Goal: Task Accomplishment & Management: Use online tool/utility

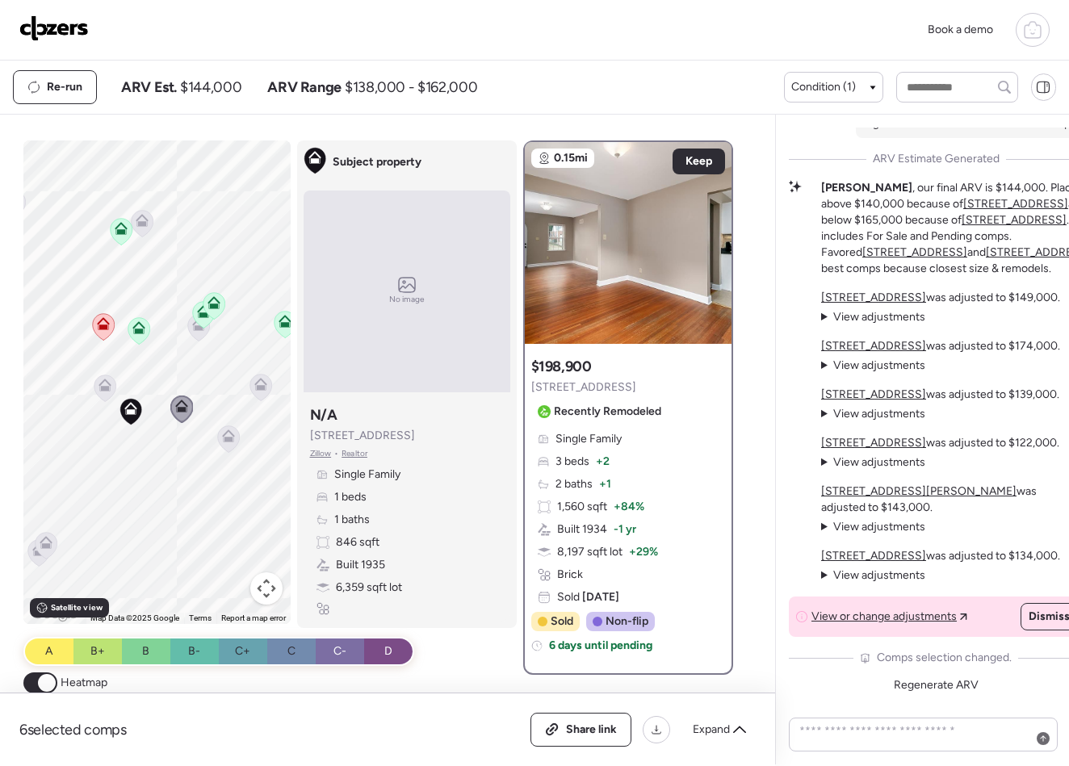
click at [73, 25] on img at bounding box center [53, 28] width 69 height 26
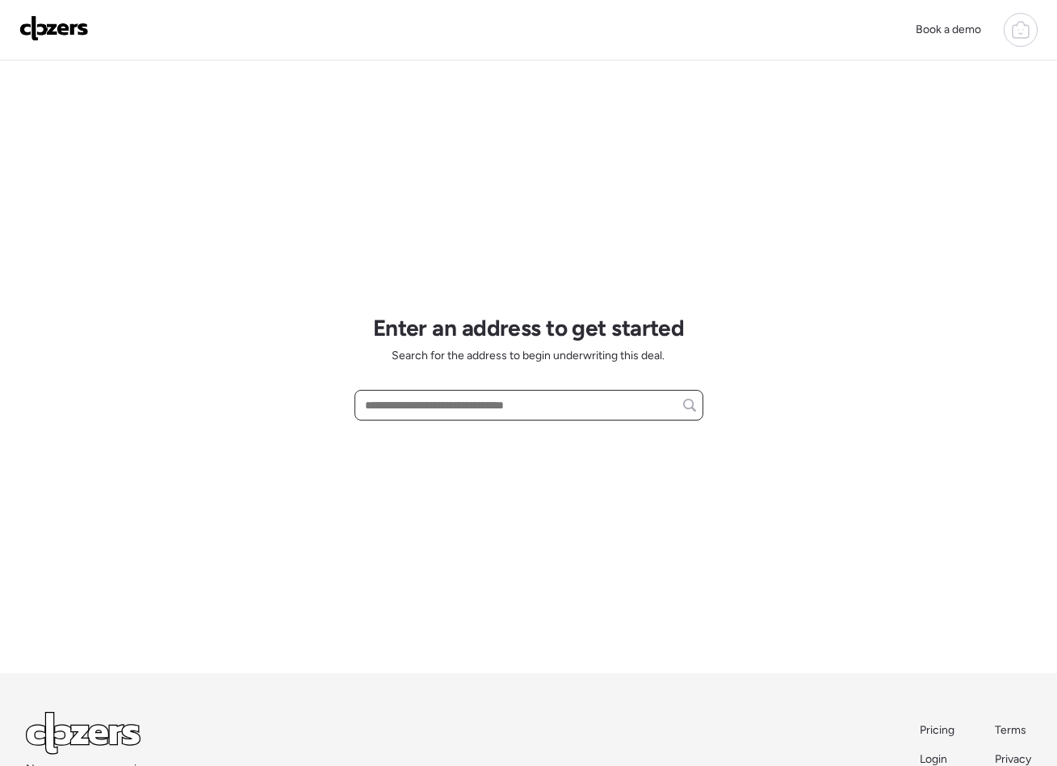
click at [443, 408] on input "text" at bounding box center [529, 405] width 334 height 23
paste input "**********"
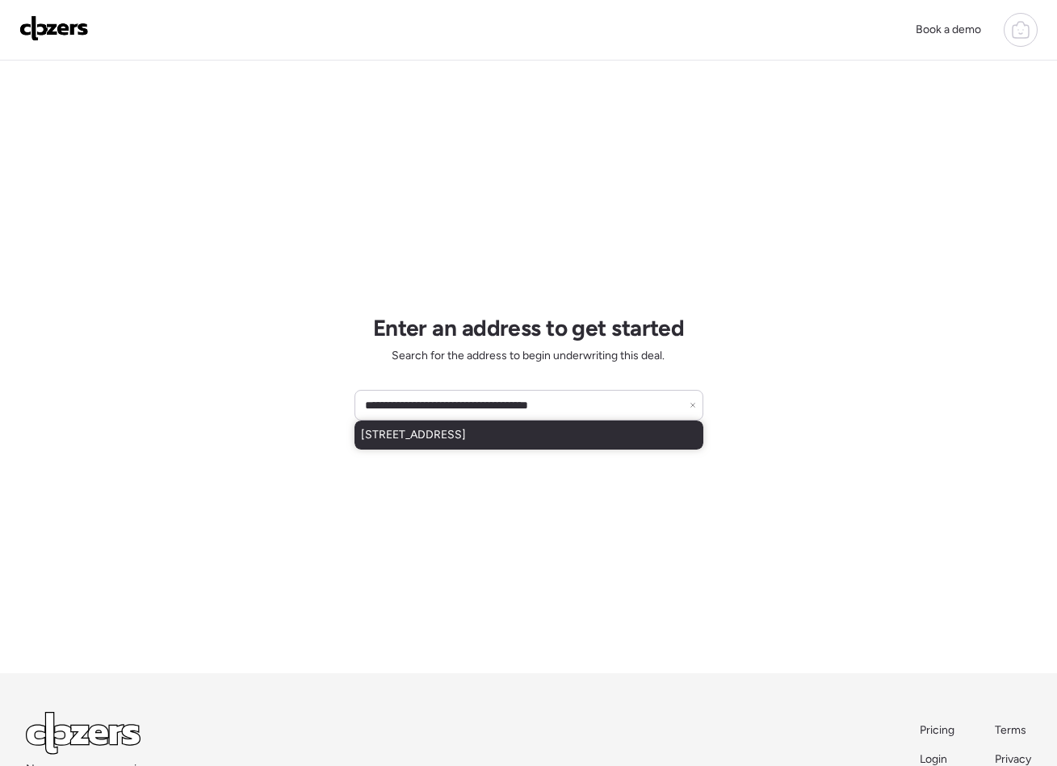
click at [466, 435] on span "7736 W Ranken Ave, Saint Louis, MO, 63117" at bounding box center [413, 435] width 105 height 16
type input "**********"
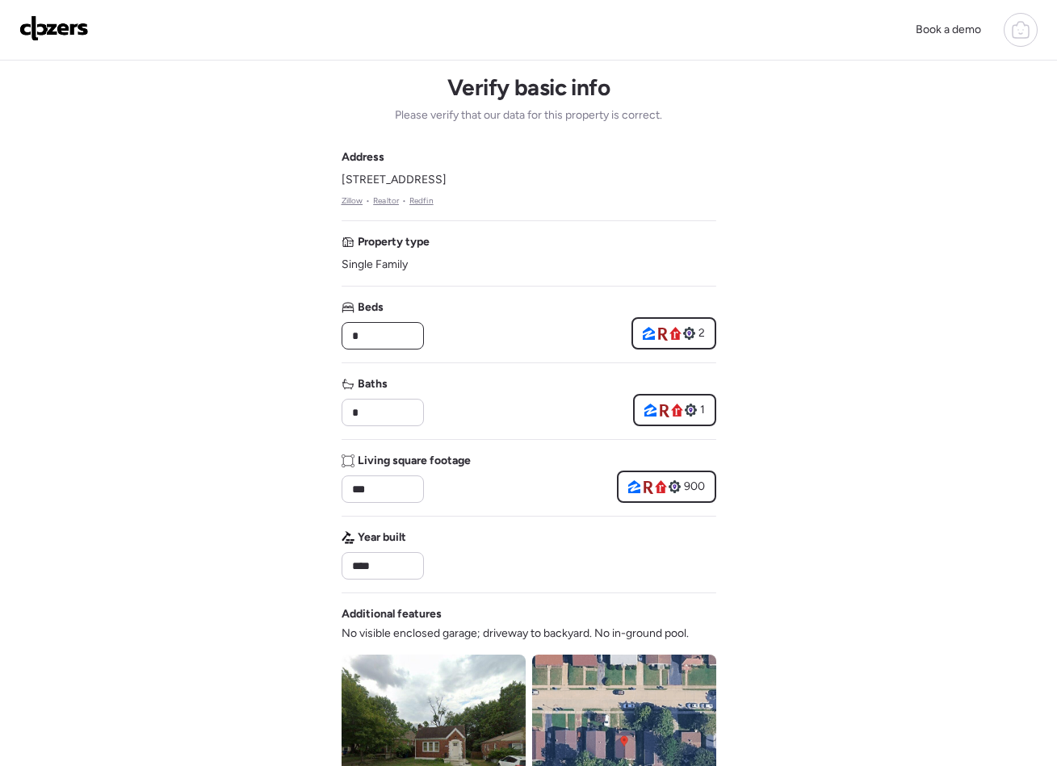
click at [383, 343] on input "*" at bounding box center [383, 336] width 68 height 23
type input "*"
click at [377, 420] on input "*" at bounding box center [383, 412] width 68 height 23
type input "*"
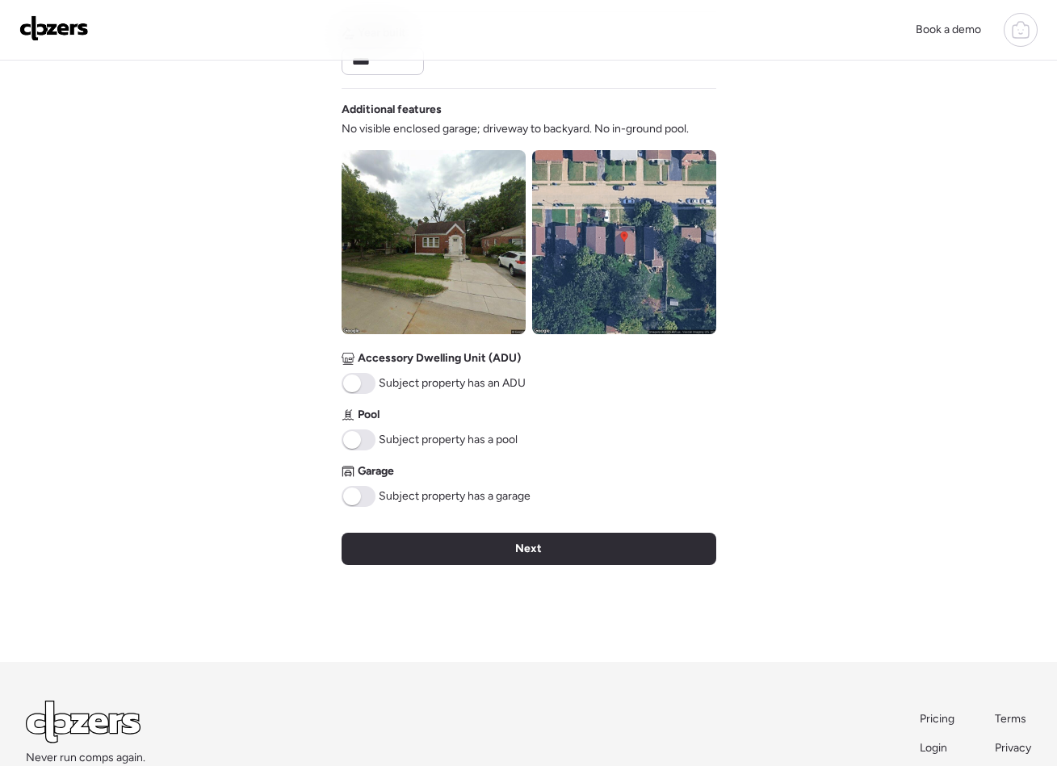
scroll to position [506, 0]
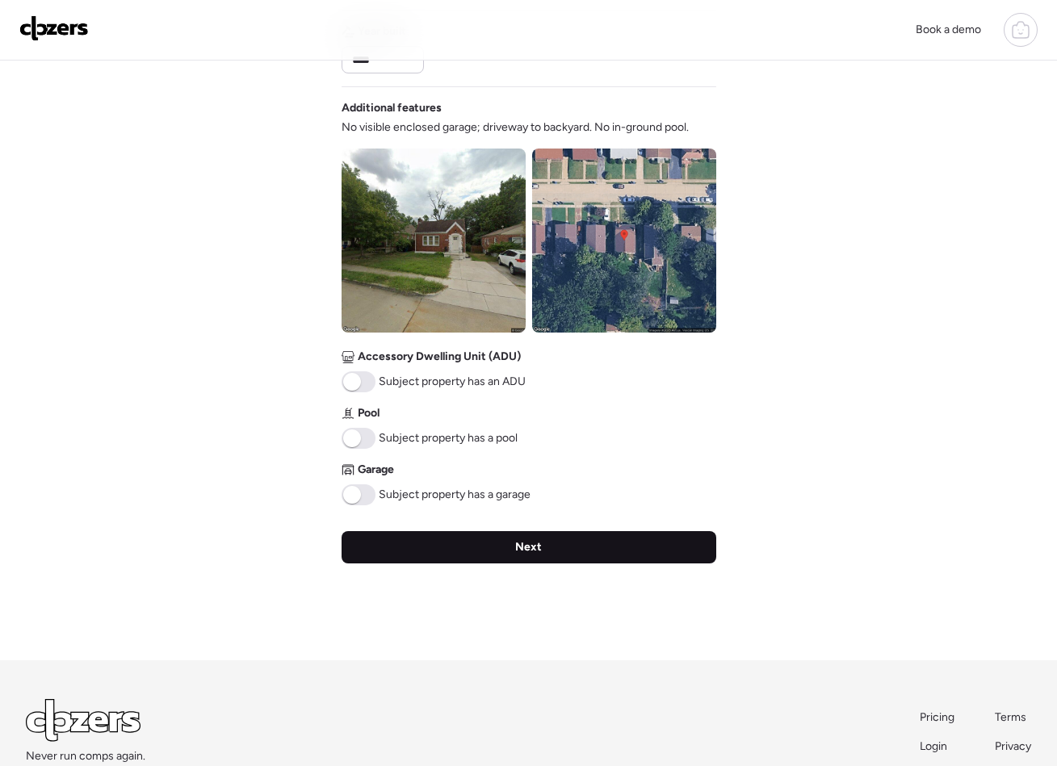
click at [556, 542] on div "Next" at bounding box center [528, 547] width 375 height 32
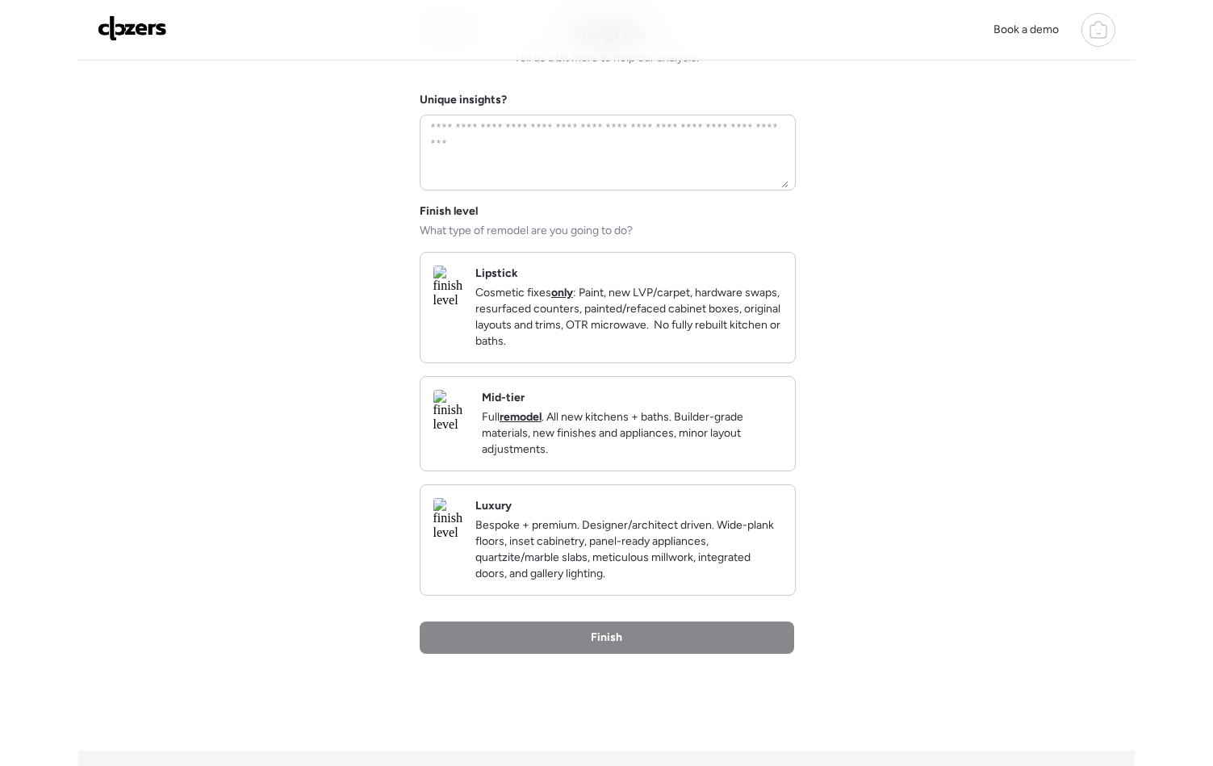
scroll to position [0, 0]
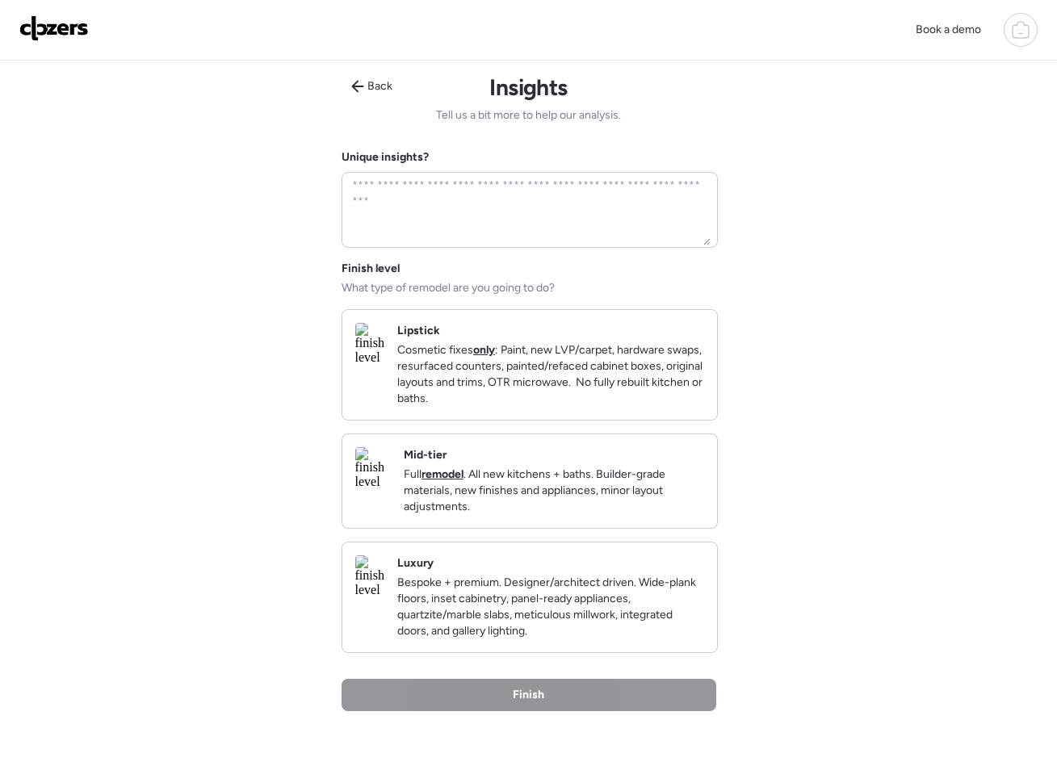
click at [605, 505] on p "Full remodel . All new kitchens + baths. Builder-grade materials, new finishes …" at bounding box center [554, 491] width 300 height 48
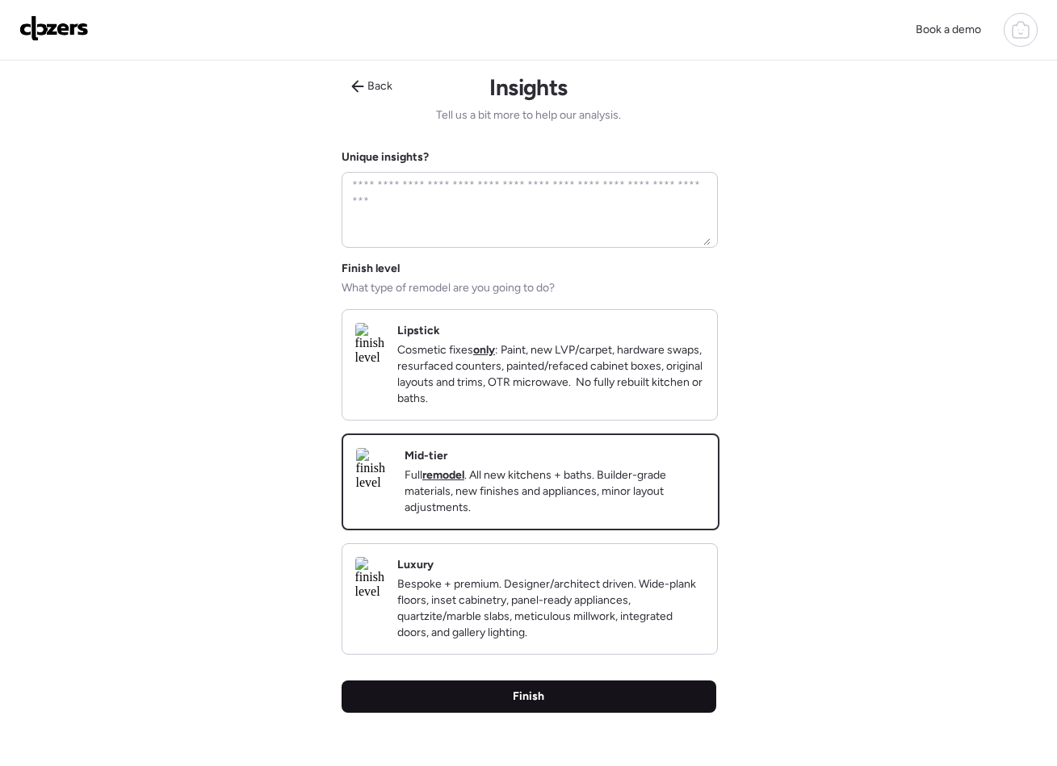
click at [551, 713] on div "Finish" at bounding box center [528, 697] width 375 height 32
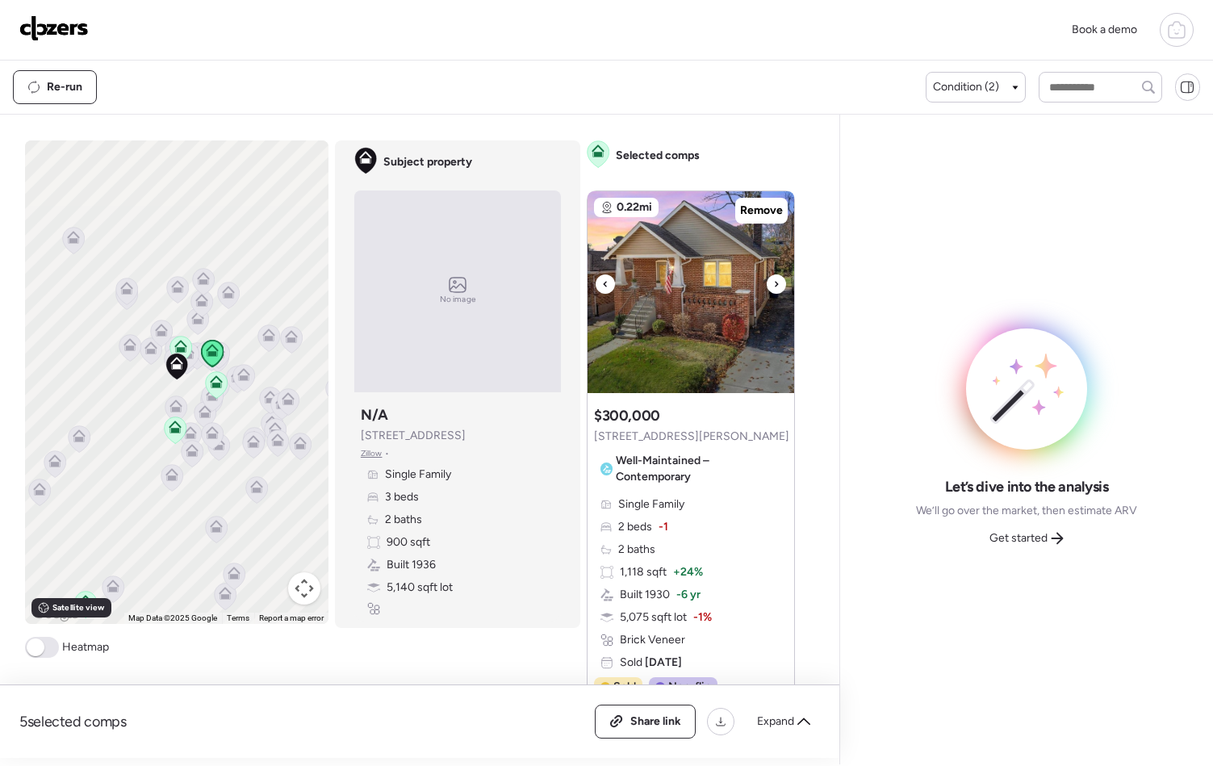
click at [775, 283] on icon at bounding box center [776, 284] width 3 height 6
click at [773, 282] on icon at bounding box center [776, 283] width 6 height 19
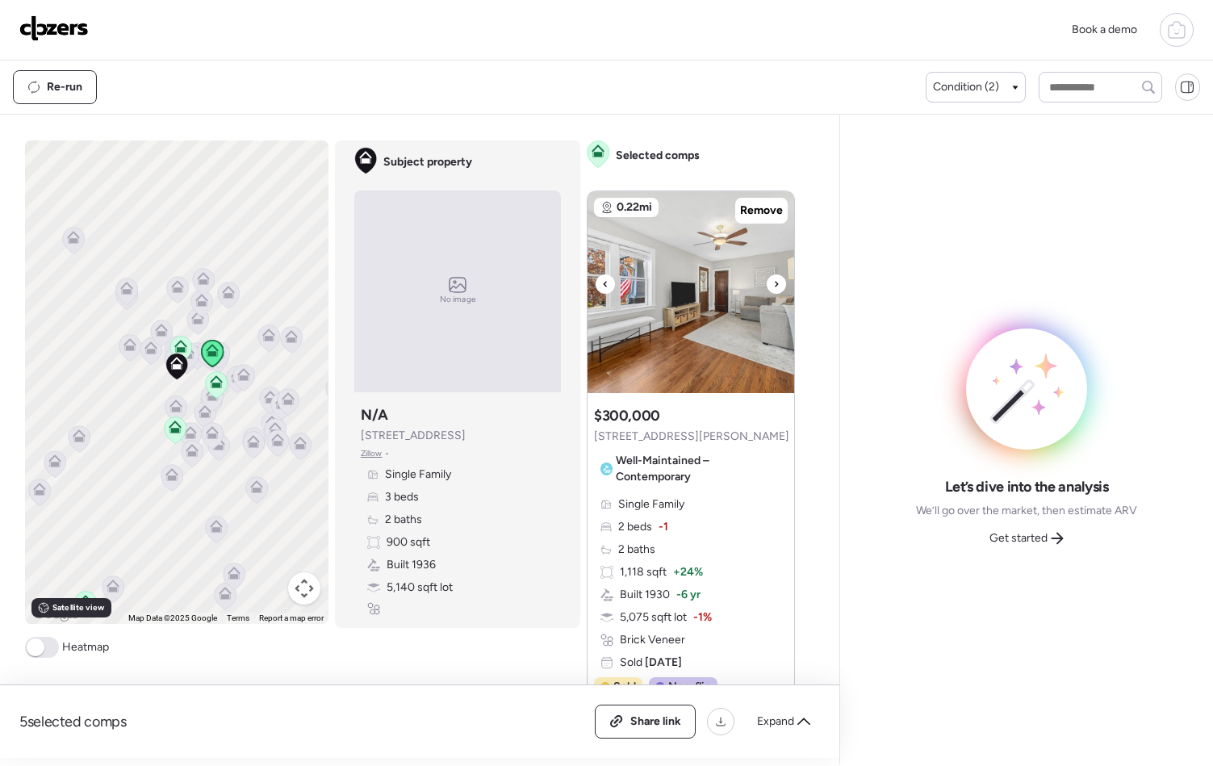
click at [773, 282] on icon at bounding box center [776, 283] width 6 height 19
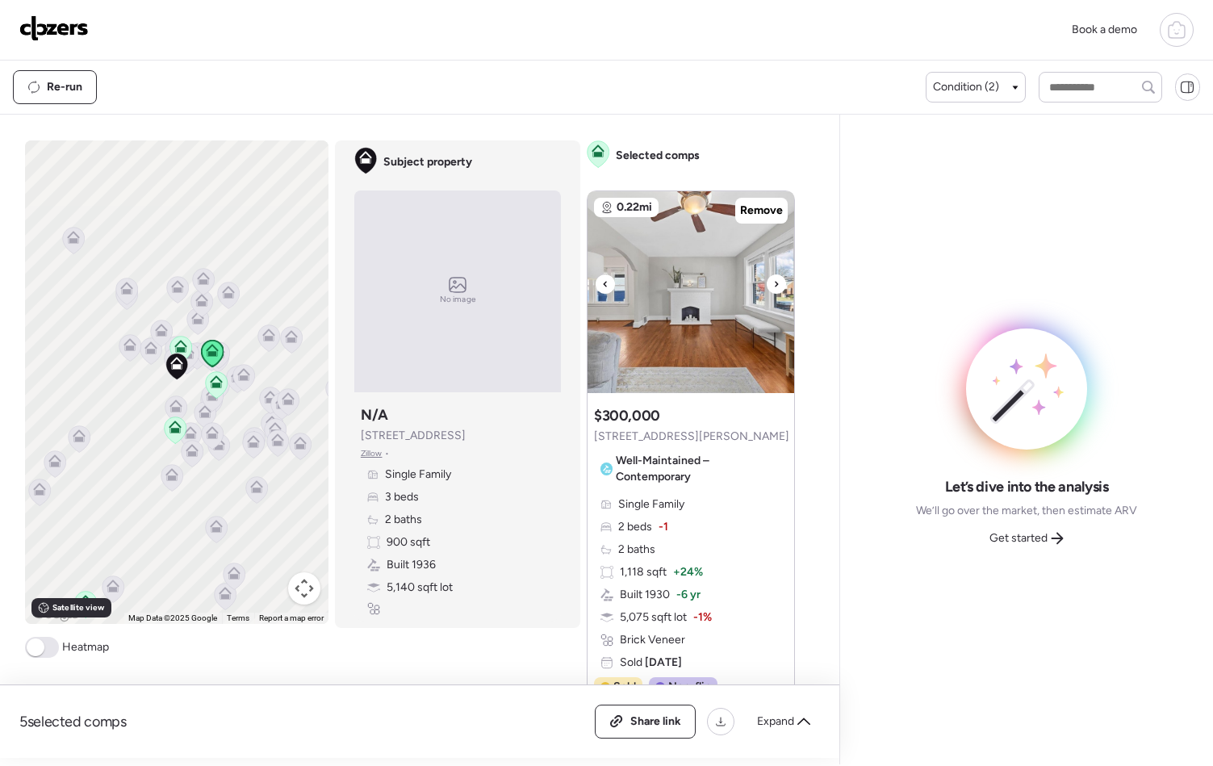
click at [773, 282] on icon at bounding box center [776, 283] width 6 height 19
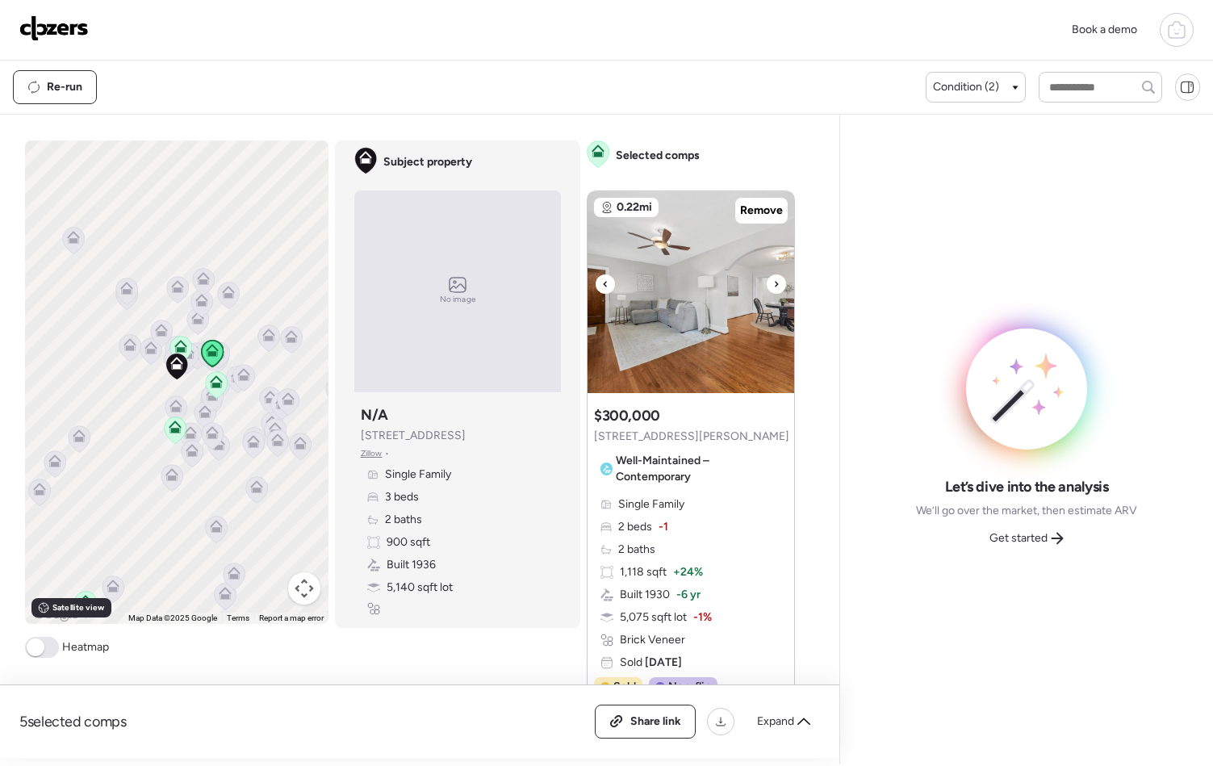
click at [773, 282] on icon at bounding box center [776, 283] width 6 height 19
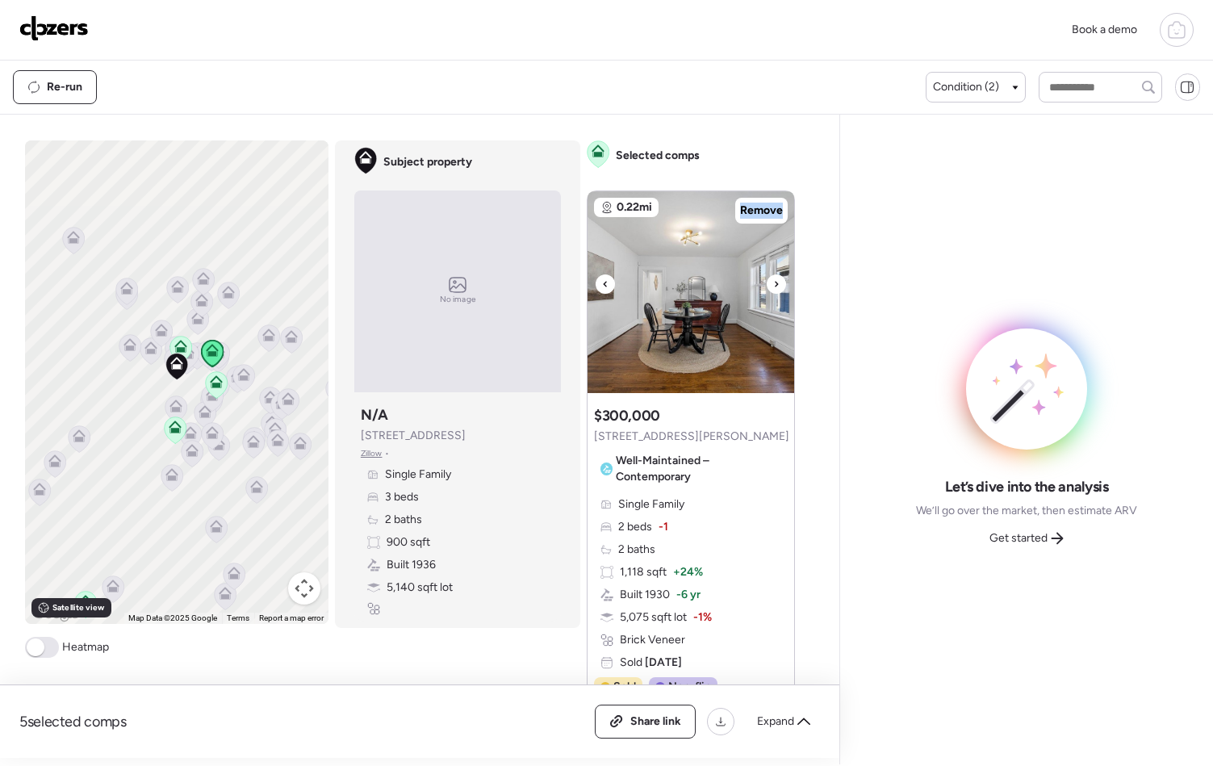
click at [773, 282] on icon at bounding box center [776, 283] width 6 height 19
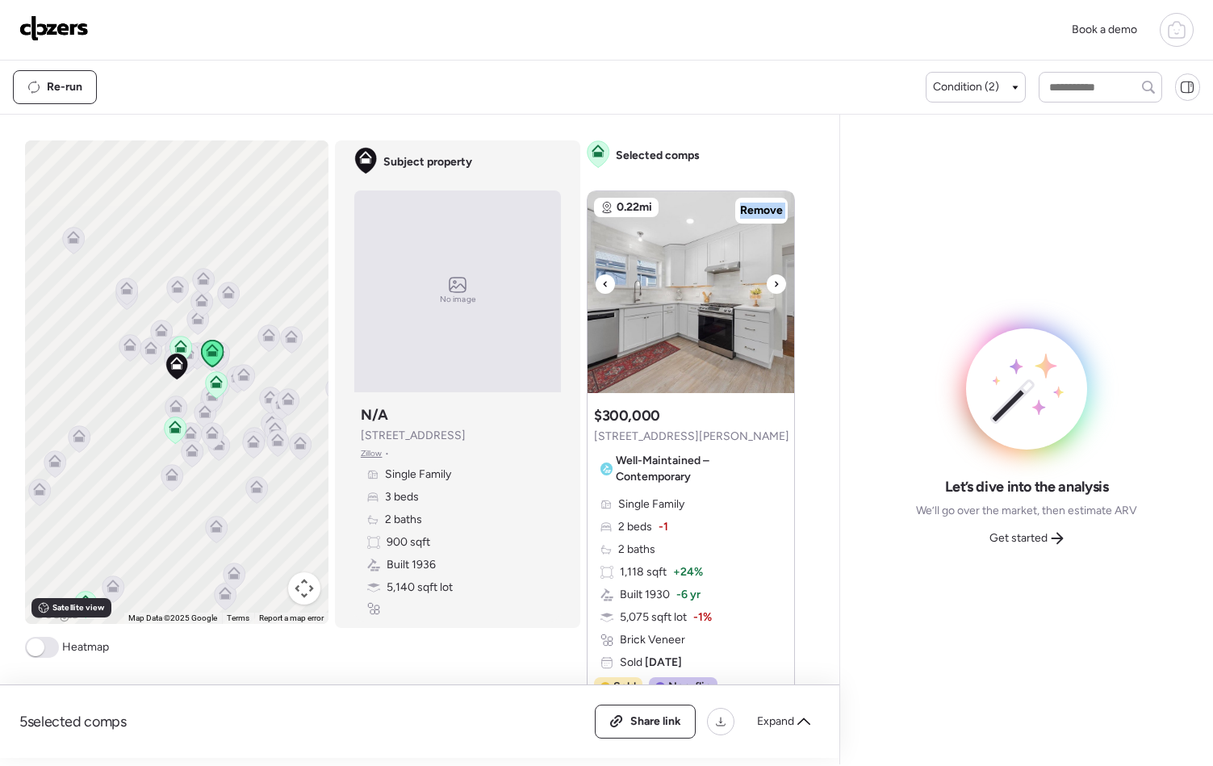
click at [773, 282] on icon at bounding box center [776, 283] width 6 height 19
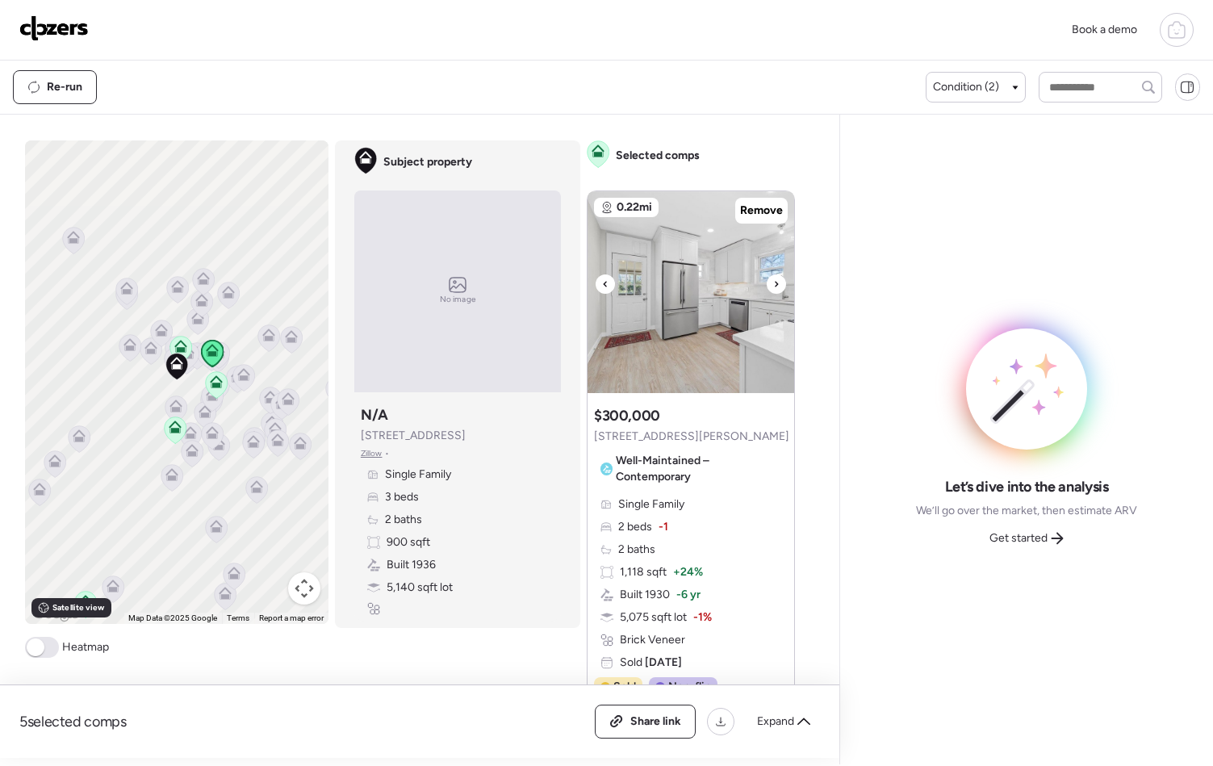
click at [773, 282] on icon at bounding box center [776, 283] width 6 height 19
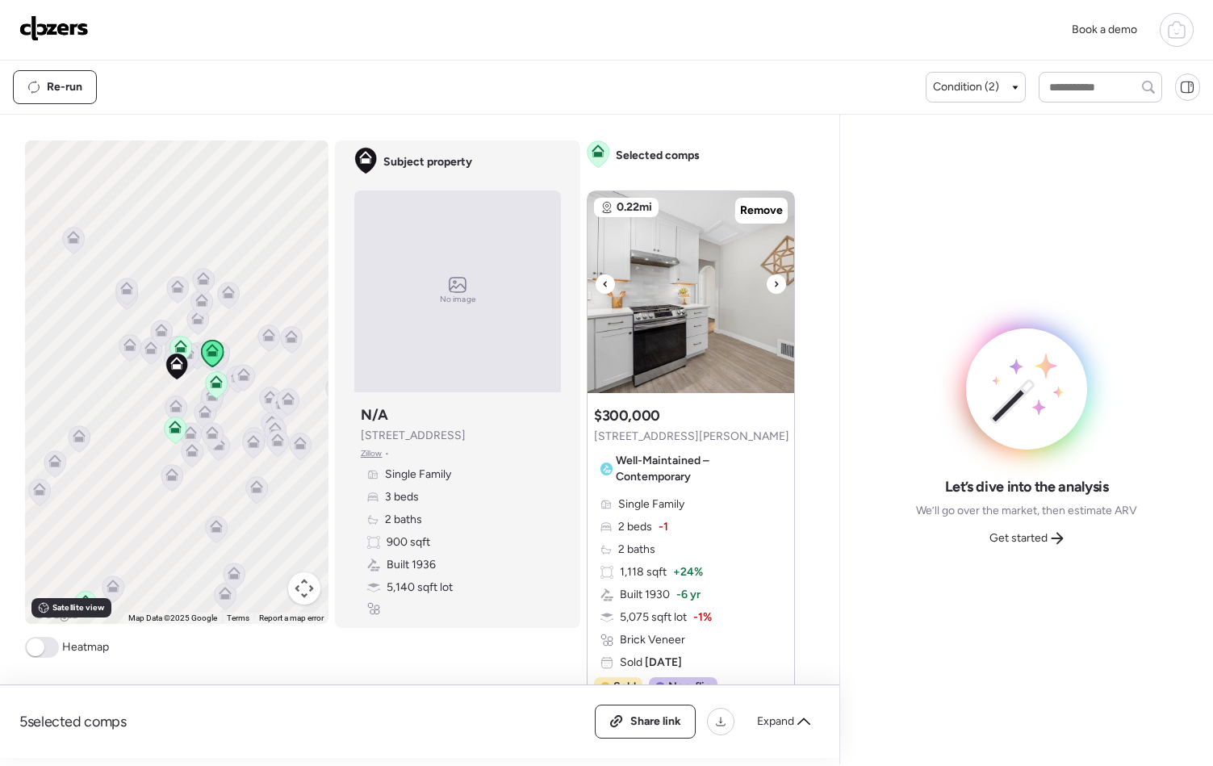
click at [773, 282] on icon at bounding box center [776, 283] width 6 height 19
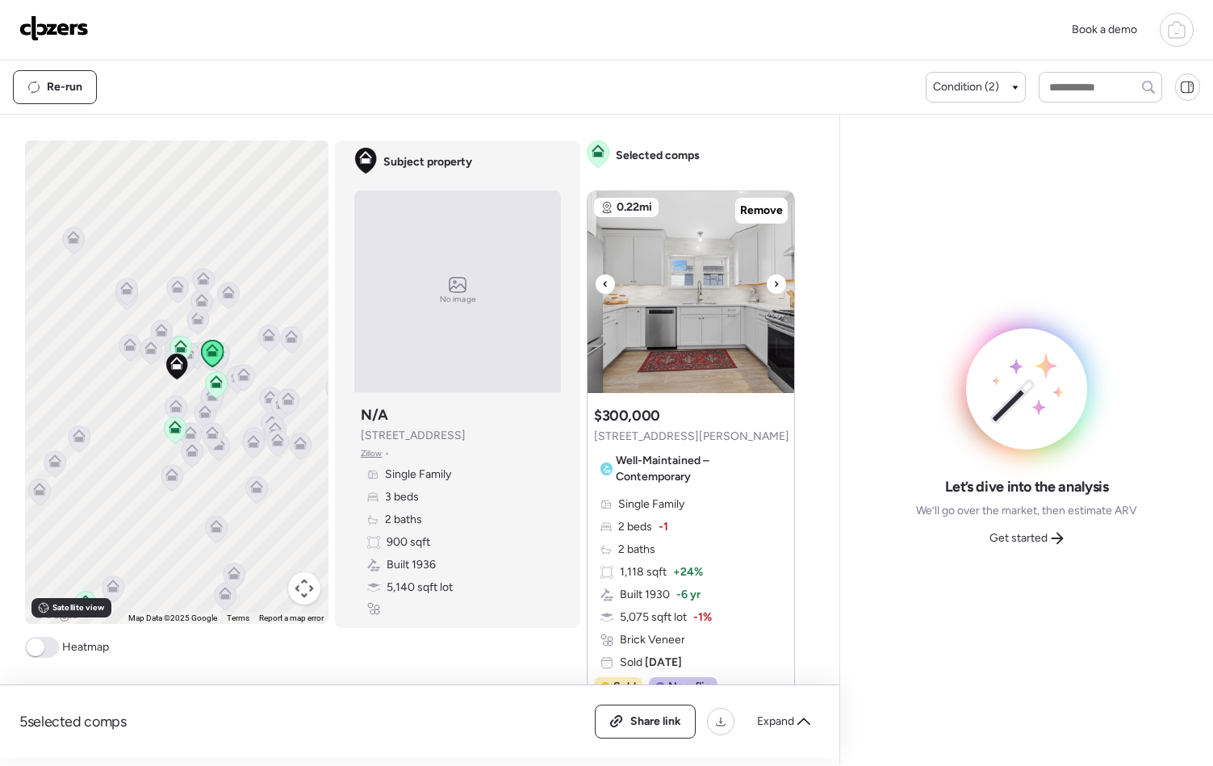
click at [773, 282] on icon at bounding box center [776, 283] width 6 height 19
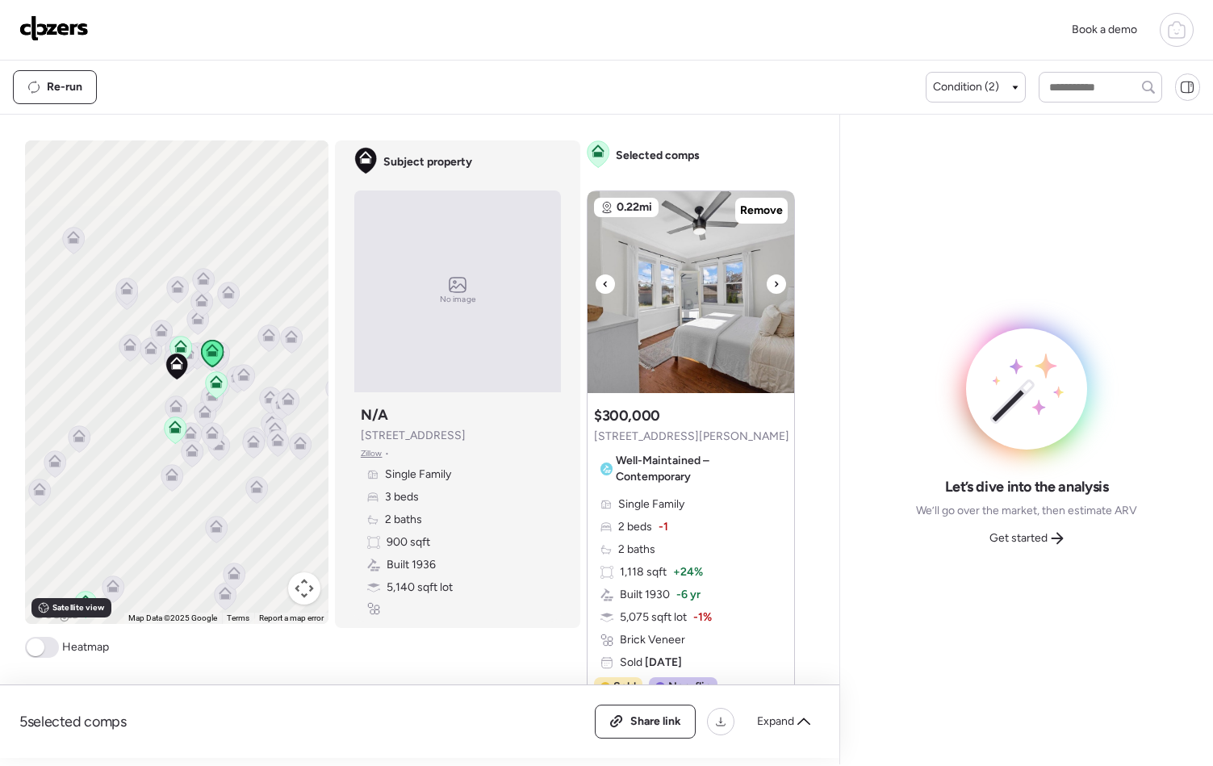
click at [773, 282] on icon at bounding box center [776, 283] width 6 height 19
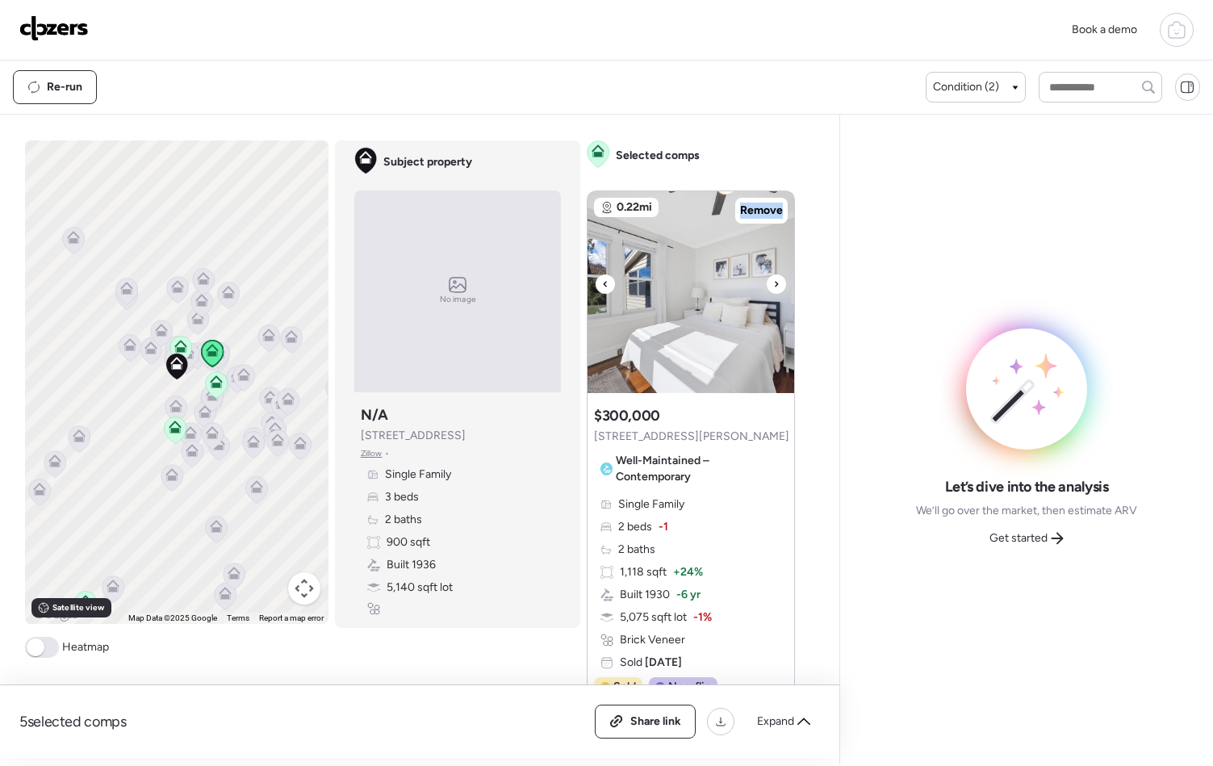
click at [773, 282] on icon at bounding box center [776, 283] width 6 height 19
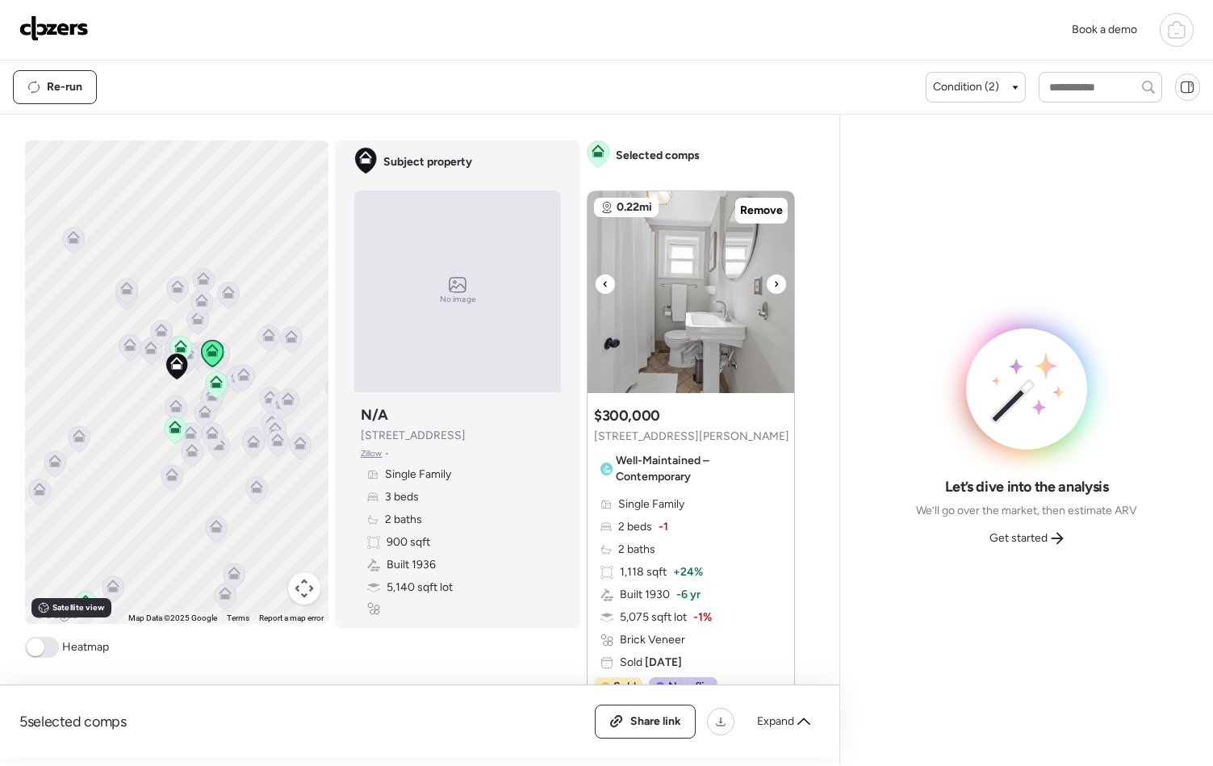
click at [773, 282] on icon at bounding box center [776, 283] width 6 height 19
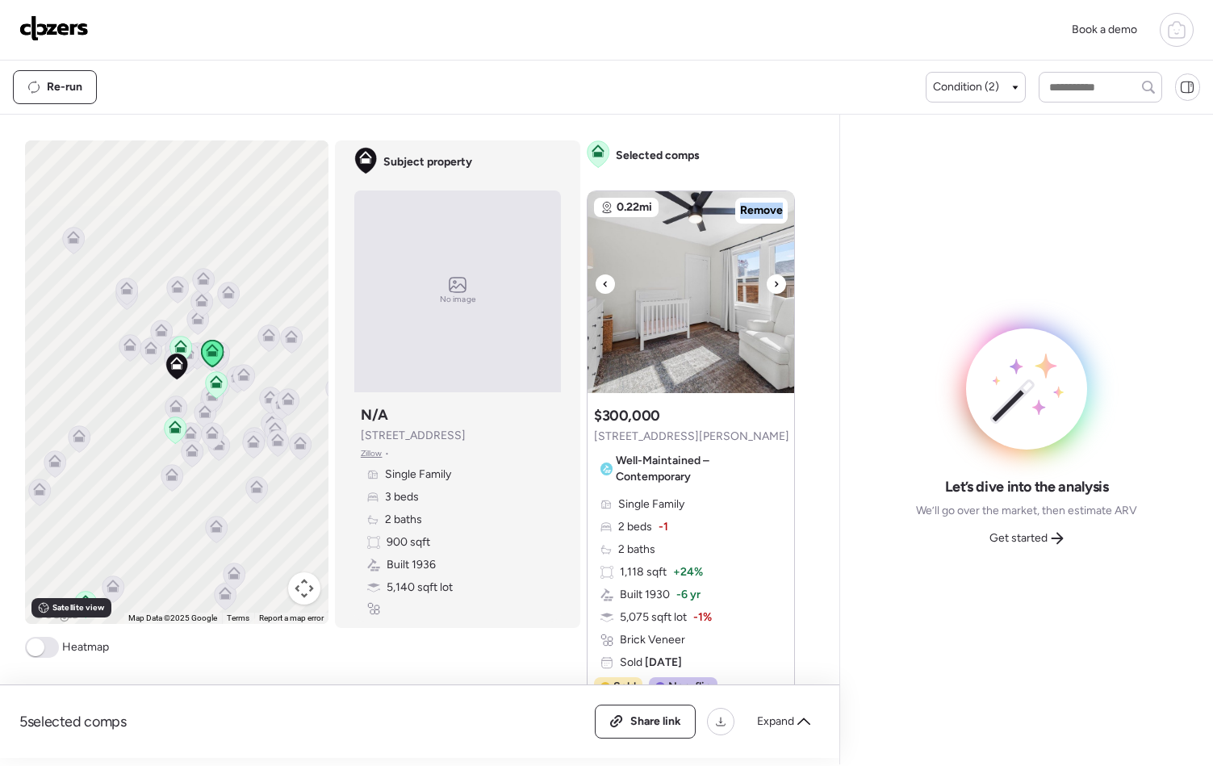
click at [773, 282] on icon at bounding box center [776, 283] width 6 height 19
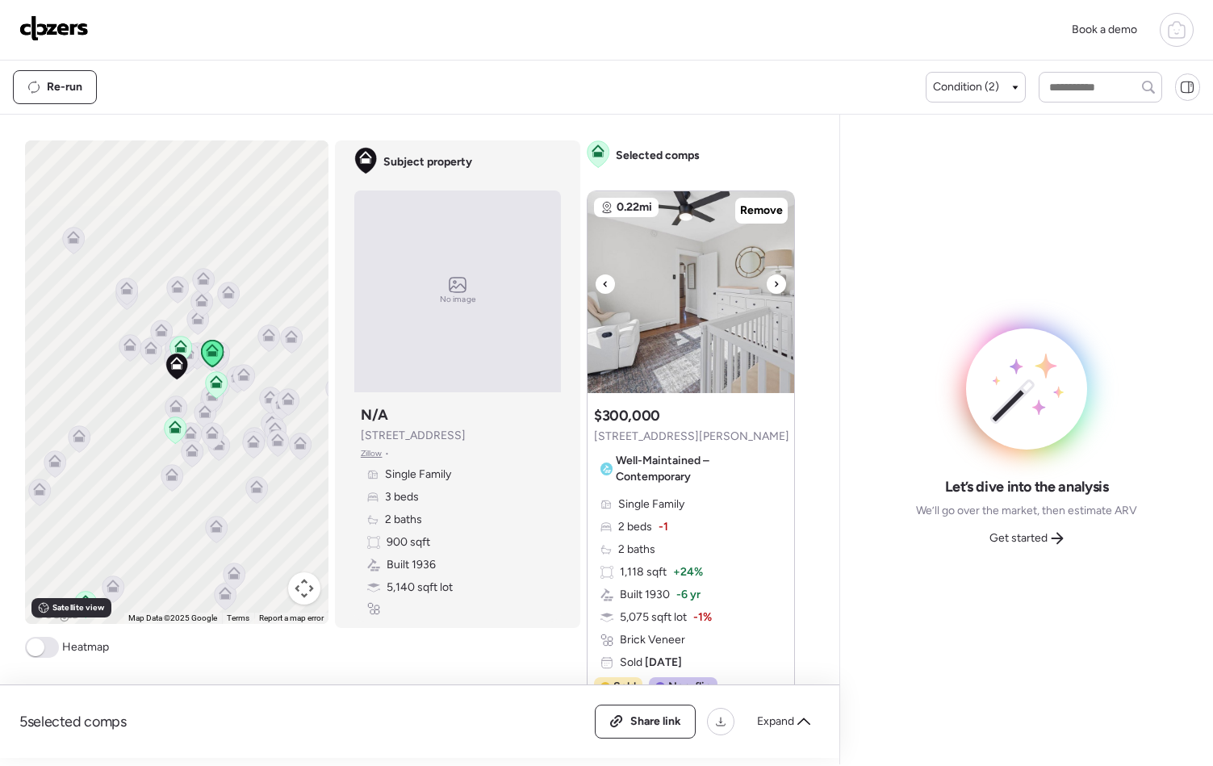
click at [773, 282] on icon at bounding box center [776, 283] width 6 height 19
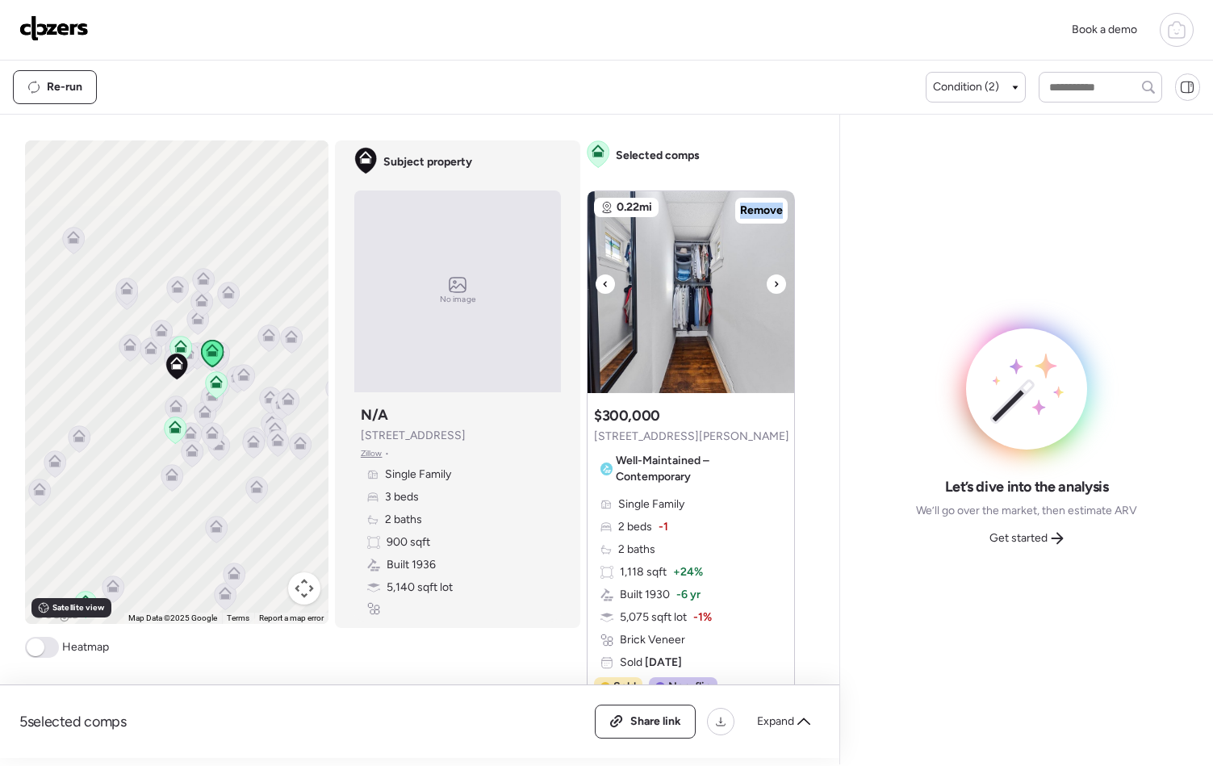
click at [773, 282] on icon at bounding box center [776, 283] width 6 height 19
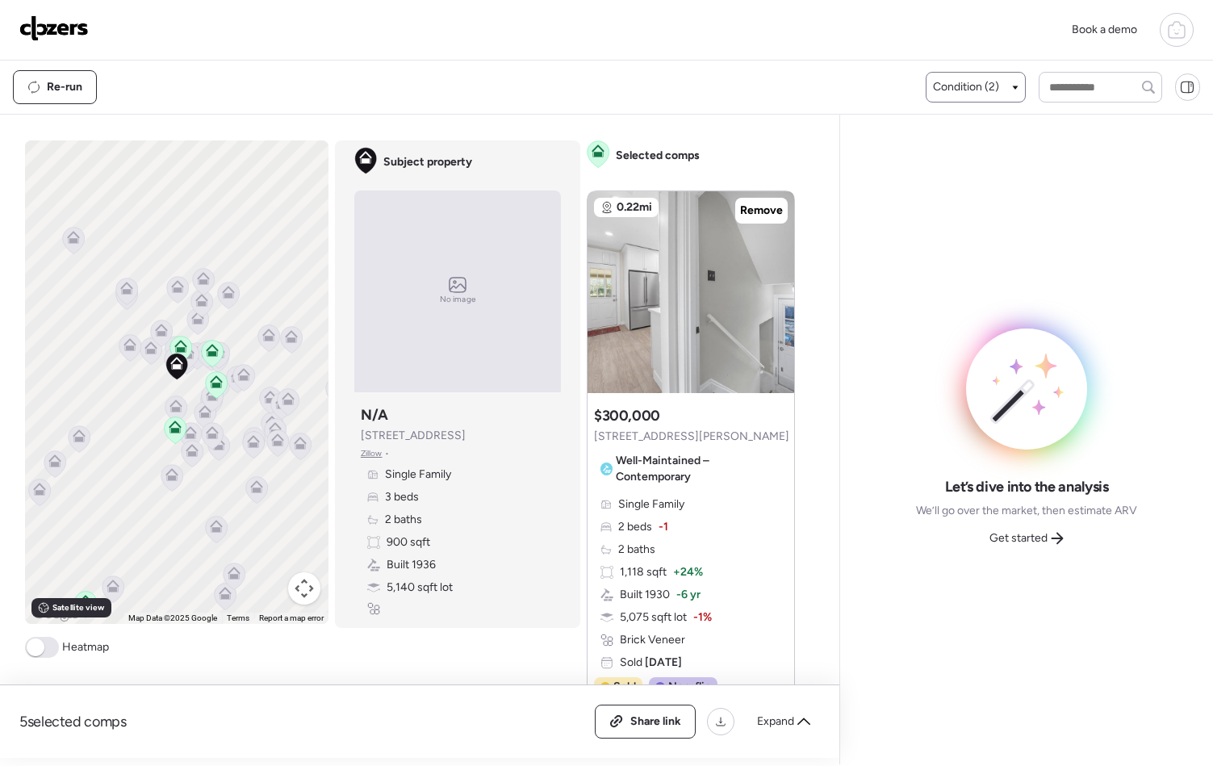
click at [991, 81] on span "Condition (2)" at bounding box center [966, 87] width 66 height 16
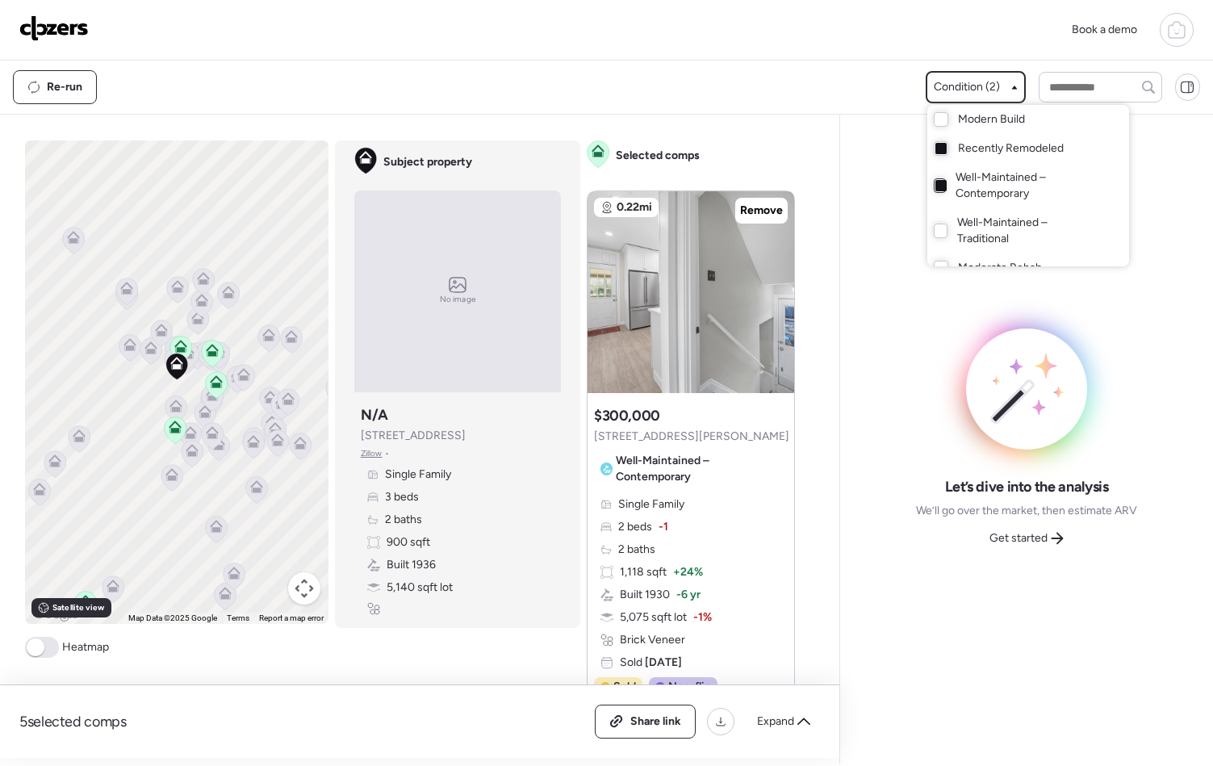
click at [939, 189] on div at bounding box center [941, 185] width 11 height 11
click at [822, 145] on div at bounding box center [606, 338] width 1213 height 766
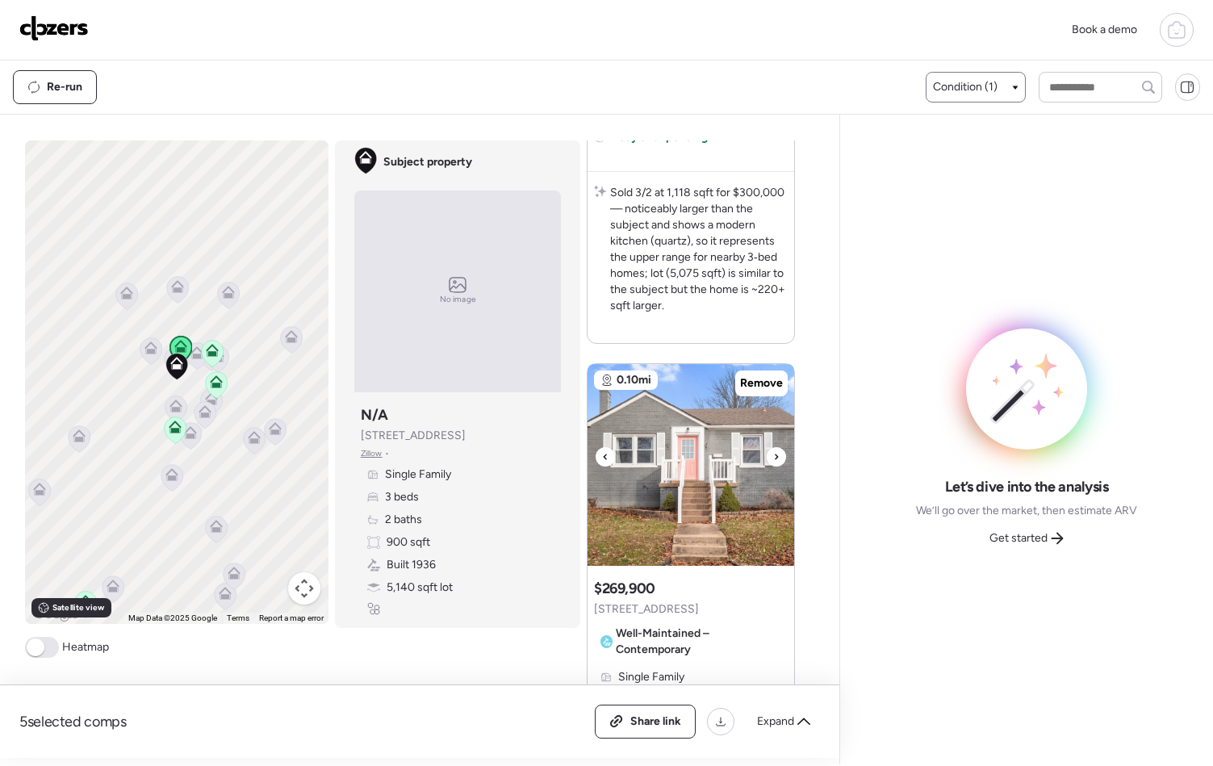
scroll to position [726, 0]
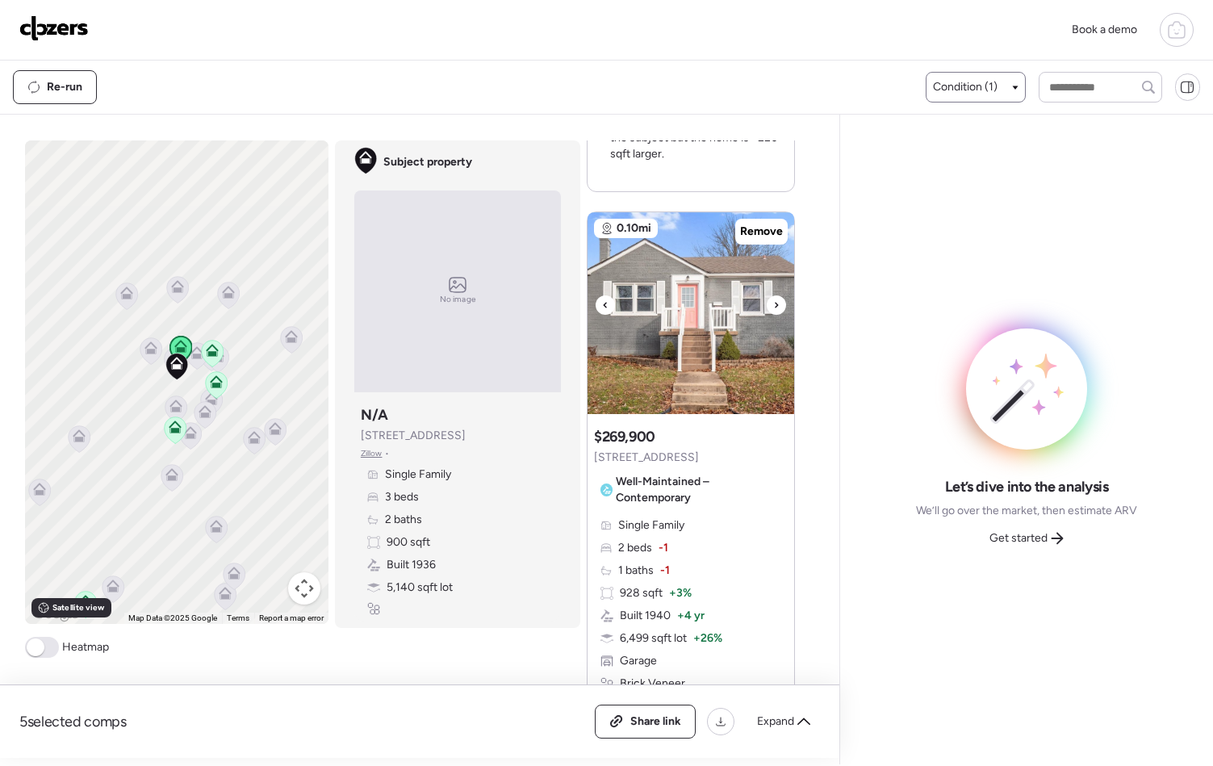
click at [773, 309] on icon at bounding box center [776, 304] width 6 height 19
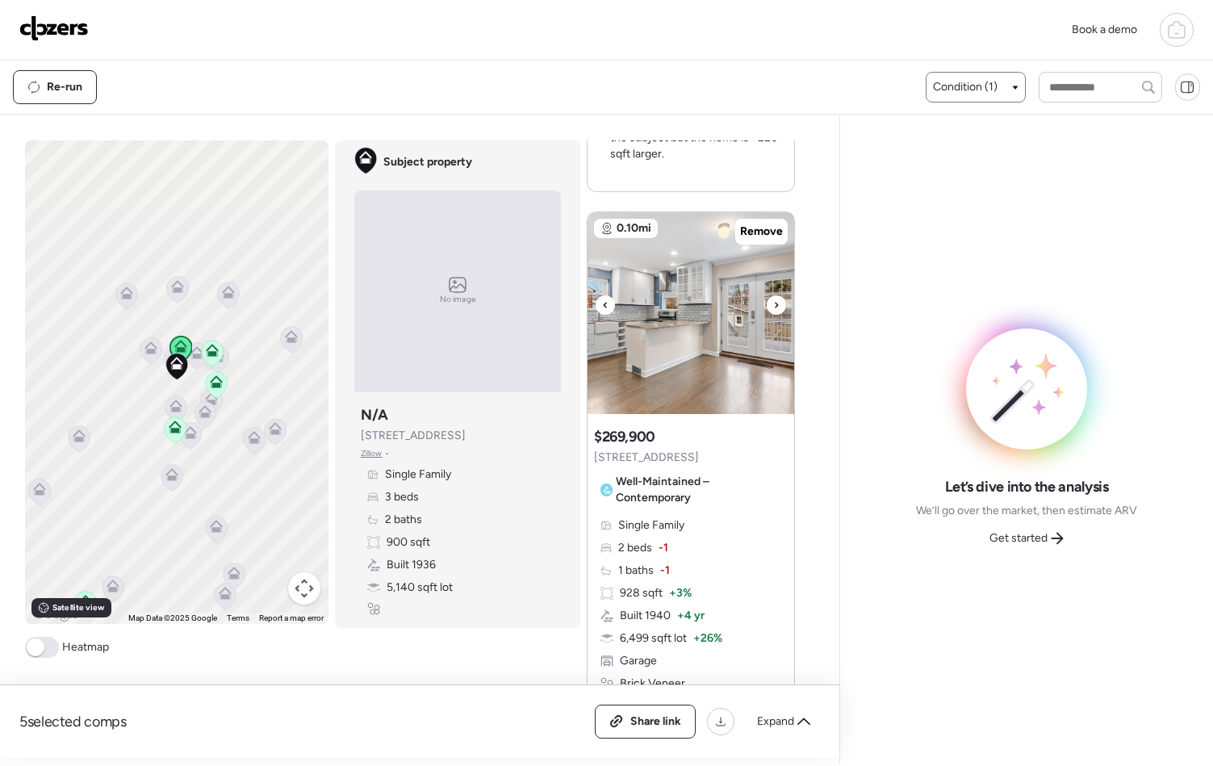
click at [773, 309] on icon at bounding box center [776, 304] width 6 height 19
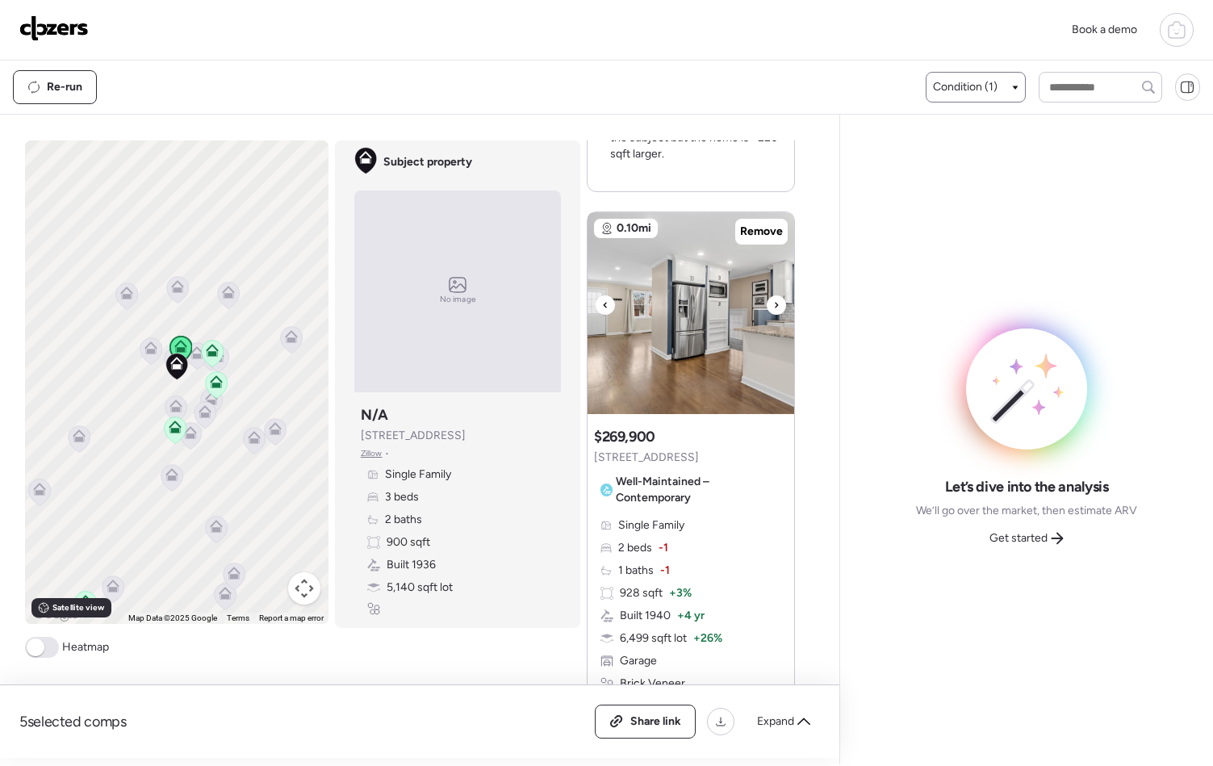
click at [773, 309] on icon at bounding box center [776, 304] width 6 height 19
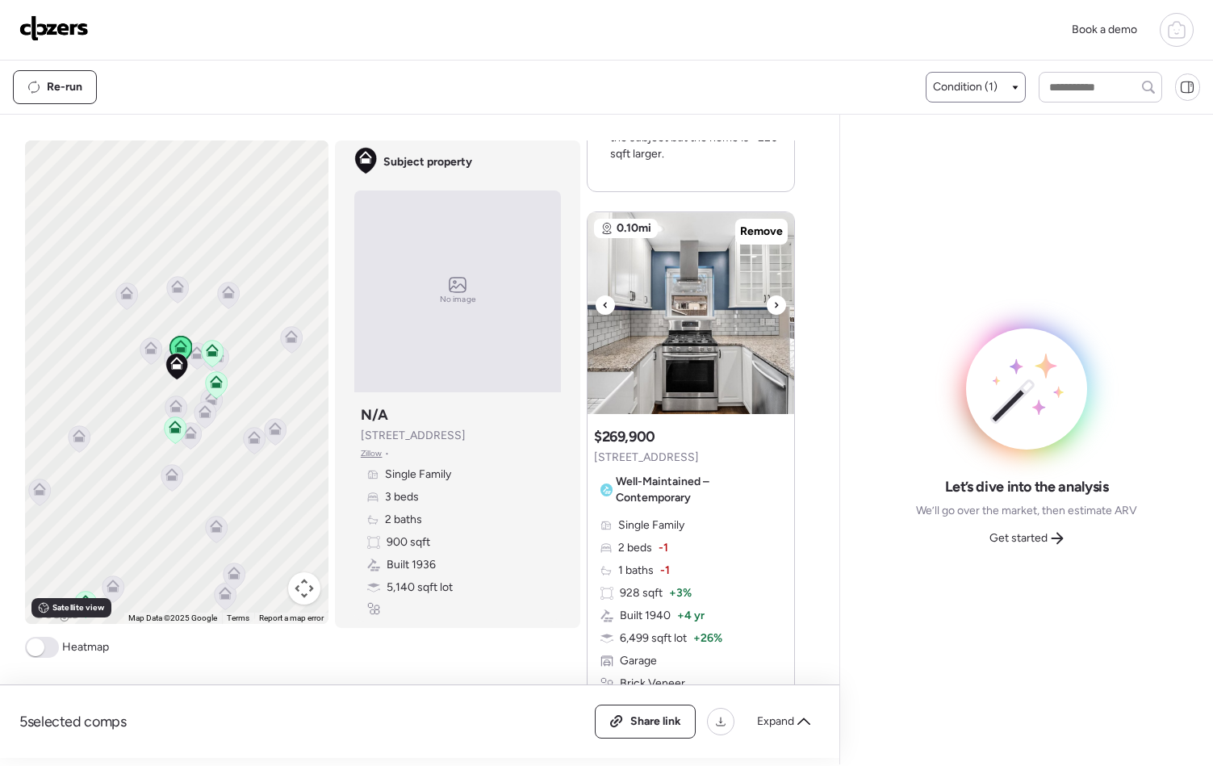
click at [773, 309] on icon at bounding box center [776, 304] width 6 height 19
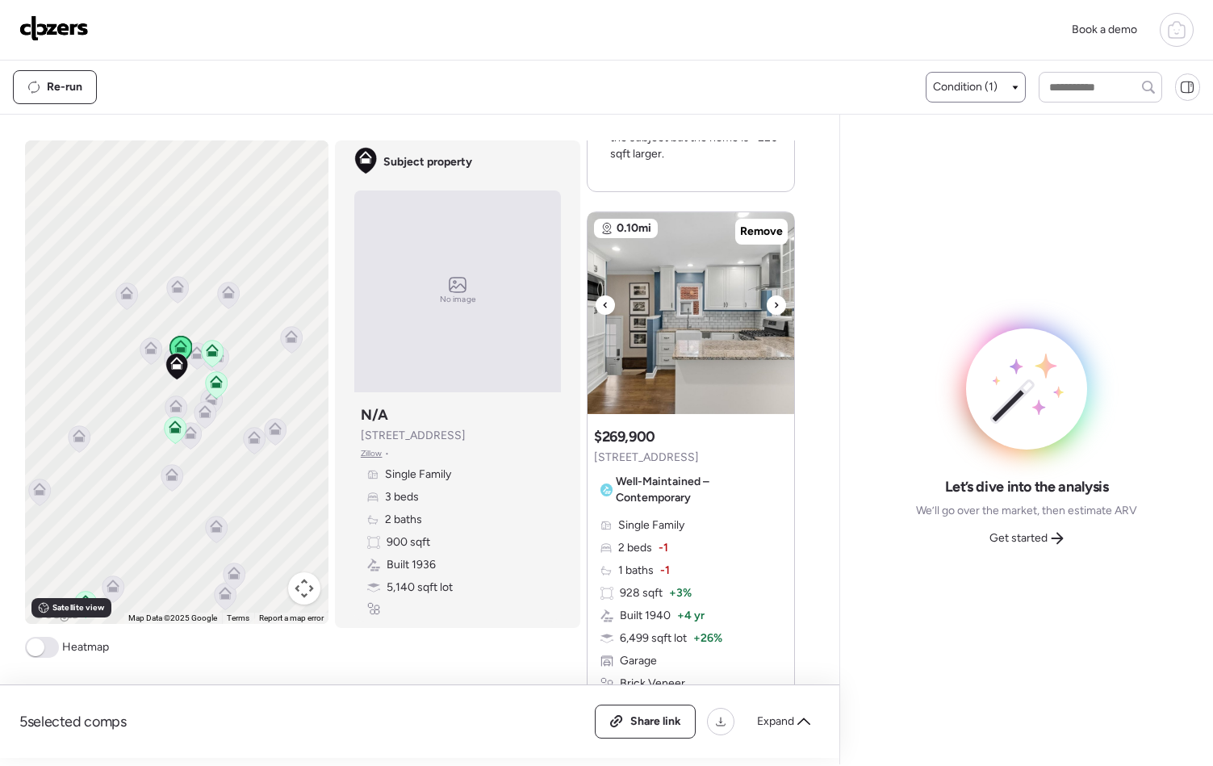
click at [773, 309] on icon at bounding box center [776, 304] width 6 height 19
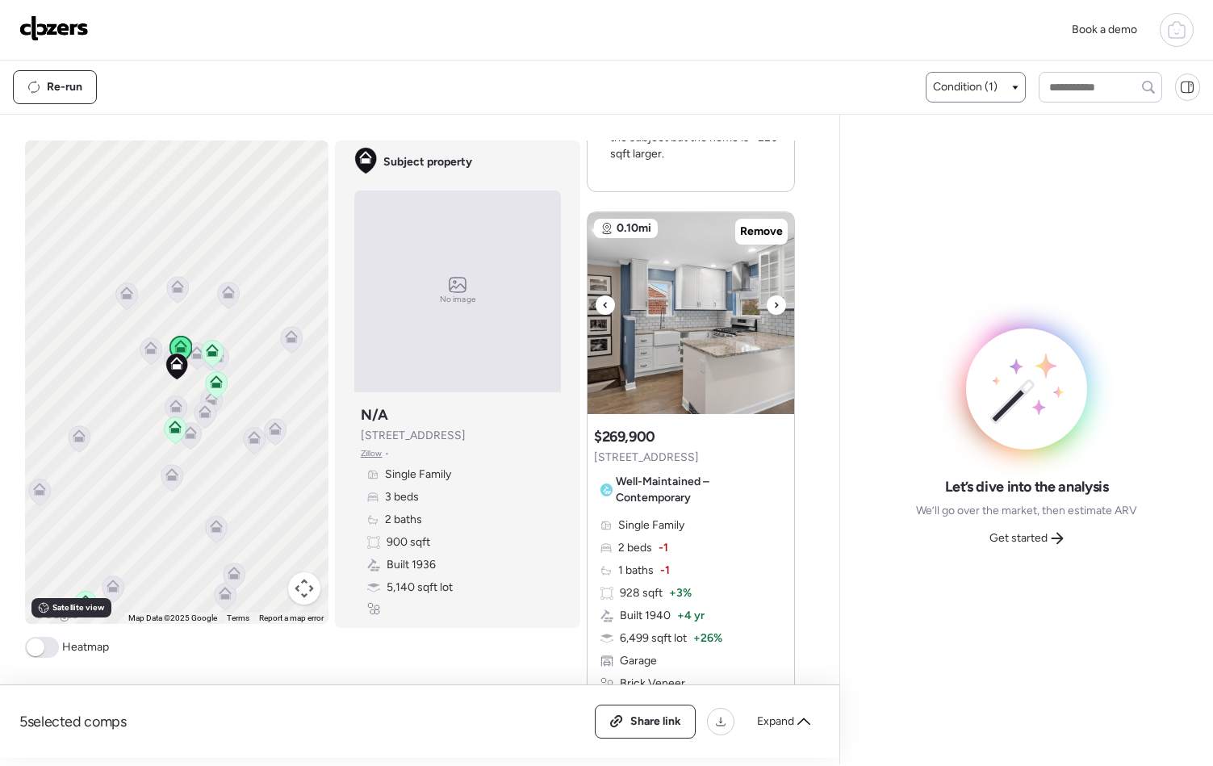
click at [773, 309] on icon at bounding box center [776, 304] width 6 height 19
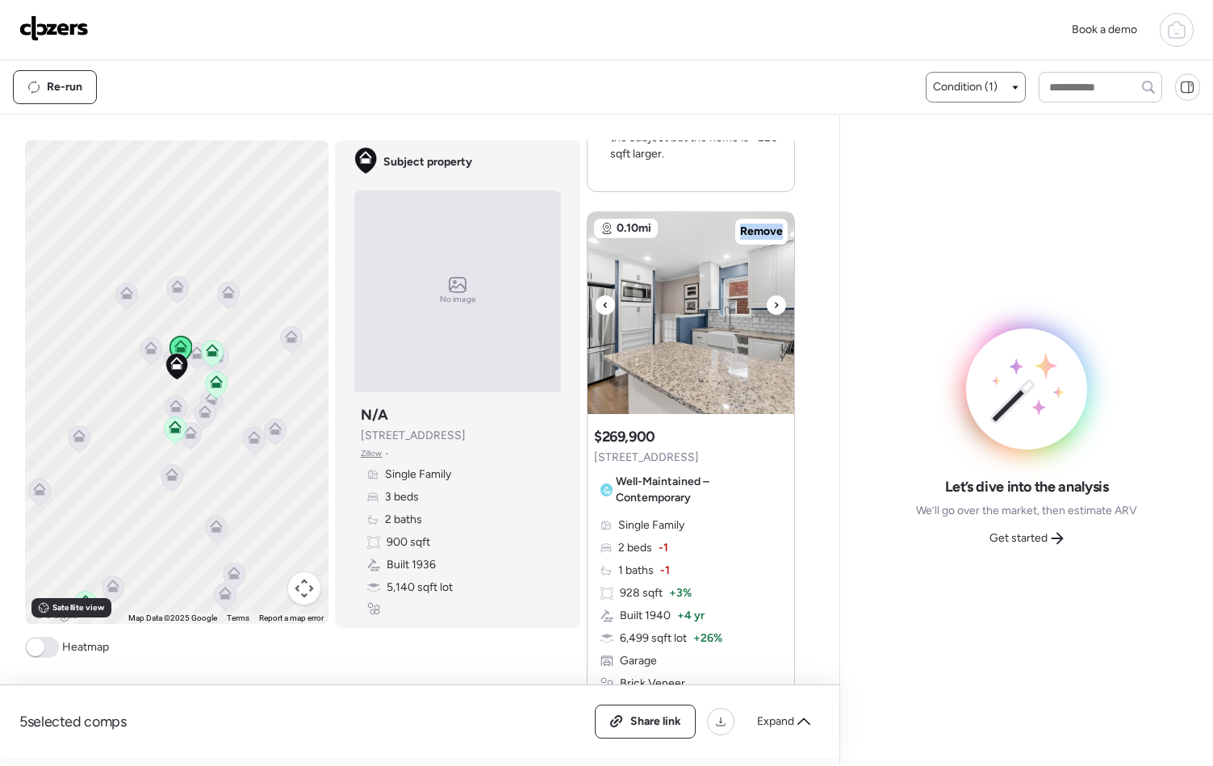
click at [773, 309] on icon at bounding box center [776, 304] width 6 height 19
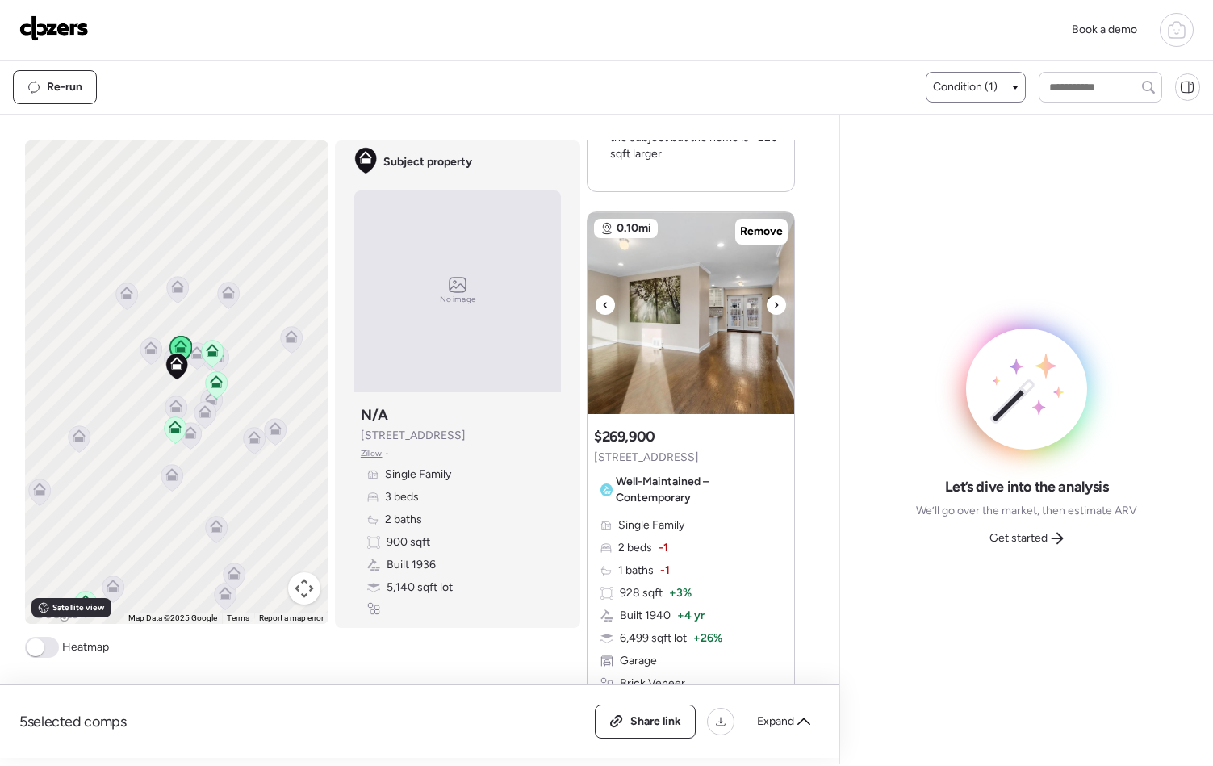
click at [773, 309] on icon at bounding box center [776, 304] width 6 height 19
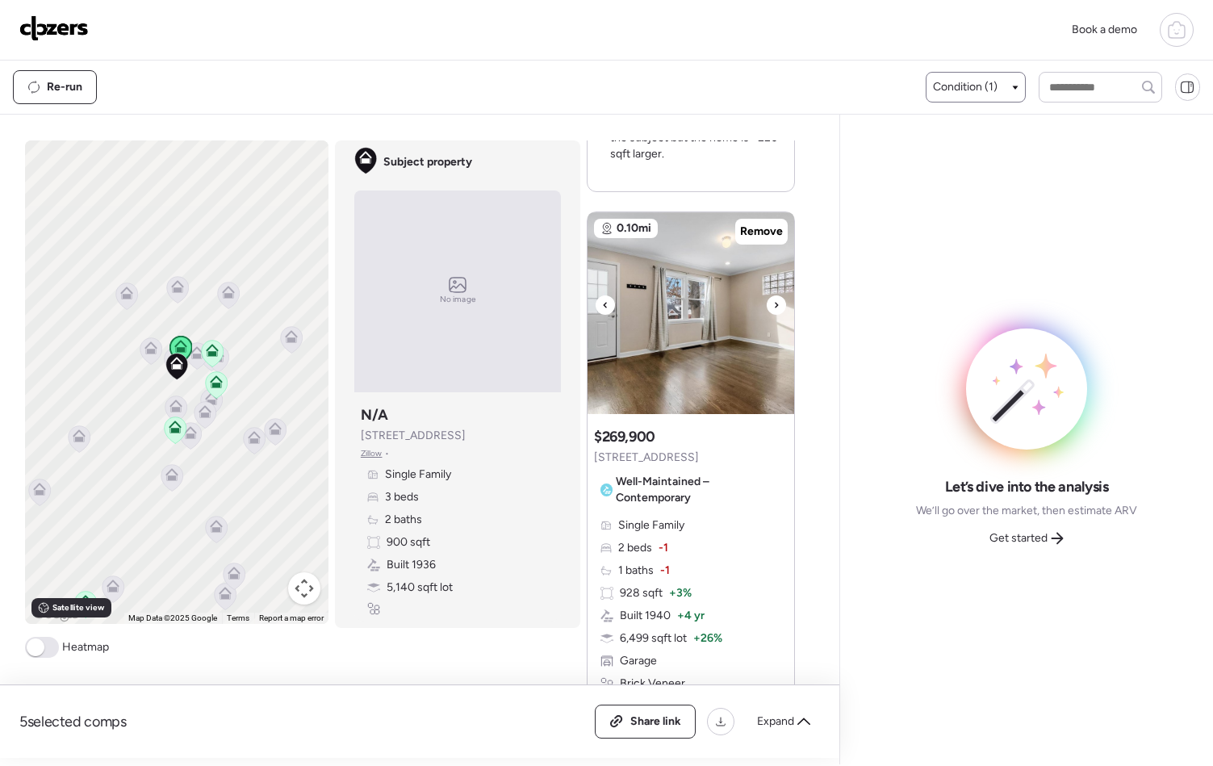
click at [773, 309] on icon at bounding box center [776, 304] width 6 height 19
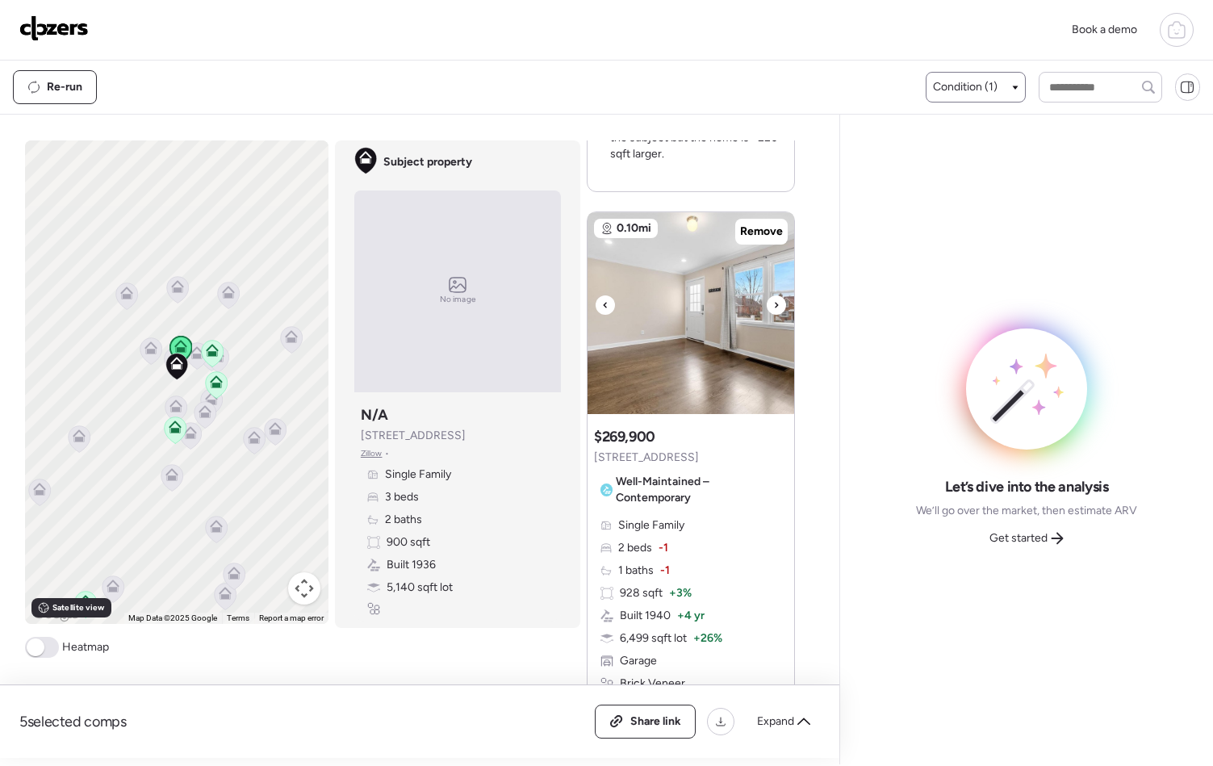
click at [773, 309] on icon at bounding box center [776, 304] width 6 height 19
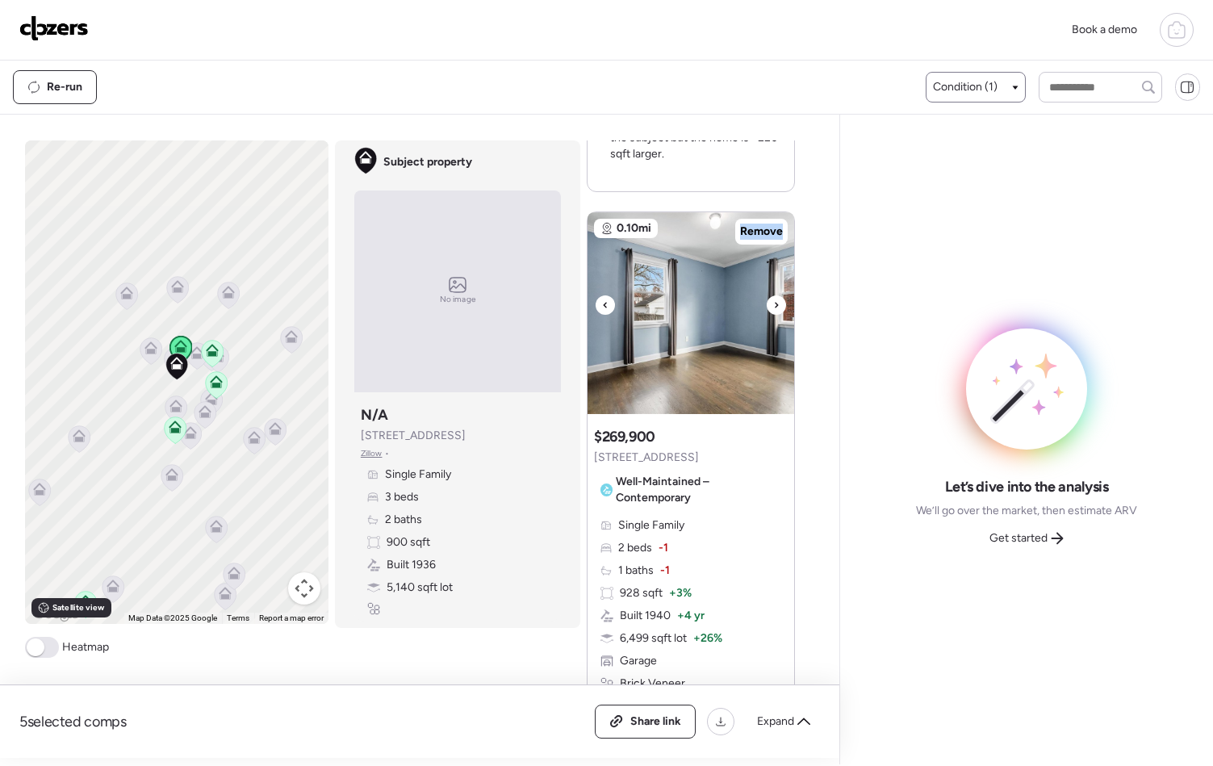
click at [773, 309] on icon at bounding box center [776, 304] width 6 height 19
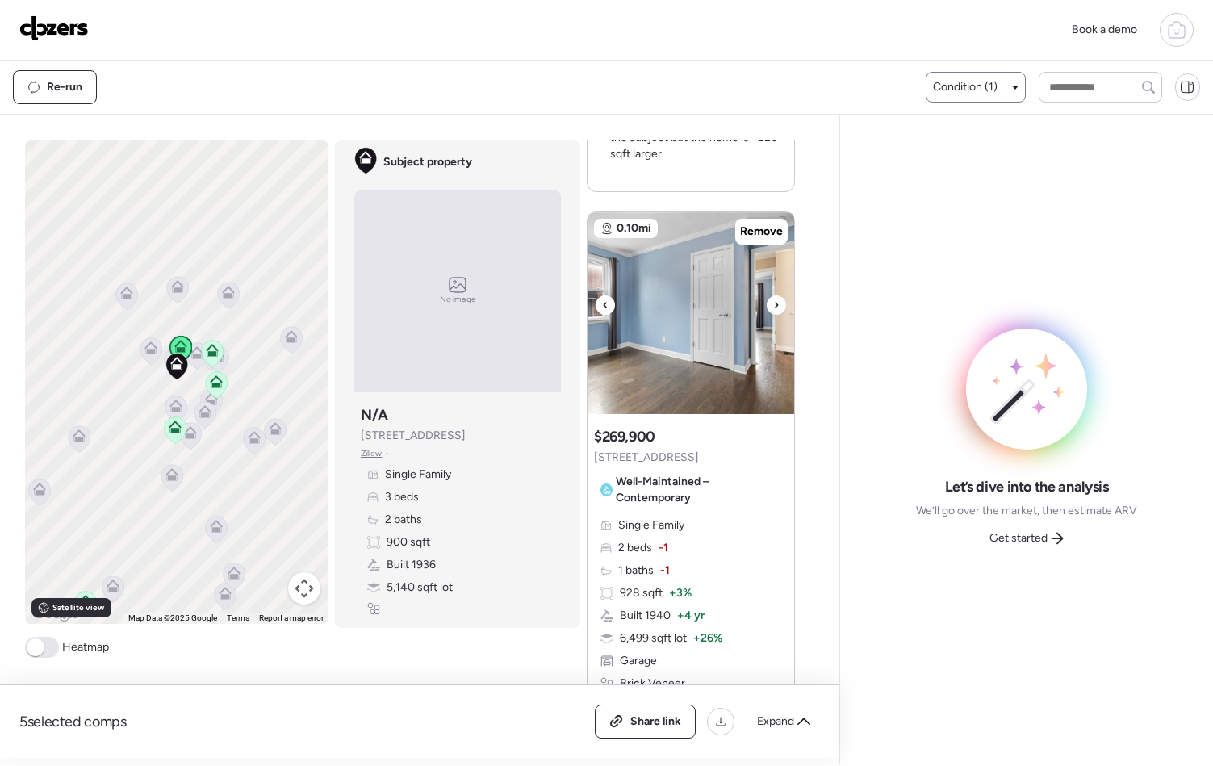
click at [773, 309] on icon at bounding box center [776, 304] width 6 height 19
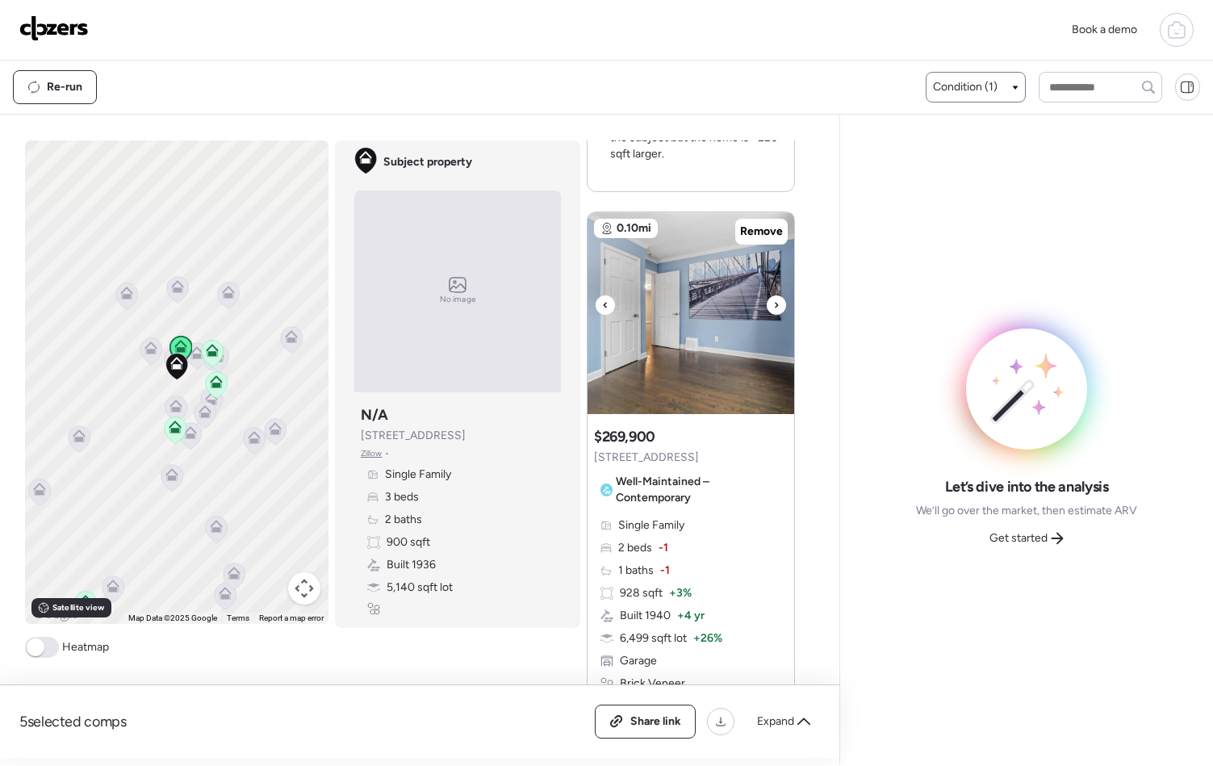
click at [773, 309] on icon at bounding box center [776, 304] width 6 height 19
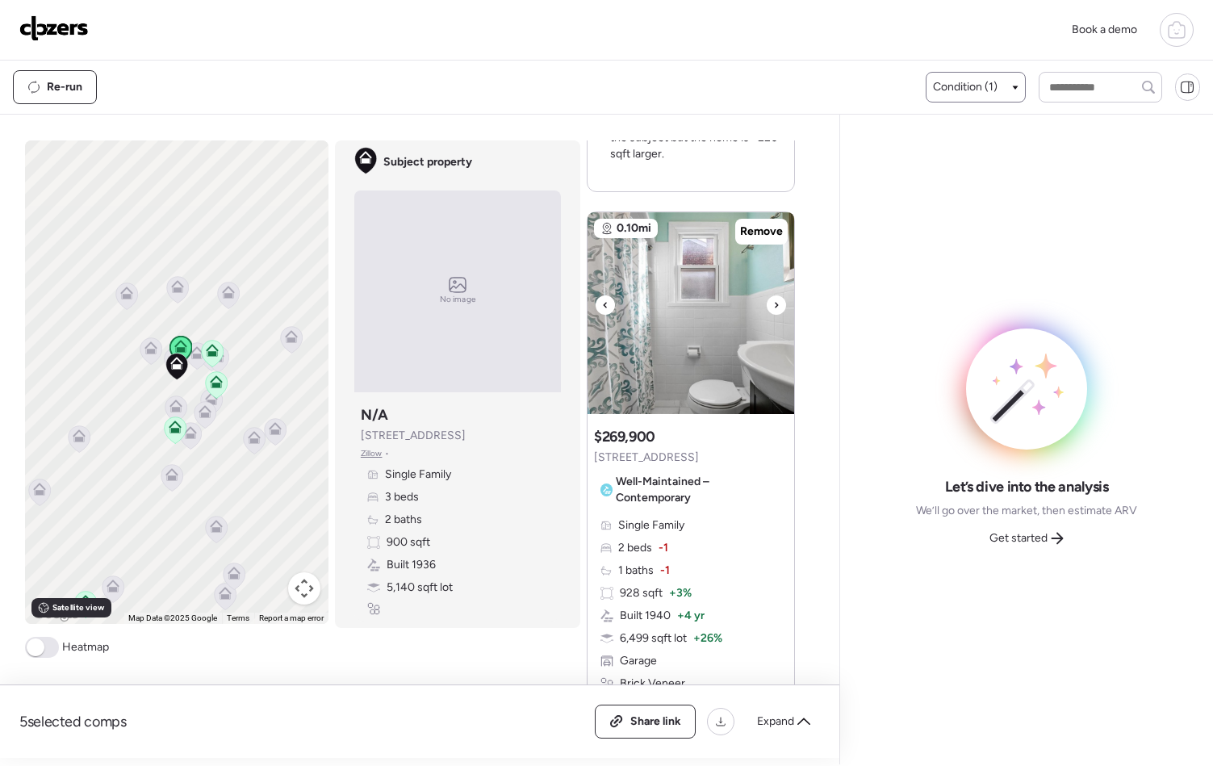
click at [773, 309] on icon at bounding box center [776, 304] width 6 height 19
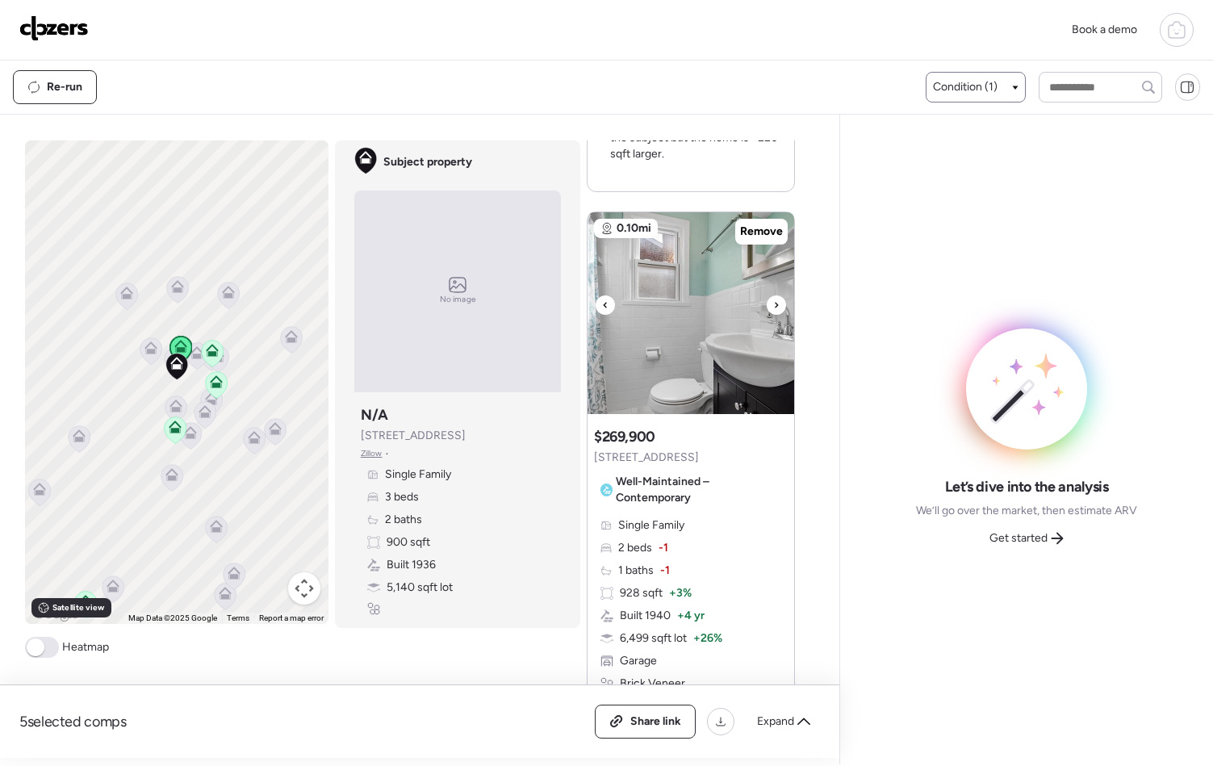
click at [773, 309] on icon at bounding box center [776, 304] width 6 height 19
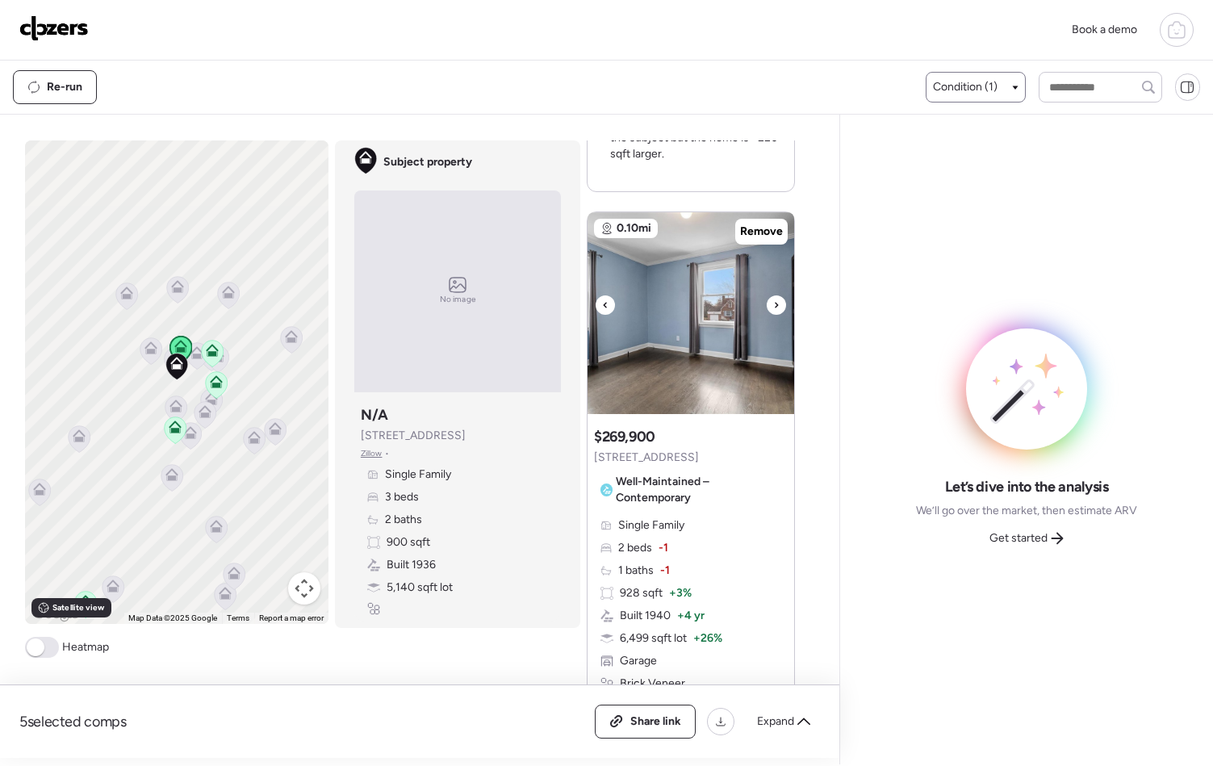
click at [773, 309] on icon at bounding box center [776, 304] width 6 height 19
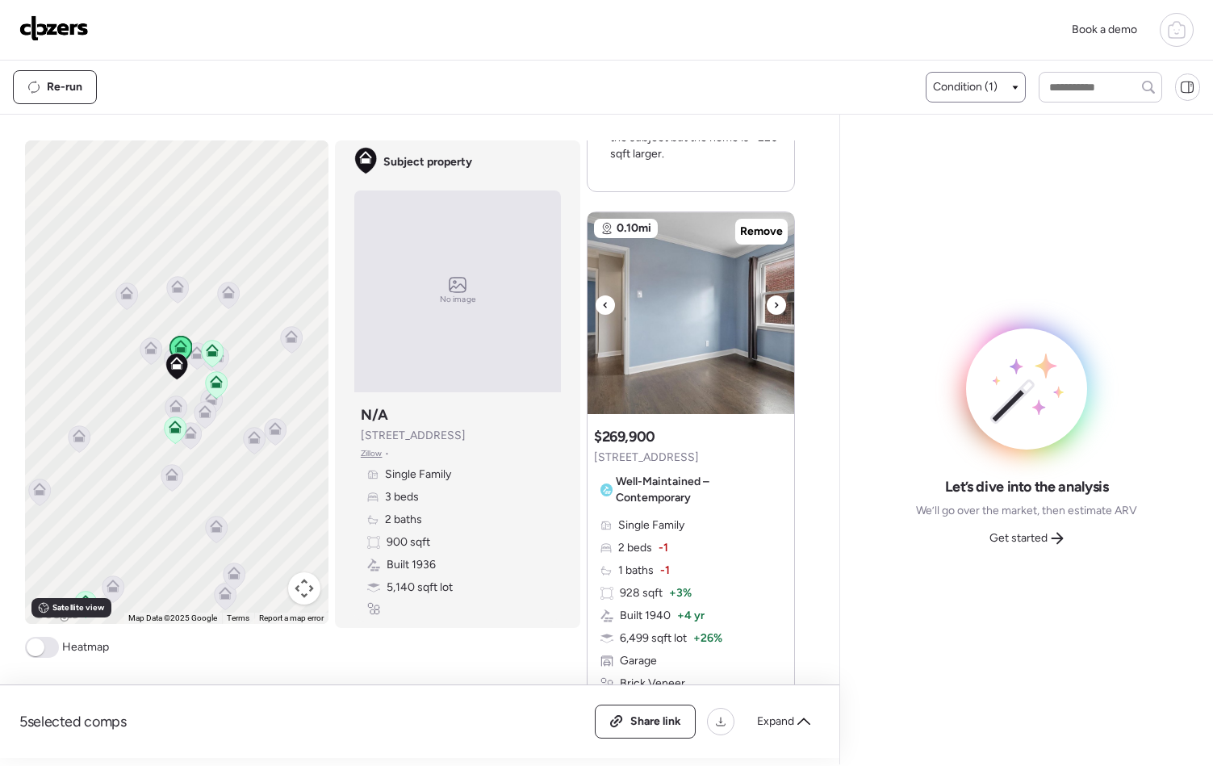
click at [773, 309] on icon at bounding box center [776, 304] width 6 height 19
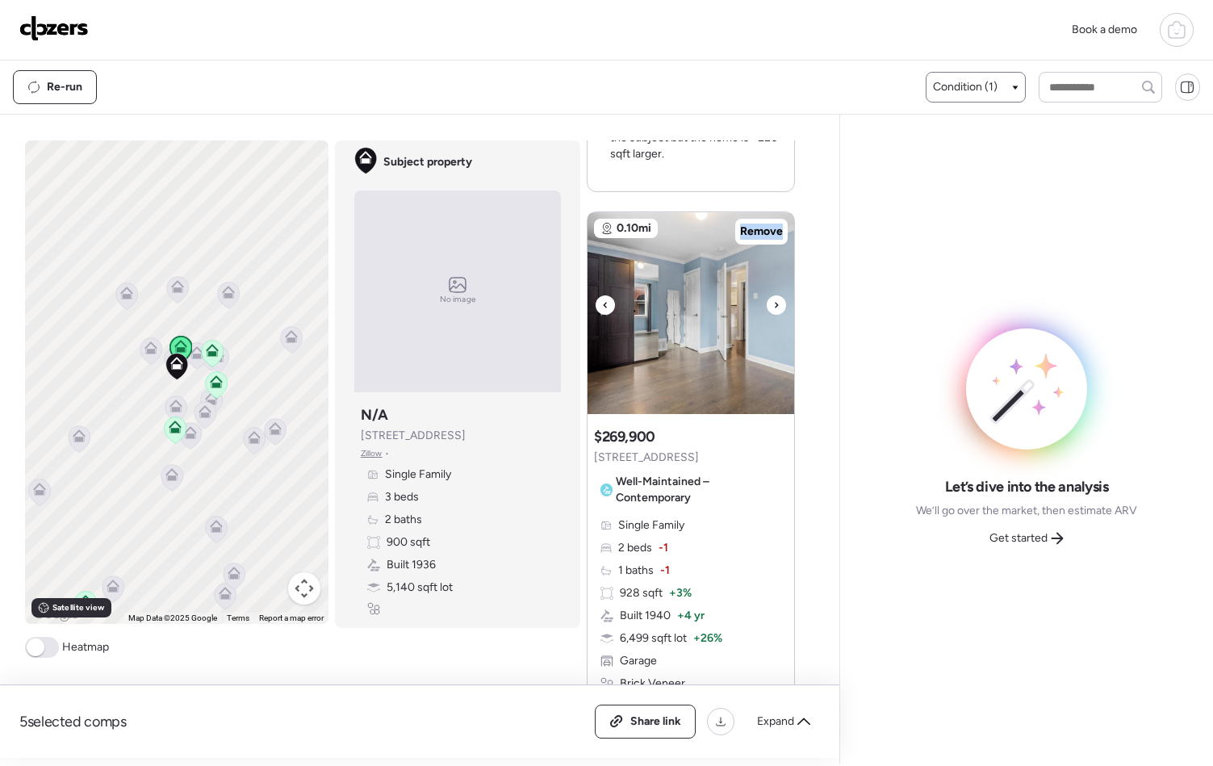
click at [773, 309] on icon at bounding box center [776, 304] width 6 height 19
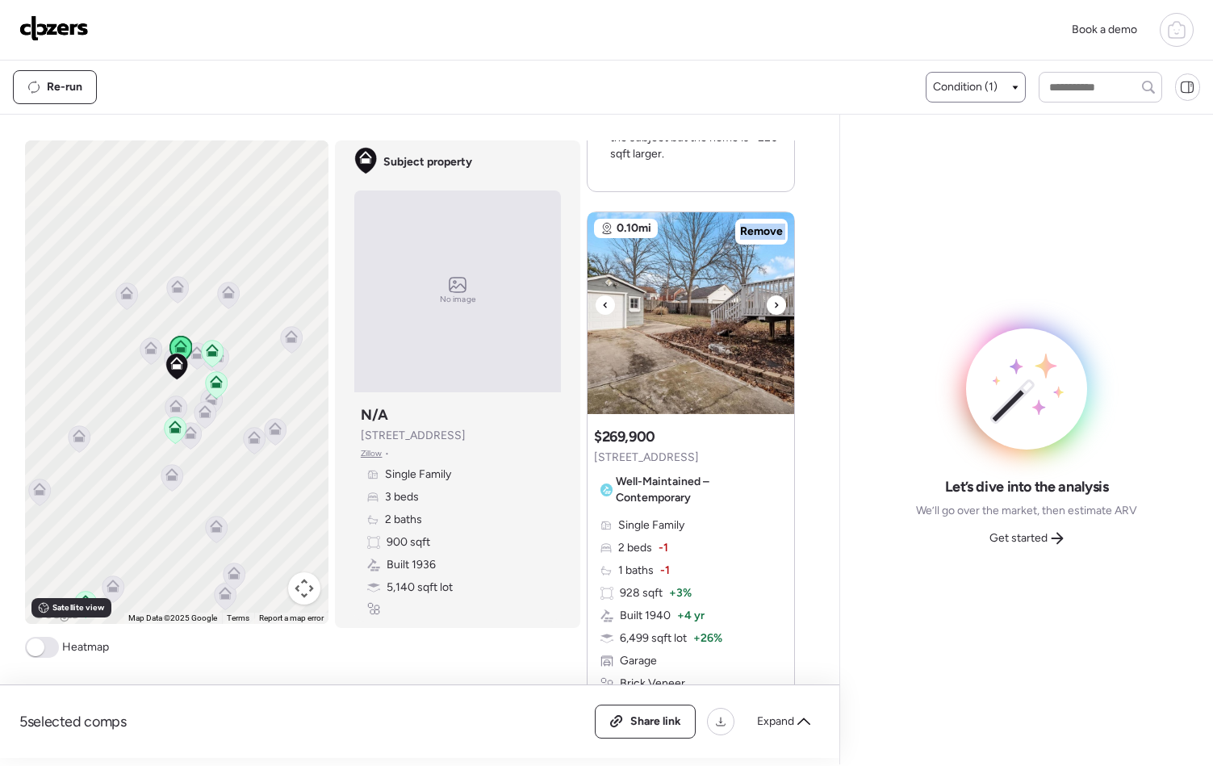
click at [773, 309] on icon at bounding box center [776, 304] width 6 height 19
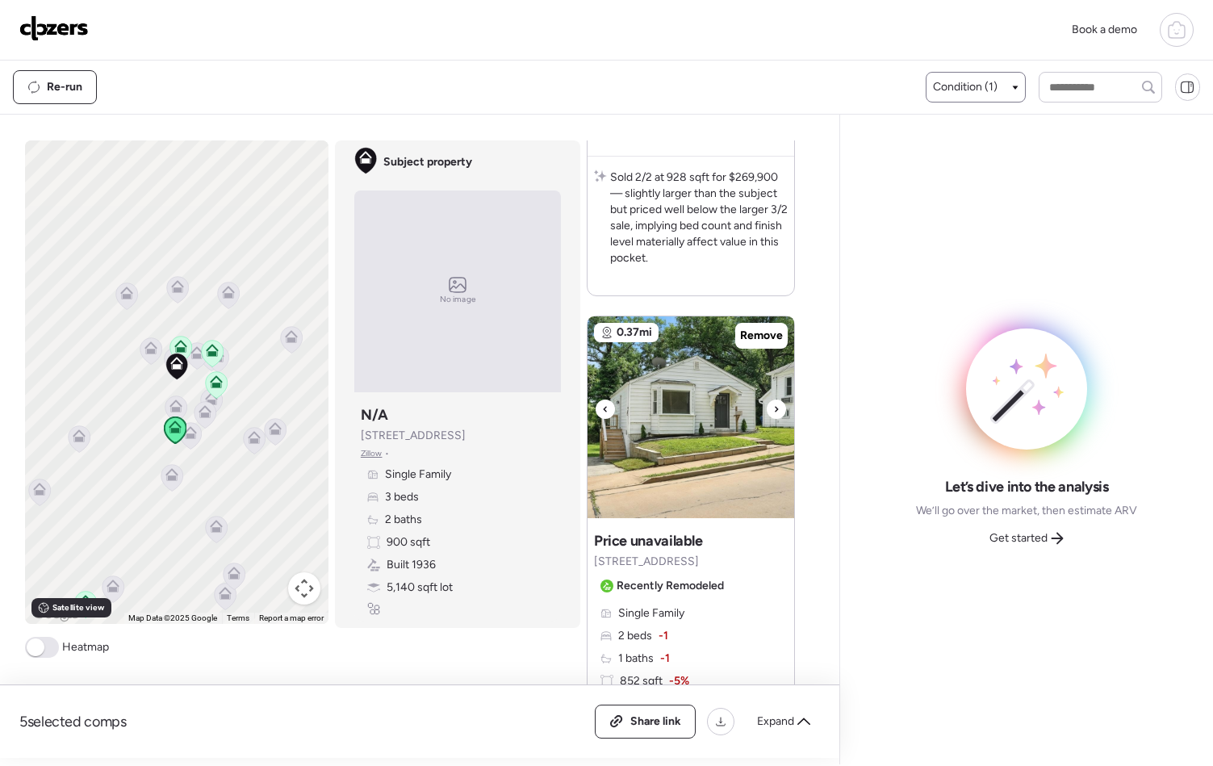
scroll to position [1375, 0]
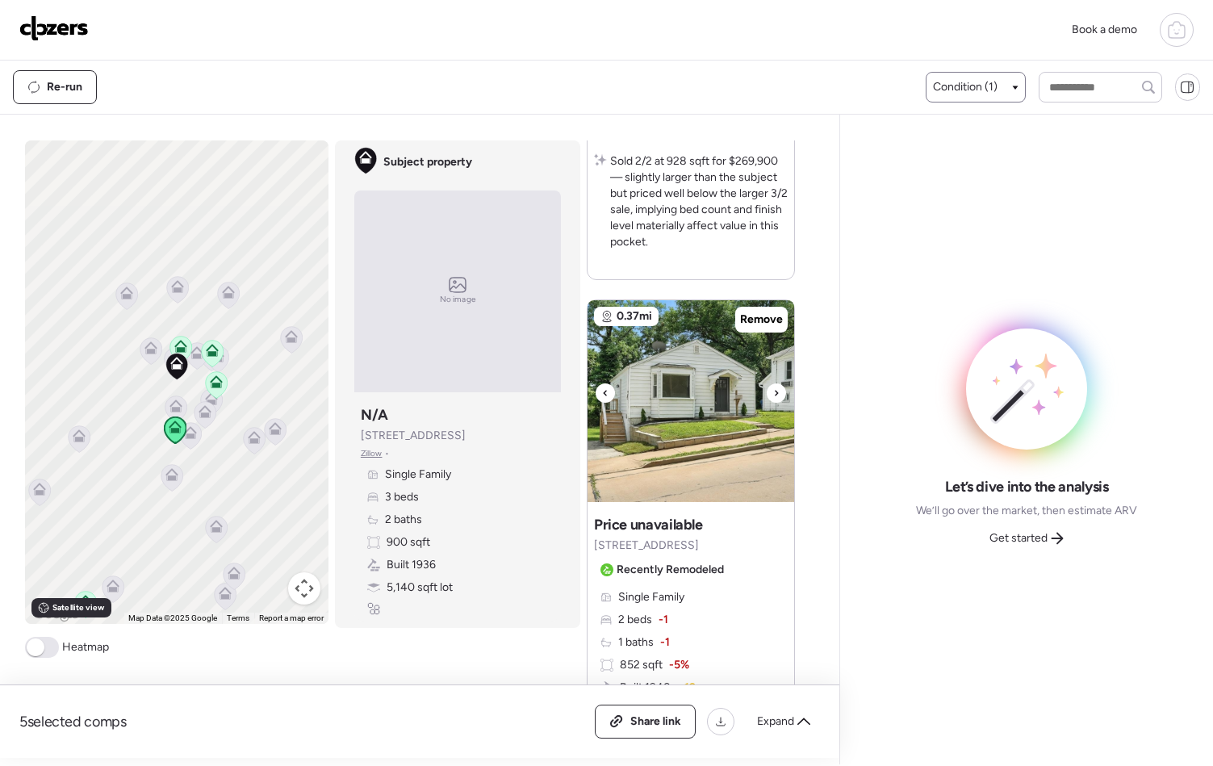
click at [775, 391] on icon at bounding box center [776, 393] width 3 height 6
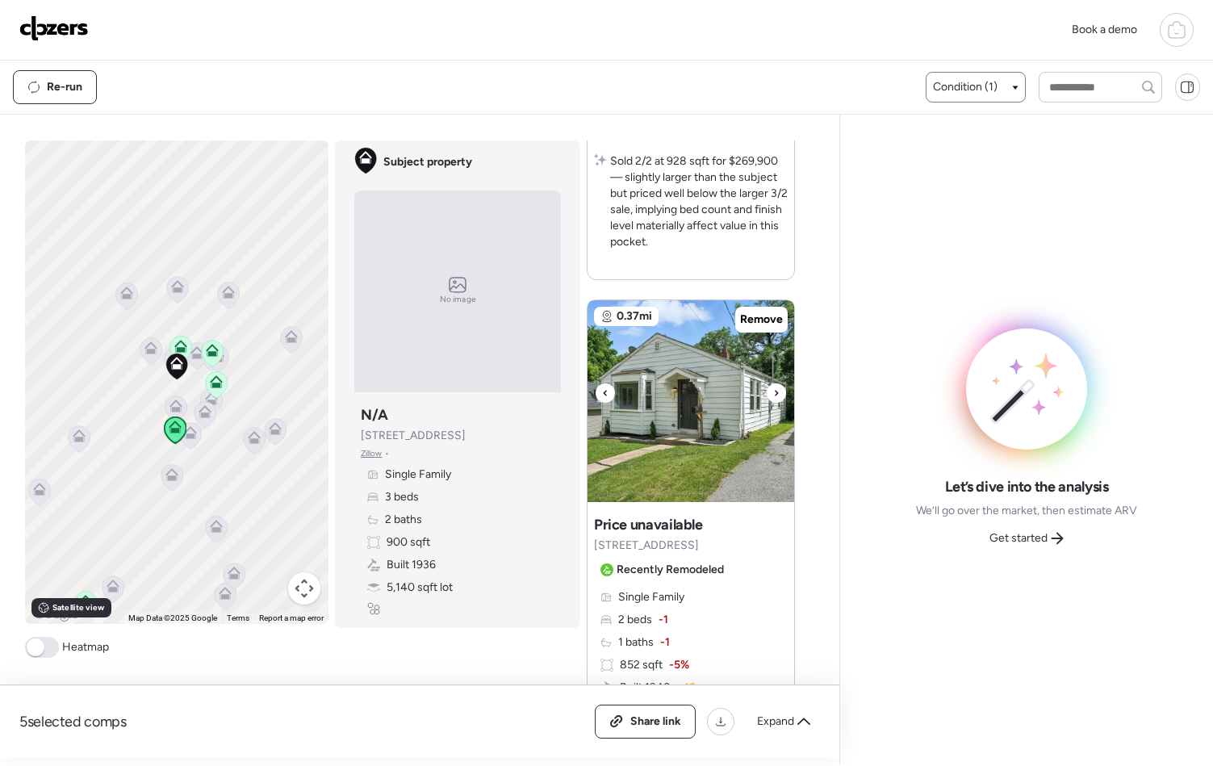
click at [775, 392] on icon at bounding box center [776, 393] width 3 height 6
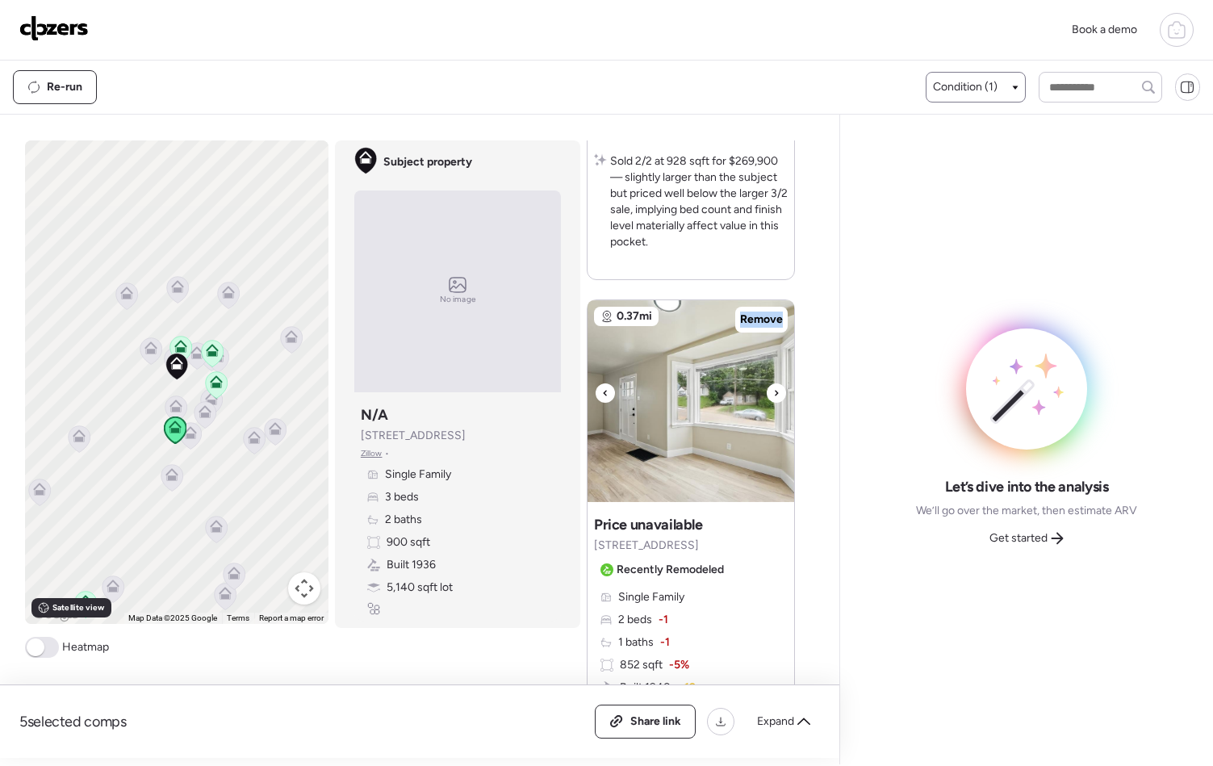
click at [775, 392] on icon at bounding box center [776, 393] width 3 height 6
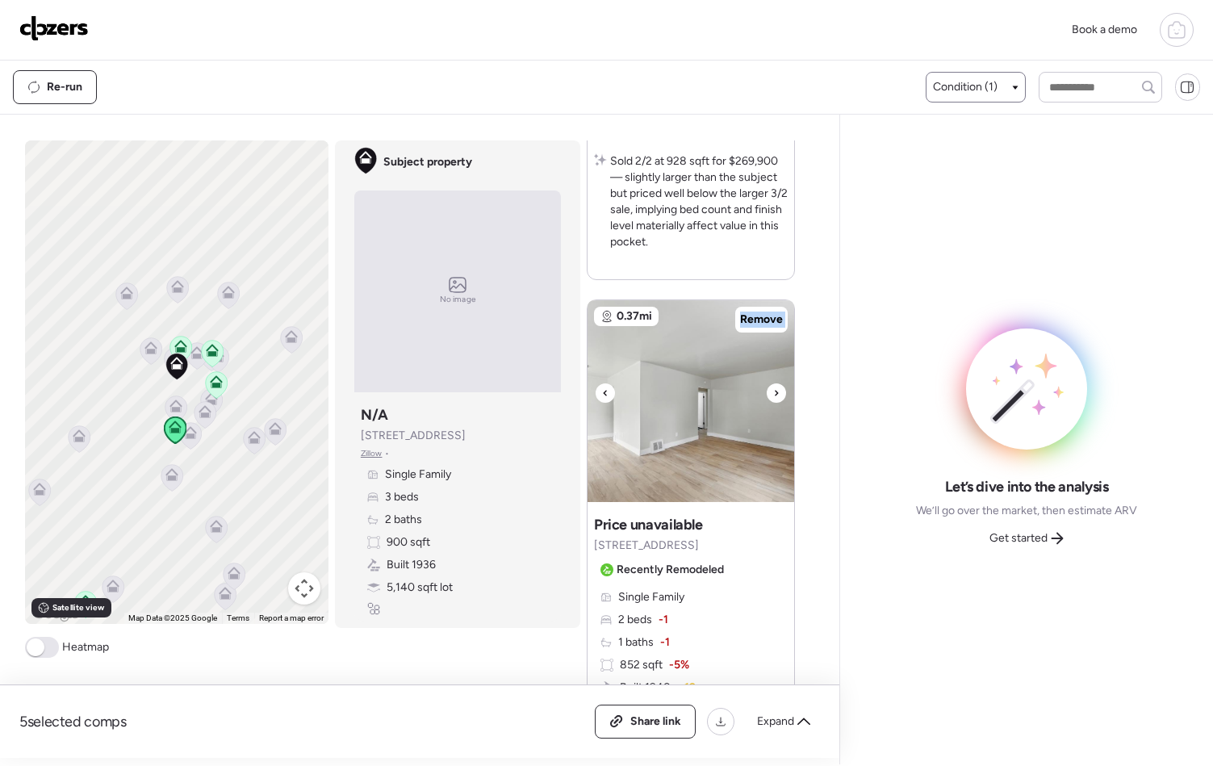
click at [775, 392] on icon at bounding box center [776, 393] width 3 height 6
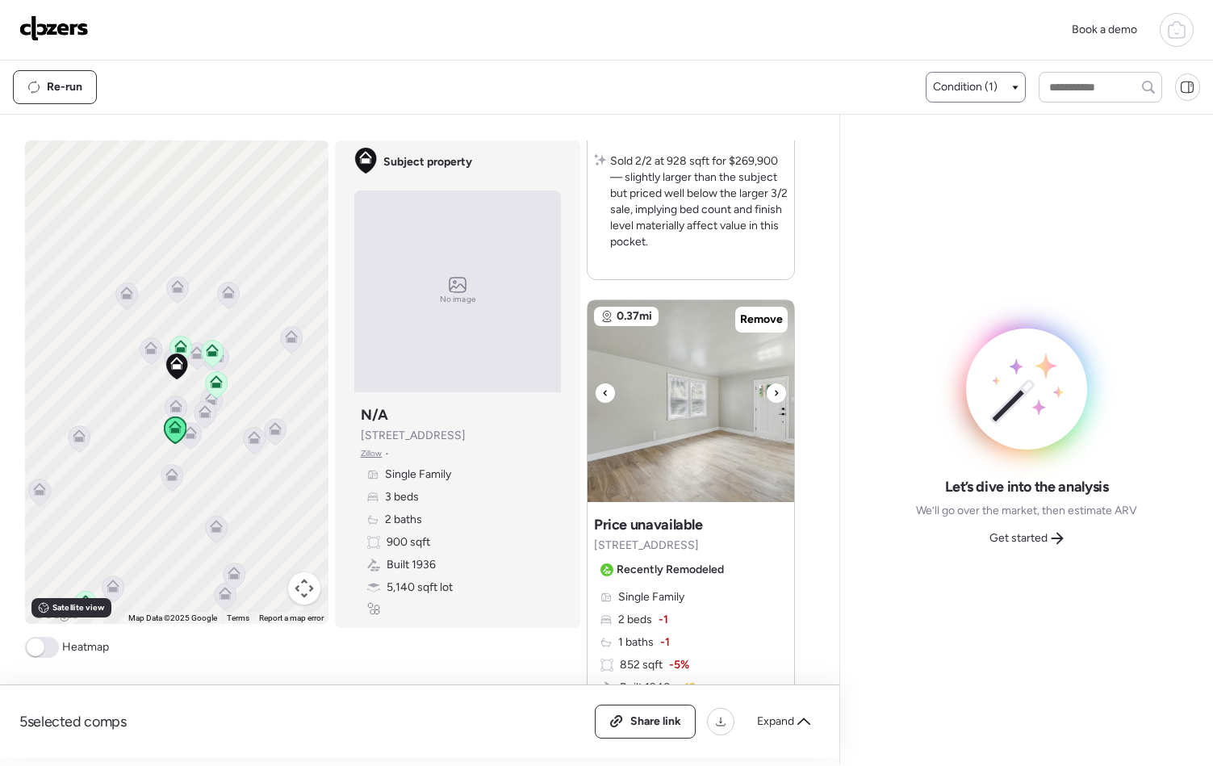
click at [775, 392] on icon at bounding box center [776, 393] width 3 height 6
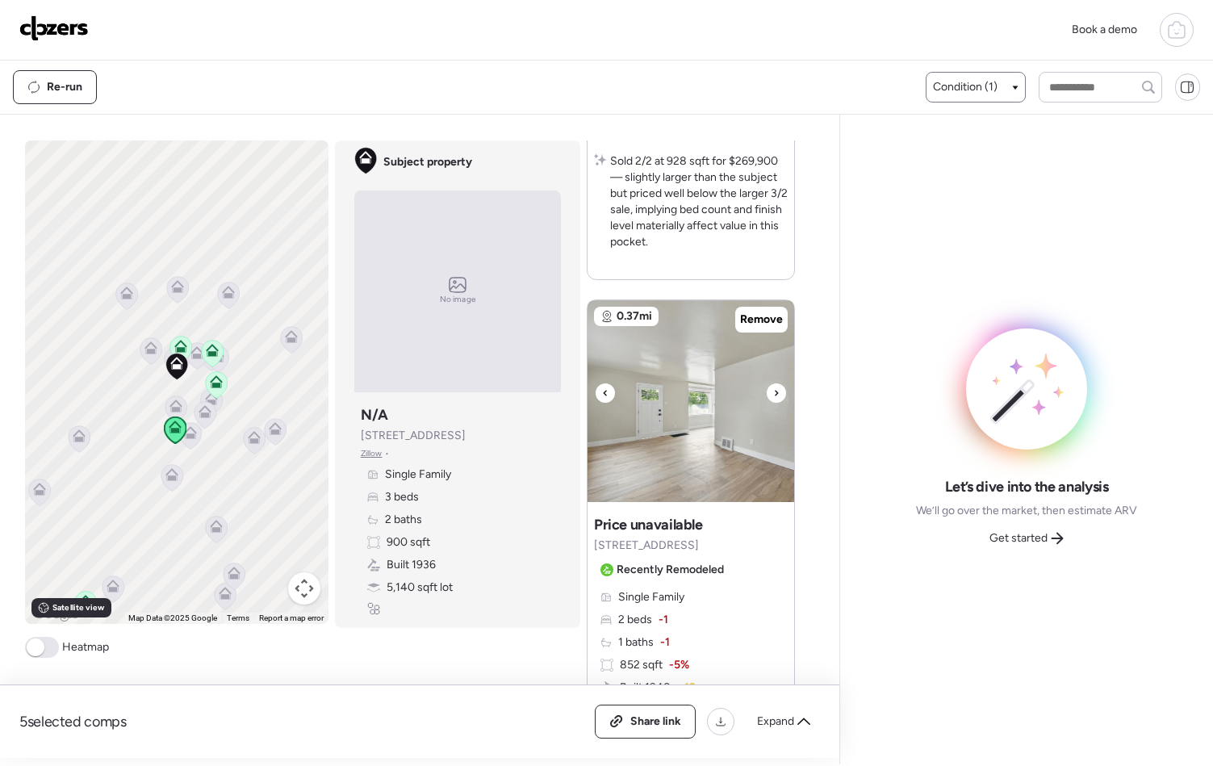
click at [775, 392] on icon at bounding box center [776, 393] width 3 height 6
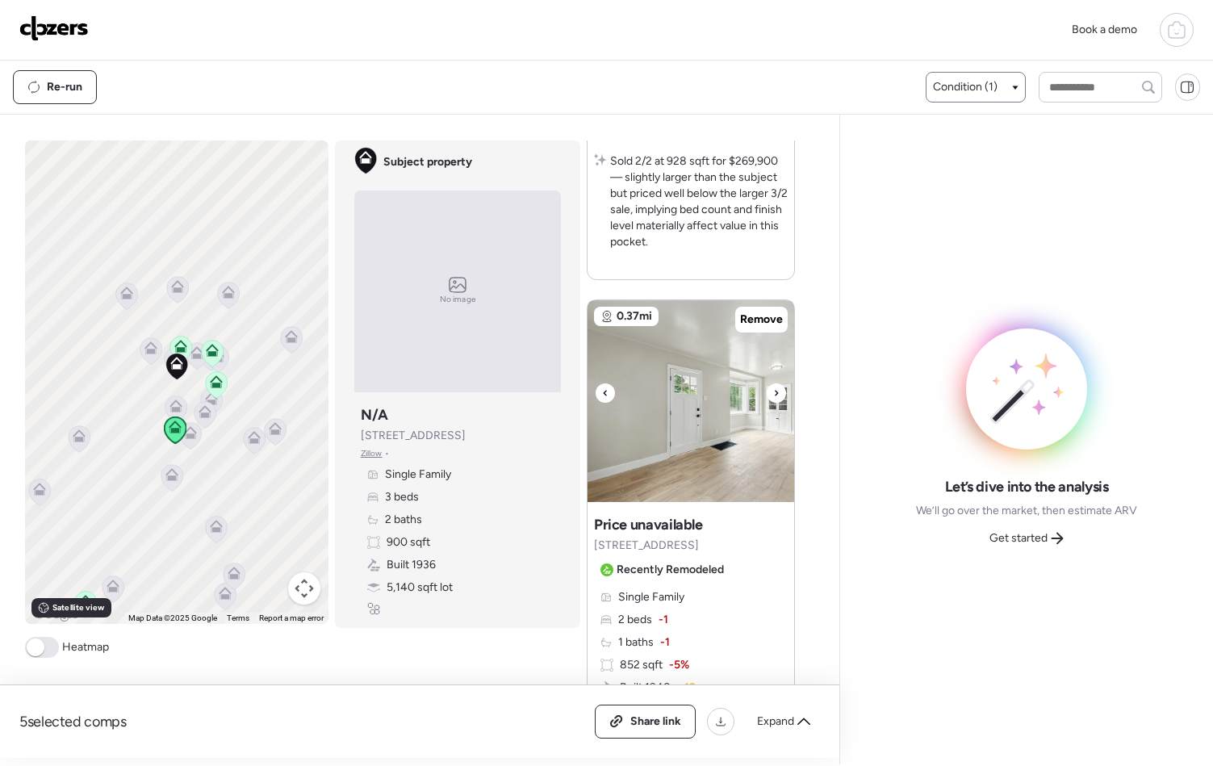
click at [773, 396] on icon at bounding box center [776, 392] width 6 height 19
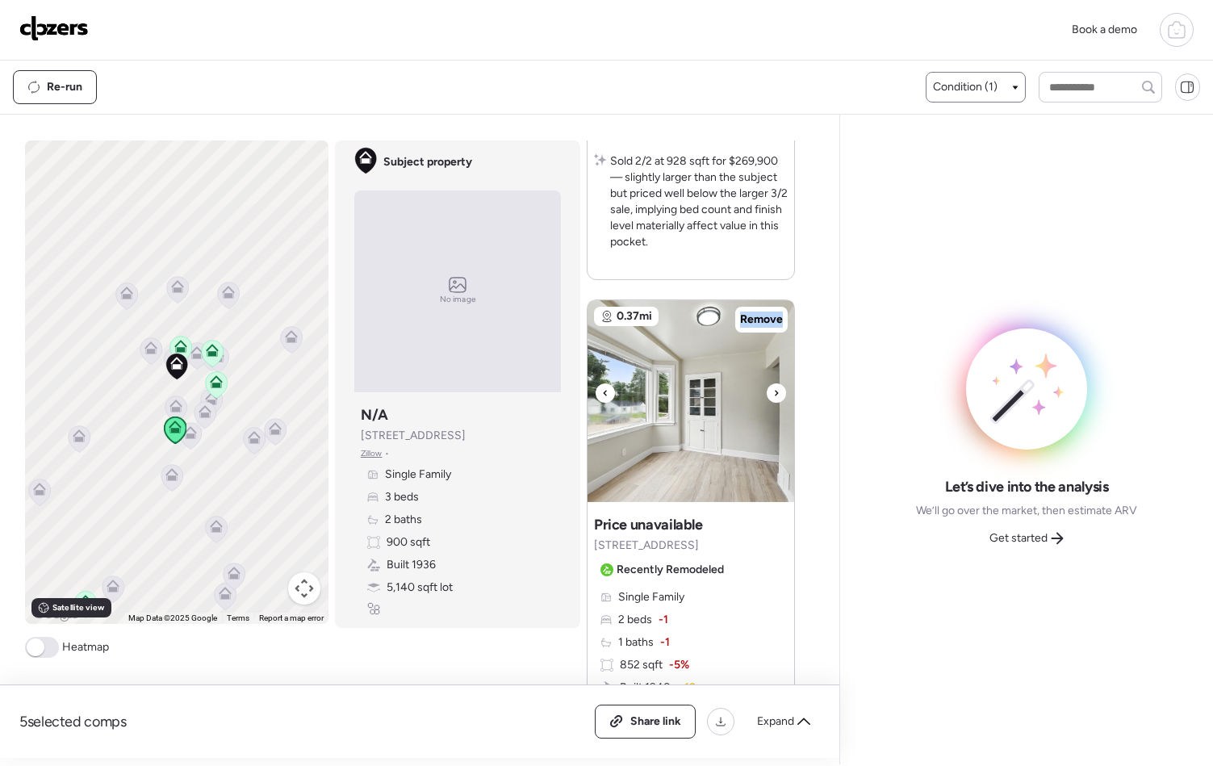
click at [773, 396] on icon at bounding box center [776, 392] width 6 height 19
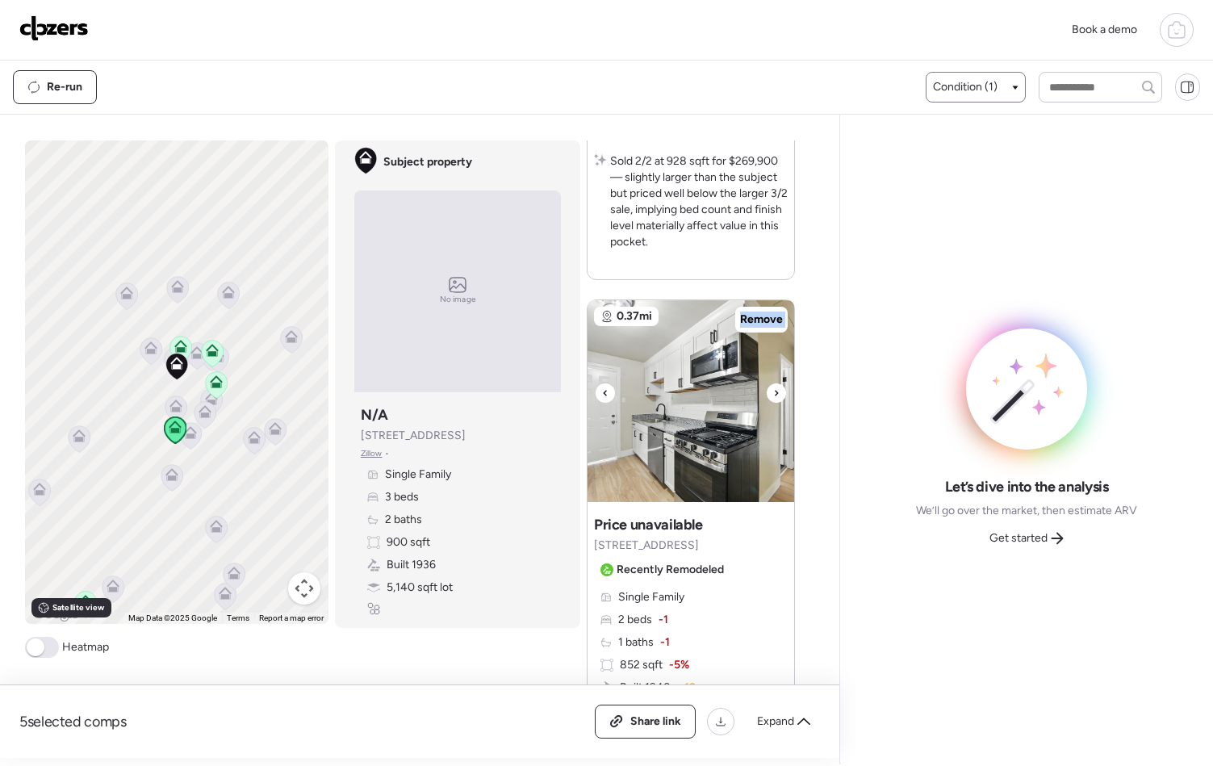
click at [773, 396] on icon at bounding box center [776, 392] width 6 height 19
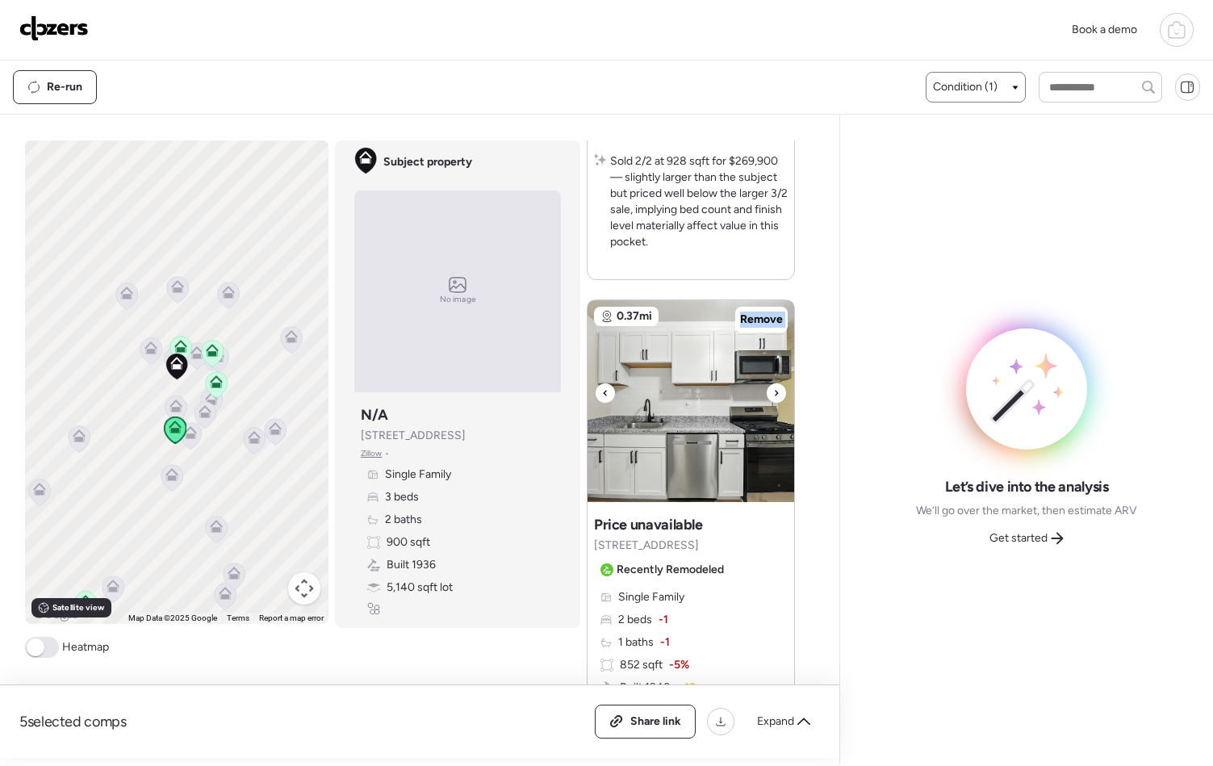
click at [773, 396] on icon at bounding box center [776, 392] width 6 height 19
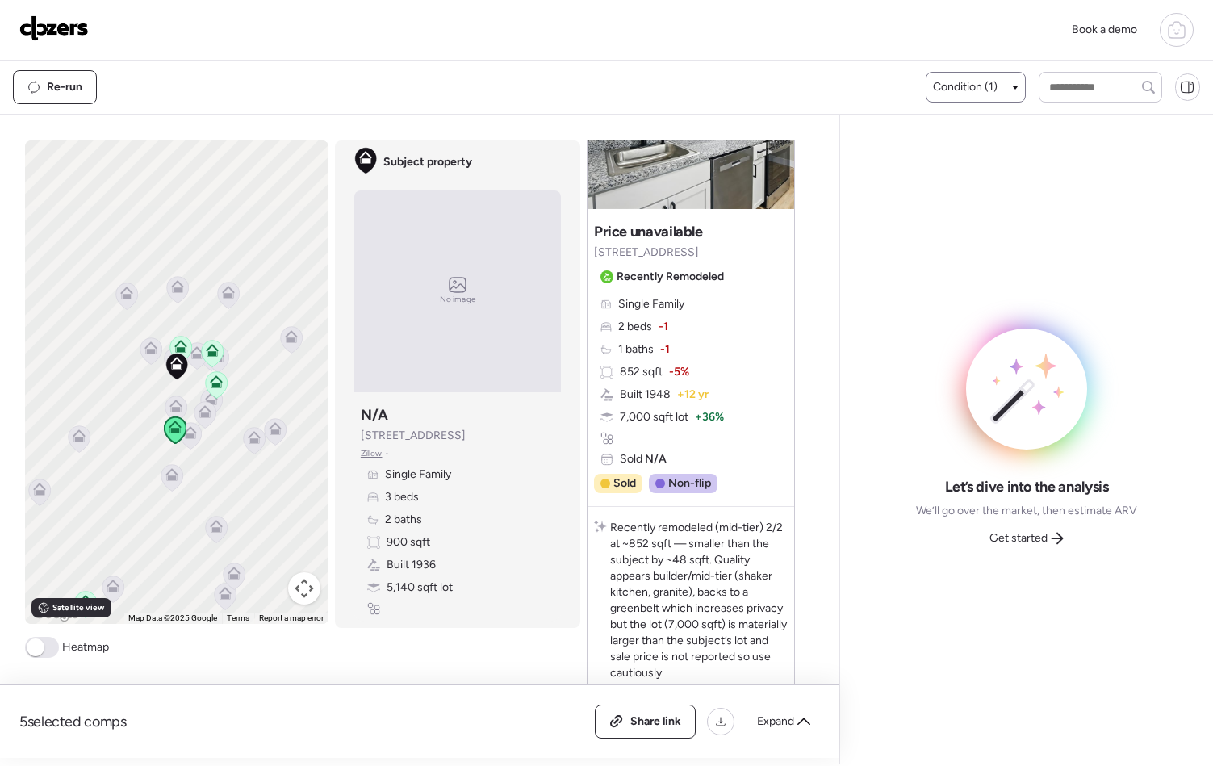
scroll to position [1683, 0]
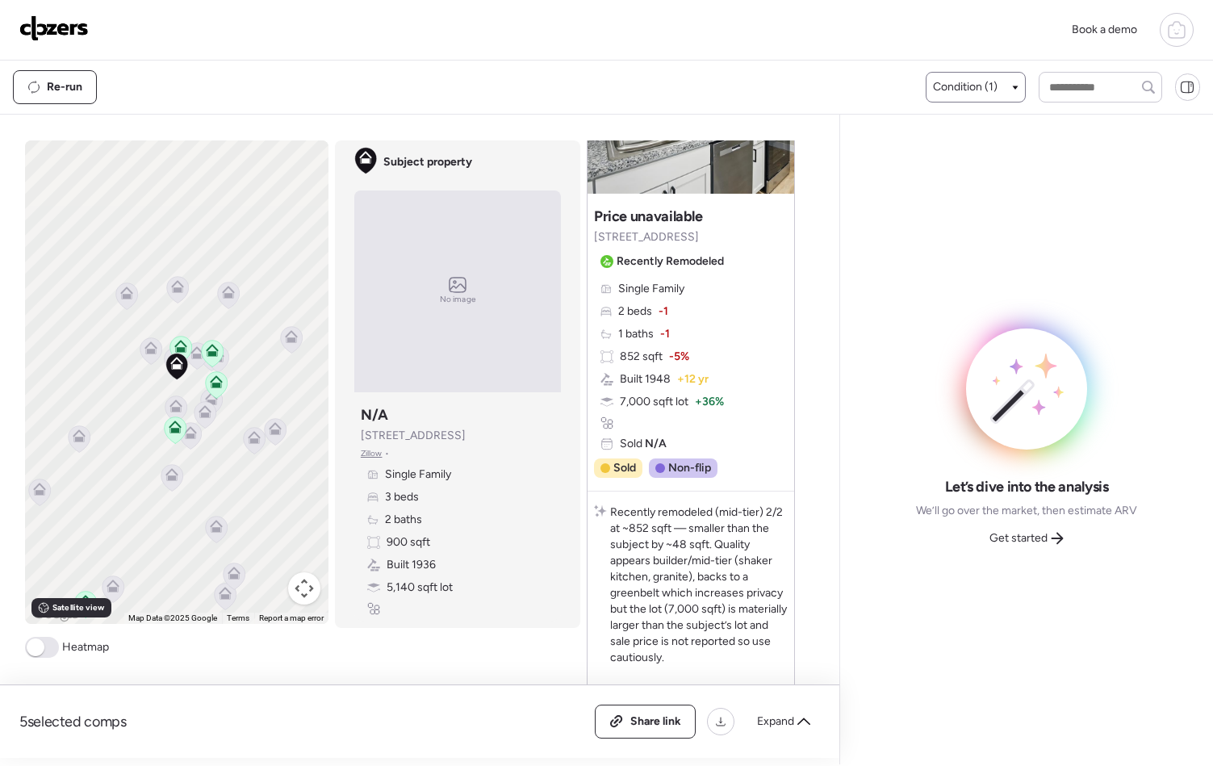
click at [865, 463] on div "Let’s dive into the analysis We’ll go over the market, then estimate ARV Get st…" at bounding box center [1026, 440] width 347 height 624
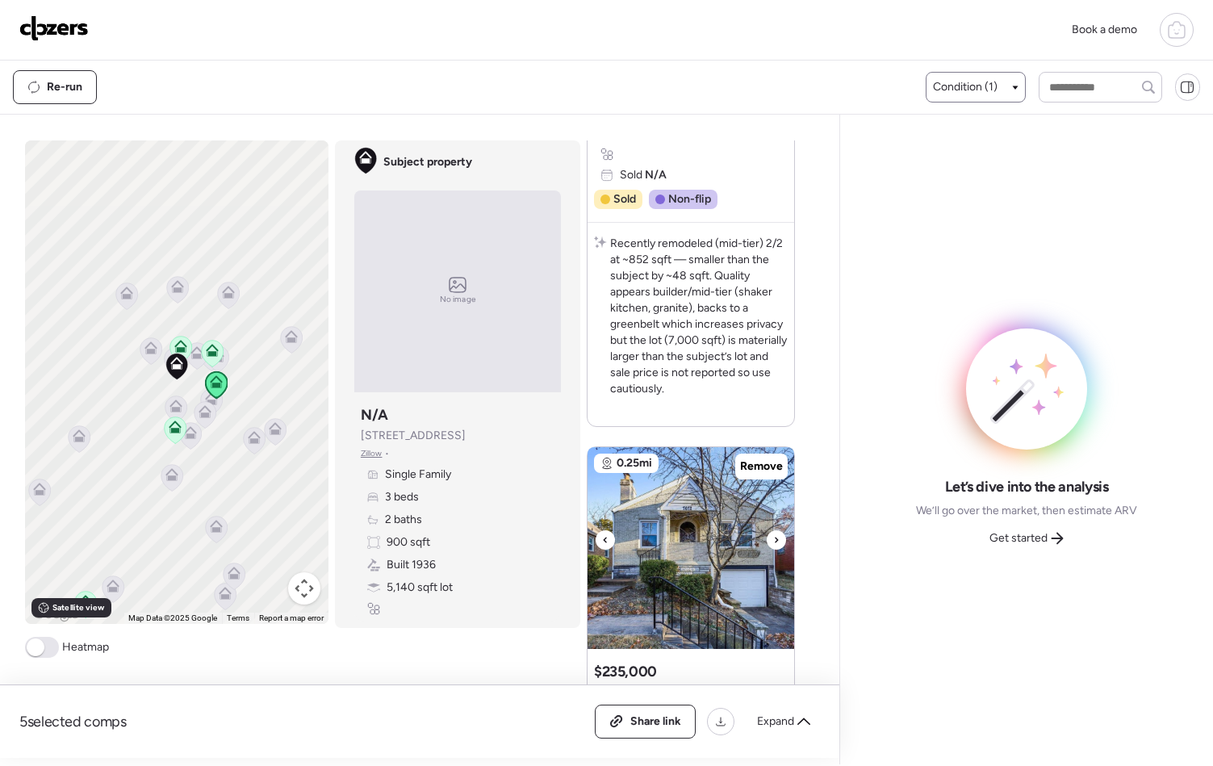
scroll to position [1999, 0]
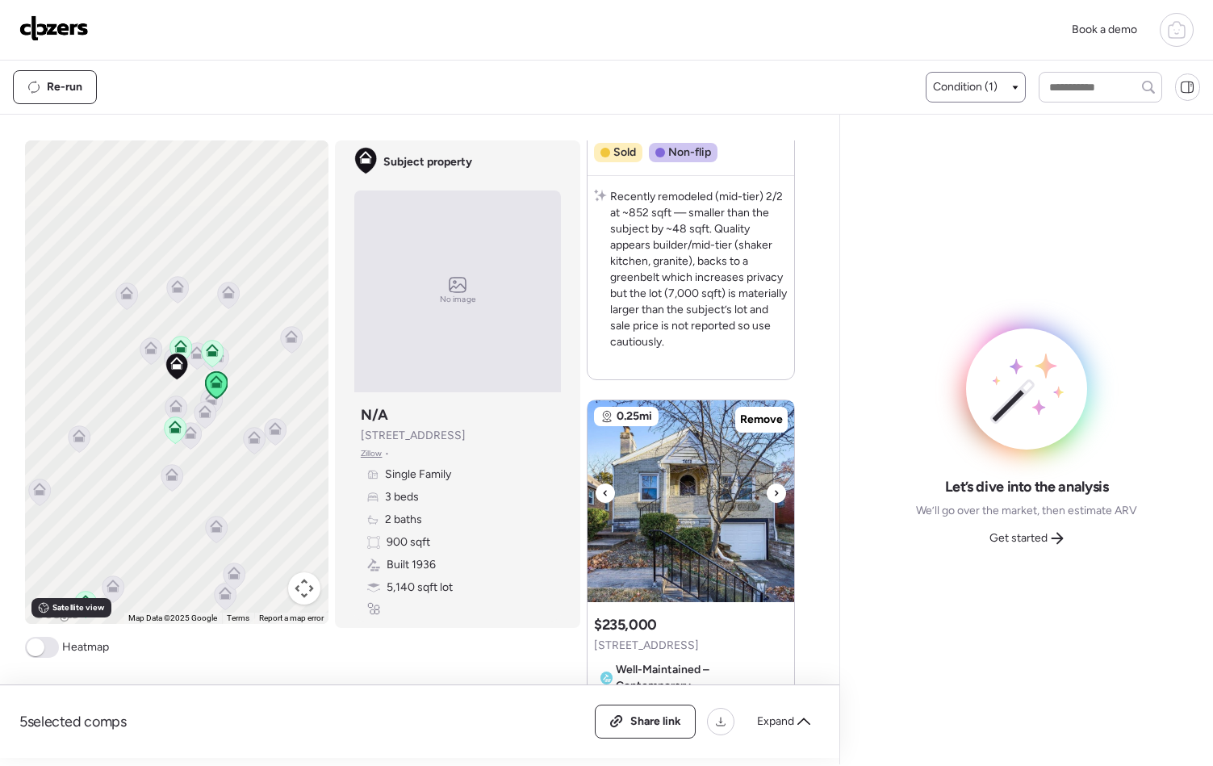
click at [774, 495] on div at bounding box center [776, 493] width 19 height 19
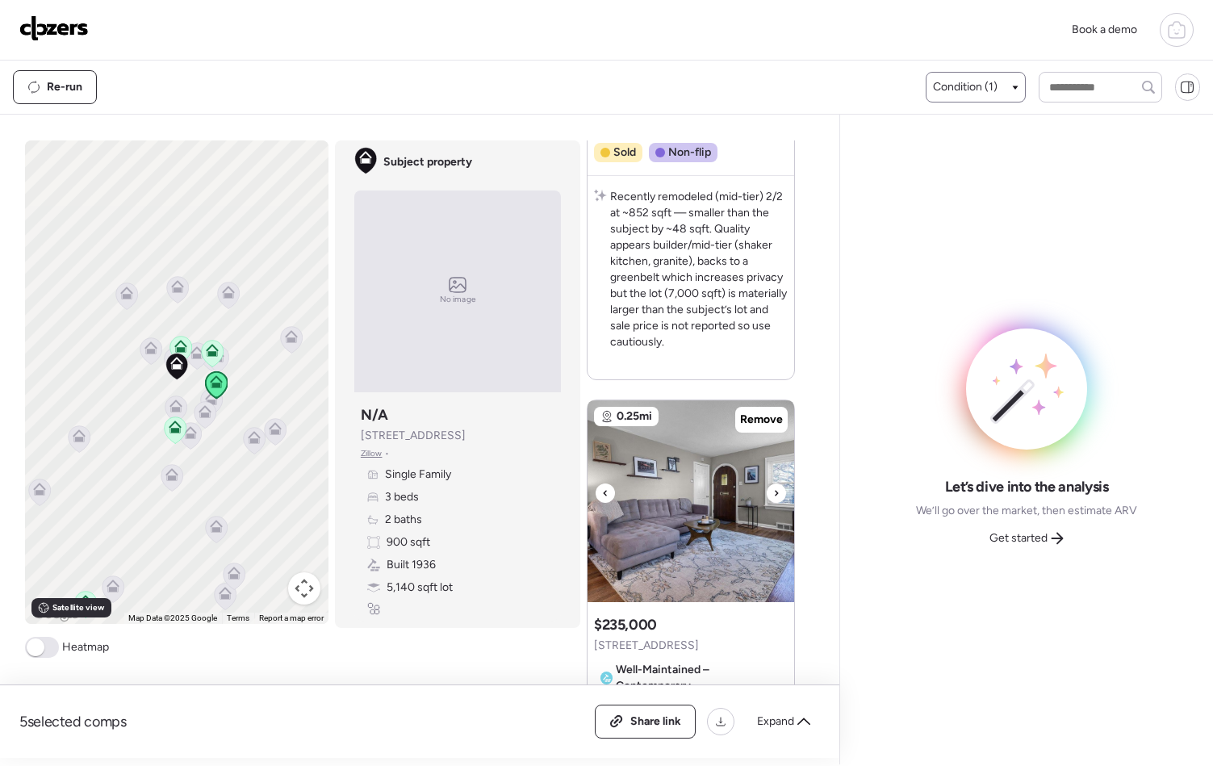
click at [774, 495] on div at bounding box center [776, 493] width 19 height 19
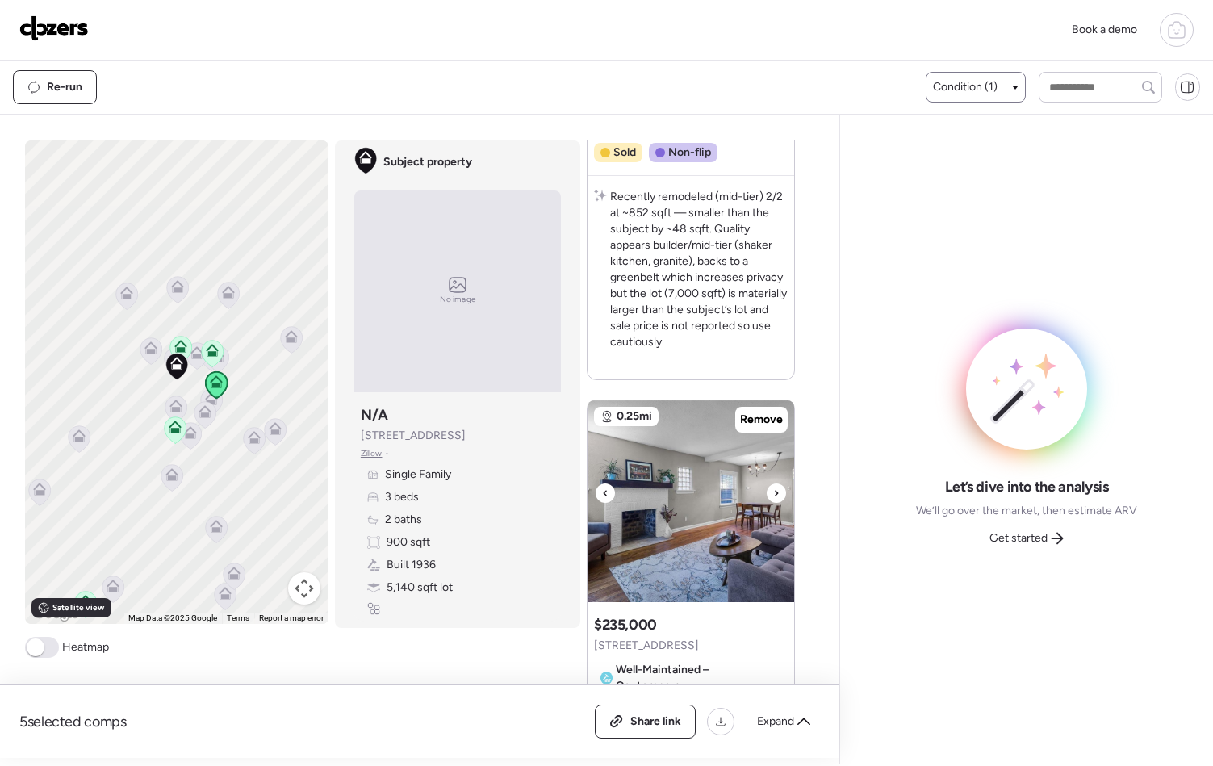
click at [774, 495] on div at bounding box center [776, 493] width 19 height 19
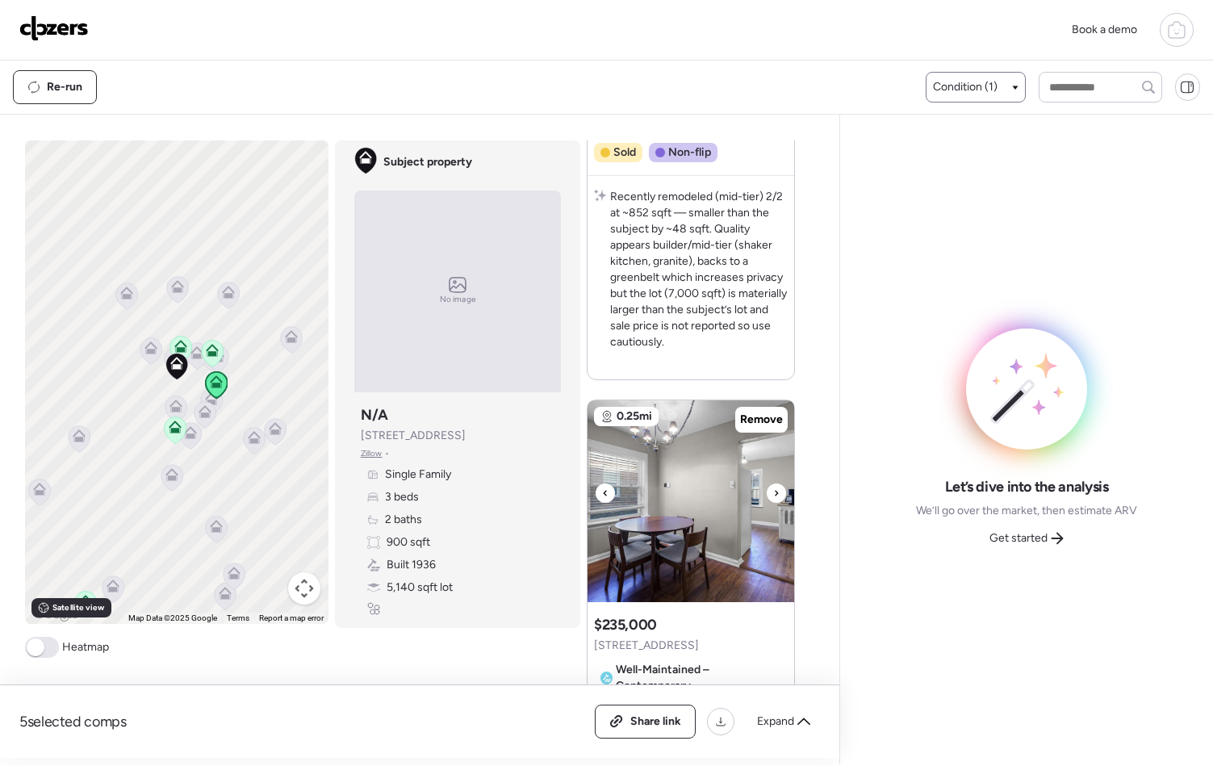
click at [774, 495] on div at bounding box center [776, 493] width 19 height 19
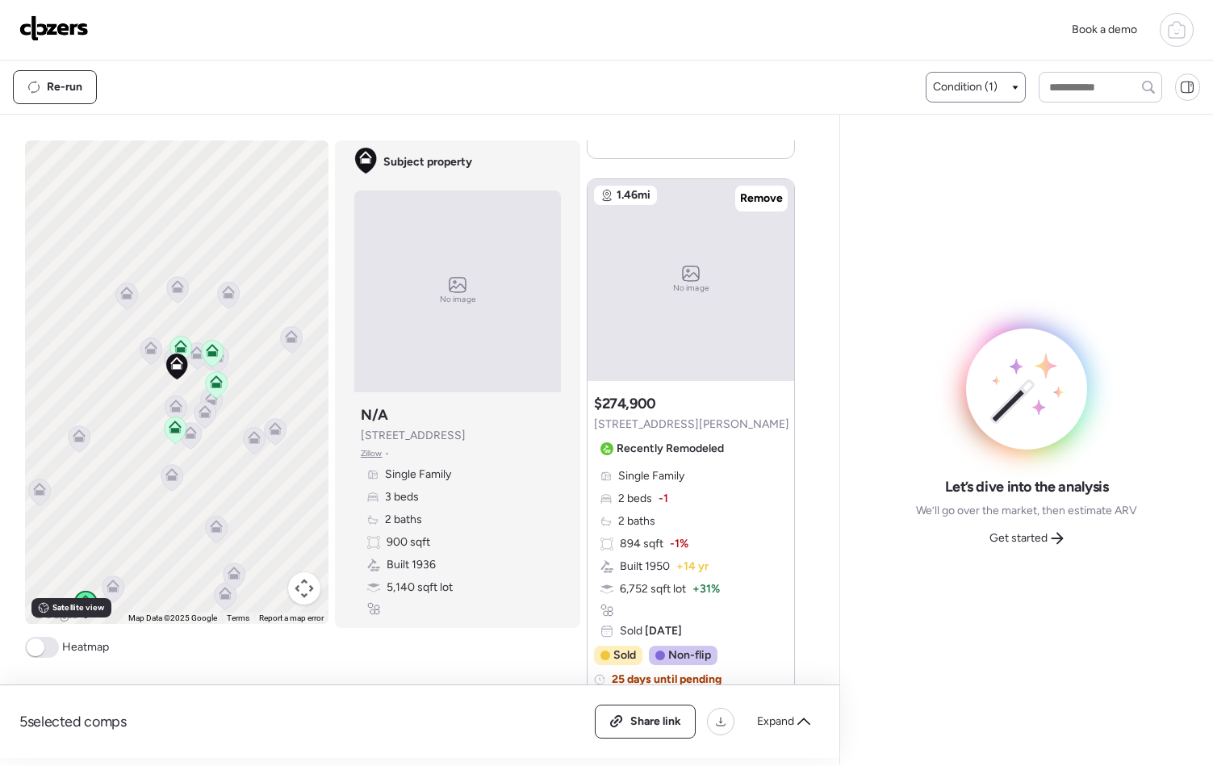
scroll to position [2941, 0]
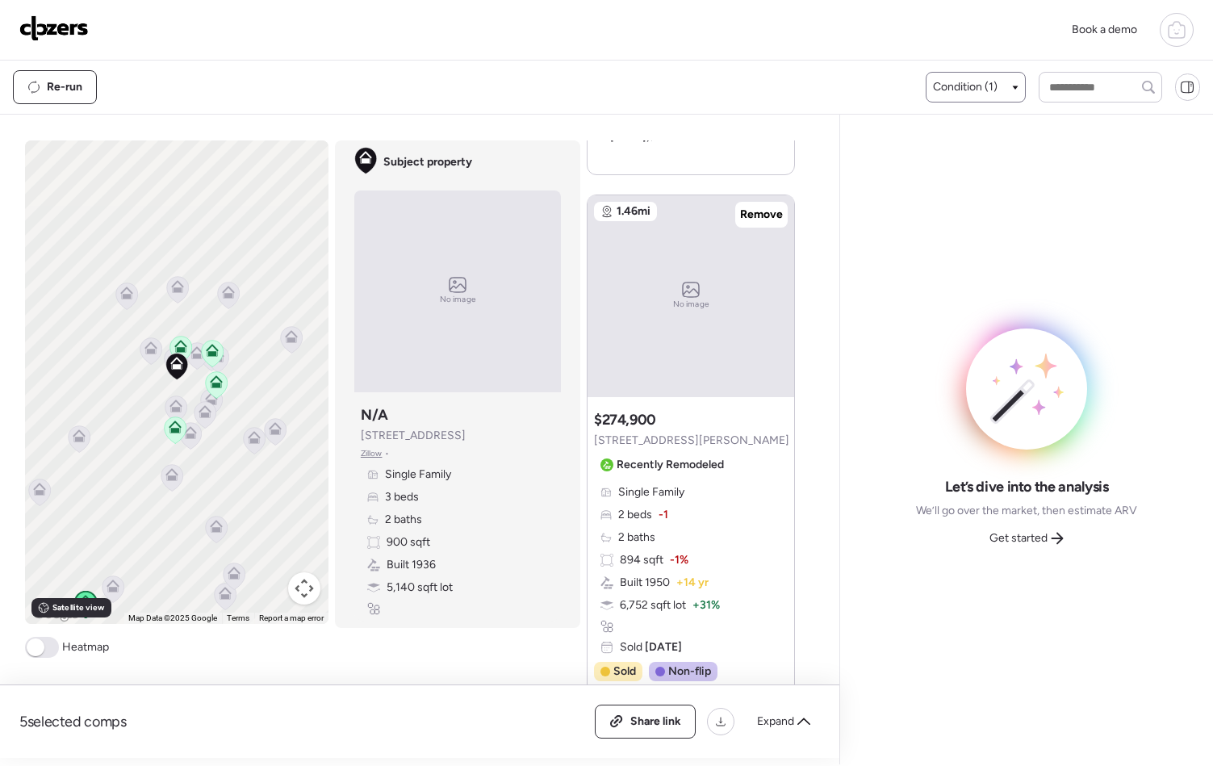
click at [665, 442] on span "732 Eunice Ave" at bounding box center [691, 441] width 195 height 16
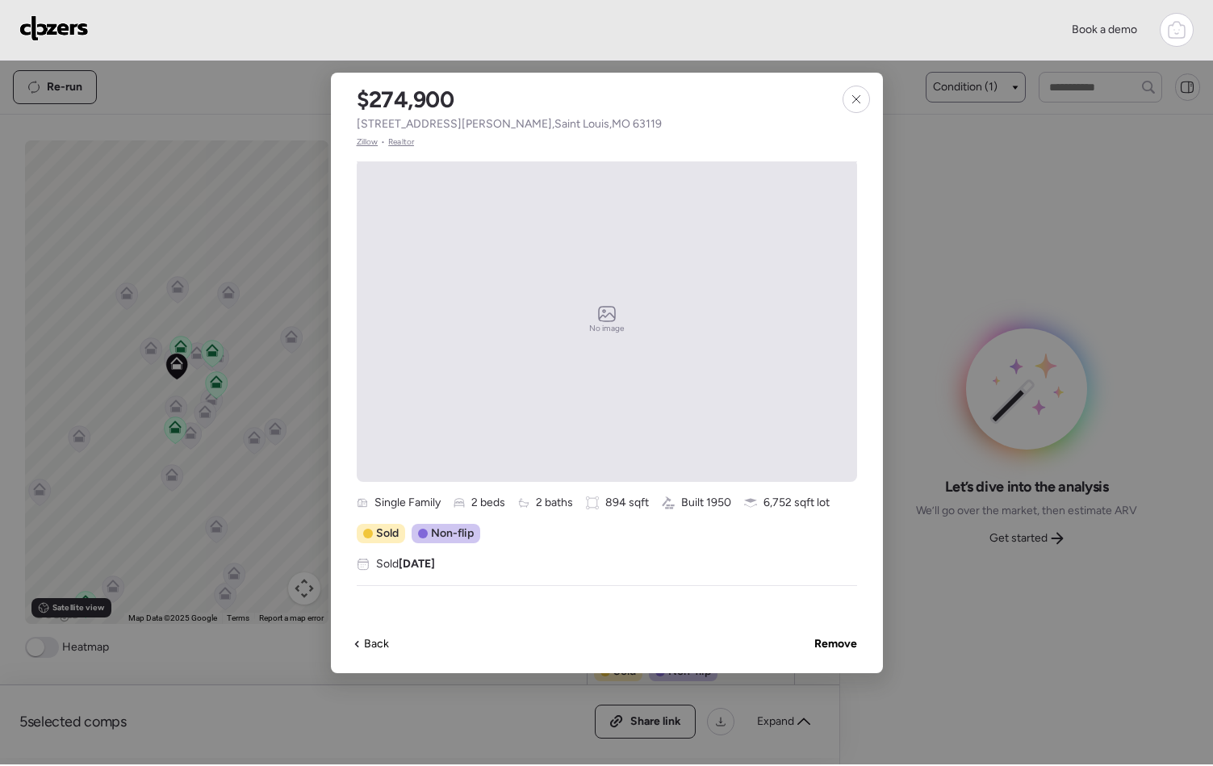
scroll to position [36, 0]
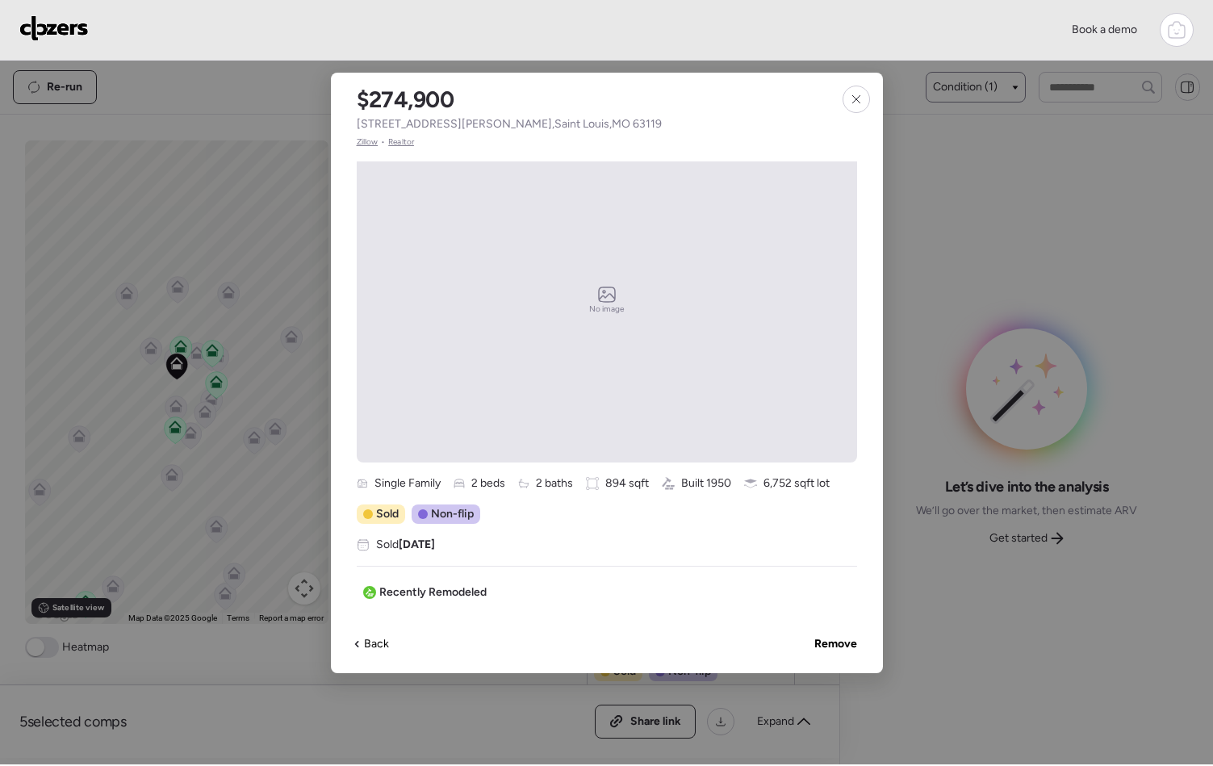
click at [550, 123] on div "$274,900 732 Eunice Ave , Saint Louis , MO 63119 Zillow • Realtor" at bounding box center [509, 111] width 357 height 76
drag, startPoint x: 550, startPoint y: 123, endPoint x: 354, endPoint y: 124, distance: 195.4
click at [354, 124] on div "$274,900 732 Eunice Ave , Saint Louis , MO 63119 Zillow • Realtor" at bounding box center [509, 111] width 357 height 76
copy span "732 Eunice Ave , Saint Louis , MO 63119"
click at [857, 99] on icon at bounding box center [856, 99] width 13 height 13
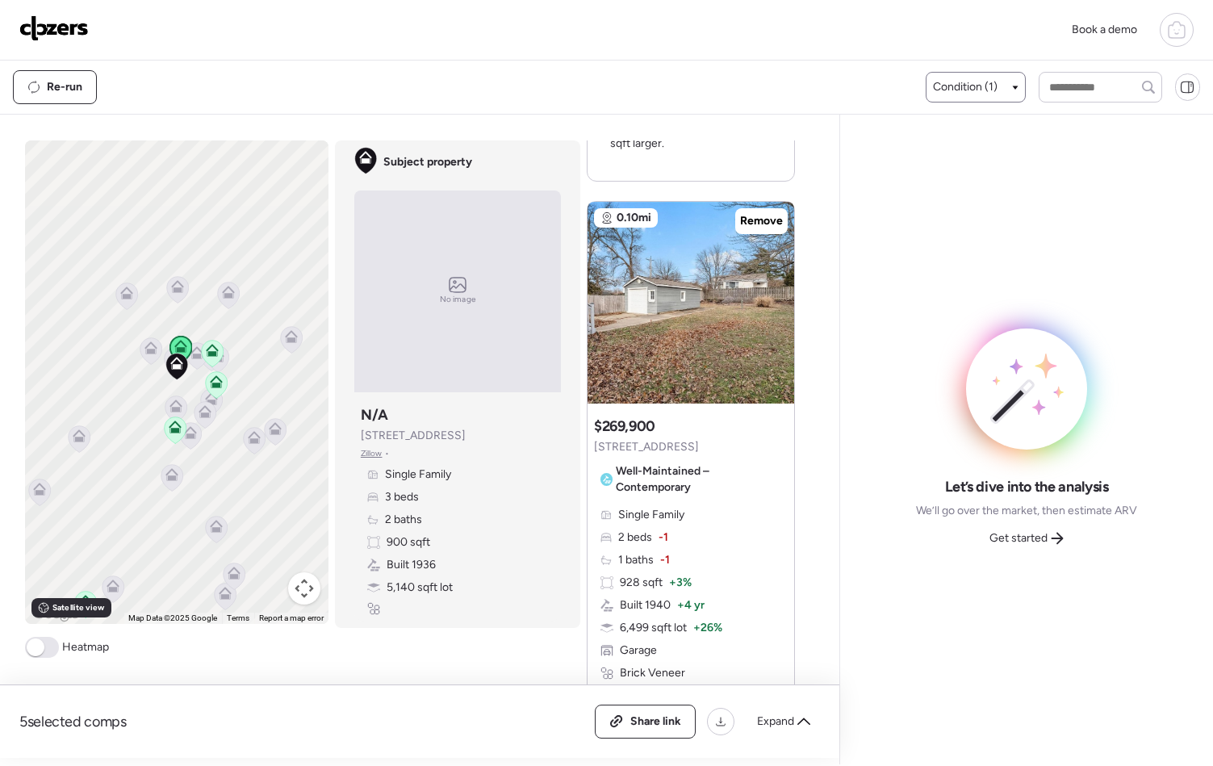
scroll to position [91, 0]
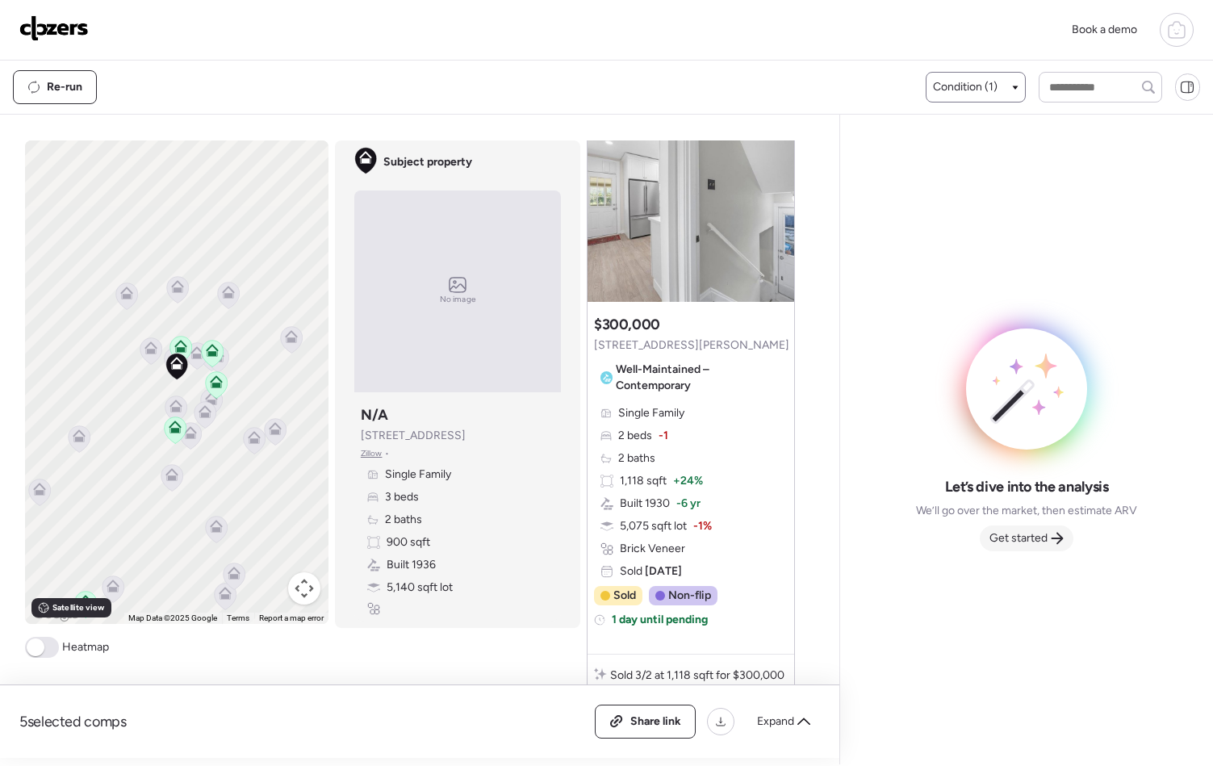
click at [1016, 538] on span "Get started" at bounding box center [1019, 538] width 58 height 16
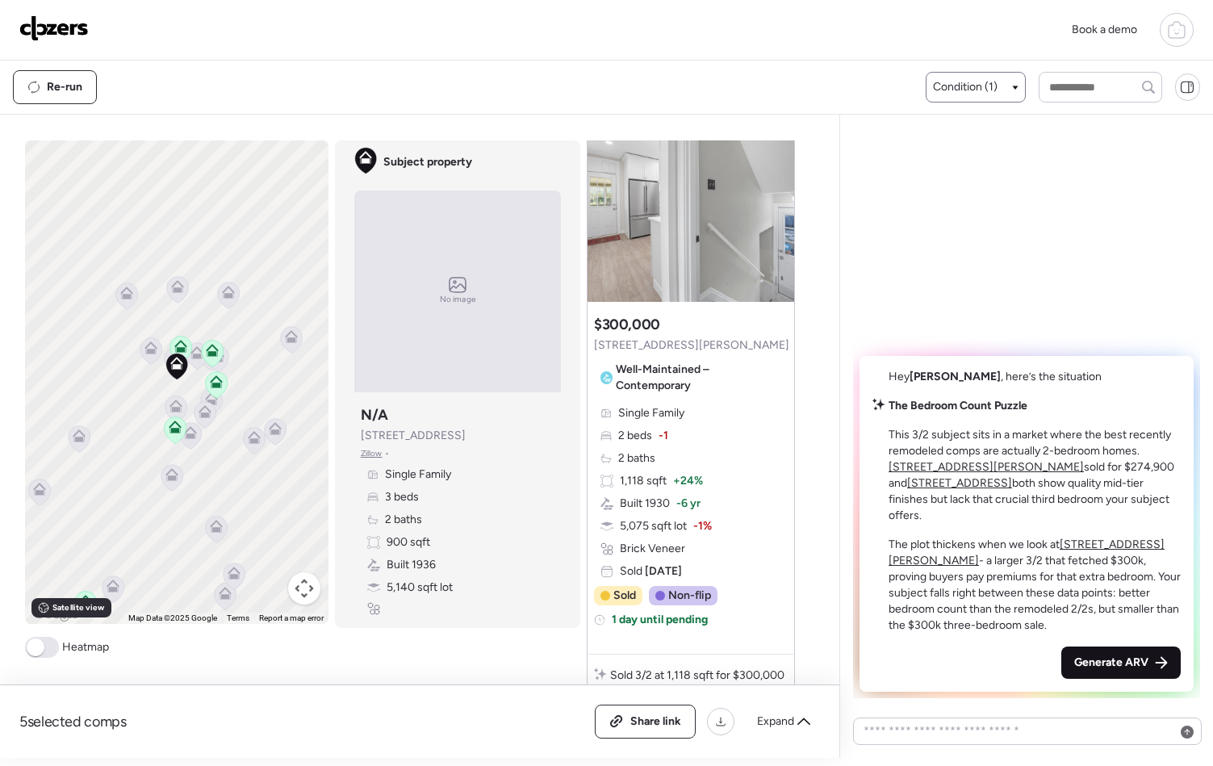
click at [1056, 664] on span "Generate ARV" at bounding box center [1111, 663] width 74 height 16
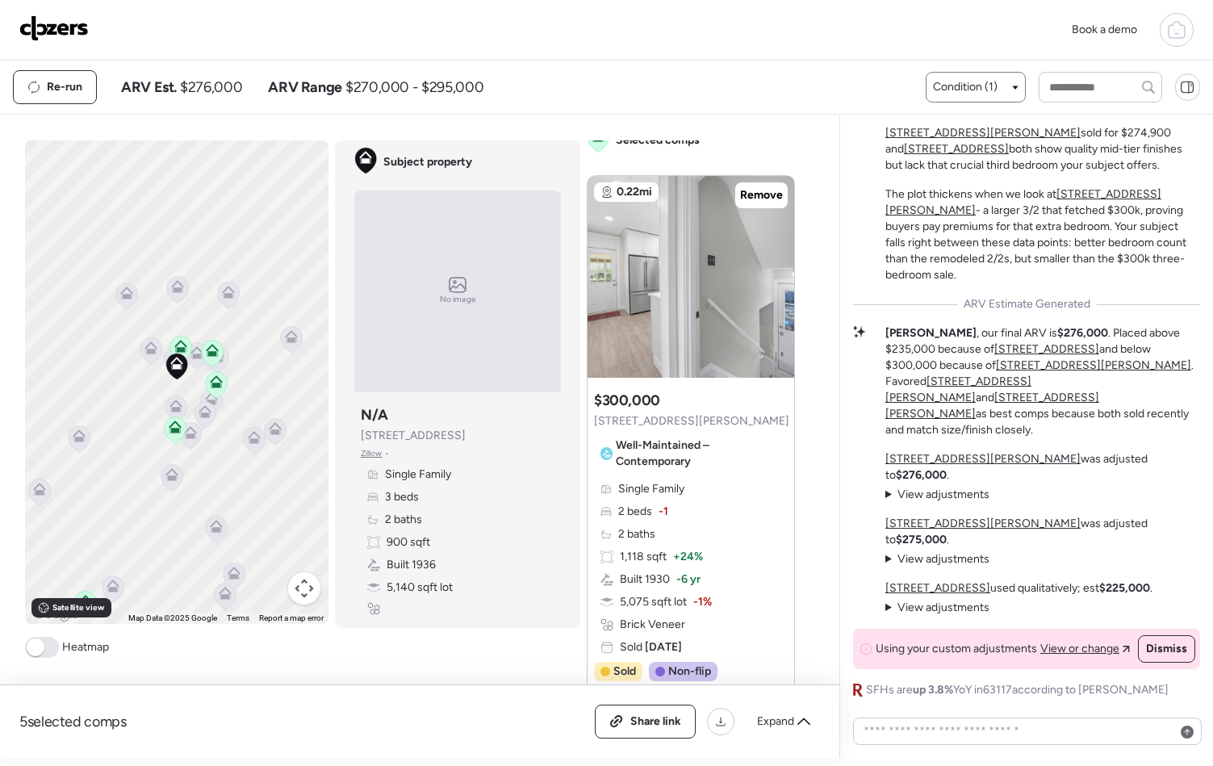
scroll to position [0, 0]
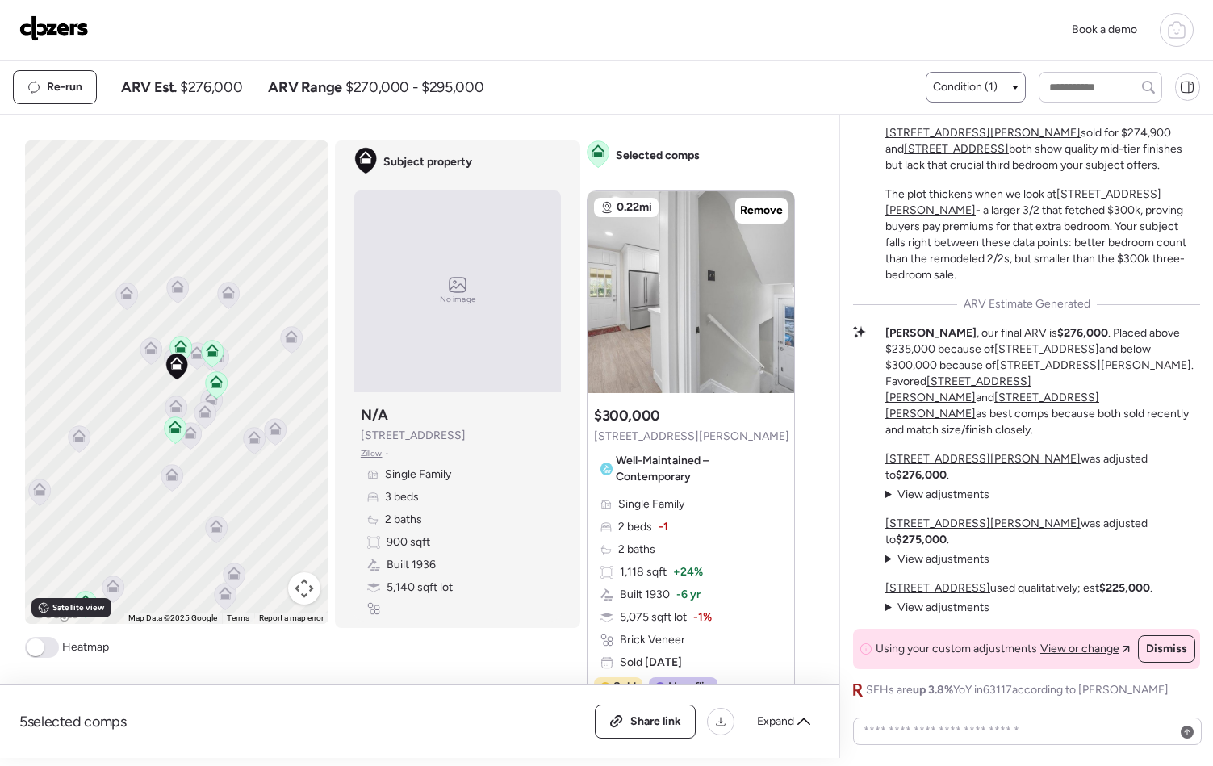
click at [147, 345] on icon at bounding box center [151, 344] width 12 height 7
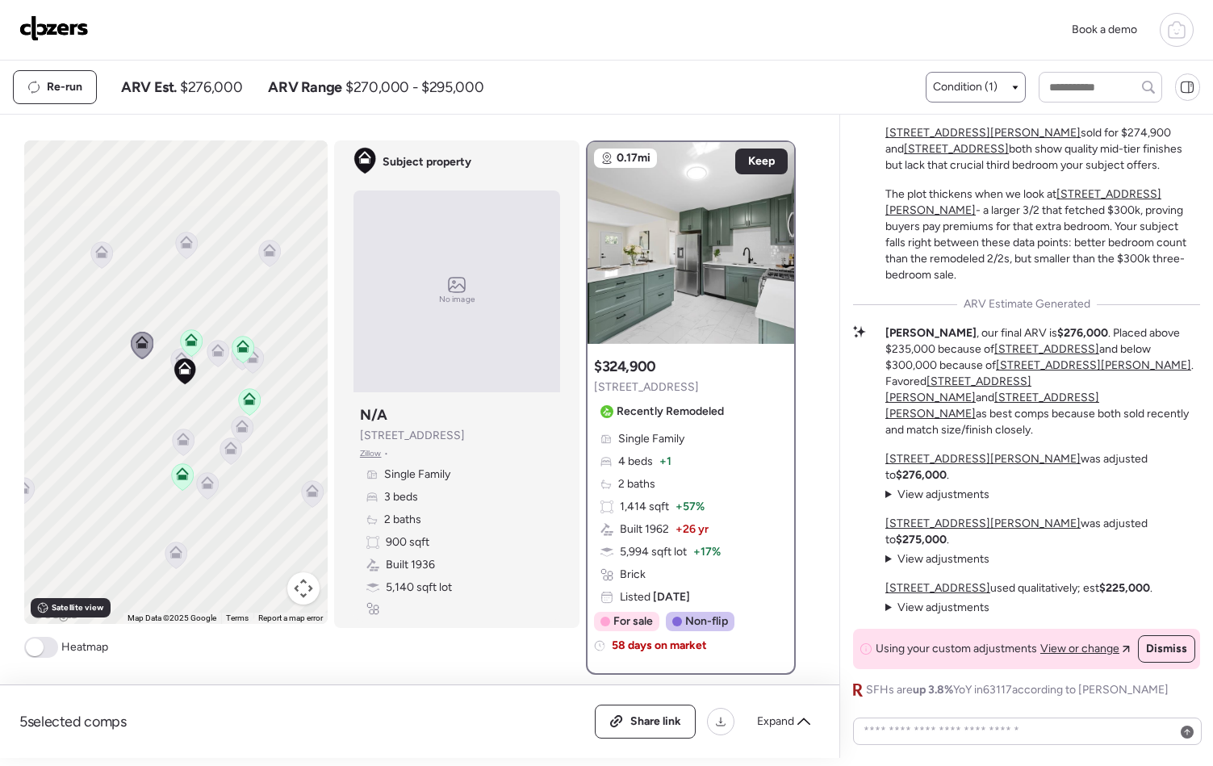
click at [175, 353] on icon at bounding box center [181, 358] width 13 height 13
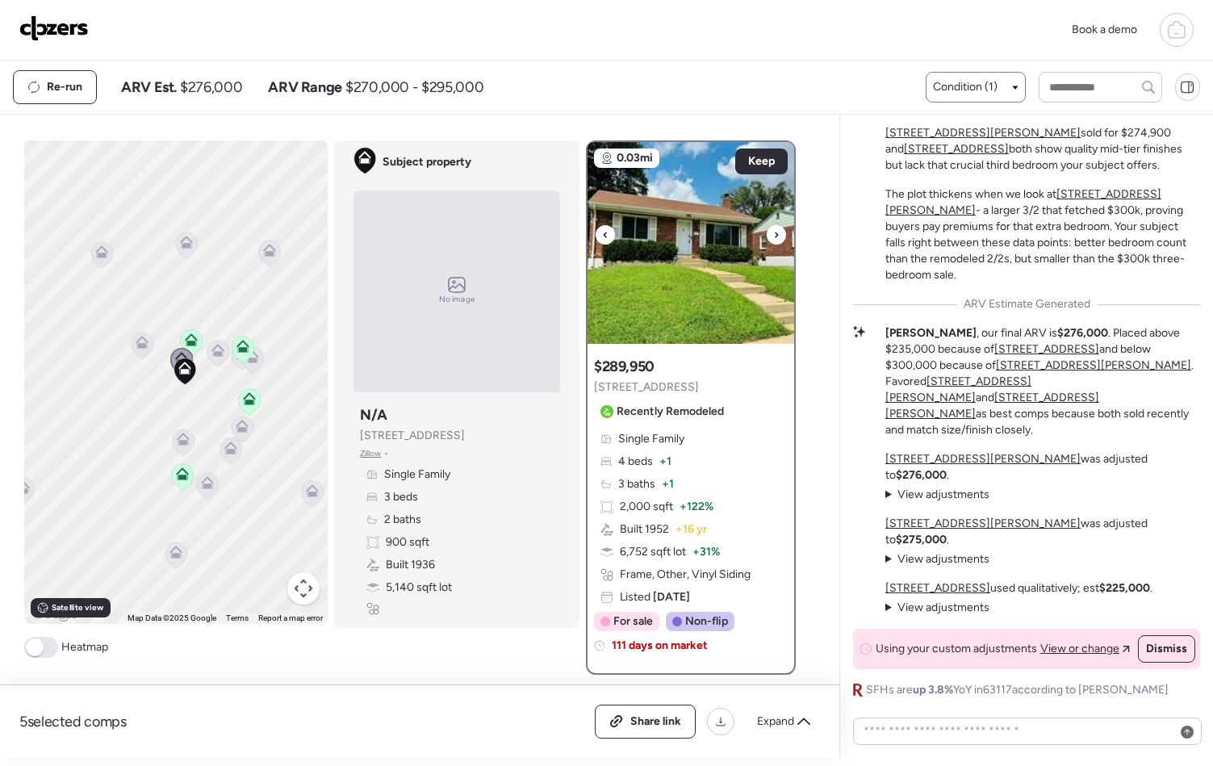
click at [773, 229] on icon at bounding box center [776, 234] width 6 height 19
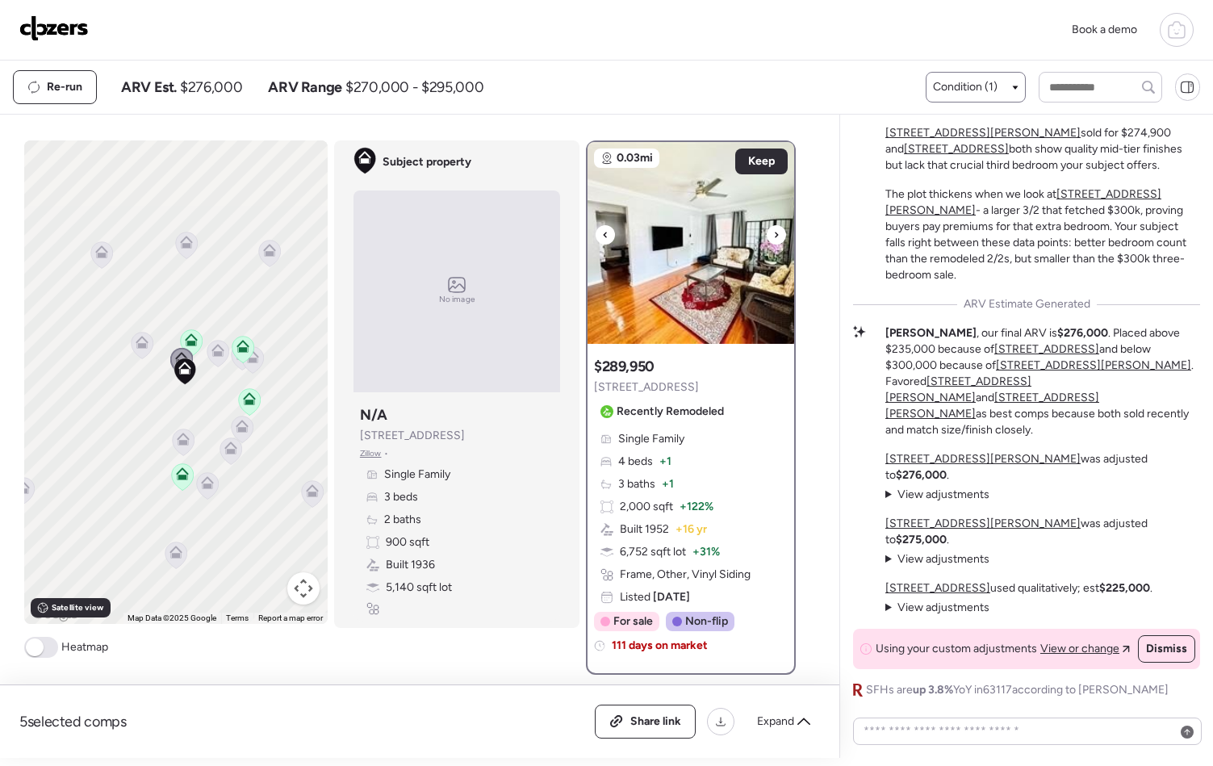
click at [773, 229] on icon at bounding box center [776, 234] width 6 height 19
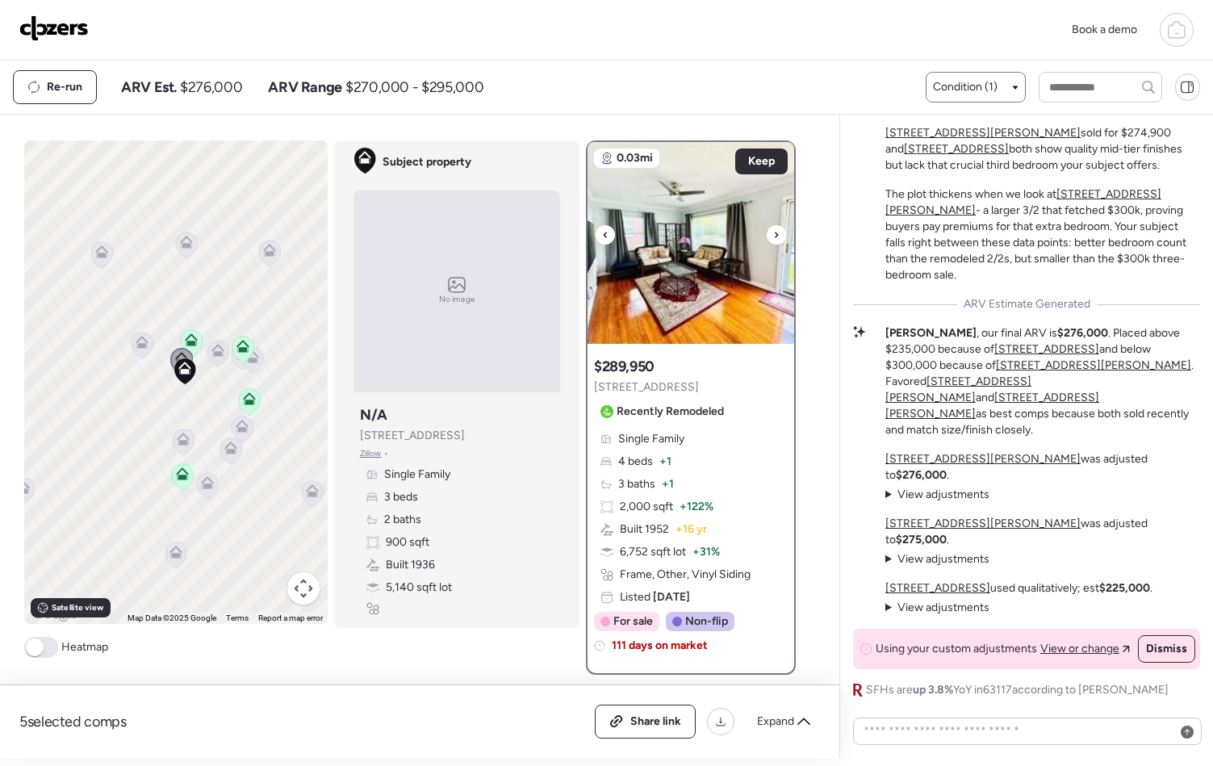
click at [773, 229] on icon at bounding box center [776, 234] width 6 height 19
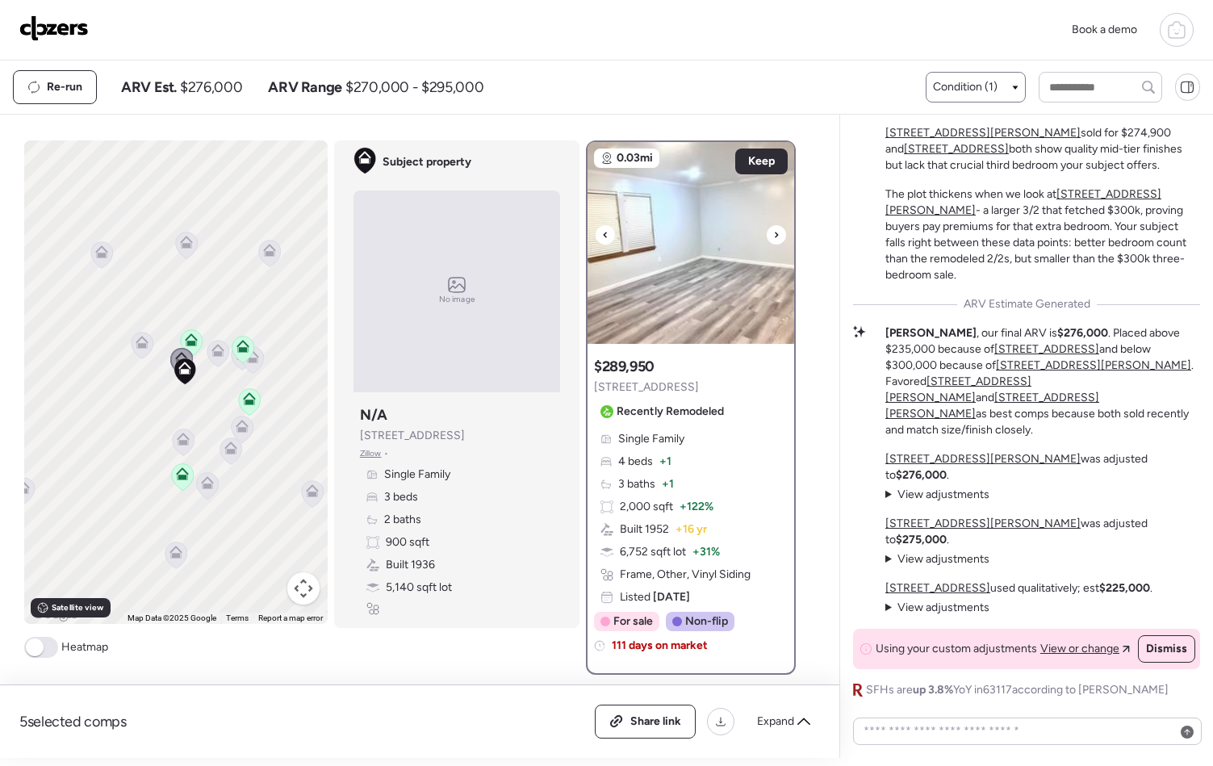
click at [773, 229] on icon at bounding box center [776, 234] width 6 height 19
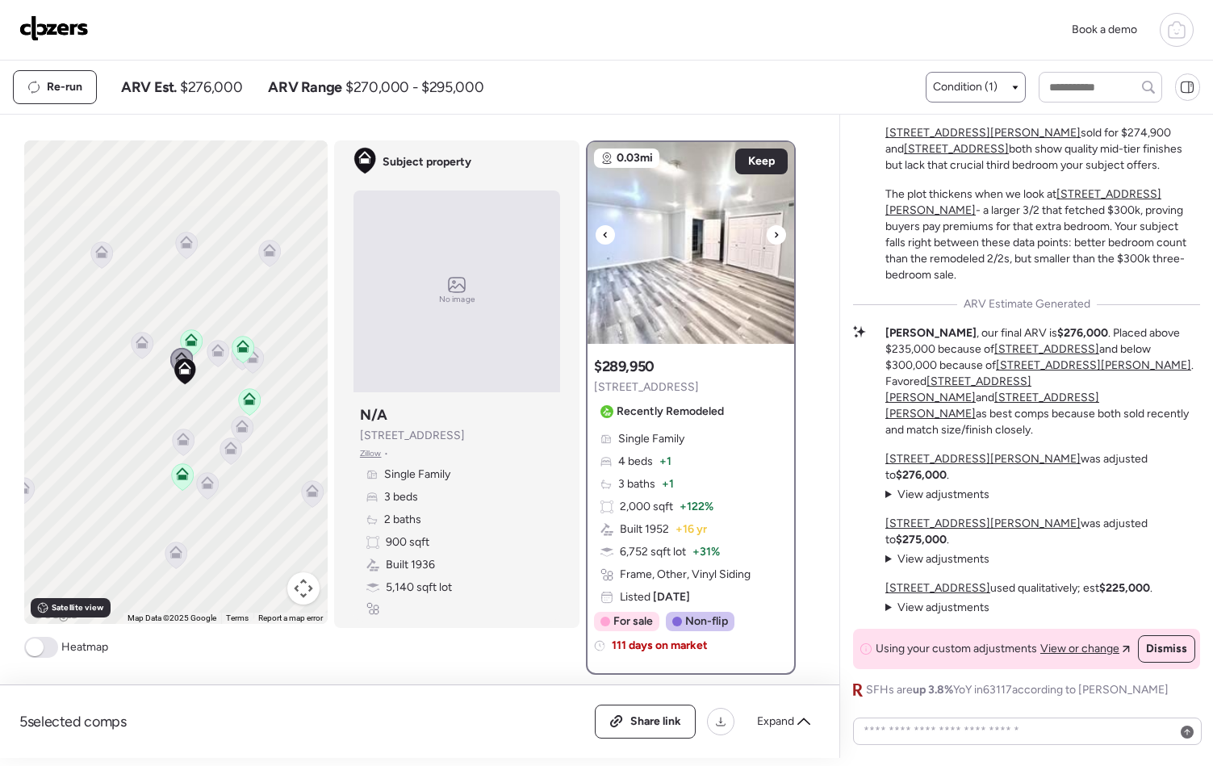
click at [773, 229] on icon at bounding box center [776, 234] width 6 height 19
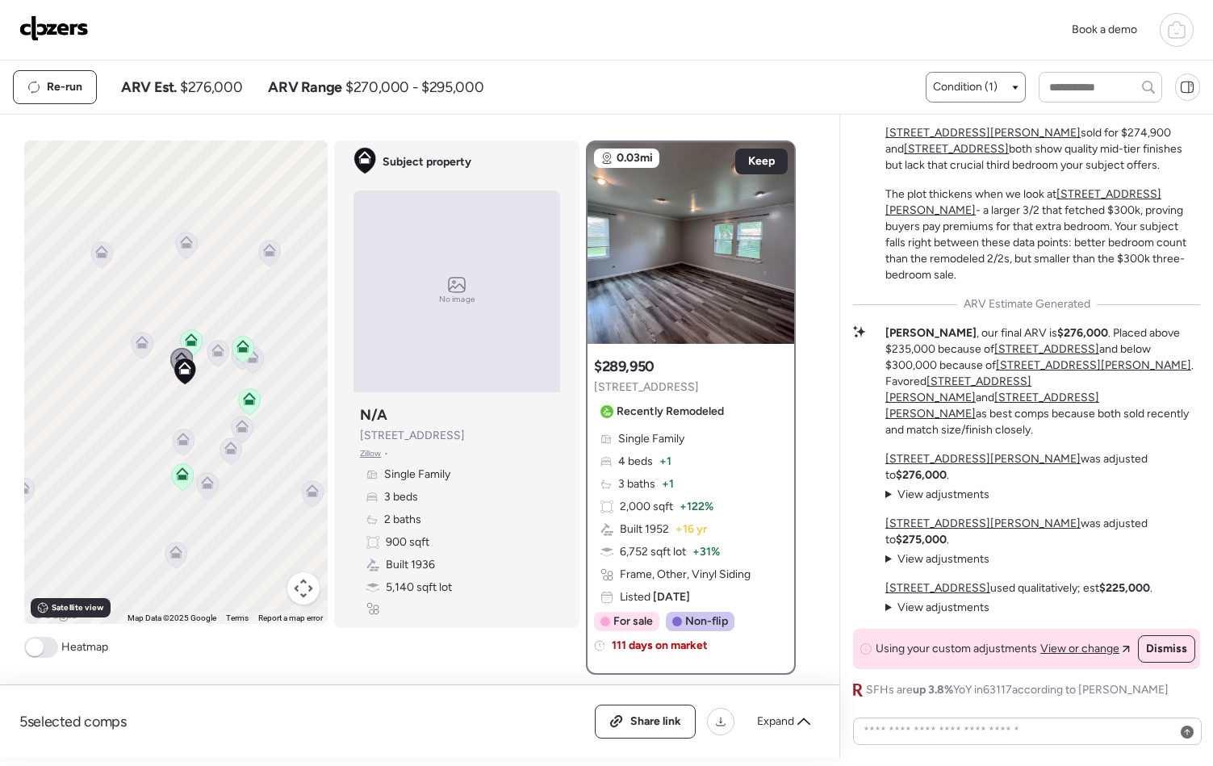
click at [210, 360] on icon at bounding box center [218, 353] width 22 height 27
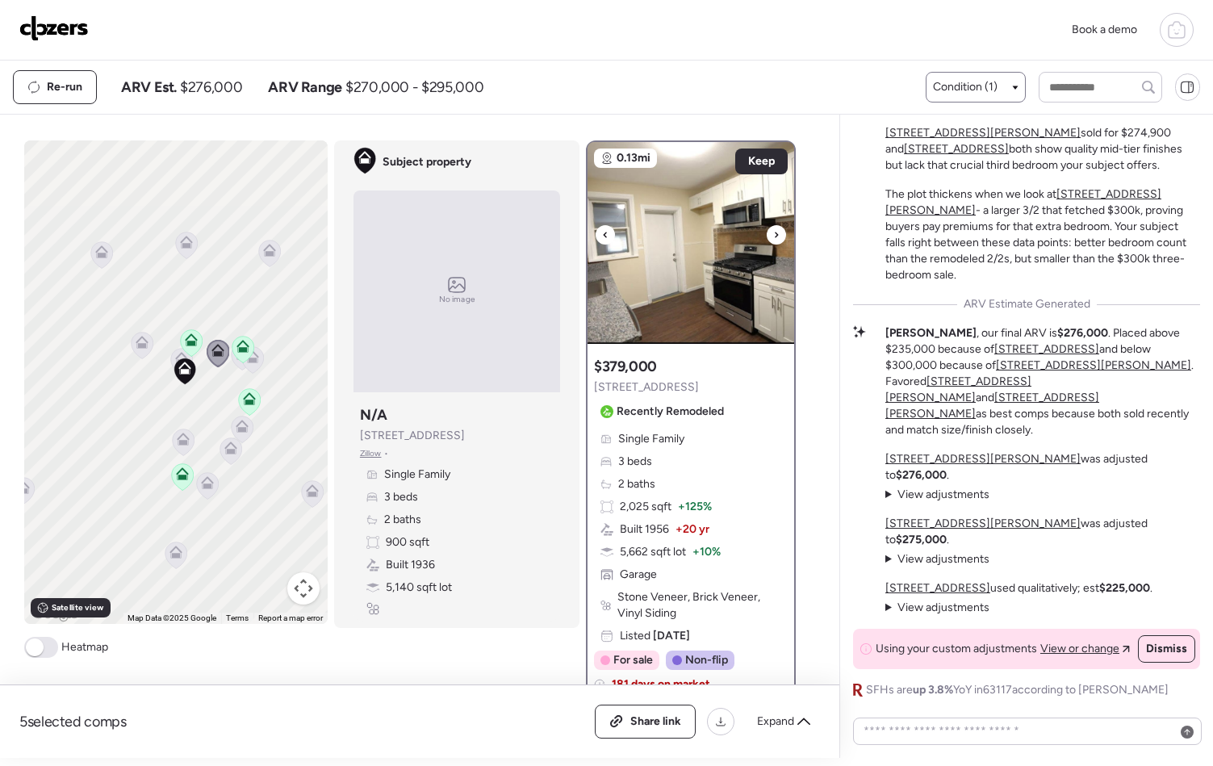
click at [767, 234] on div at bounding box center [776, 234] width 19 height 19
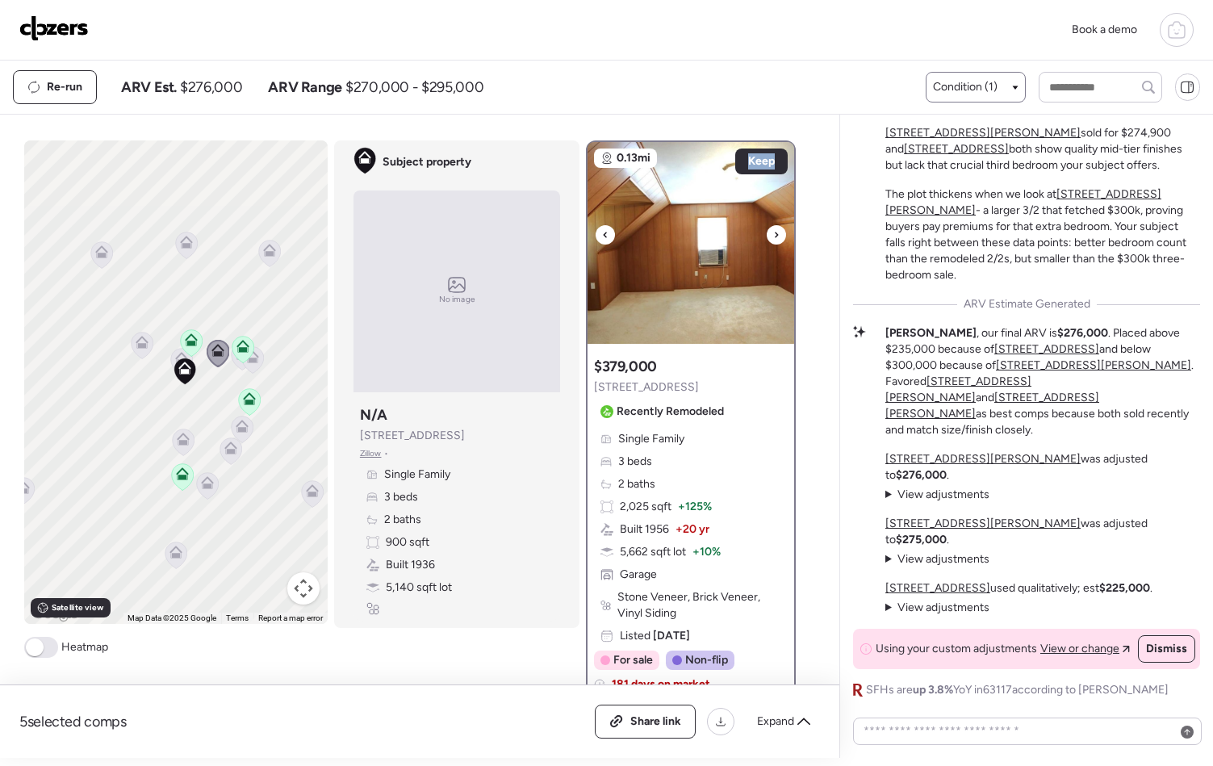
click at [767, 234] on div at bounding box center [776, 234] width 19 height 19
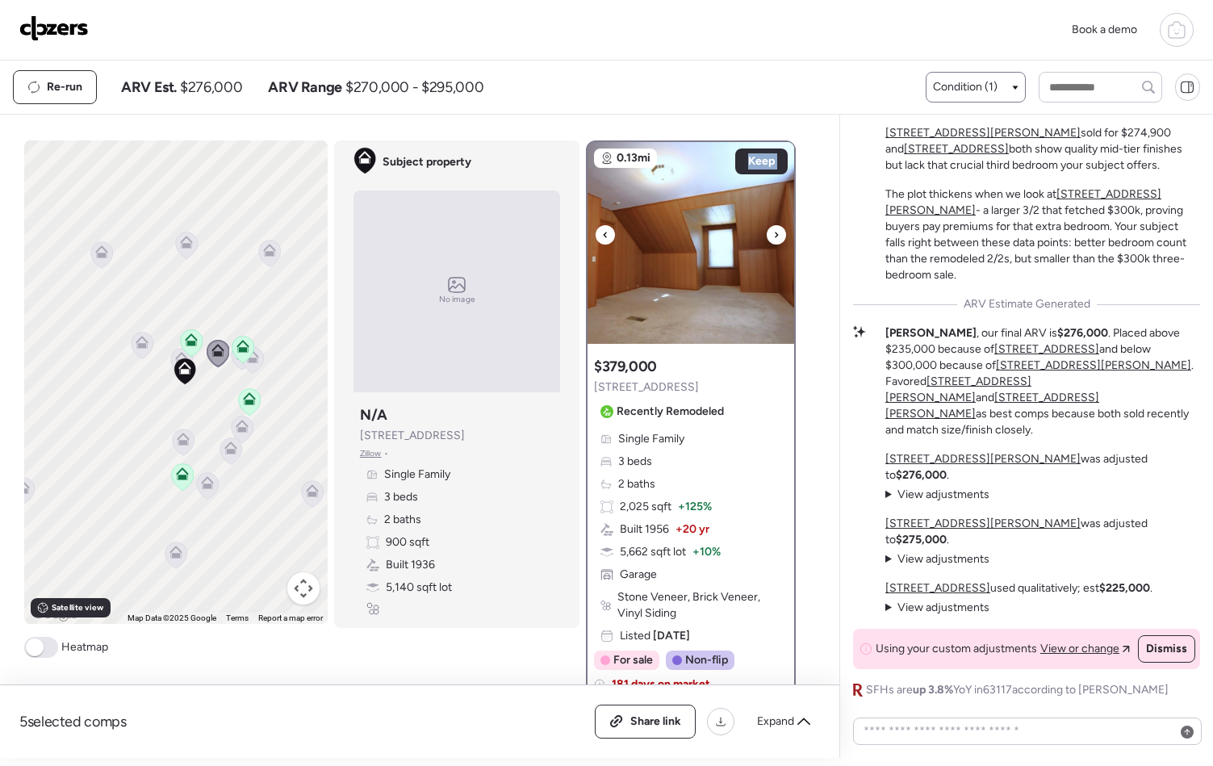
click at [767, 234] on div at bounding box center [776, 234] width 19 height 19
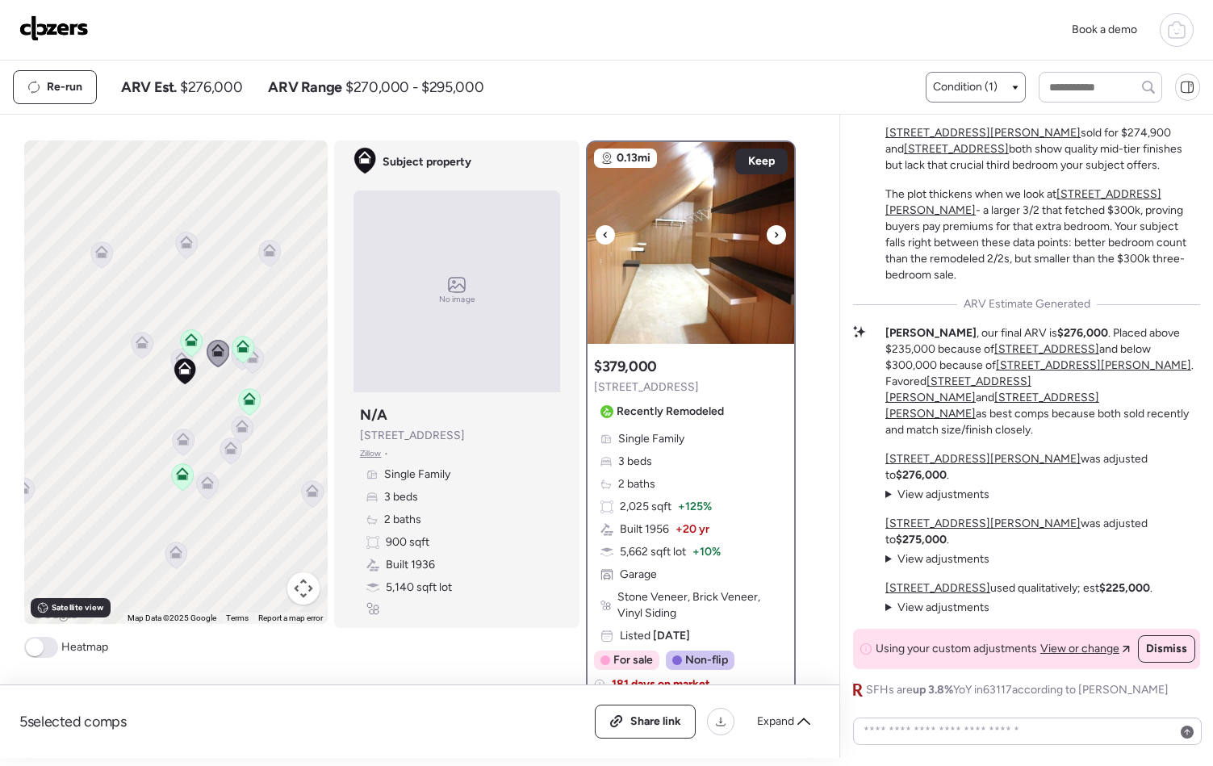
click at [767, 234] on div at bounding box center [776, 234] width 19 height 19
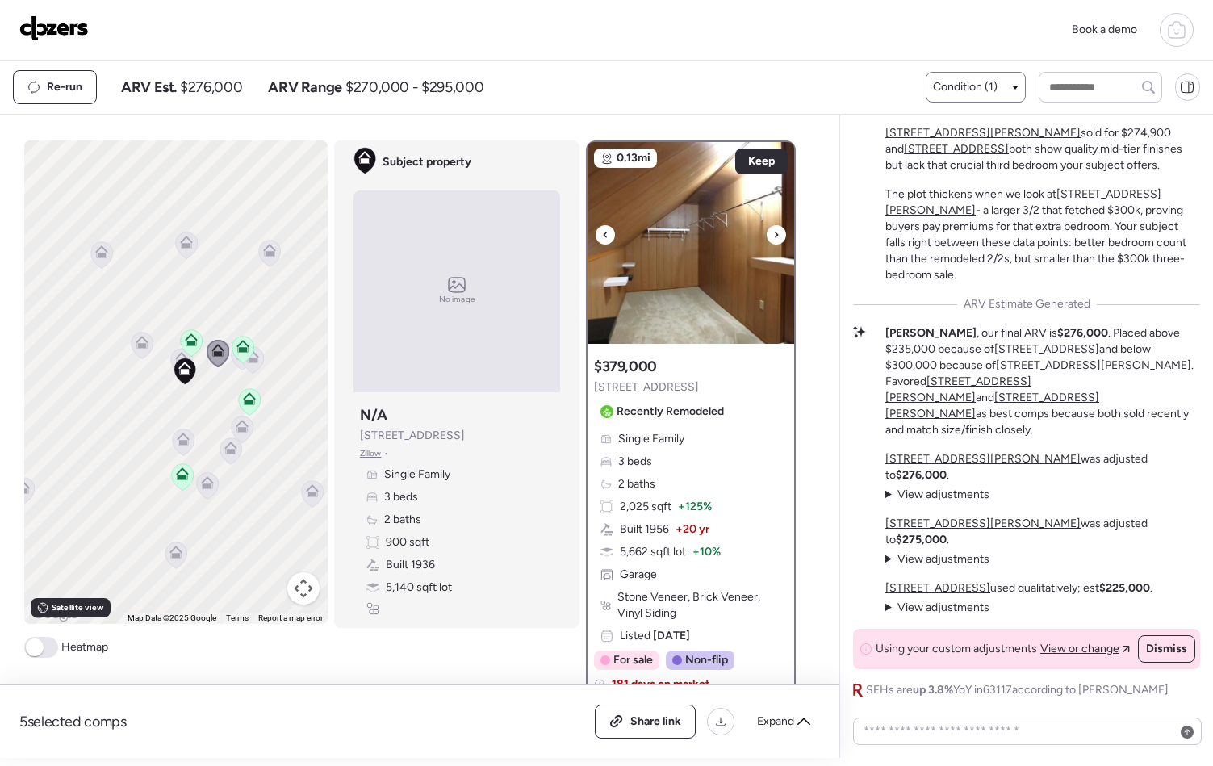
click at [767, 234] on div at bounding box center [776, 234] width 19 height 19
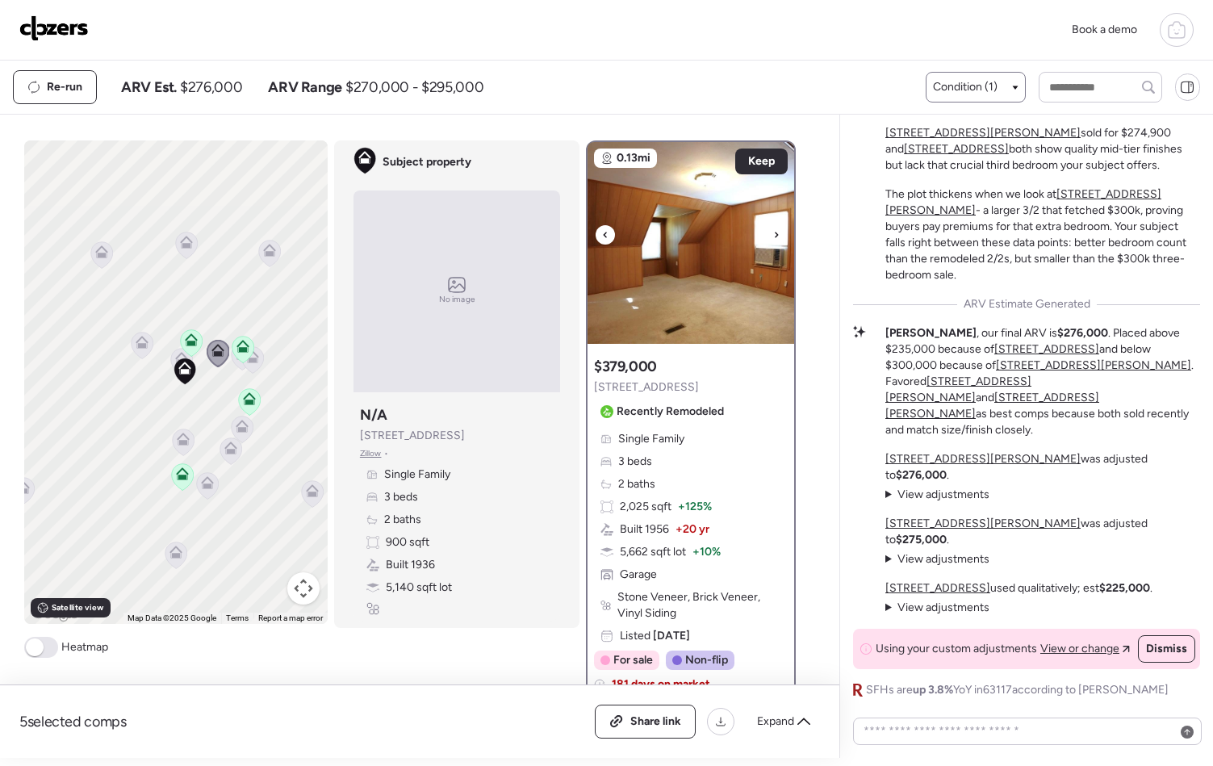
click at [767, 234] on div at bounding box center [776, 234] width 19 height 19
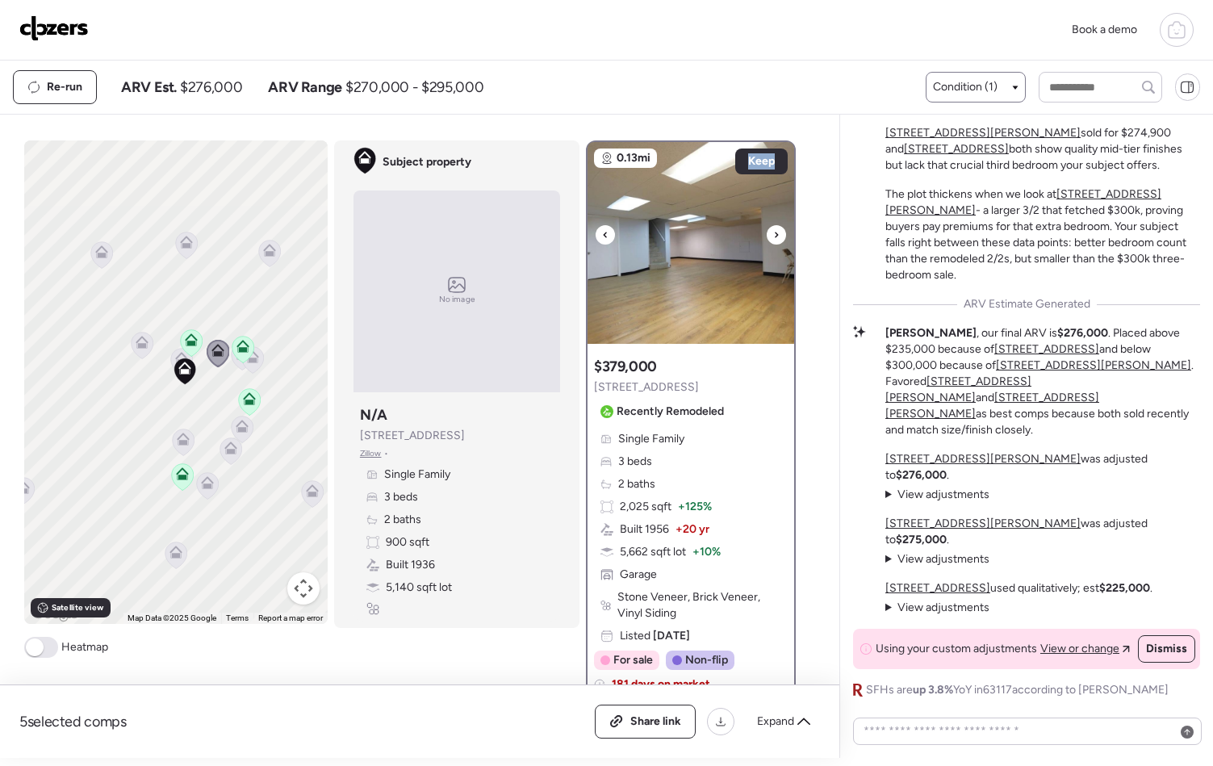
click at [767, 234] on div at bounding box center [776, 234] width 19 height 19
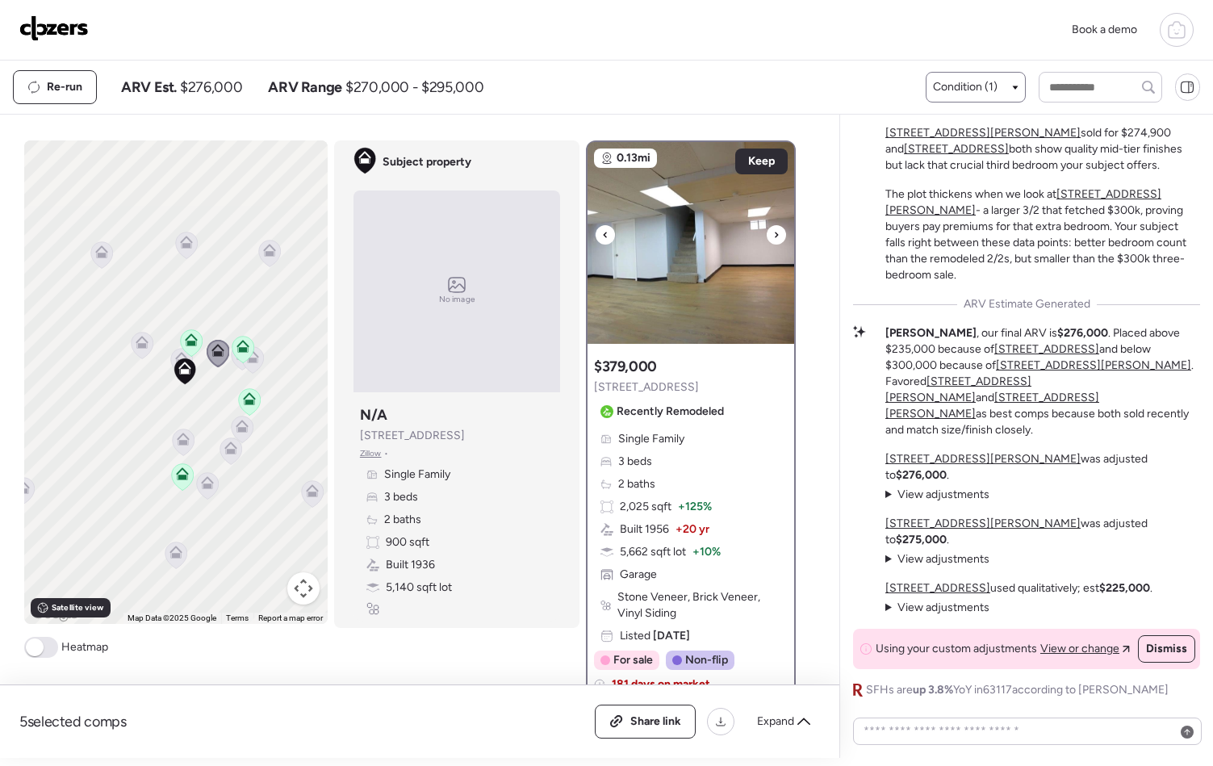
click at [767, 234] on div at bounding box center [776, 234] width 19 height 19
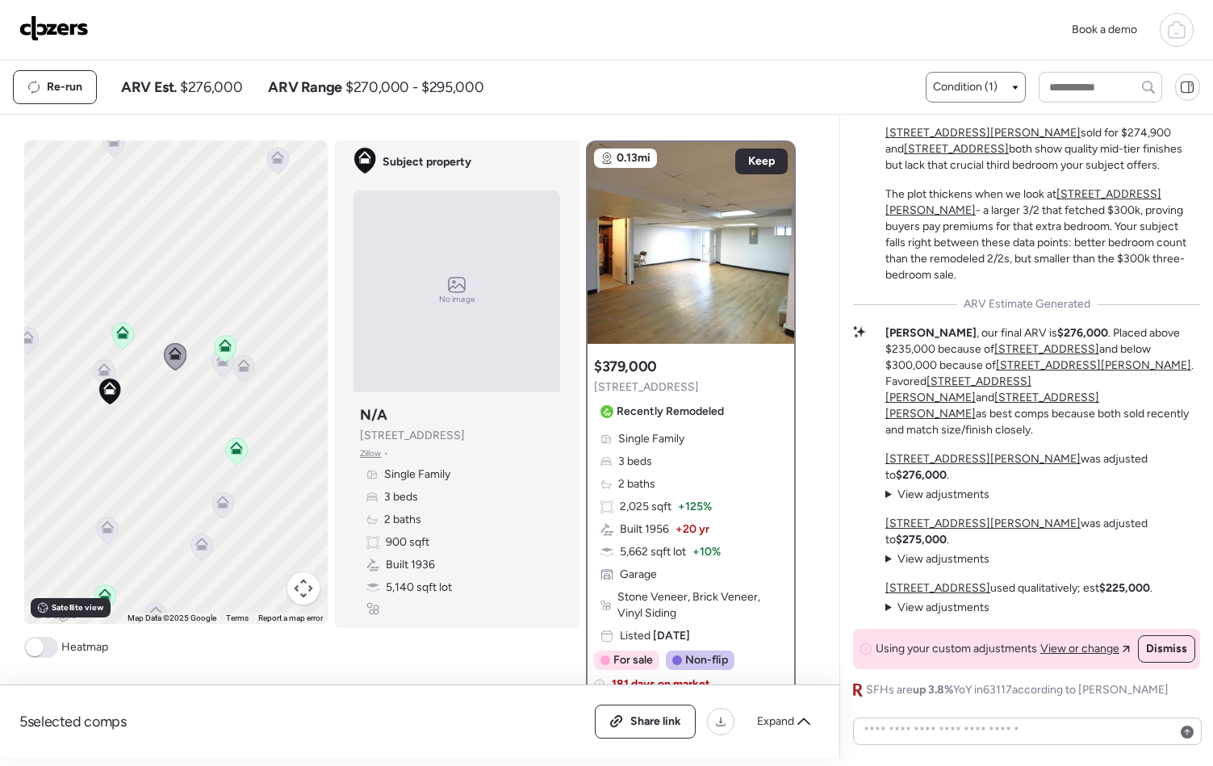
click at [216, 370] on icon at bounding box center [223, 363] width 22 height 27
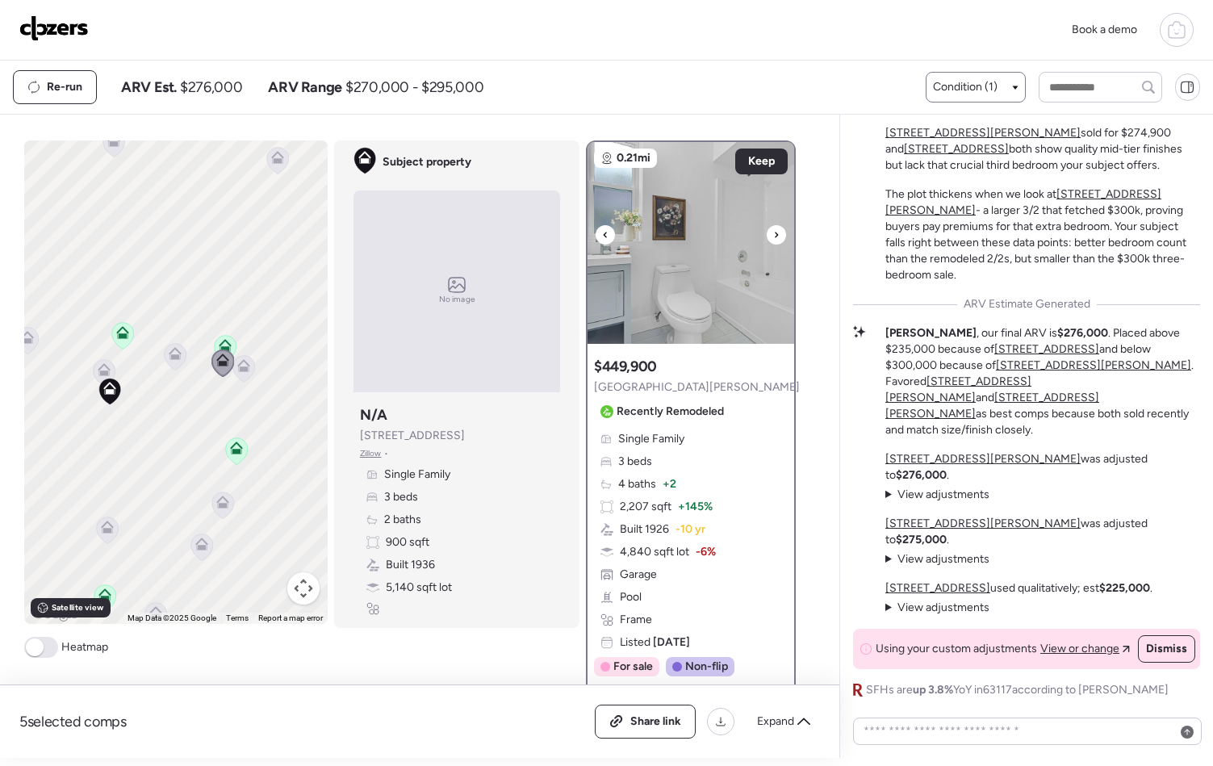
click at [767, 236] on div at bounding box center [776, 234] width 19 height 19
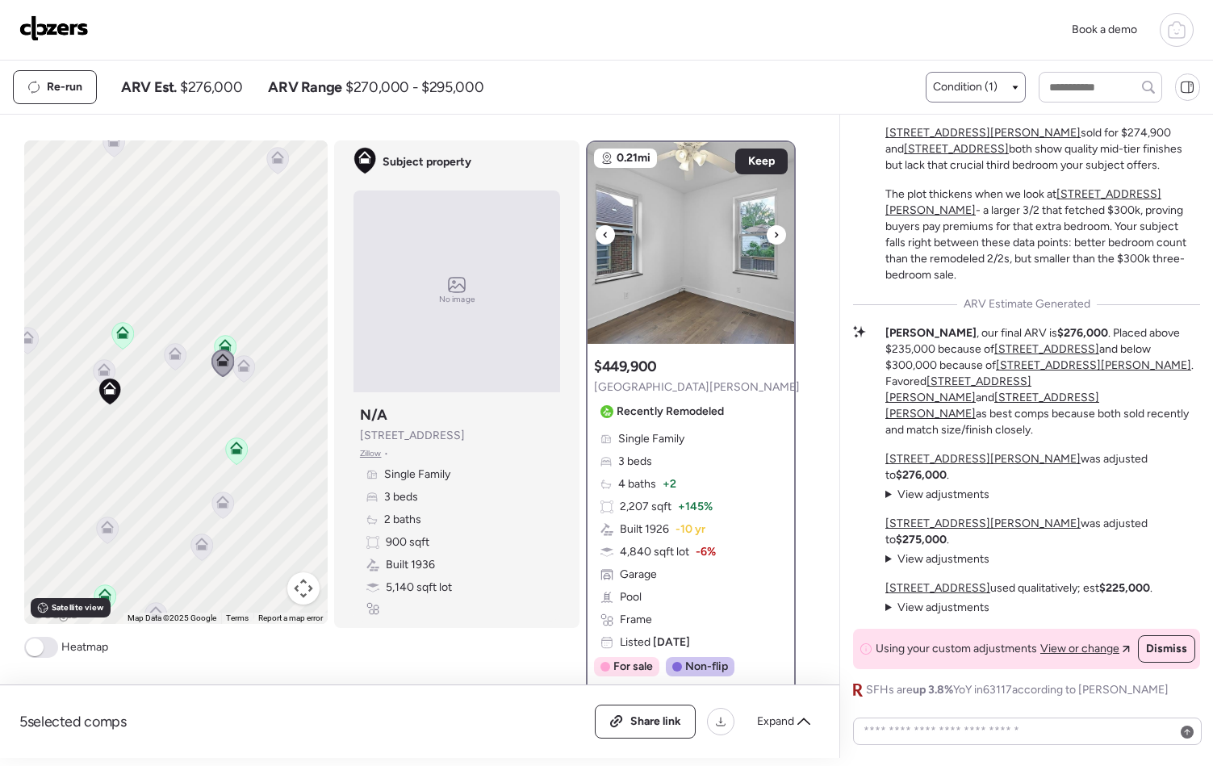
click at [767, 236] on div at bounding box center [776, 234] width 19 height 19
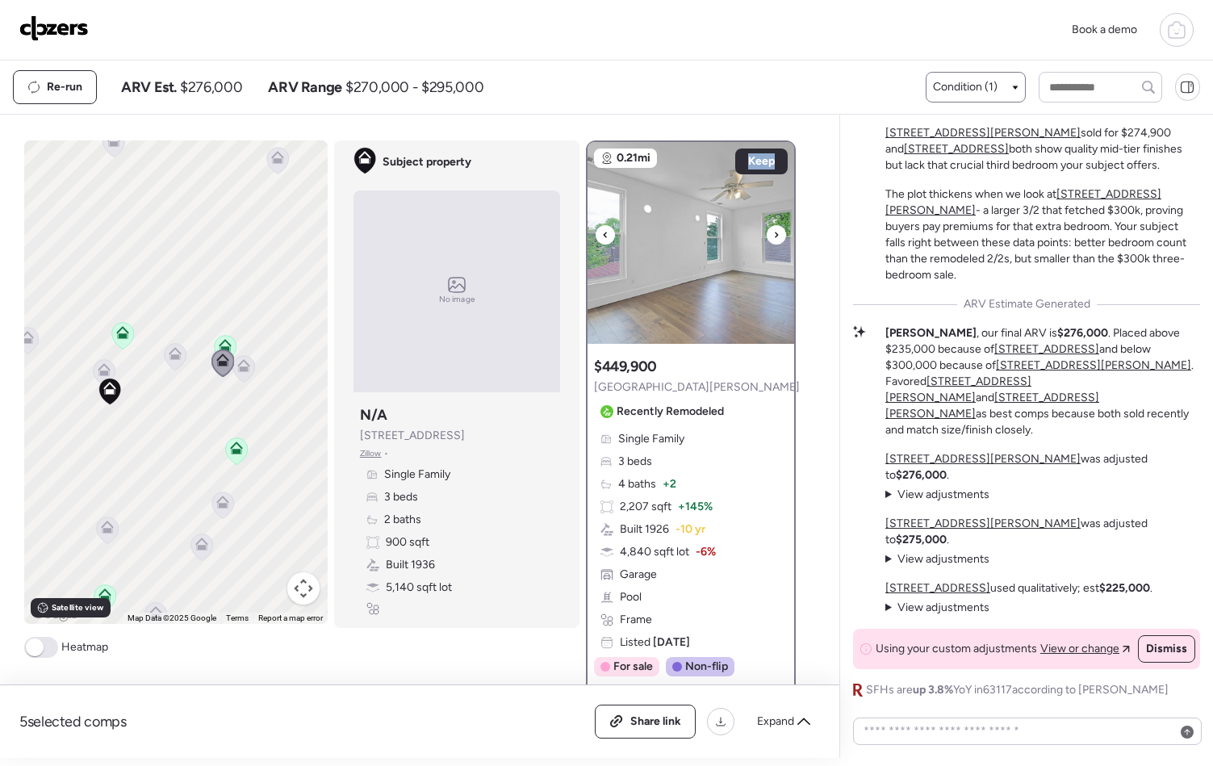
click at [767, 236] on div at bounding box center [776, 234] width 19 height 19
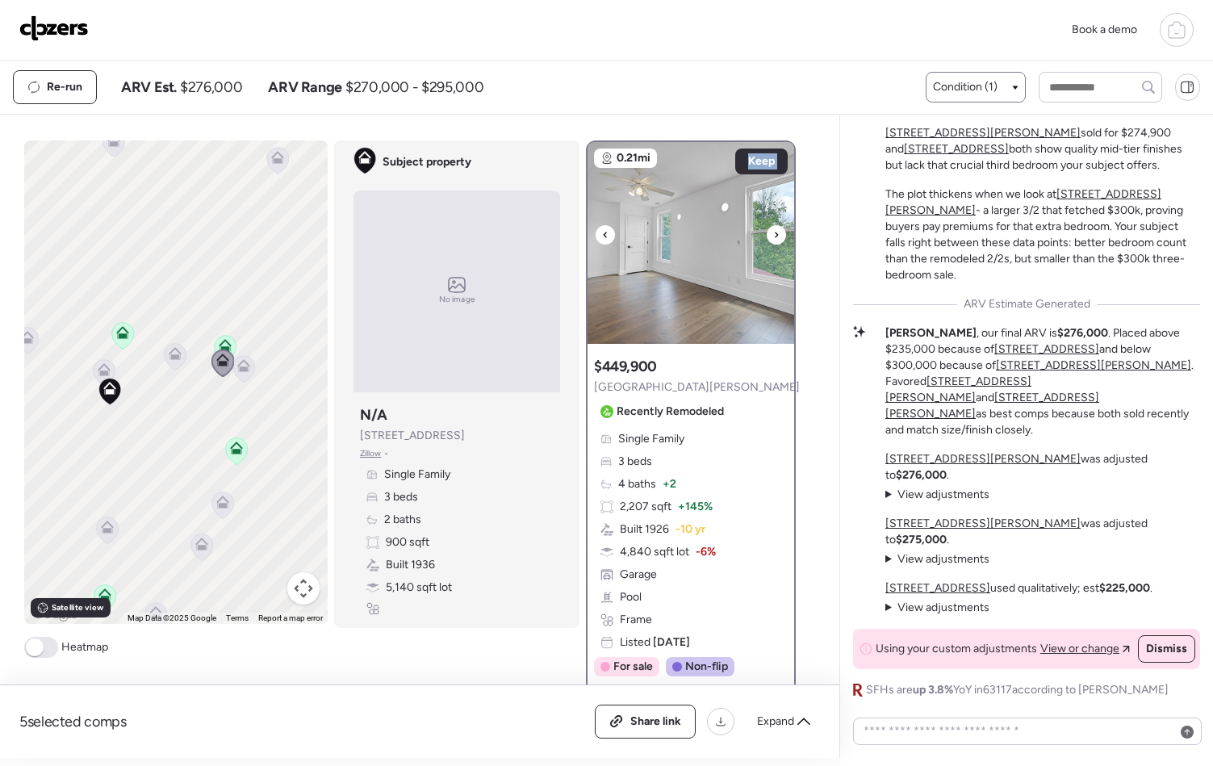
click at [767, 236] on div at bounding box center [776, 234] width 19 height 19
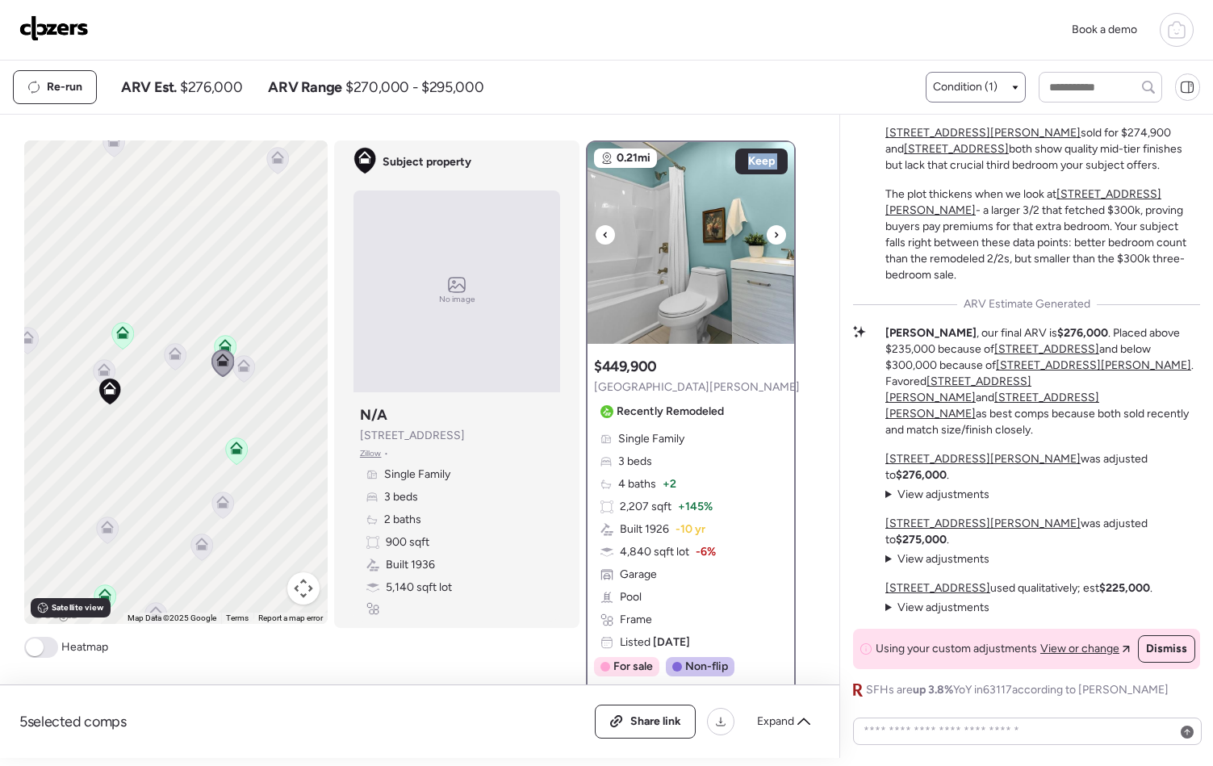
click at [773, 236] on icon at bounding box center [776, 234] width 6 height 19
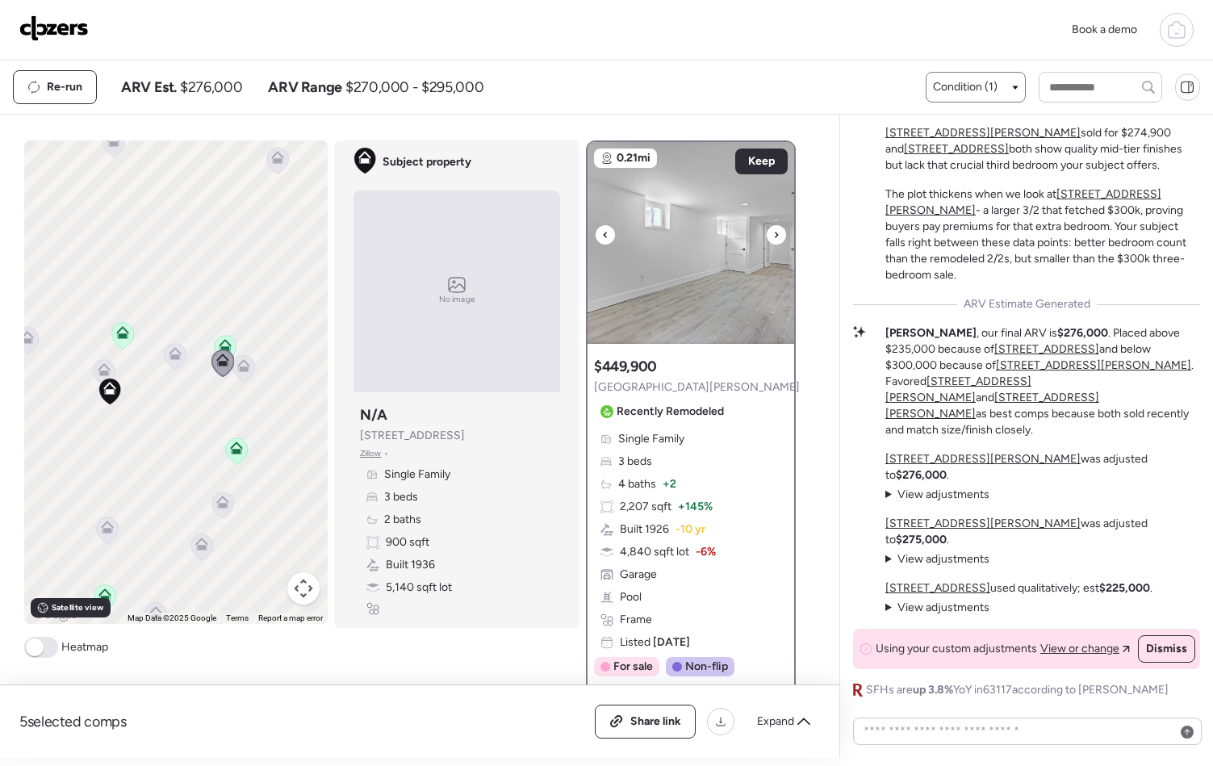
click at [773, 236] on icon at bounding box center [776, 234] width 6 height 19
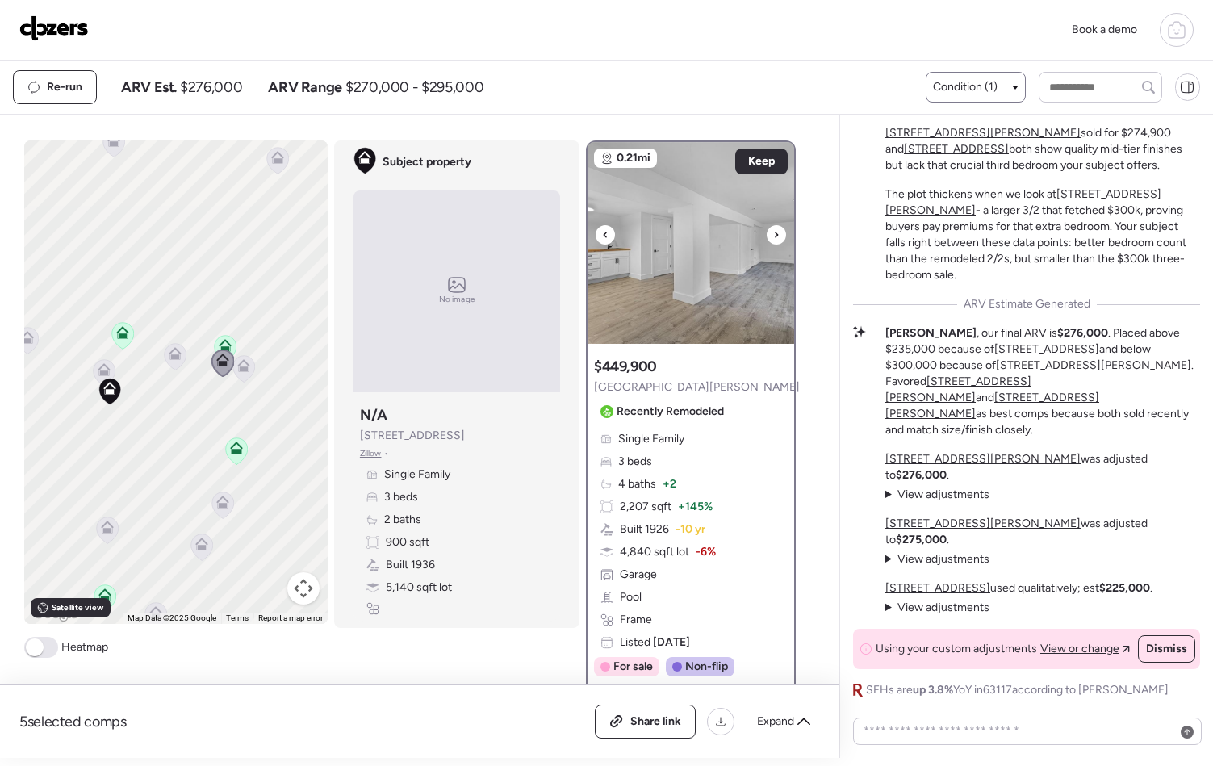
click at [773, 237] on icon at bounding box center [776, 234] width 6 height 19
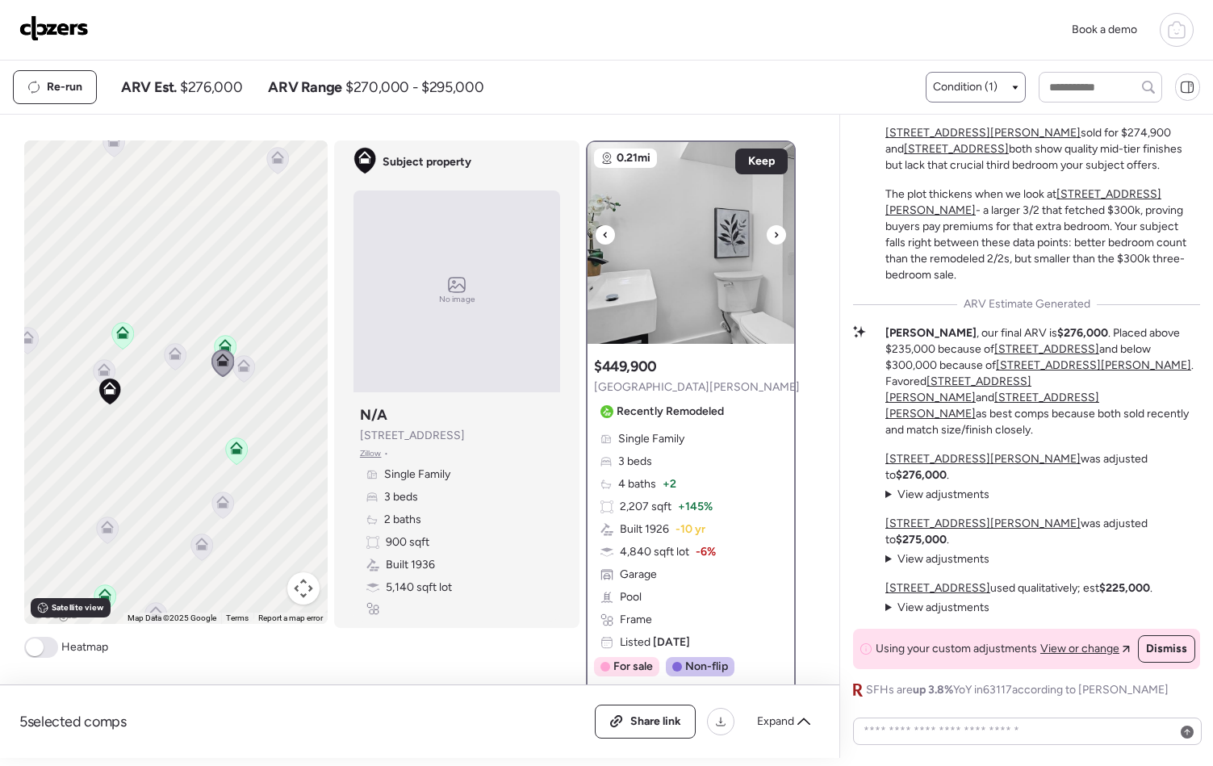
click at [773, 237] on icon at bounding box center [776, 234] width 6 height 19
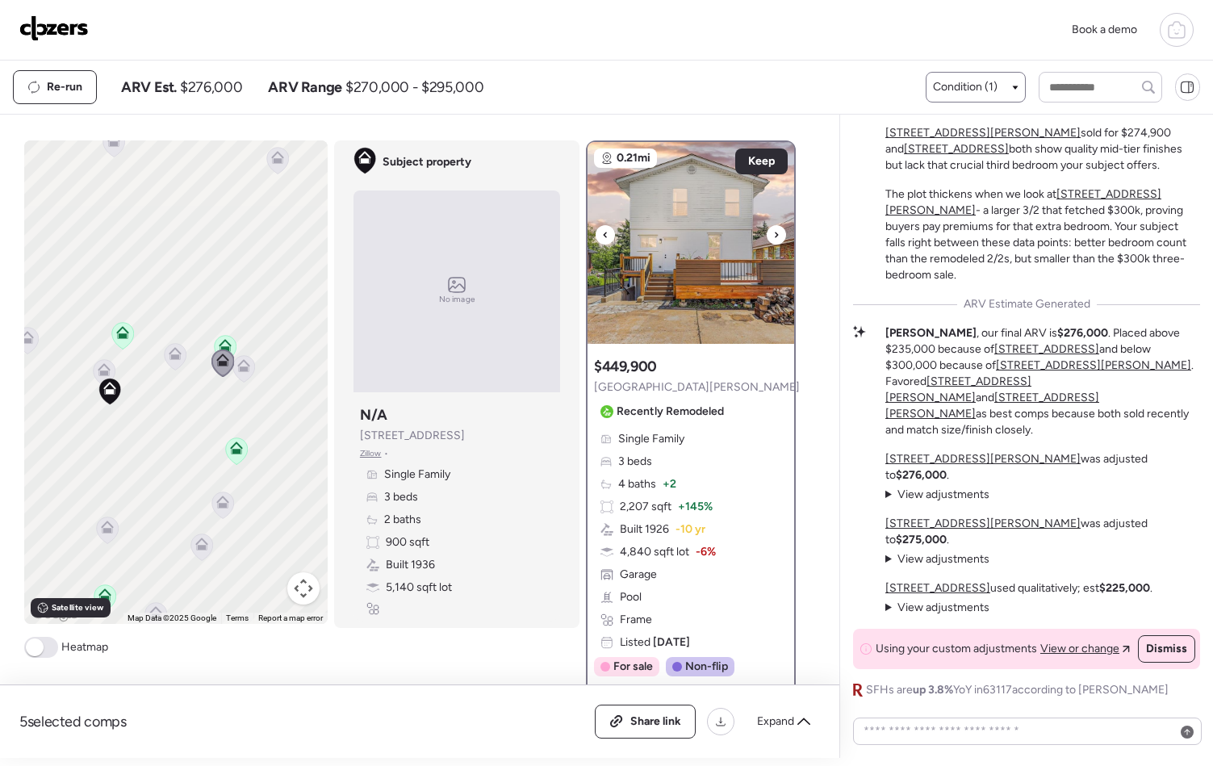
click at [773, 237] on icon at bounding box center [776, 234] width 6 height 19
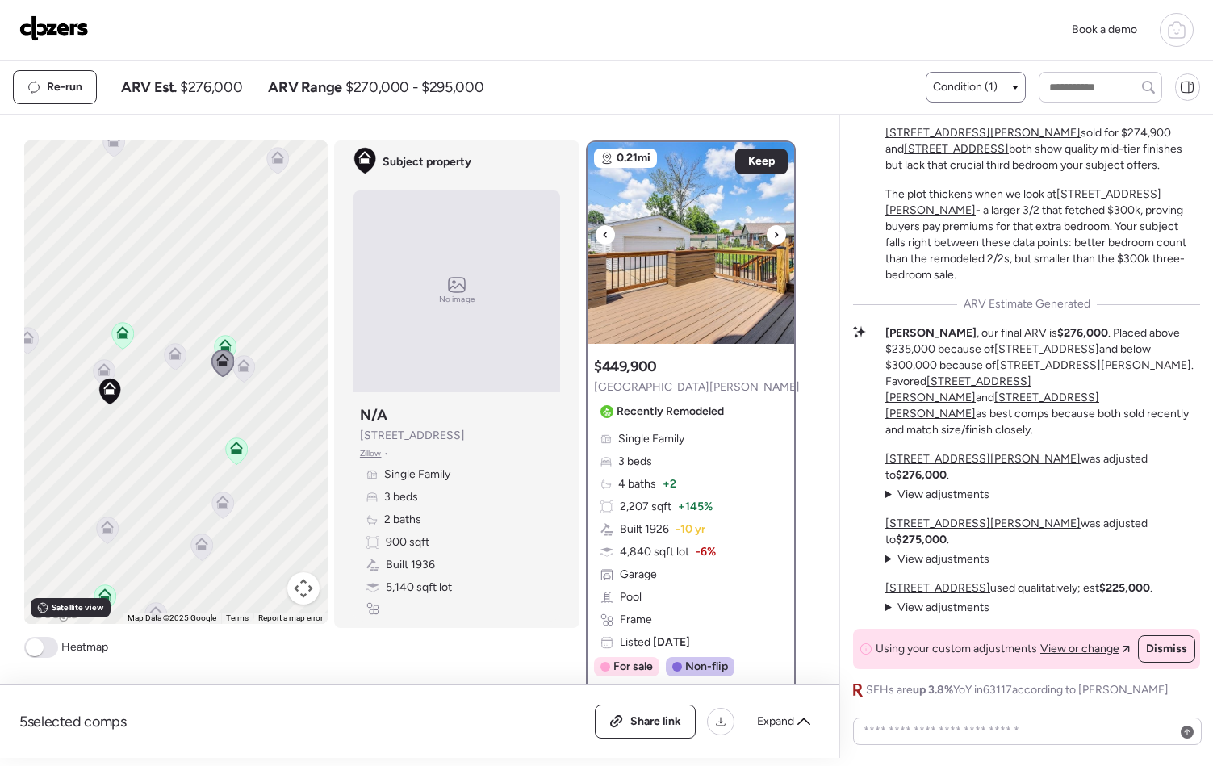
click at [773, 237] on icon at bounding box center [776, 234] width 6 height 19
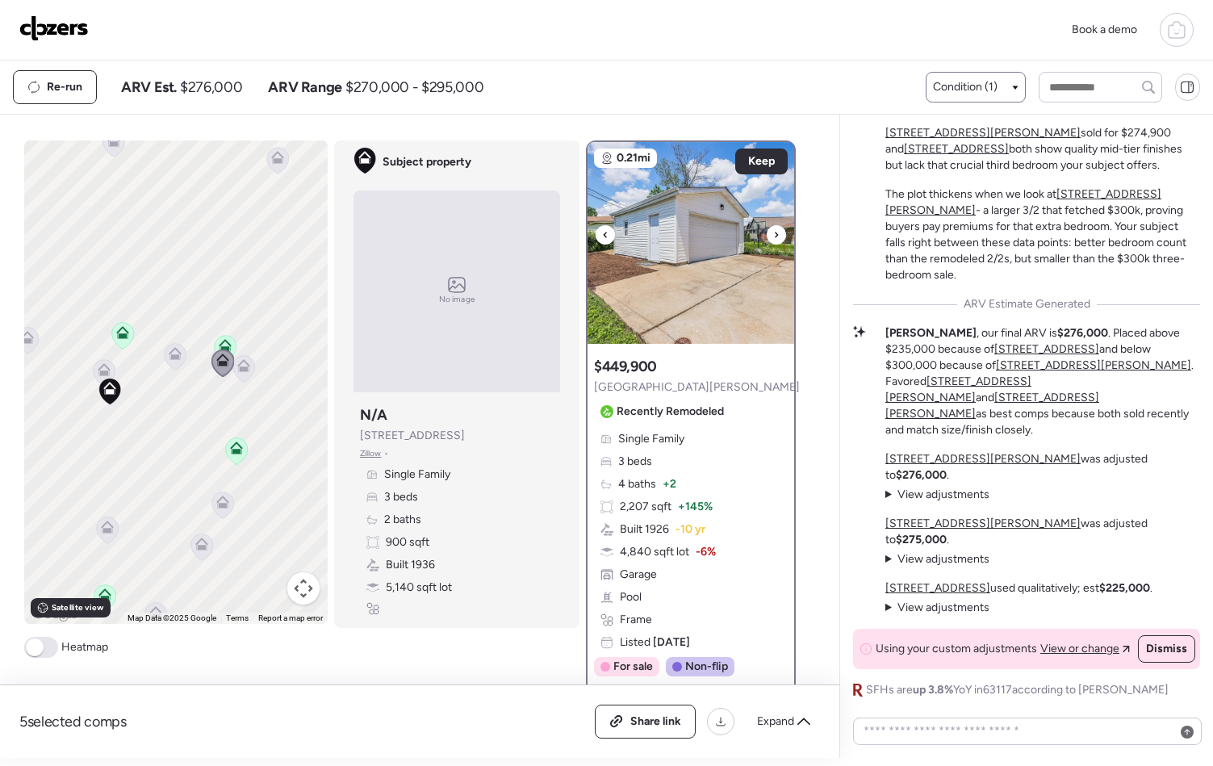
click at [773, 237] on icon at bounding box center [776, 234] width 6 height 19
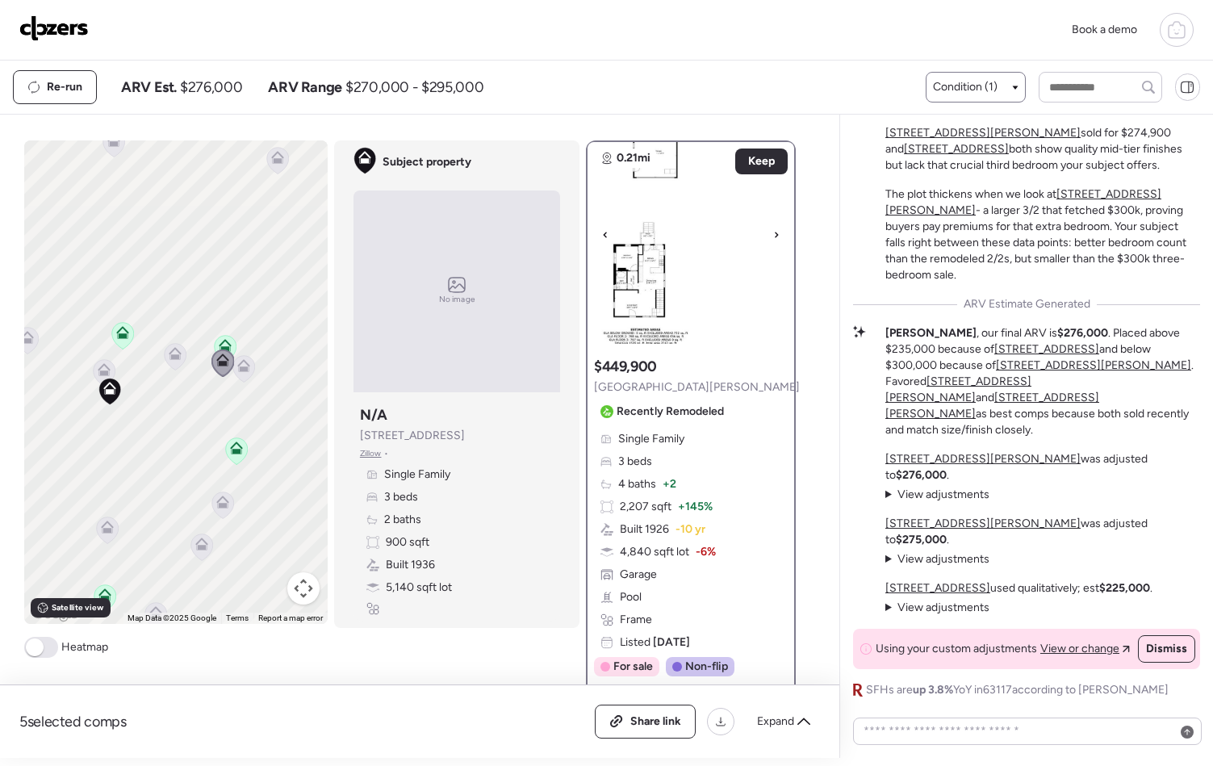
click at [773, 237] on icon at bounding box center [776, 234] width 6 height 19
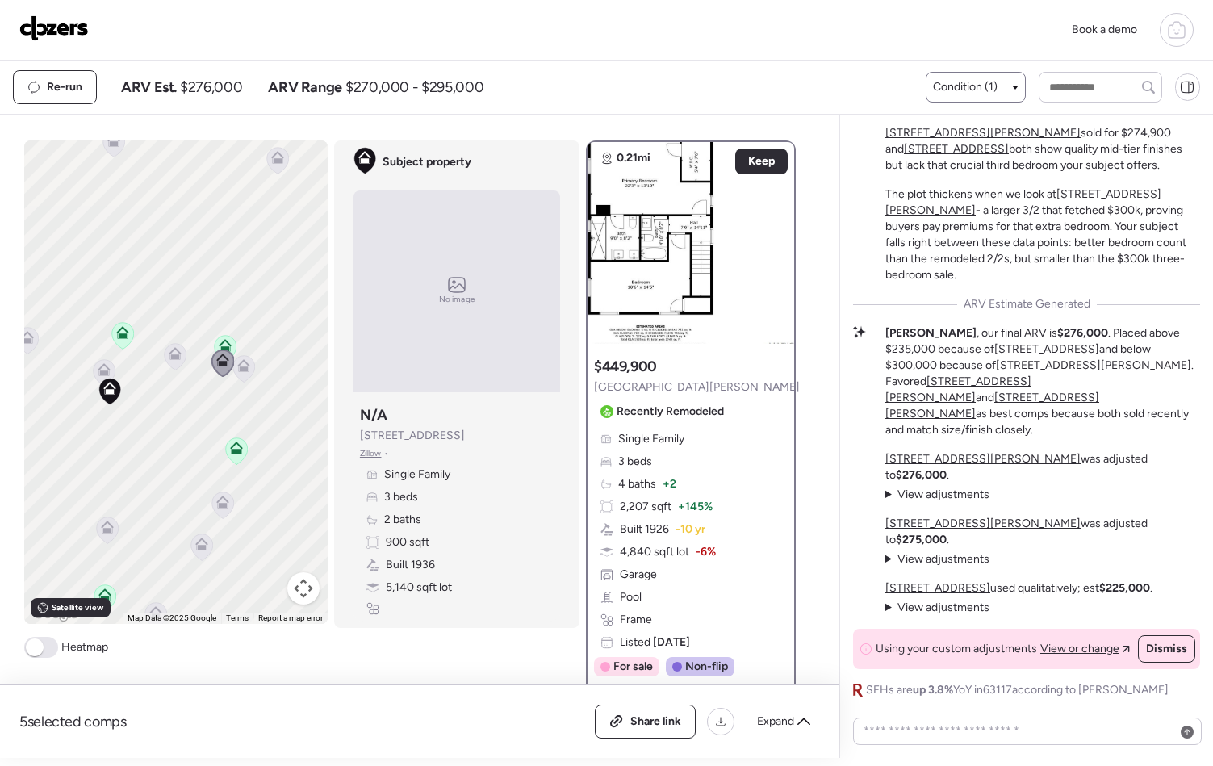
click at [238, 369] on icon at bounding box center [243, 368] width 10 height 5
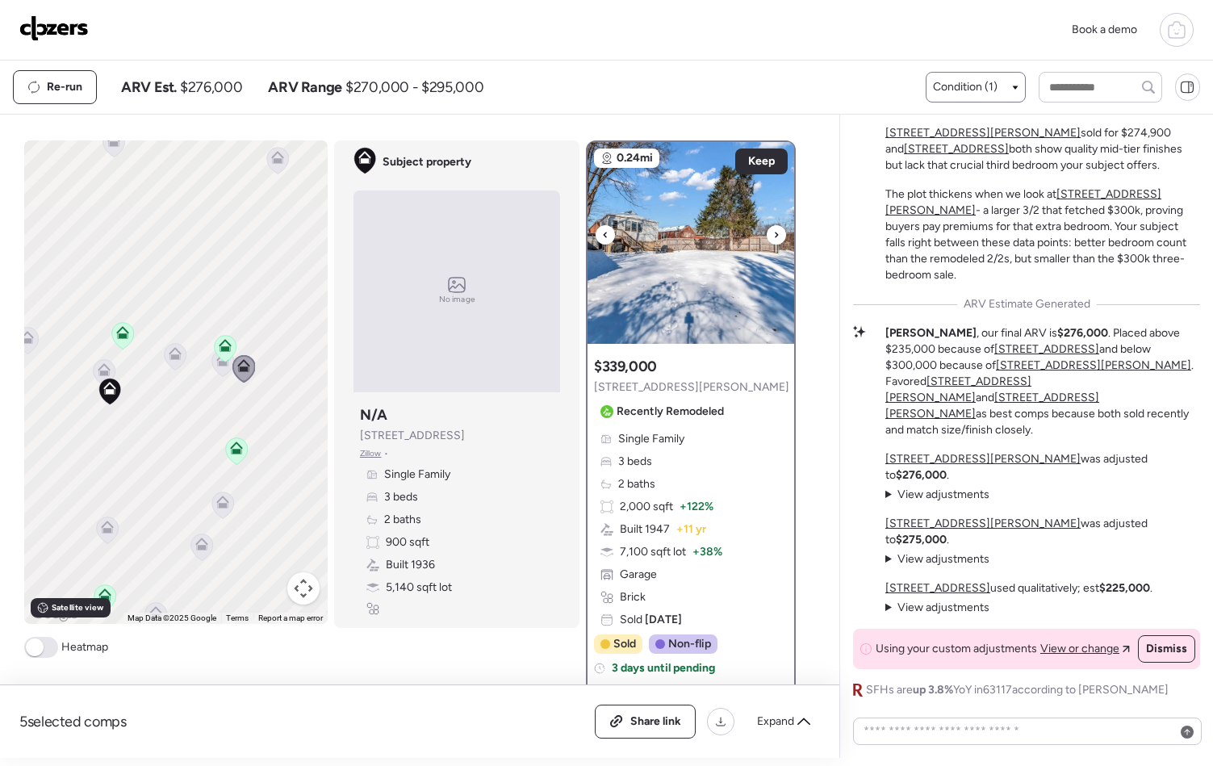
click at [773, 238] on icon at bounding box center [776, 234] width 6 height 19
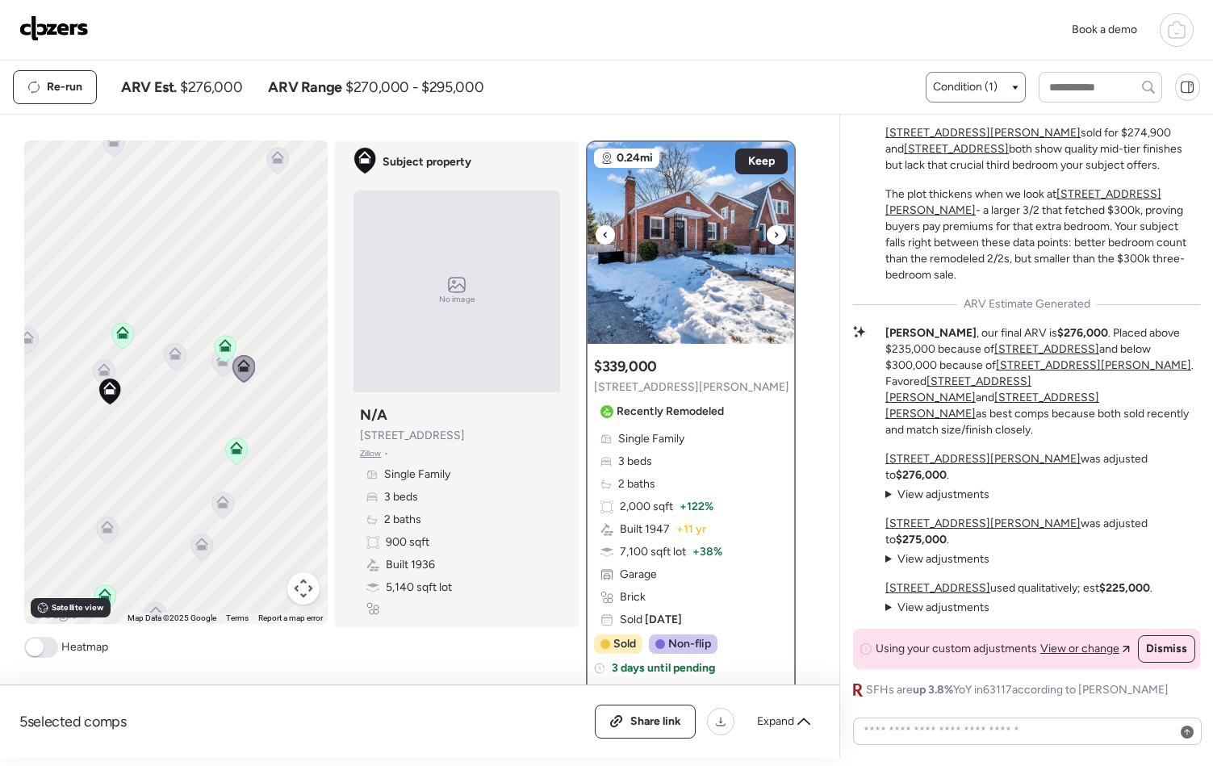
click at [773, 238] on icon at bounding box center [776, 234] width 6 height 19
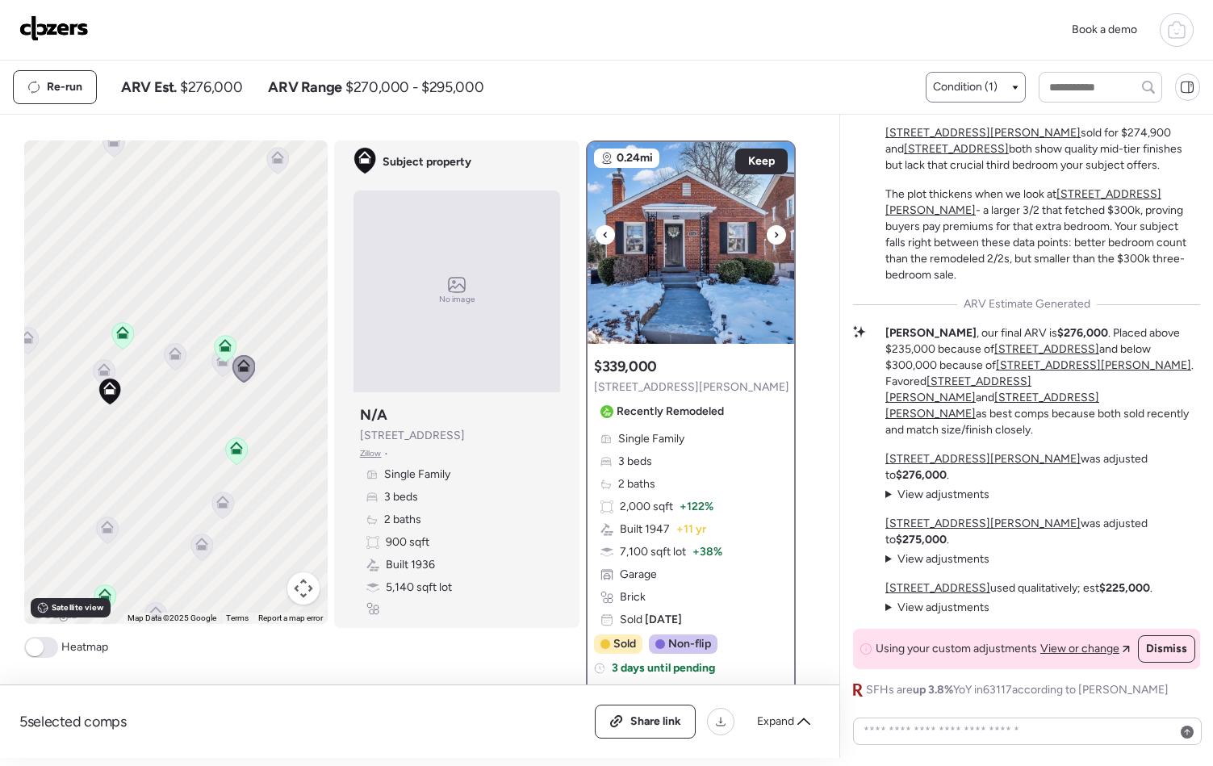
click at [773, 238] on icon at bounding box center [776, 234] width 6 height 19
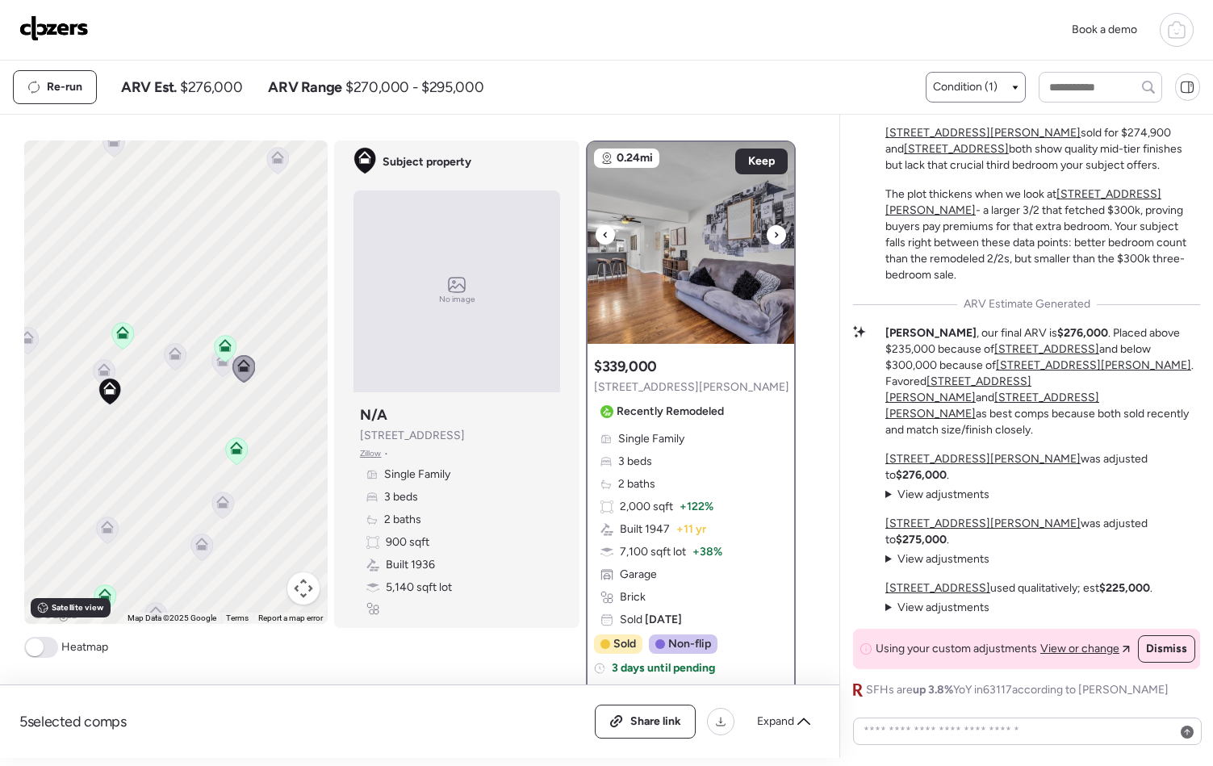
click at [773, 238] on icon at bounding box center [776, 234] width 6 height 19
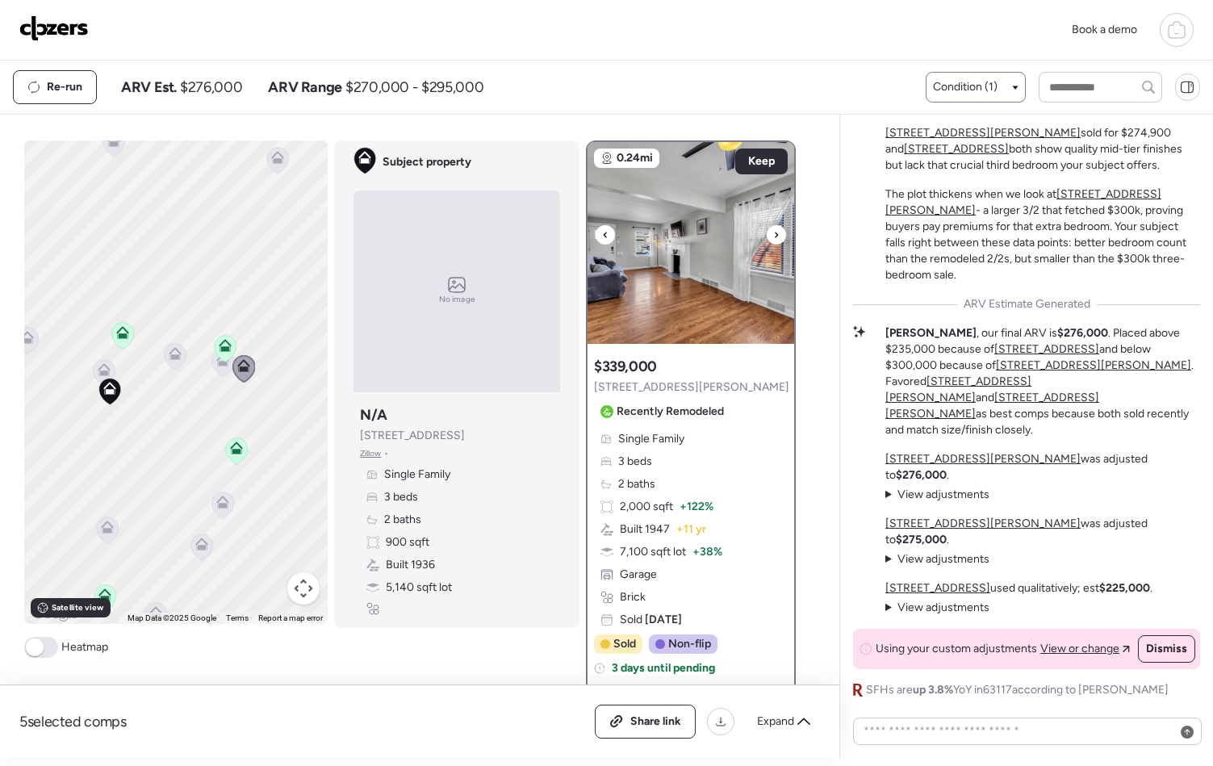
click at [773, 238] on icon at bounding box center [776, 234] width 6 height 19
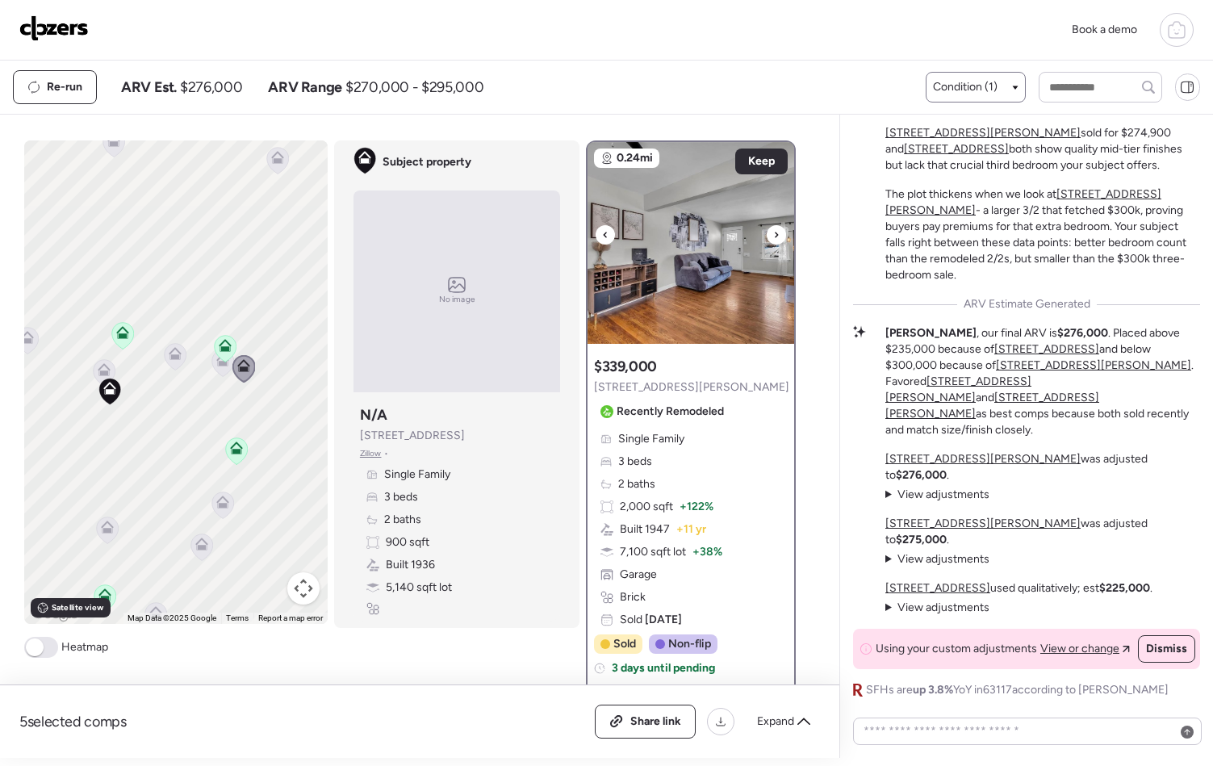
click at [773, 238] on icon at bounding box center [776, 234] width 6 height 19
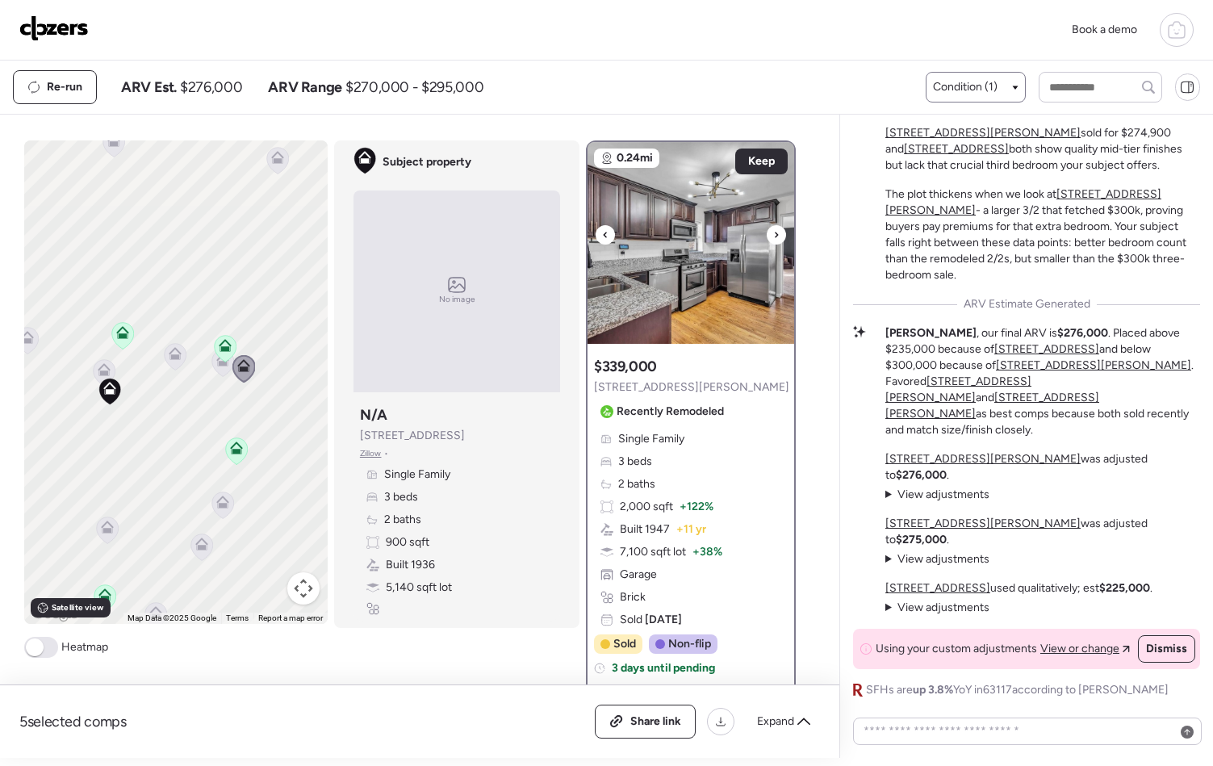
click at [773, 238] on icon at bounding box center [776, 234] width 6 height 19
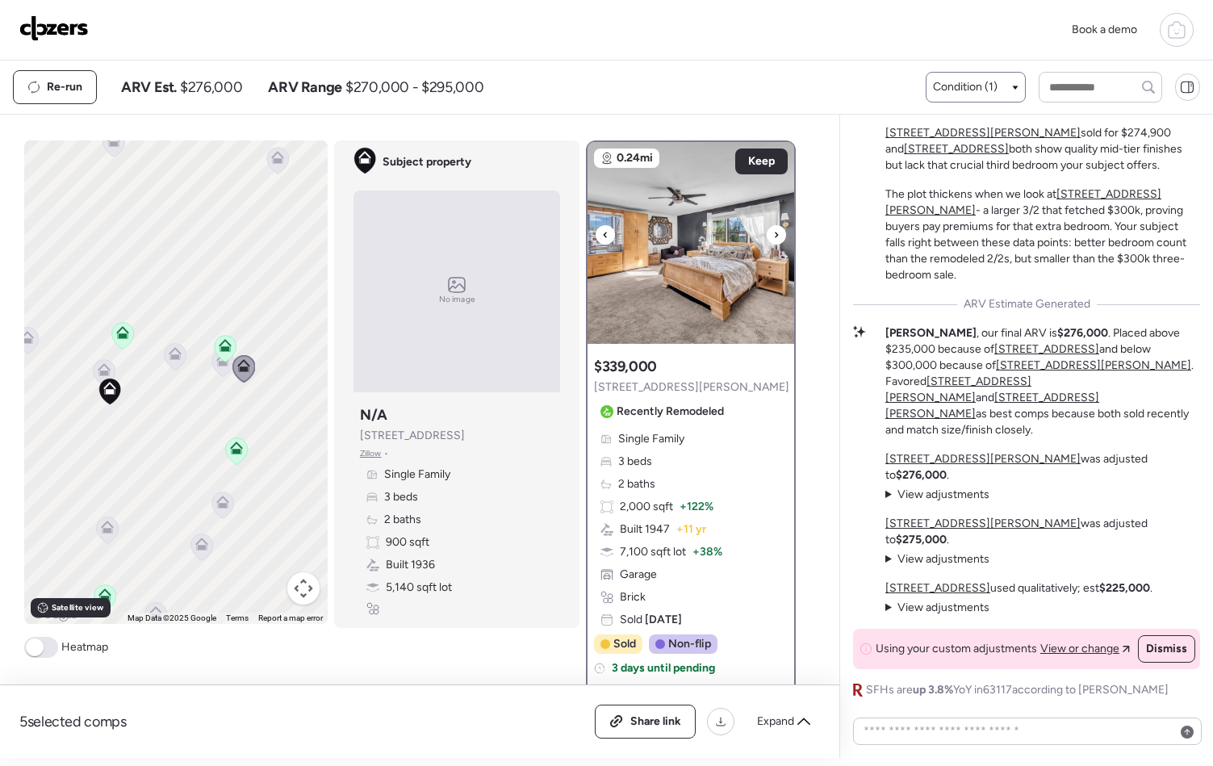
click at [773, 238] on icon at bounding box center [776, 234] width 6 height 19
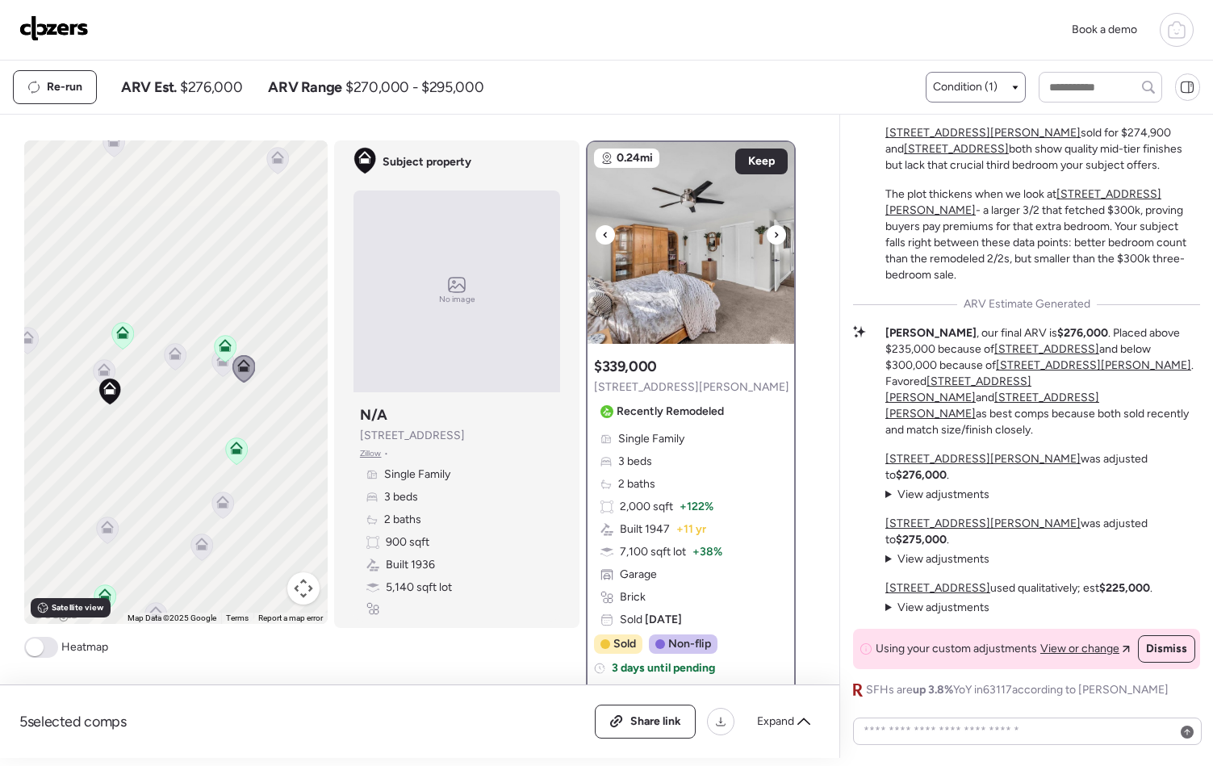
click at [773, 238] on icon at bounding box center [776, 234] width 6 height 19
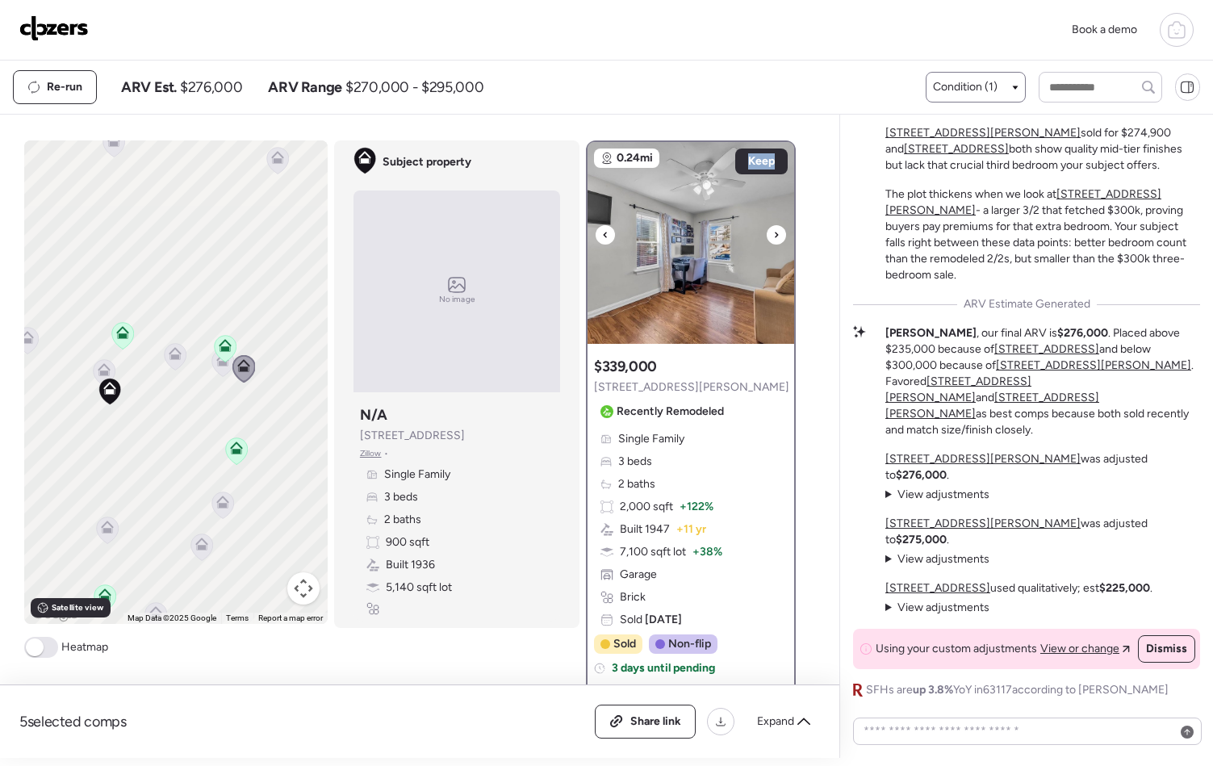
click at [773, 238] on icon at bounding box center [776, 234] width 6 height 19
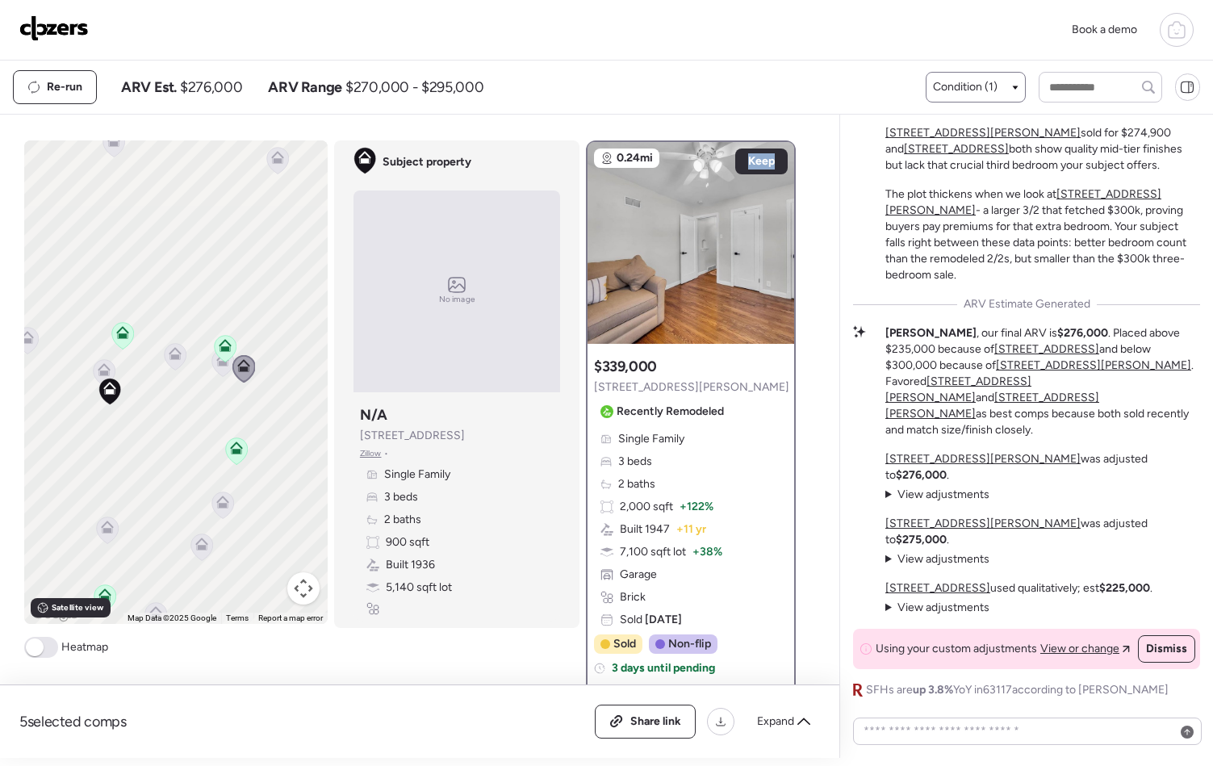
click at [217, 505] on icon at bounding box center [222, 505] width 10 height 5
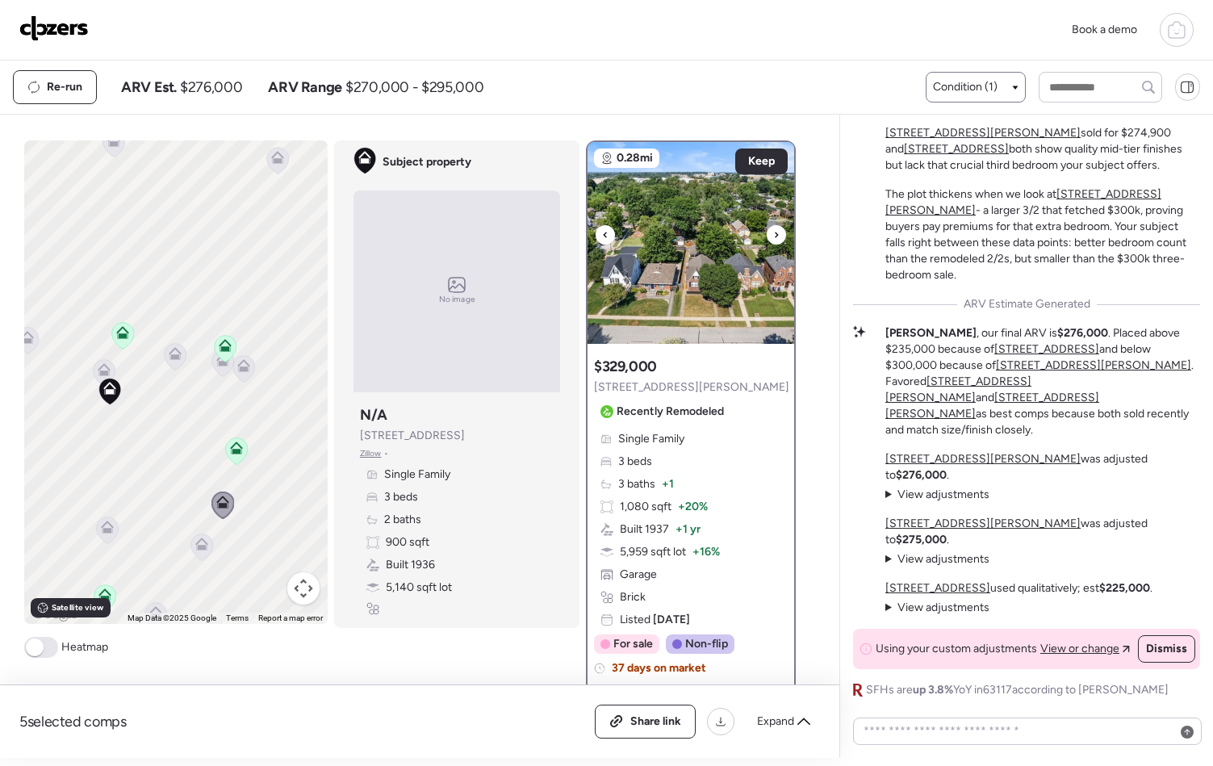
click at [773, 237] on icon at bounding box center [776, 234] width 6 height 19
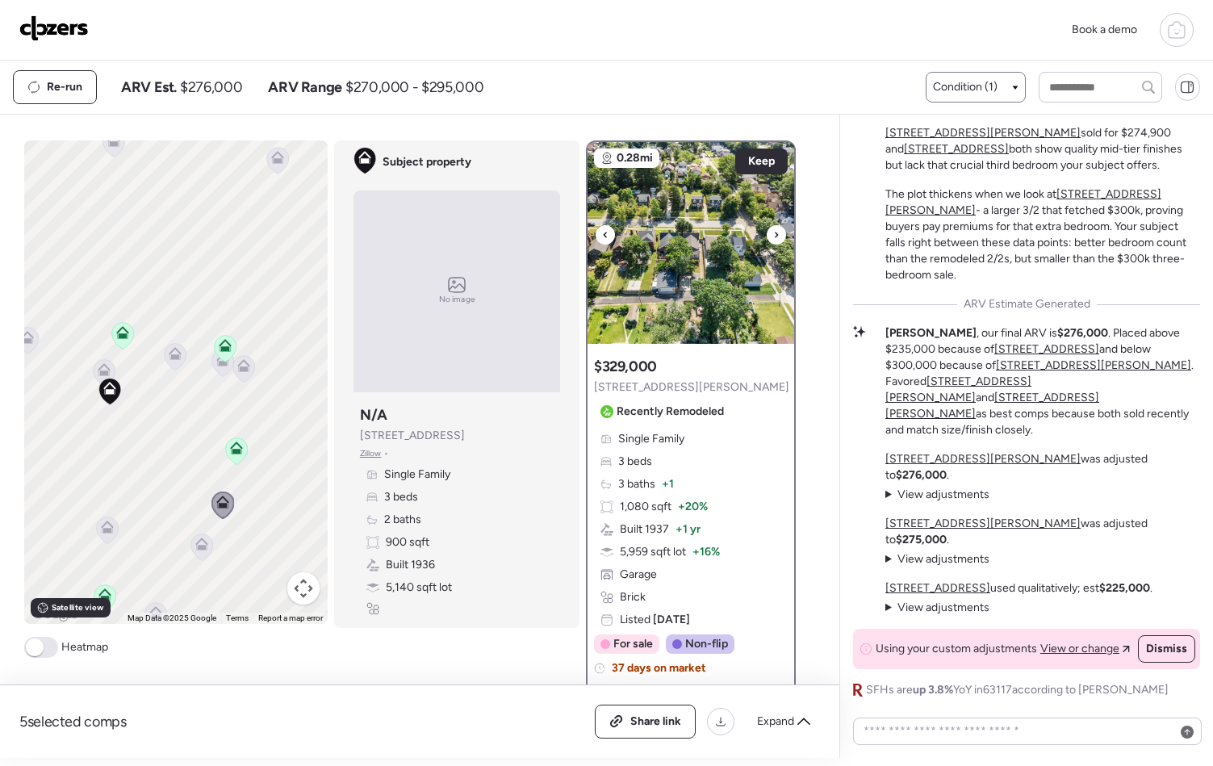
click at [773, 237] on icon at bounding box center [776, 234] width 6 height 19
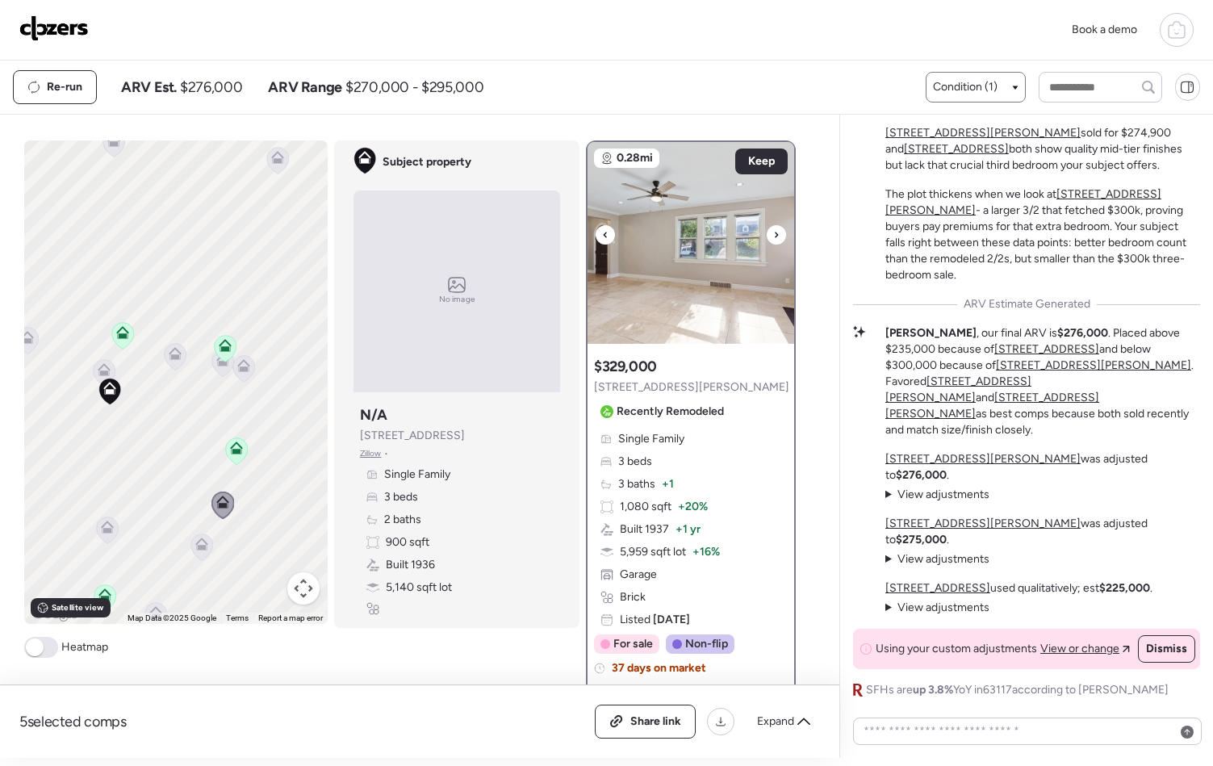
click at [773, 237] on icon at bounding box center [776, 234] width 6 height 19
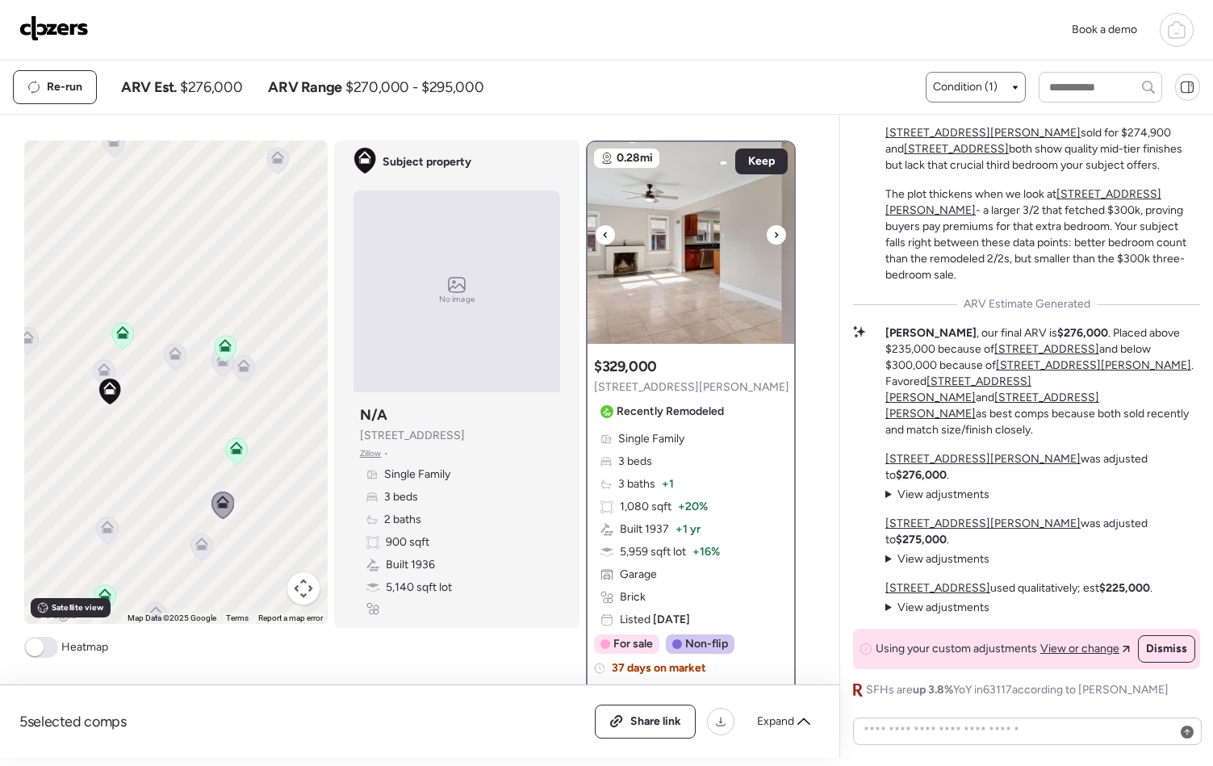
click at [773, 237] on icon at bounding box center [776, 234] width 6 height 19
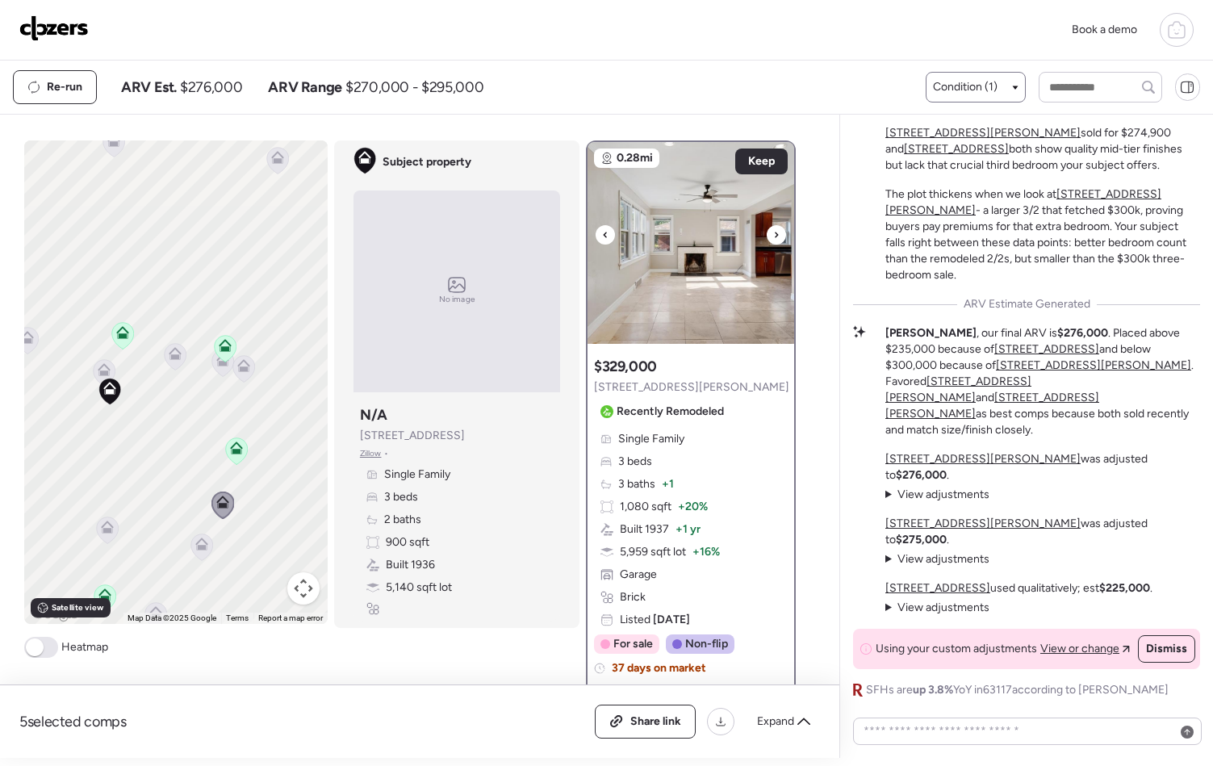
click at [773, 237] on icon at bounding box center [776, 234] width 6 height 19
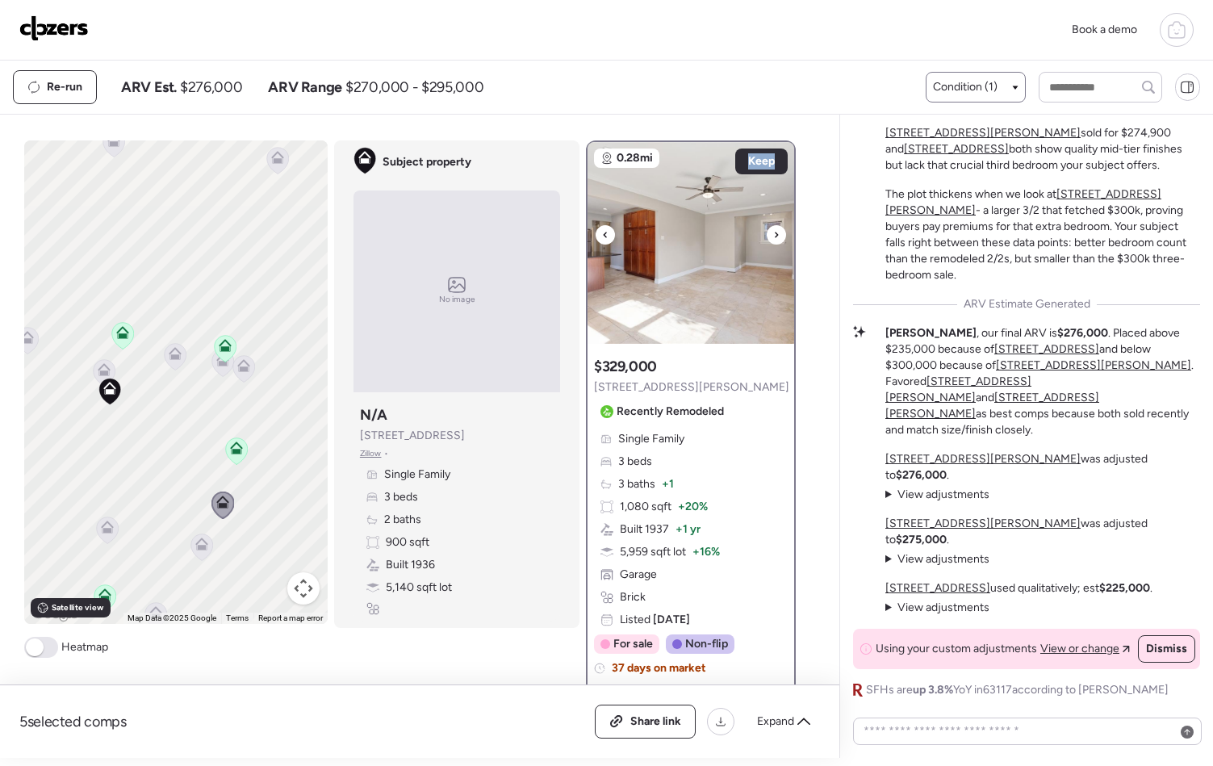
click at [773, 237] on icon at bounding box center [776, 234] width 6 height 19
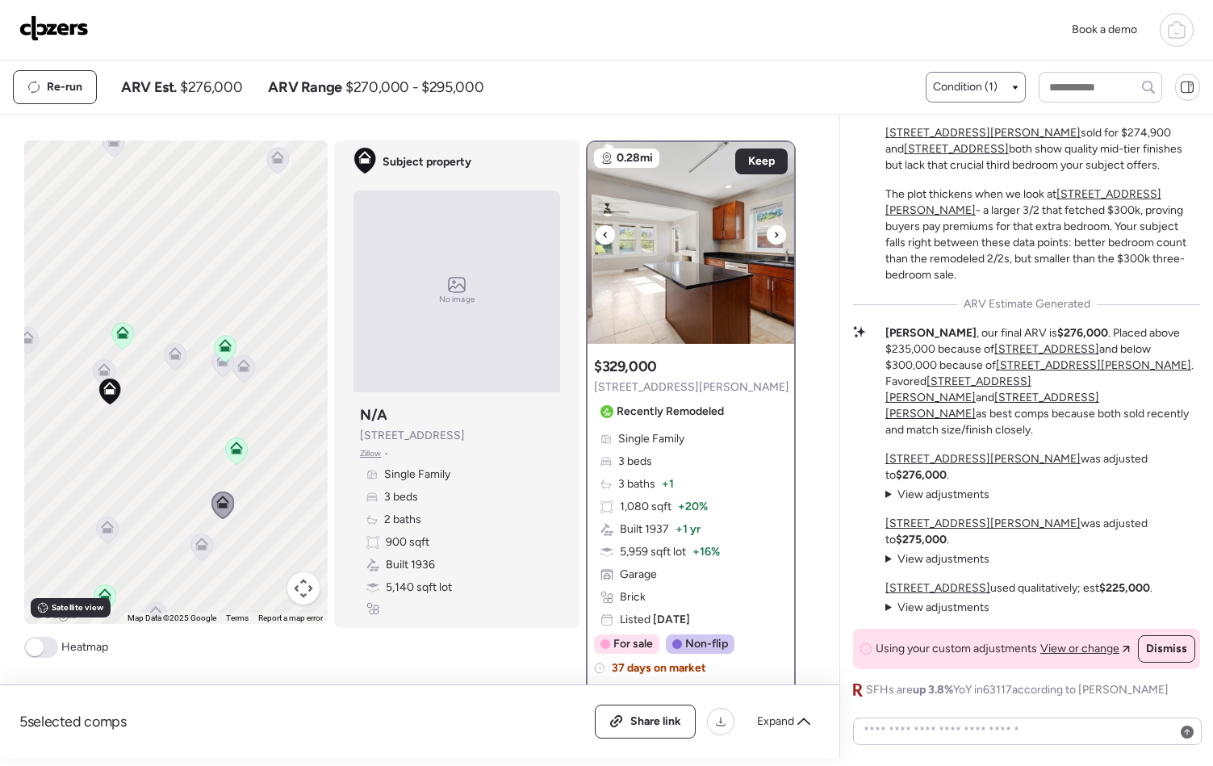
click at [767, 237] on div at bounding box center [776, 234] width 19 height 19
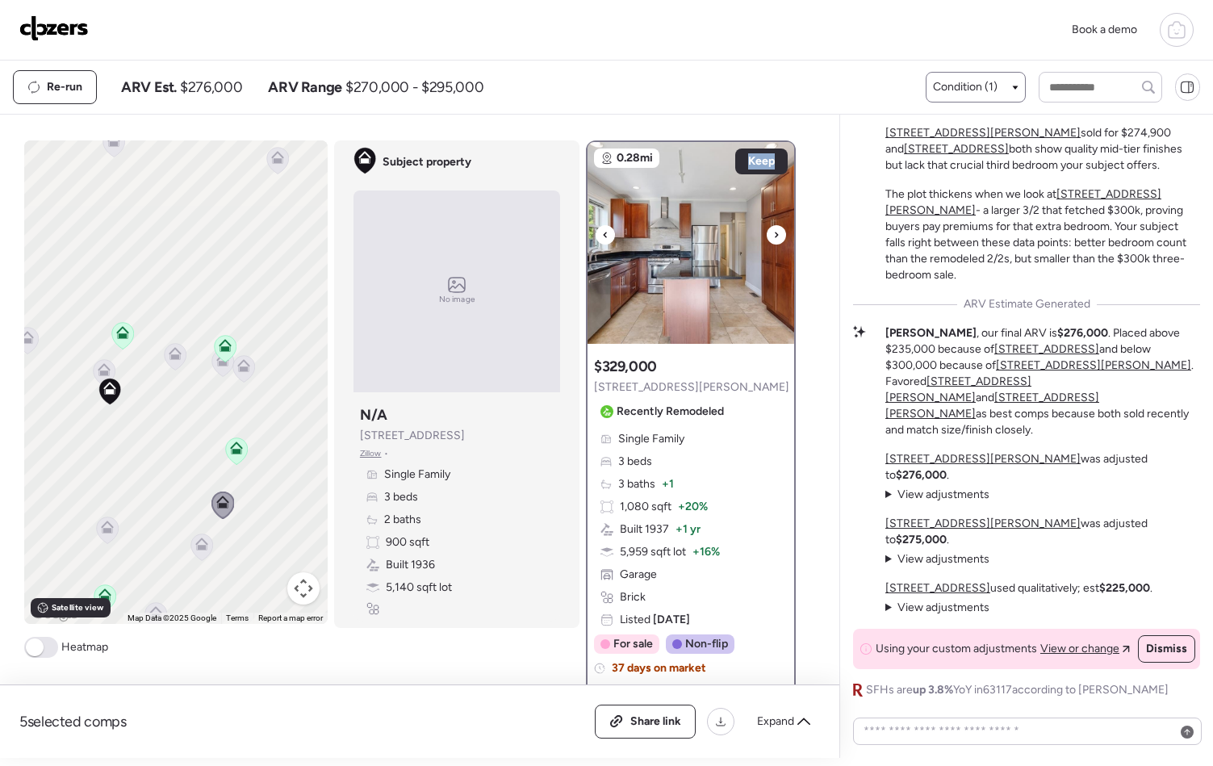
click at [767, 237] on div at bounding box center [776, 234] width 19 height 19
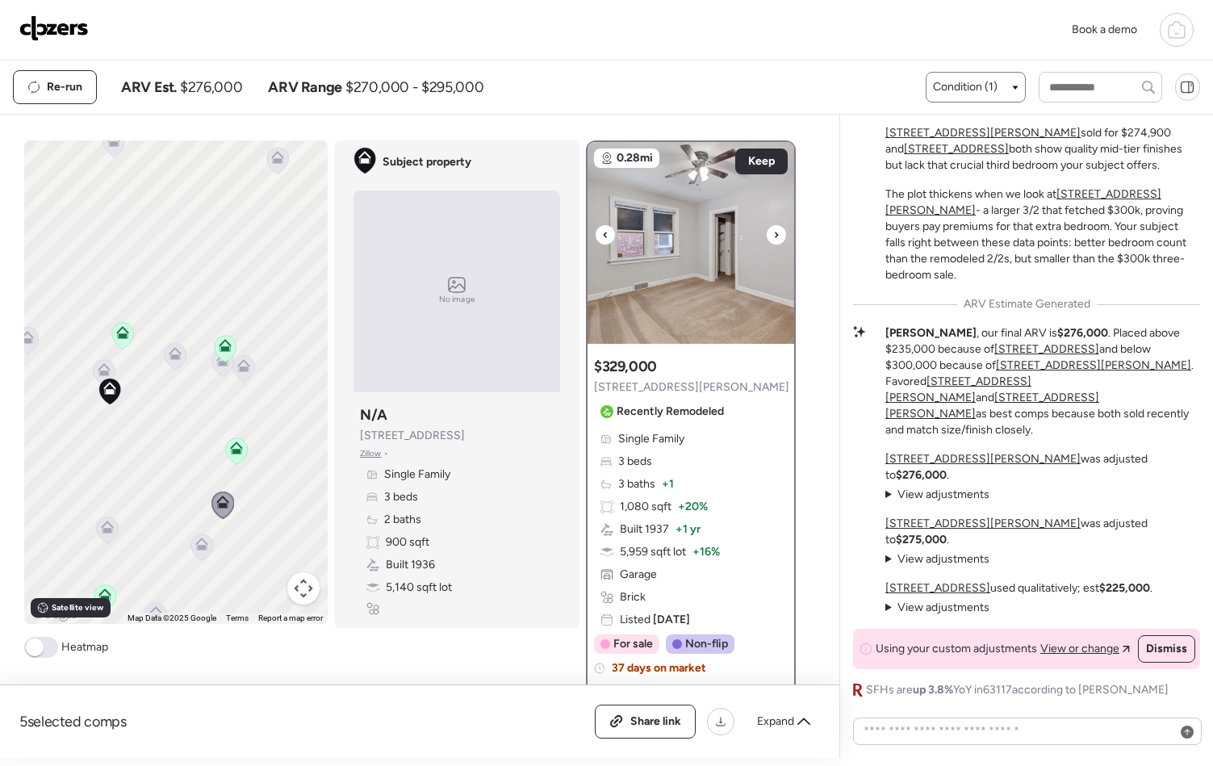
click at [767, 237] on div at bounding box center [776, 234] width 19 height 19
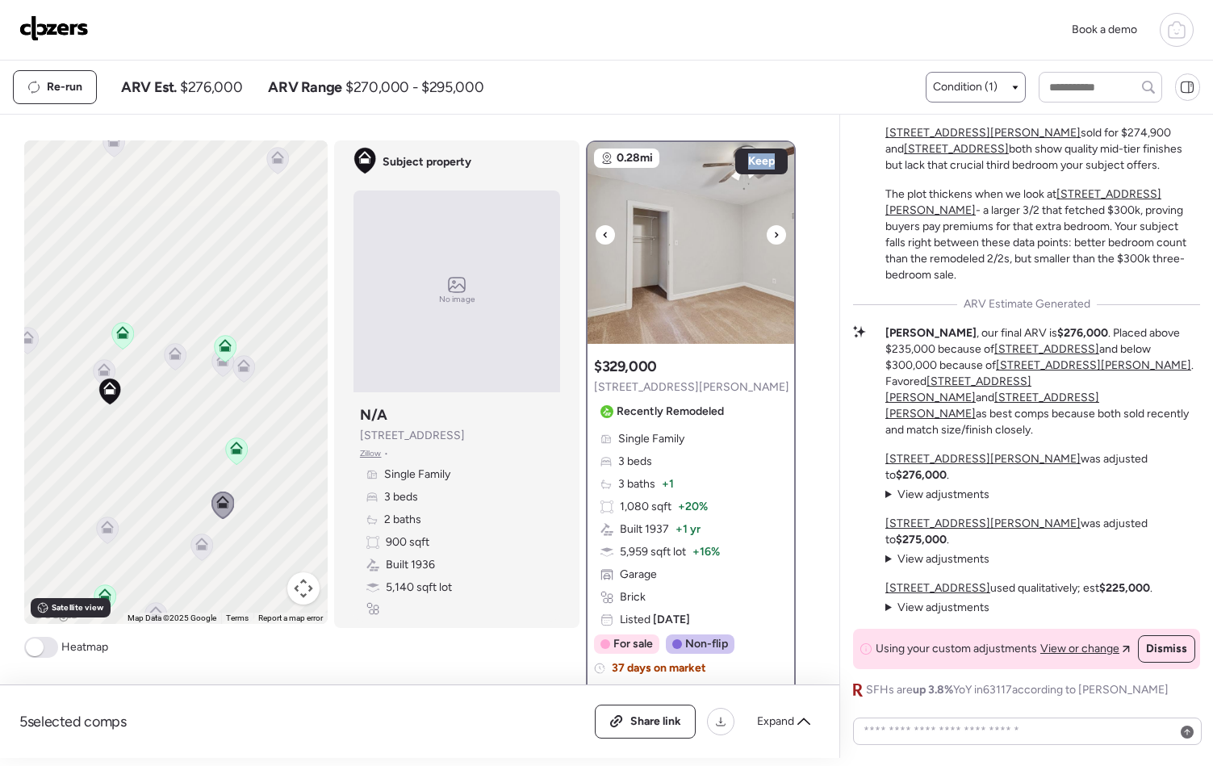
click at [767, 237] on div at bounding box center [776, 234] width 19 height 19
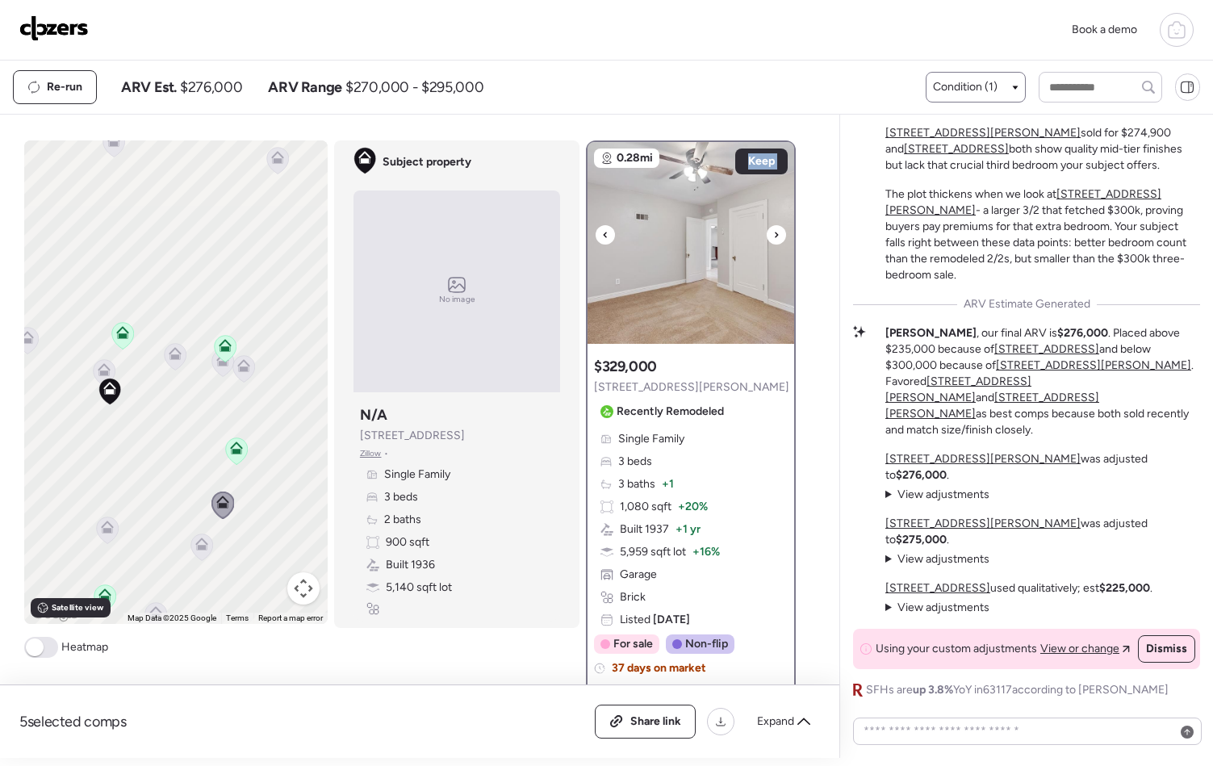
click at [767, 237] on div at bounding box center [776, 234] width 19 height 19
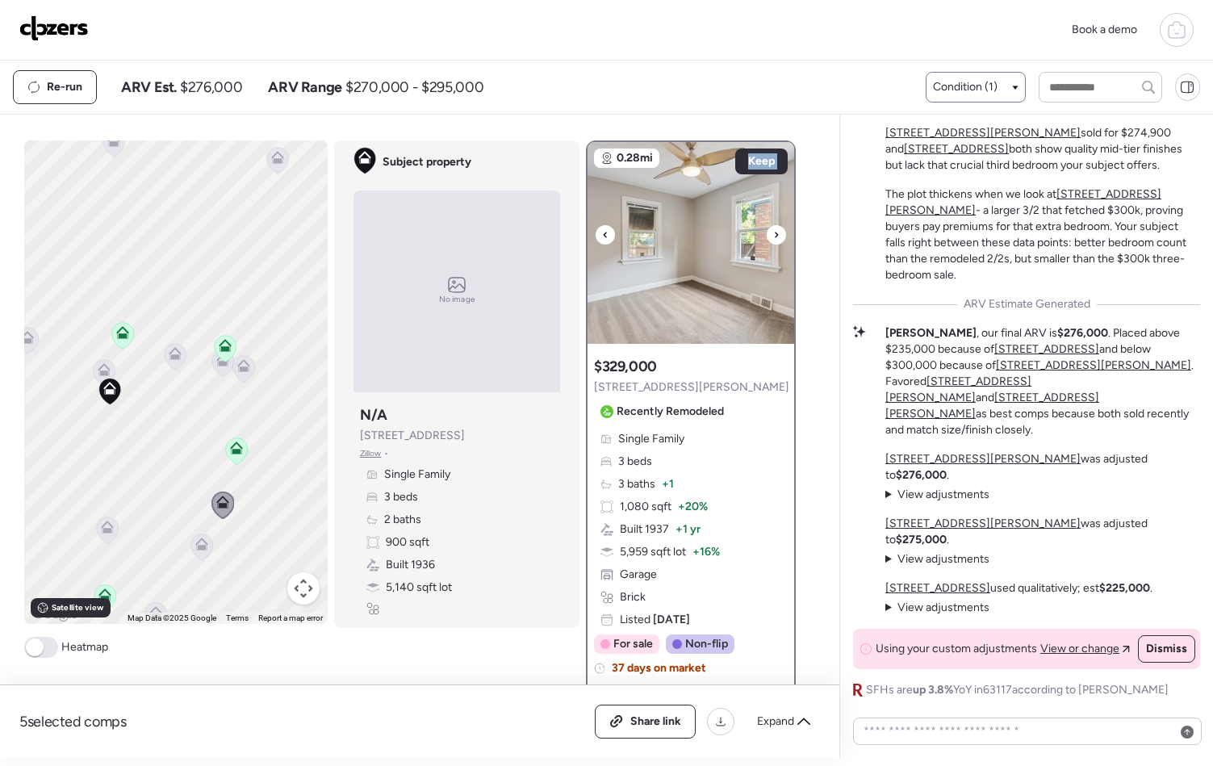
click at [767, 237] on div at bounding box center [776, 234] width 19 height 19
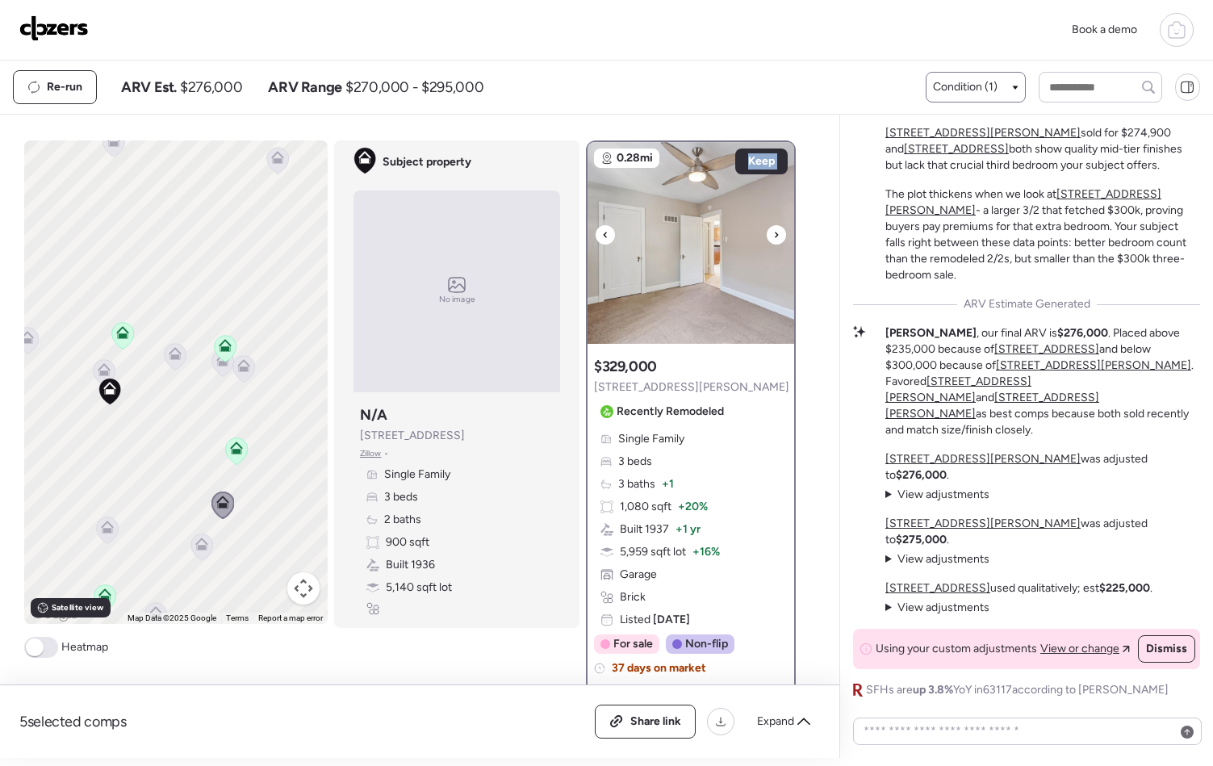
click at [767, 237] on div at bounding box center [776, 234] width 19 height 19
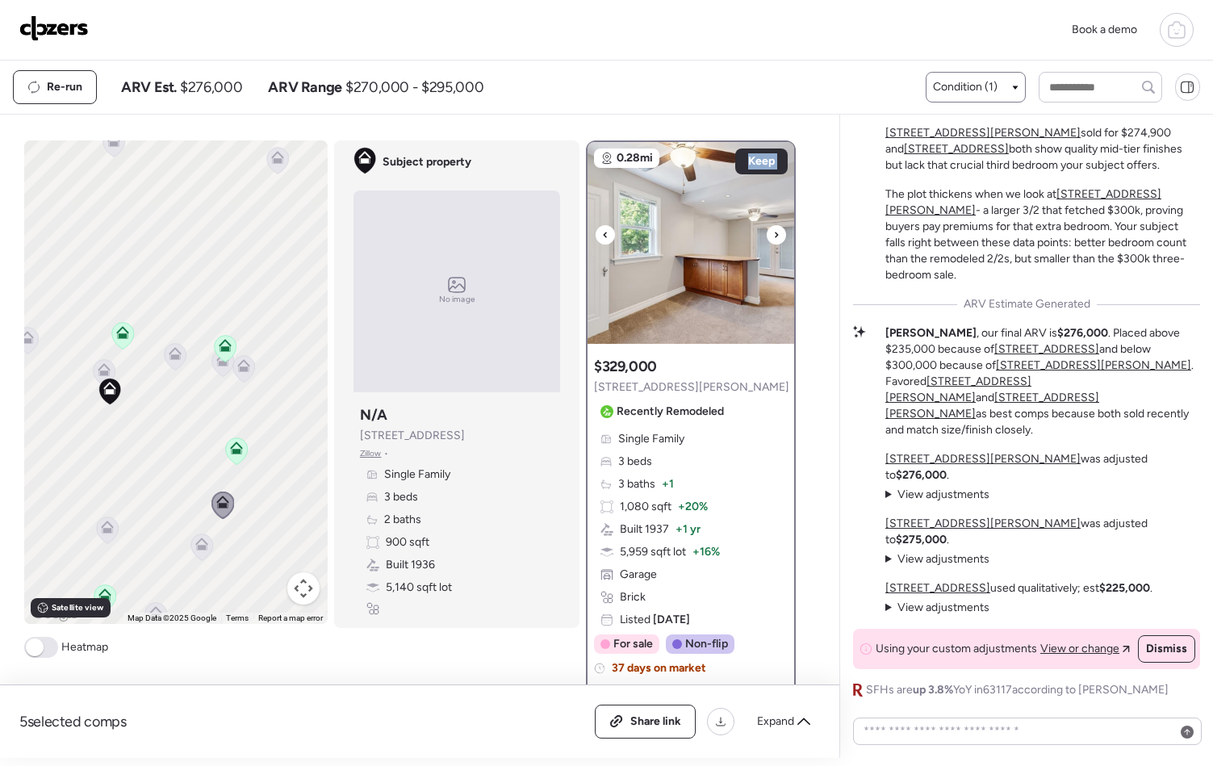
click at [767, 237] on div at bounding box center [776, 234] width 19 height 19
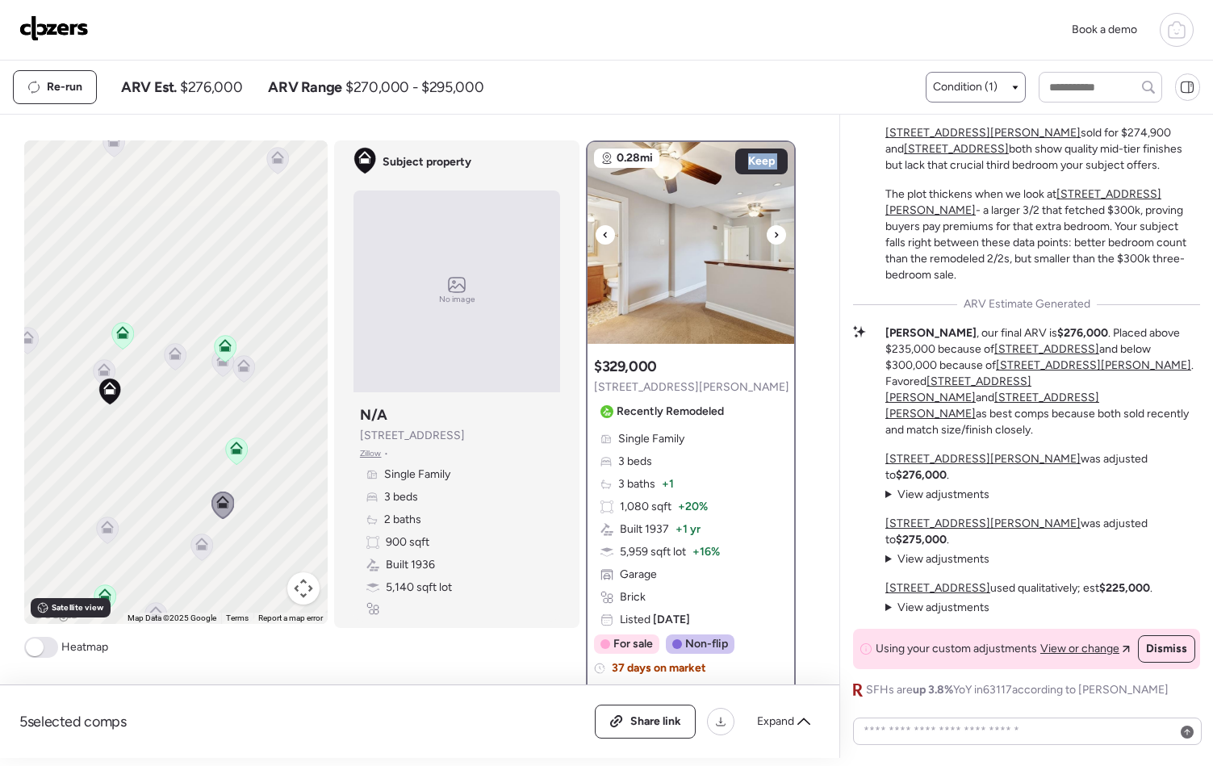
click at [767, 237] on div at bounding box center [776, 234] width 19 height 19
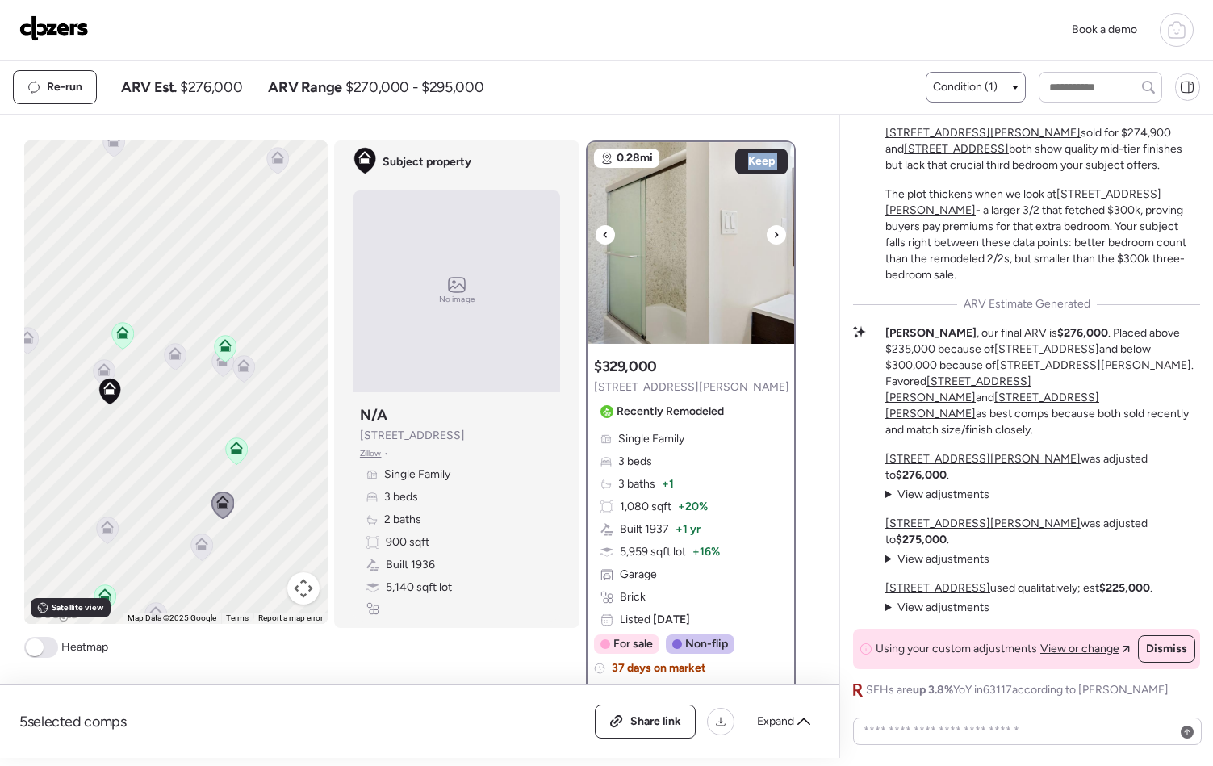
click at [767, 237] on div at bounding box center [776, 234] width 19 height 19
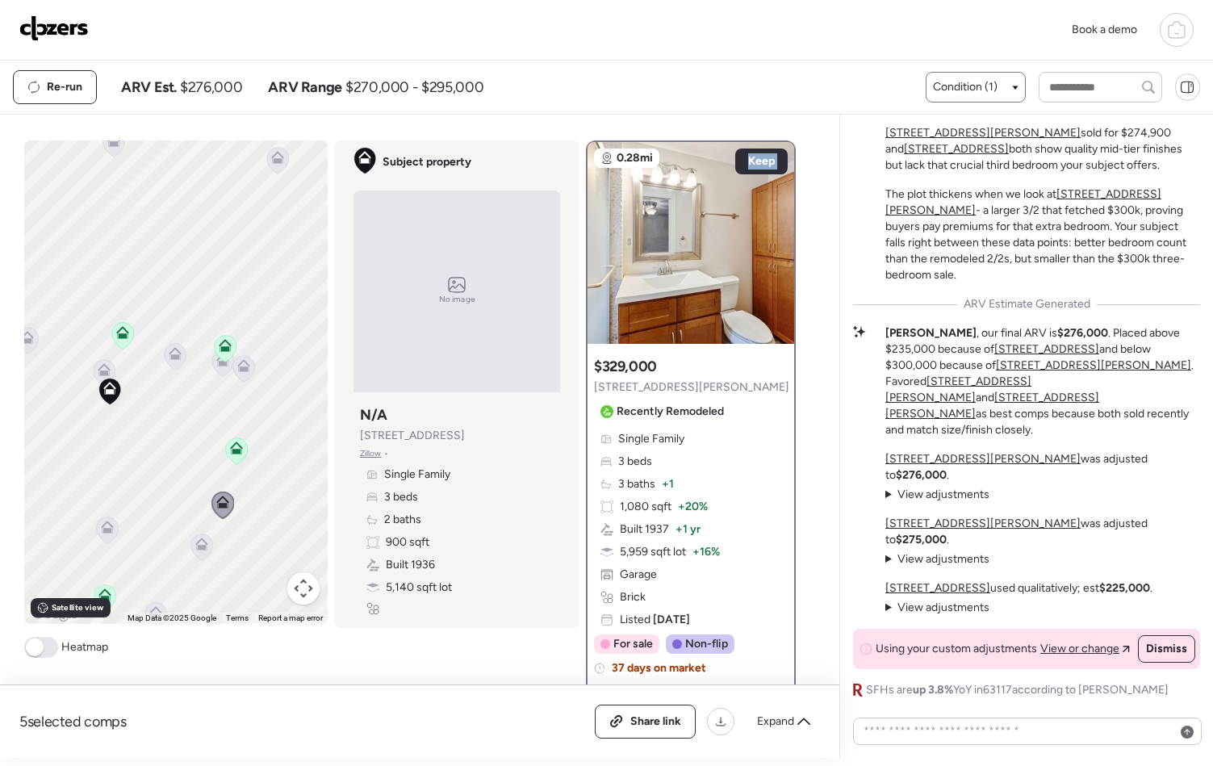
click at [173, 361] on icon at bounding box center [176, 356] width 22 height 27
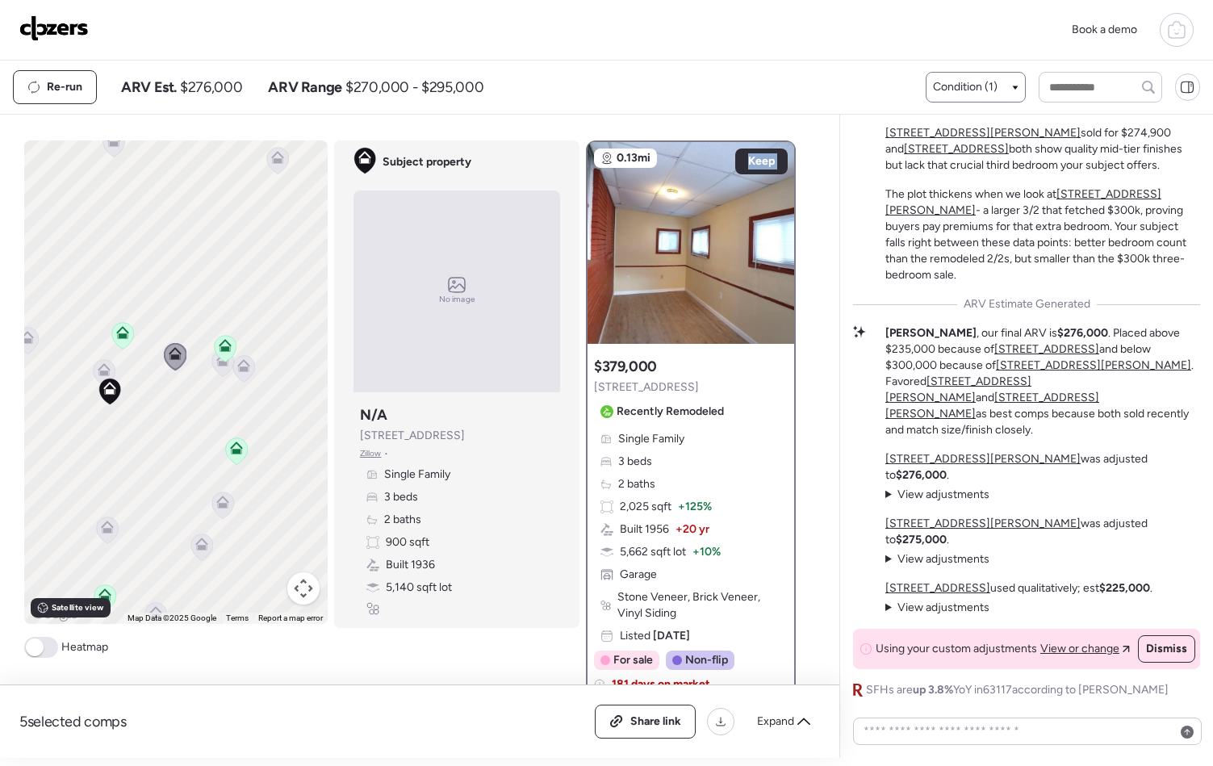
click at [107, 533] on icon at bounding box center [107, 527] width 13 height 13
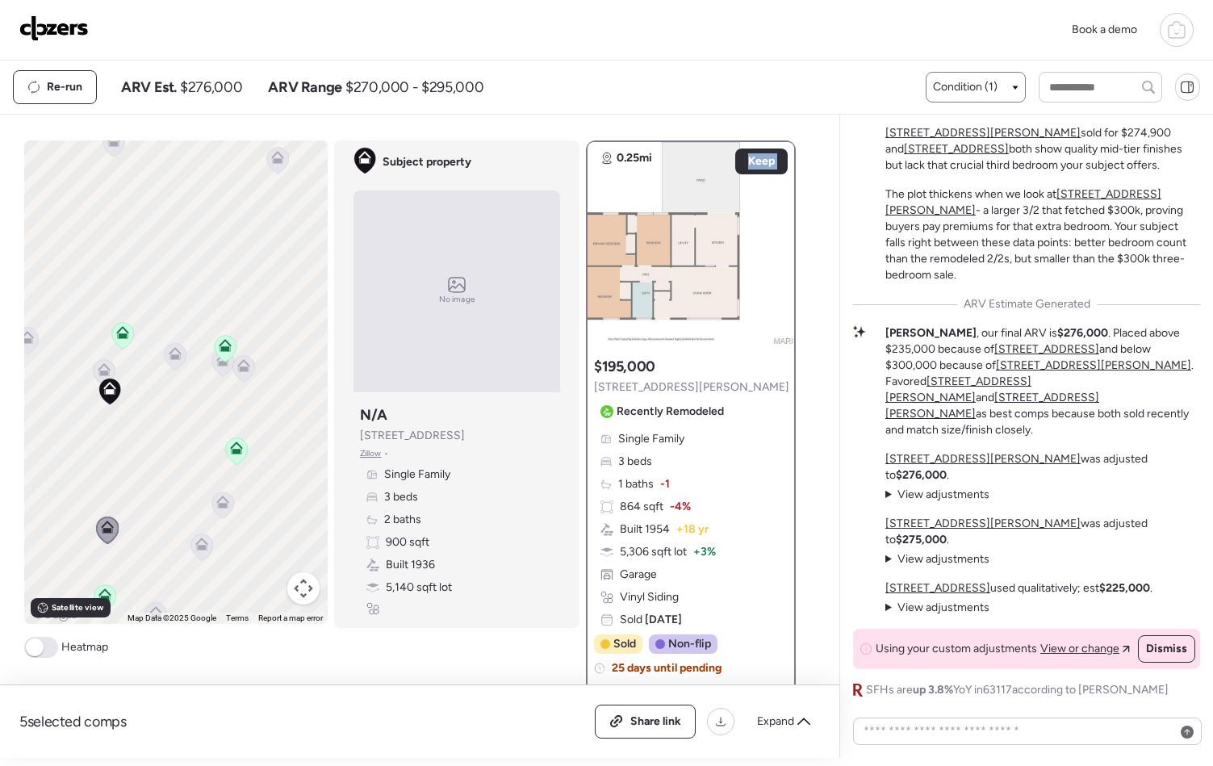
click at [198, 548] on icon at bounding box center [201, 547] width 10 height 5
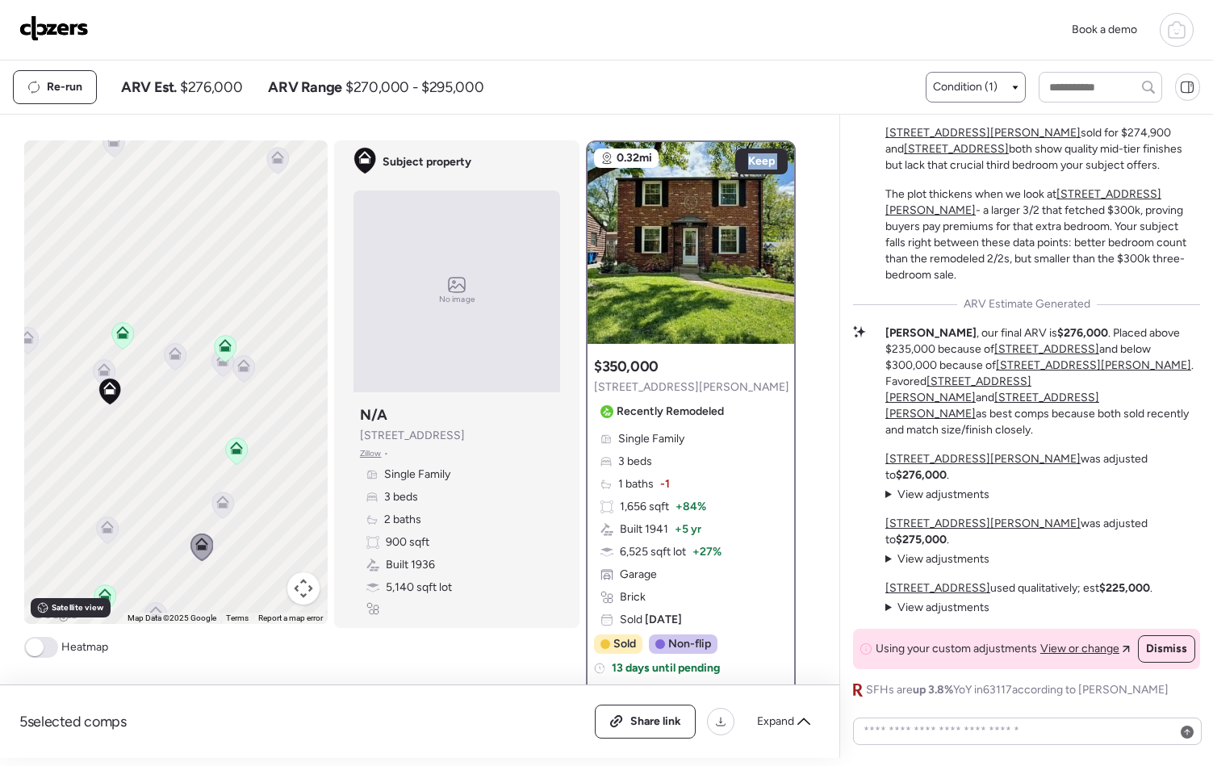
click at [222, 512] on icon at bounding box center [223, 505] width 22 height 27
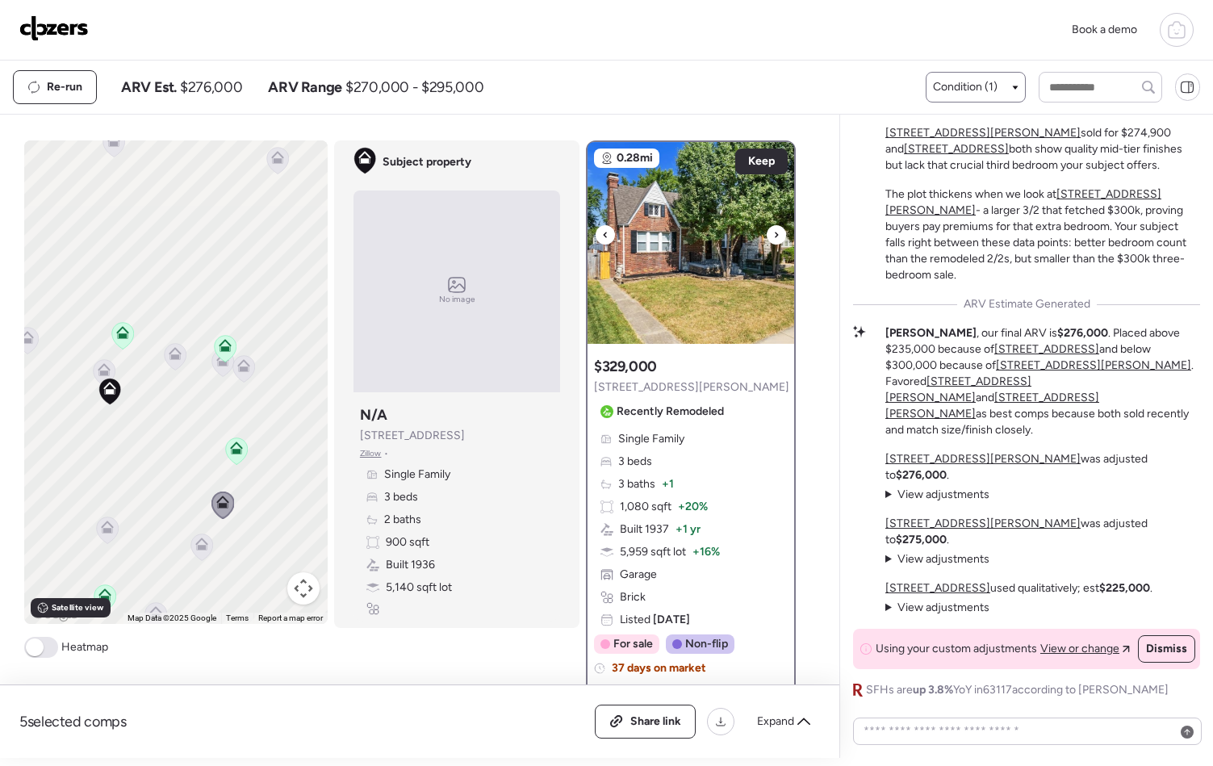
click at [774, 239] on div at bounding box center [776, 234] width 19 height 19
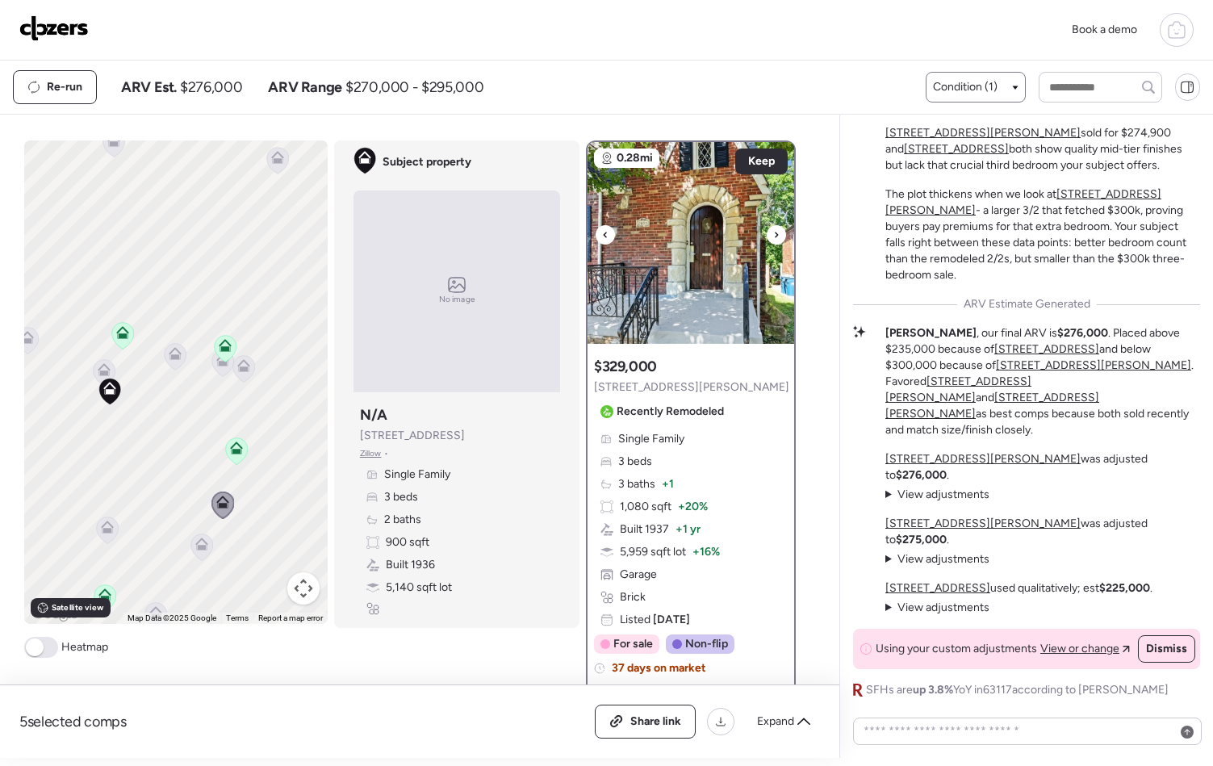
click at [774, 239] on div at bounding box center [776, 234] width 19 height 19
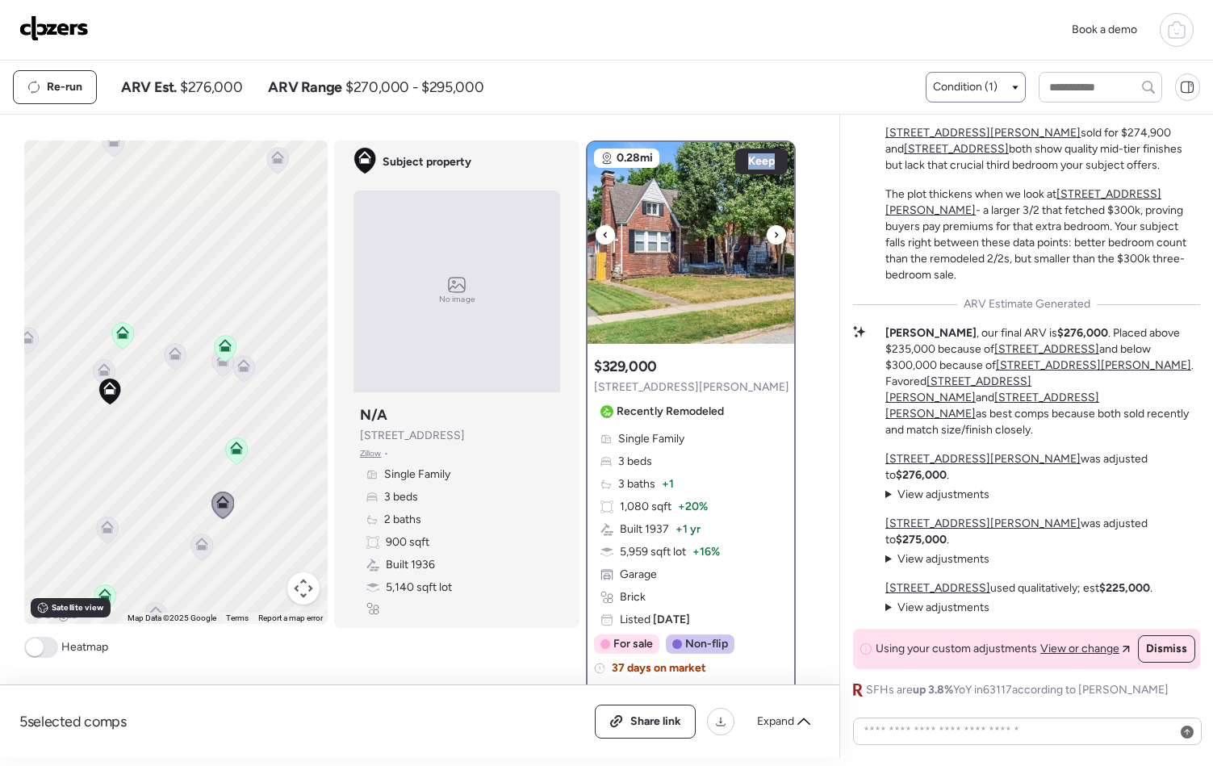
click at [774, 239] on div at bounding box center [776, 234] width 19 height 19
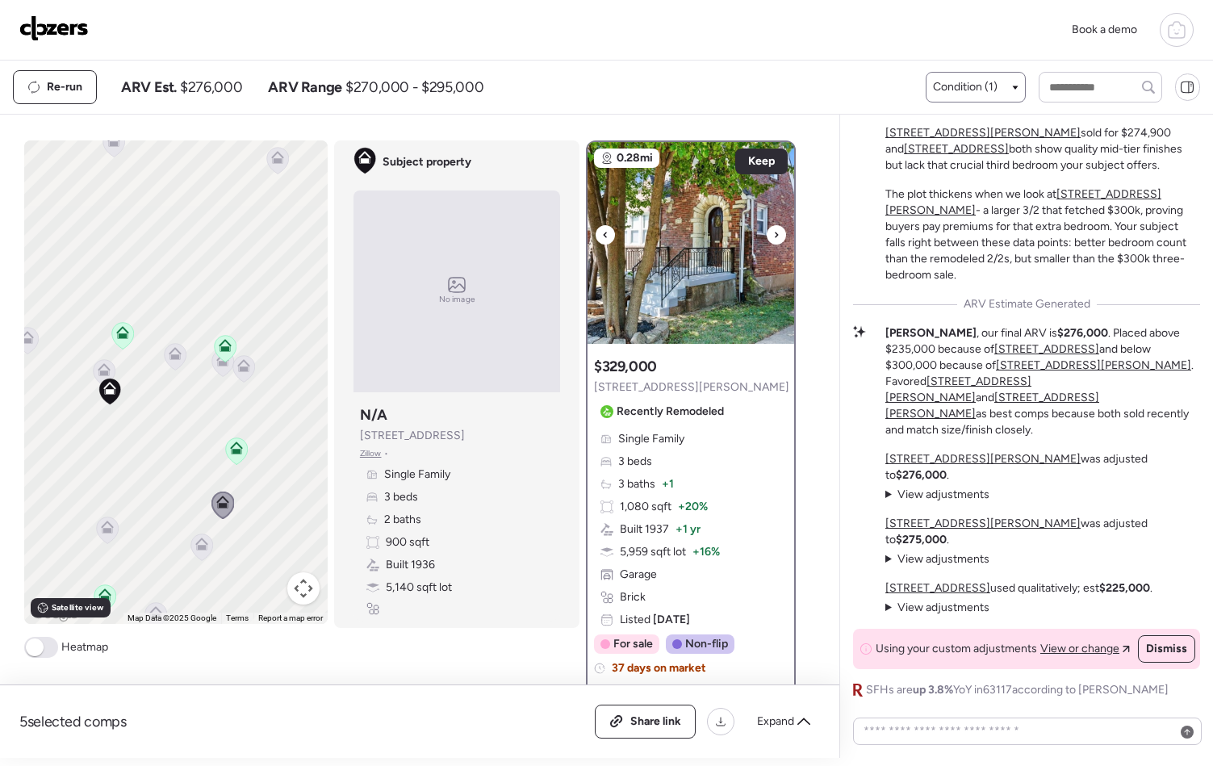
click at [774, 239] on div at bounding box center [776, 234] width 19 height 19
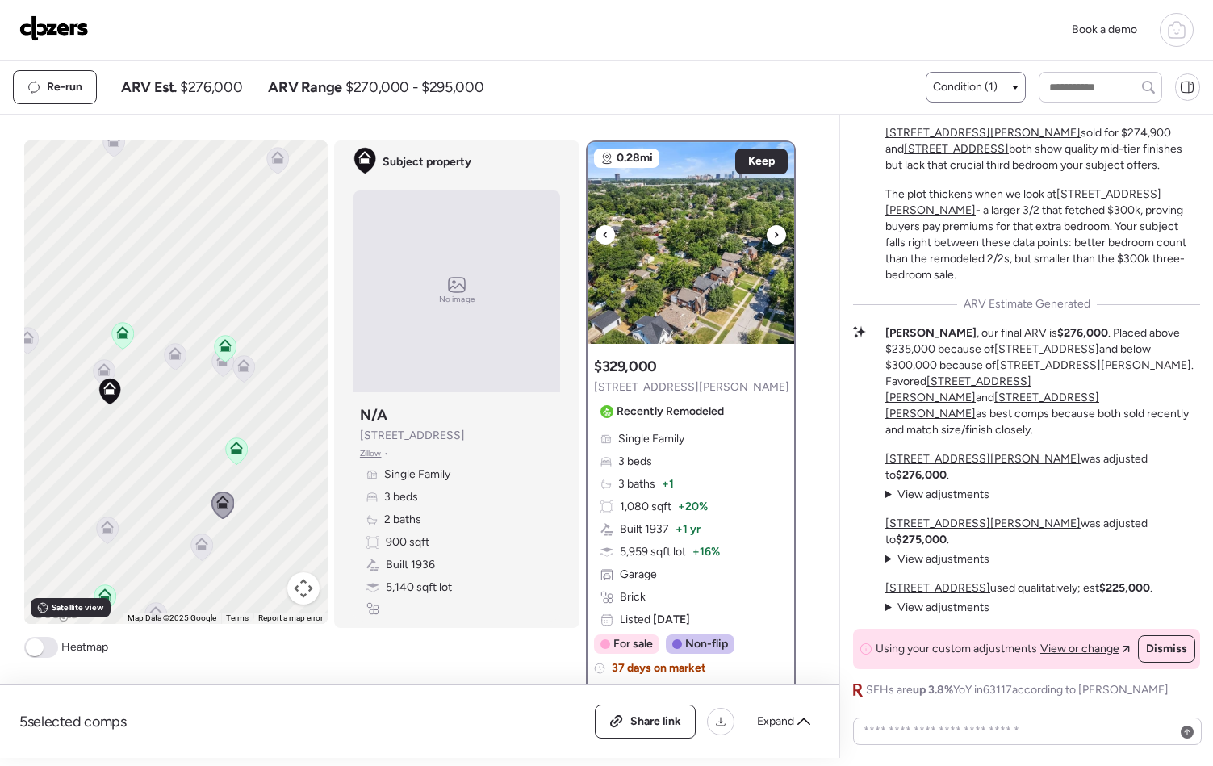
click at [774, 239] on div at bounding box center [776, 234] width 19 height 19
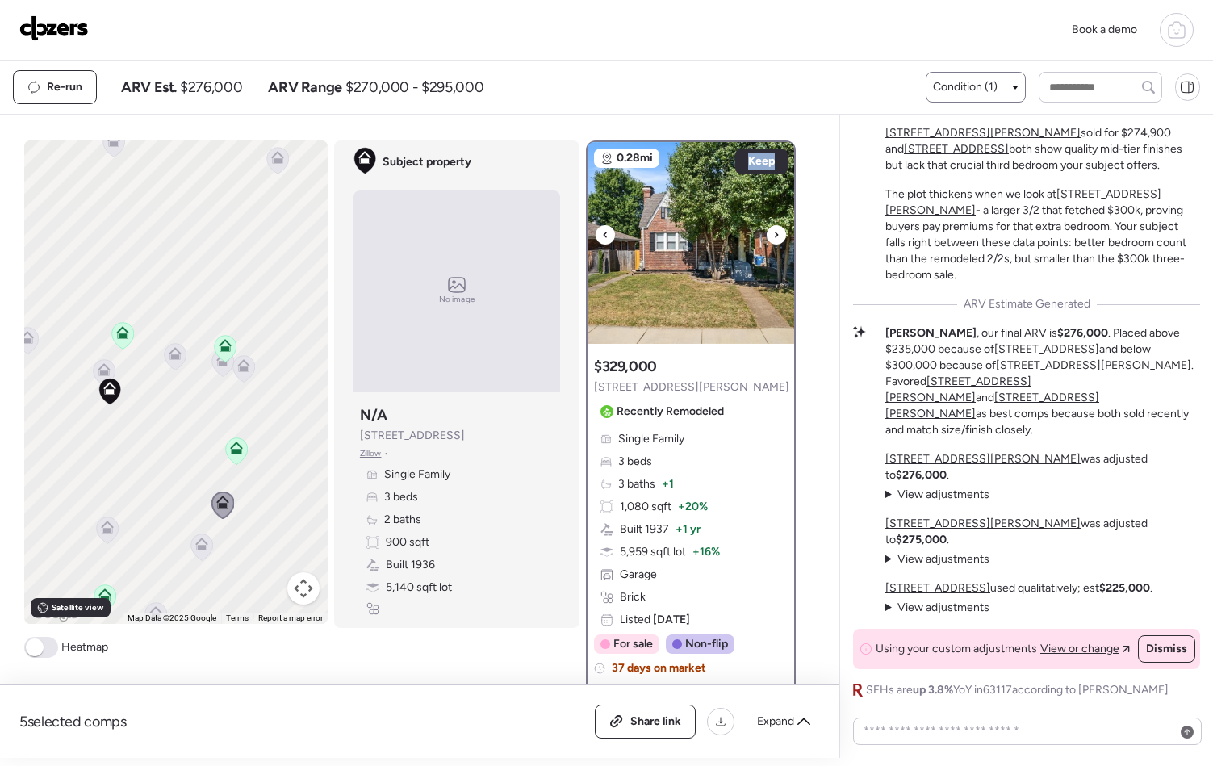
click at [774, 239] on div at bounding box center [776, 234] width 19 height 19
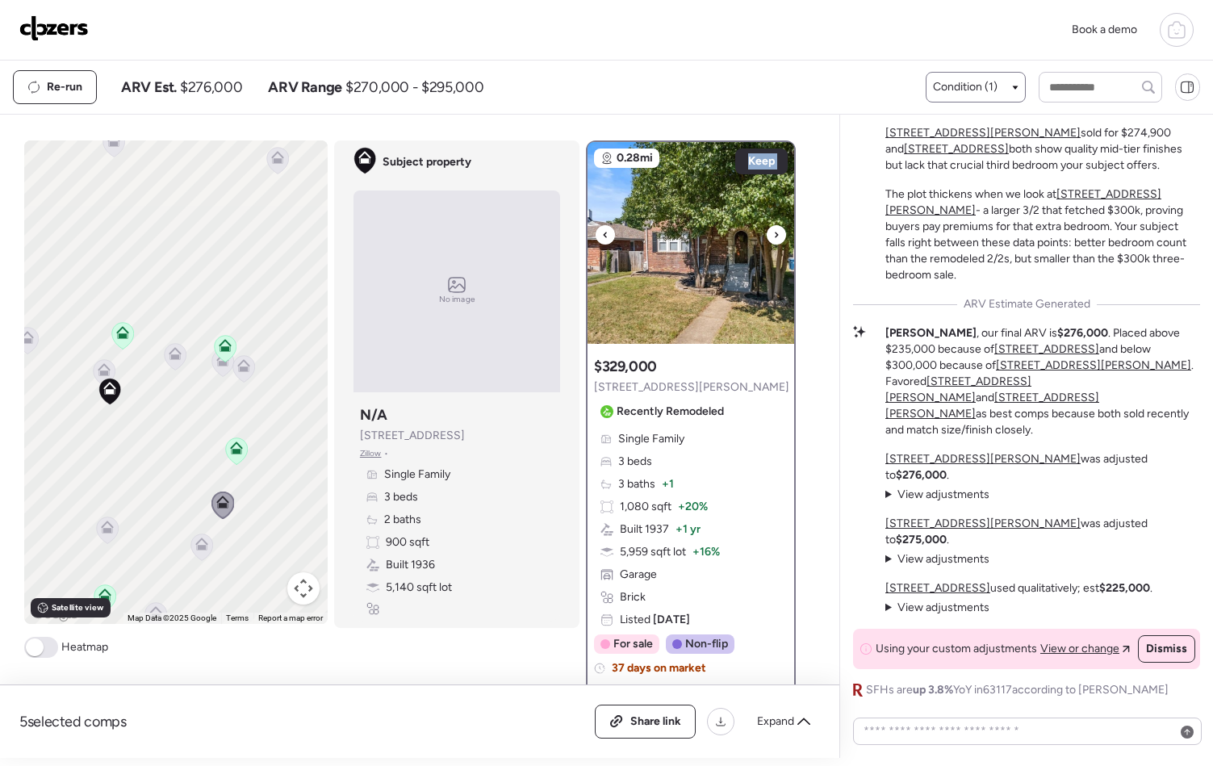
click at [774, 239] on div at bounding box center [776, 234] width 19 height 19
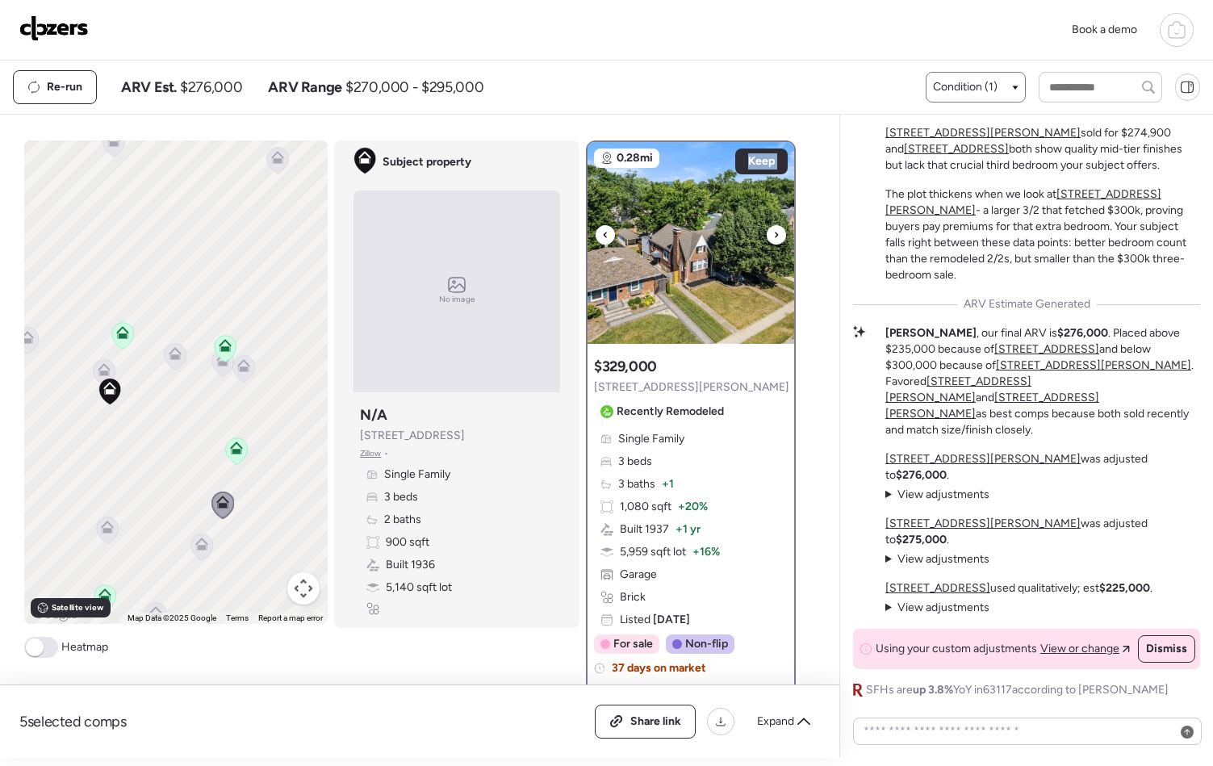
click at [774, 239] on div at bounding box center [776, 234] width 19 height 19
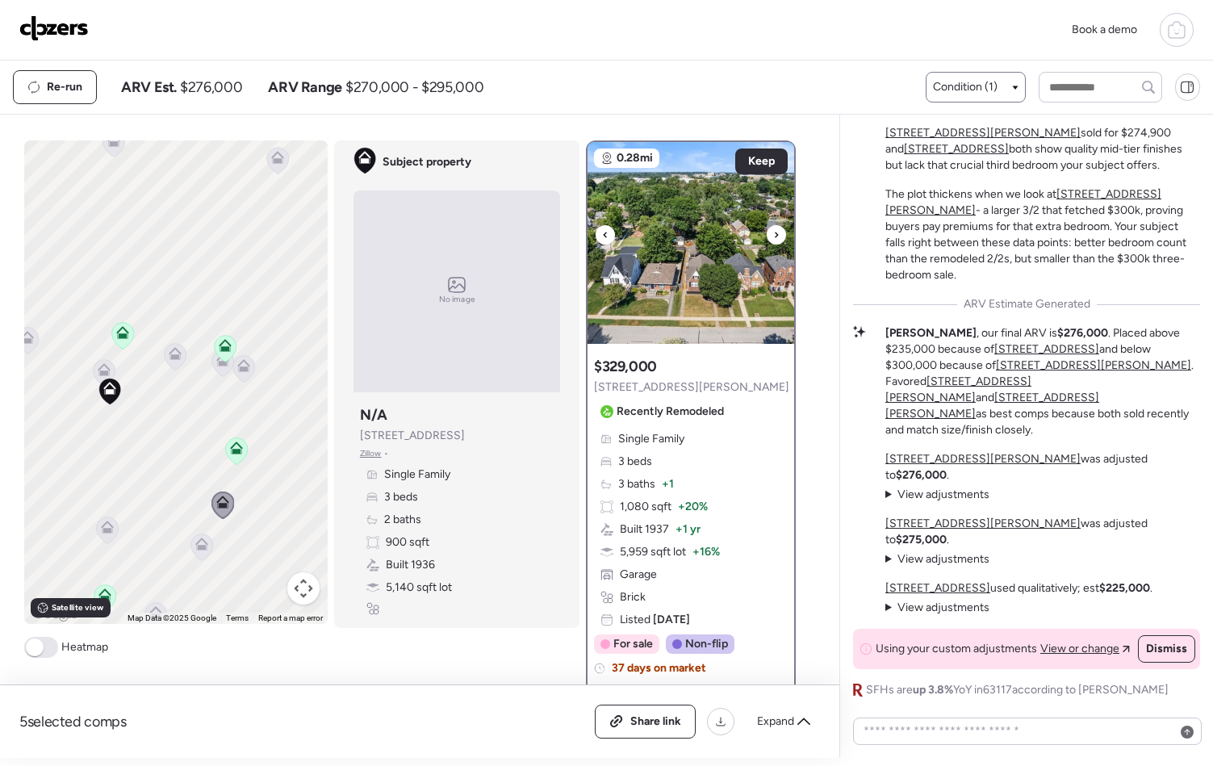
click at [774, 239] on div at bounding box center [776, 234] width 19 height 19
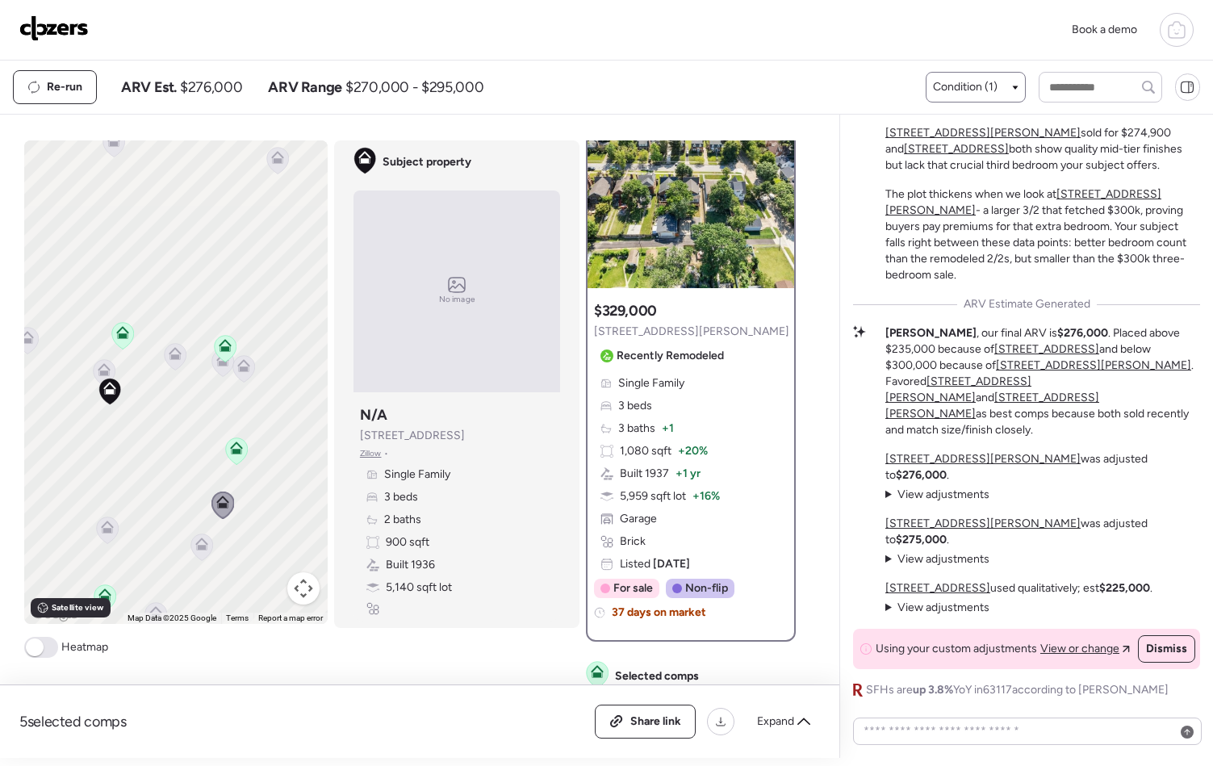
scroll to position [41, 0]
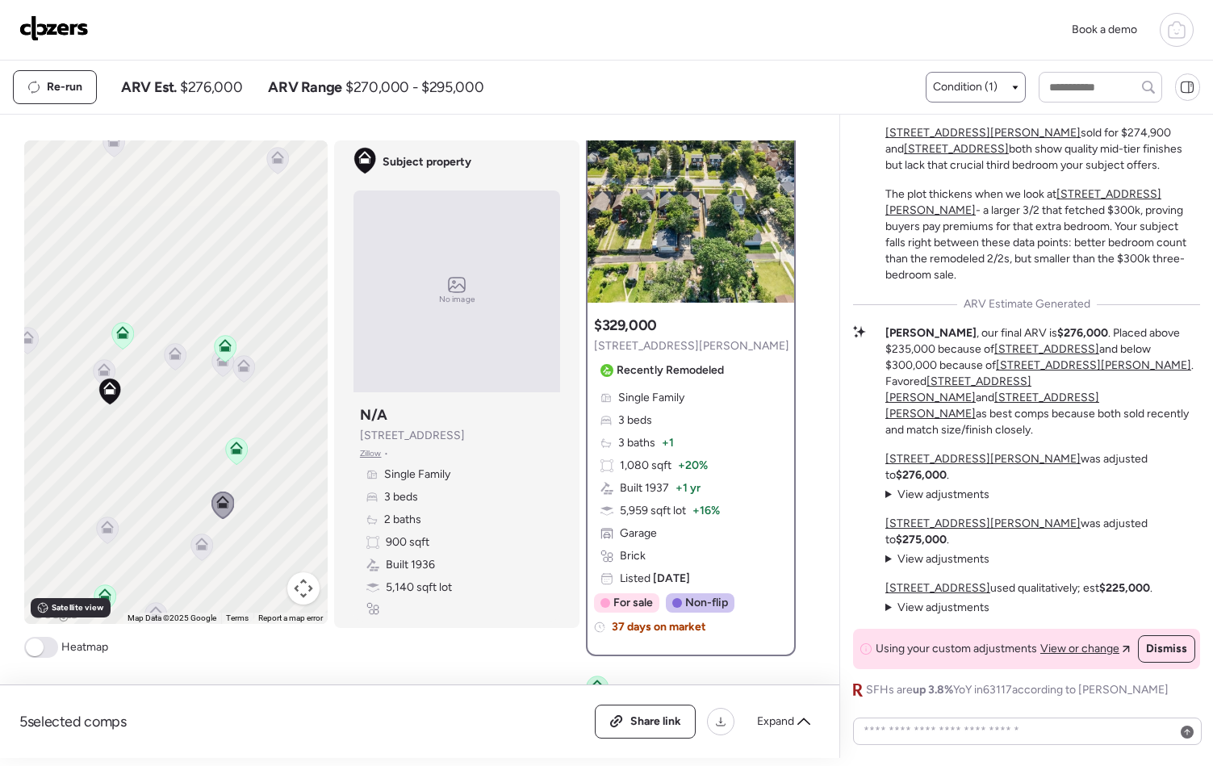
click at [41, 650] on span at bounding box center [41, 647] width 34 height 21
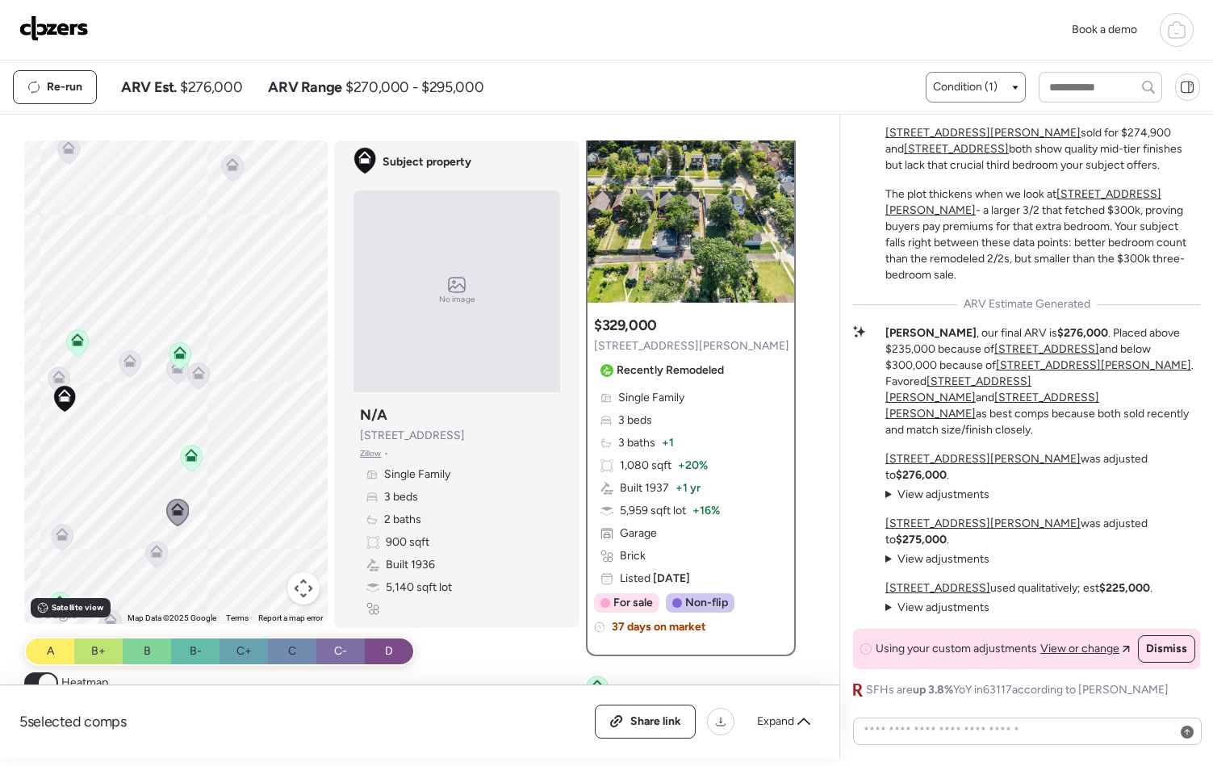
drag, startPoint x: 222, startPoint y: 436, endPoint x: 177, endPoint y: 443, distance: 45.8
click at [177, 443] on div "To activate drag with keyboard, press Alt + Enter. Once in keyboard drag state,…" at bounding box center [176, 382] width 304 height 484
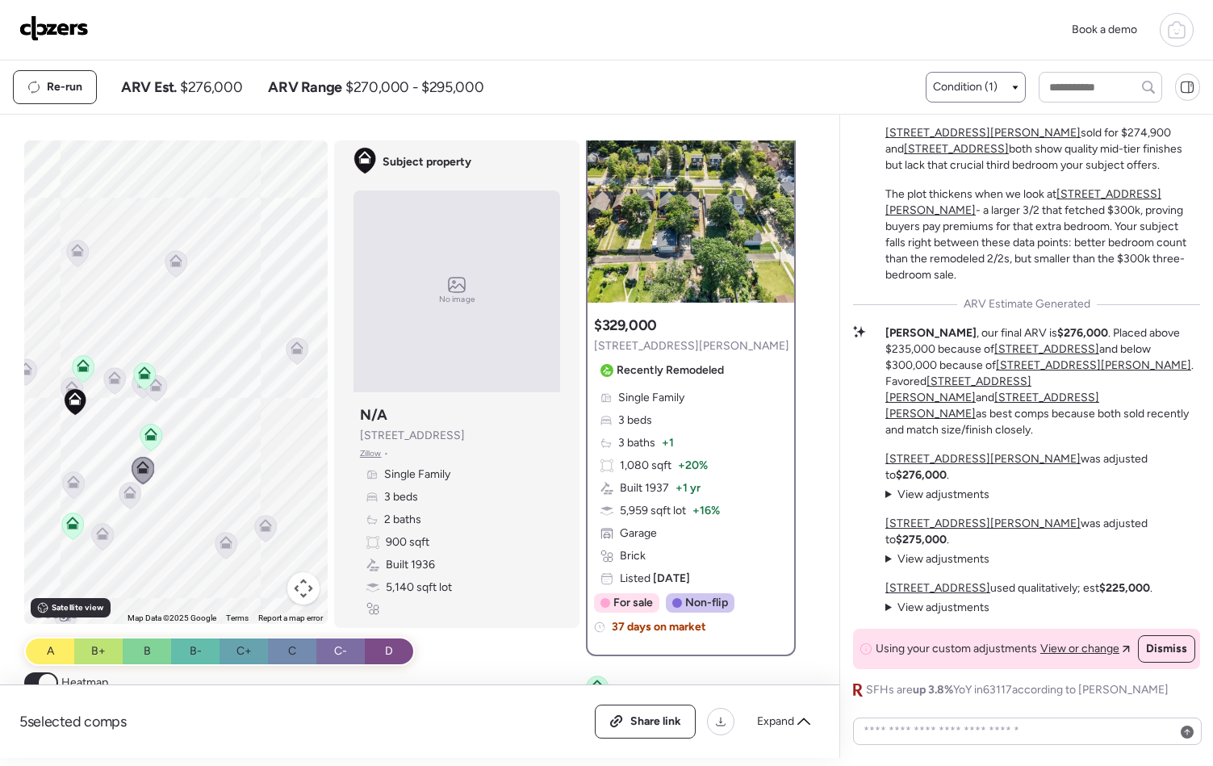
drag, startPoint x: 248, startPoint y: 404, endPoint x: 190, endPoint y: 400, distance: 58.3
click at [190, 400] on div "To activate drag with keyboard, press Alt + Enter. Once in keyboard drag state,…" at bounding box center [176, 382] width 304 height 484
click at [290, 350] on icon at bounding box center [295, 351] width 10 height 5
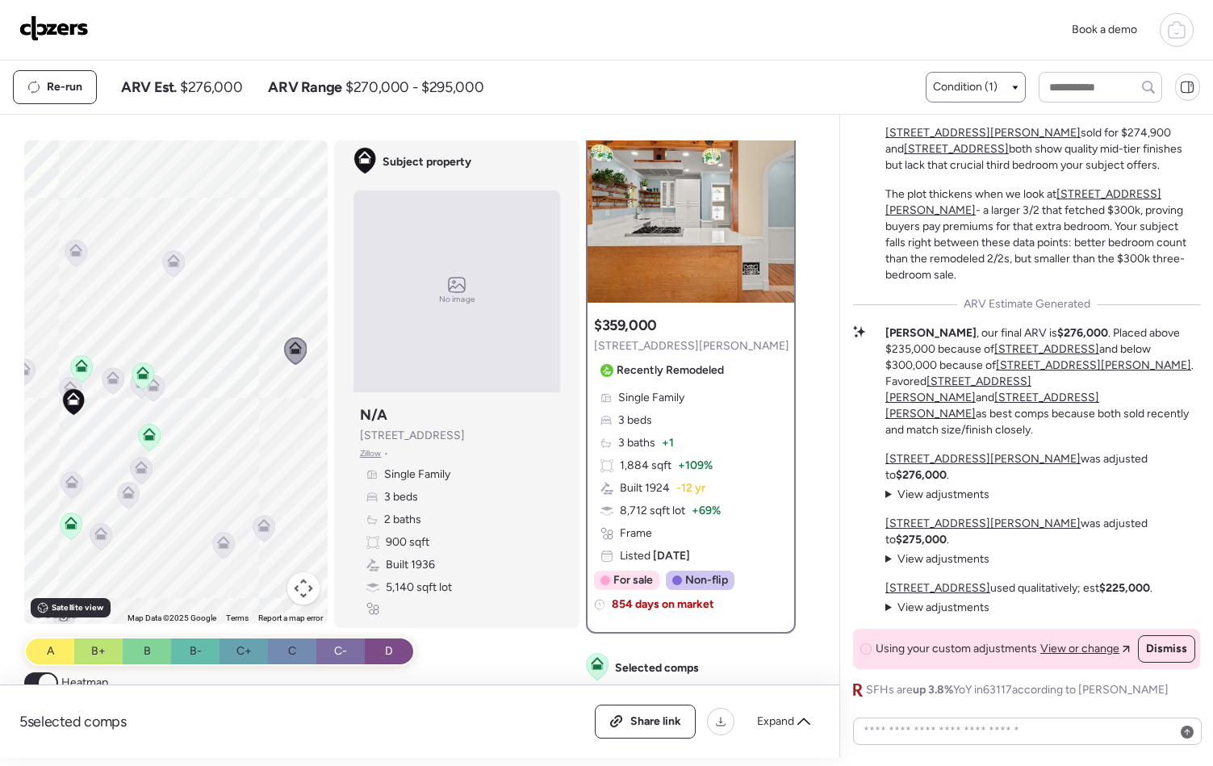
scroll to position [0, 0]
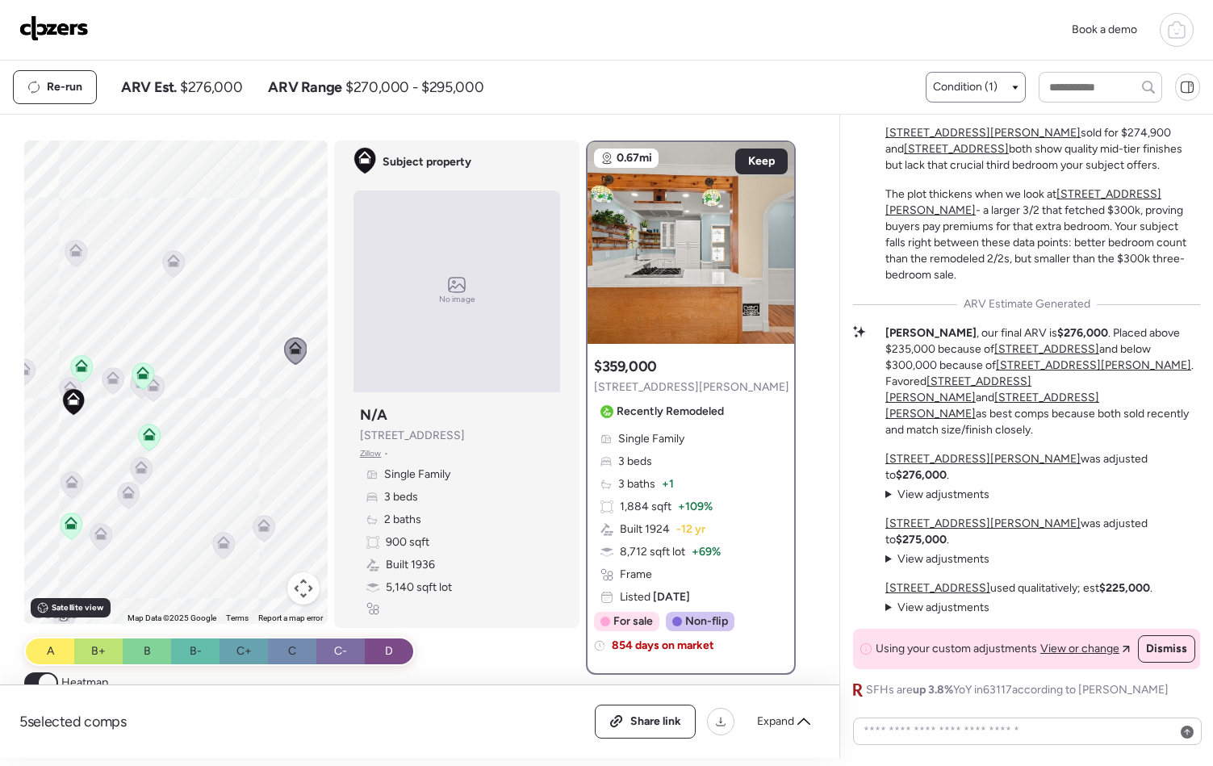
click at [67, 30] on img at bounding box center [53, 28] width 69 height 26
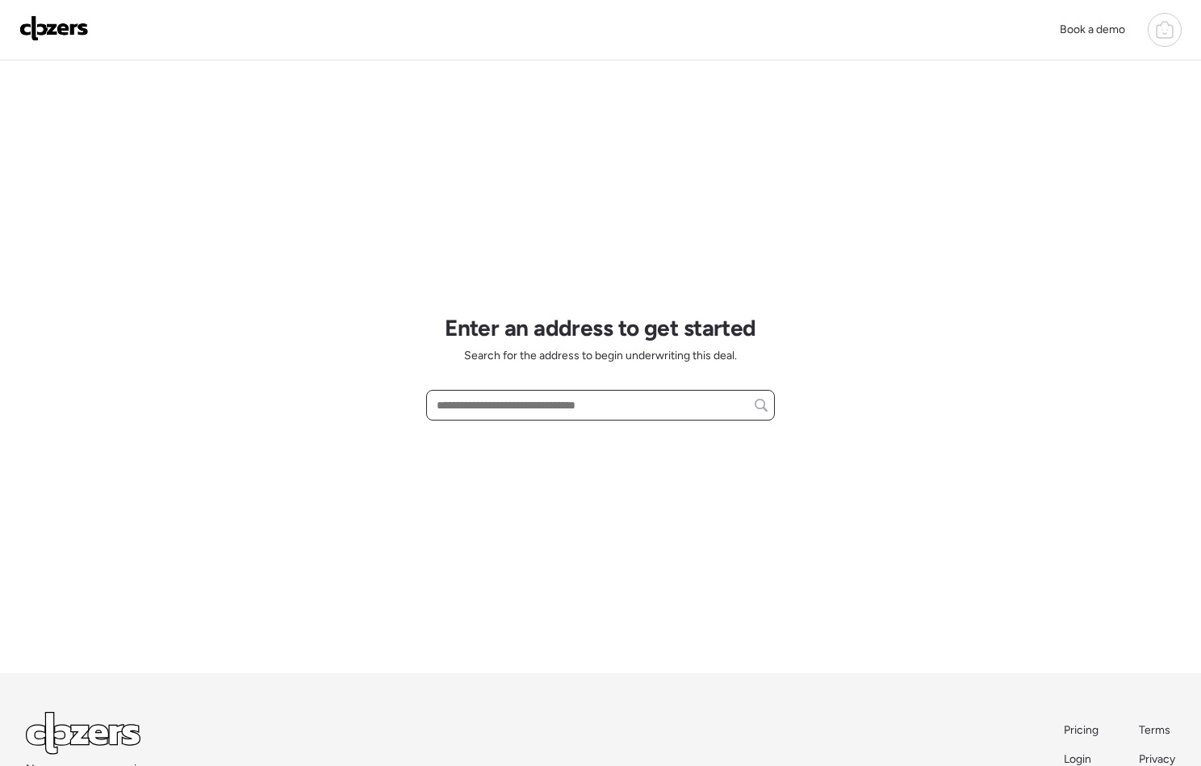
click at [514, 408] on input "text" at bounding box center [601, 405] width 334 height 23
paste input "**********"
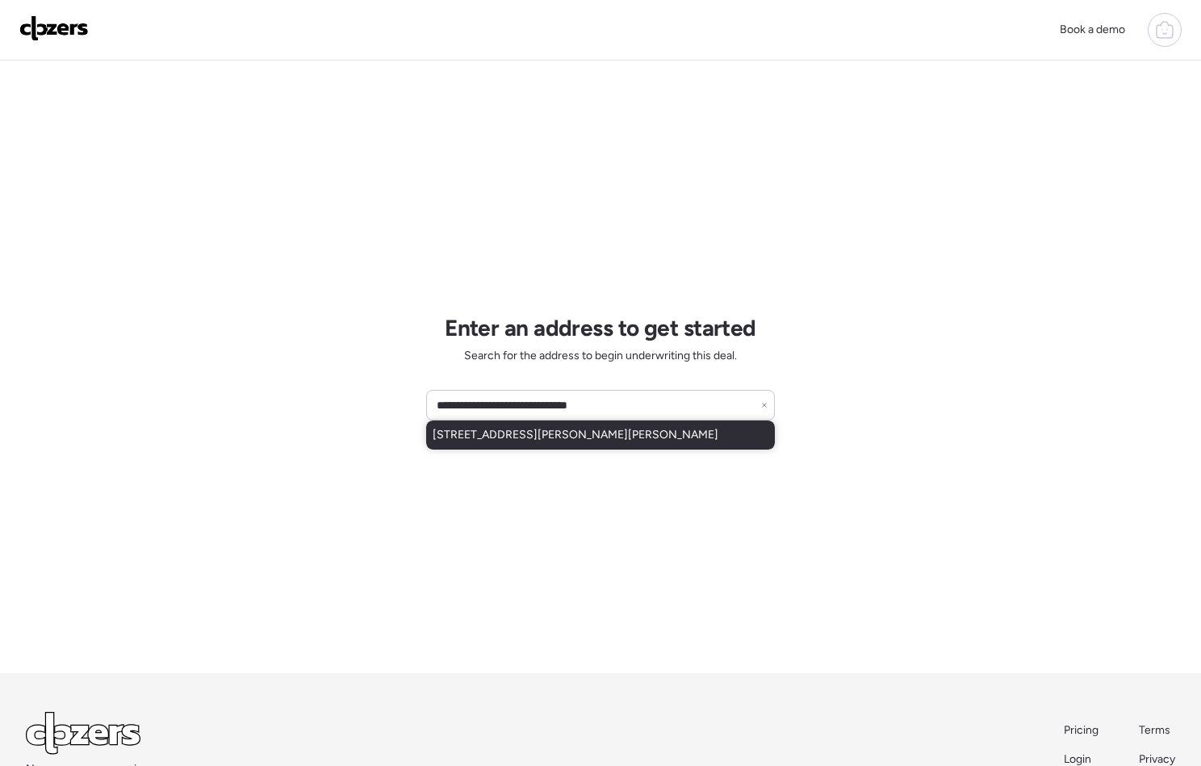
click at [605, 434] on div "[STREET_ADDRESS][PERSON_NAME][PERSON_NAME]" at bounding box center [600, 435] width 349 height 29
type input "**********"
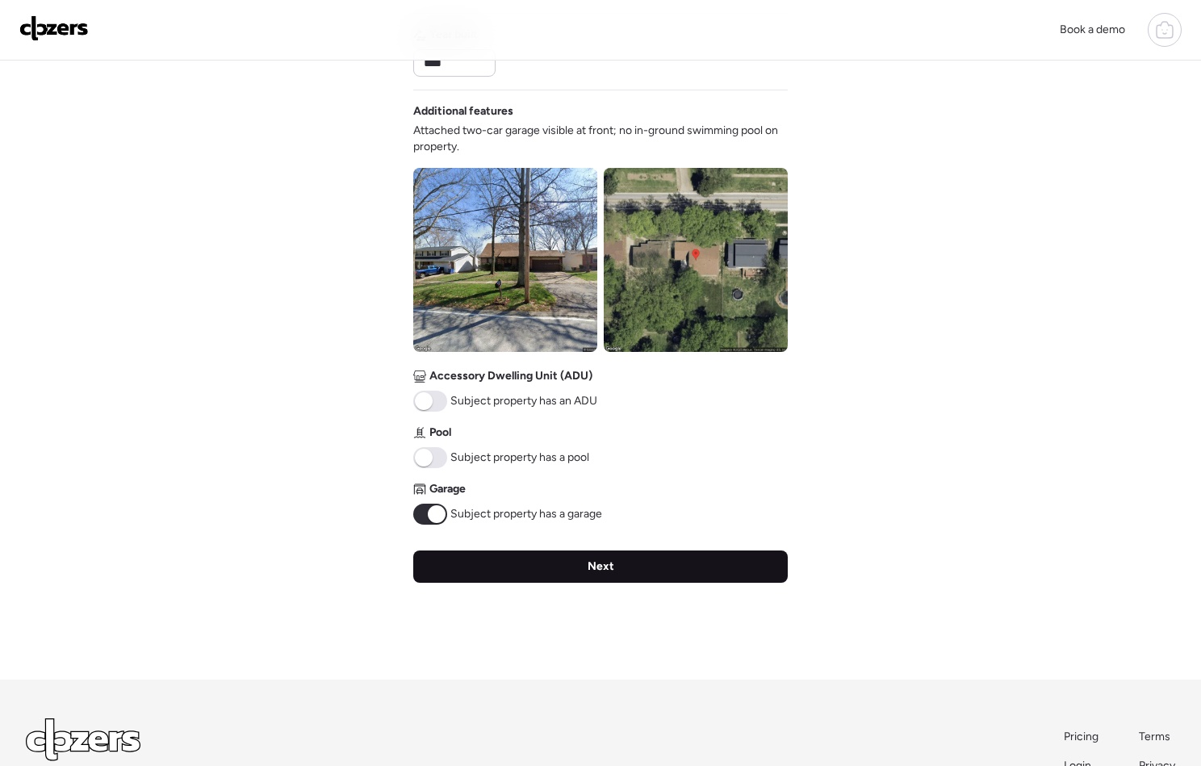
click at [612, 566] on span "Next" at bounding box center [601, 567] width 27 height 16
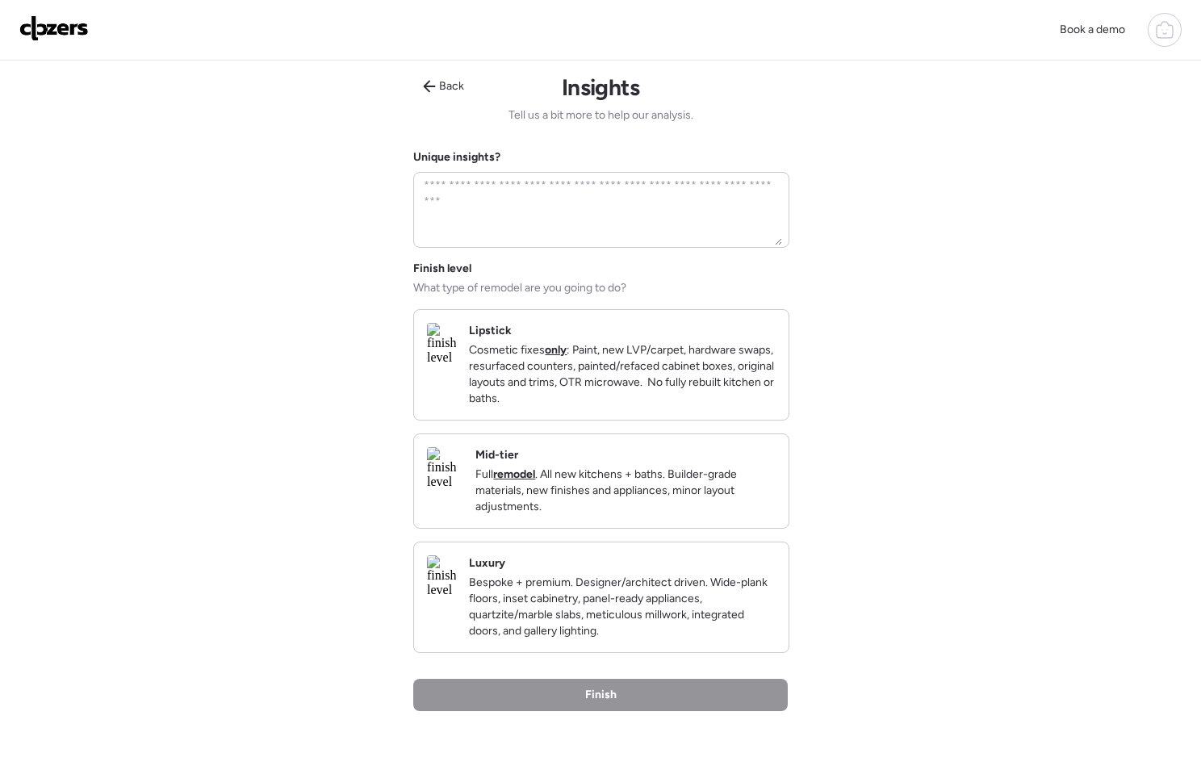
click at [604, 509] on p "Full remodel . All new kitchens + baths. Builder-grade materials, new finishes …" at bounding box center [625, 491] width 300 height 48
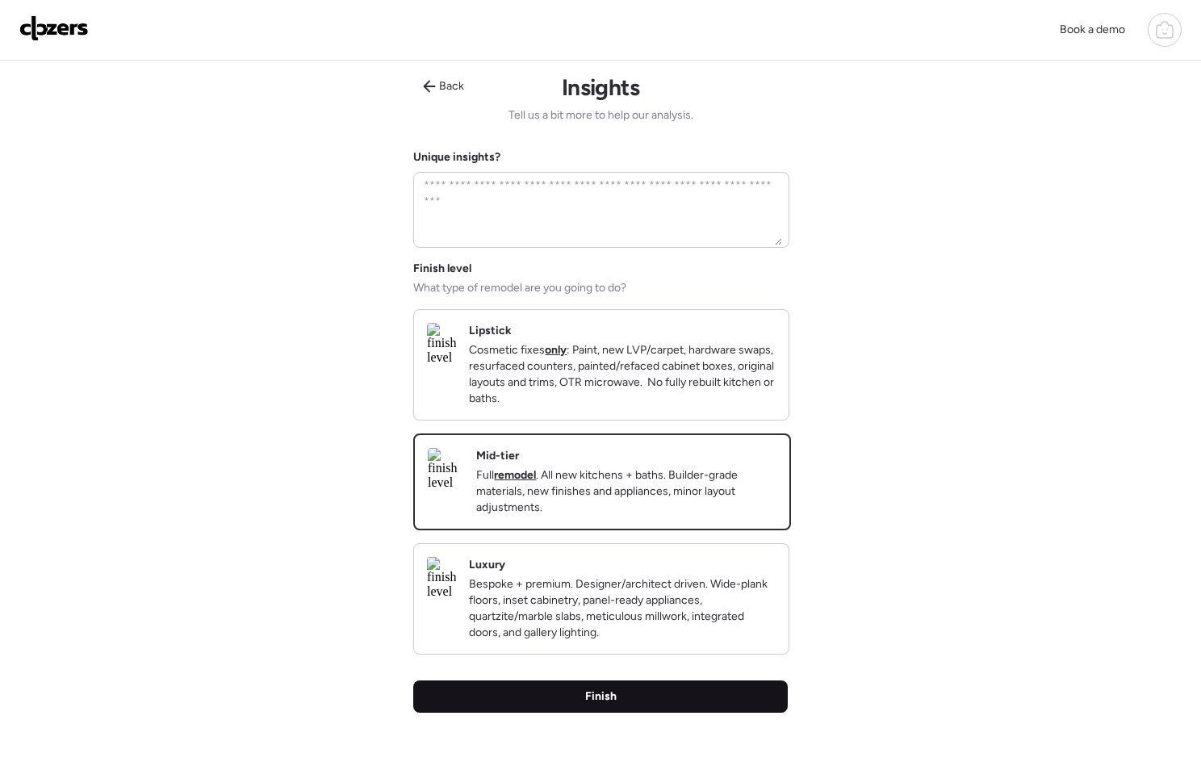
click at [593, 705] on span "Finish" at bounding box center [600, 697] width 31 height 16
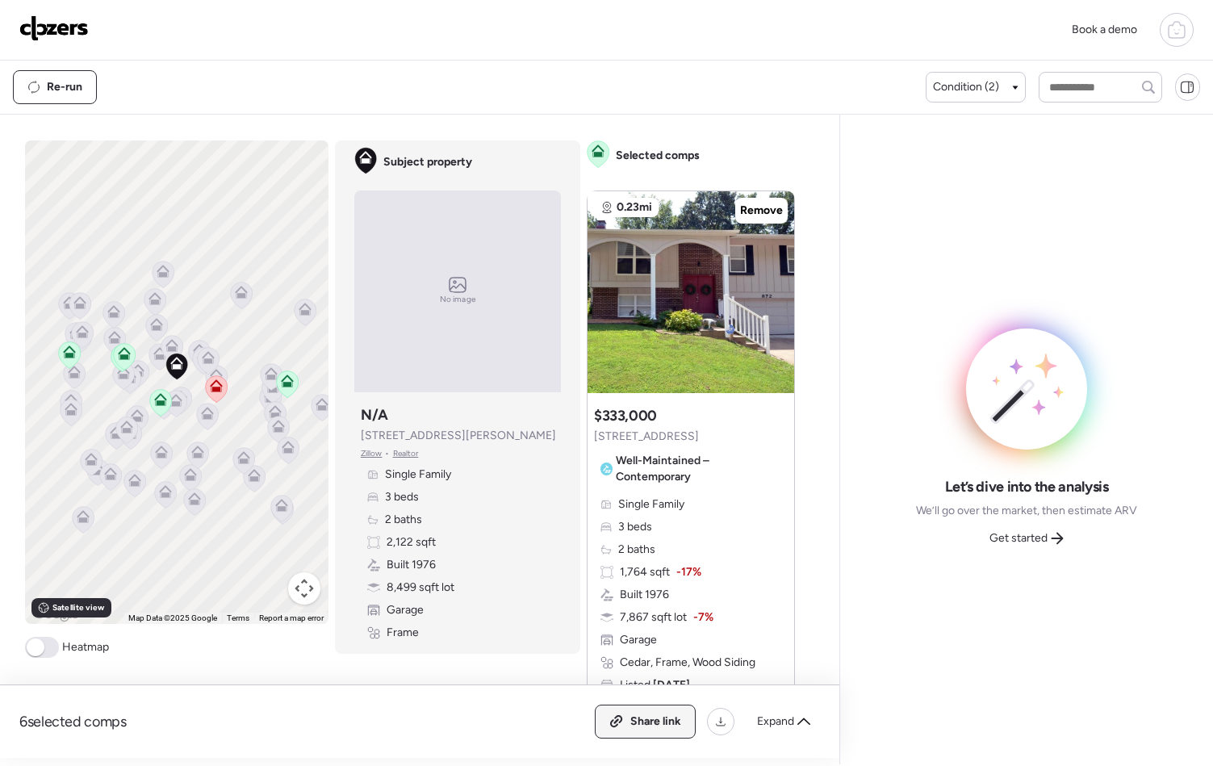
scroll to position [3, 0]
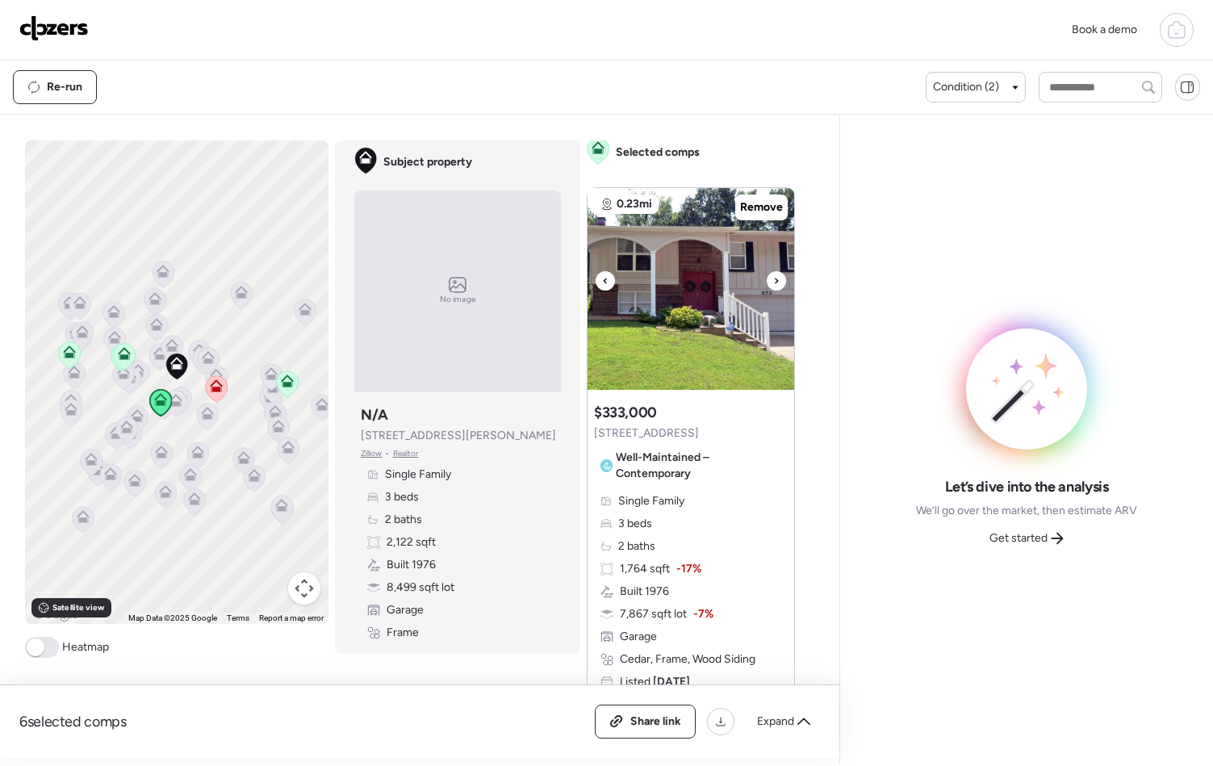
click at [773, 287] on icon at bounding box center [776, 280] width 6 height 19
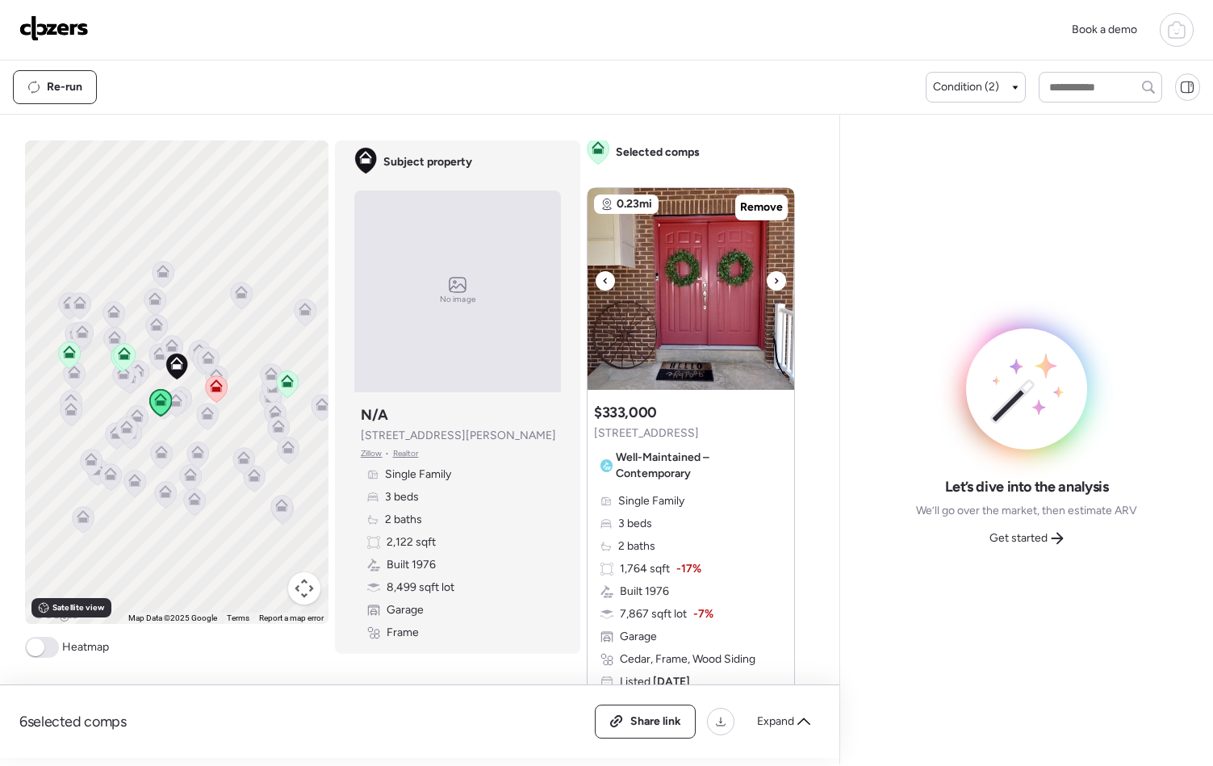
click at [773, 287] on icon at bounding box center [776, 280] width 6 height 19
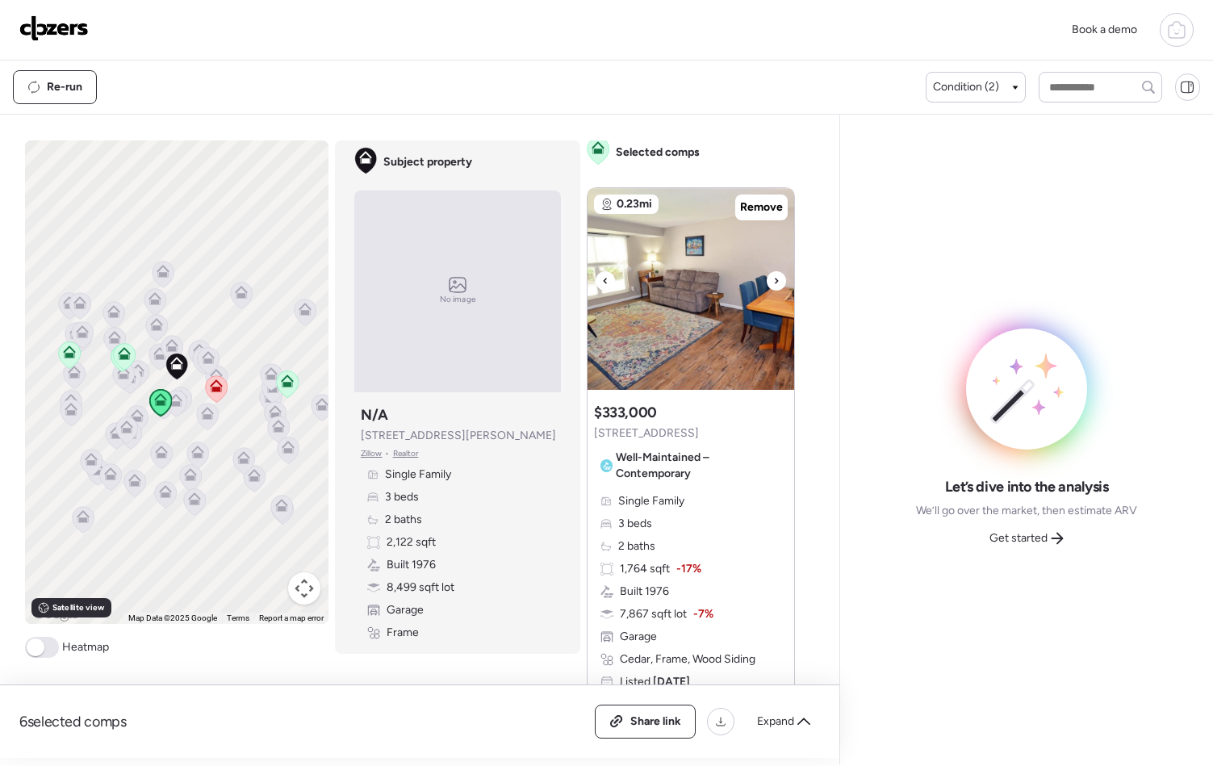
click at [773, 287] on icon at bounding box center [776, 280] width 6 height 19
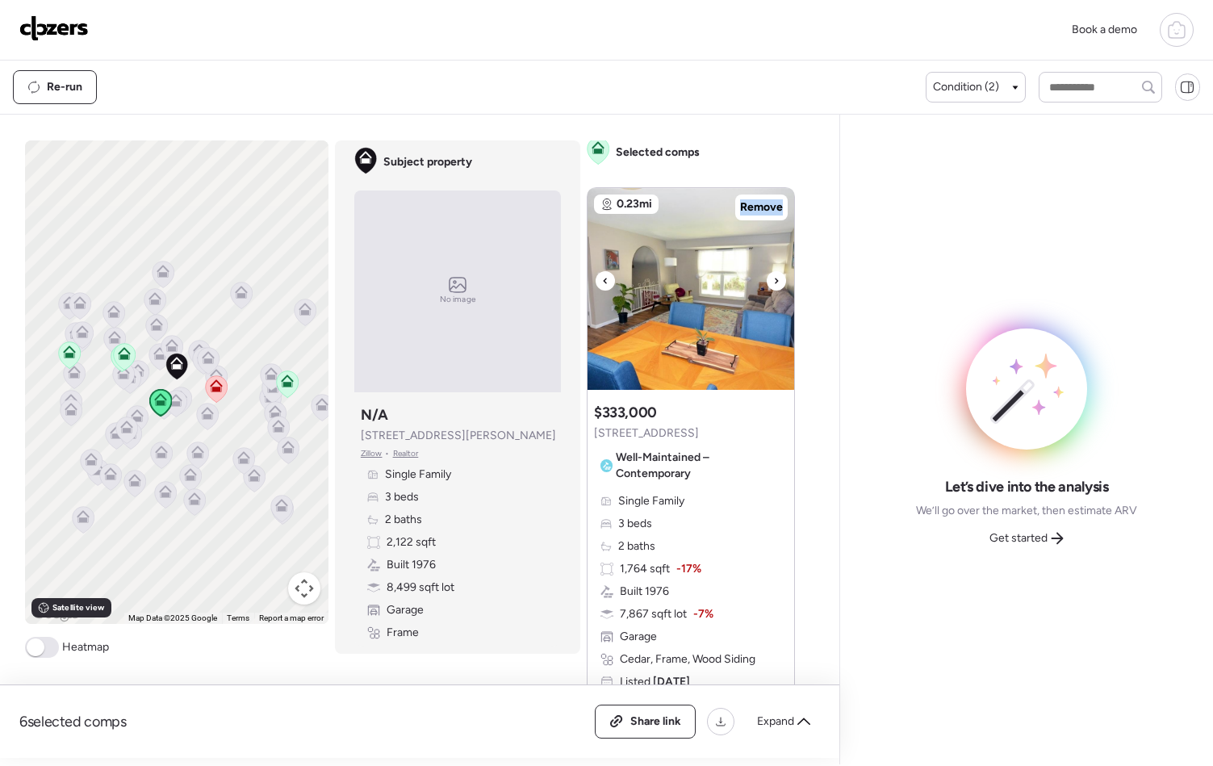
click at [773, 287] on icon at bounding box center [776, 280] width 6 height 19
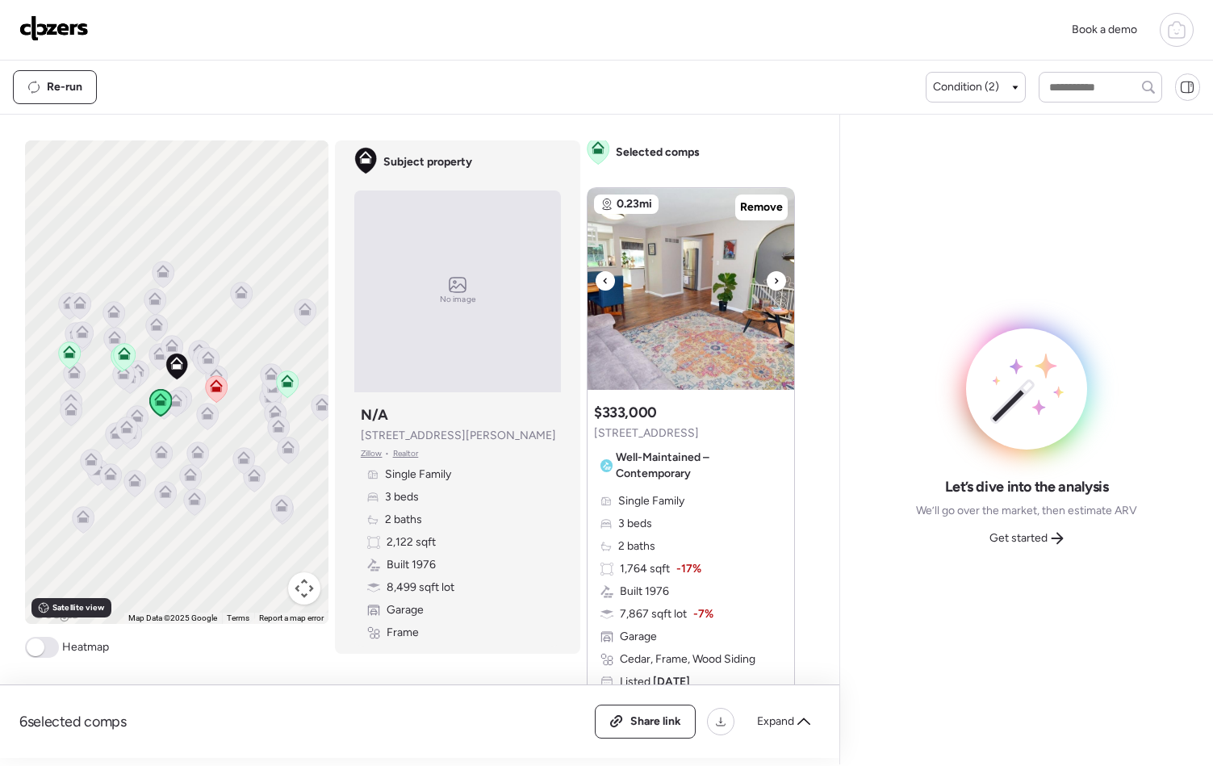
click at [773, 287] on icon at bounding box center [776, 280] width 6 height 19
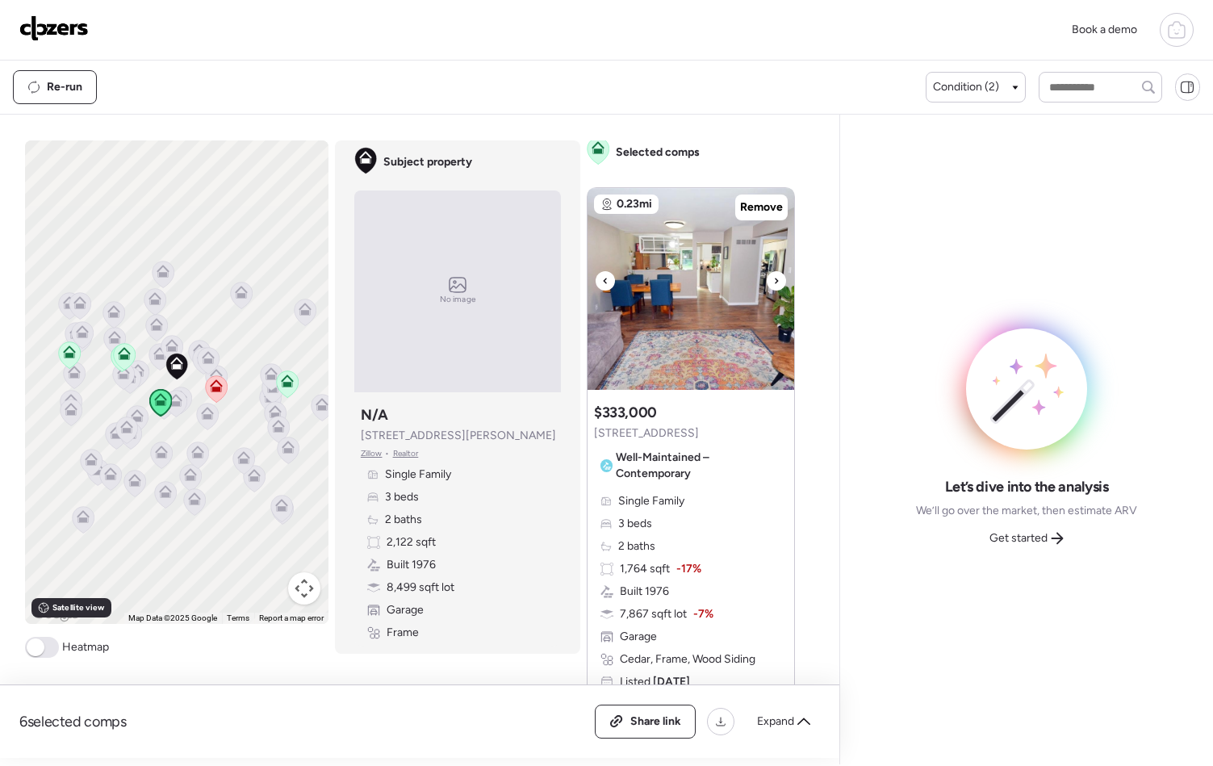
click at [773, 287] on icon at bounding box center [776, 280] width 6 height 19
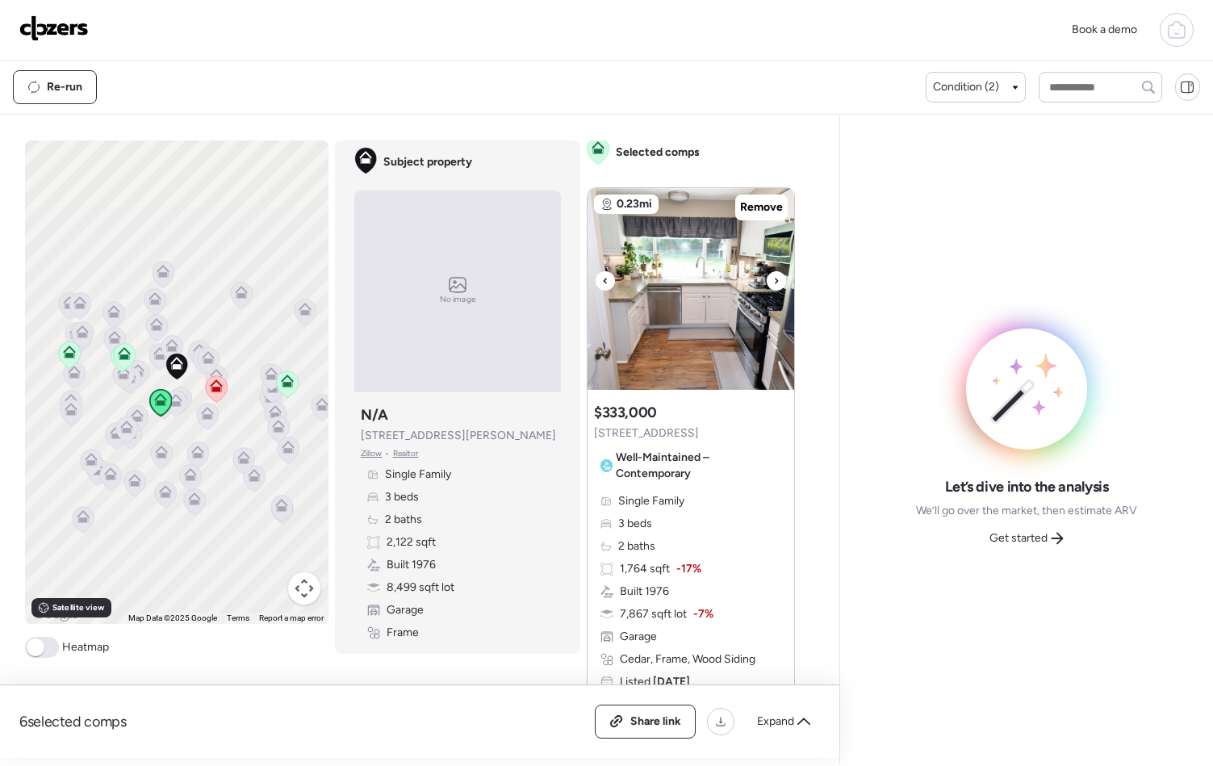
click at [773, 287] on icon at bounding box center [776, 280] width 6 height 19
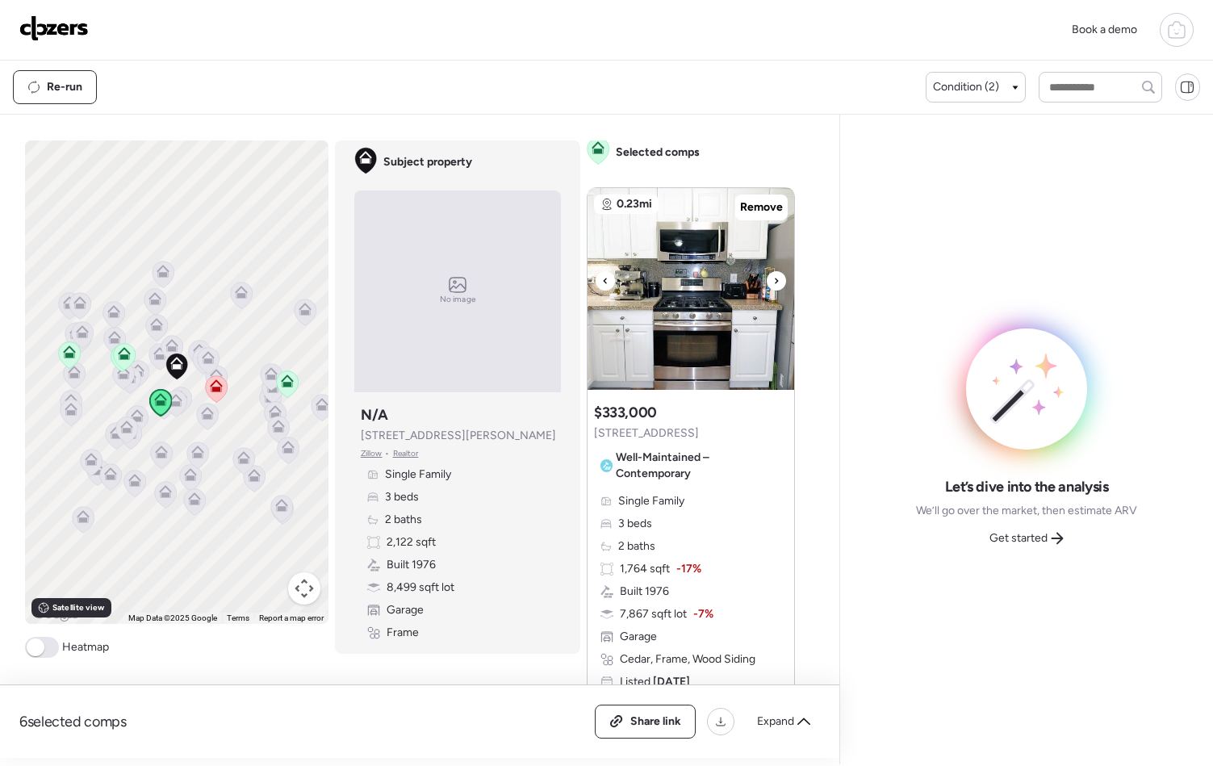
click at [773, 287] on icon at bounding box center [776, 280] width 6 height 19
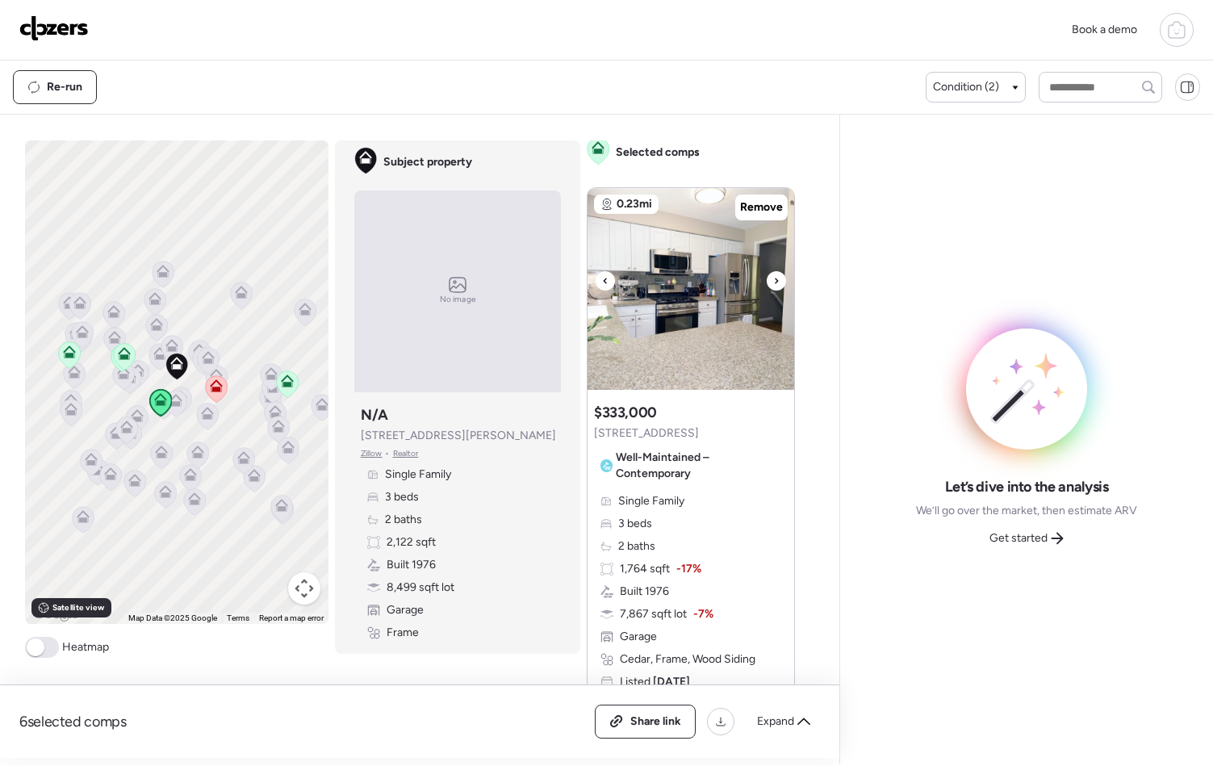
click at [773, 287] on icon at bounding box center [776, 280] width 6 height 19
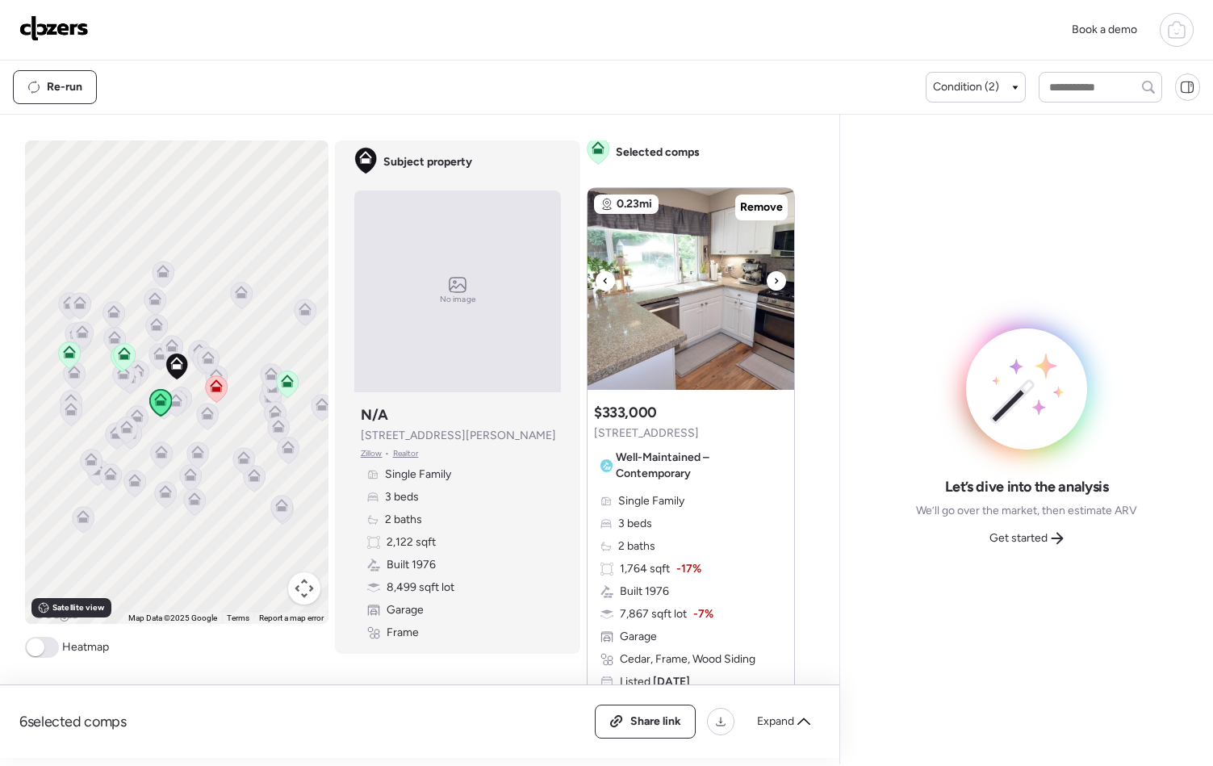
click at [773, 287] on icon at bounding box center [776, 280] width 6 height 19
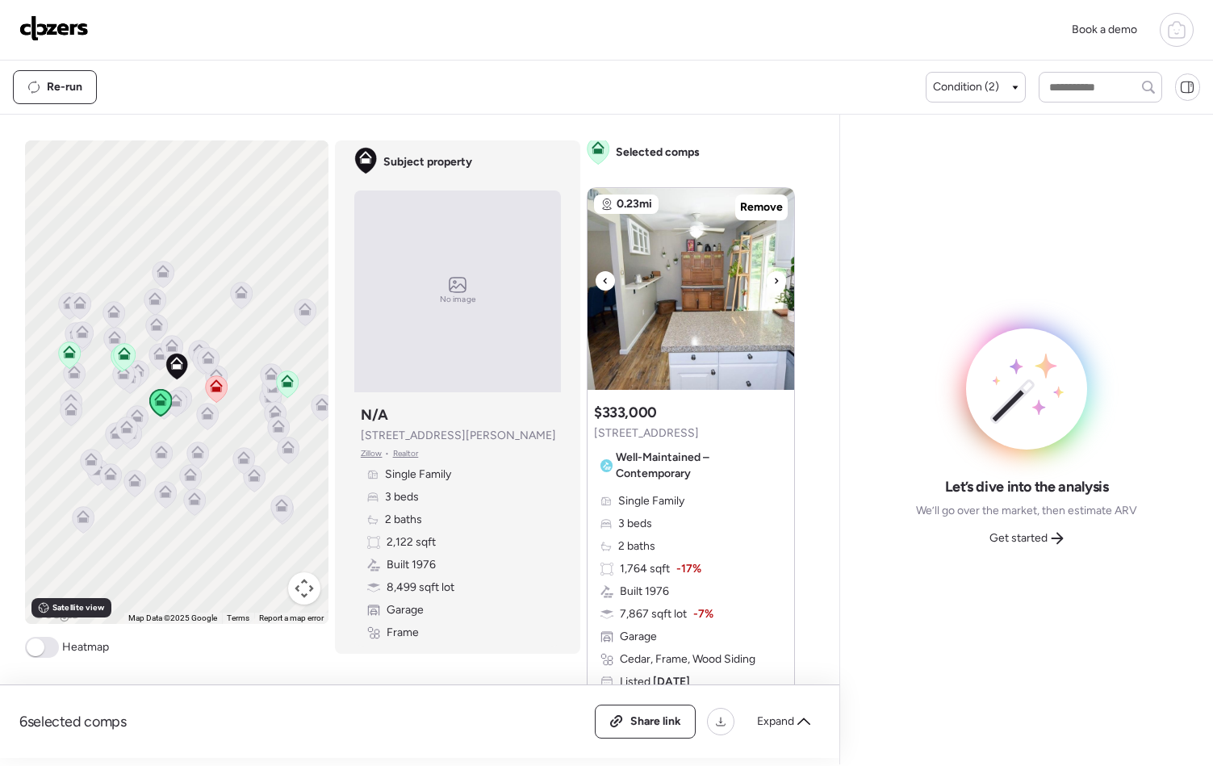
click at [773, 287] on icon at bounding box center [776, 280] width 6 height 19
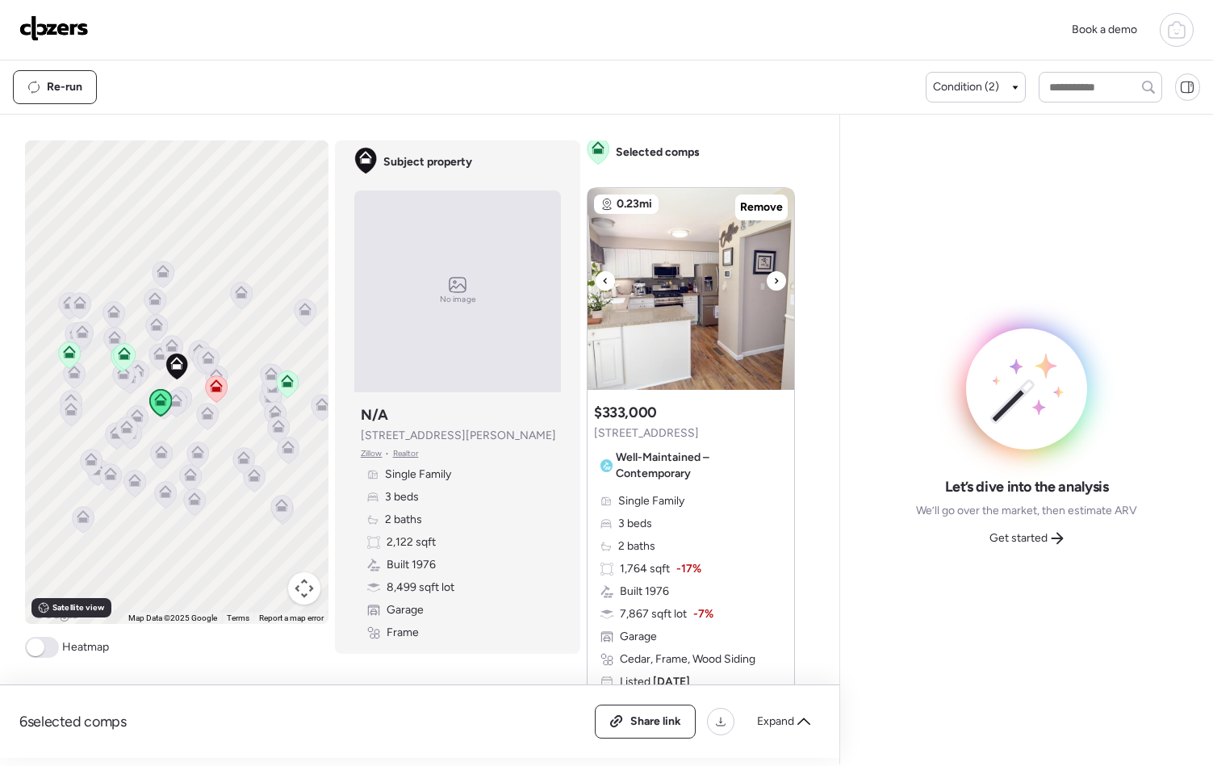
click at [773, 286] on icon at bounding box center [776, 280] width 6 height 19
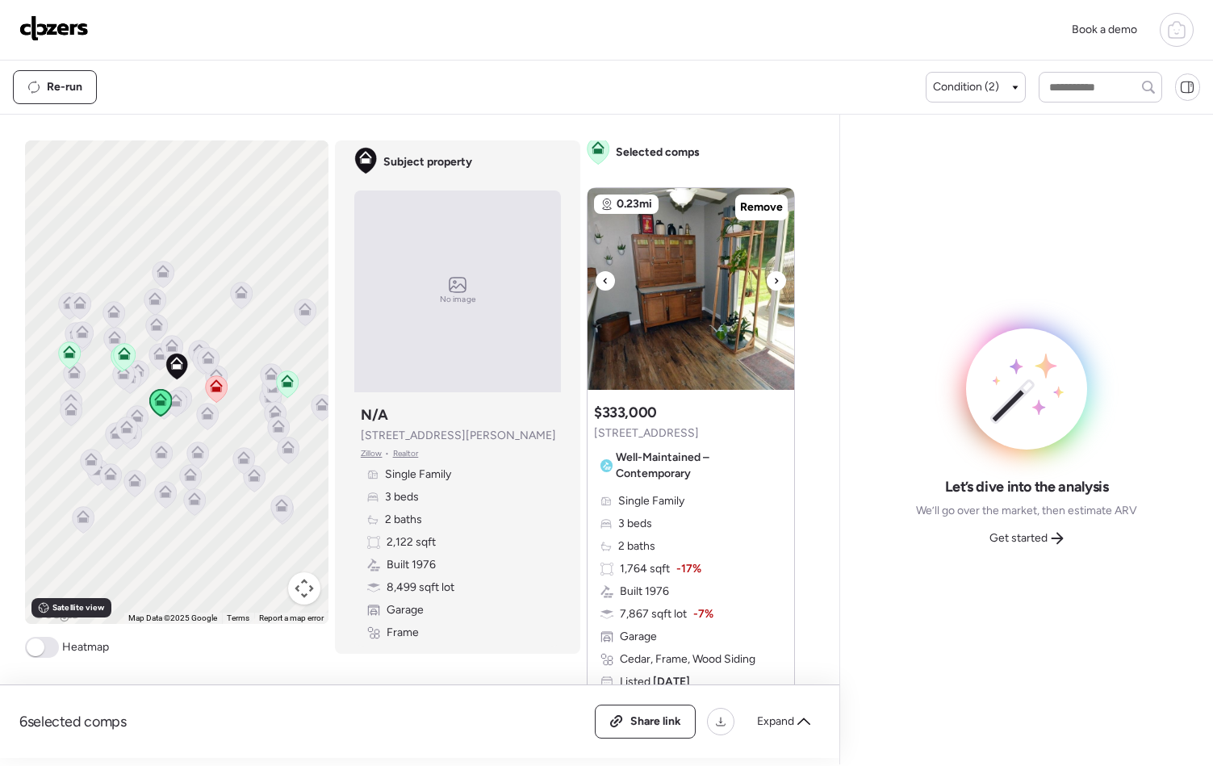
click at [773, 286] on icon at bounding box center [776, 280] width 6 height 19
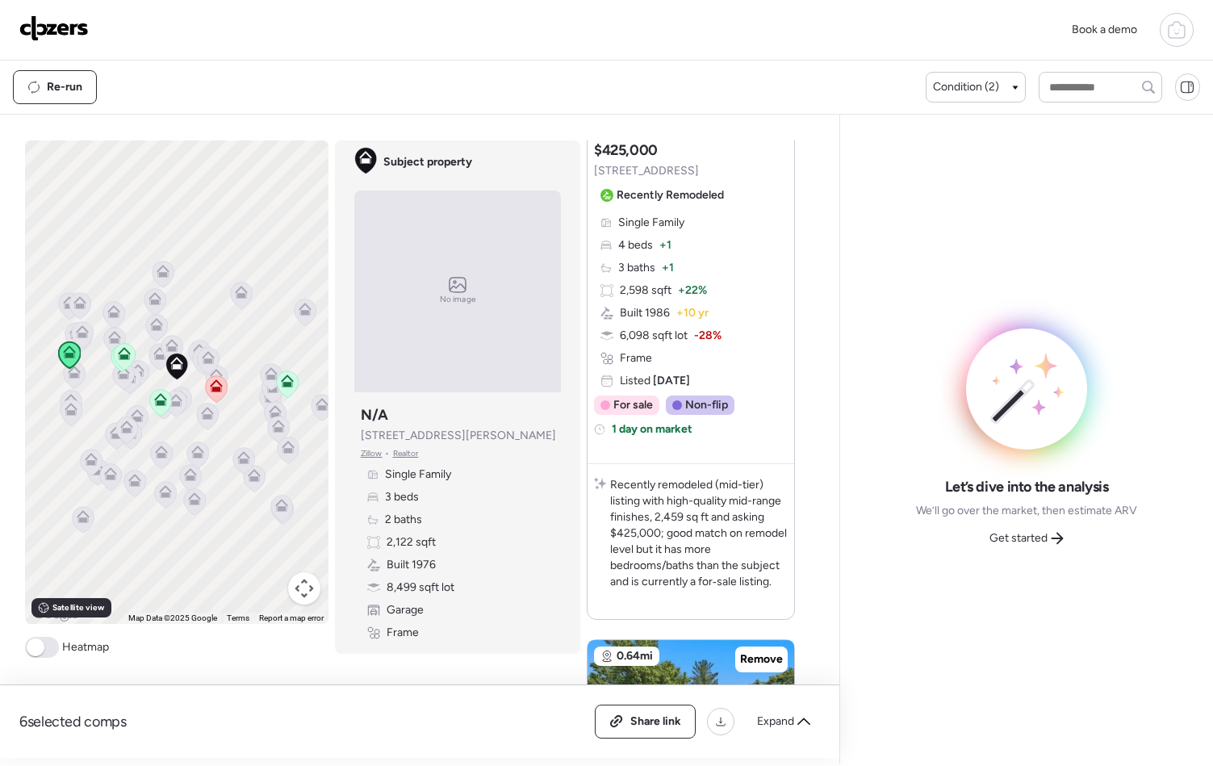
scroll to position [1476, 0]
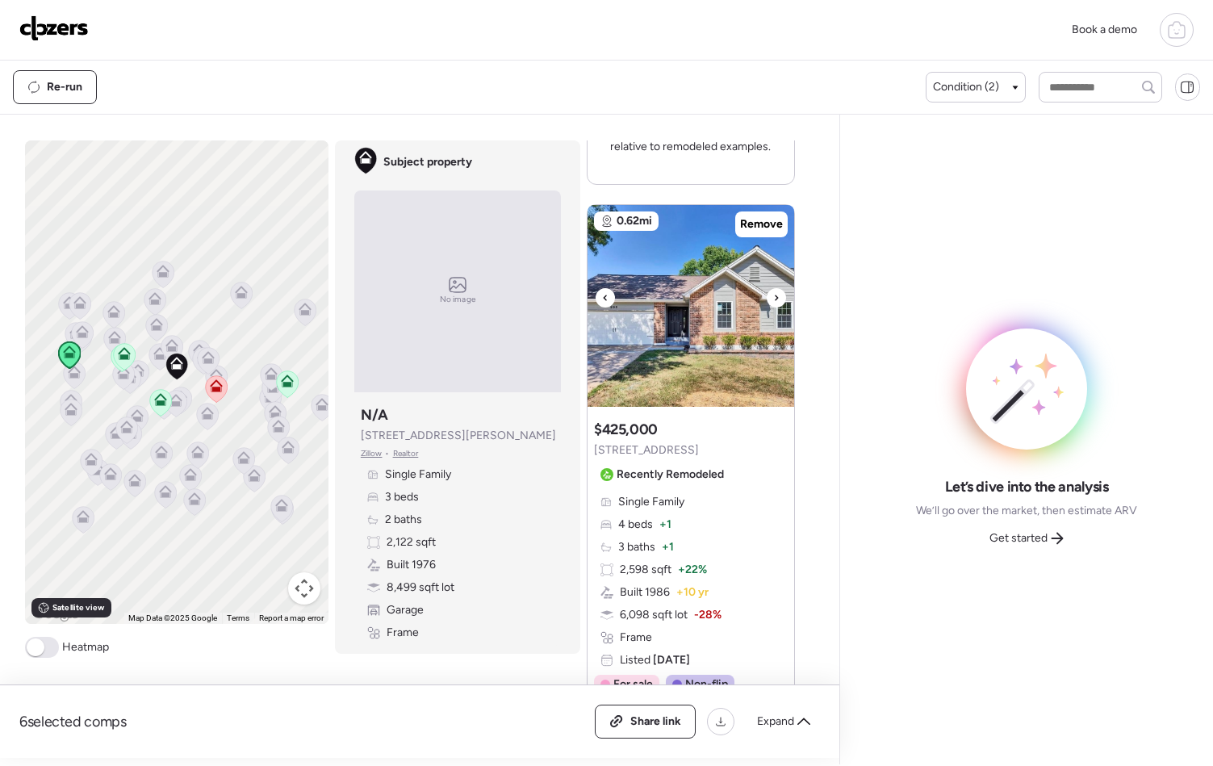
click at [773, 294] on div at bounding box center [776, 297] width 19 height 19
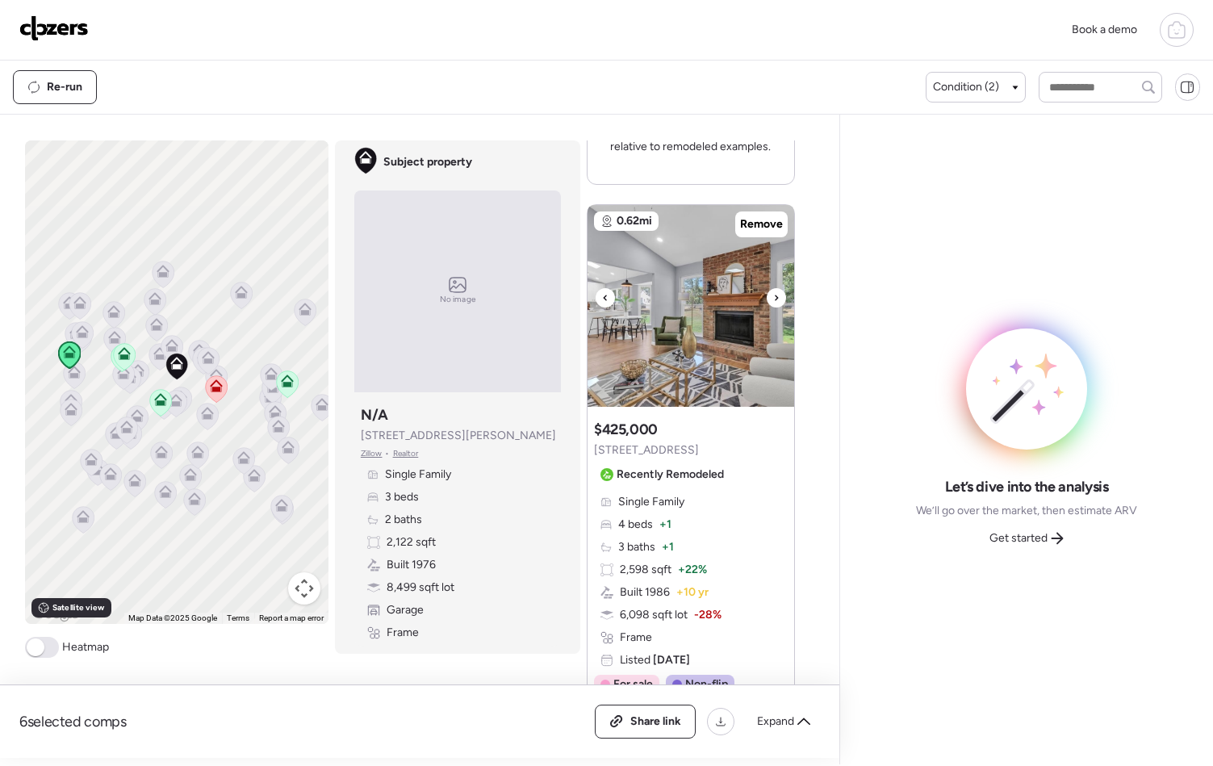
click at [773, 294] on div at bounding box center [776, 297] width 19 height 19
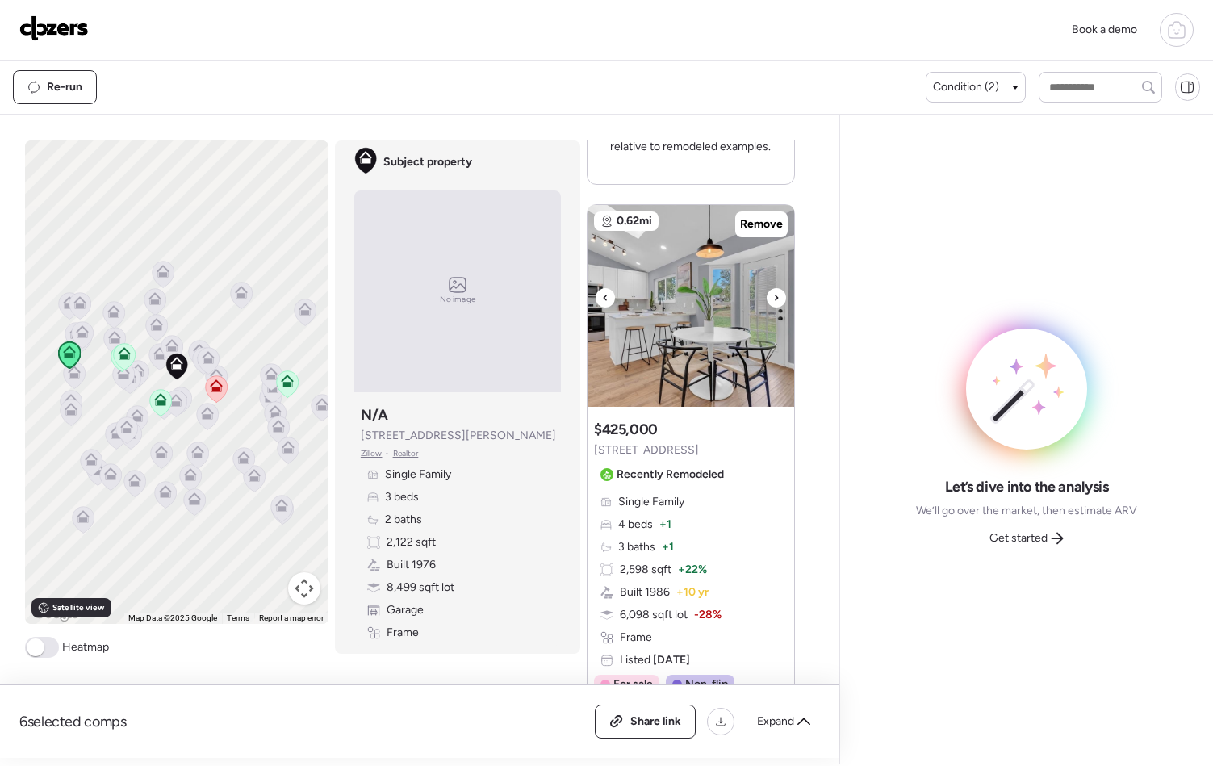
click at [773, 294] on div at bounding box center [776, 297] width 19 height 19
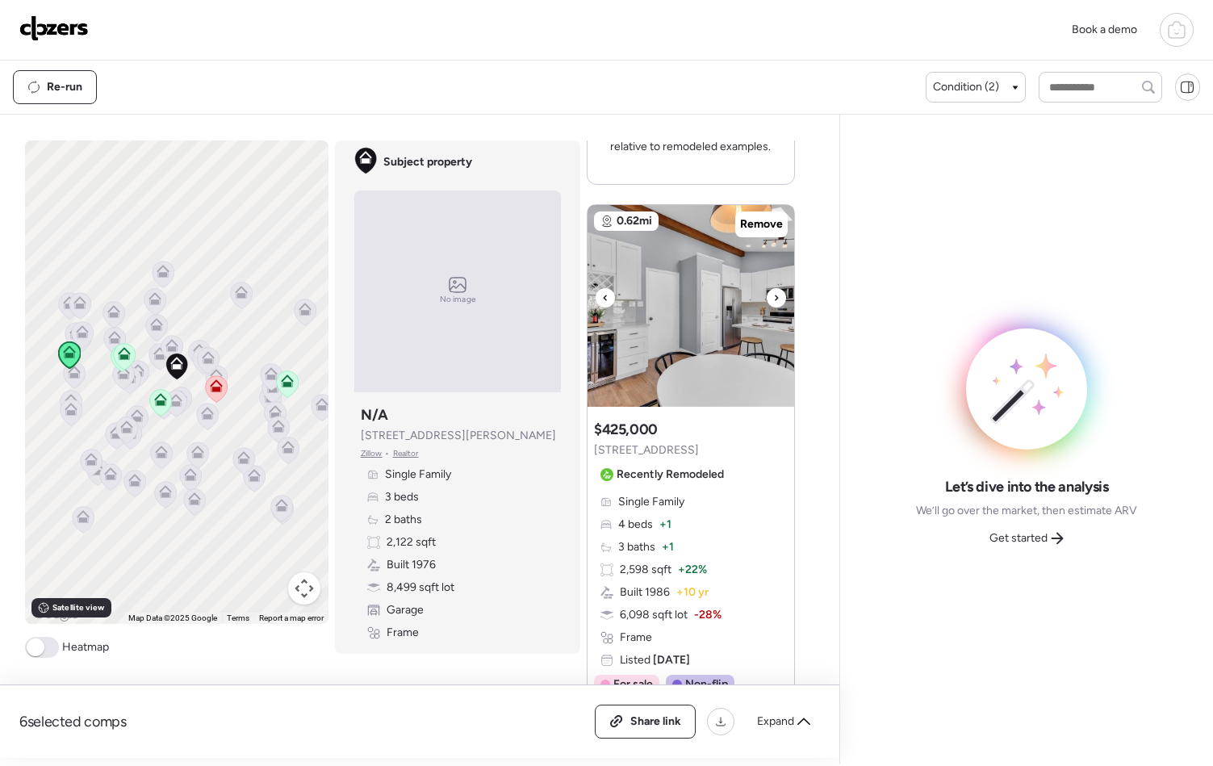
click at [773, 294] on div at bounding box center [776, 297] width 19 height 19
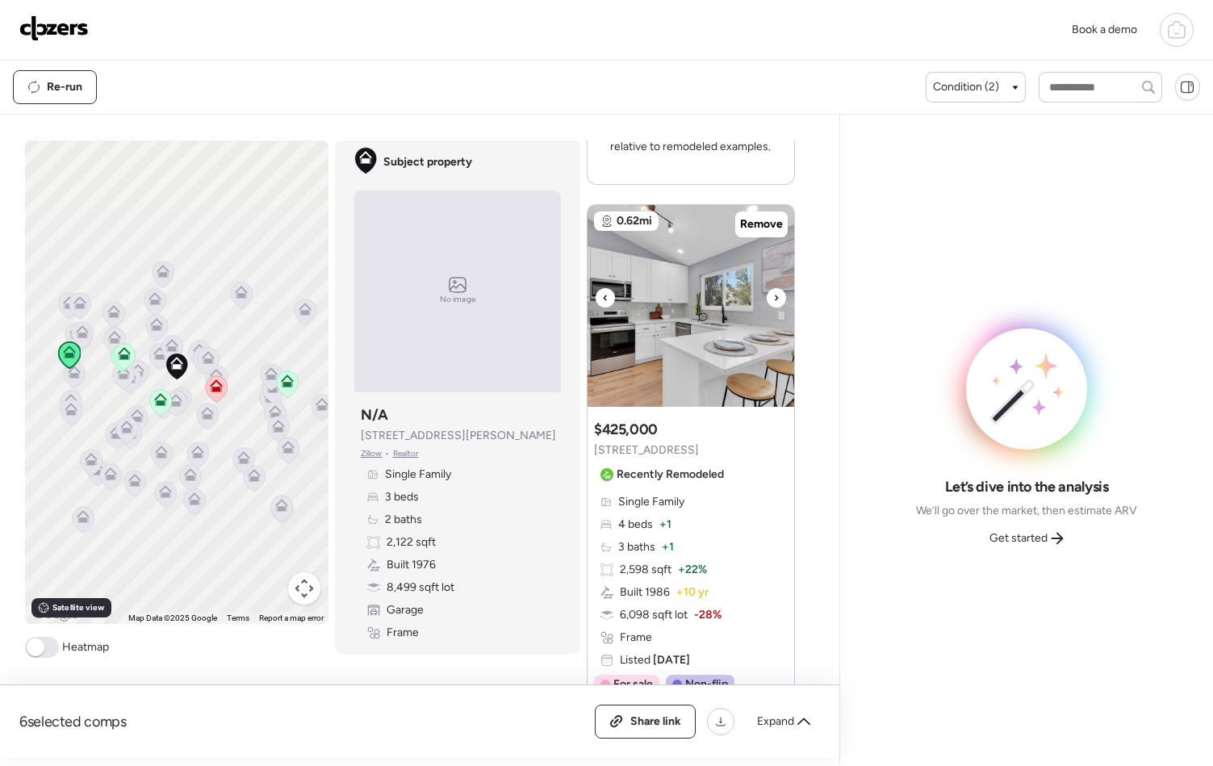
click at [773, 294] on div at bounding box center [776, 297] width 19 height 19
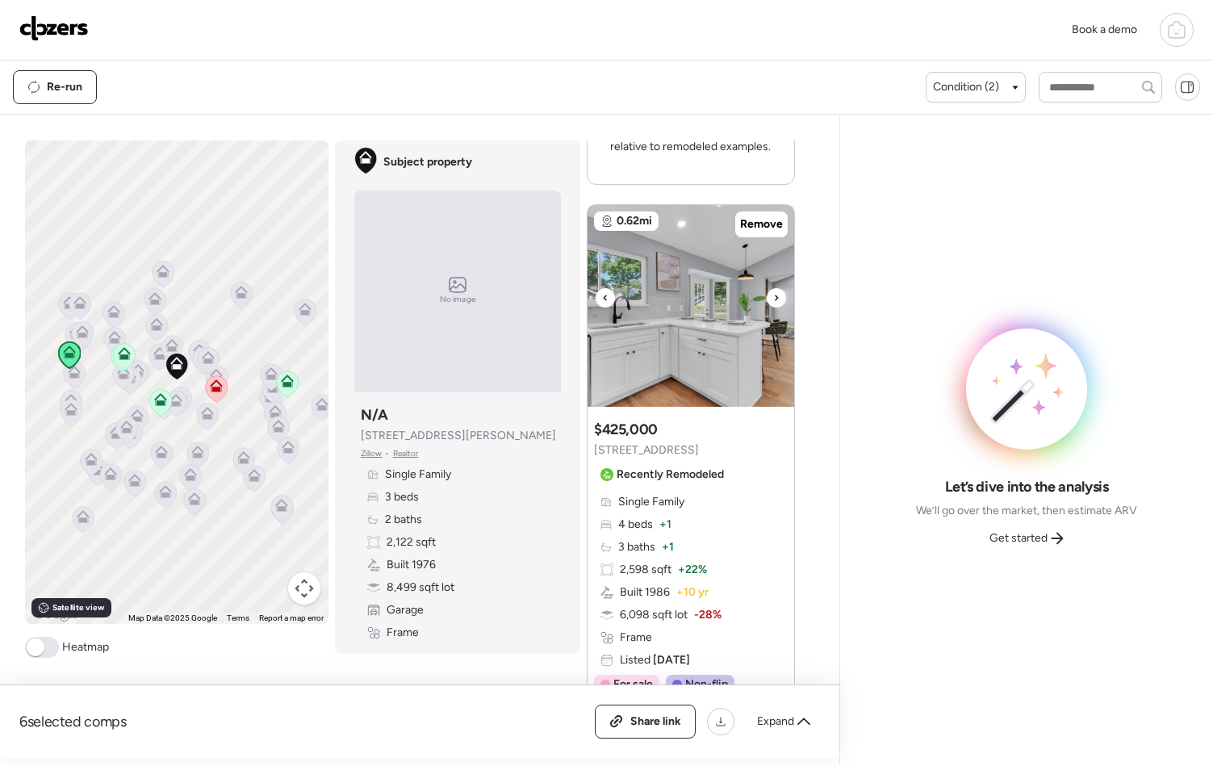
click at [773, 294] on div at bounding box center [776, 297] width 19 height 19
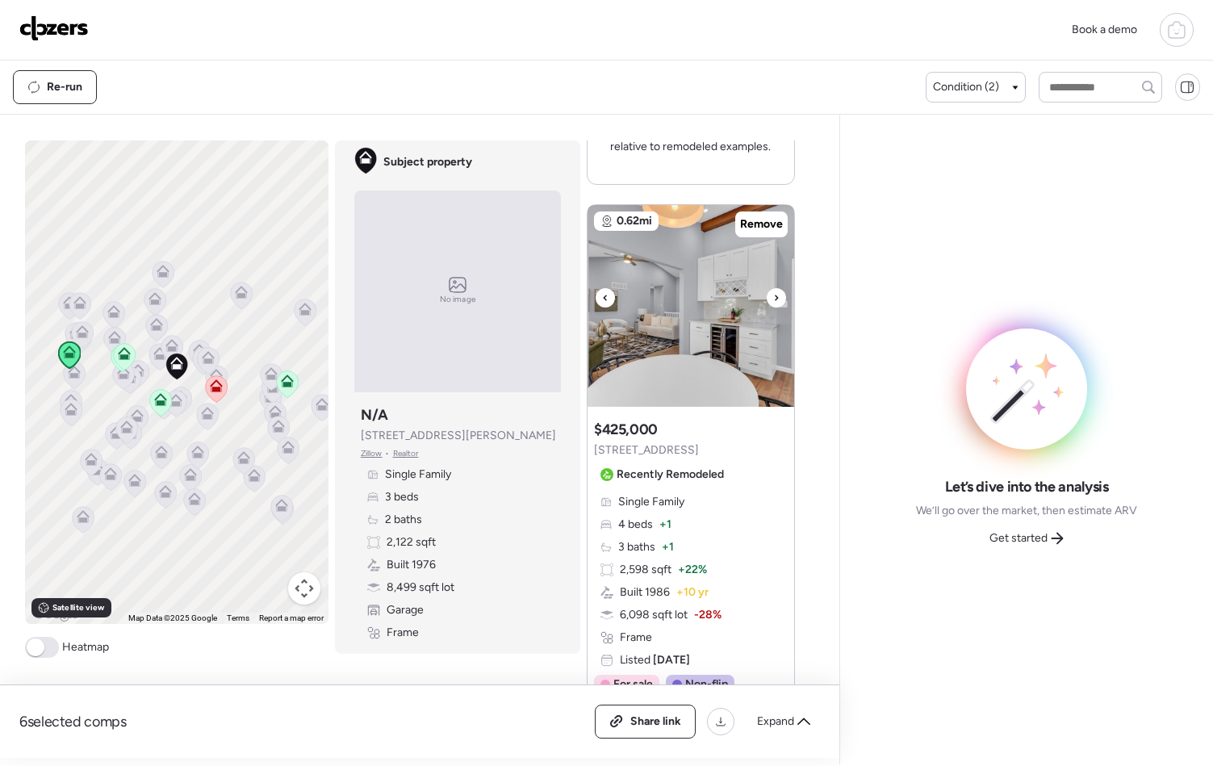
click at [773, 294] on div at bounding box center [776, 297] width 19 height 19
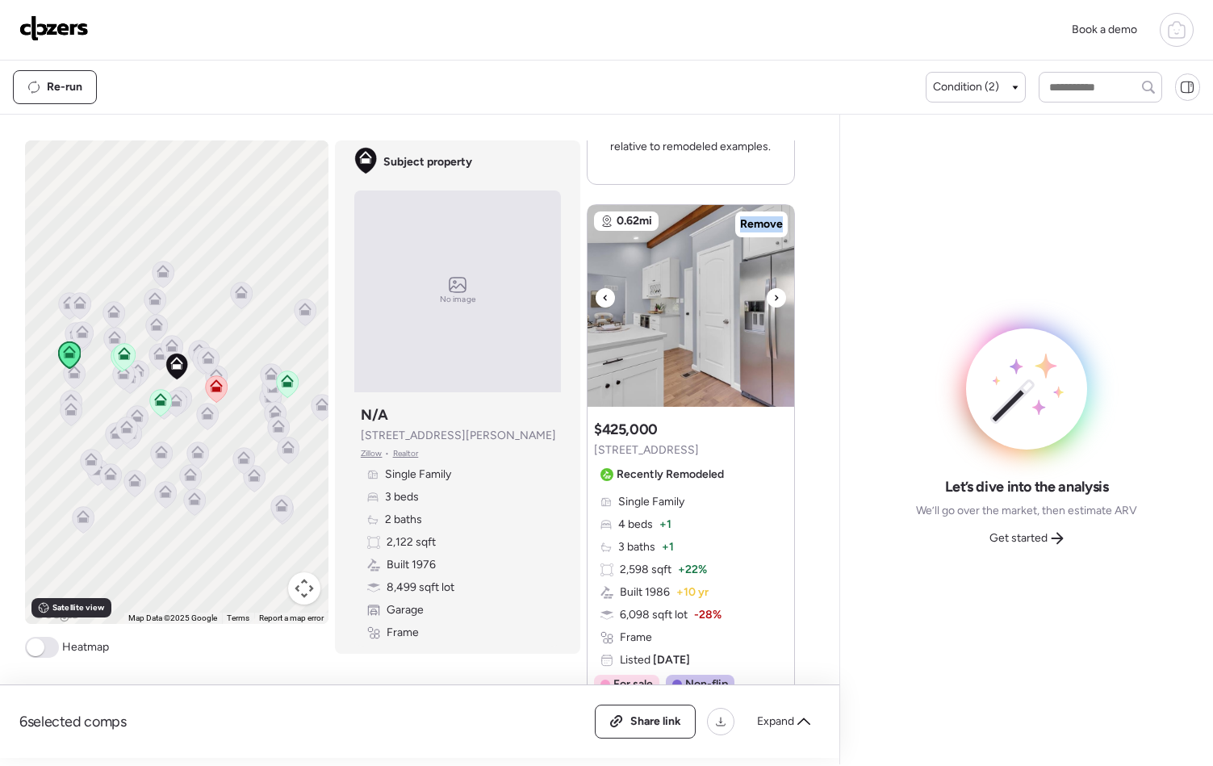
click at [773, 294] on div at bounding box center [776, 297] width 19 height 19
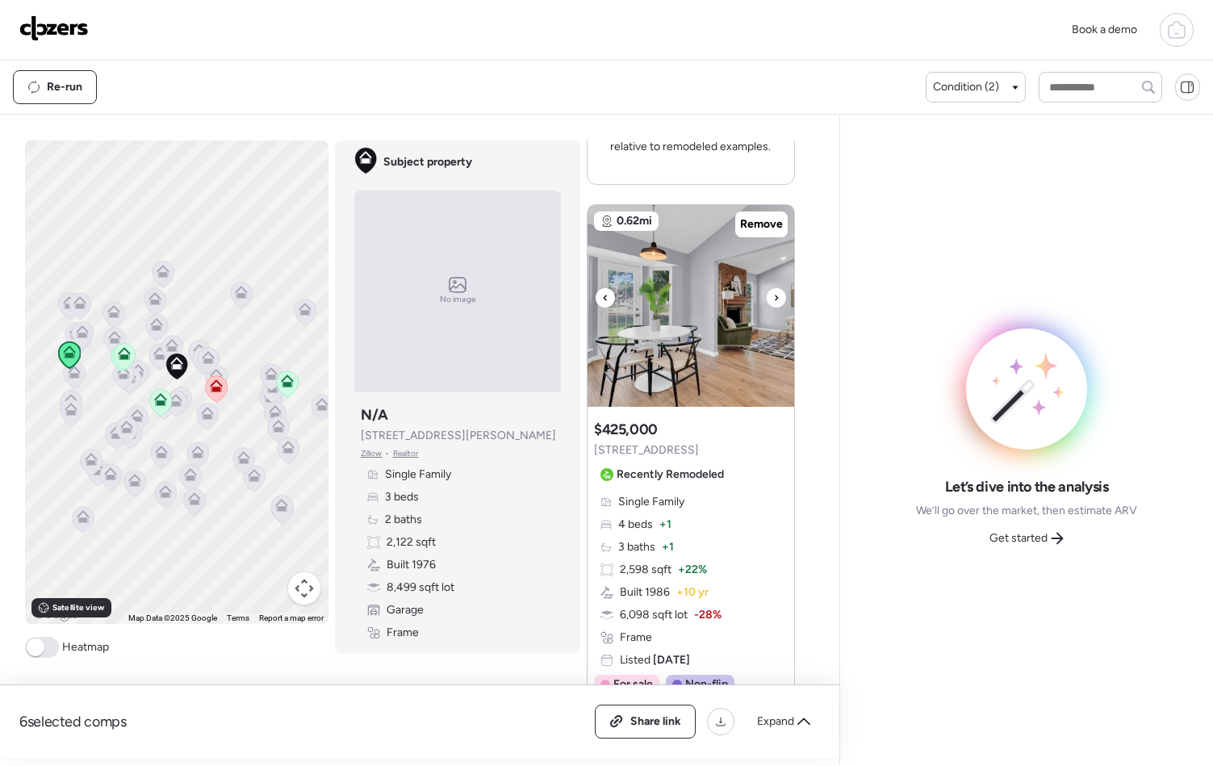
click at [773, 294] on div at bounding box center [776, 297] width 19 height 19
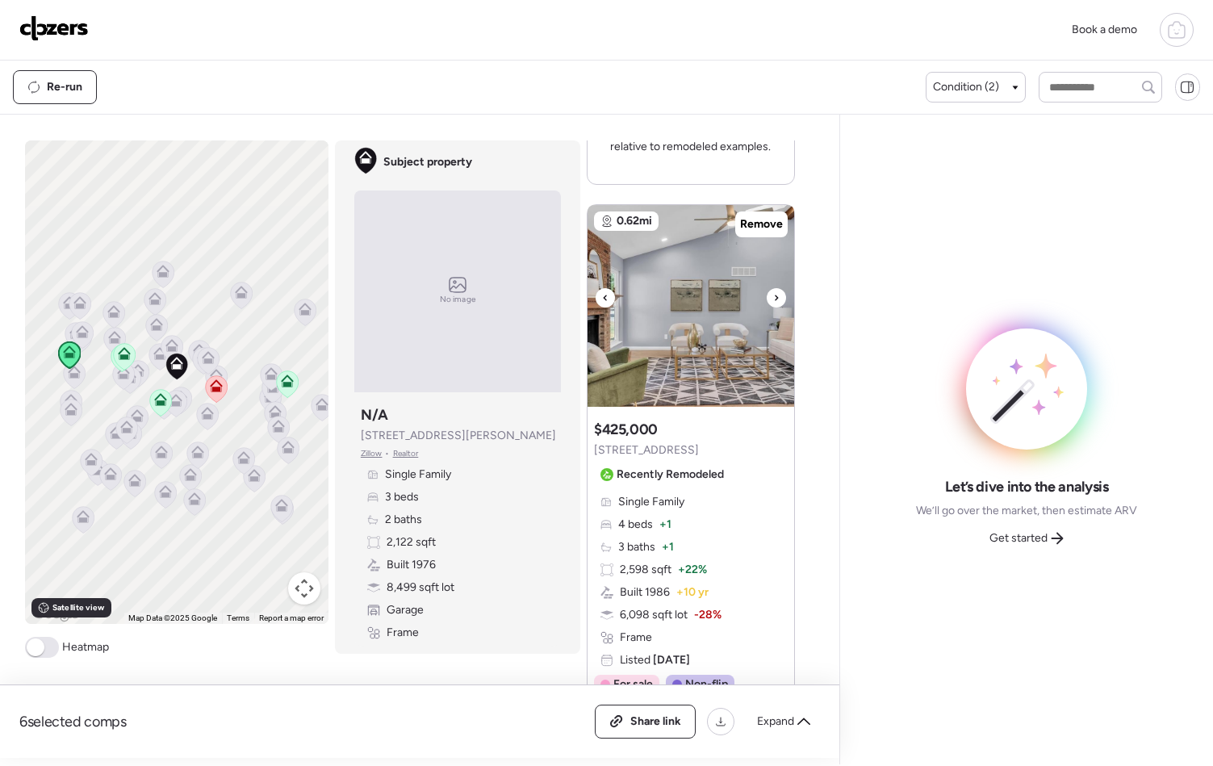
click at [773, 294] on div at bounding box center [776, 297] width 19 height 19
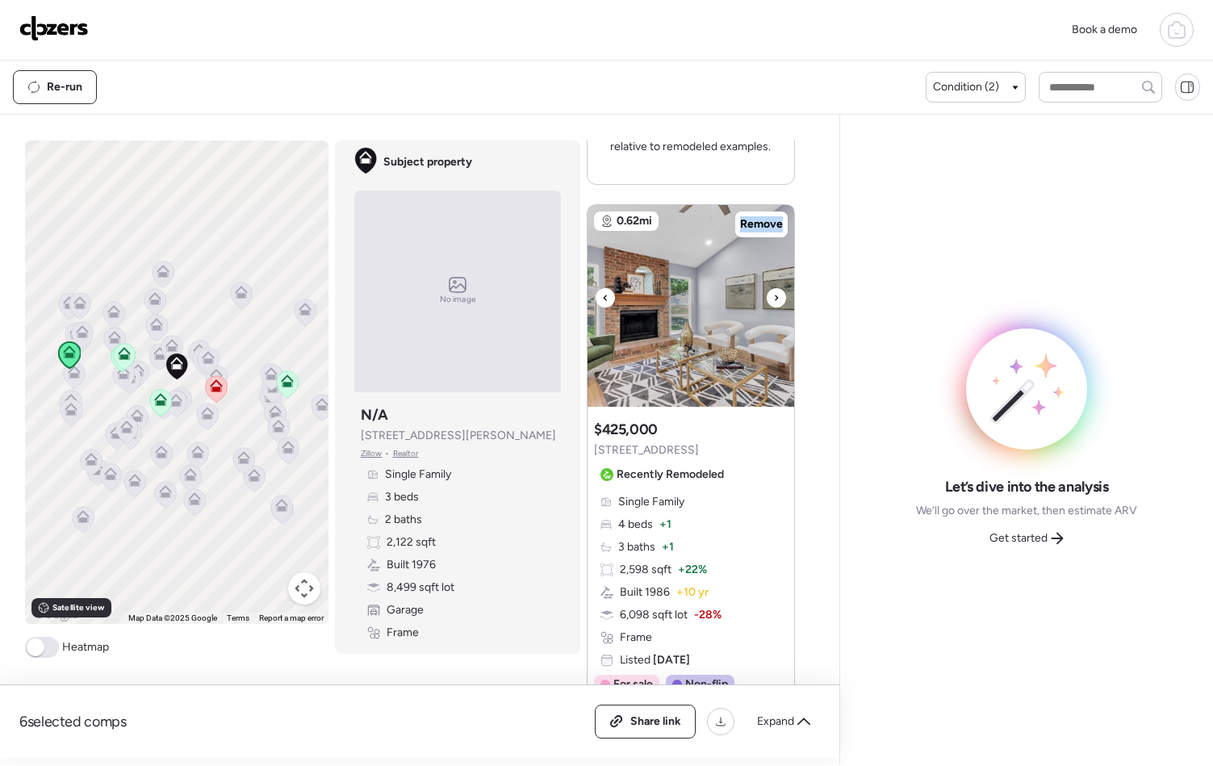
click at [773, 294] on div at bounding box center [776, 297] width 19 height 19
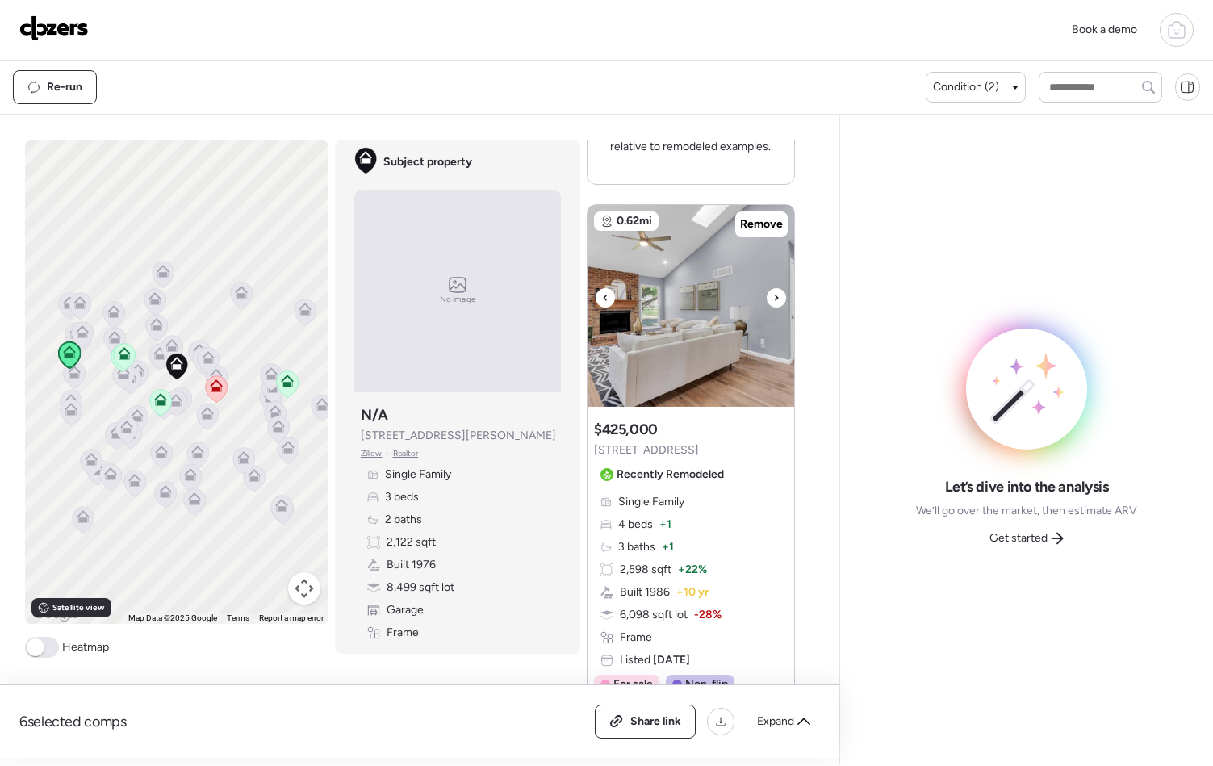
click at [773, 294] on div at bounding box center [776, 297] width 19 height 19
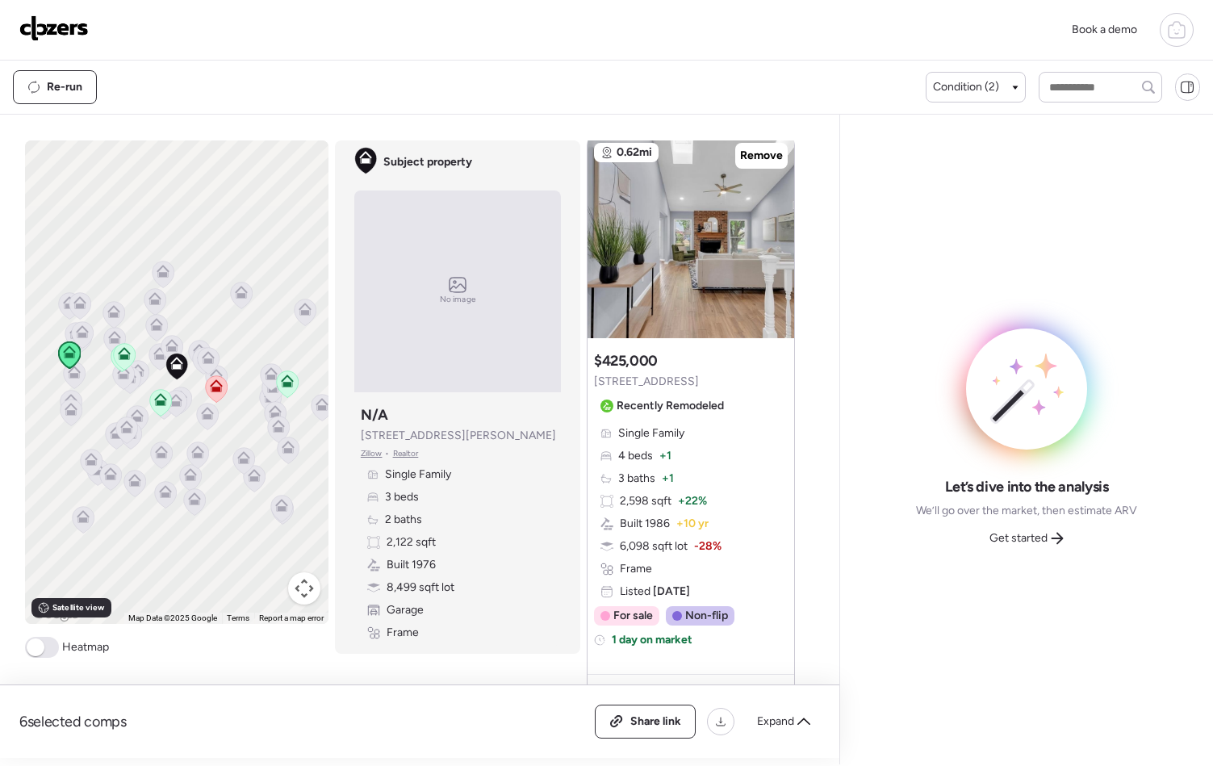
scroll to position [1544, 0]
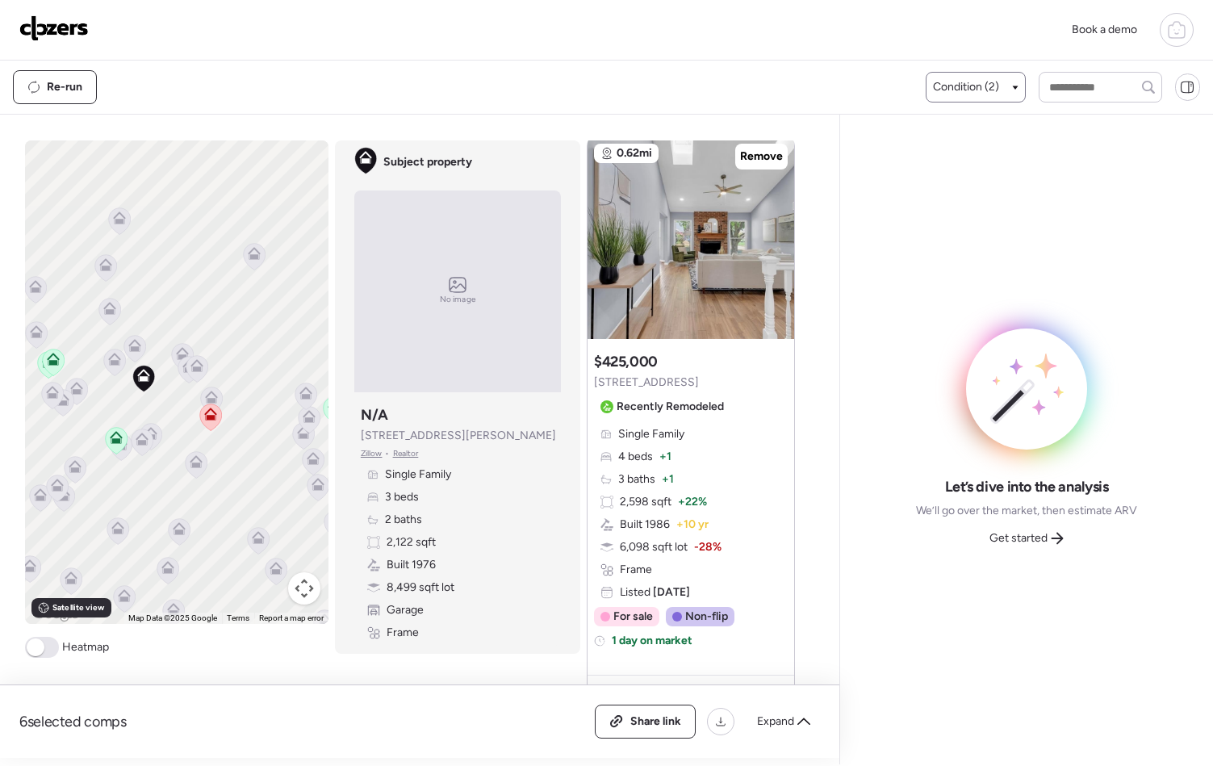
click at [958, 99] on div "Condition (2)" at bounding box center [976, 87] width 100 height 31
click at [972, 87] on span "Condition (2)" at bounding box center [966, 87] width 66 height 16
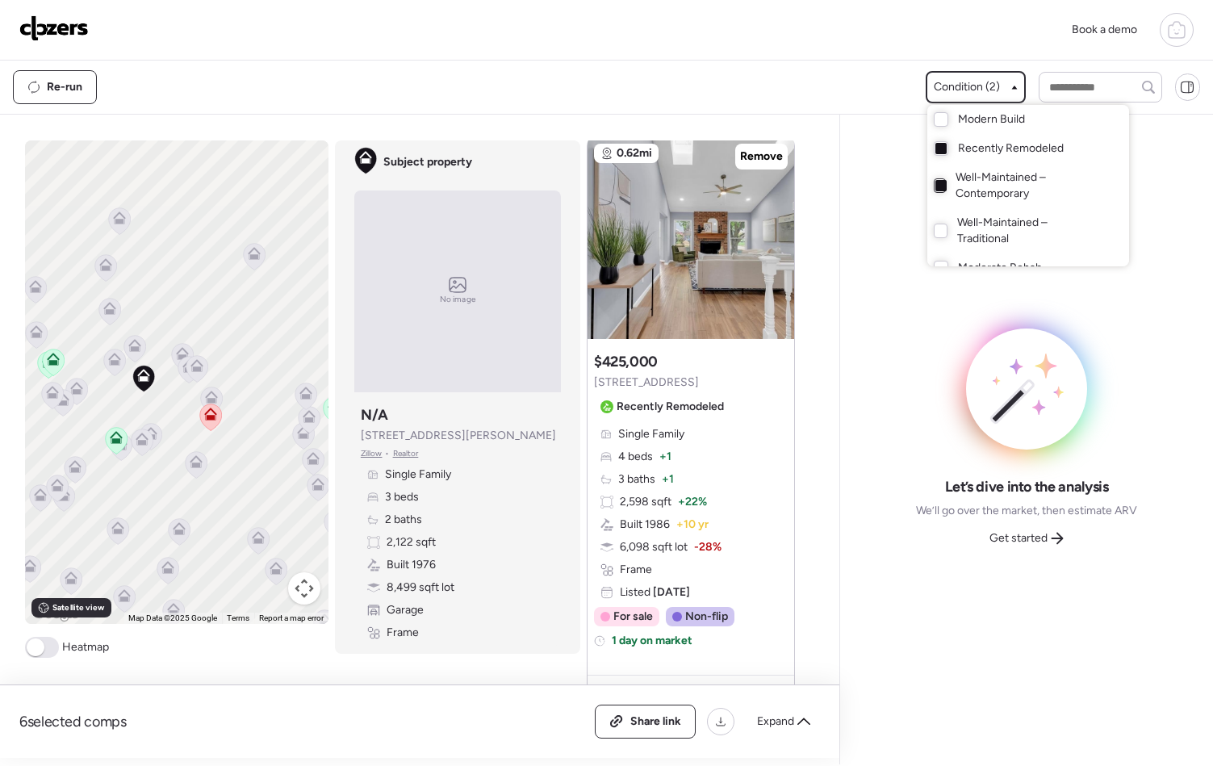
click at [937, 186] on div at bounding box center [941, 185] width 11 height 11
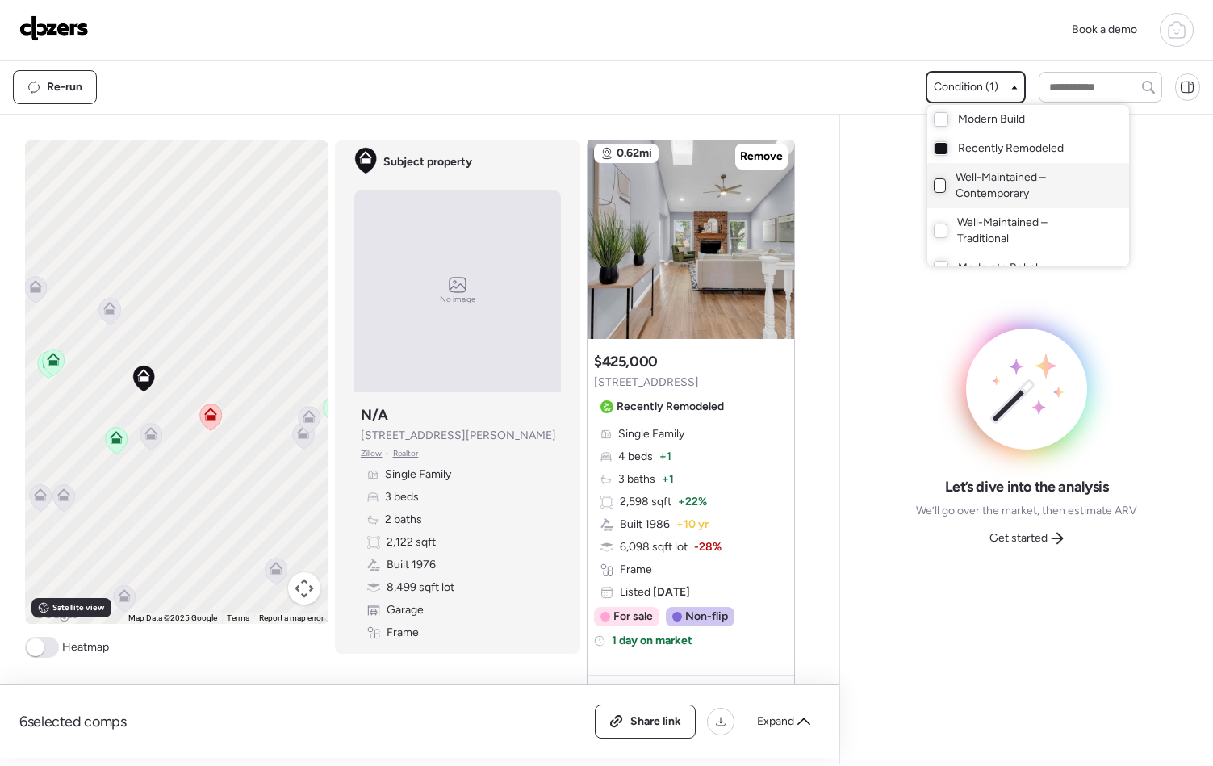
click at [782, 67] on div at bounding box center [606, 338] width 1213 height 766
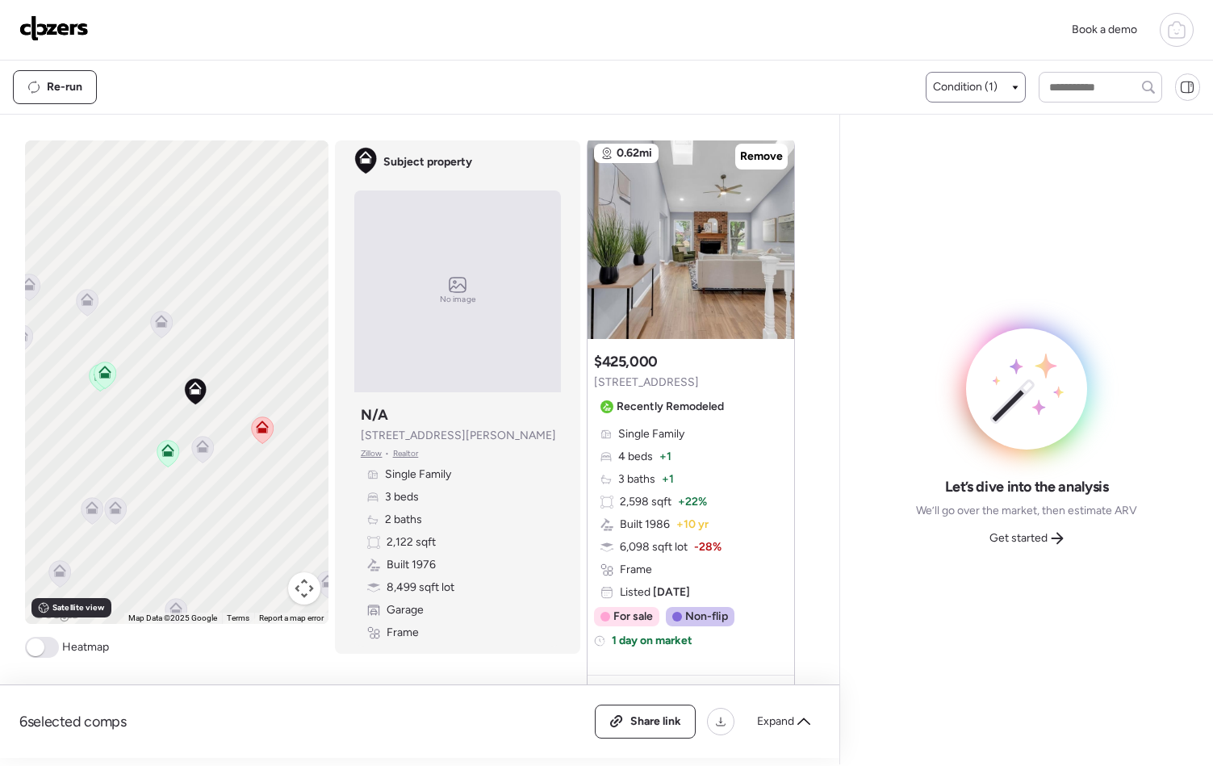
drag, startPoint x: 252, startPoint y: 471, endPoint x: 297, endPoint y: 484, distance: 47.0
click at [297, 484] on div "To activate drag with keyboard, press Alt + Enter. Once in keyboard drag state,…" at bounding box center [177, 382] width 304 height 484
click at [198, 450] on icon at bounding box center [203, 449] width 10 height 5
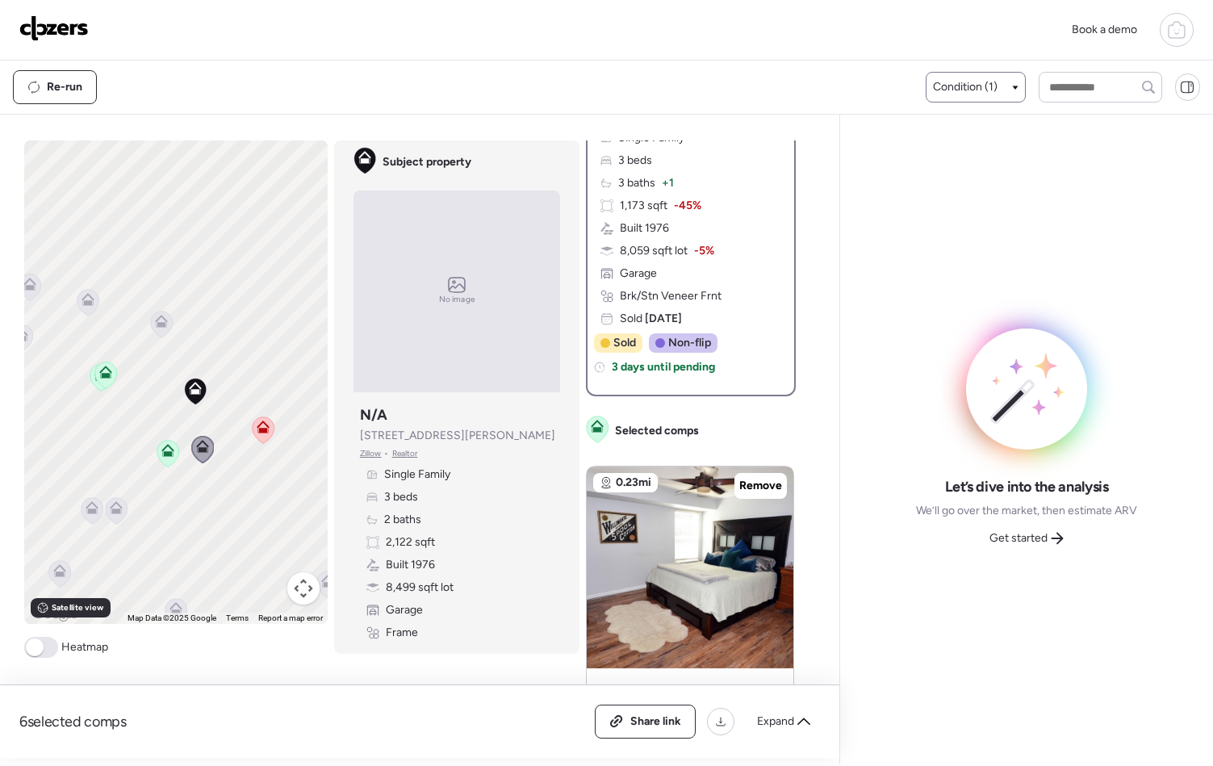
scroll to position [0, 0]
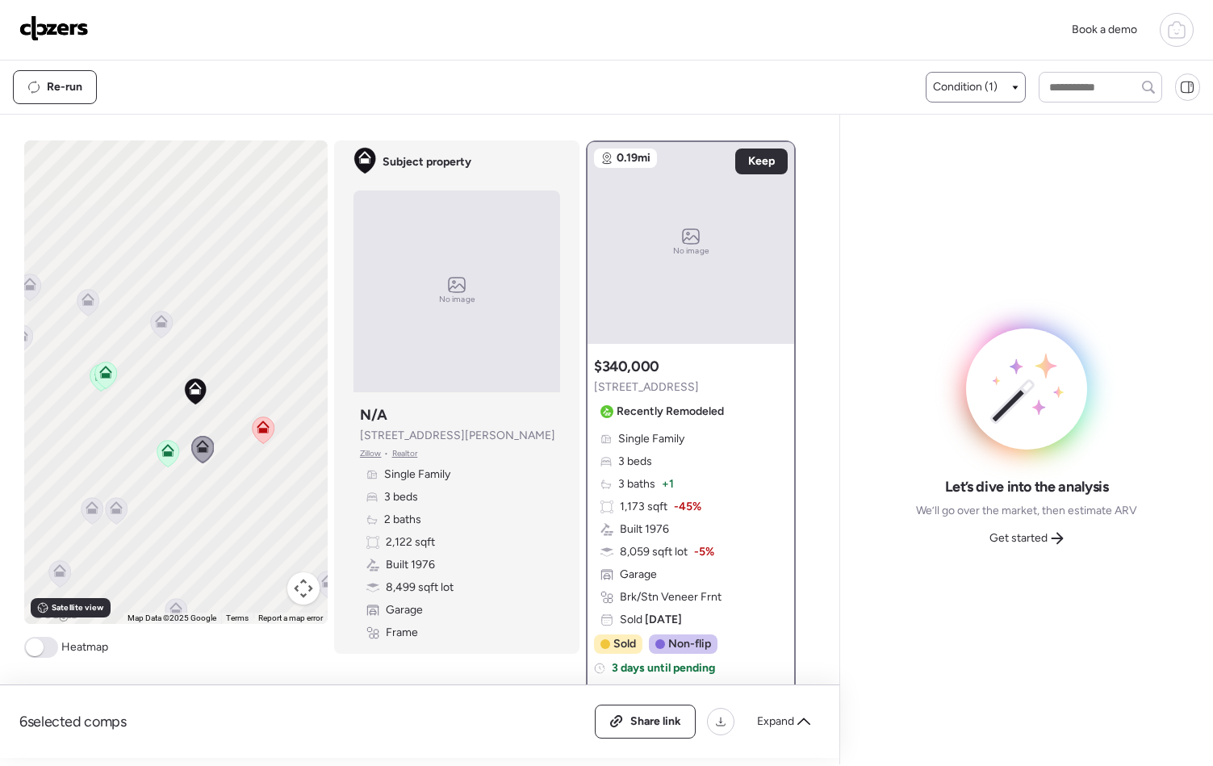
click at [681, 391] on span "[STREET_ADDRESS]" at bounding box center [646, 387] width 105 height 16
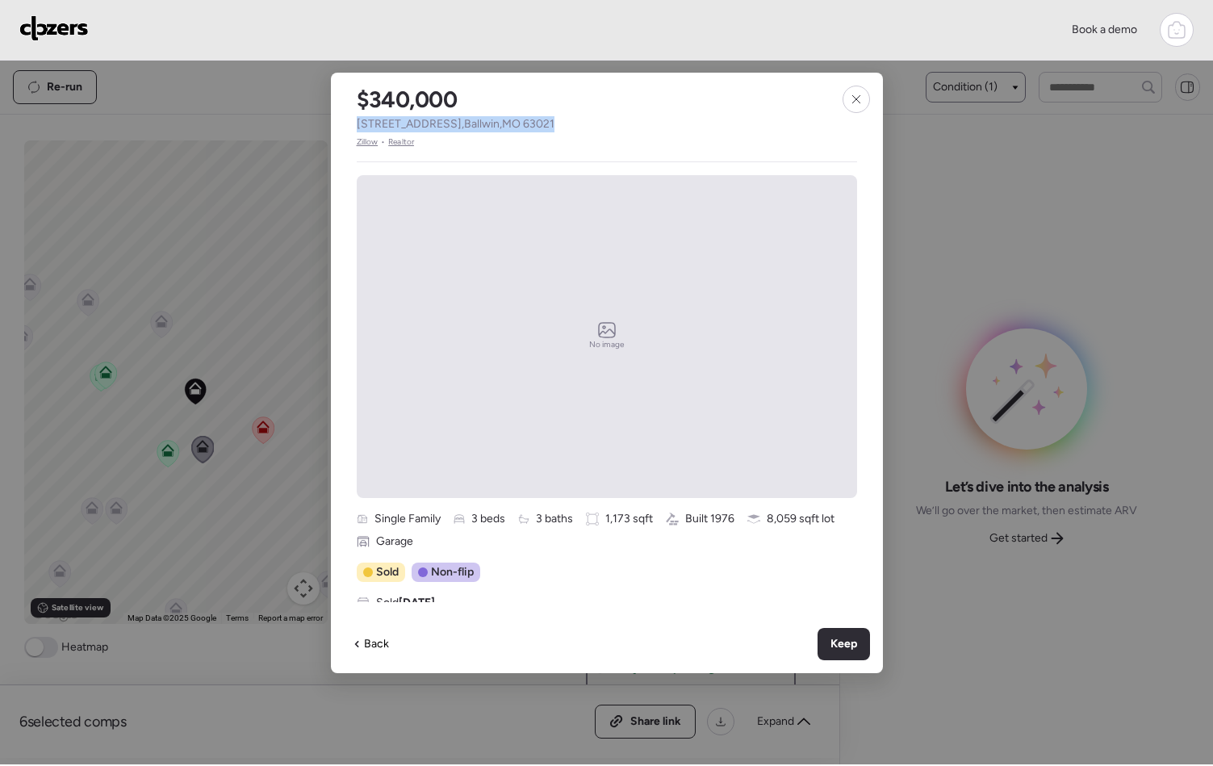
drag, startPoint x: 574, startPoint y: 121, endPoint x: 358, endPoint y: 125, distance: 215.6
click at [358, 125] on div "$340,000 [STREET_ADDRESS] • Realtor" at bounding box center [455, 111] width 249 height 76
copy span "[STREET_ADDRESS]"
click at [849, 656] on div "Keep" at bounding box center [844, 644] width 52 height 32
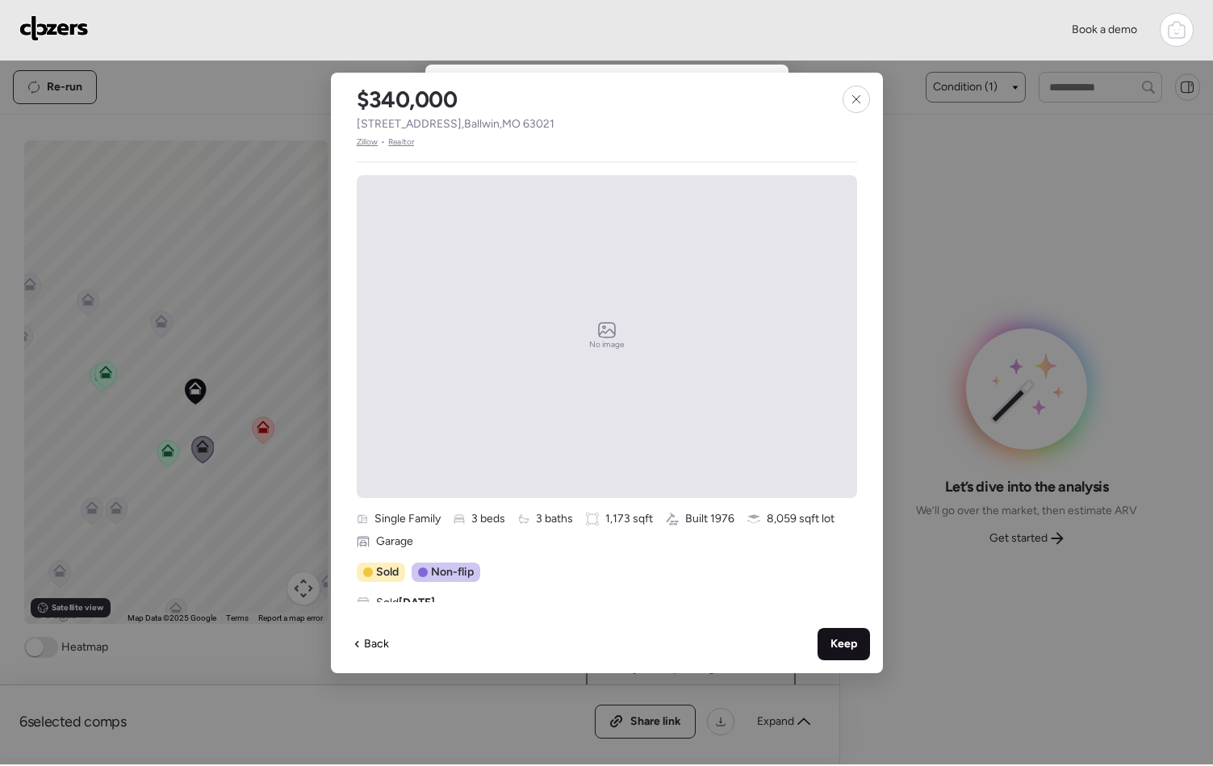
click at [844, 651] on span "Keep" at bounding box center [844, 644] width 27 height 16
click at [855, 101] on icon at bounding box center [856, 99] width 13 height 13
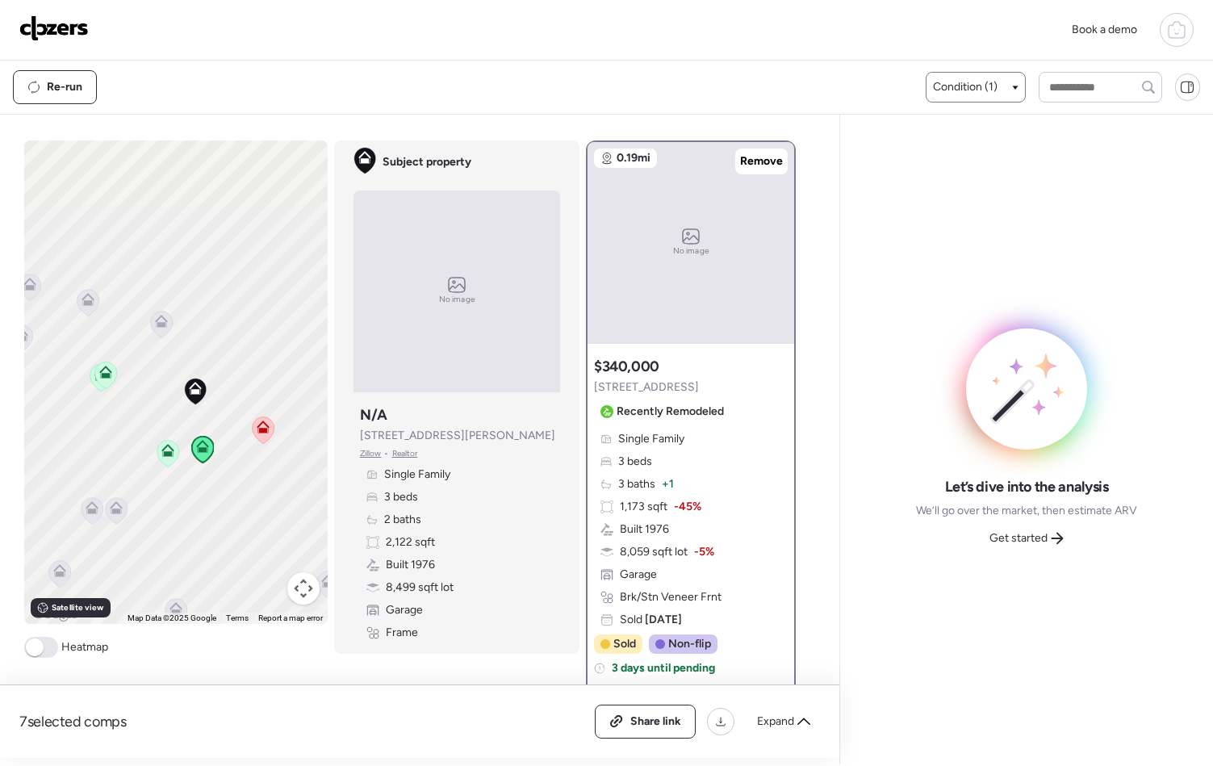
click at [156, 322] on icon at bounding box center [161, 324] width 10 height 5
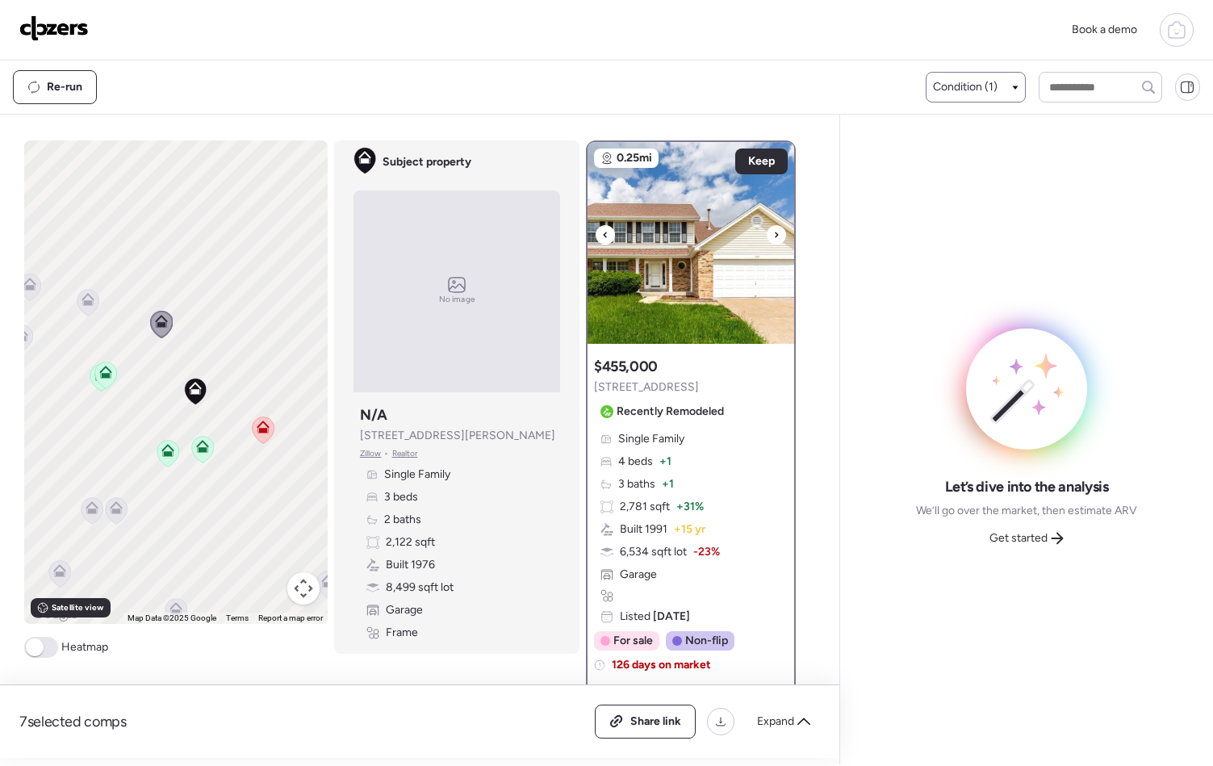
click at [773, 236] on icon at bounding box center [776, 234] width 6 height 19
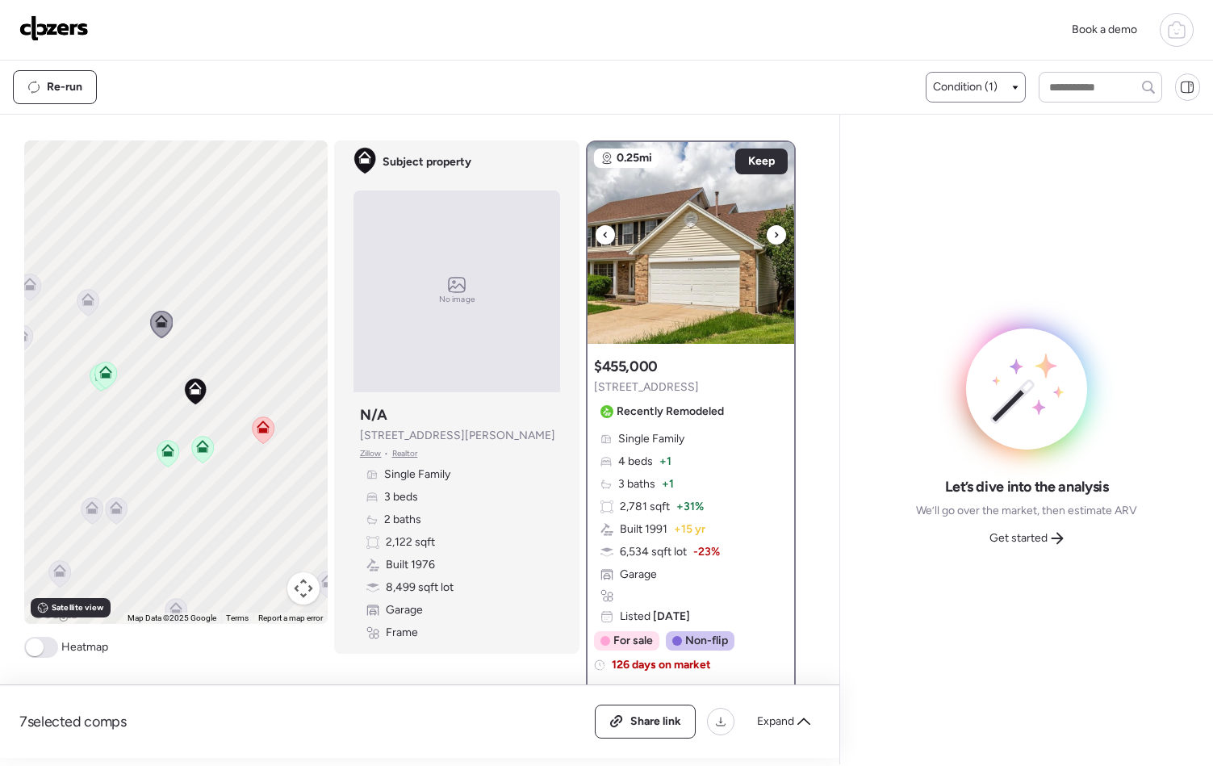
click at [773, 236] on icon at bounding box center [776, 234] width 6 height 19
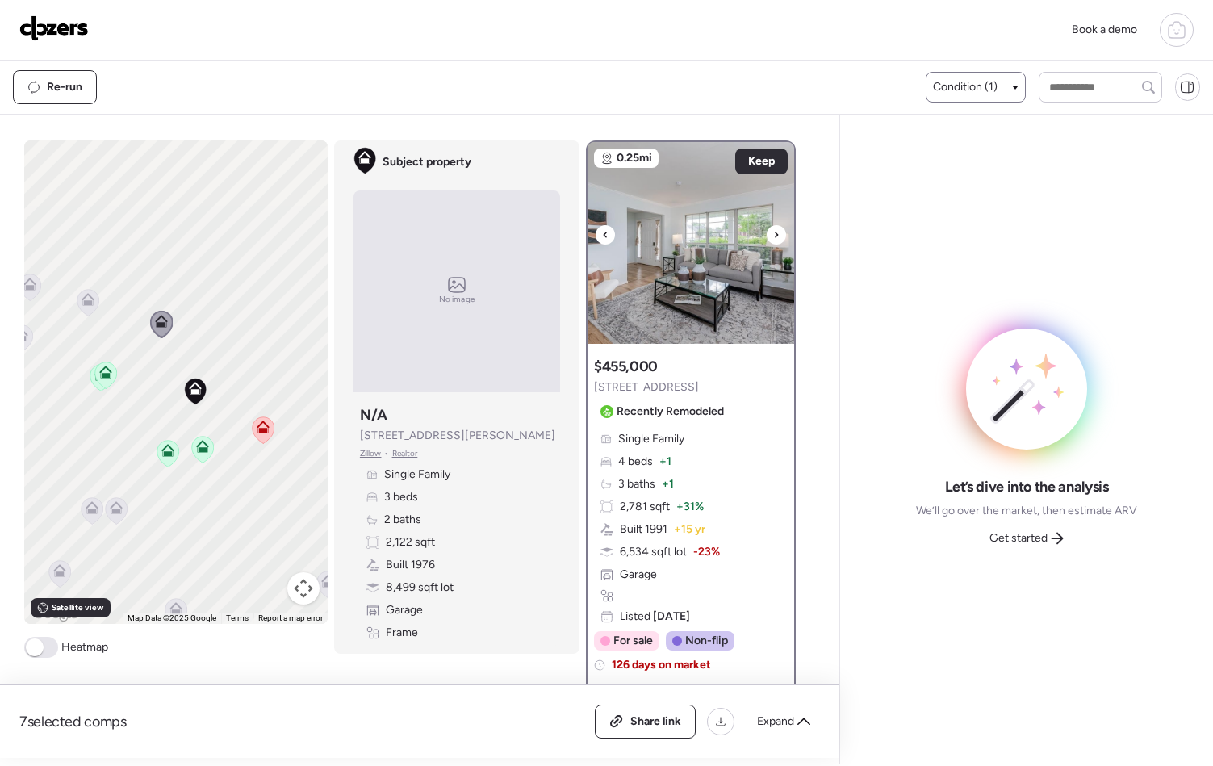
click at [773, 236] on icon at bounding box center [776, 234] width 6 height 19
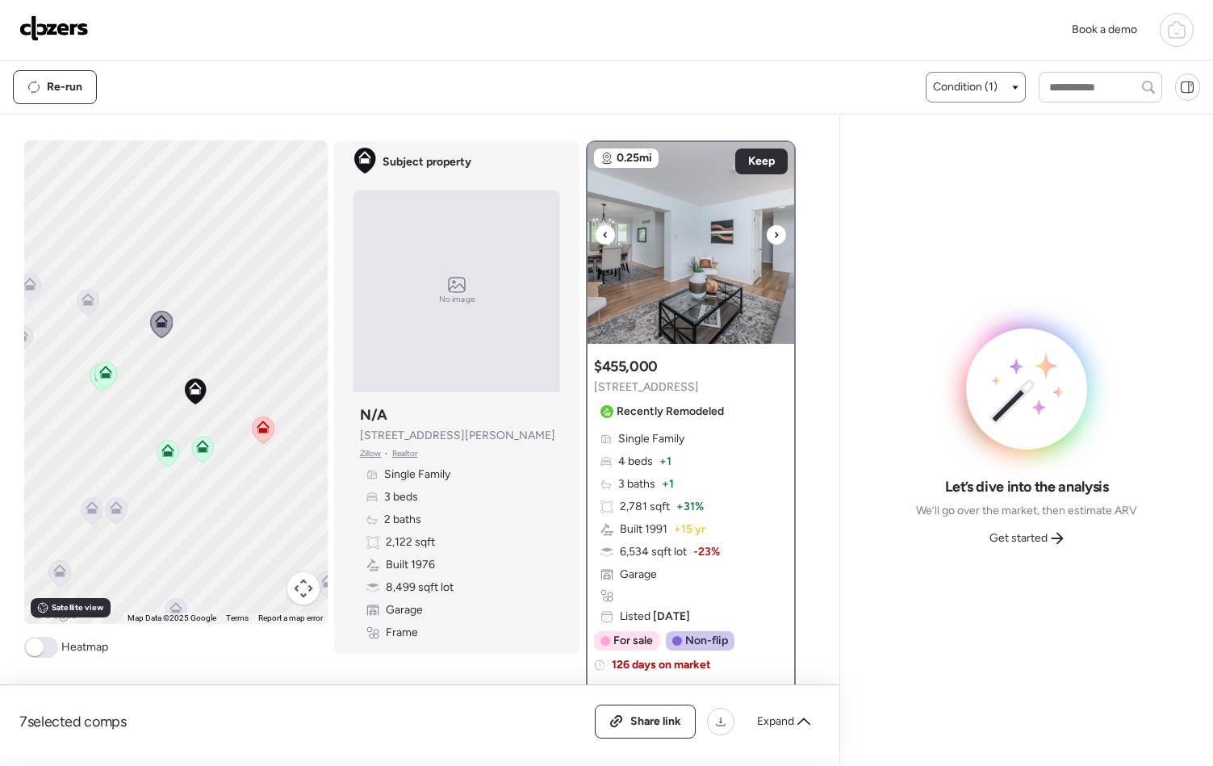
click at [773, 236] on icon at bounding box center [776, 234] width 6 height 19
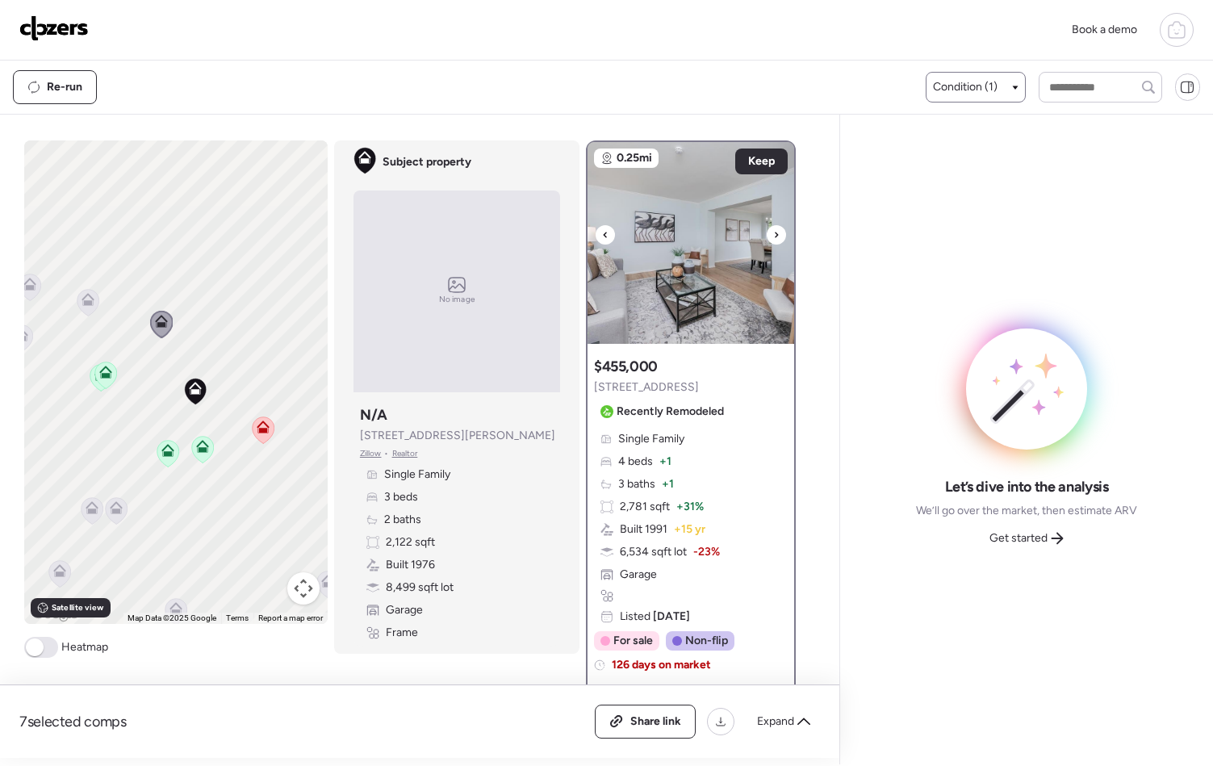
click at [773, 236] on icon at bounding box center [776, 234] width 6 height 19
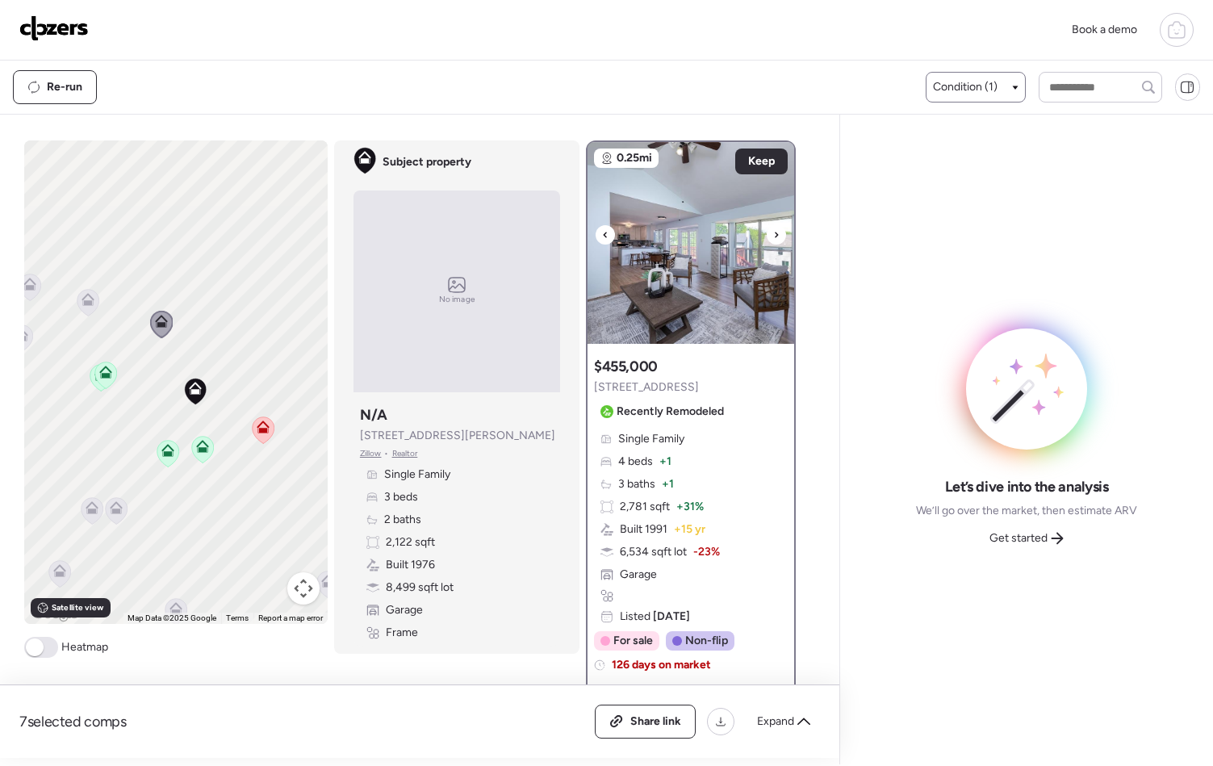
click at [773, 236] on icon at bounding box center [776, 234] width 6 height 19
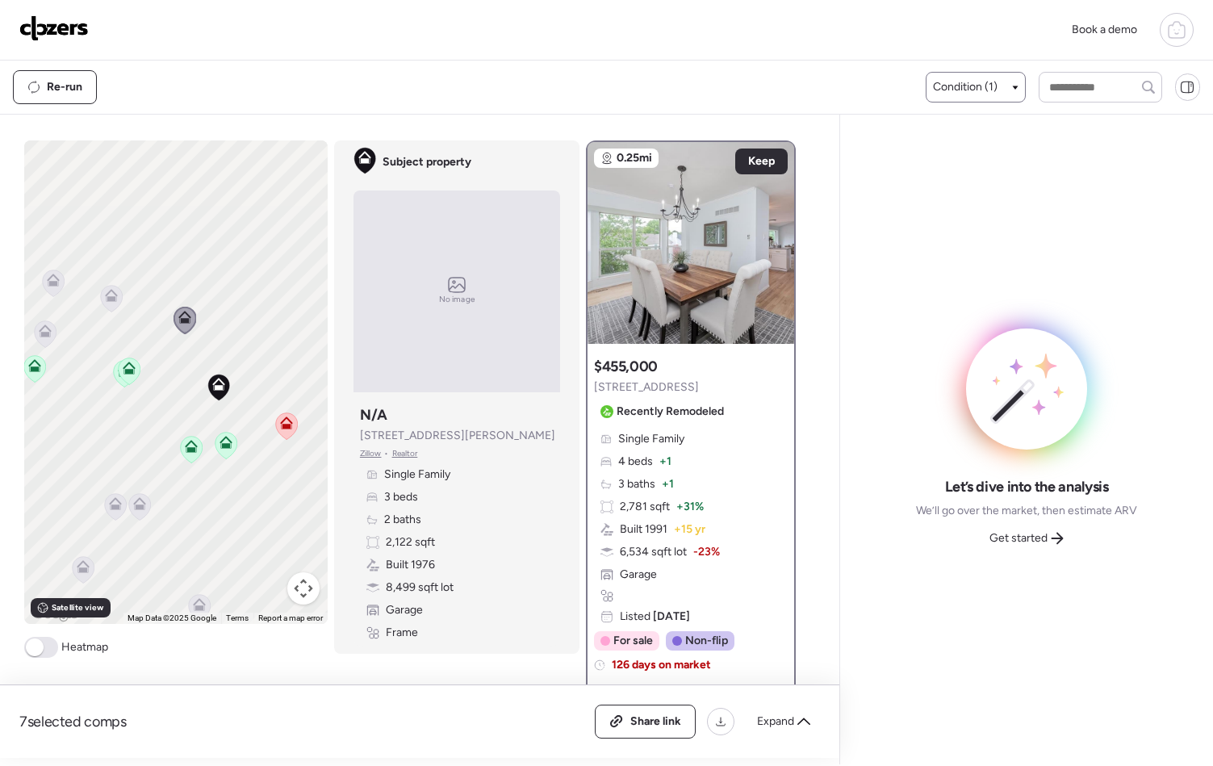
drag, startPoint x: 244, startPoint y: 427, endPoint x: 273, endPoint y: 421, distance: 29.6
click at [273, 421] on div "To activate drag with keyboard, press Alt + Enter. Once in keyboard drag state,…" at bounding box center [176, 382] width 304 height 484
click at [116, 294] on icon at bounding box center [121, 293] width 13 height 13
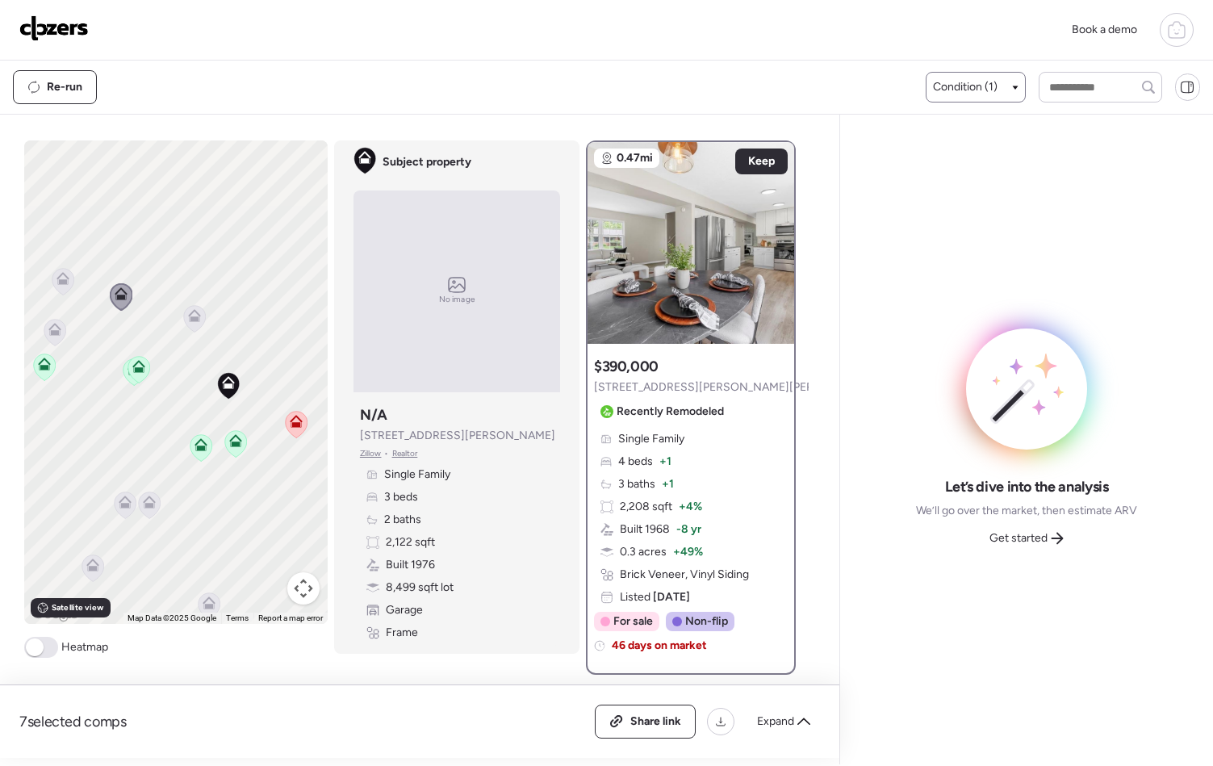
click at [50, 328] on icon at bounding box center [54, 329] width 13 height 13
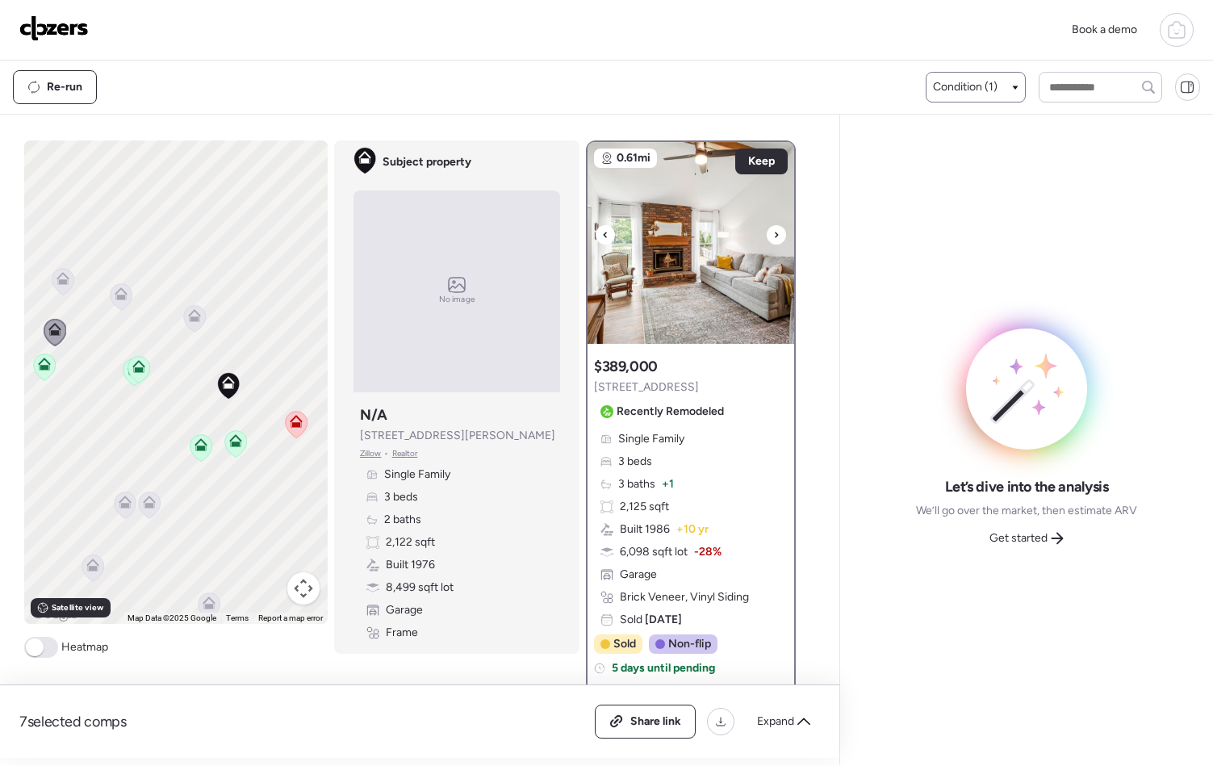
click at [767, 235] on div at bounding box center [776, 234] width 19 height 19
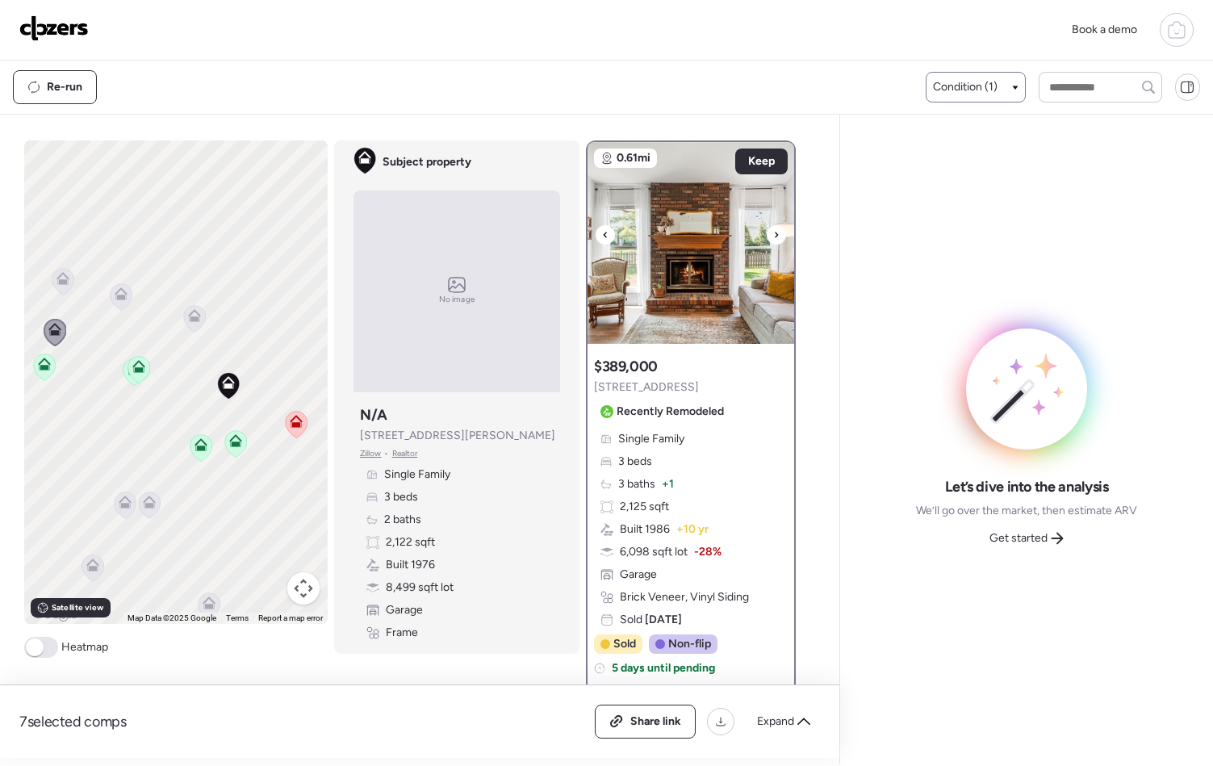
click at [767, 235] on div at bounding box center [776, 234] width 19 height 19
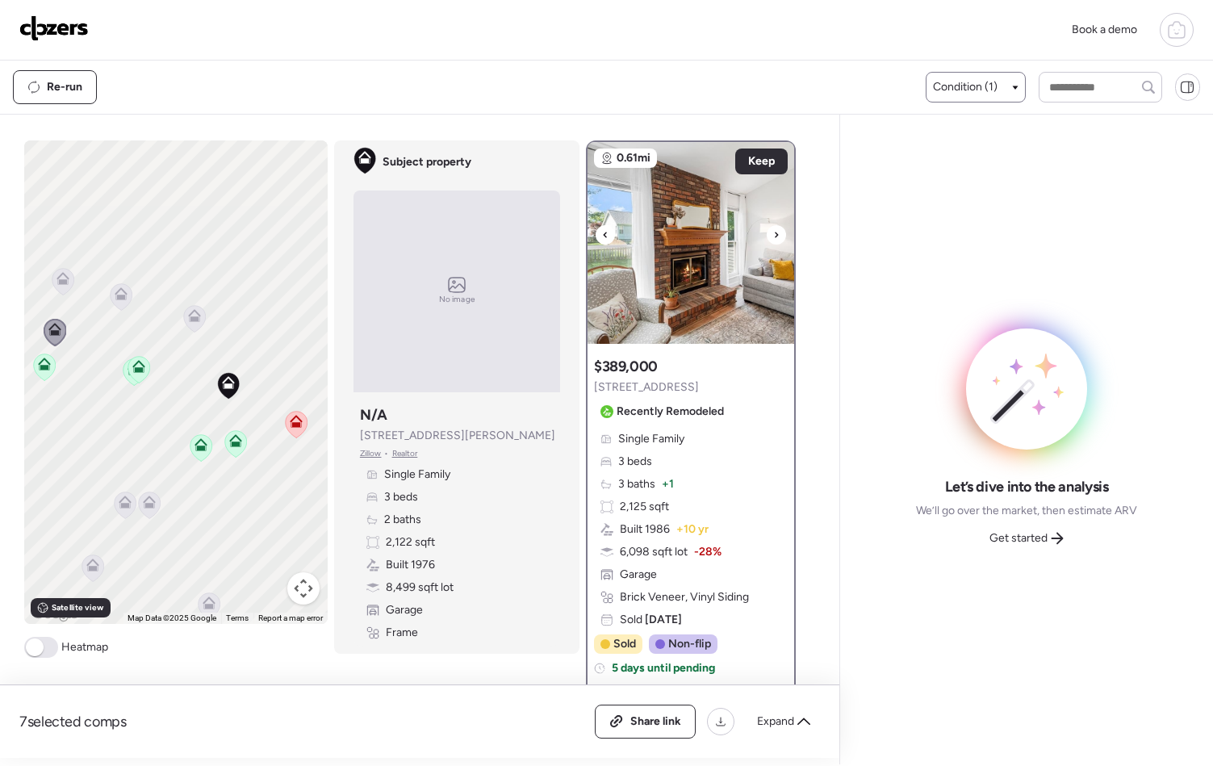
click at [767, 235] on div at bounding box center [776, 234] width 19 height 19
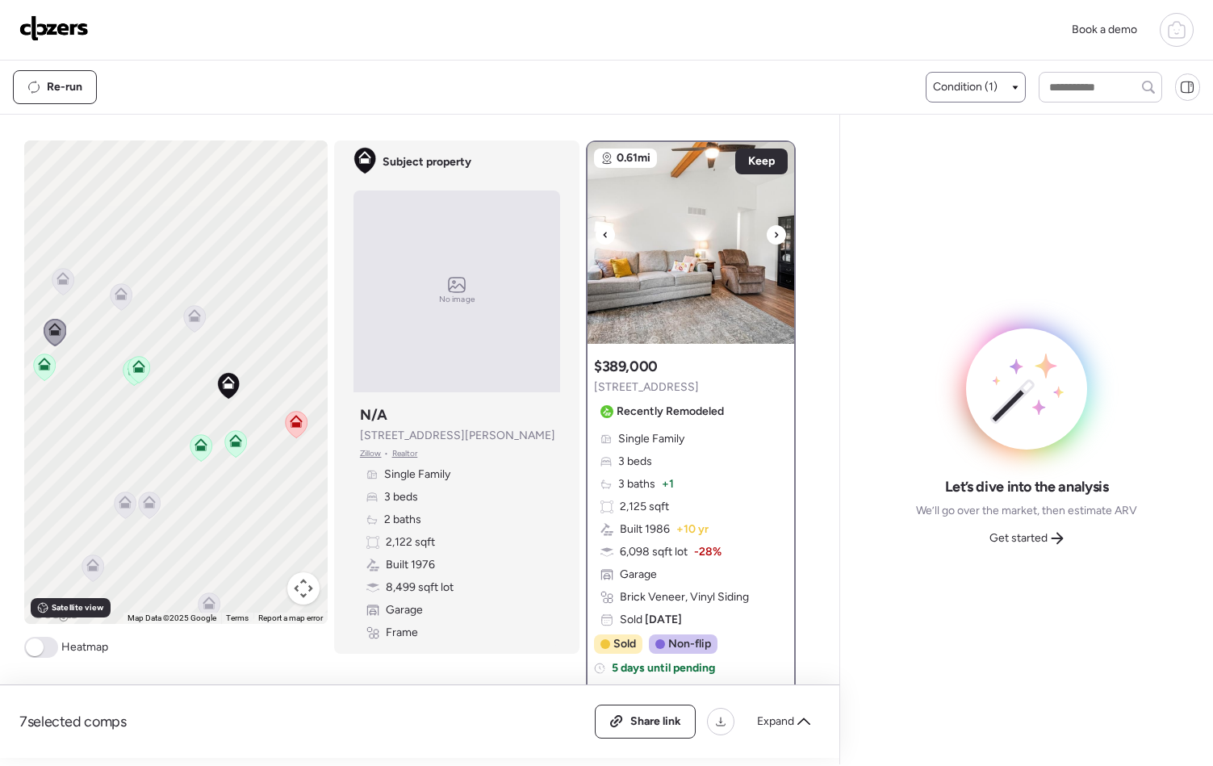
click at [773, 231] on icon at bounding box center [776, 234] width 6 height 19
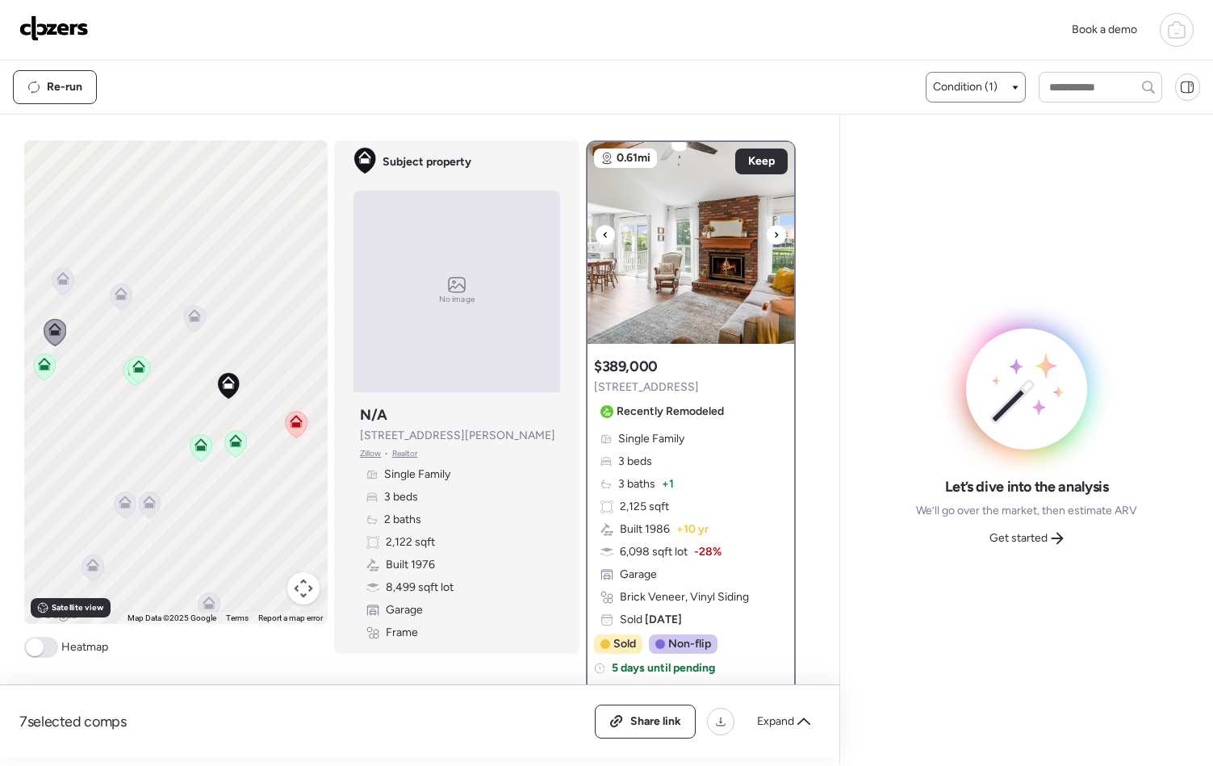
click at [773, 231] on icon at bounding box center [776, 234] width 6 height 19
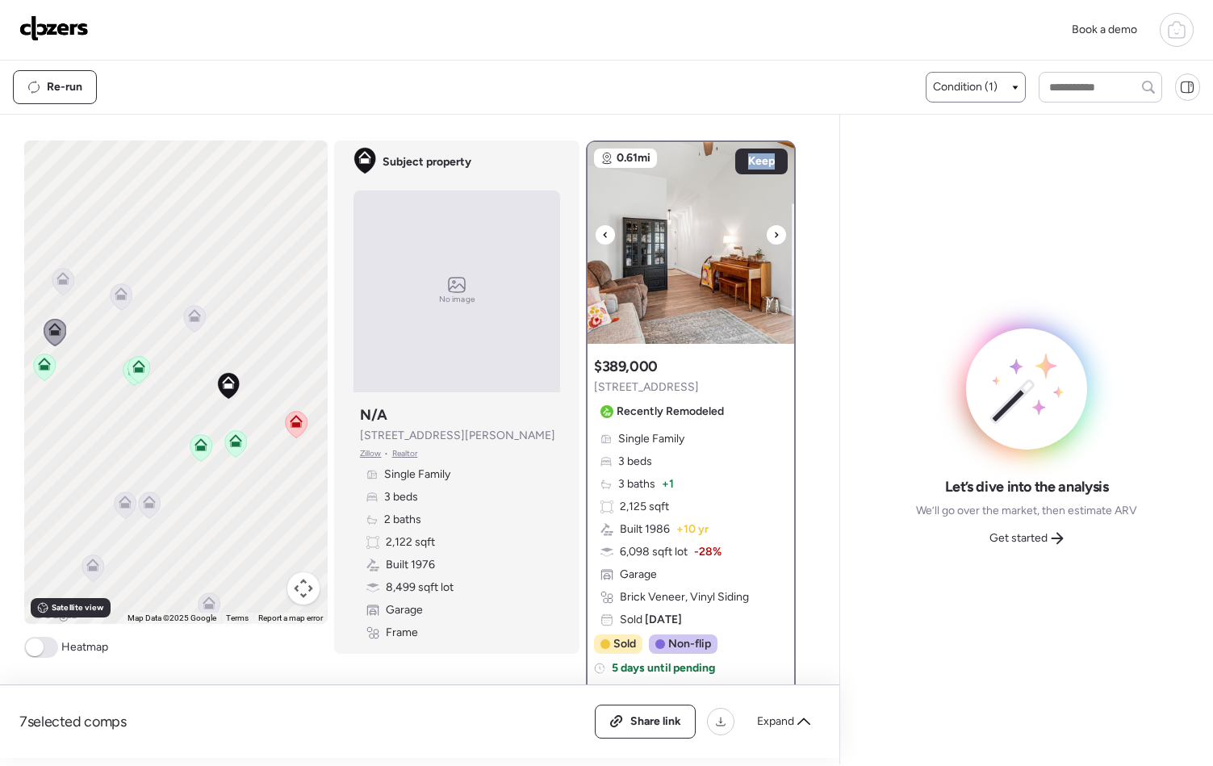
click at [773, 231] on icon at bounding box center [776, 234] width 6 height 19
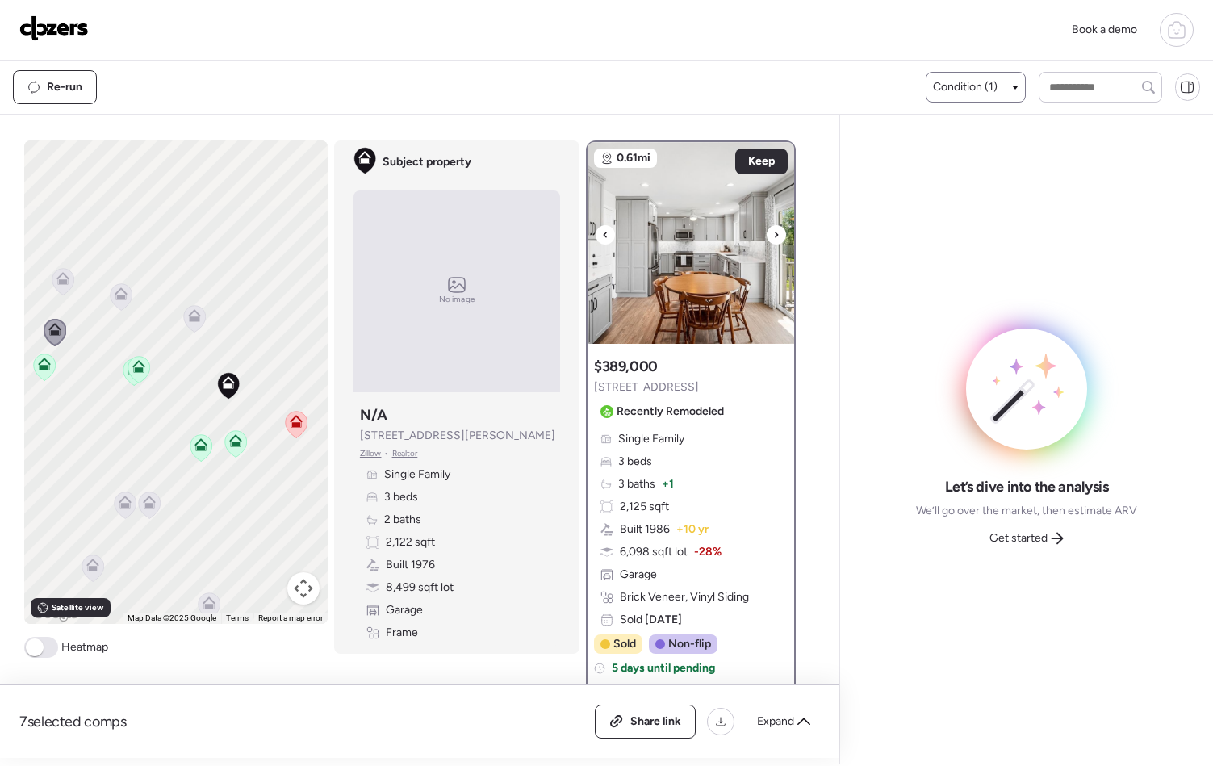
click at [773, 239] on icon at bounding box center [776, 234] width 6 height 19
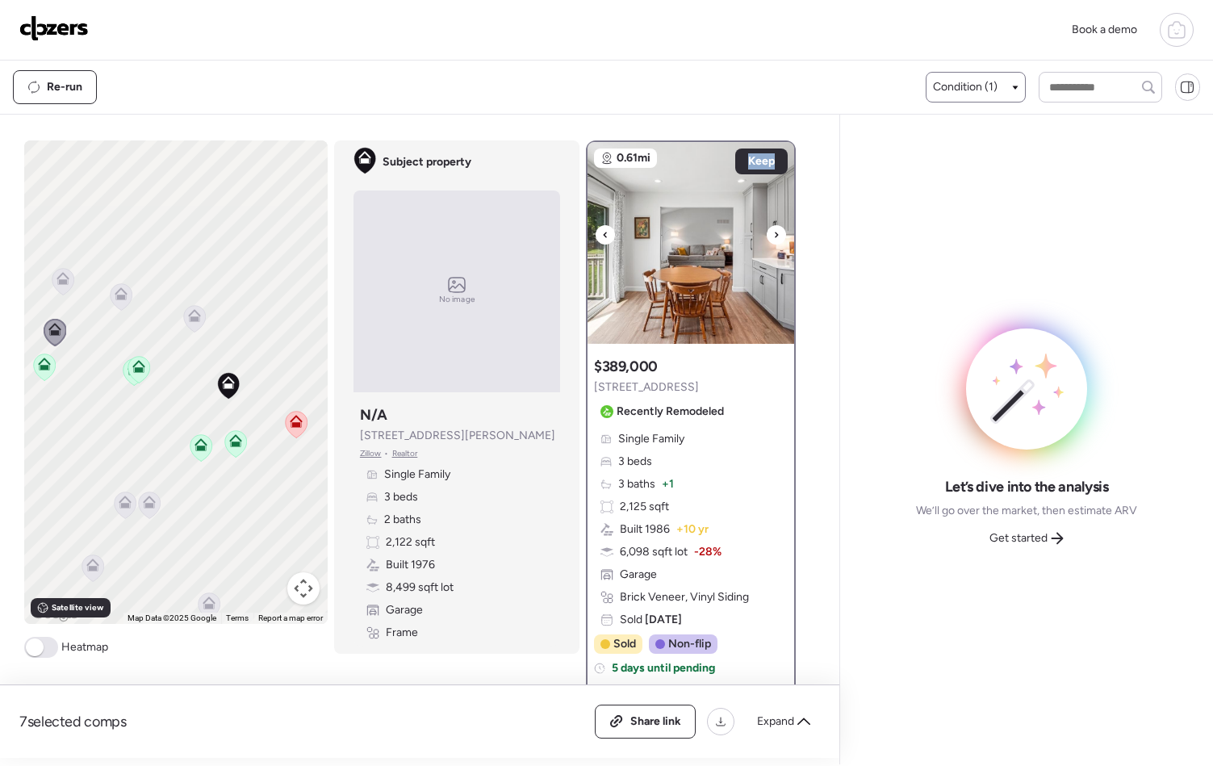
click at [773, 239] on icon at bounding box center [776, 234] width 6 height 19
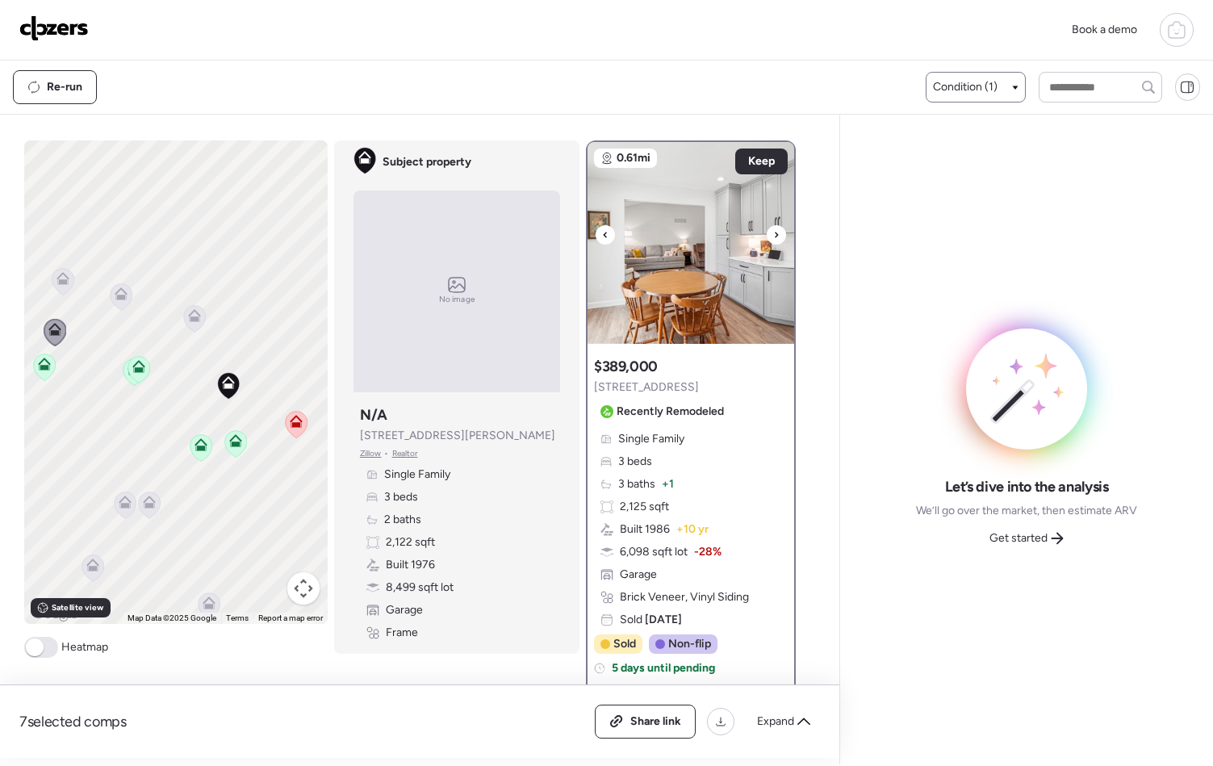
click at [773, 239] on icon at bounding box center [776, 234] width 6 height 19
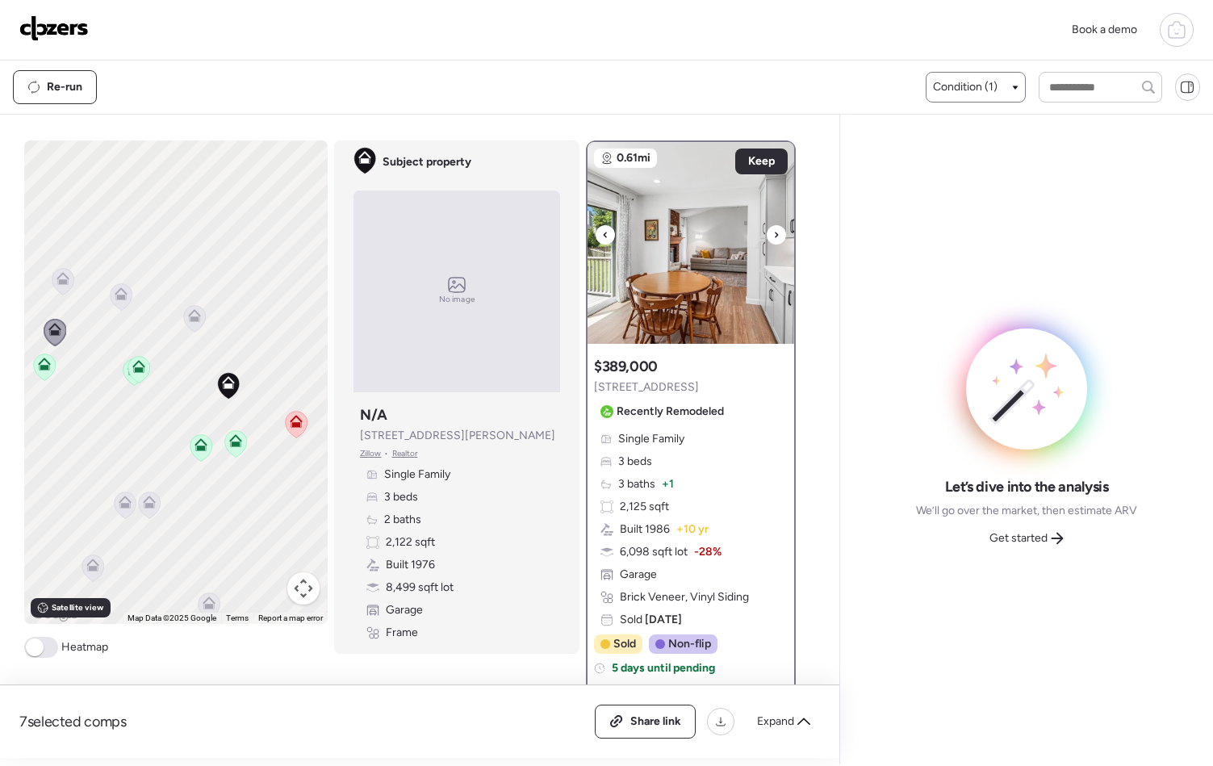
click at [773, 239] on icon at bounding box center [776, 234] width 6 height 19
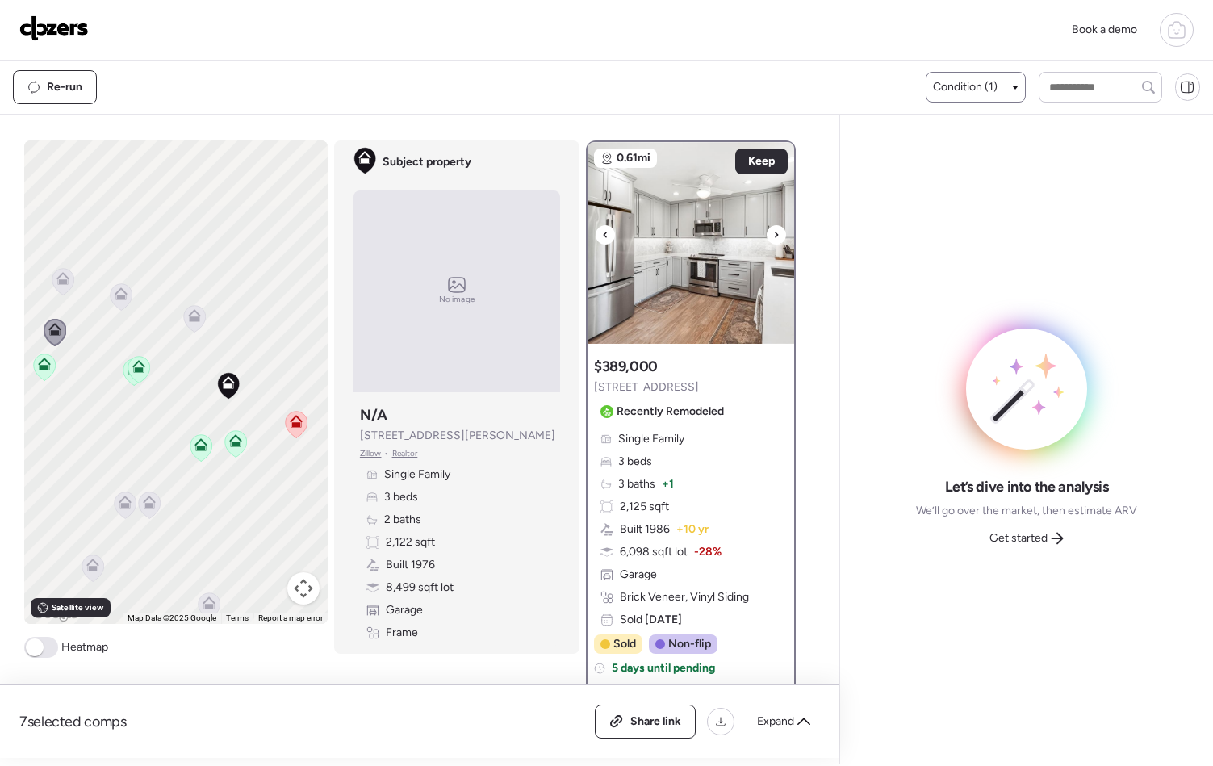
click at [773, 239] on icon at bounding box center [776, 234] width 6 height 19
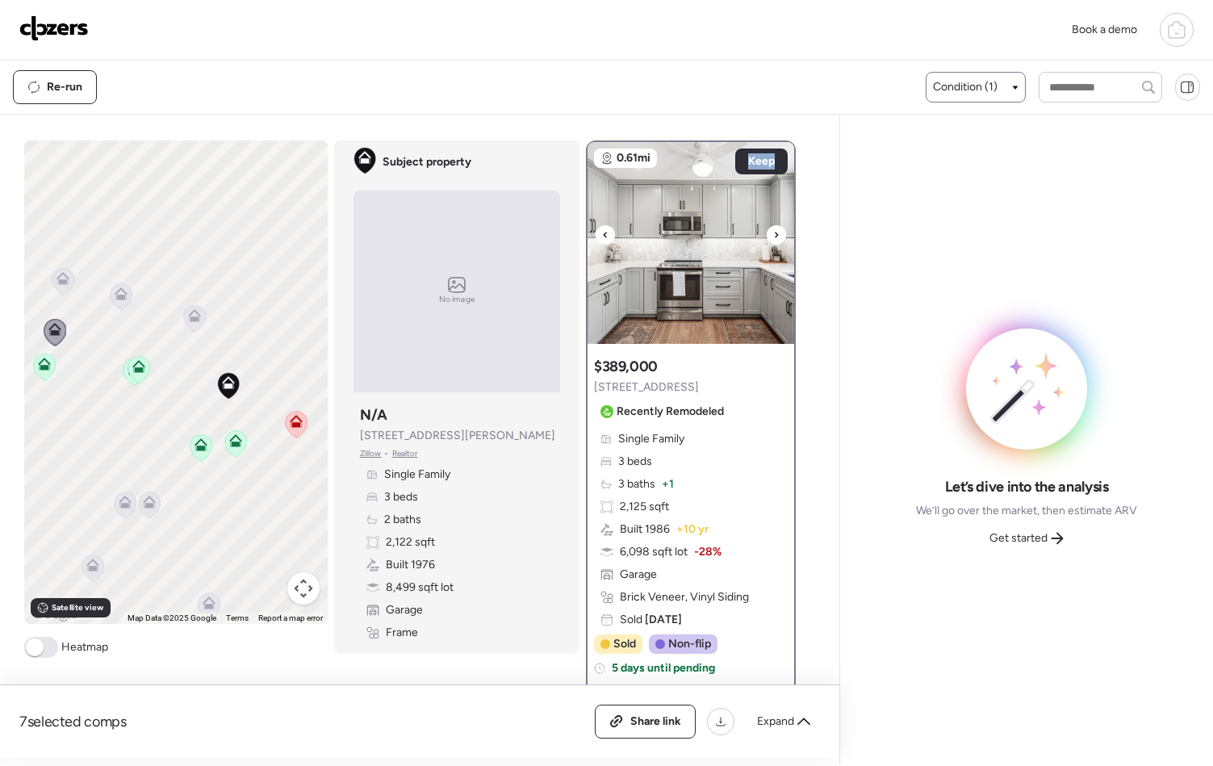
click at [773, 239] on icon at bounding box center [776, 234] width 6 height 19
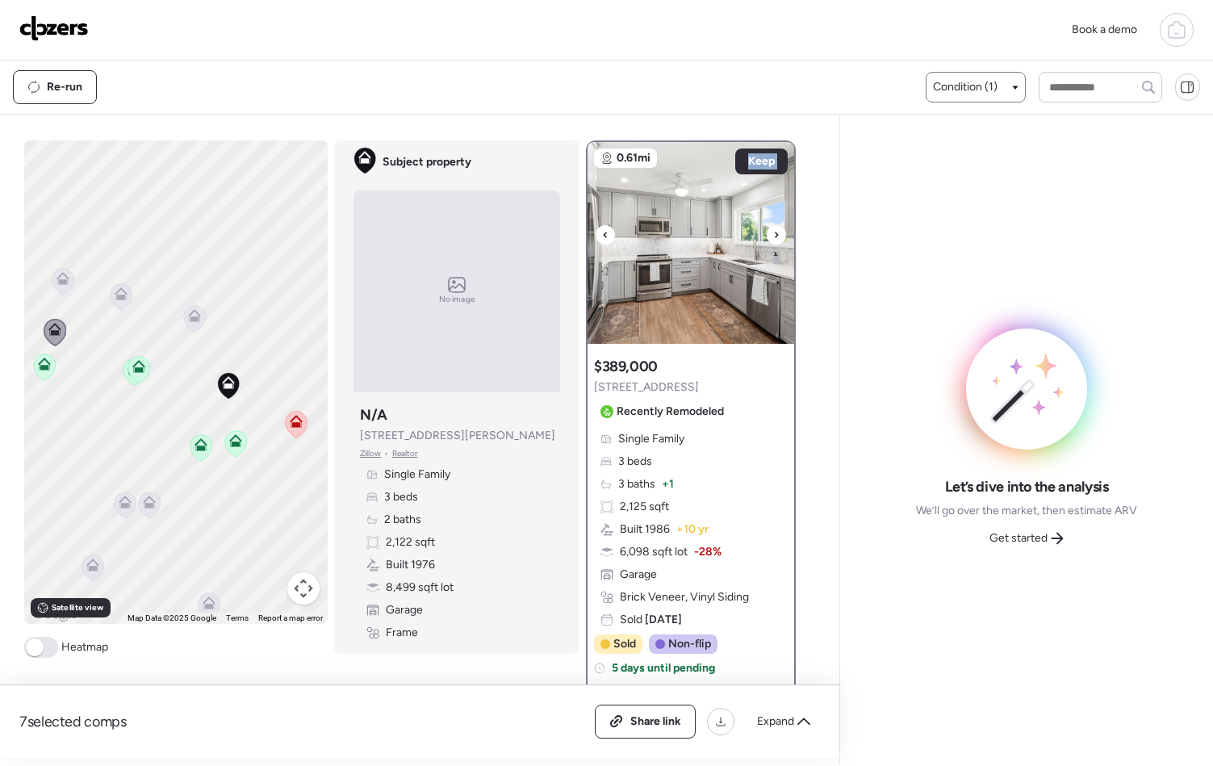
click at [773, 239] on icon at bounding box center [776, 234] width 6 height 19
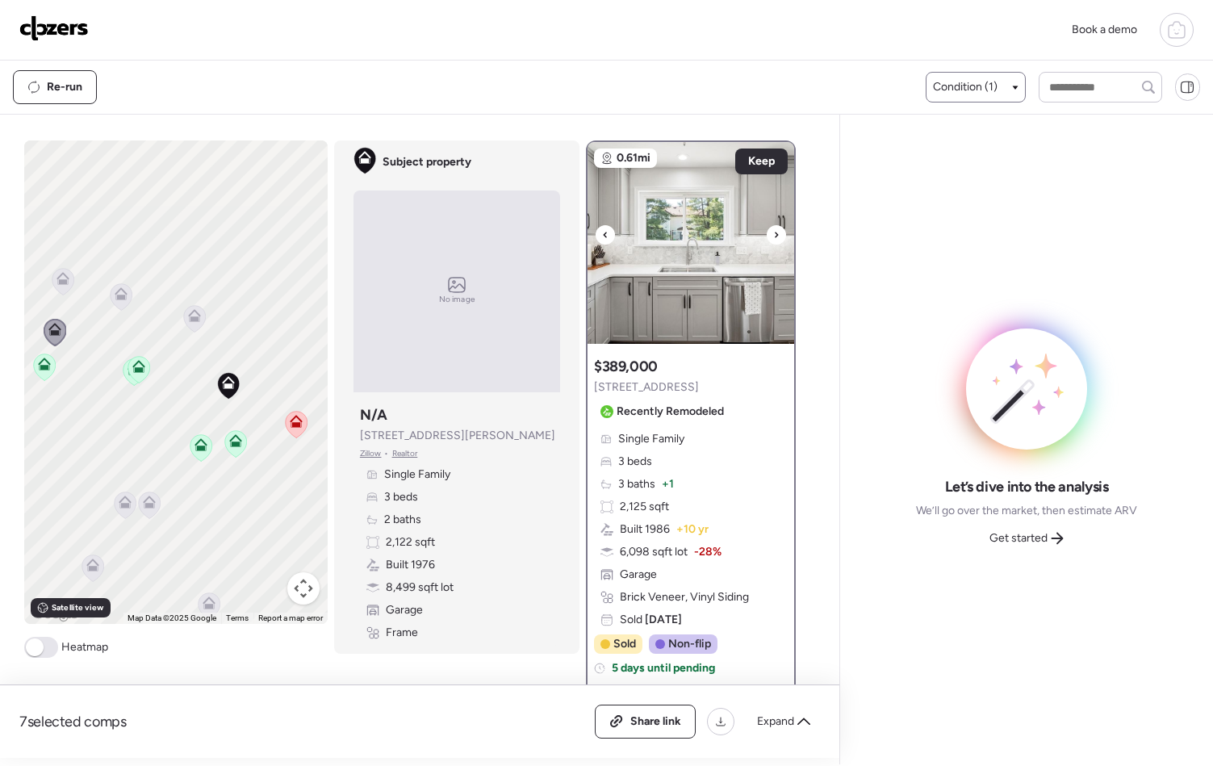
click at [773, 239] on icon at bounding box center [776, 234] width 6 height 19
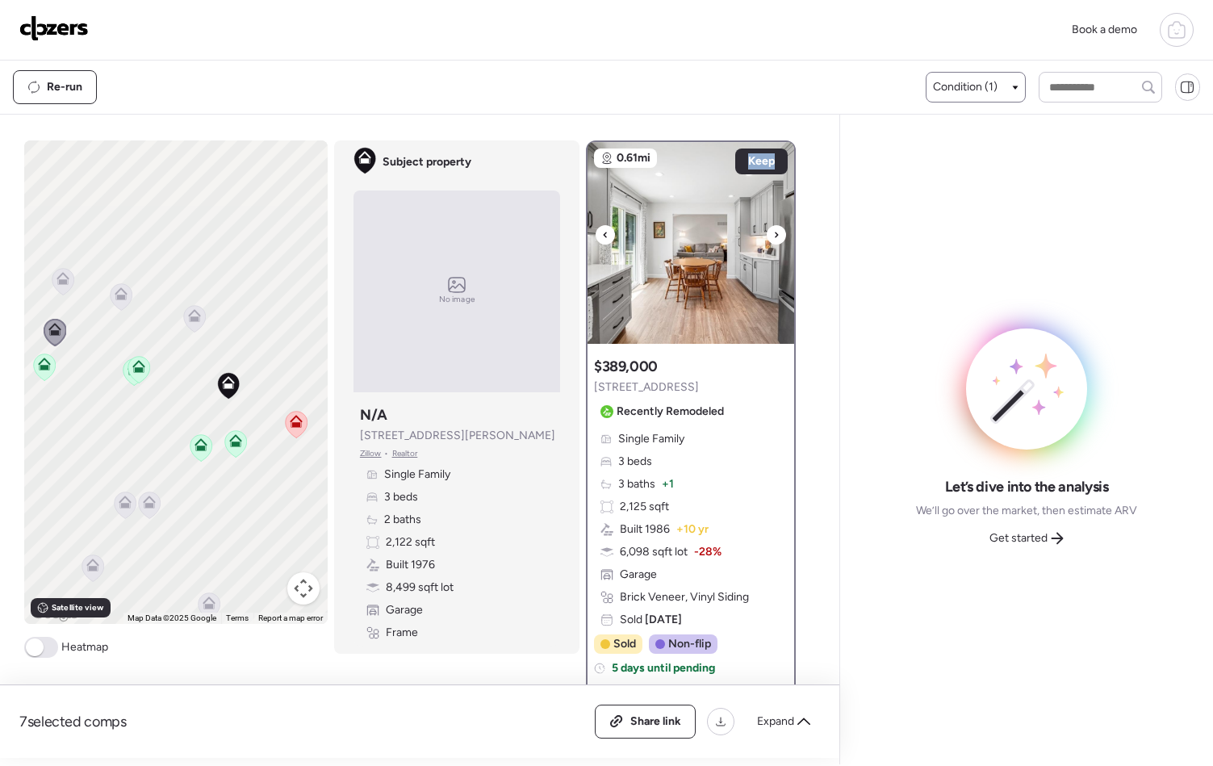
click at [773, 239] on icon at bounding box center [776, 234] width 6 height 19
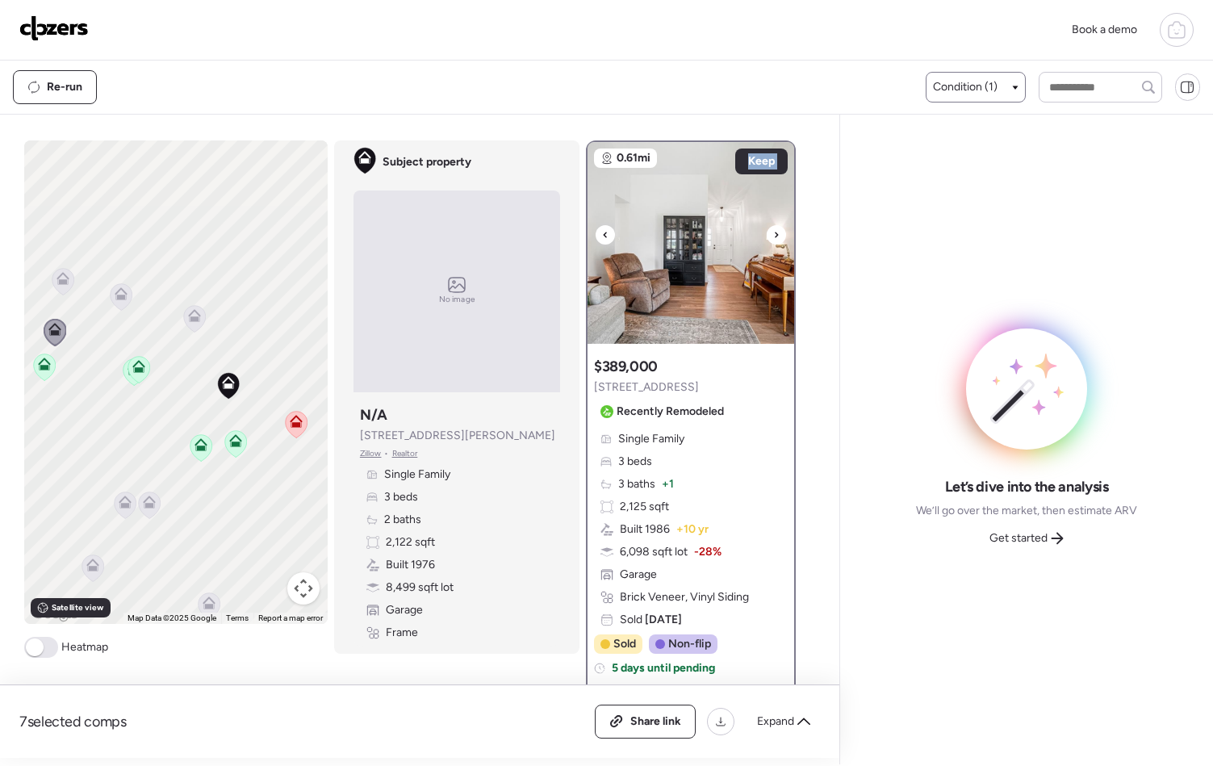
click at [773, 239] on icon at bounding box center [776, 234] width 6 height 19
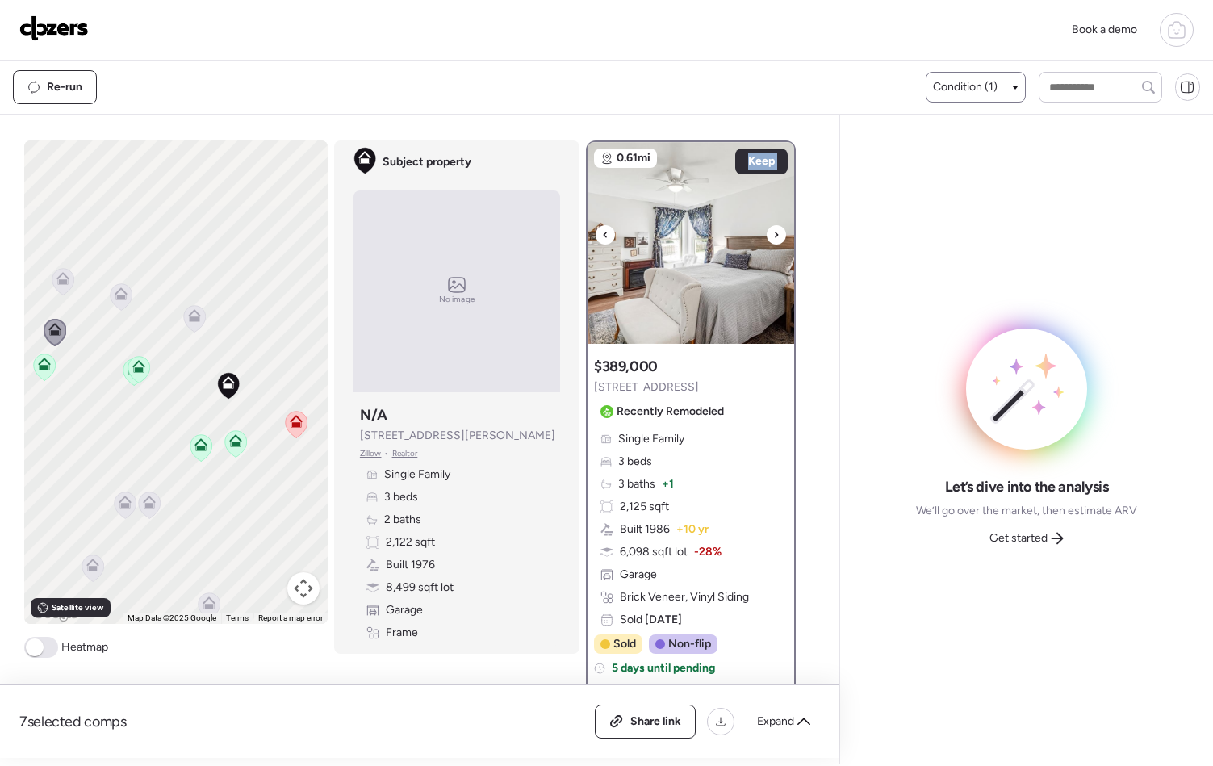
click at [773, 239] on icon at bounding box center [776, 234] width 6 height 19
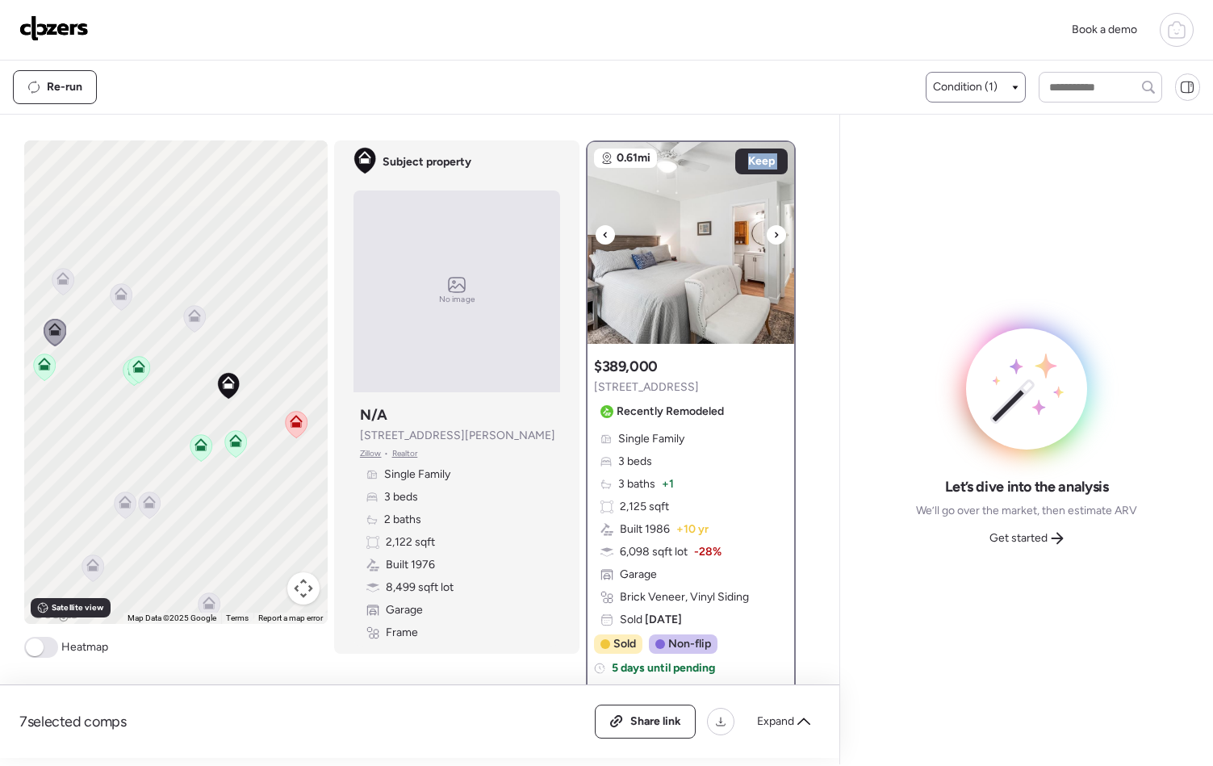
click at [773, 239] on icon at bounding box center [776, 234] width 6 height 19
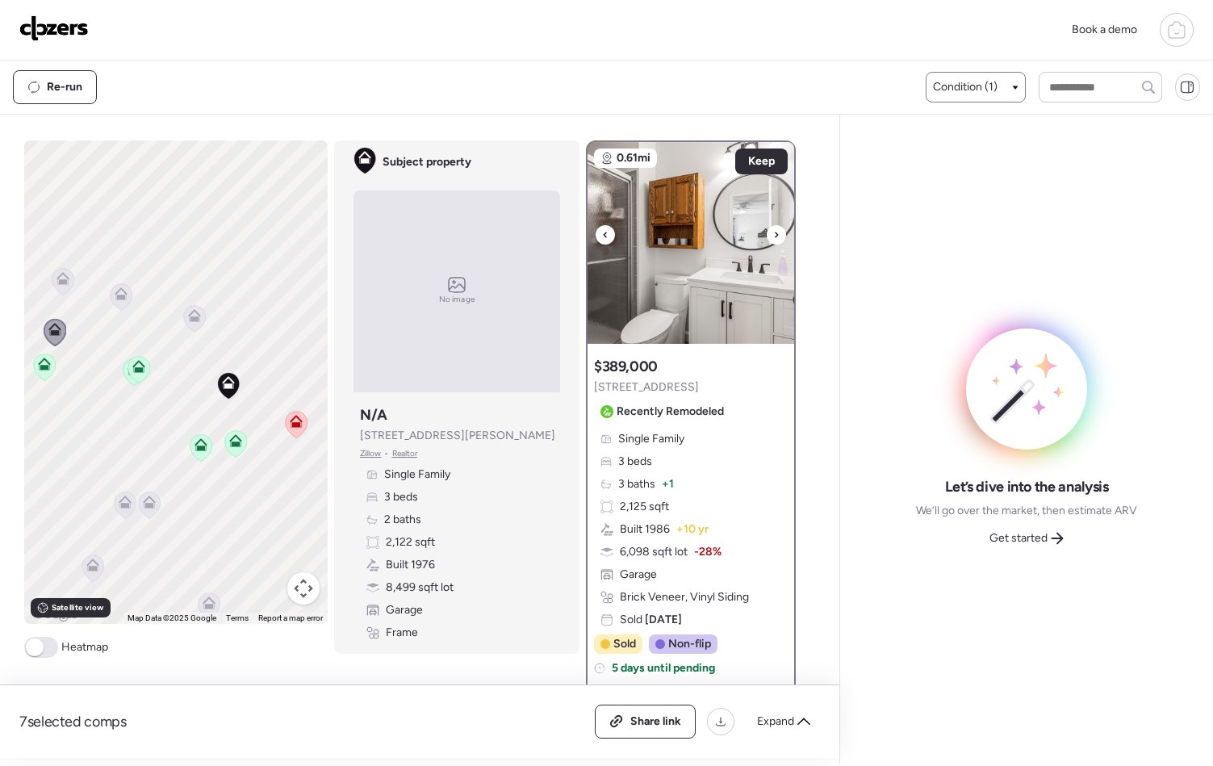
click at [773, 239] on icon at bounding box center [776, 234] width 6 height 19
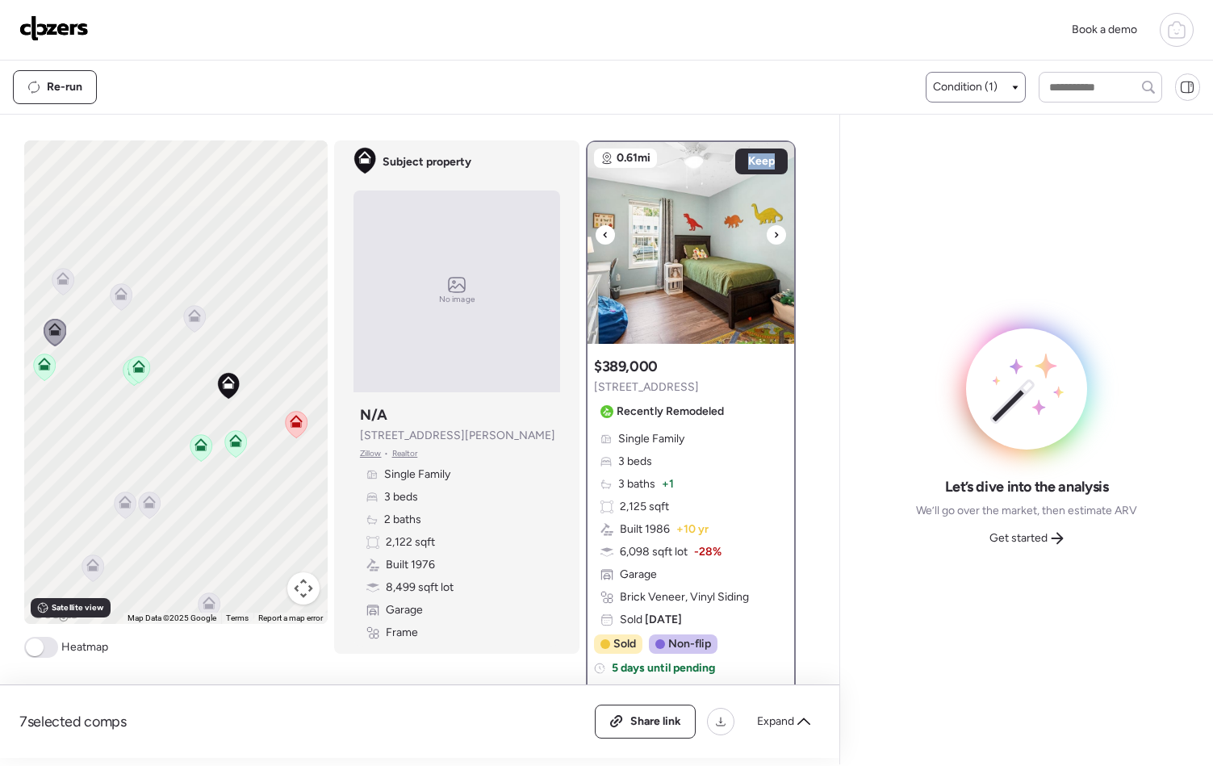
click at [773, 239] on icon at bounding box center [776, 234] width 6 height 19
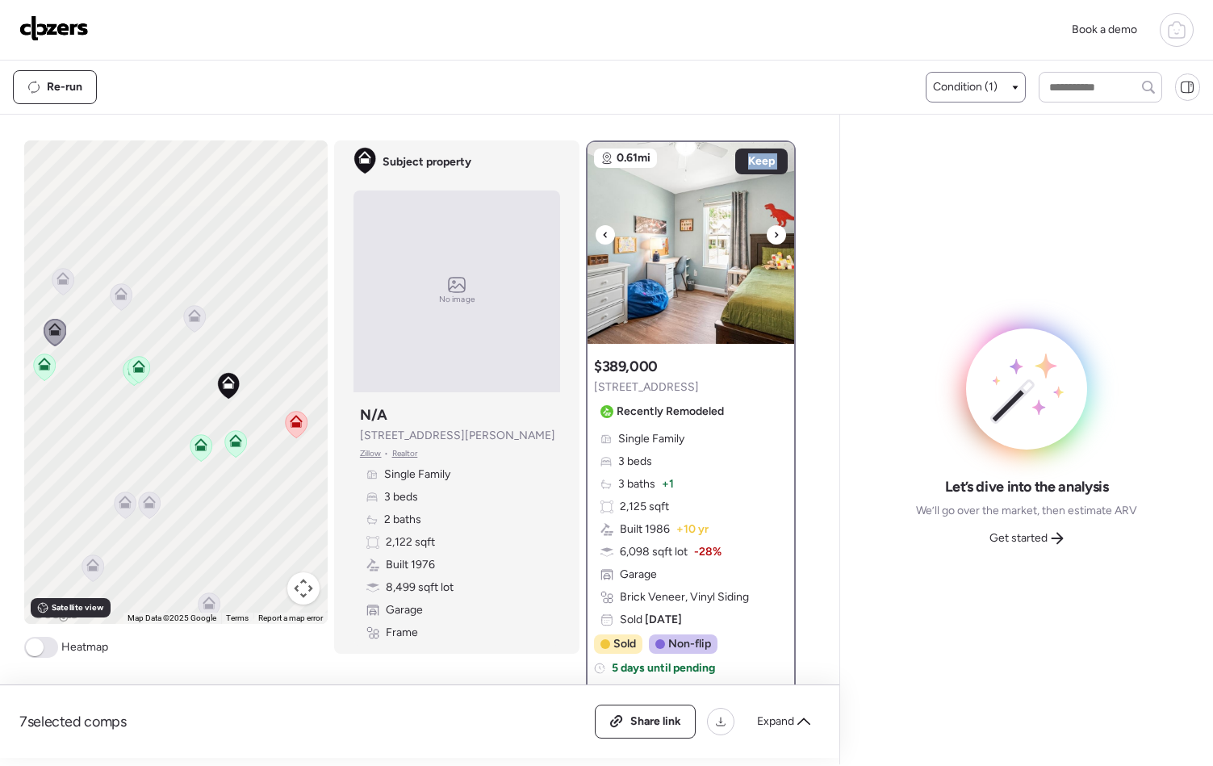
click at [773, 239] on icon at bounding box center [776, 234] width 6 height 19
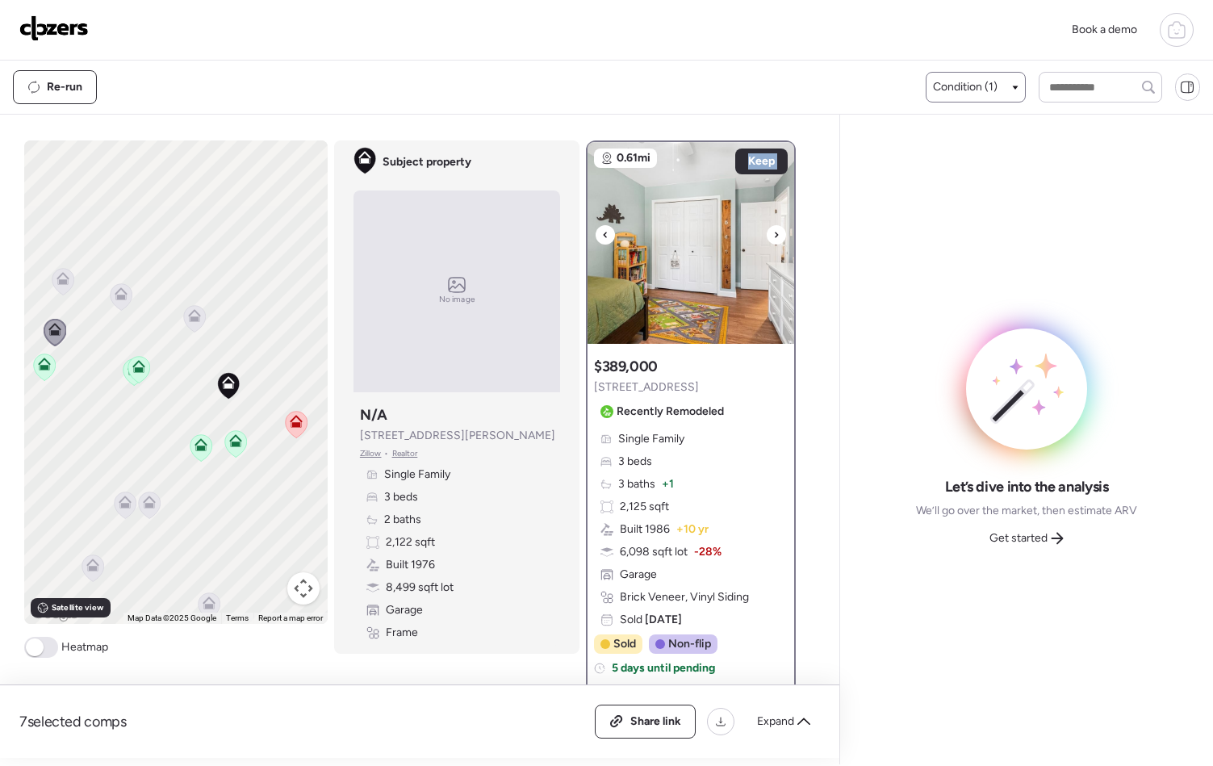
click at [773, 239] on icon at bounding box center [776, 234] width 6 height 19
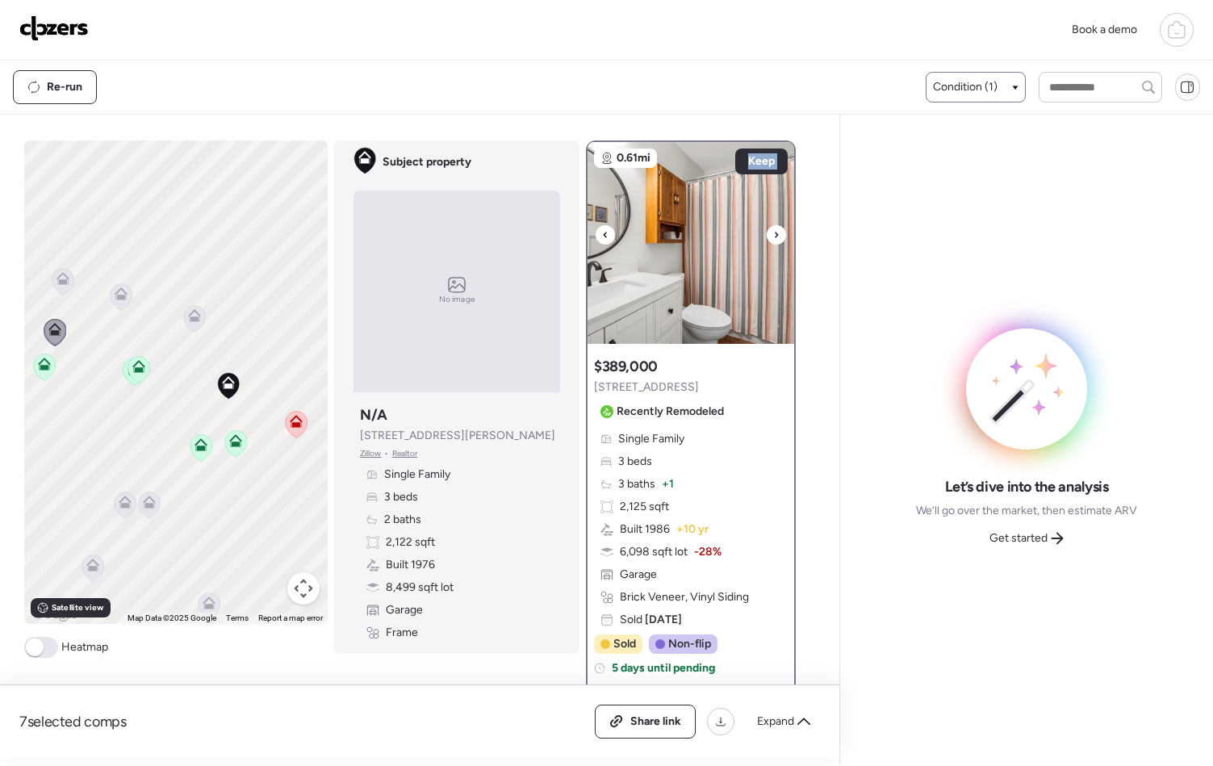
click at [773, 239] on icon at bounding box center [776, 234] width 6 height 19
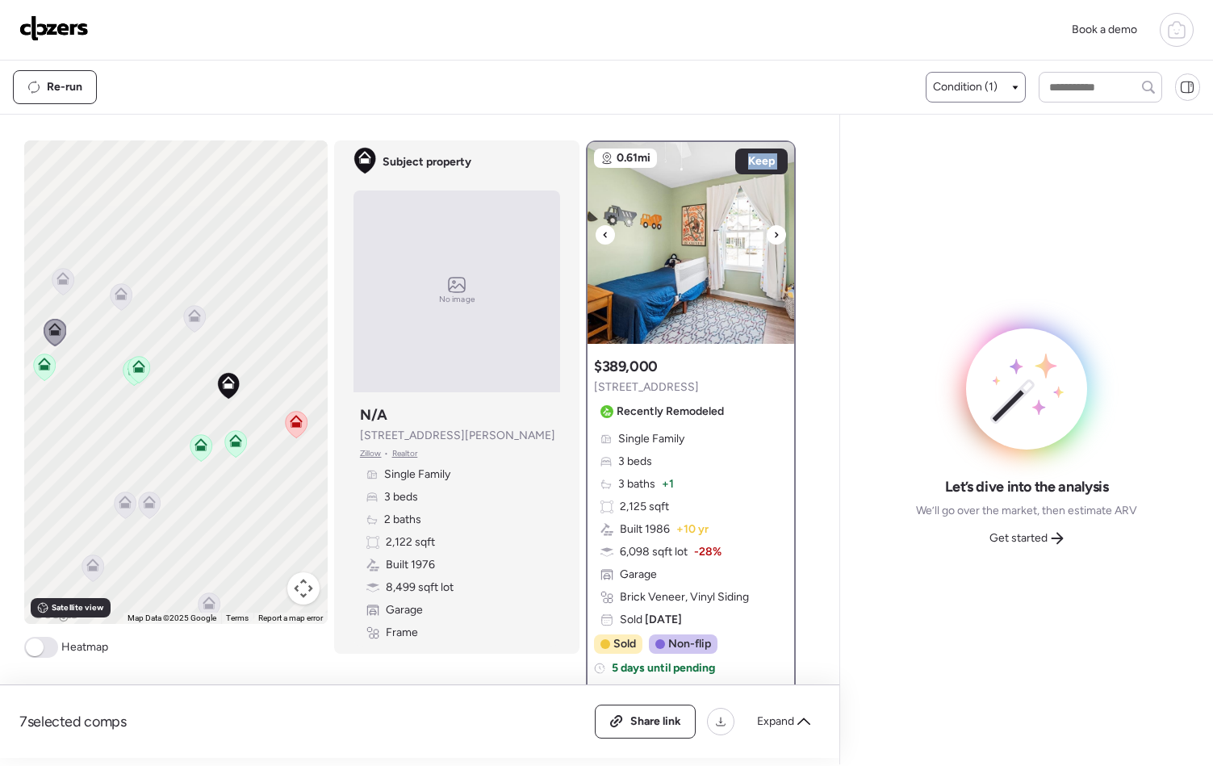
click at [773, 239] on icon at bounding box center [776, 234] width 6 height 19
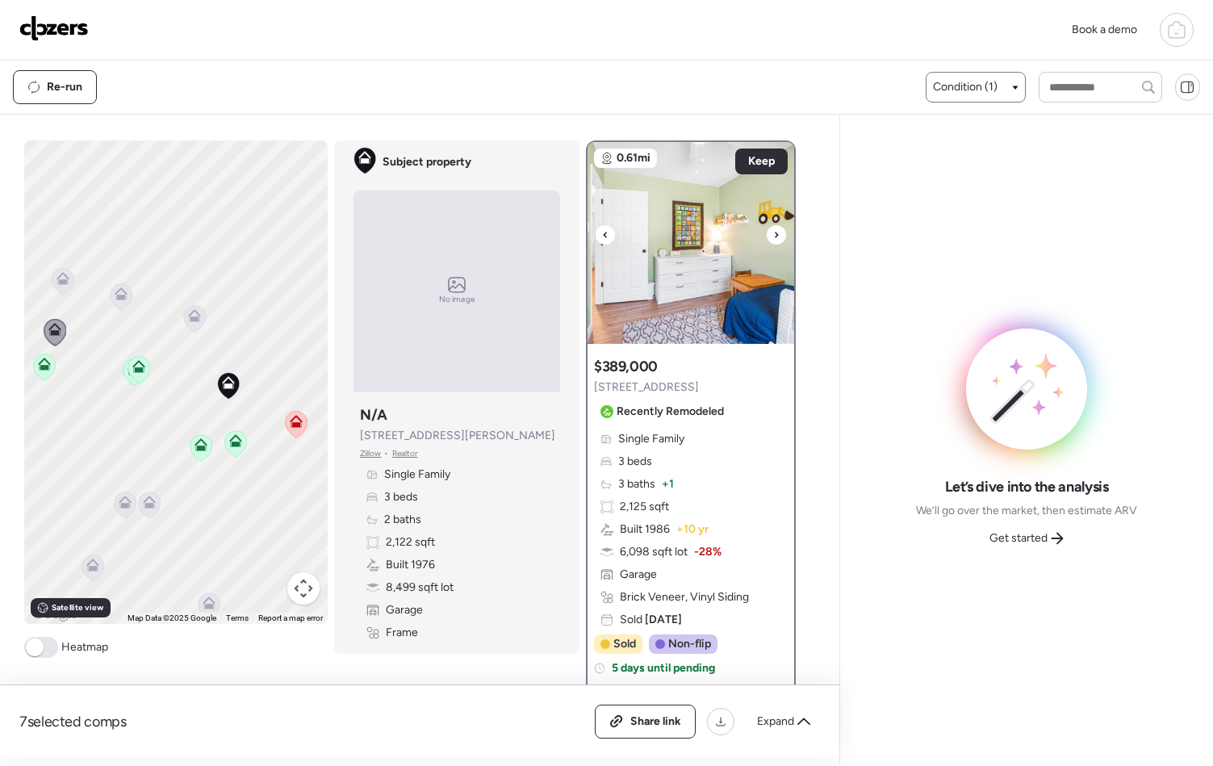
click at [773, 239] on icon at bounding box center [776, 234] width 6 height 19
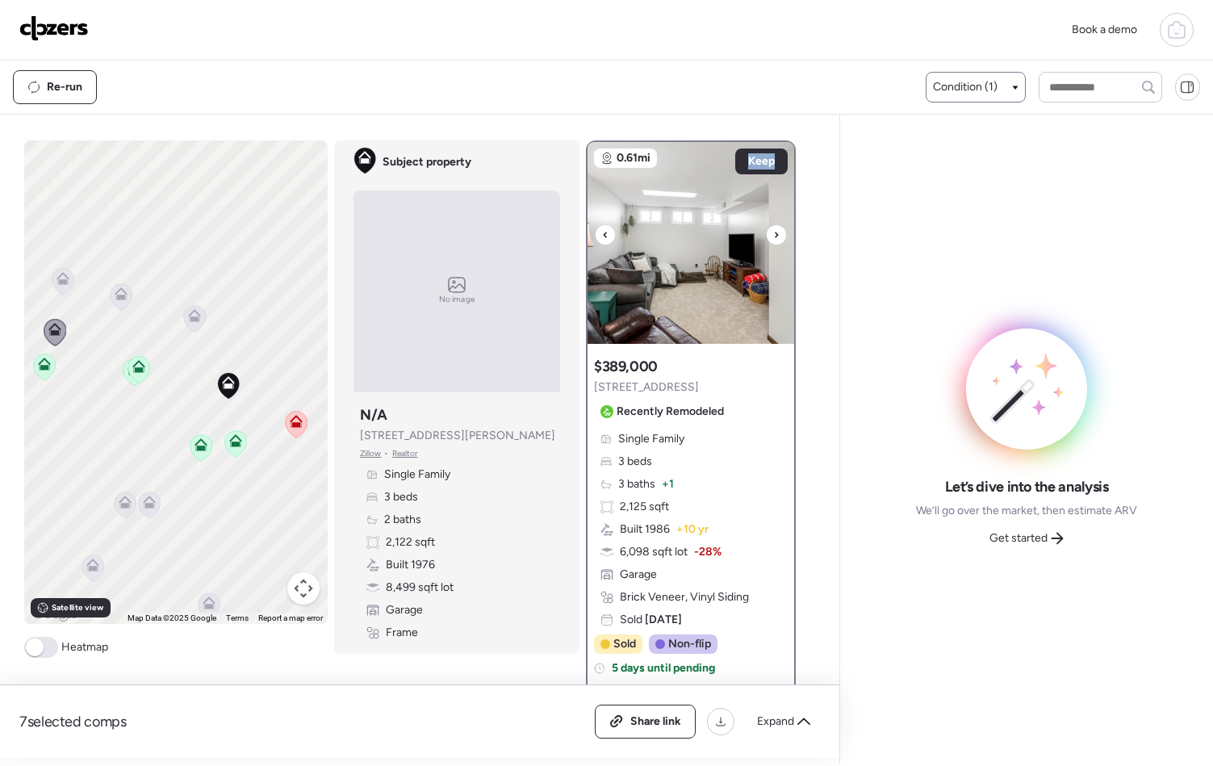
click at [773, 239] on icon at bounding box center [776, 234] width 6 height 19
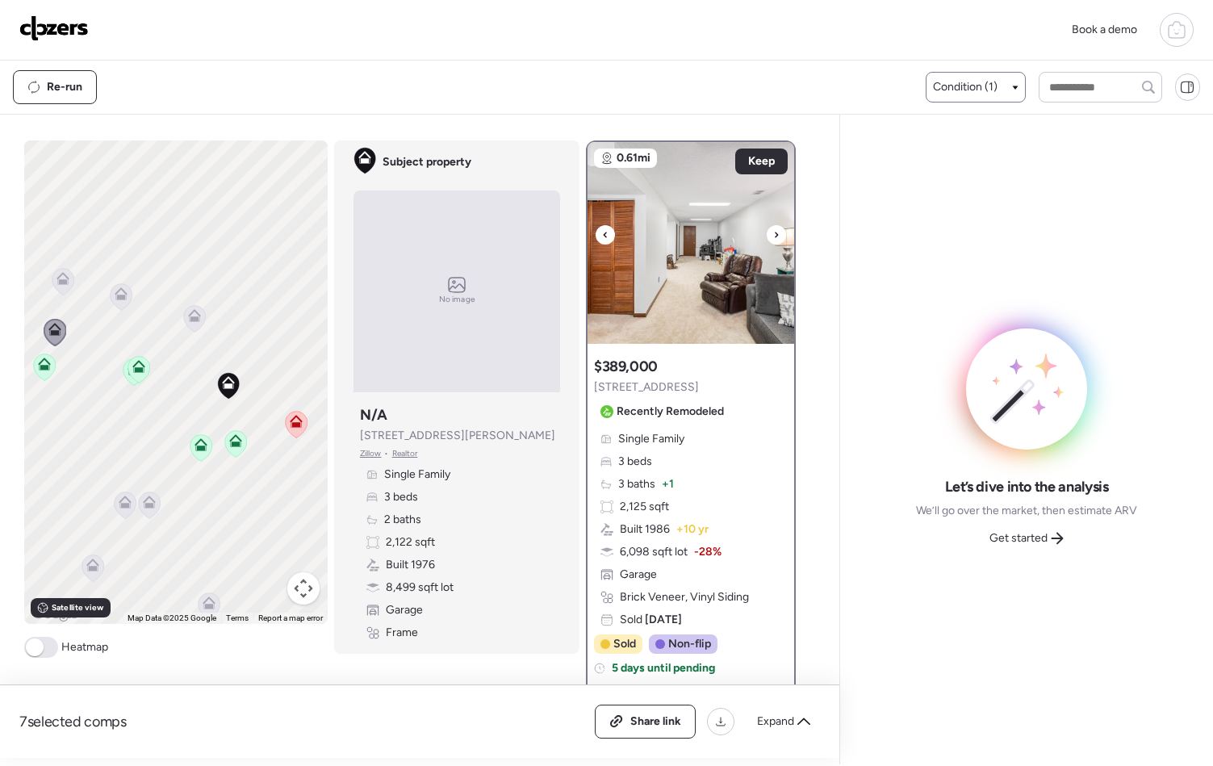
click at [773, 239] on icon at bounding box center [776, 234] width 6 height 19
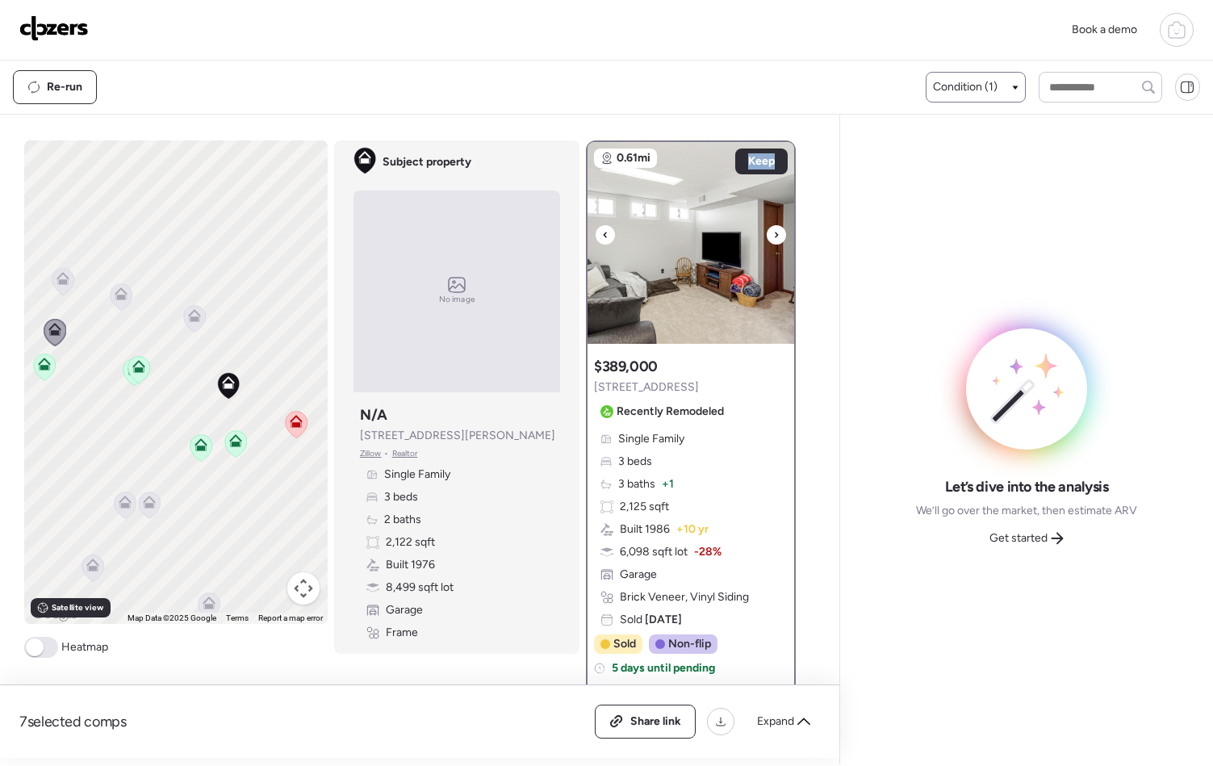
click at [773, 239] on icon at bounding box center [776, 234] width 6 height 19
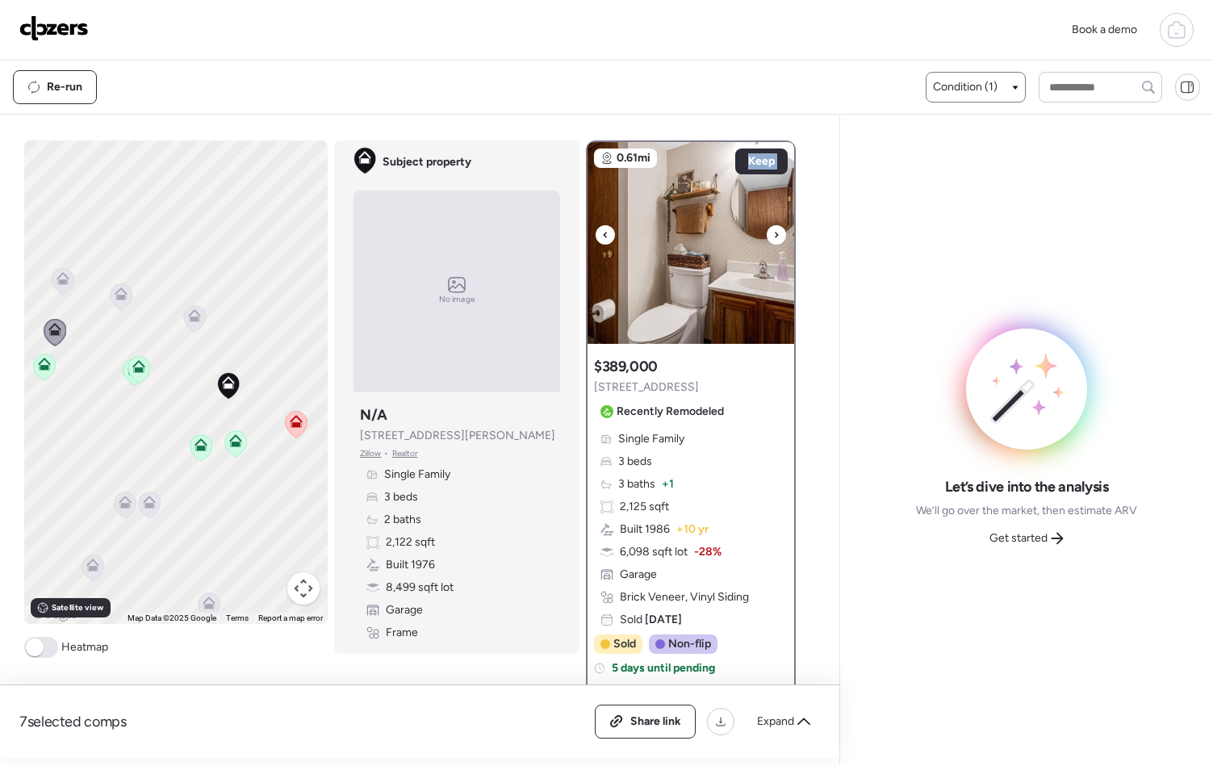
click at [773, 239] on icon at bounding box center [776, 234] width 6 height 19
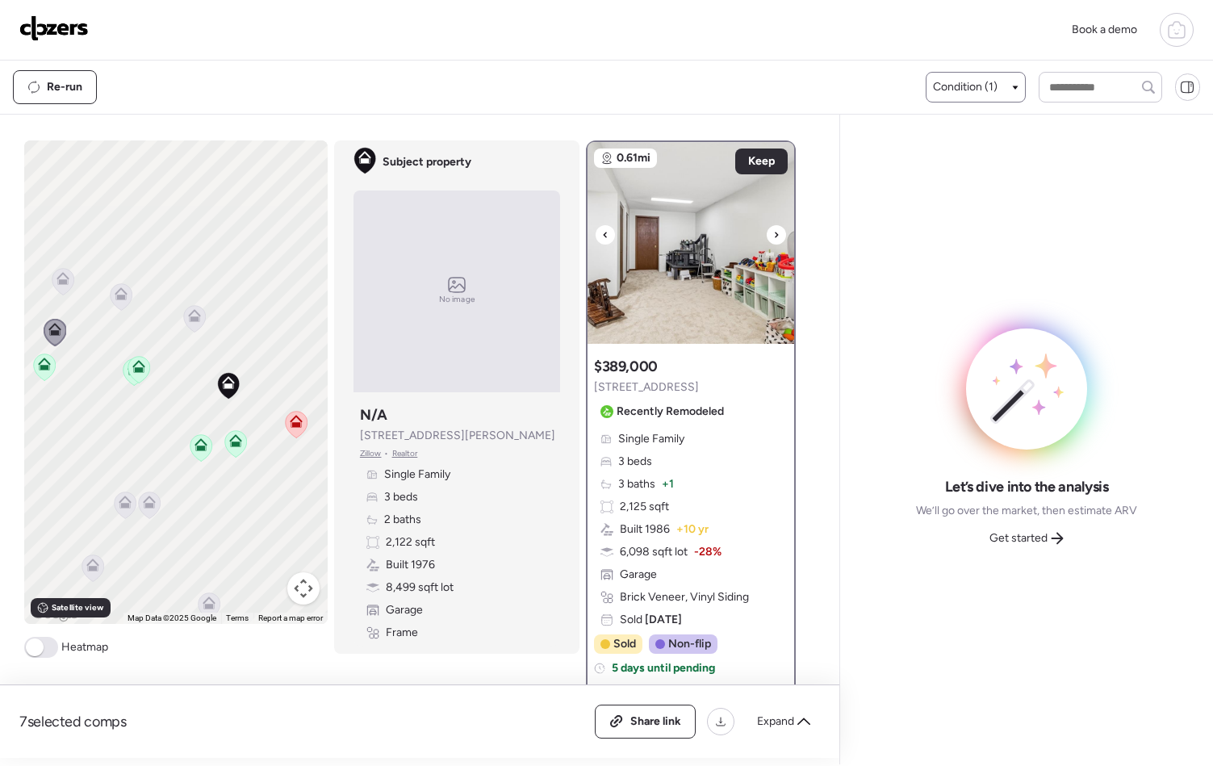
click at [773, 239] on icon at bounding box center [776, 234] width 6 height 19
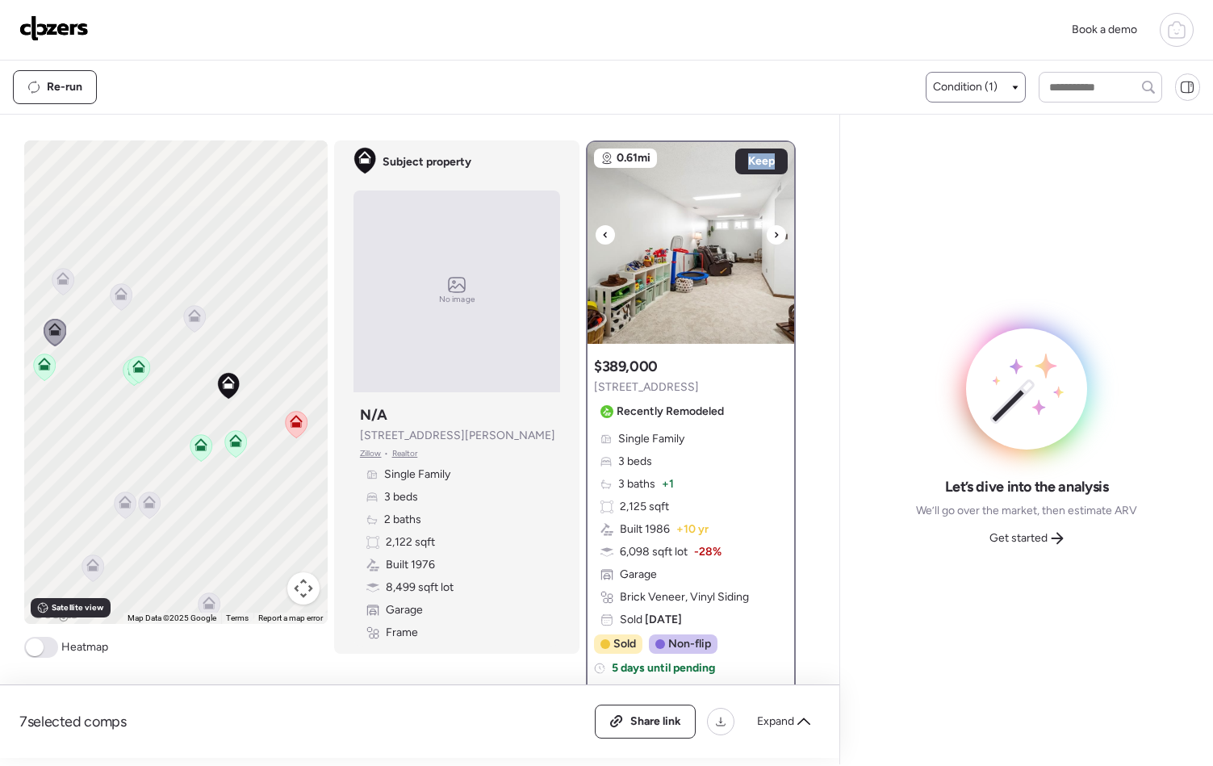
click at [773, 239] on icon at bounding box center [776, 234] width 6 height 19
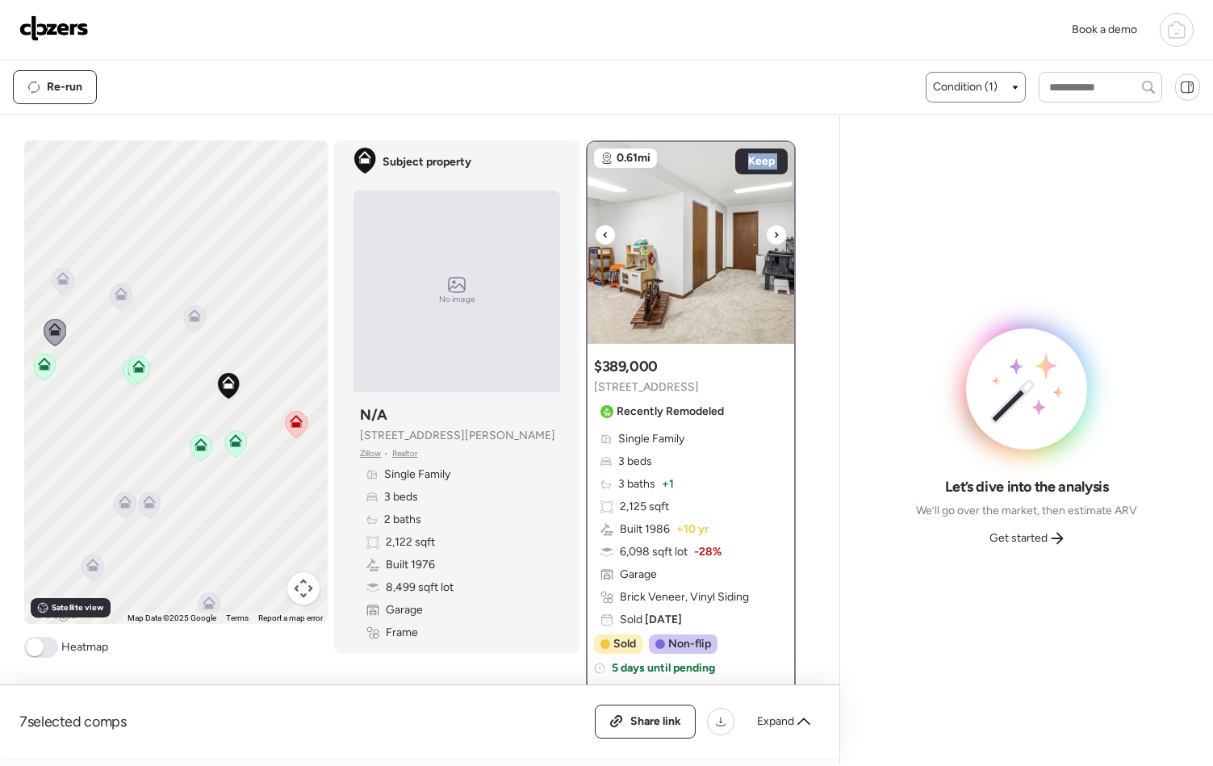
click at [773, 239] on icon at bounding box center [776, 234] width 6 height 19
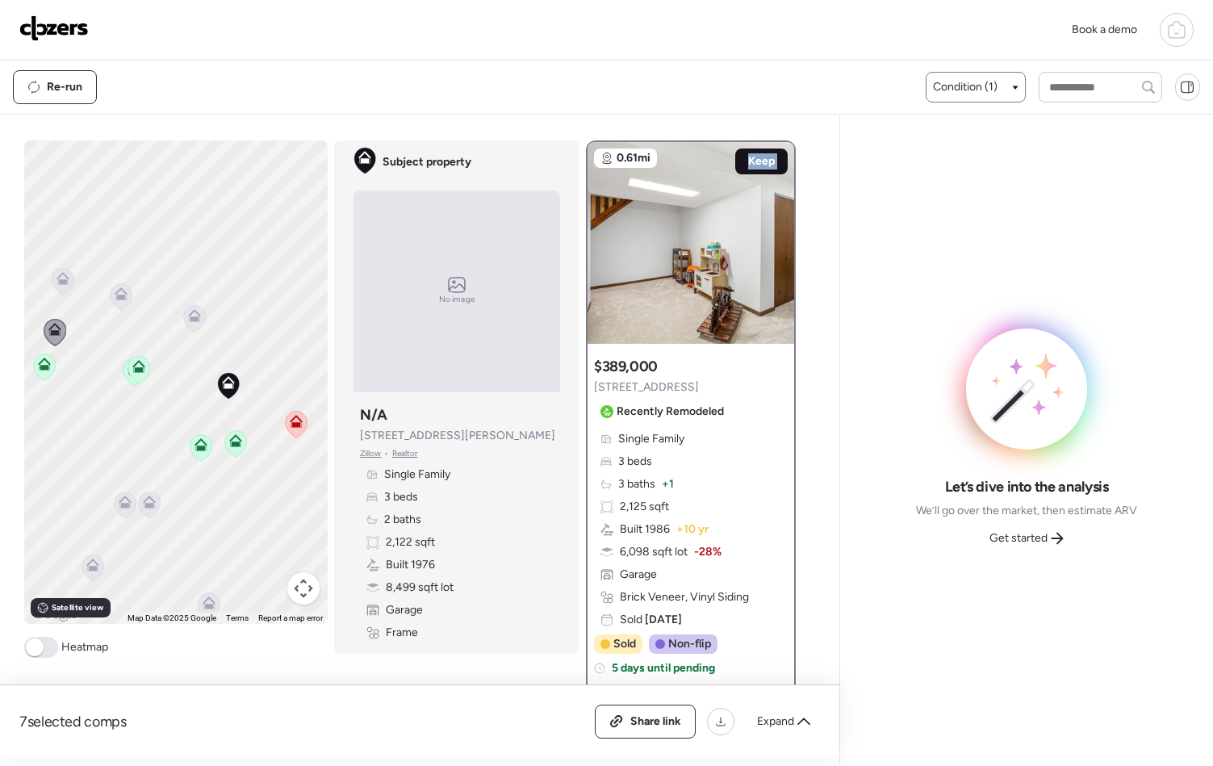
click at [757, 160] on span "Keep" at bounding box center [761, 161] width 27 height 16
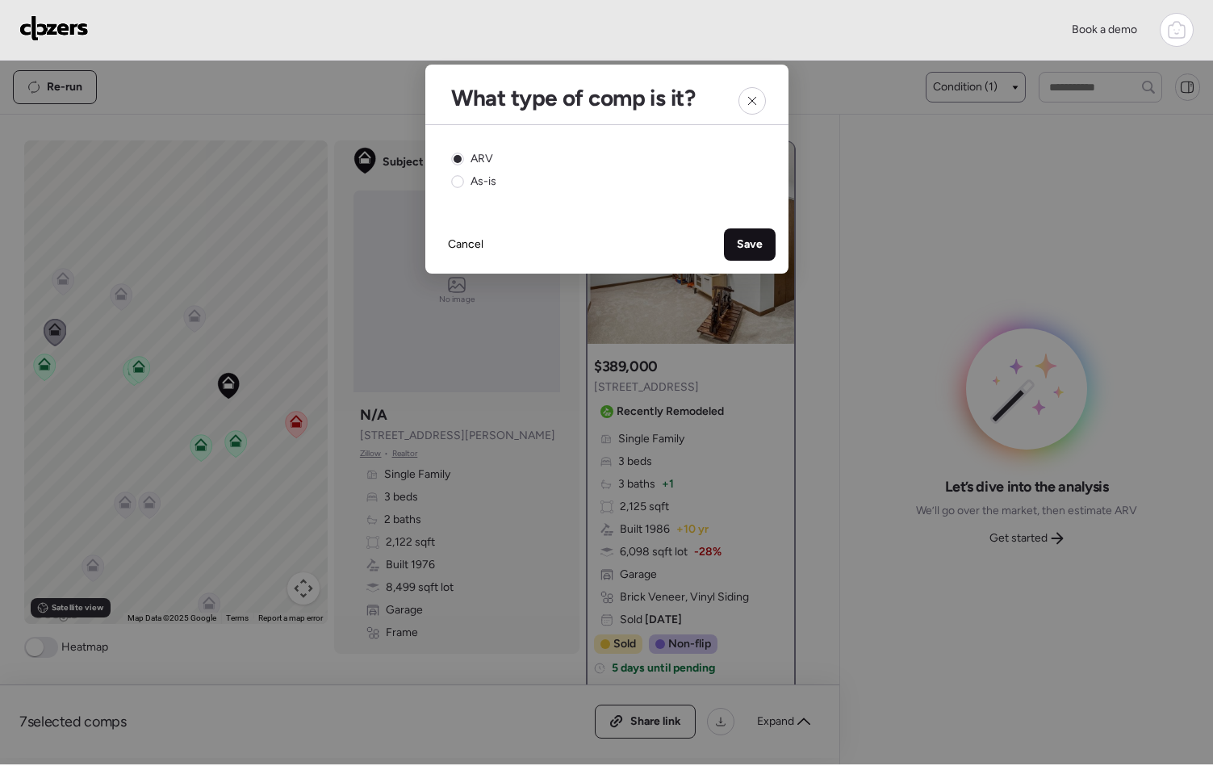
click at [743, 247] on span "Save" at bounding box center [750, 245] width 26 height 16
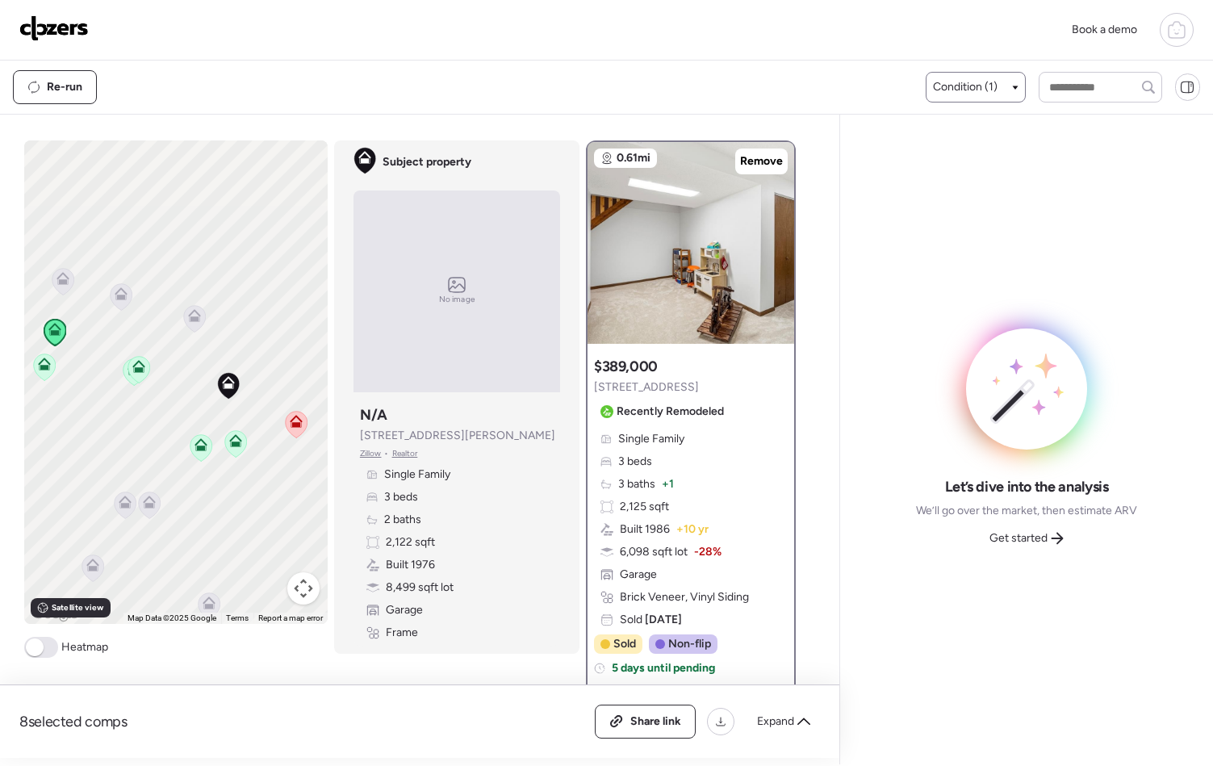
click at [58, 287] on icon at bounding box center [63, 281] width 22 height 27
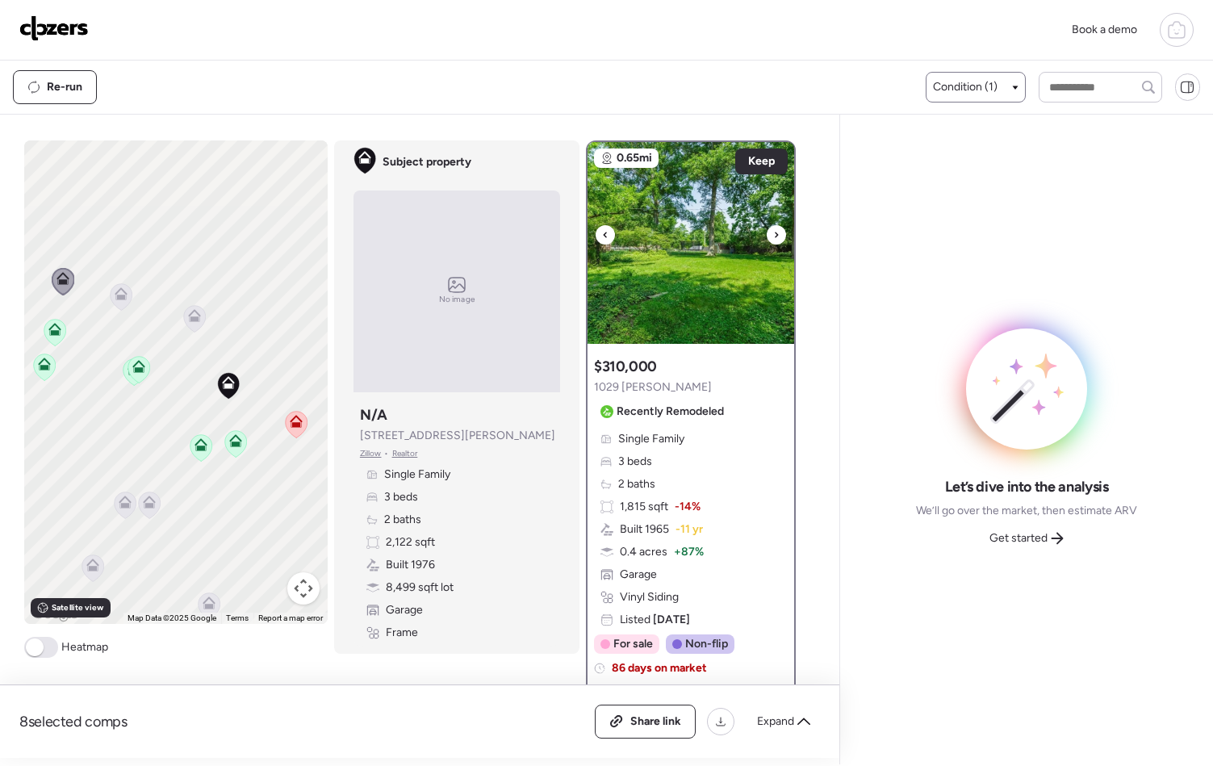
click at [773, 234] on icon at bounding box center [776, 234] width 6 height 19
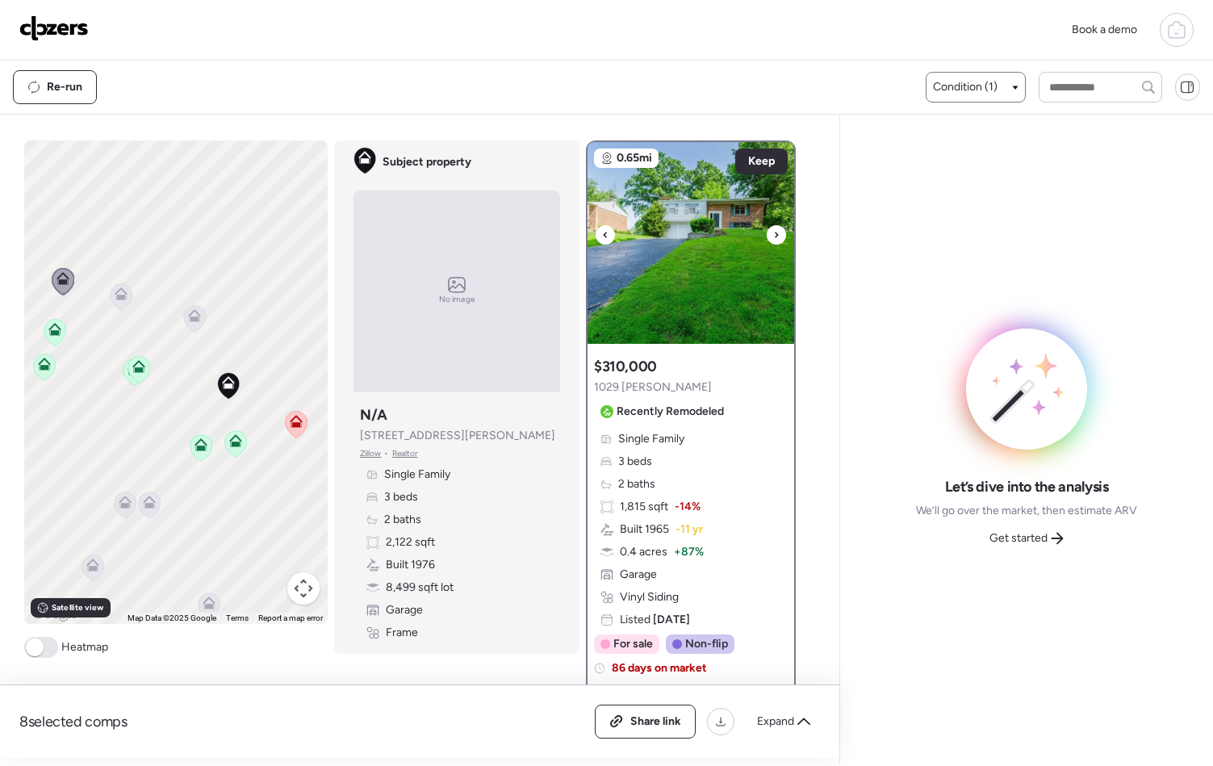
click at [773, 234] on icon at bounding box center [776, 234] width 6 height 19
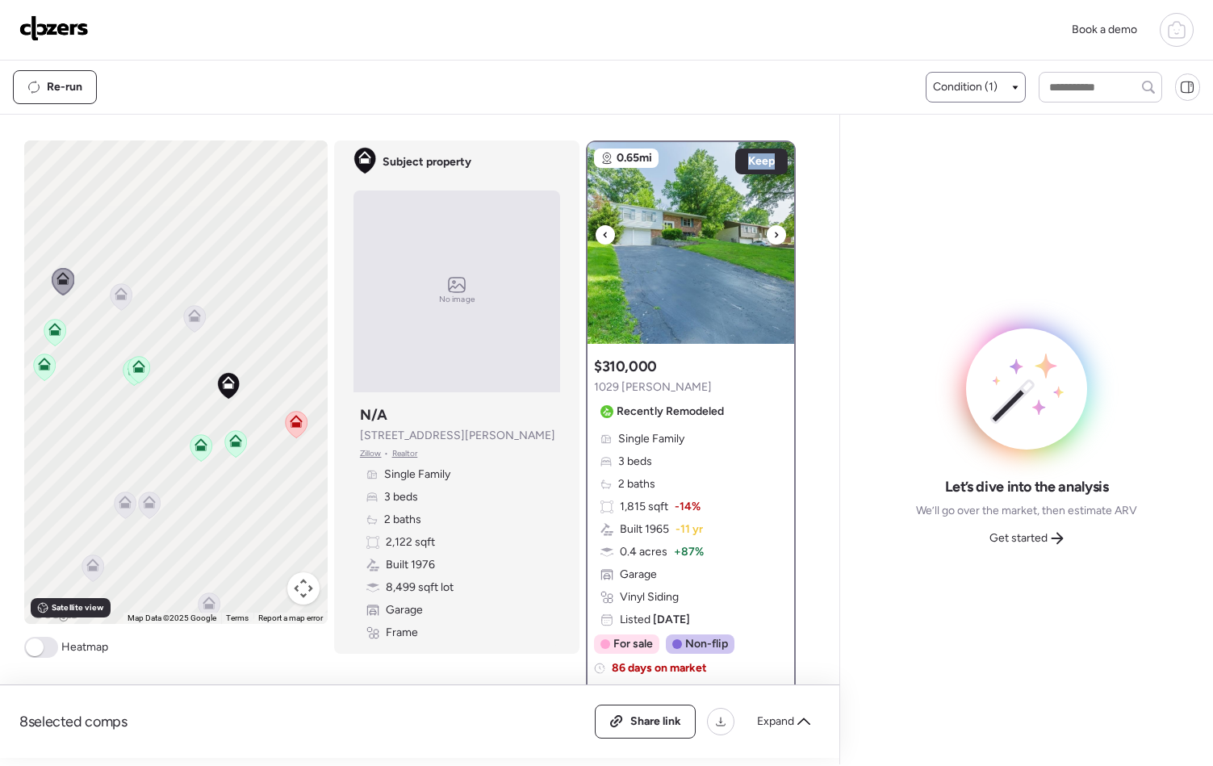
click at [773, 234] on icon at bounding box center [776, 234] width 6 height 19
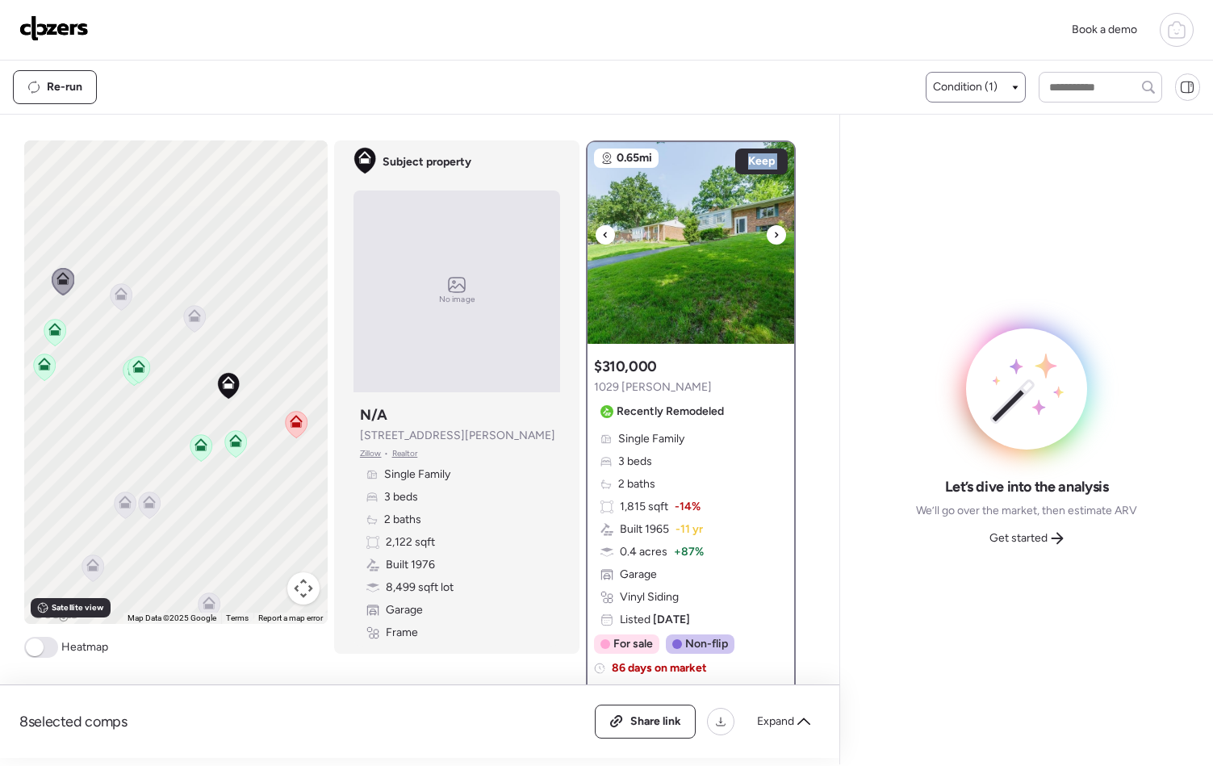
click at [773, 234] on icon at bounding box center [776, 234] width 6 height 19
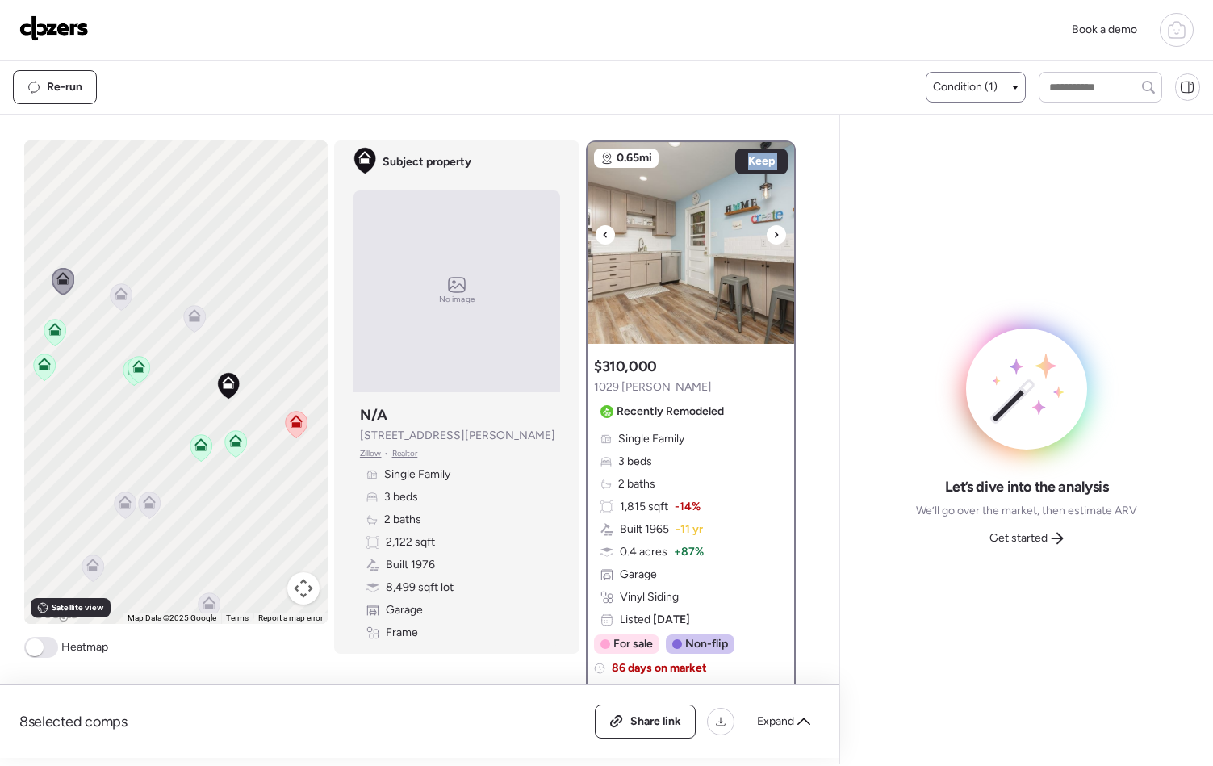
click at [773, 234] on icon at bounding box center [776, 234] width 6 height 19
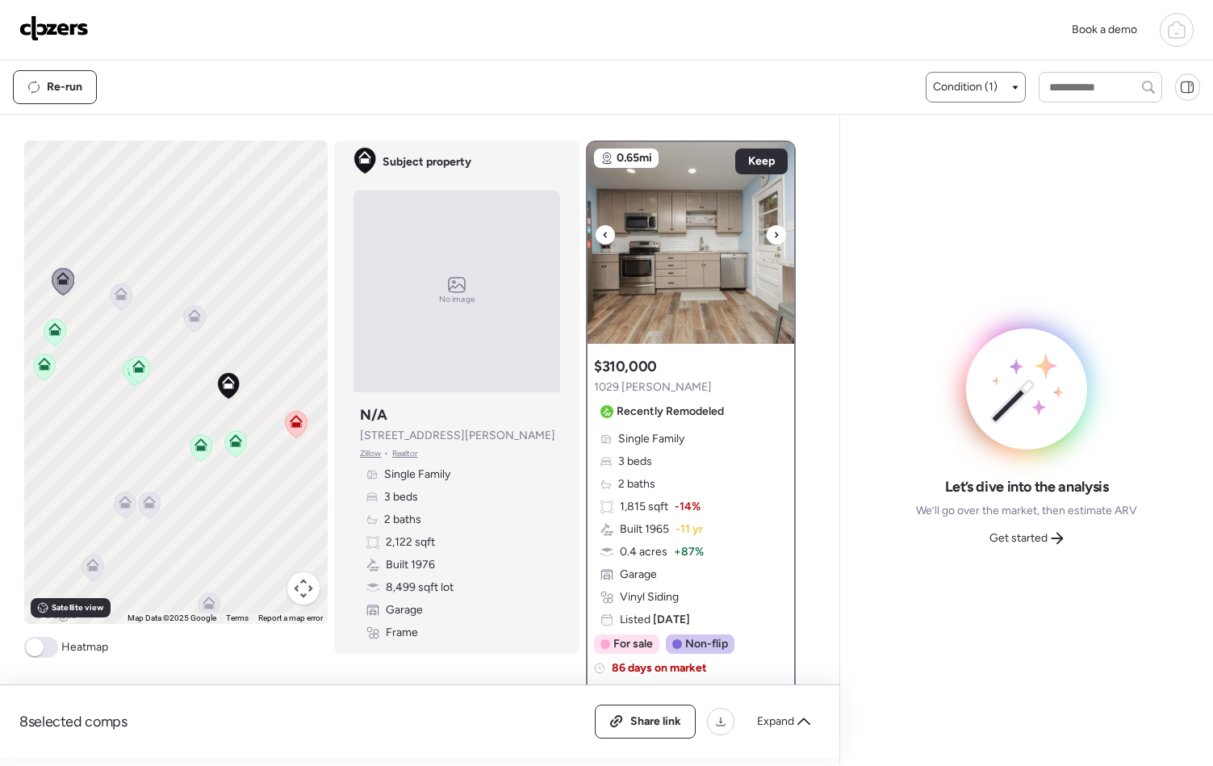
click at [773, 234] on icon at bounding box center [776, 234] width 6 height 19
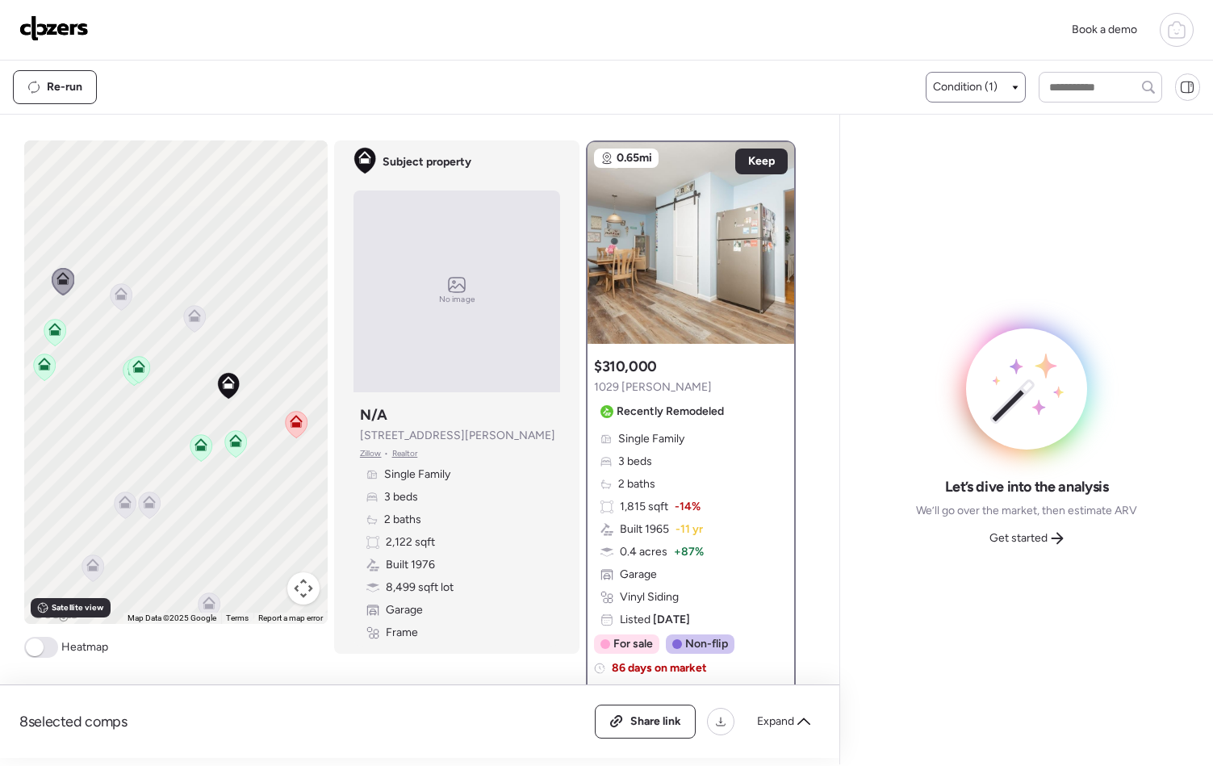
click at [51, 331] on icon at bounding box center [54, 332] width 10 height 5
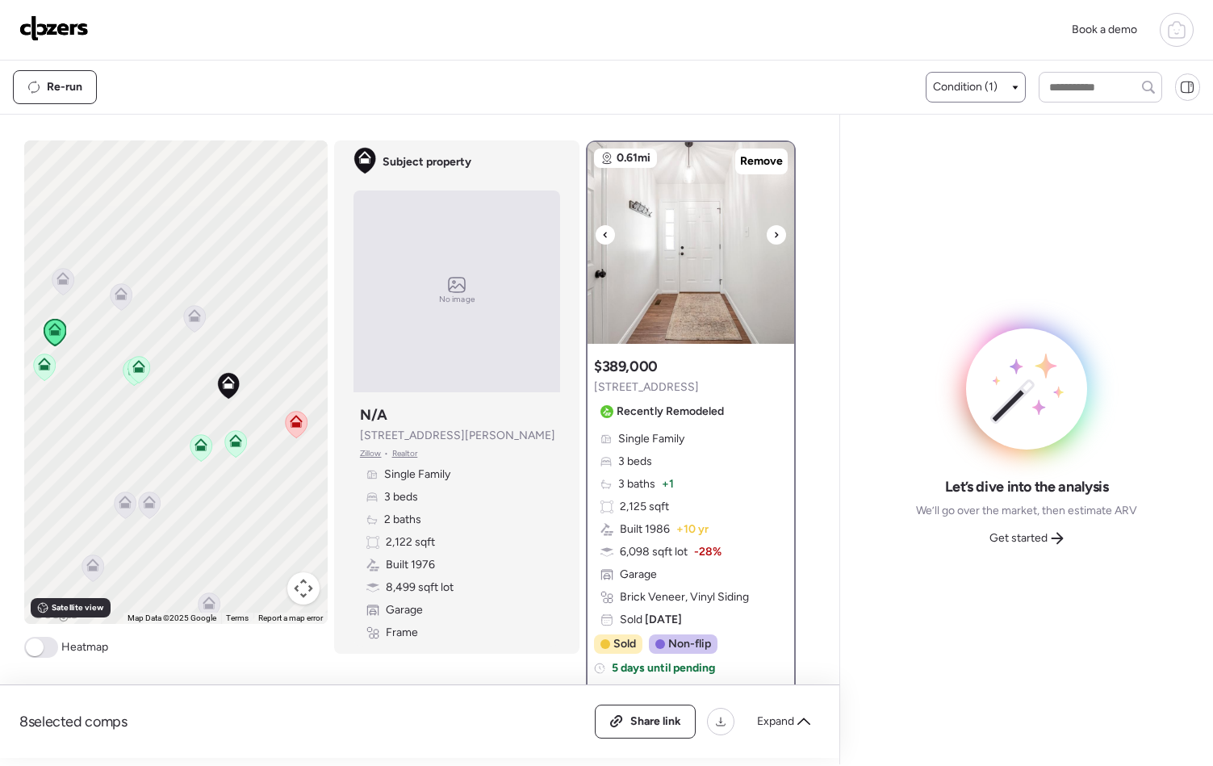
click at [773, 235] on icon at bounding box center [776, 234] width 6 height 19
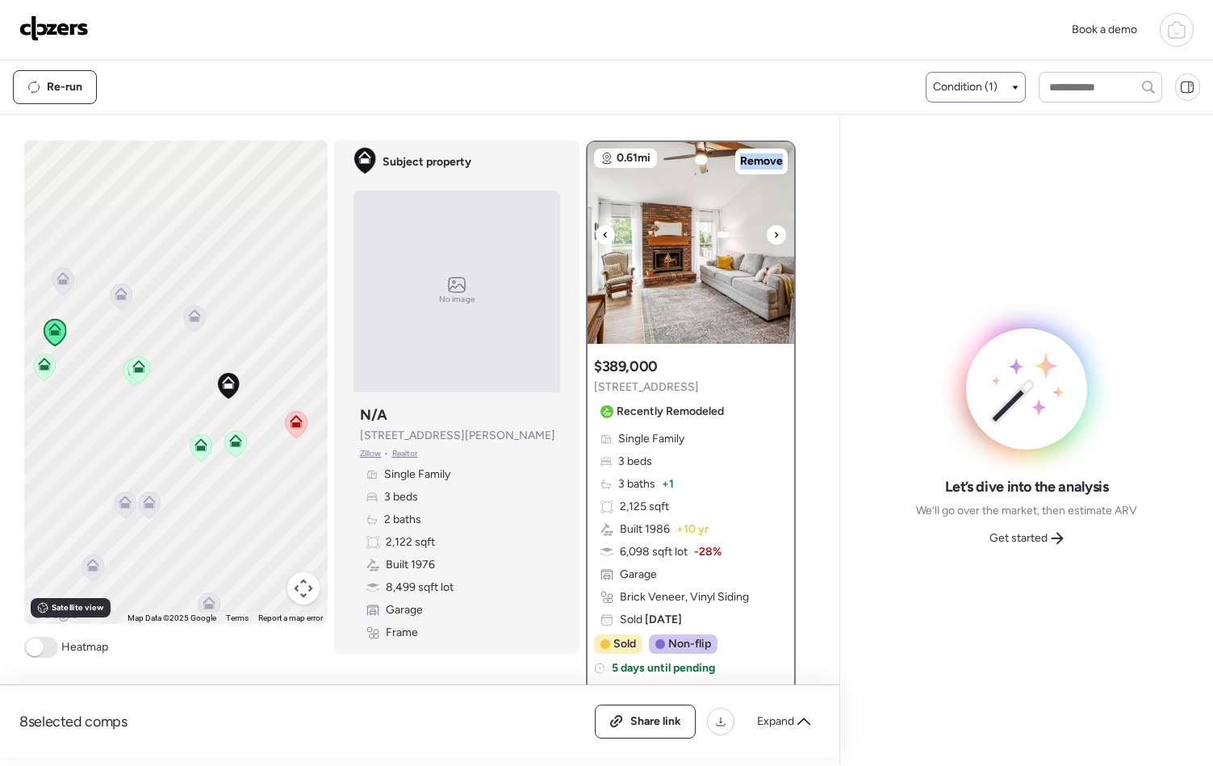
click at [773, 235] on icon at bounding box center [776, 234] width 6 height 19
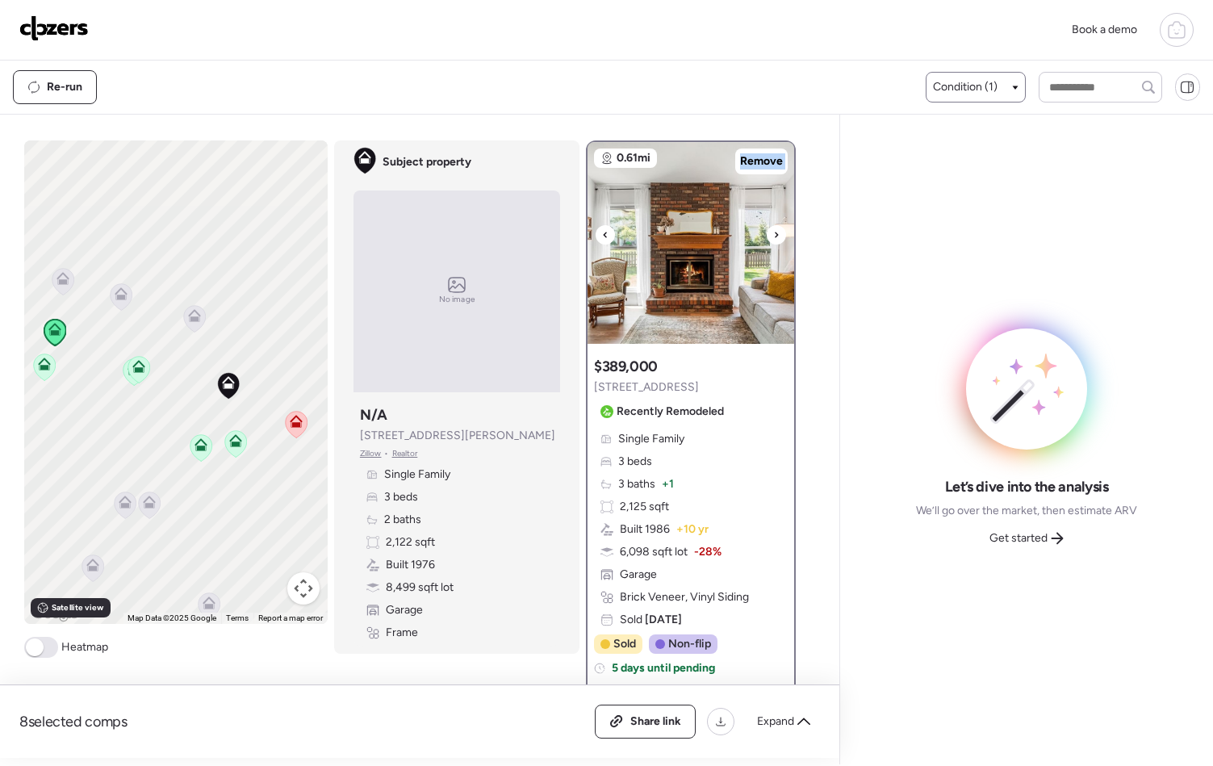
click at [773, 235] on icon at bounding box center [776, 234] width 6 height 19
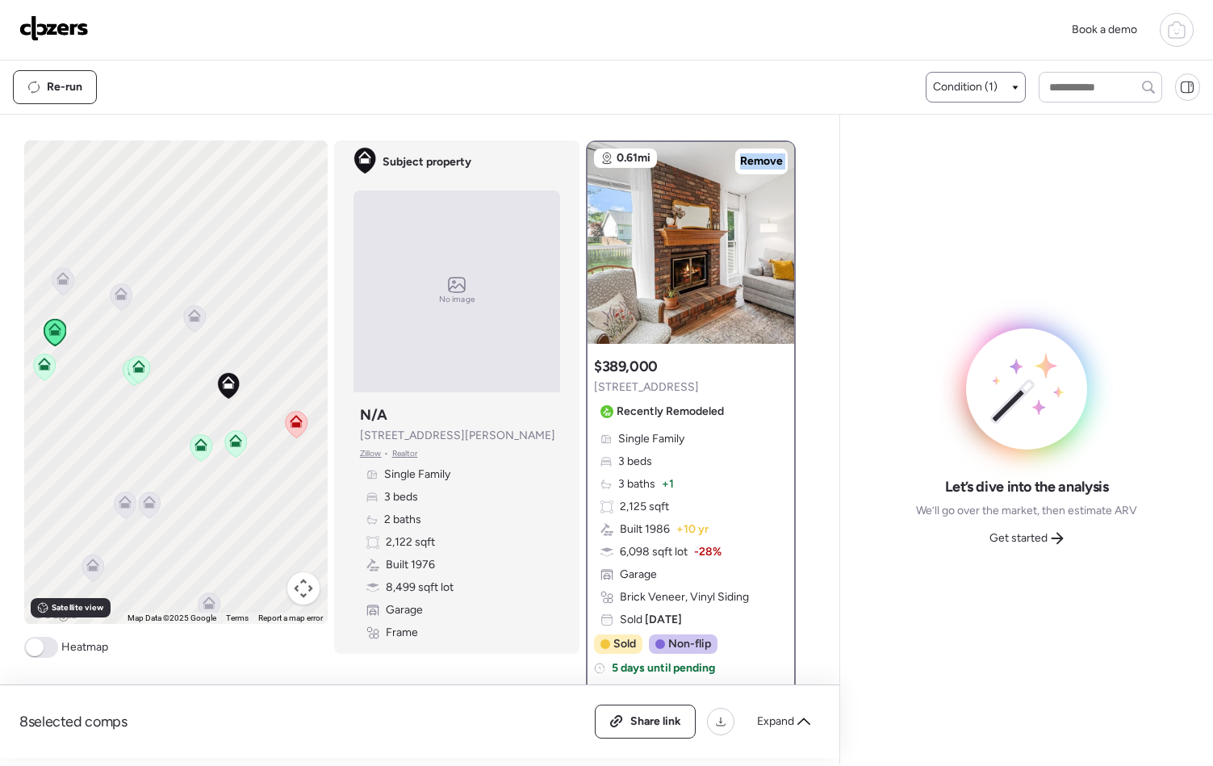
click at [44, 362] on icon at bounding box center [44, 361] width 12 height 7
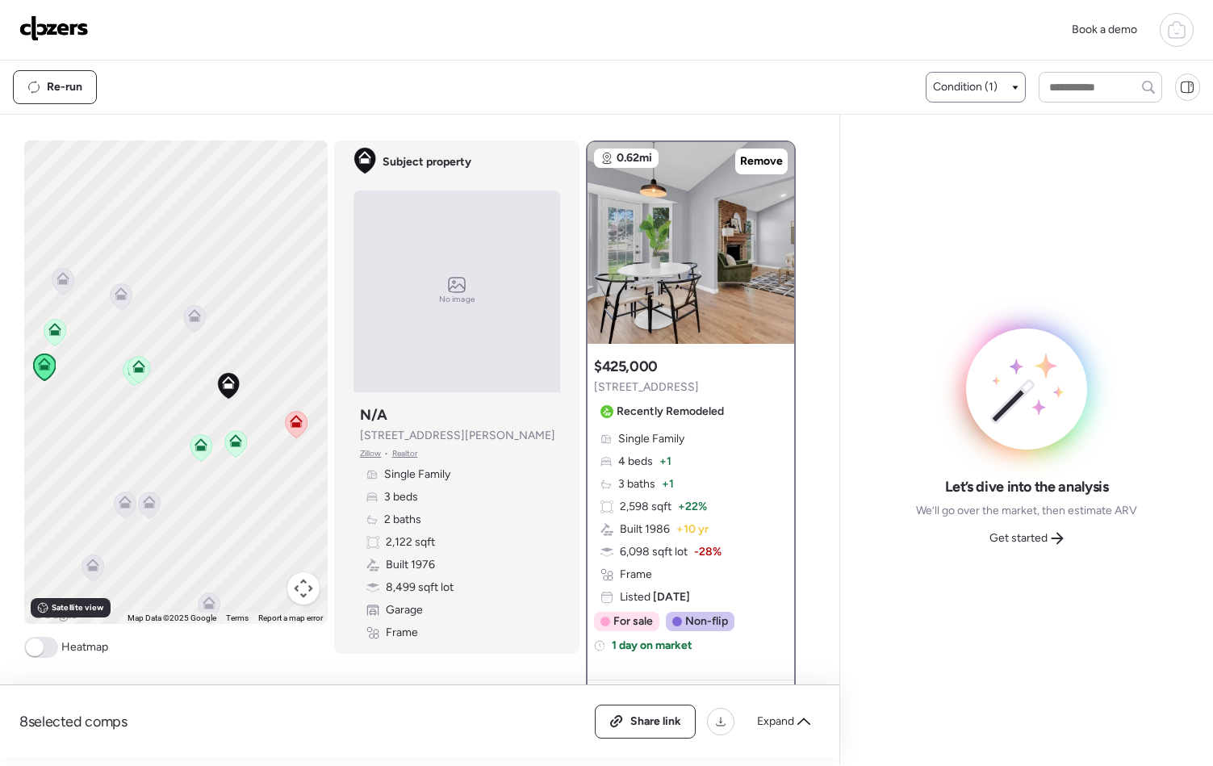
click at [680, 357] on div "Suggested comp $425,000 [STREET_ADDRESS] Recently Remodeled" at bounding box center [662, 391] width 136 height 68
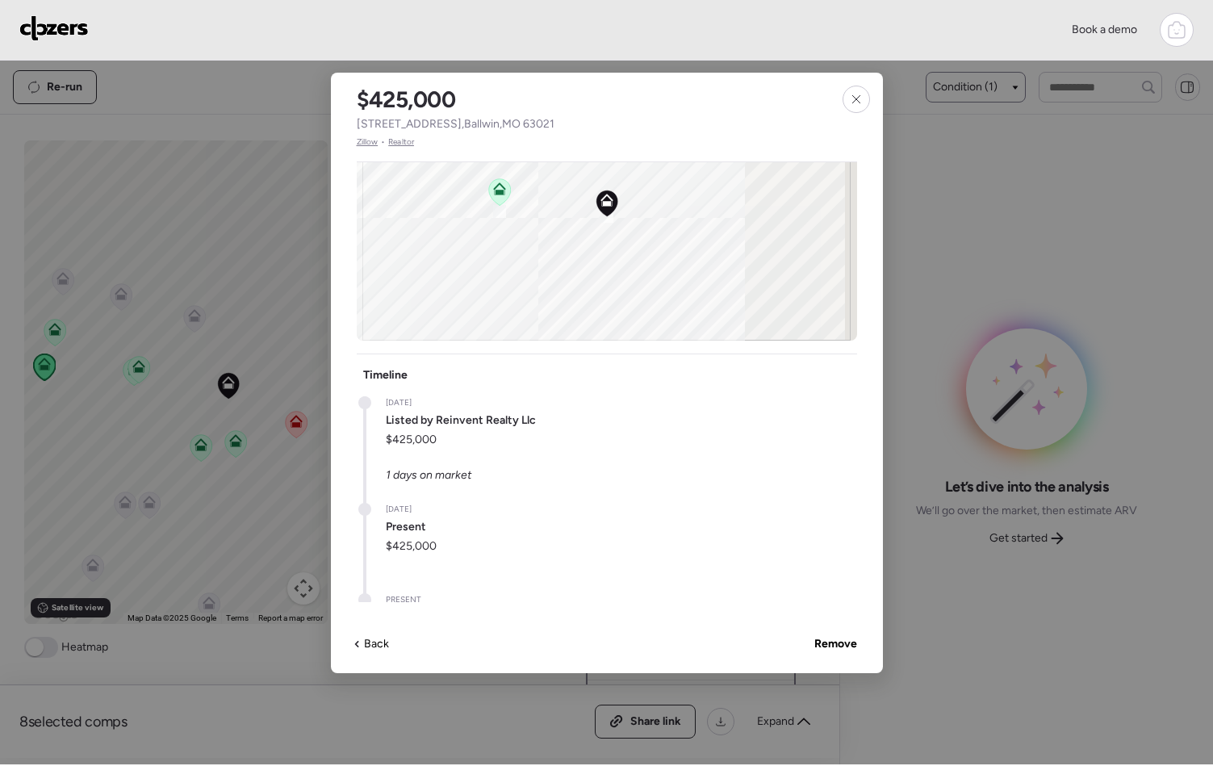
scroll to position [73, 0]
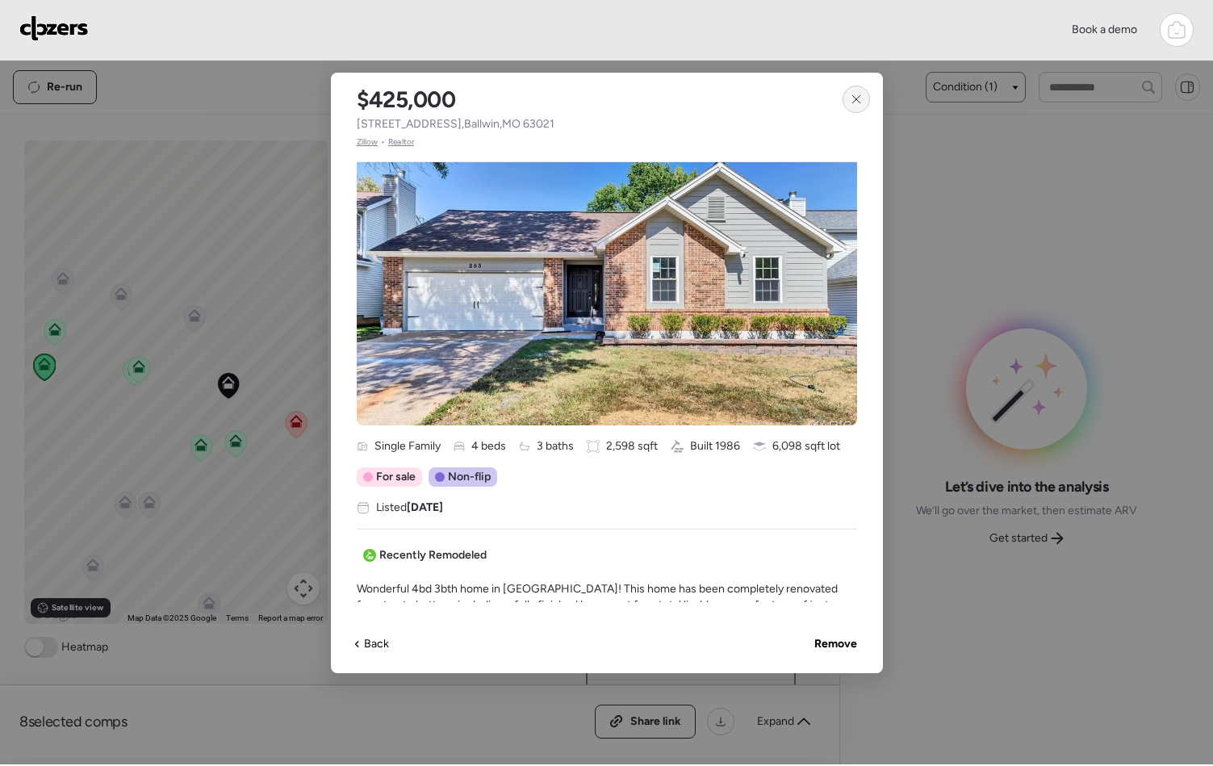
click at [852, 98] on icon at bounding box center [856, 99] width 13 height 13
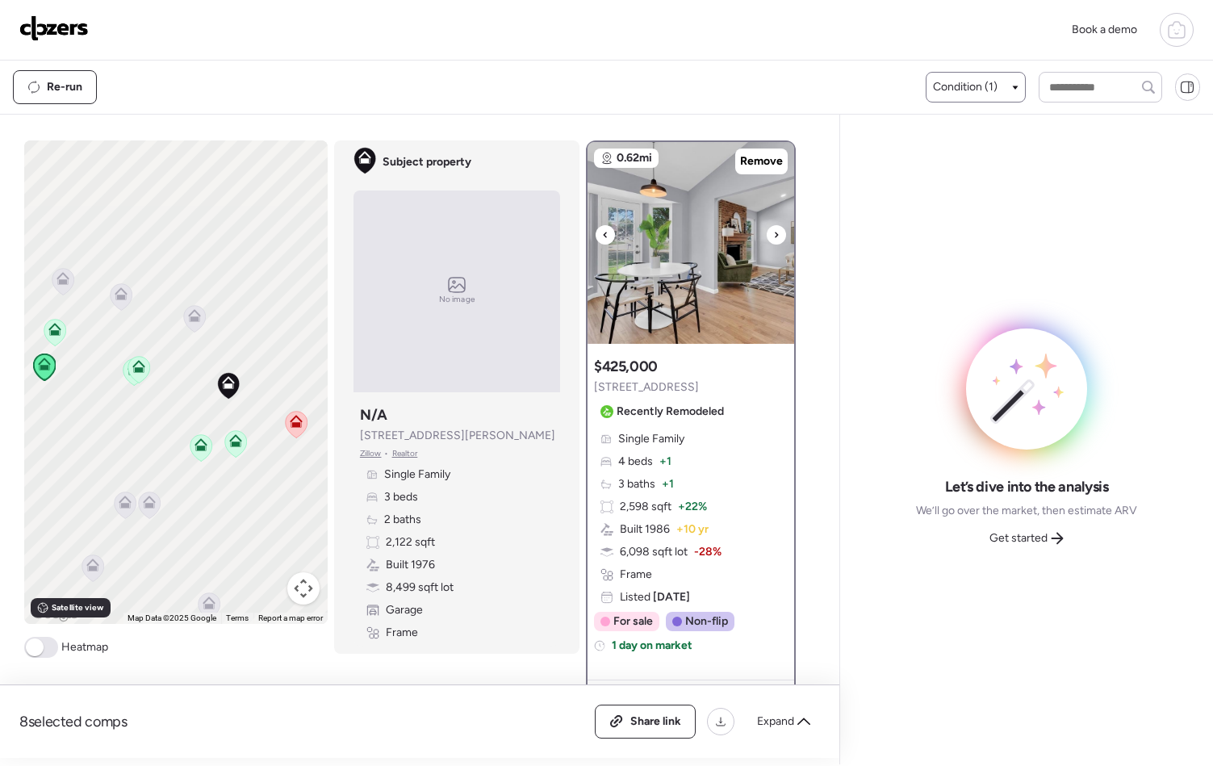
click at [712, 245] on img at bounding box center [691, 243] width 207 height 202
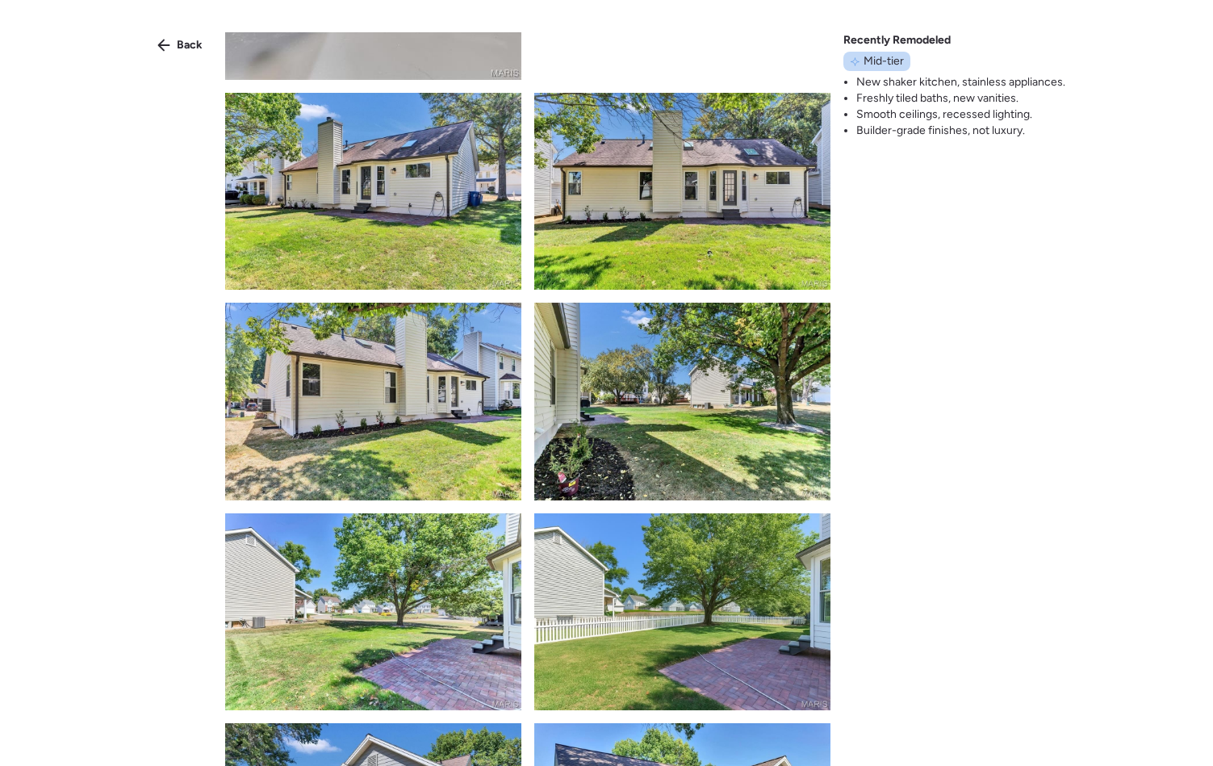
scroll to position [5007, 0]
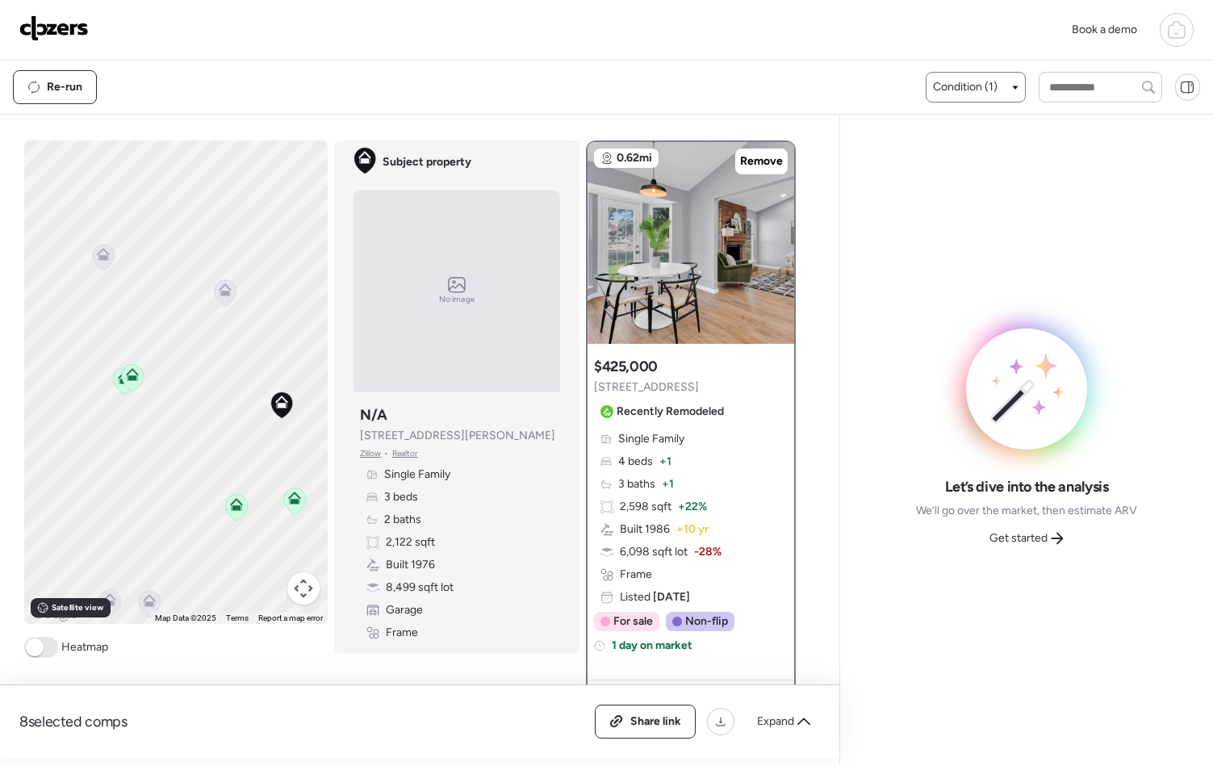
click at [128, 377] on icon at bounding box center [132, 377] width 10 height 5
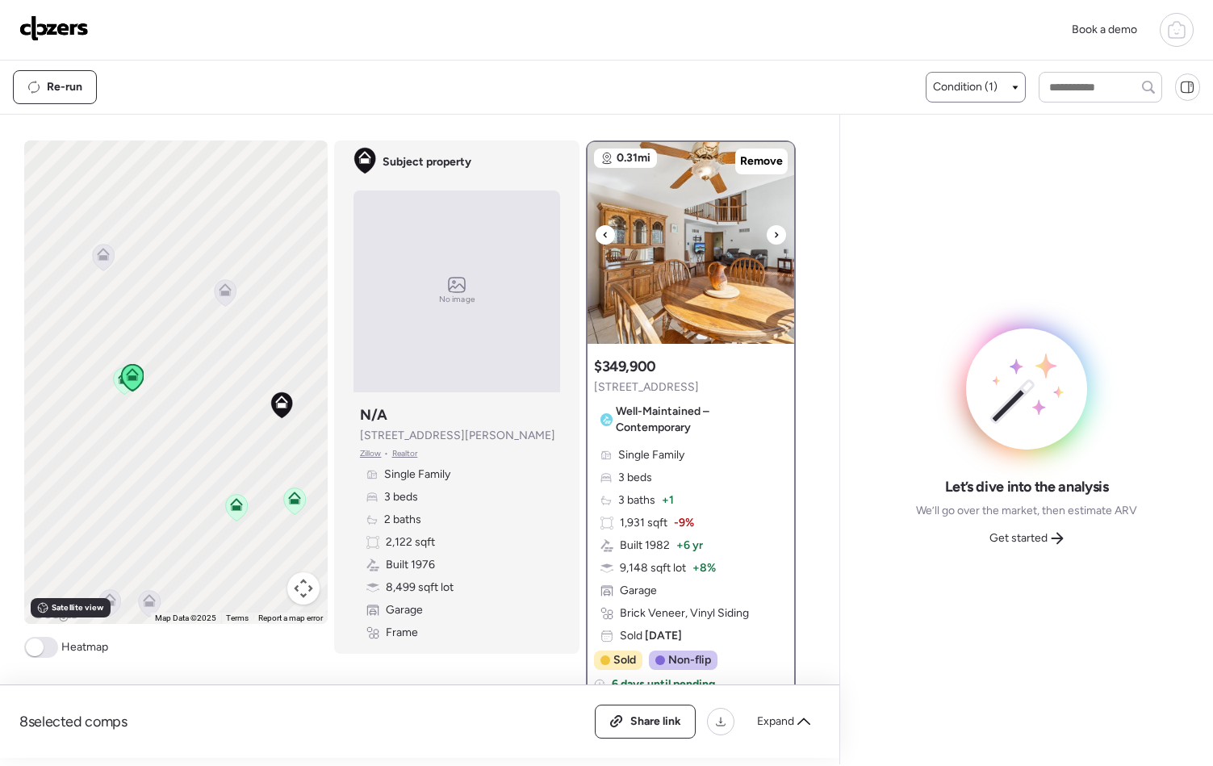
click at [676, 178] on img at bounding box center [691, 243] width 207 height 202
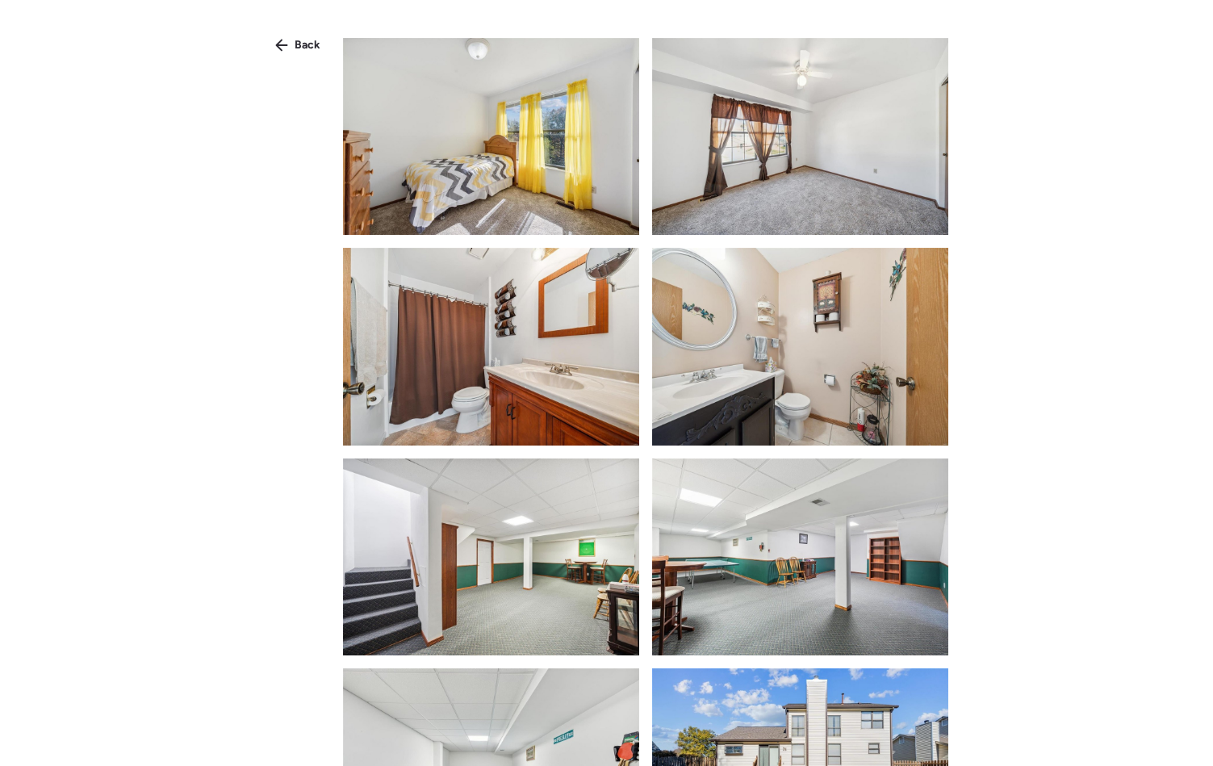
scroll to position [2140, 0]
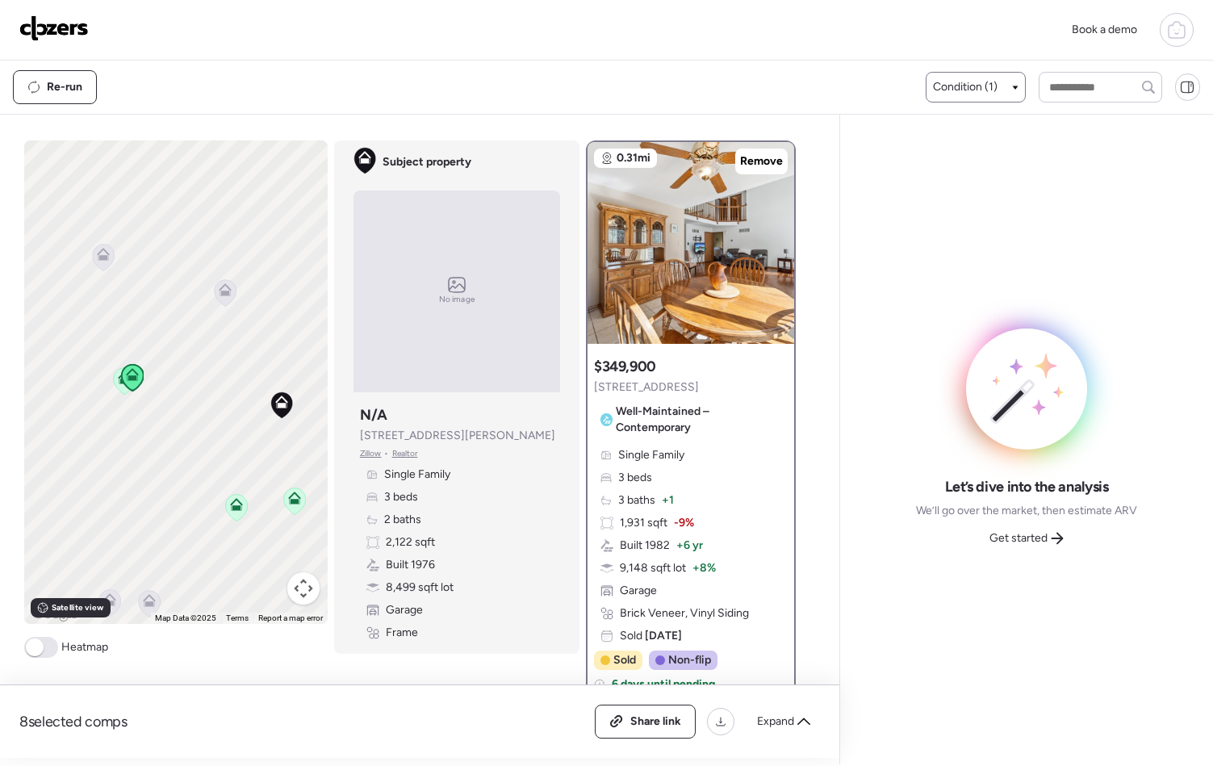
click at [121, 388] on icon at bounding box center [132, 377] width 23 height 27
click at [120, 387] on icon at bounding box center [126, 382] width 13 height 13
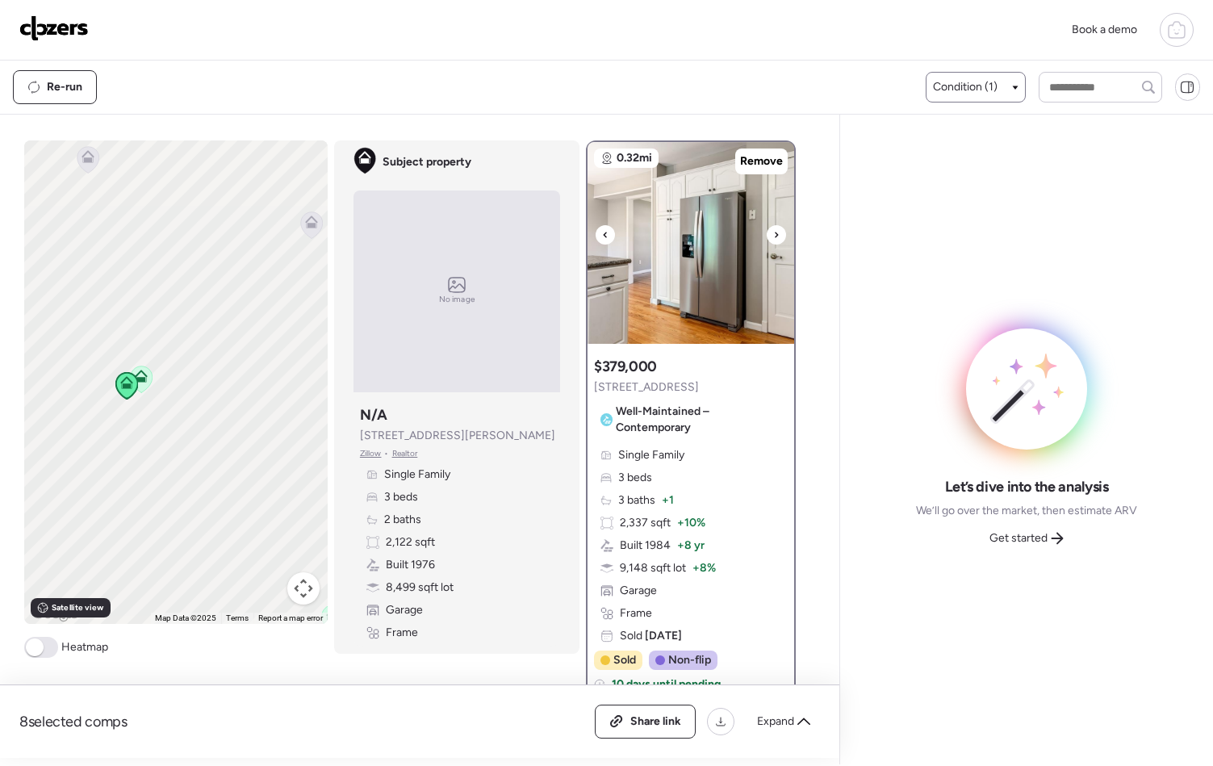
click at [773, 237] on icon at bounding box center [776, 234] width 6 height 19
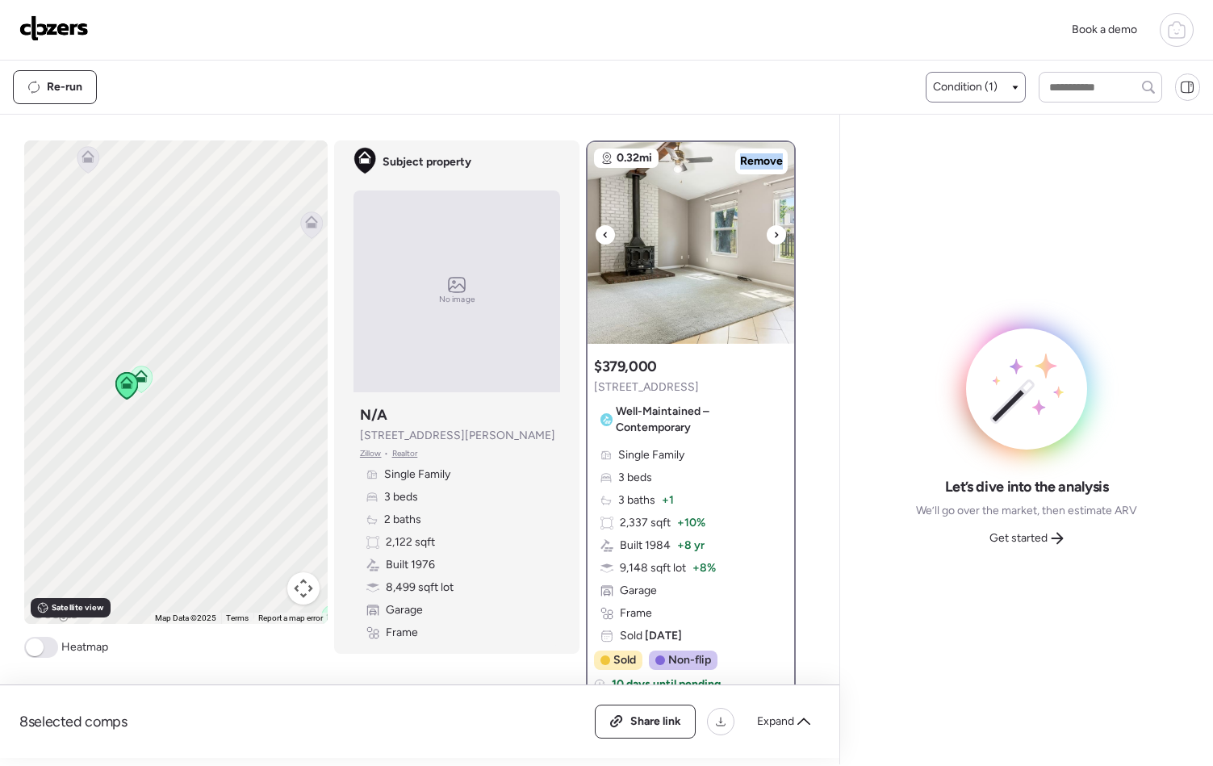
click at [773, 237] on icon at bounding box center [776, 234] width 6 height 19
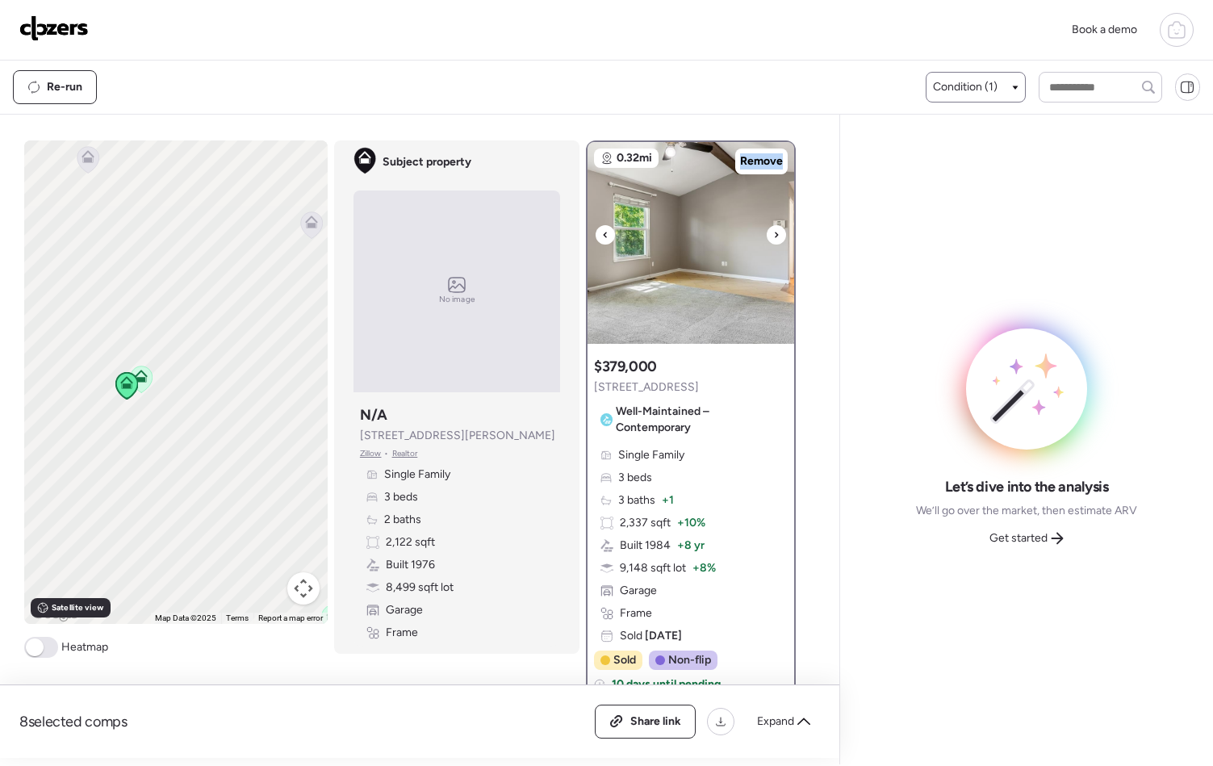
click at [722, 227] on img at bounding box center [691, 243] width 207 height 202
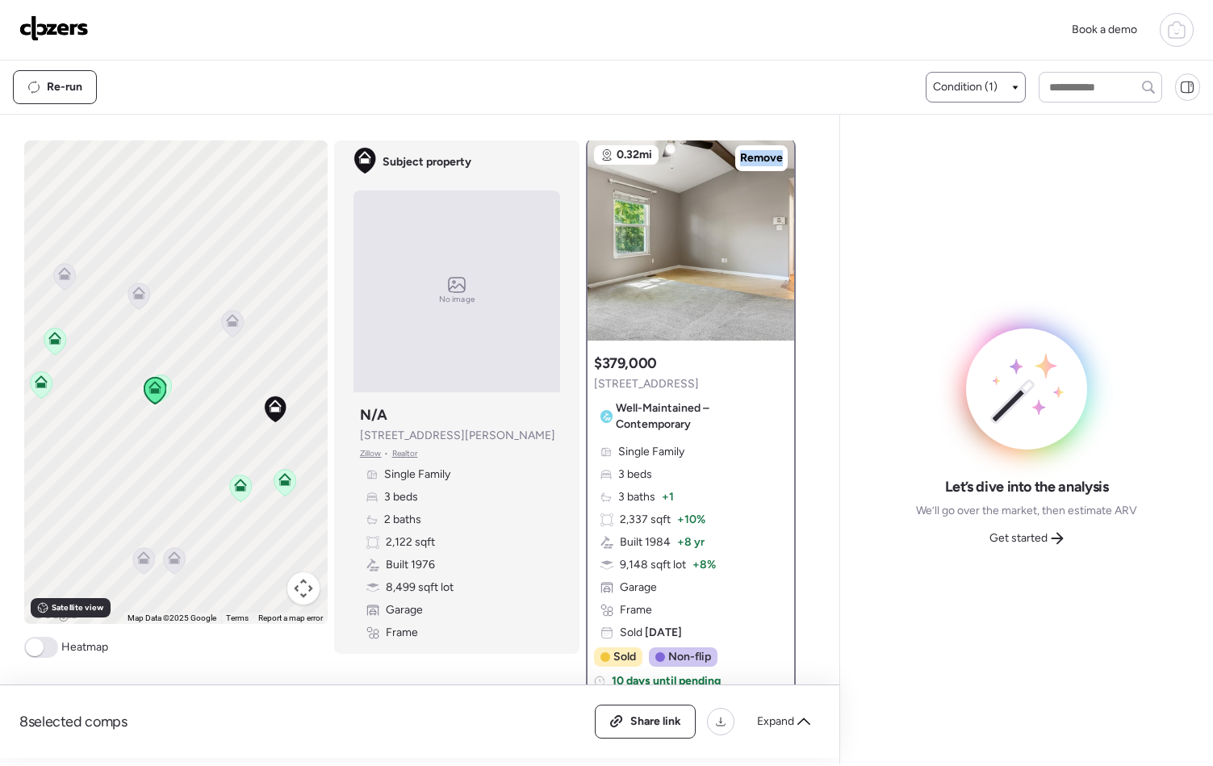
drag, startPoint x: 245, startPoint y: 444, endPoint x: 203, endPoint y: 421, distance: 47.7
click at [203, 422] on div "To navigate, press the arrow keys. To activate drag with keyboard, press Alt + …" at bounding box center [176, 382] width 304 height 484
click at [235, 486] on icon at bounding box center [240, 487] width 10 height 5
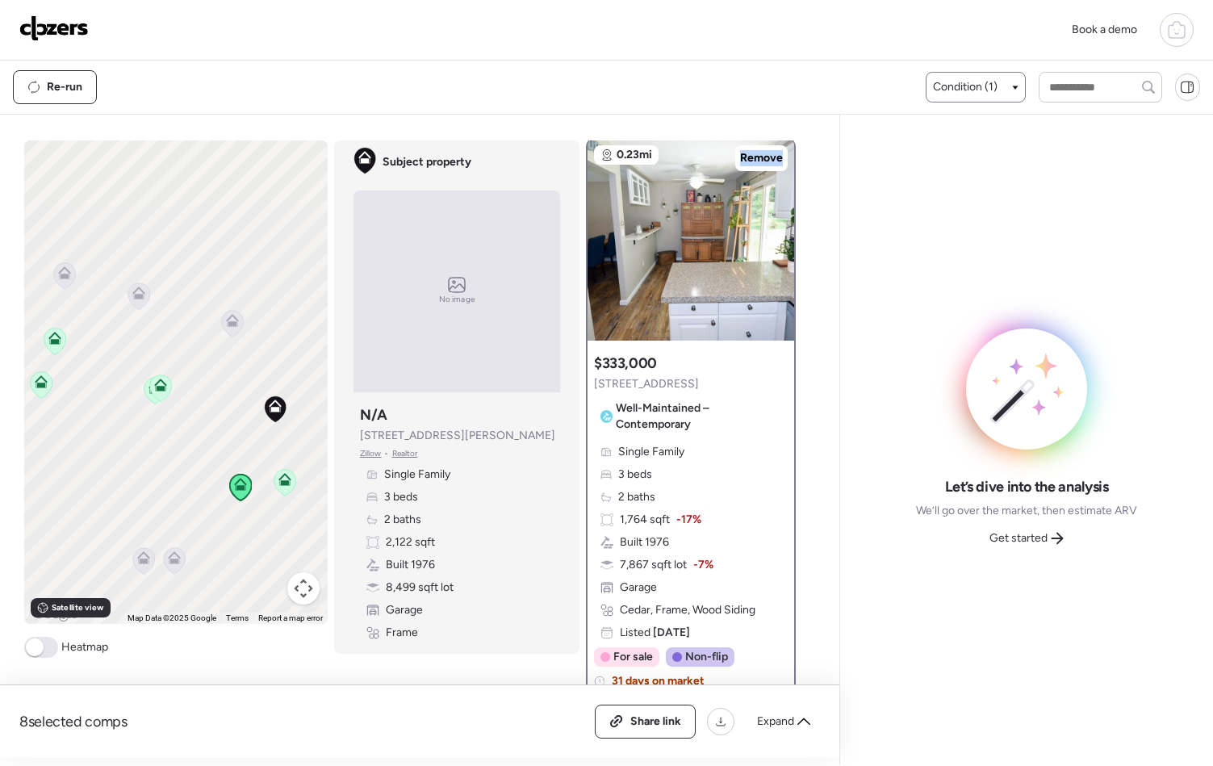
scroll to position [0, 0]
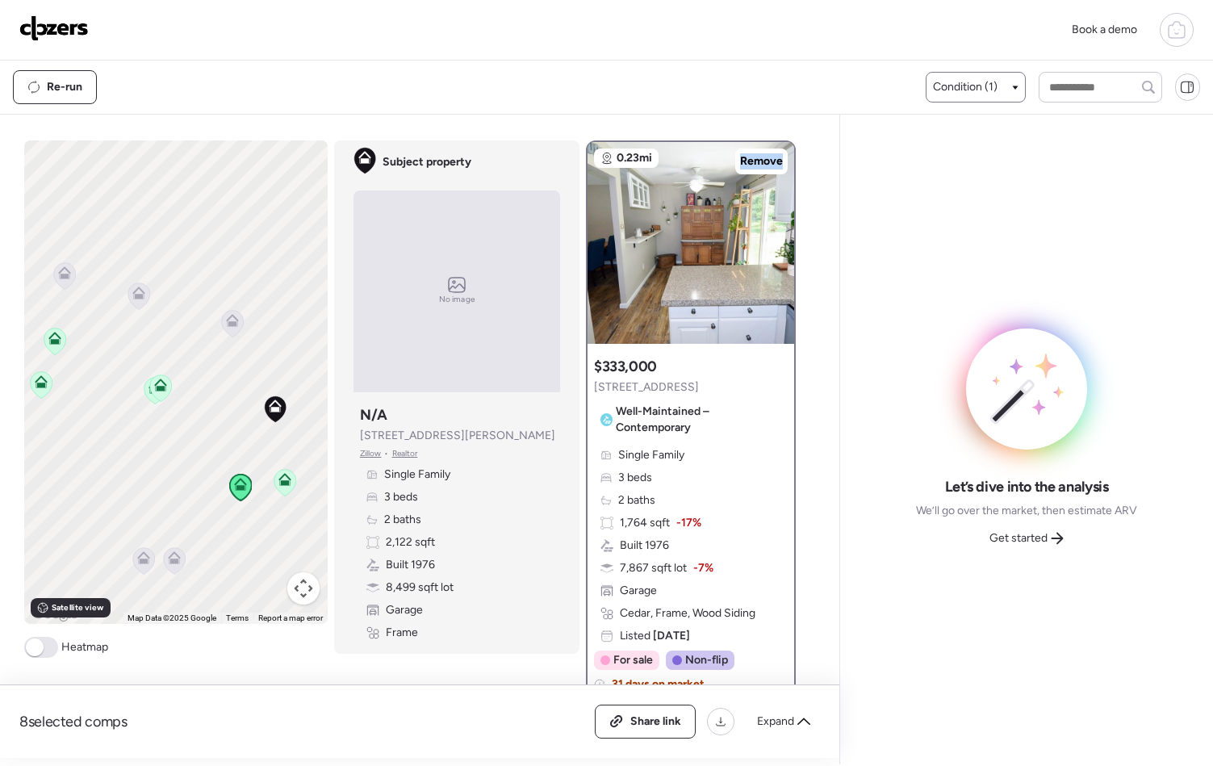
click at [285, 484] on icon at bounding box center [285, 479] width 13 height 13
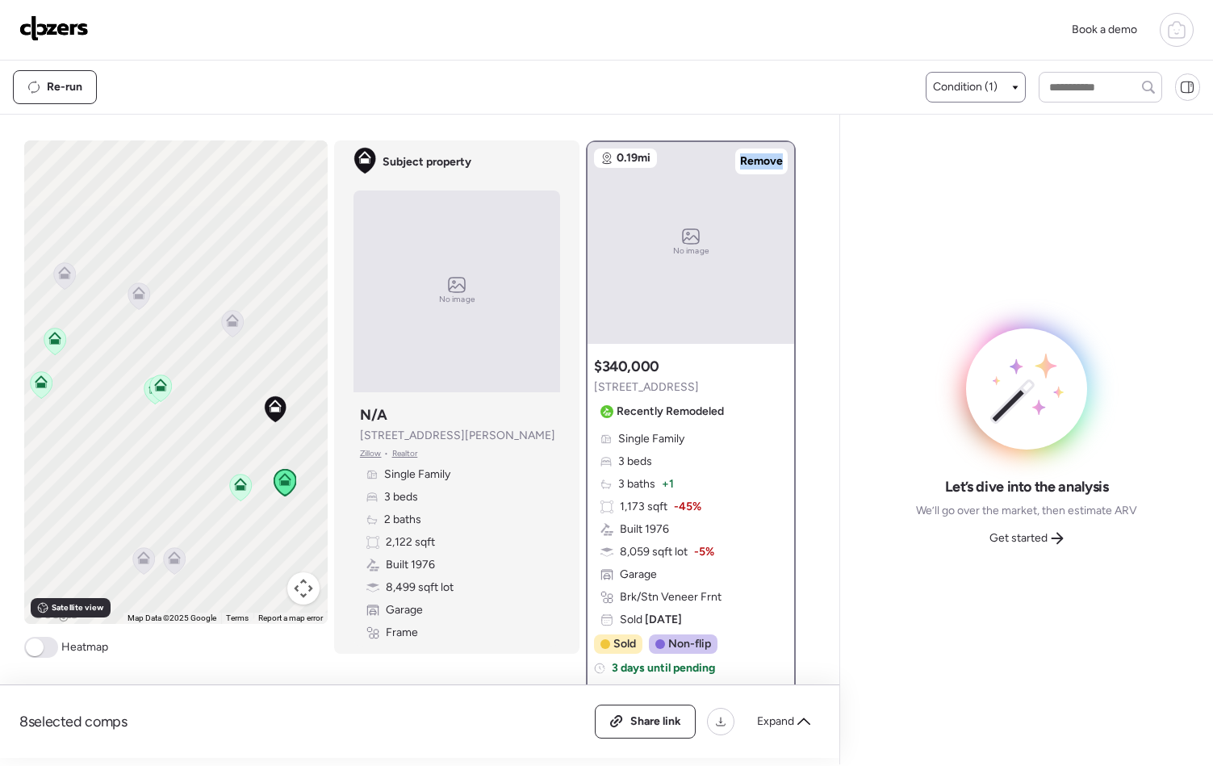
click at [238, 482] on icon at bounding box center [240, 481] width 12 height 7
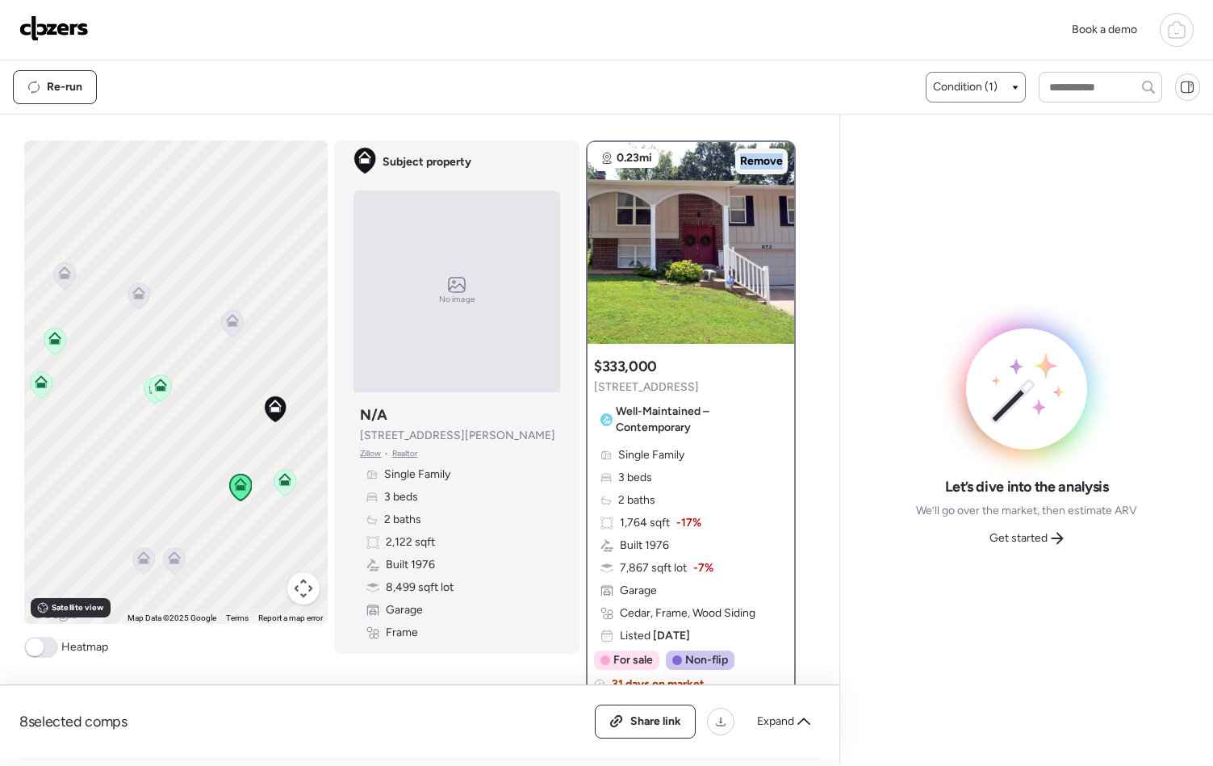
click at [750, 167] on span "Remove" at bounding box center [761, 161] width 43 height 16
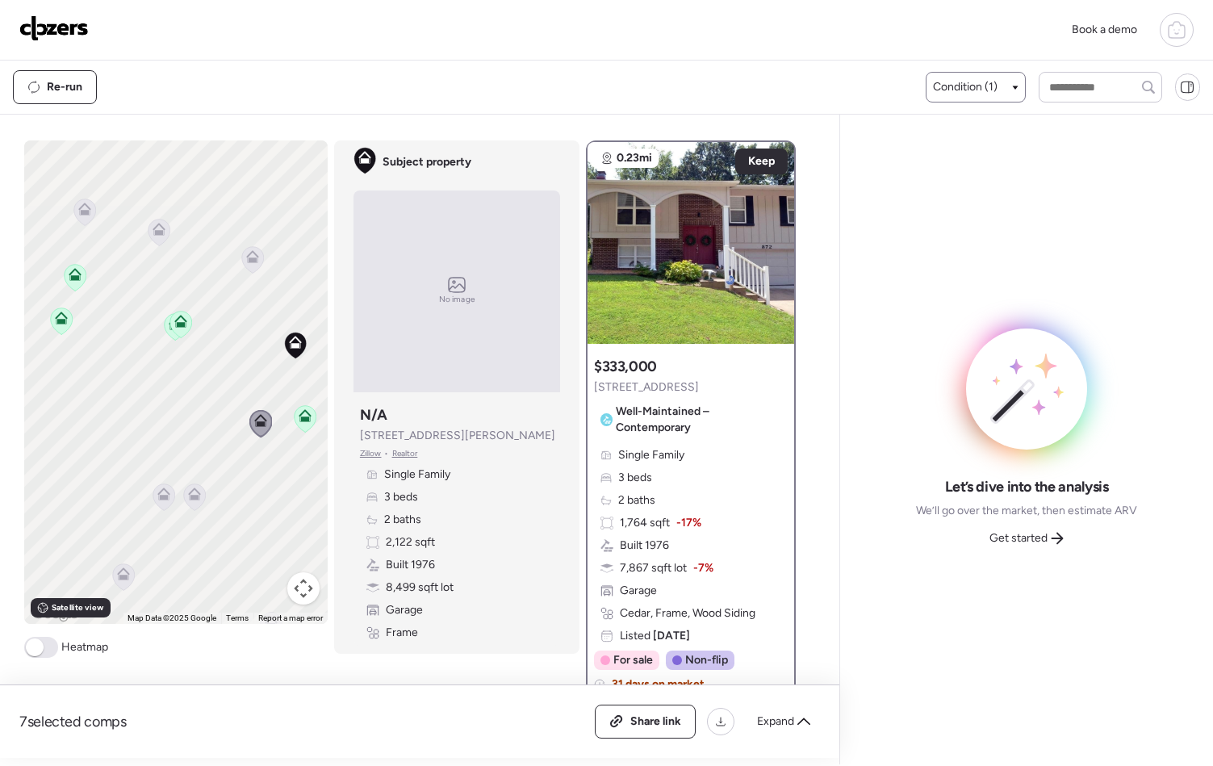
drag, startPoint x: 189, startPoint y: 549, endPoint x: 208, endPoint y: 480, distance: 72.1
click at [208, 480] on div "To activate drag with keyboard, press Alt + Enter. Once in keyboard drag state,…" at bounding box center [176, 382] width 304 height 484
click at [189, 499] on icon at bounding box center [194, 497] width 10 height 5
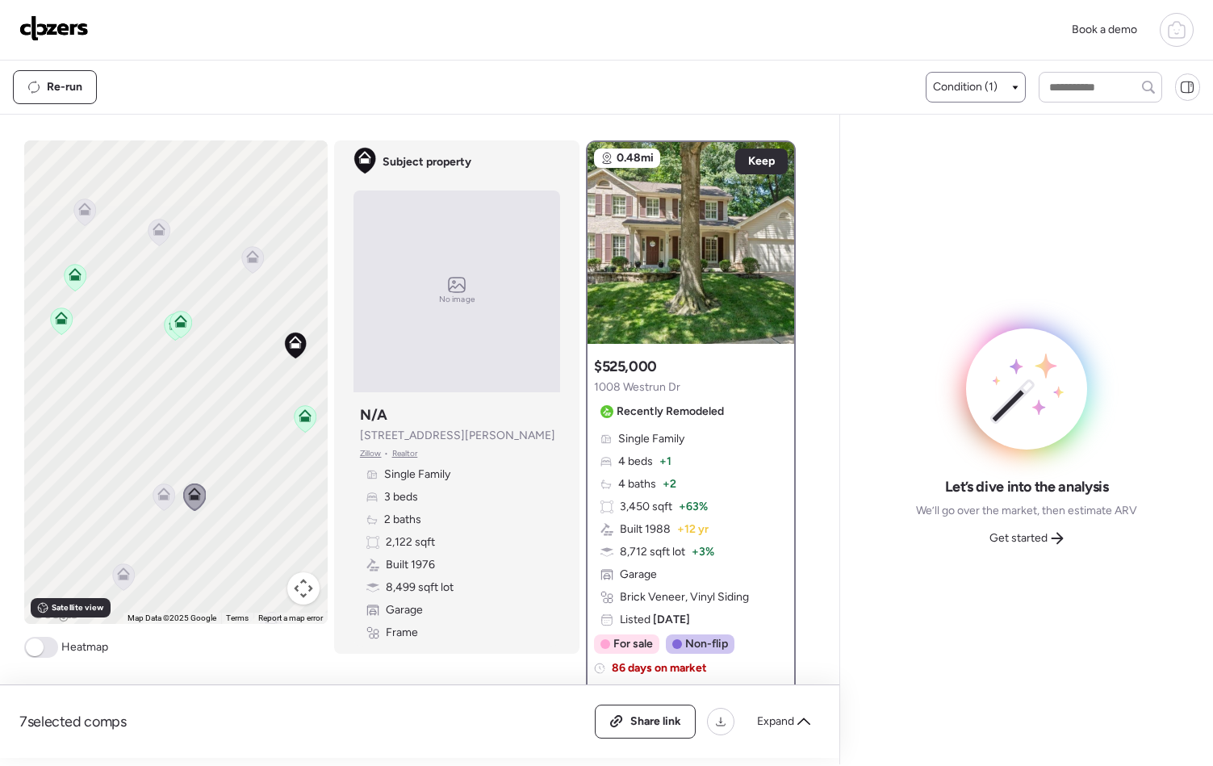
click at [161, 495] on icon at bounding box center [163, 497] width 10 height 5
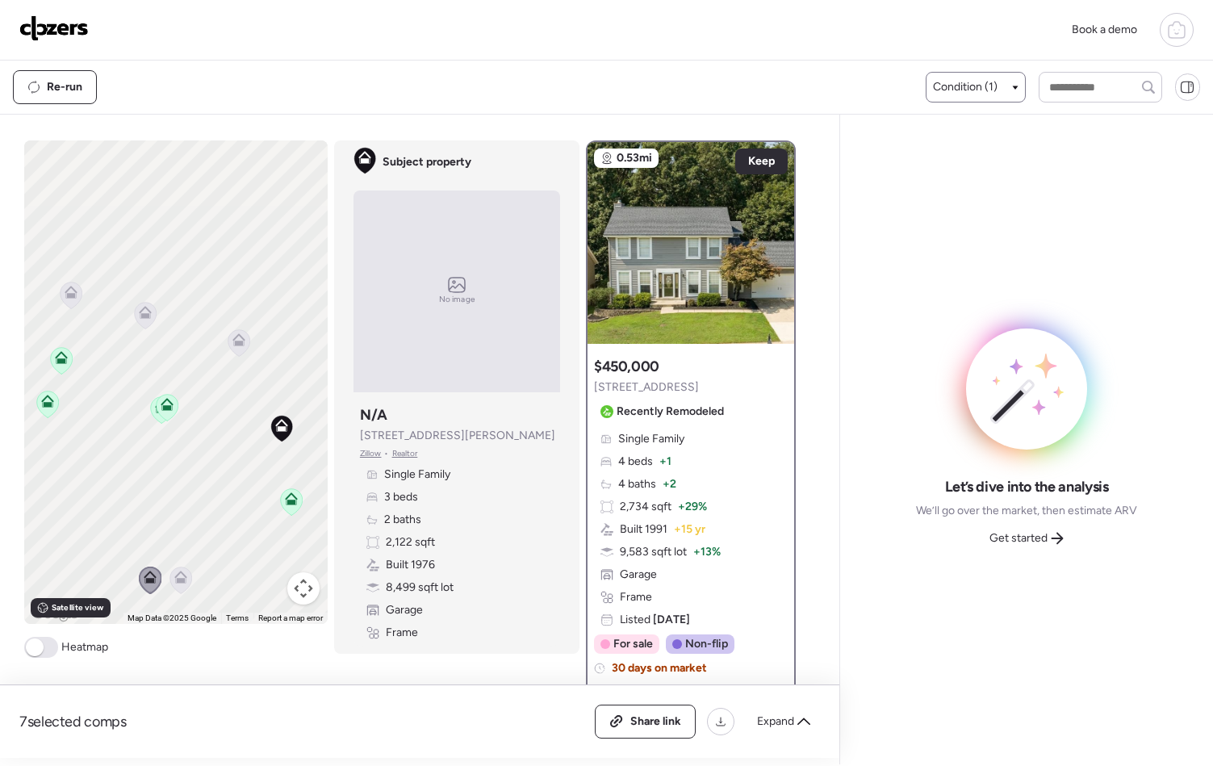
drag, startPoint x: 201, startPoint y: 368, endPoint x: 191, endPoint y: 460, distance: 92.6
click at [191, 460] on div "To activate drag with keyboard, press Alt + Enter. Once in keyboard drag state,…" at bounding box center [176, 382] width 304 height 484
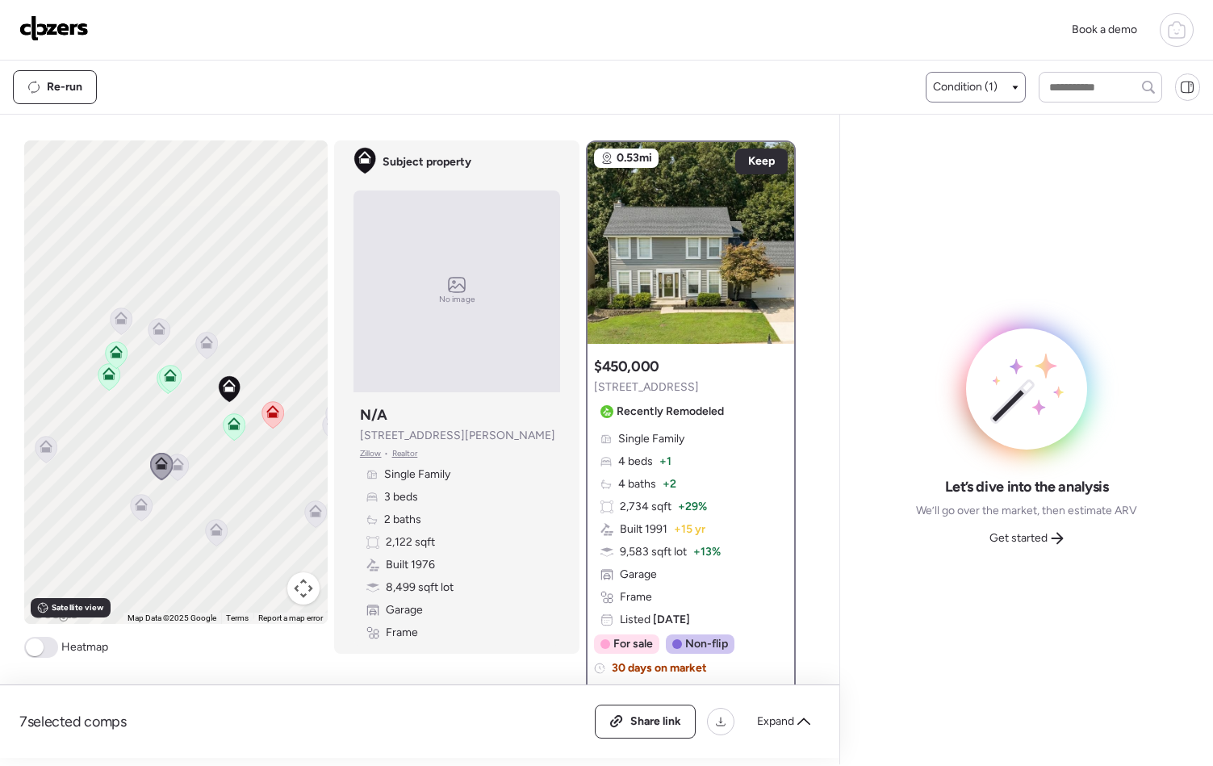
drag, startPoint x: 243, startPoint y: 380, endPoint x: 206, endPoint y: 378, distance: 37.2
click at [206, 378] on div "To activate drag with keyboard, press Alt + Enter. Once in keyboard drag state,…" at bounding box center [176, 382] width 304 height 484
click at [270, 413] on icon at bounding box center [271, 415] width 10 height 5
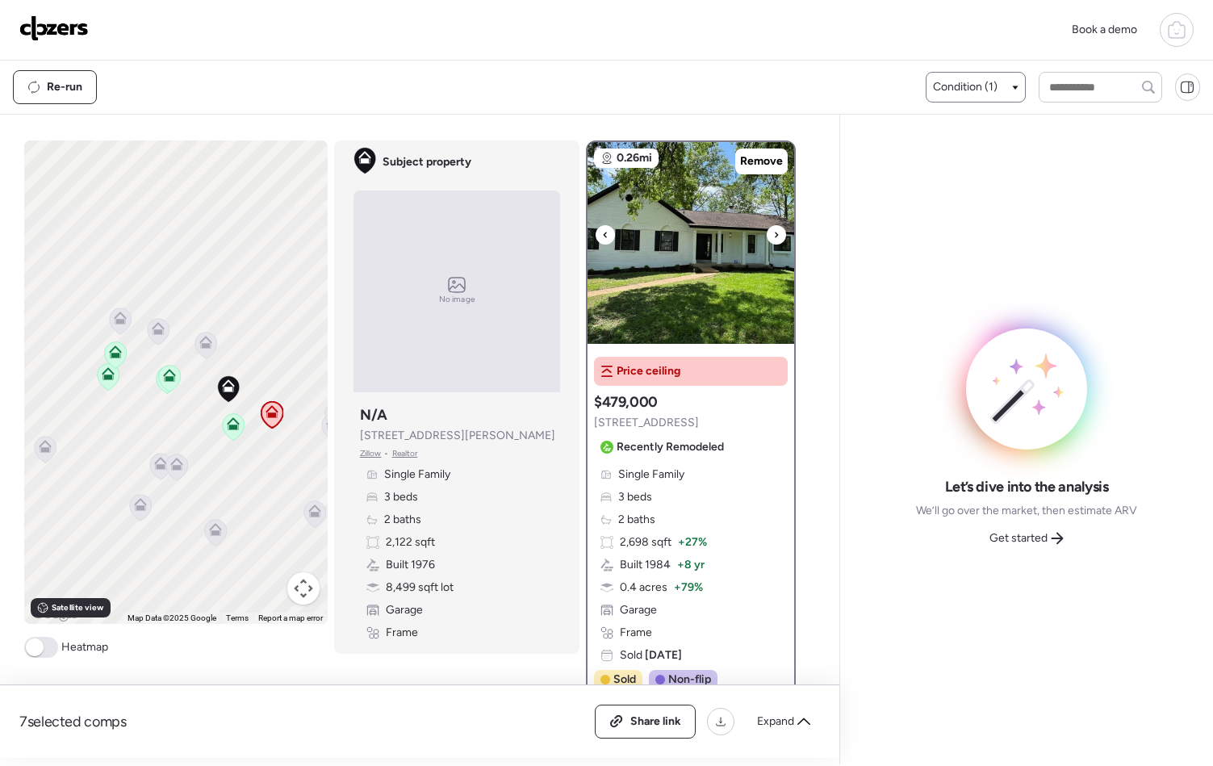
click at [773, 228] on icon at bounding box center [776, 234] width 6 height 19
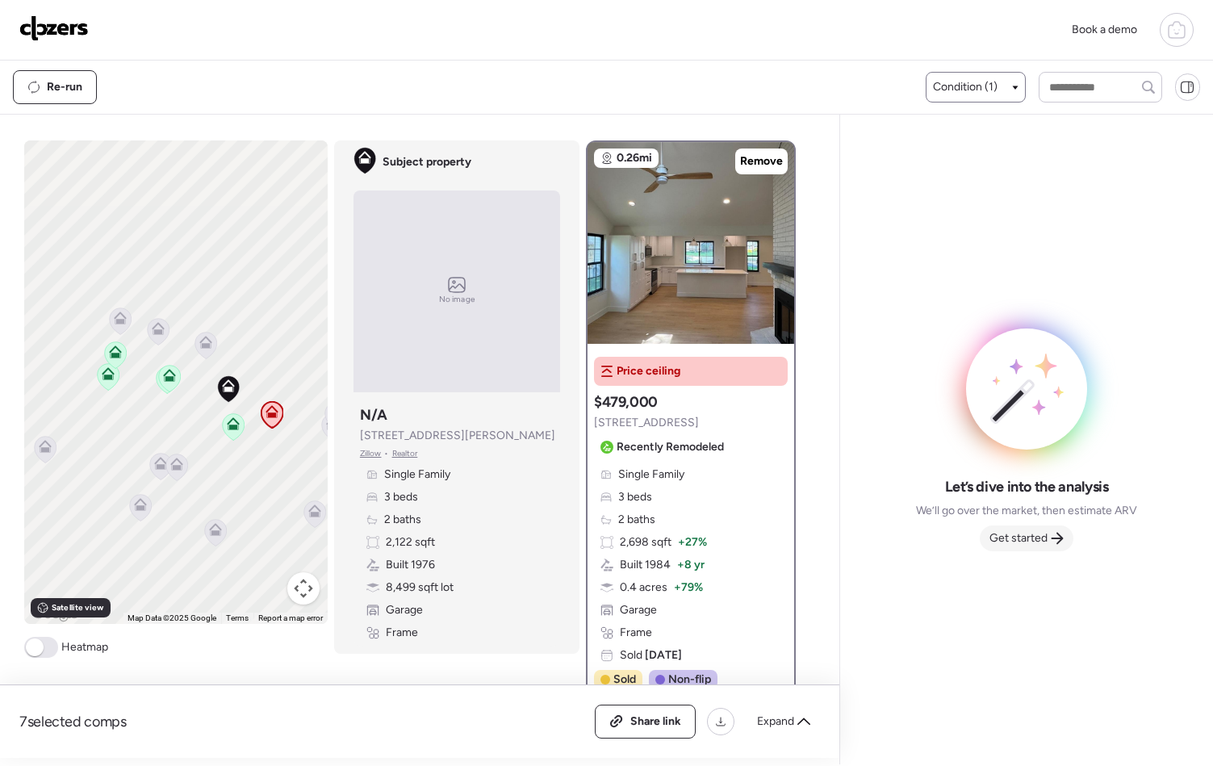
click at [1028, 534] on span "Get started" at bounding box center [1019, 538] width 58 height 16
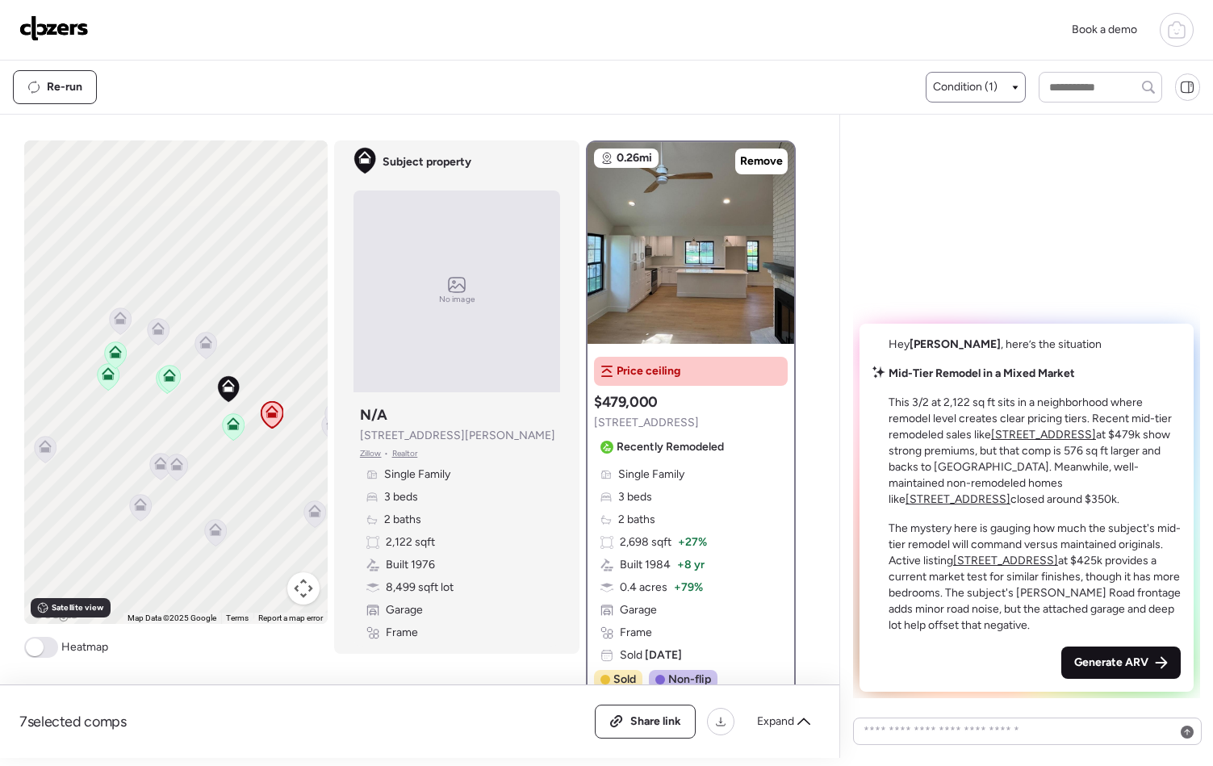
click at [1131, 660] on span "Generate ARV" at bounding box center [1111, 663] width 74 height 16
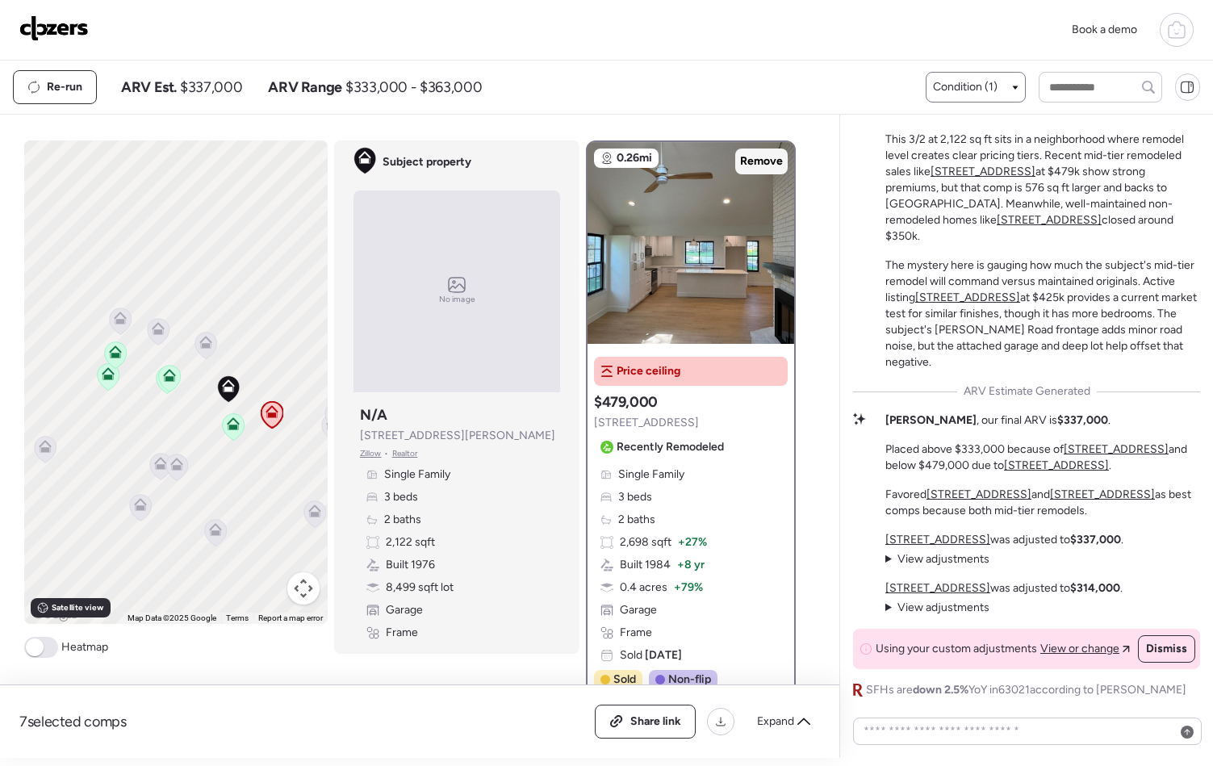
click at [750, 165] on span "Remove" at bounding box center [761, 161] width 43 height 16
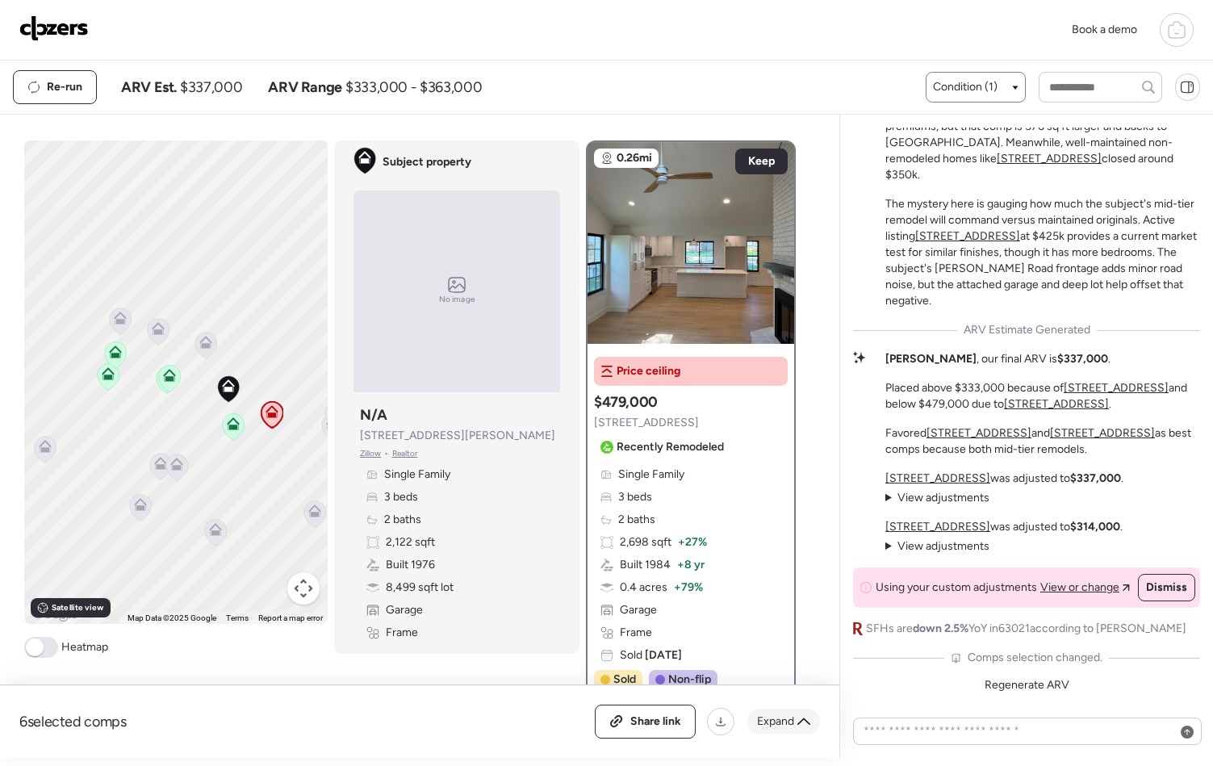
click at [790, 721] on span "Expand" at bounding box center [775, 722] width 37 height 16
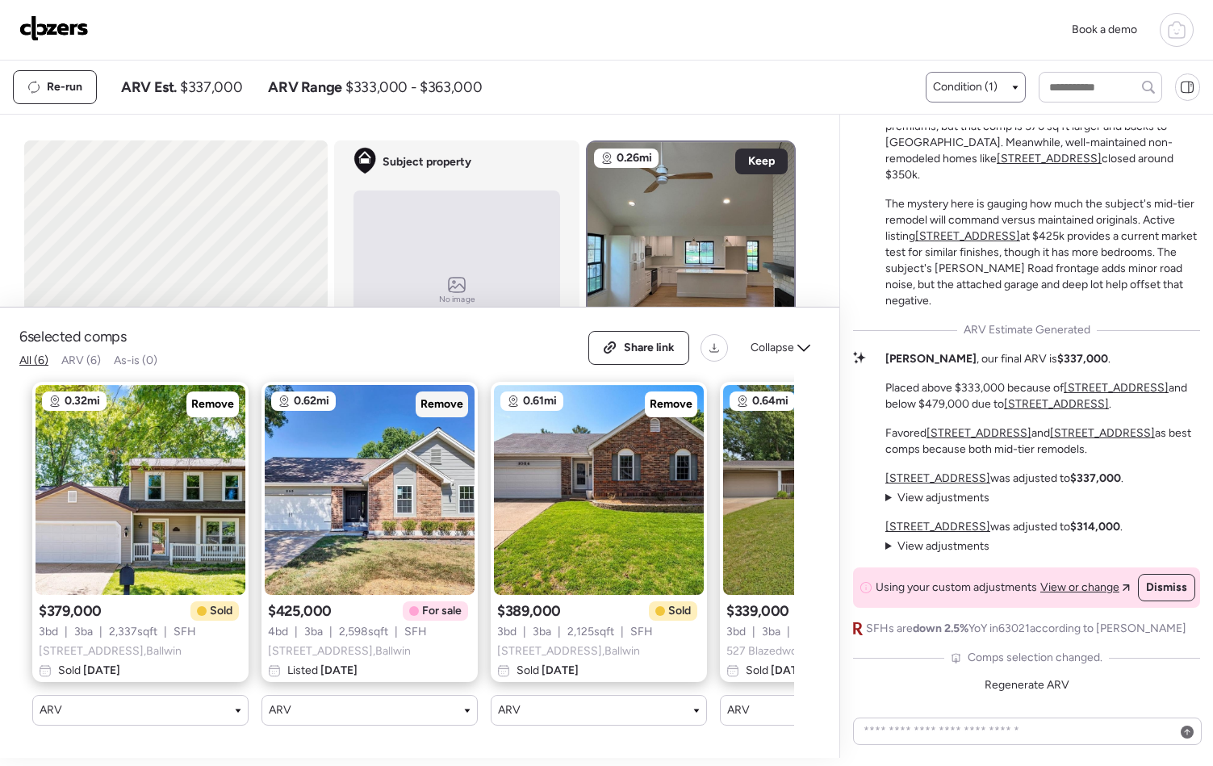
click at [443, 396] on span "Remove" at bounding box center [442, 404] width 43 height 16
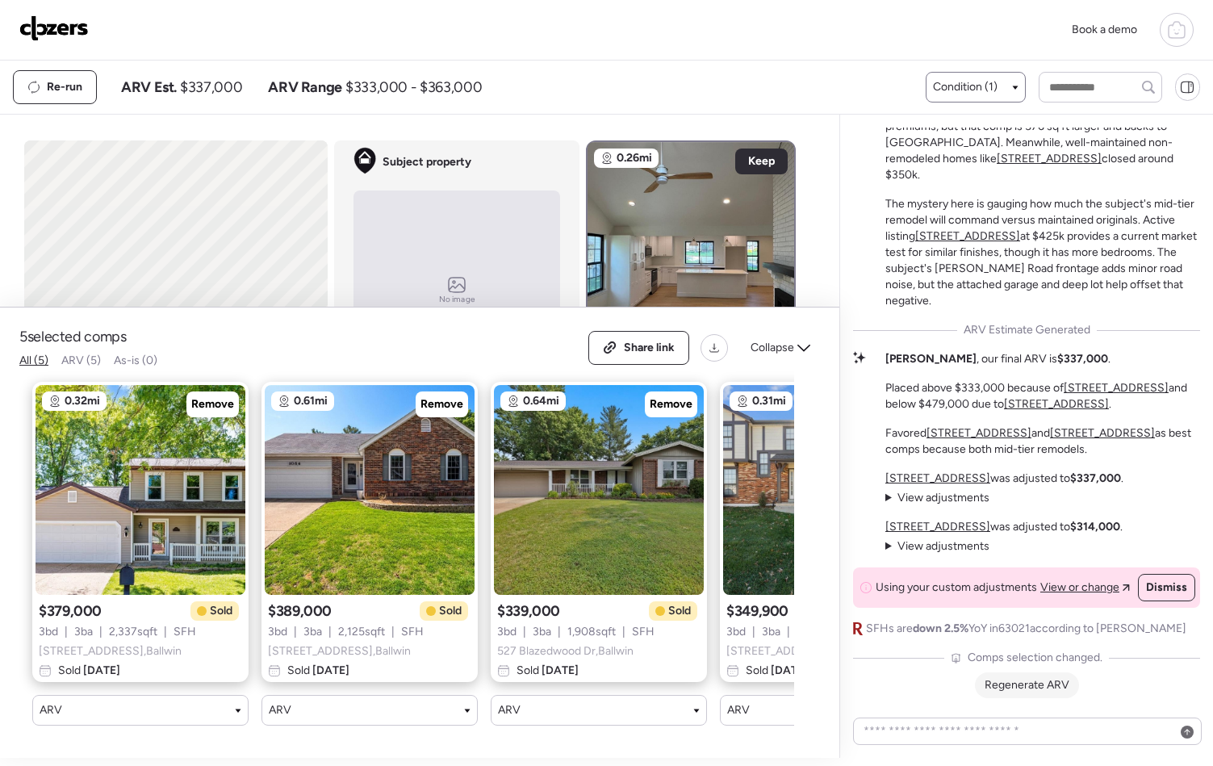
click at [1031, 690] on span "Regenerate ARV" at bounding box center [1027, 685] width 85 height 14
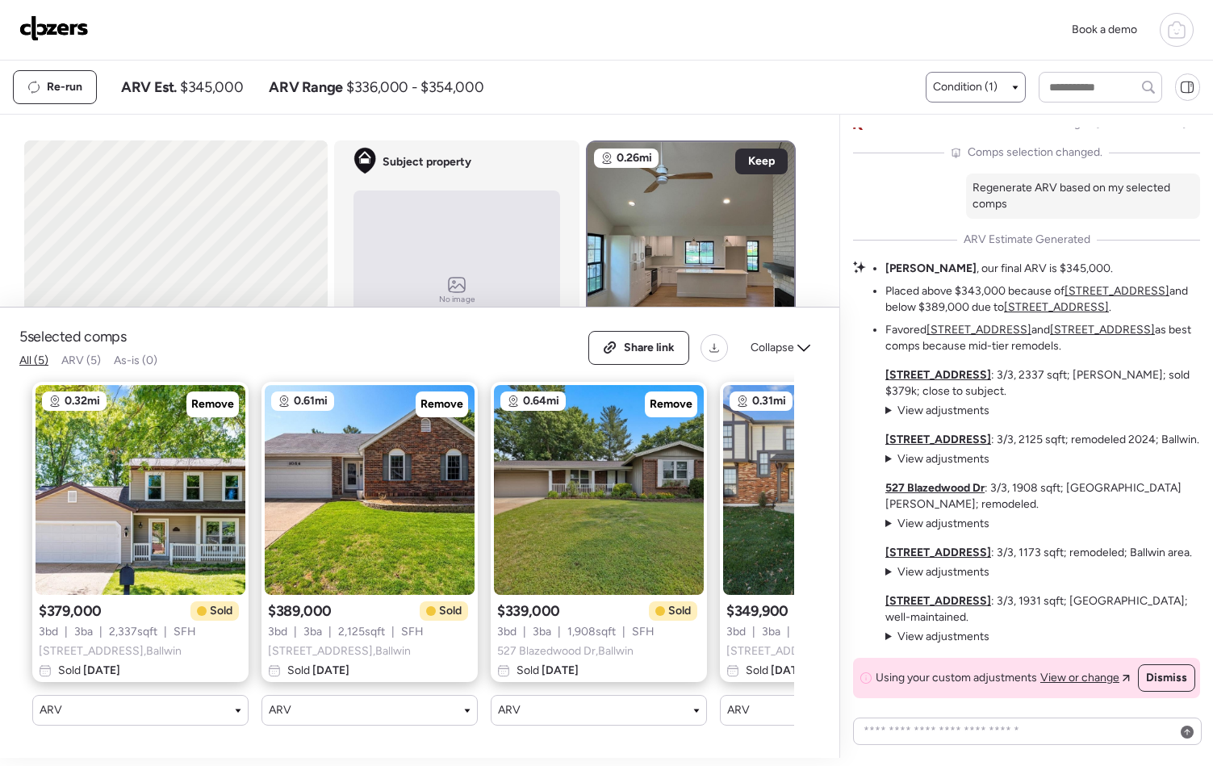
click at [84, 28] on img at bounding box center [53, 28] width 69 height 26
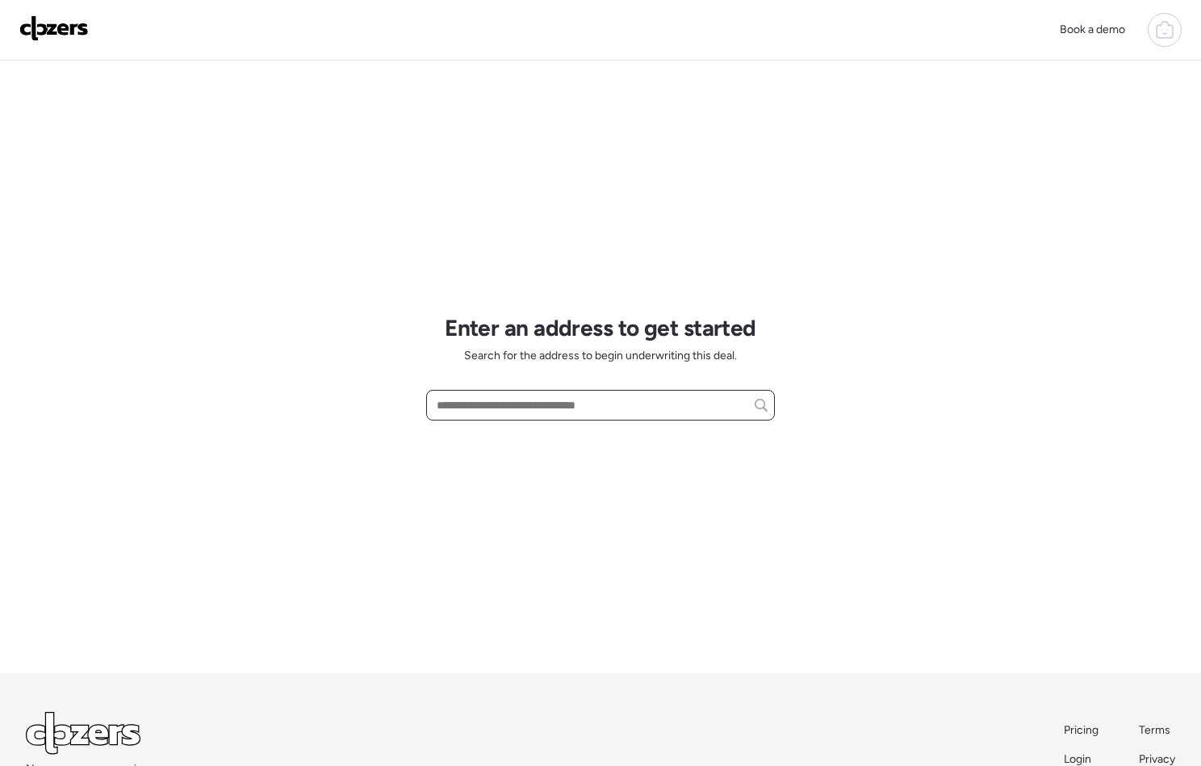
click at [508, 409] on input "text" at bounding box center [601, 405] width 334 height 23
paste input "**********"
drag, startPoint x: 677, startPoint y: 413, endPoint x: 566, endPoint y: 412, distance: 111.4
click at [566, 412] on input "**********" at bounding box center [601, 405] width 334 height 23
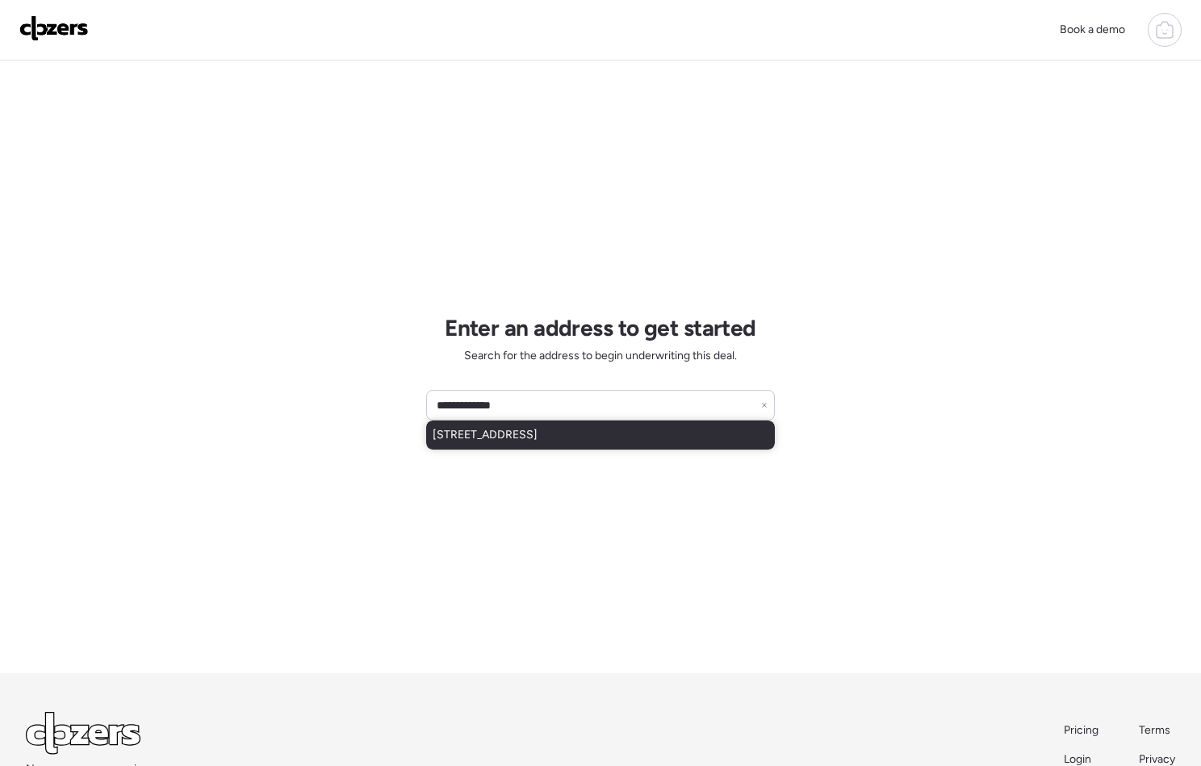
click at [538, 442] on span "10332 Duke Dr, Saint Louis, MO, 63136" at bounding box center [485, 435] width 105 height 16
type input "**********"
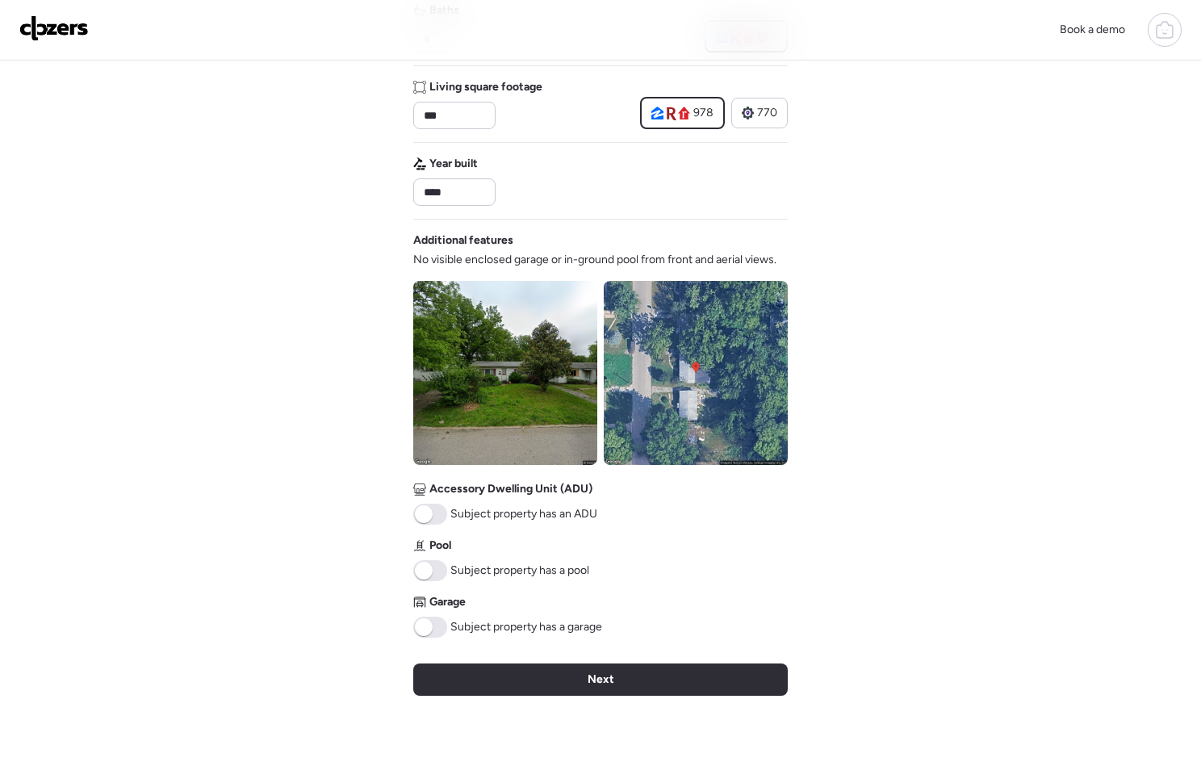
scroll to position [369, 0]
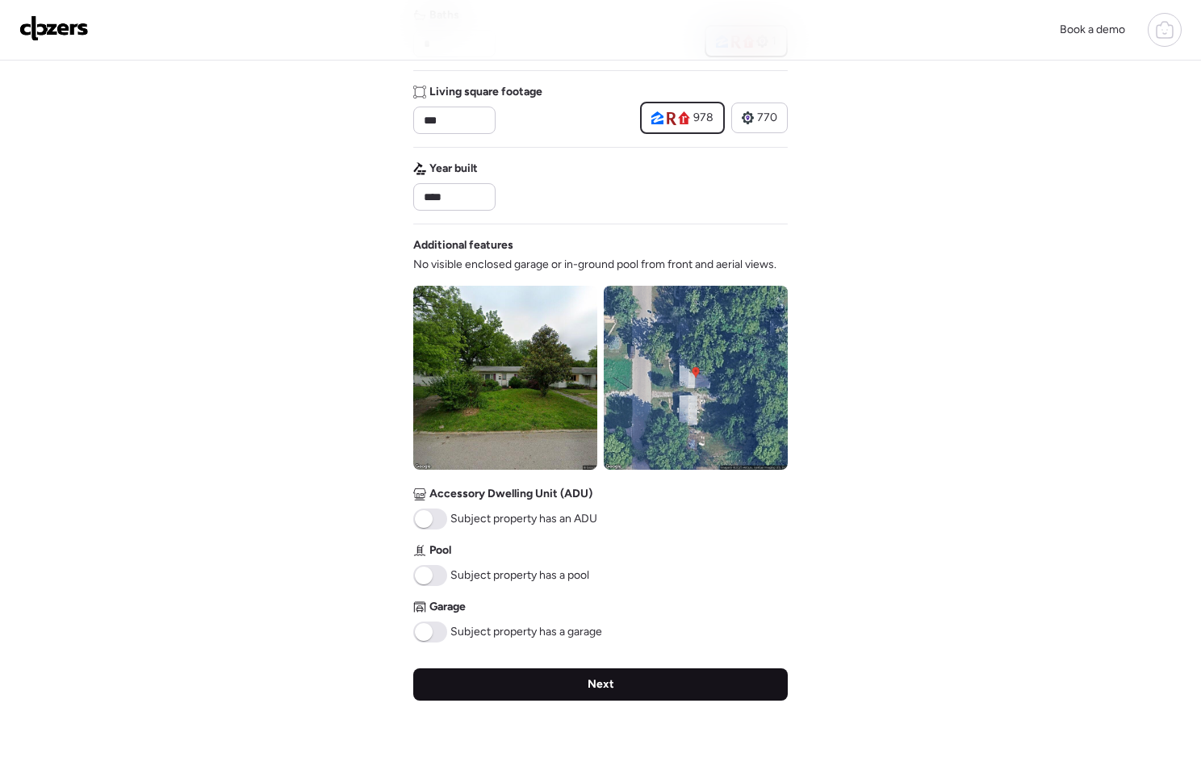
click at [608, 689] on span "Next" at bounding box center [601, 684] width 27 height 16
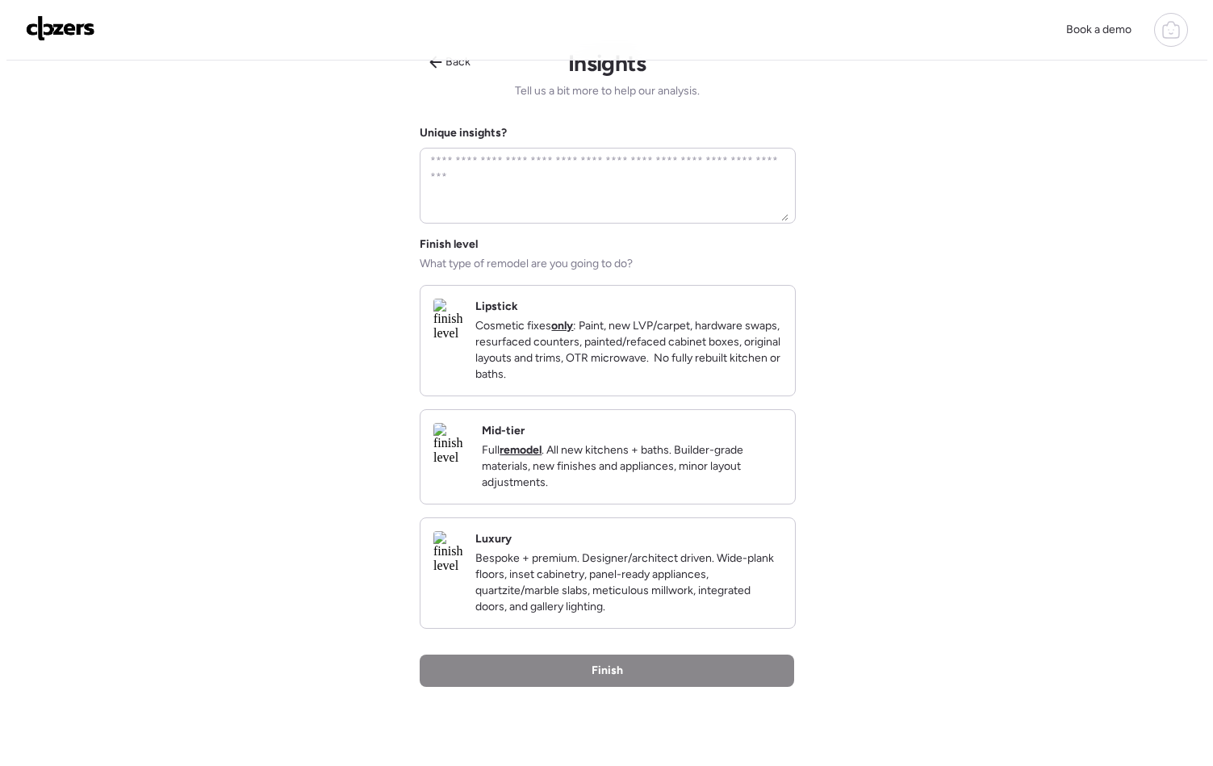
scroll to position [0, 0]
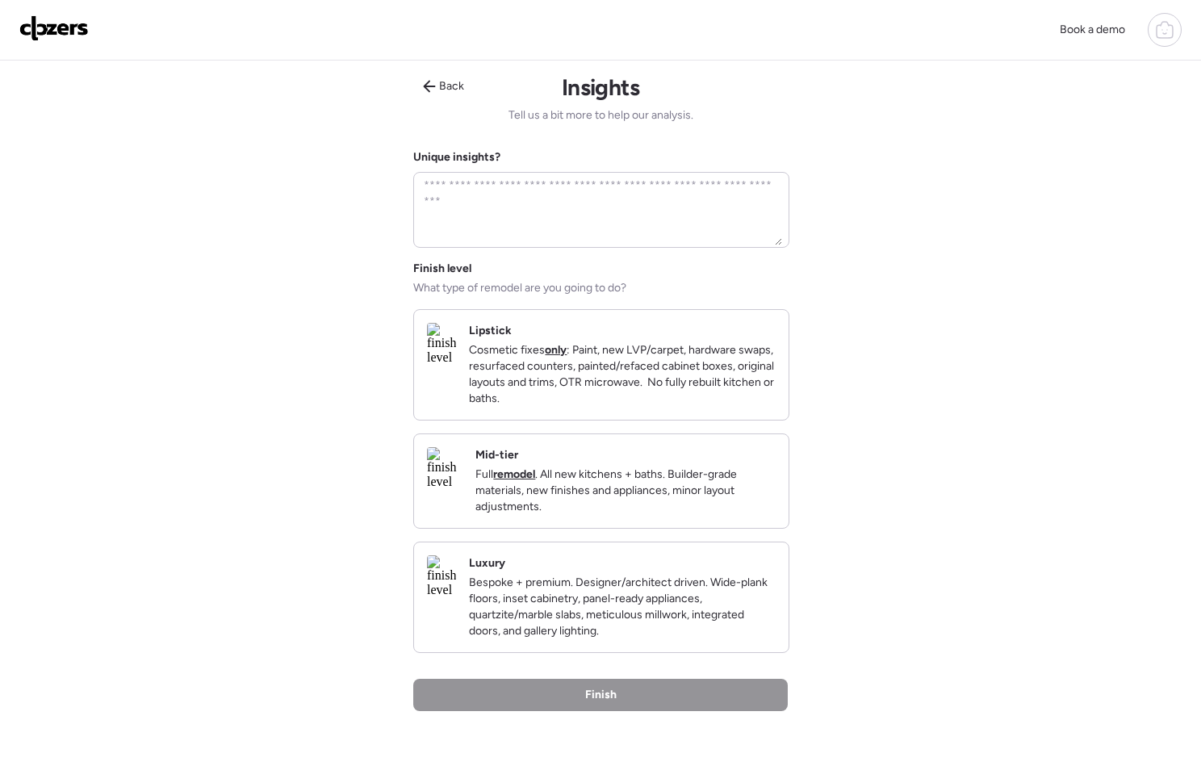
click at [602, 512] on p "Full remodel . All new kitchens + baths. Builder-grade materials, new finishes …" at bounding box center [625, 491] width 300 height 48
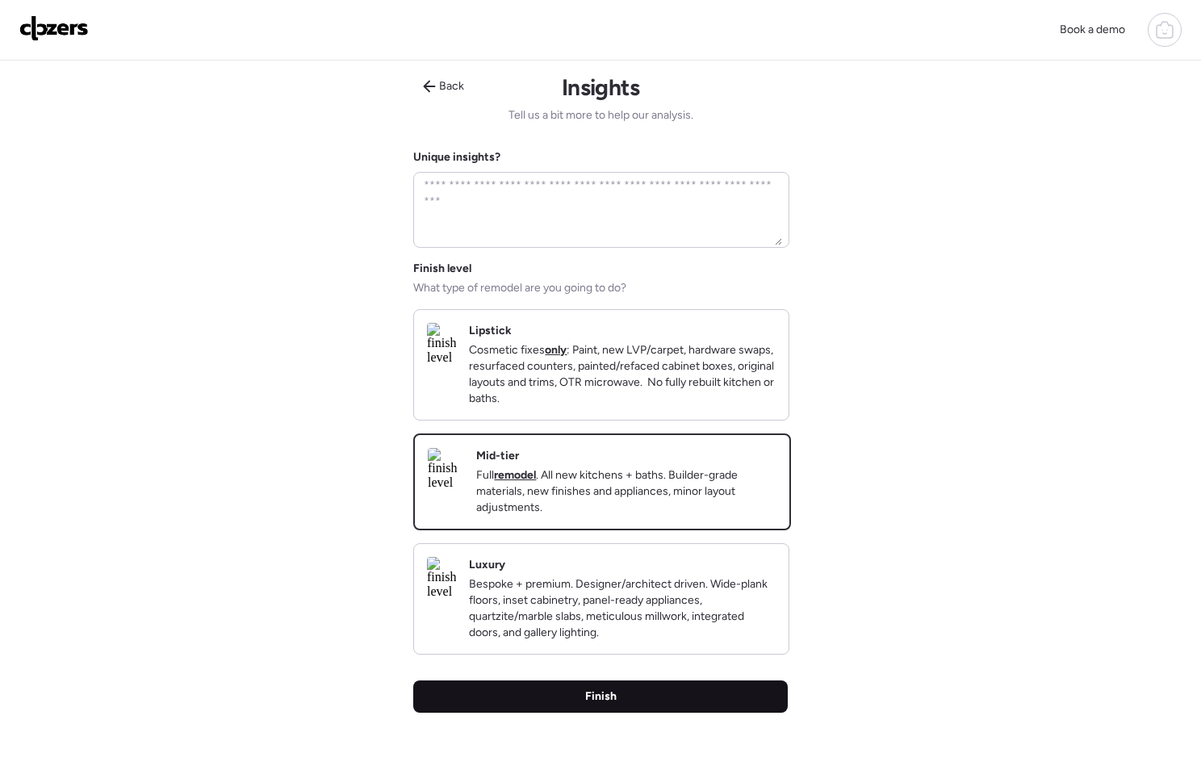
click at [641, 713] on div "Finish" at bounding box center [600, 697] width 375 height 32
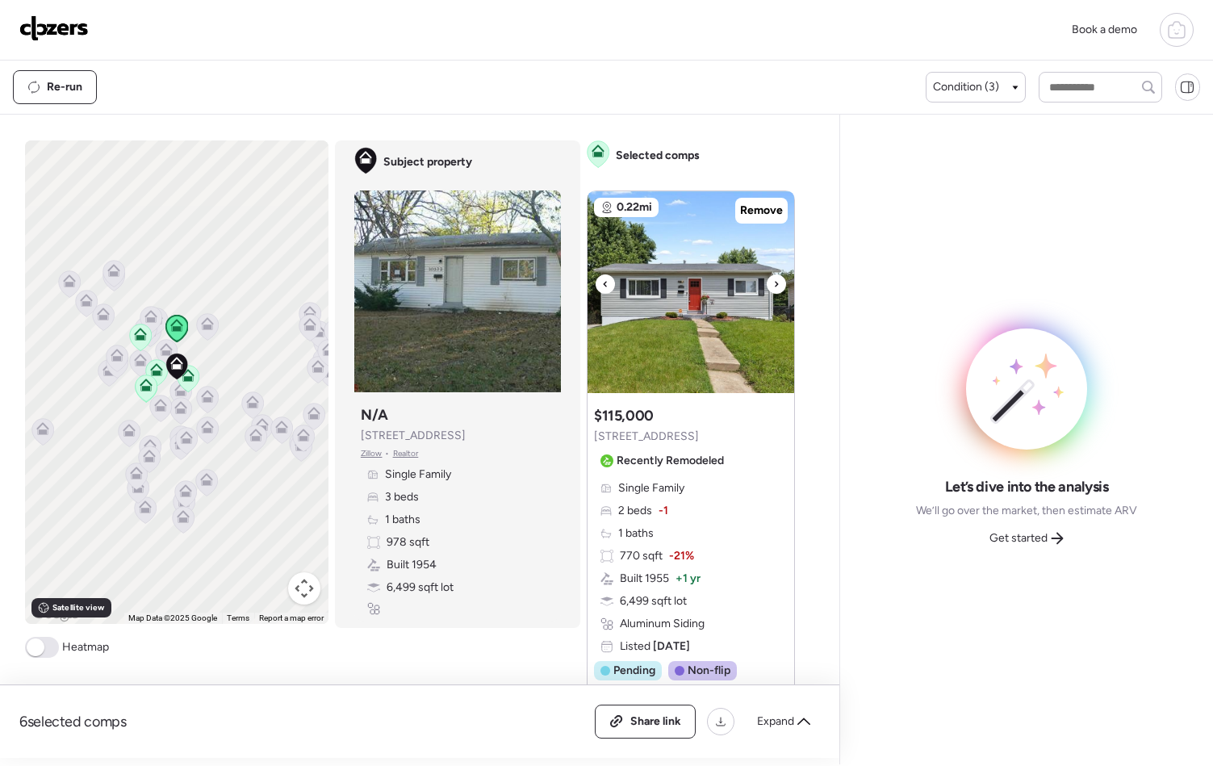
click at [774, 279] on div at bounding box center [776, 283] width 19 height 19
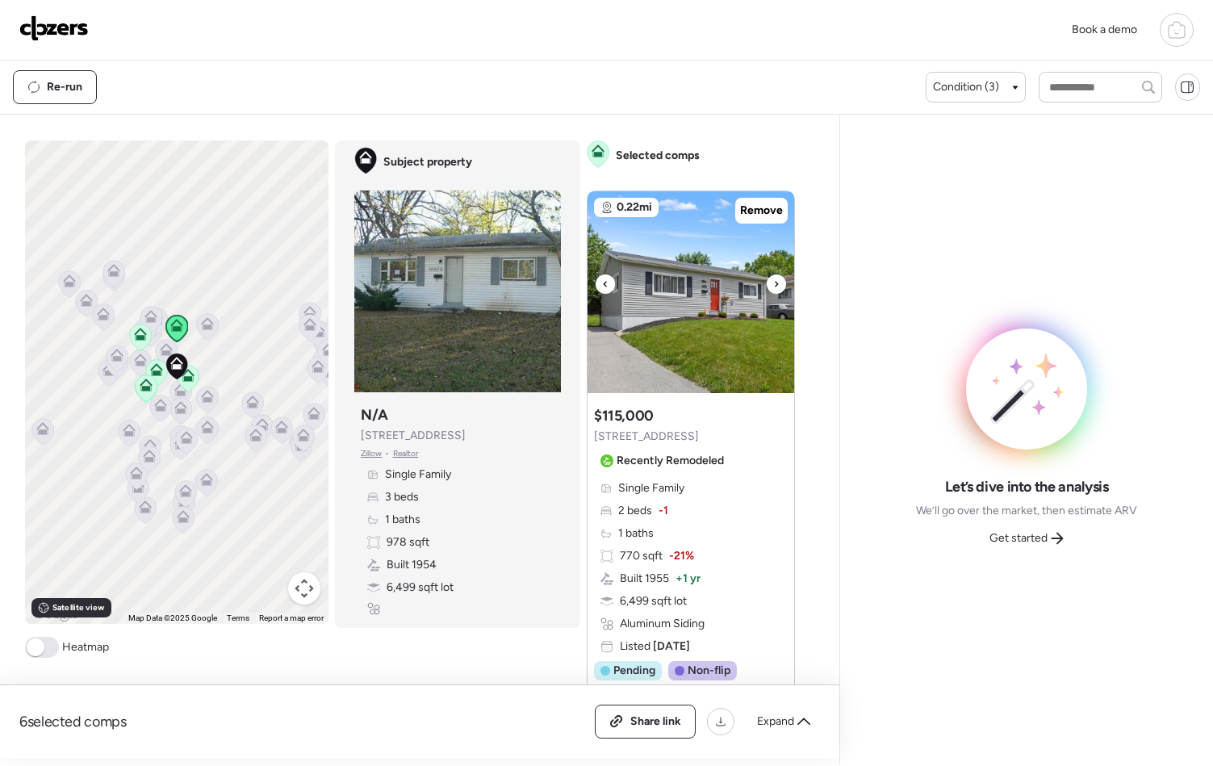
click at [774, 279] on div at bounding box center [776, 283] width 19 height 19
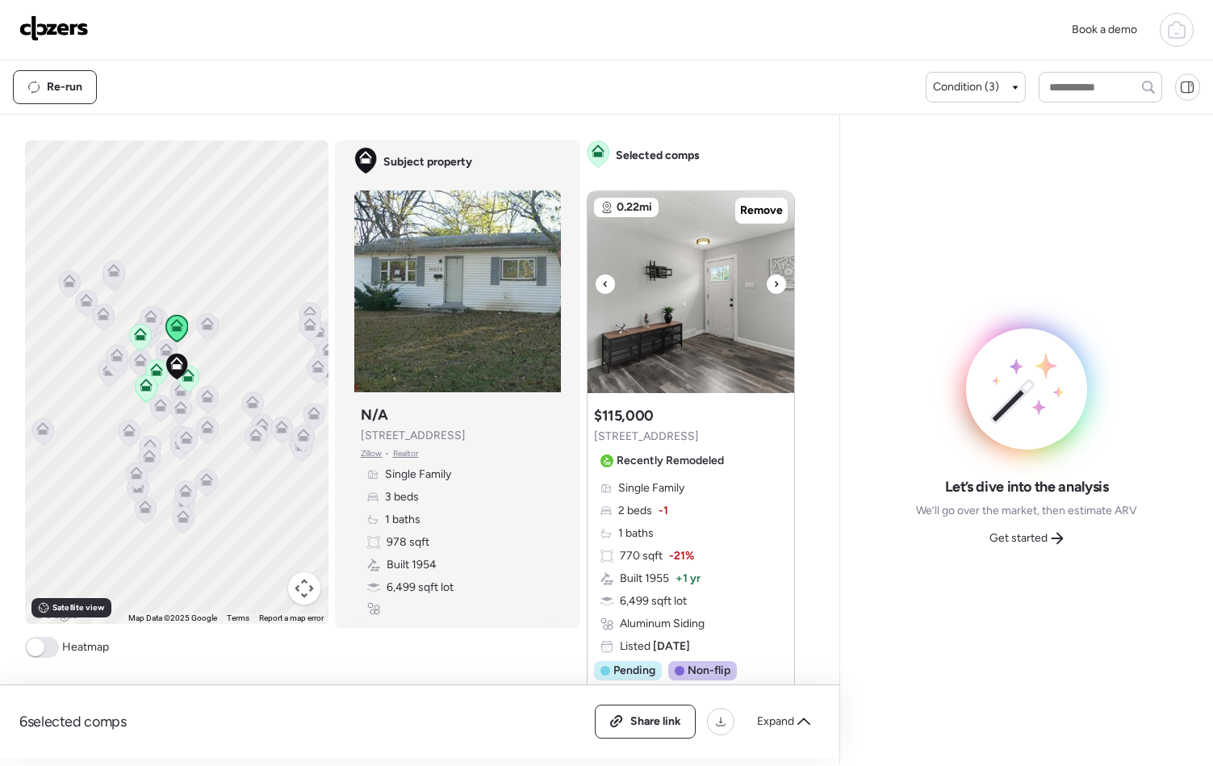
click at [774, 279] on div at bounding box center [776, 283] width 19 height 19
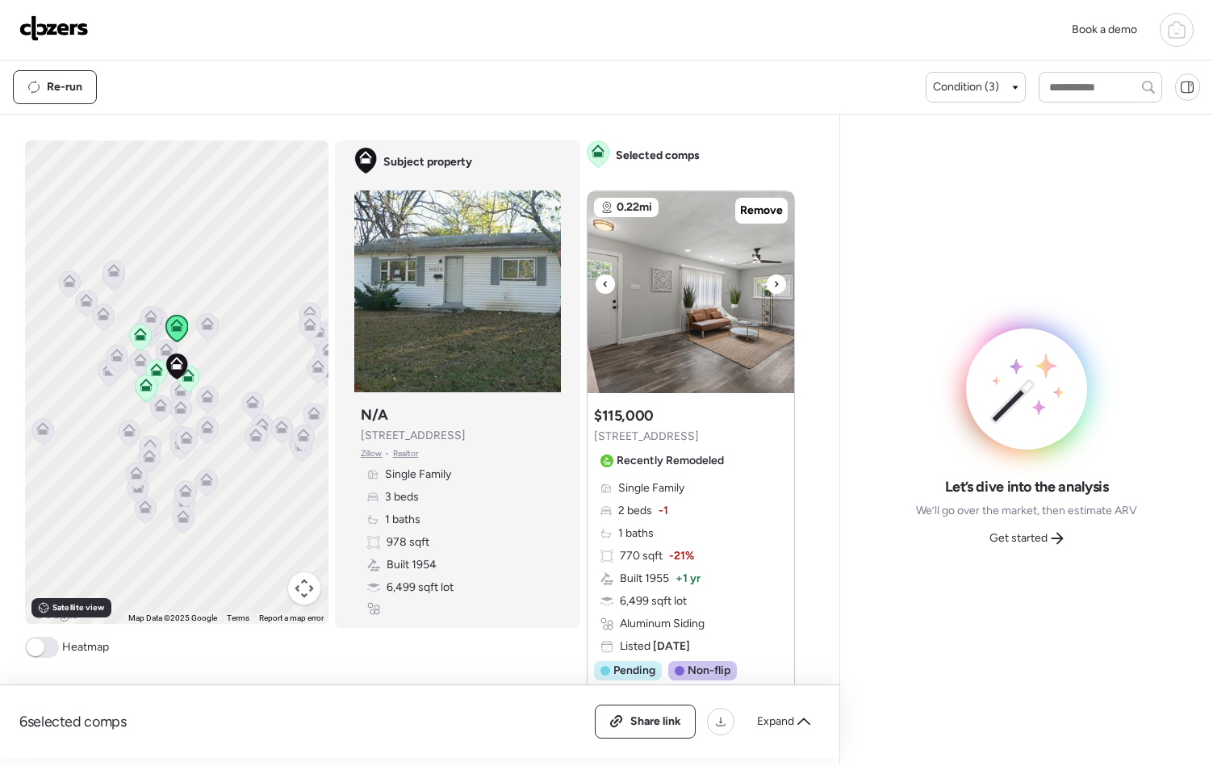
click at [774, 279] on div at bounding box center [776, 283] width 19 height 19
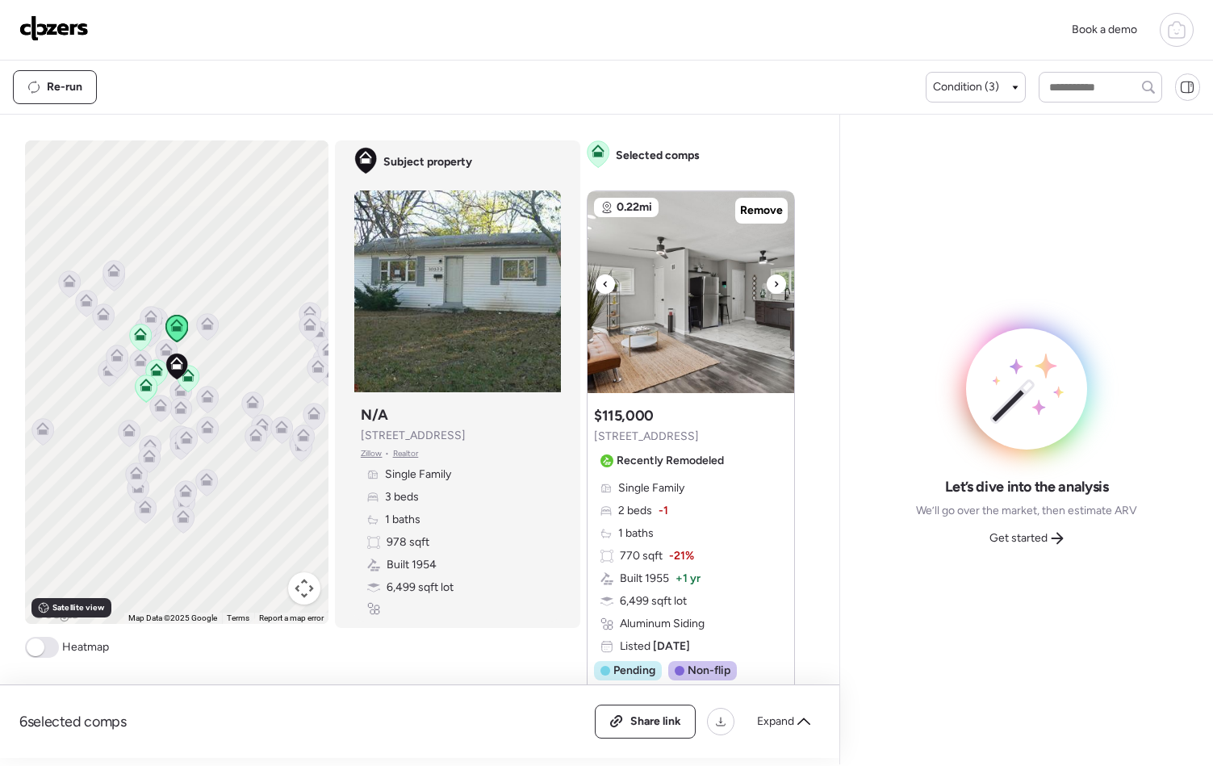
click at [774, 279] on div at bounding box center [776, 283] width 19 height 19
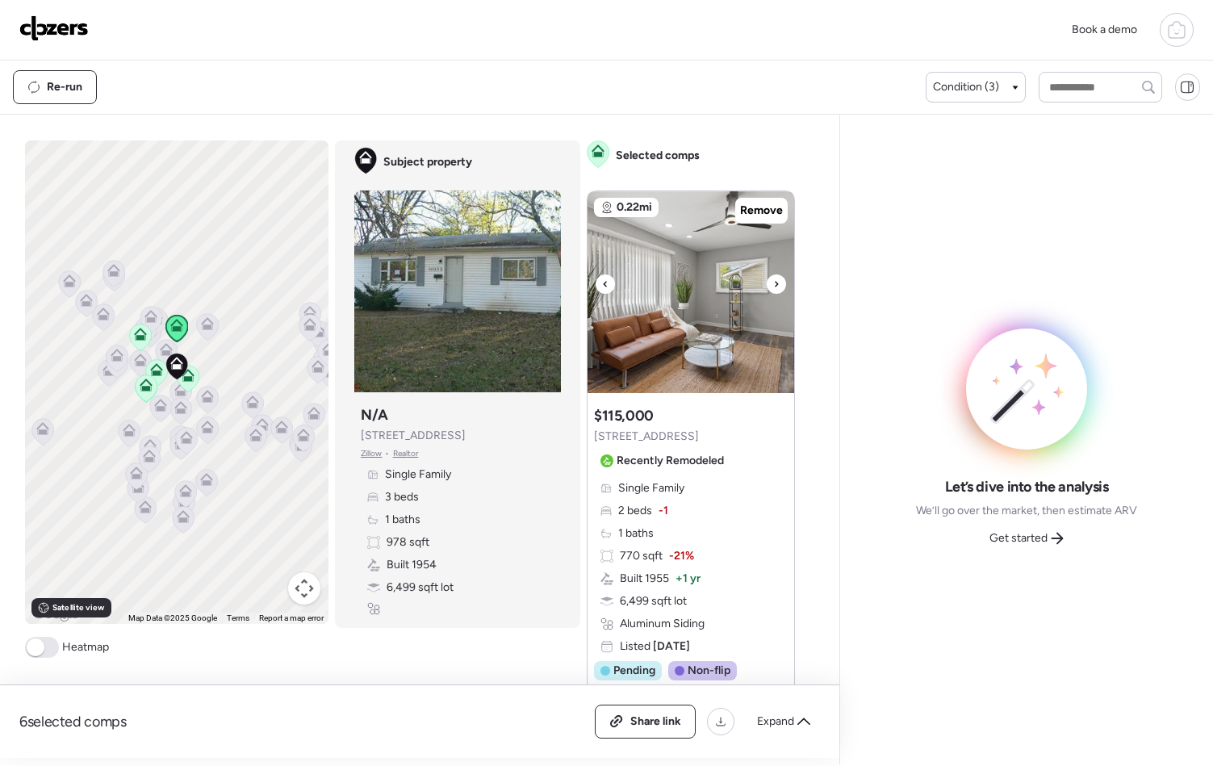
click at [774, 279] on div at bounding box center [776, 283] width 19 height 19
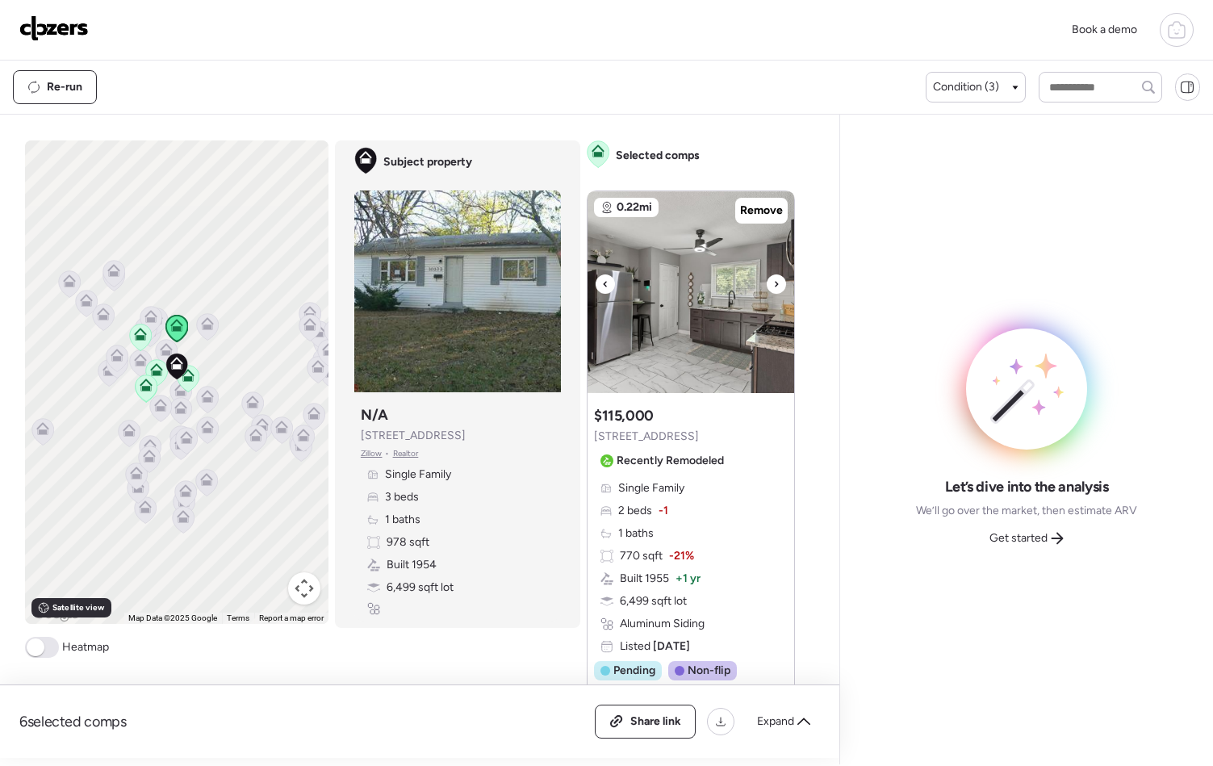
click at [774, 279] on div at bounding box center [776, 283] width 19 height 19
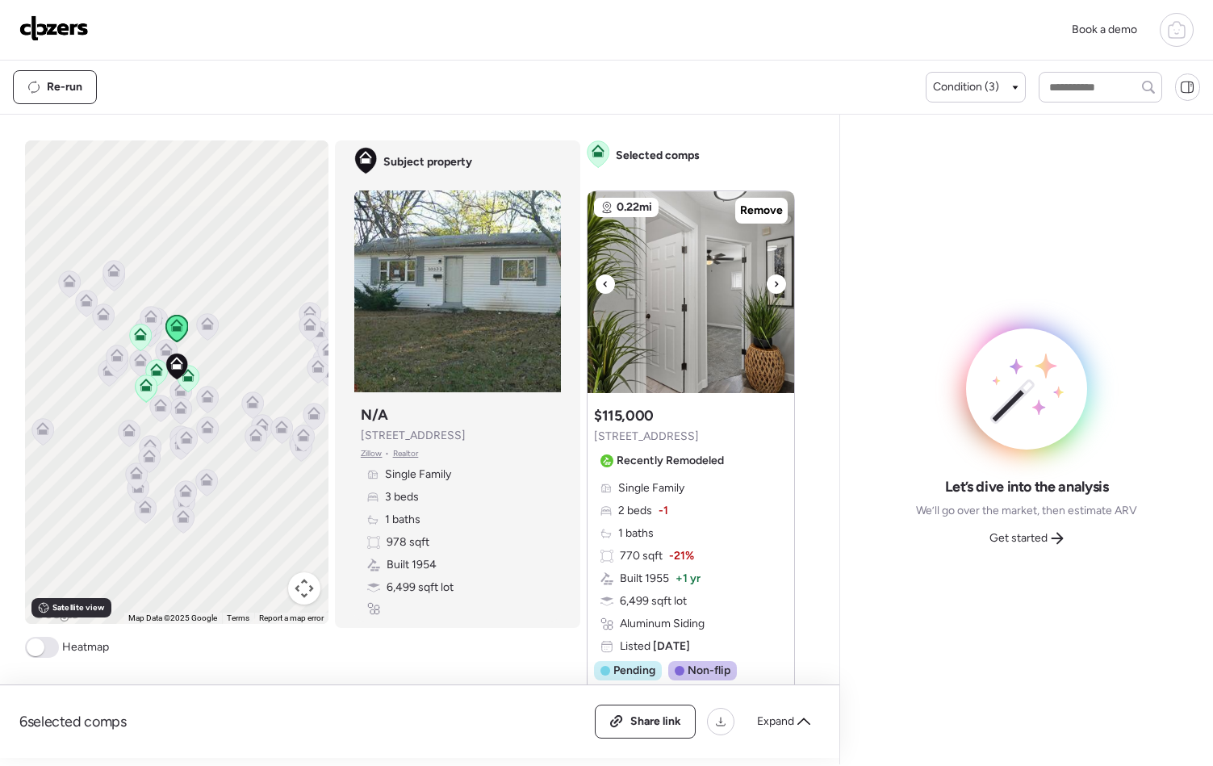
click at [773, 287] on icon at bounding box center [776, 283] width 6 height 19
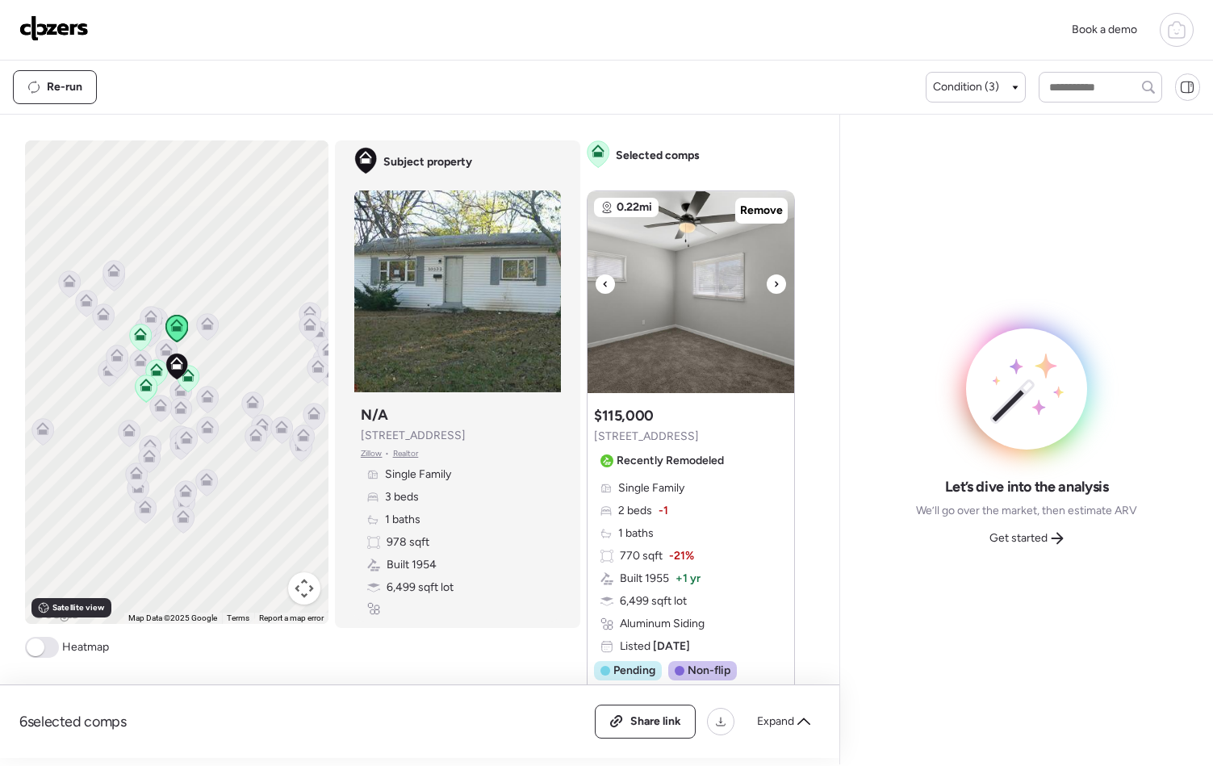
click at [773, 287] on icon at bounding box center [776, 283] width 6 height 19
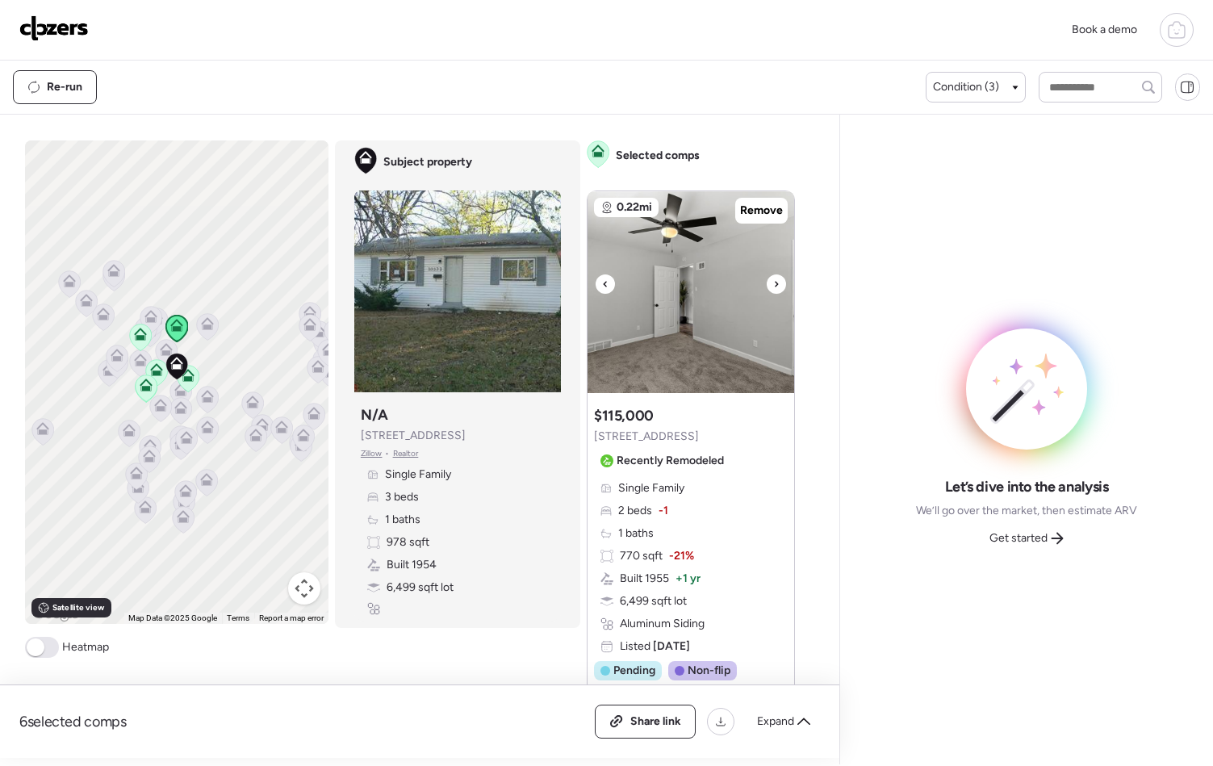
click at [773, 287] on icon at bounding box center [776, 283] width 6 height 19
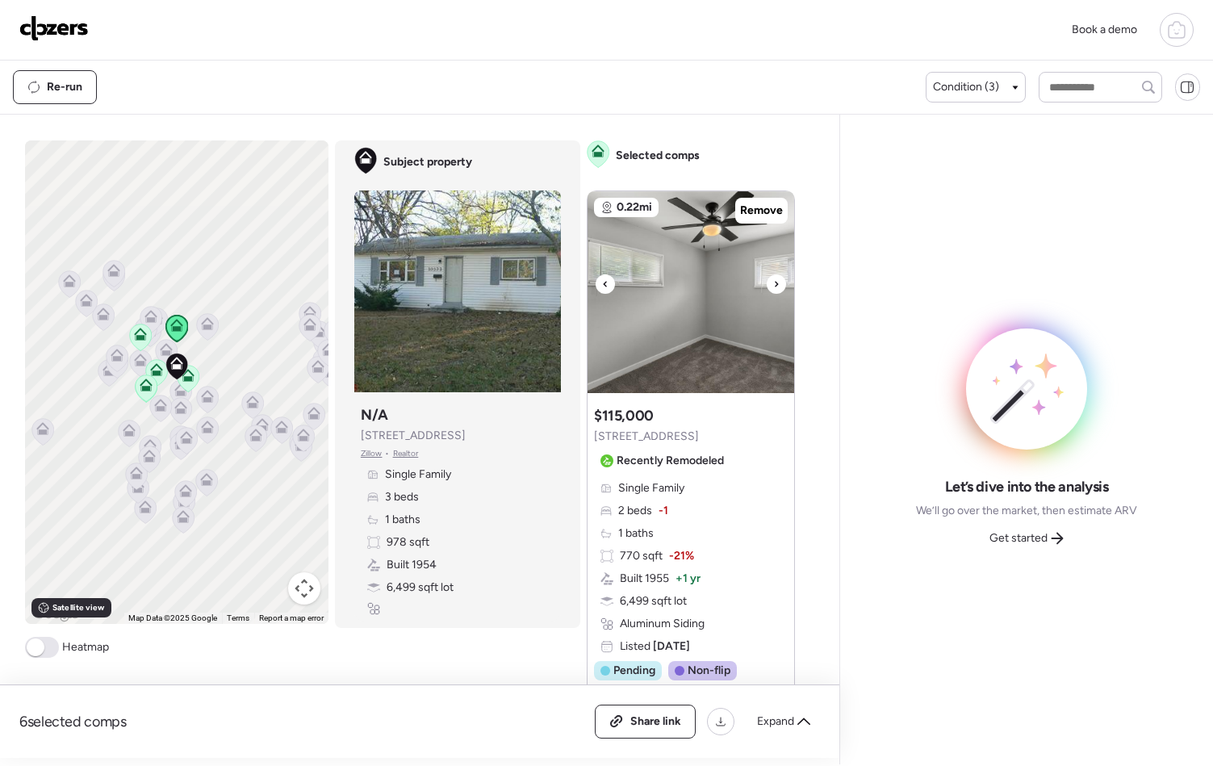
click at [773, 287] on icon at bounding box center [776, 283] width 6 height 19
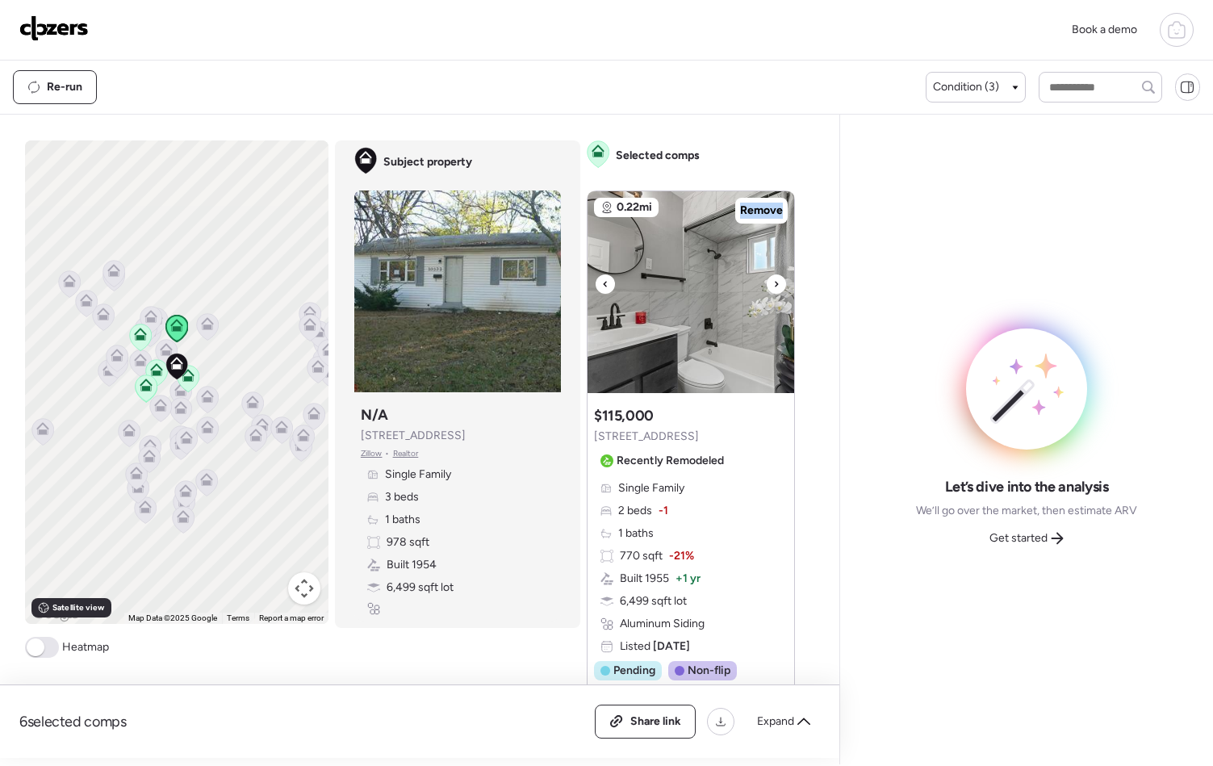
click at [773, 287] on icon at bounding box center [776, 283] width 6 height 19
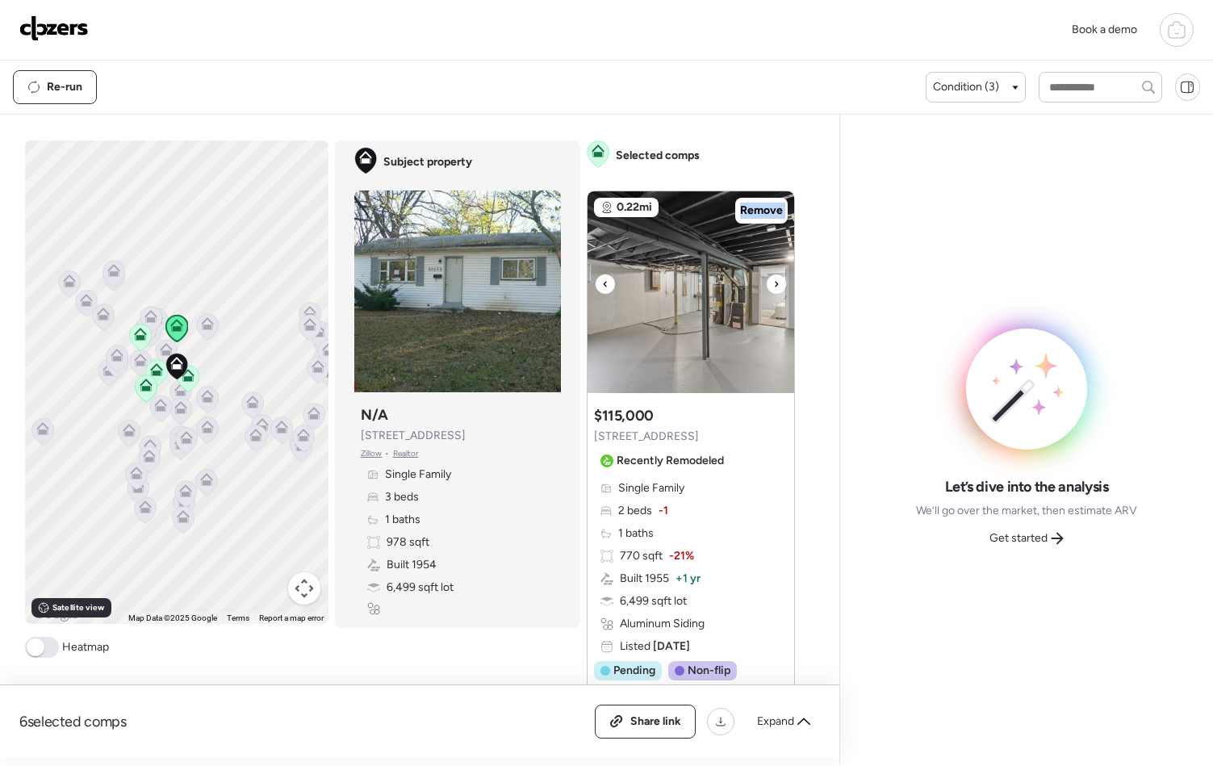
click at [773, 287] on icon at bounding box center [776, 283] width 6 height 19
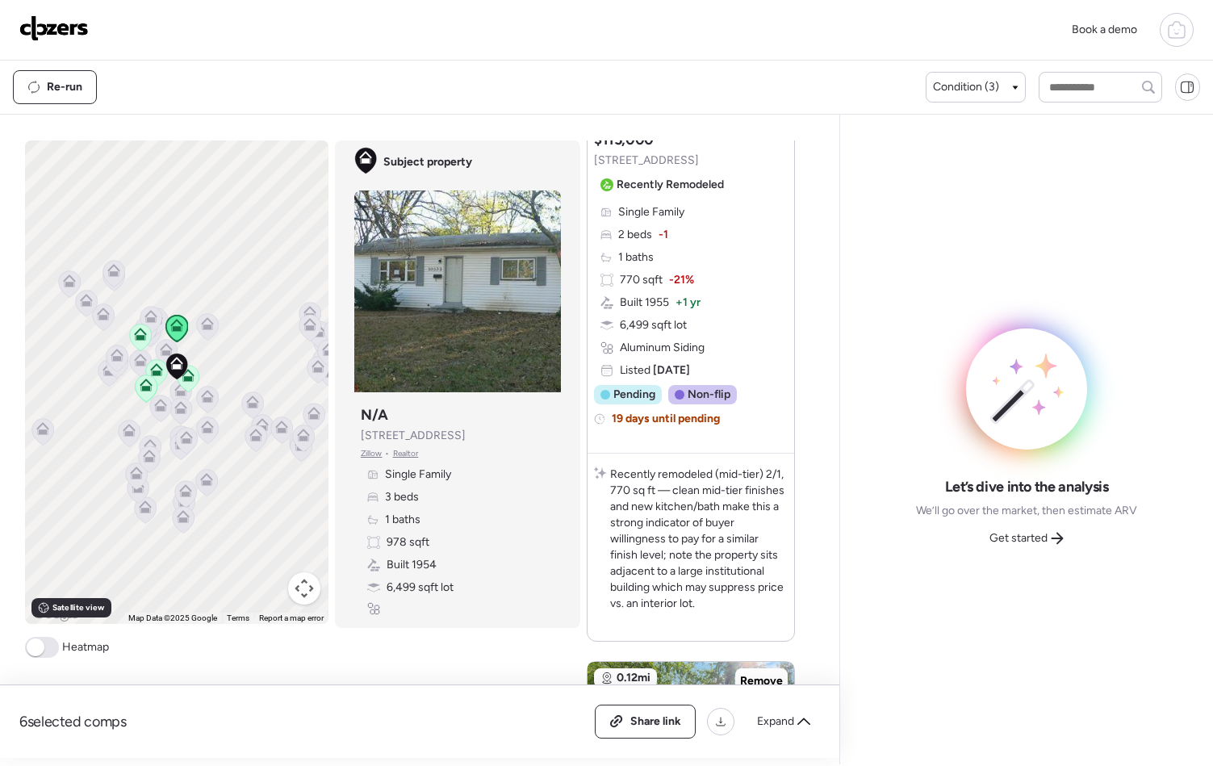
scroll to position [496, 0]
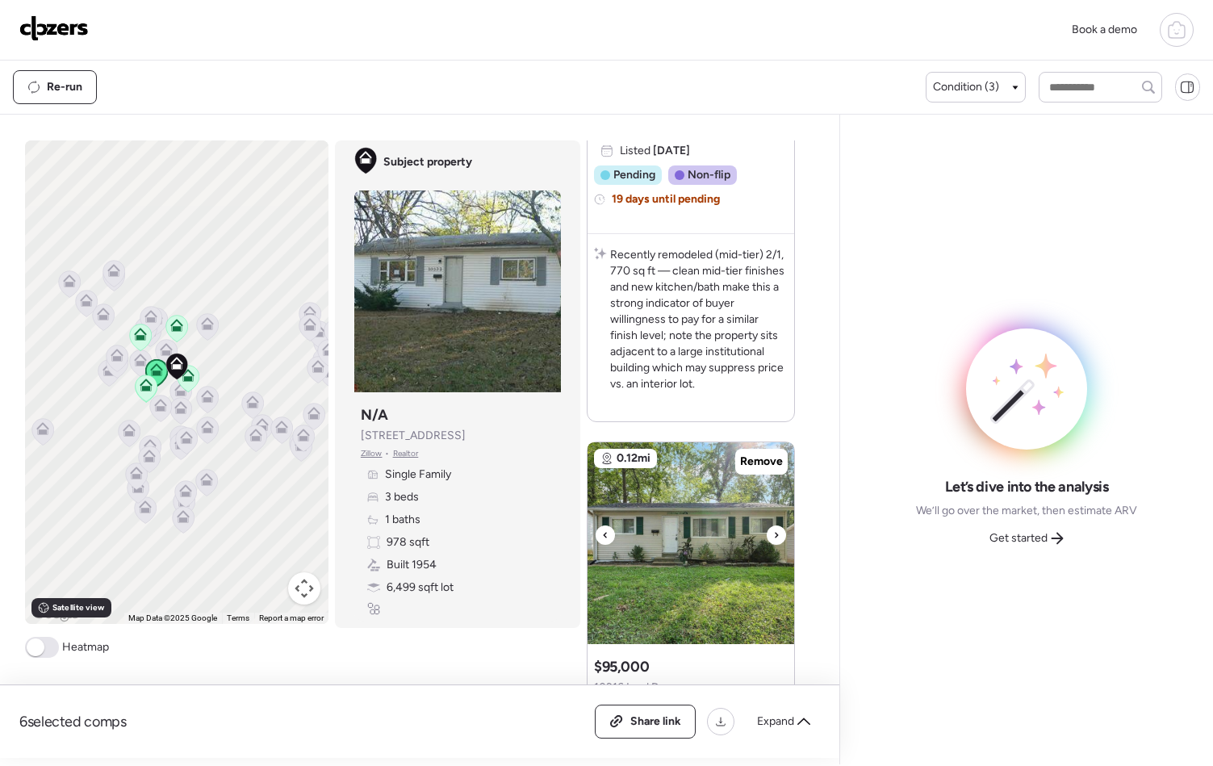
click at [773, 538] on icon at bounding box center [776, 535] width 6 height 19
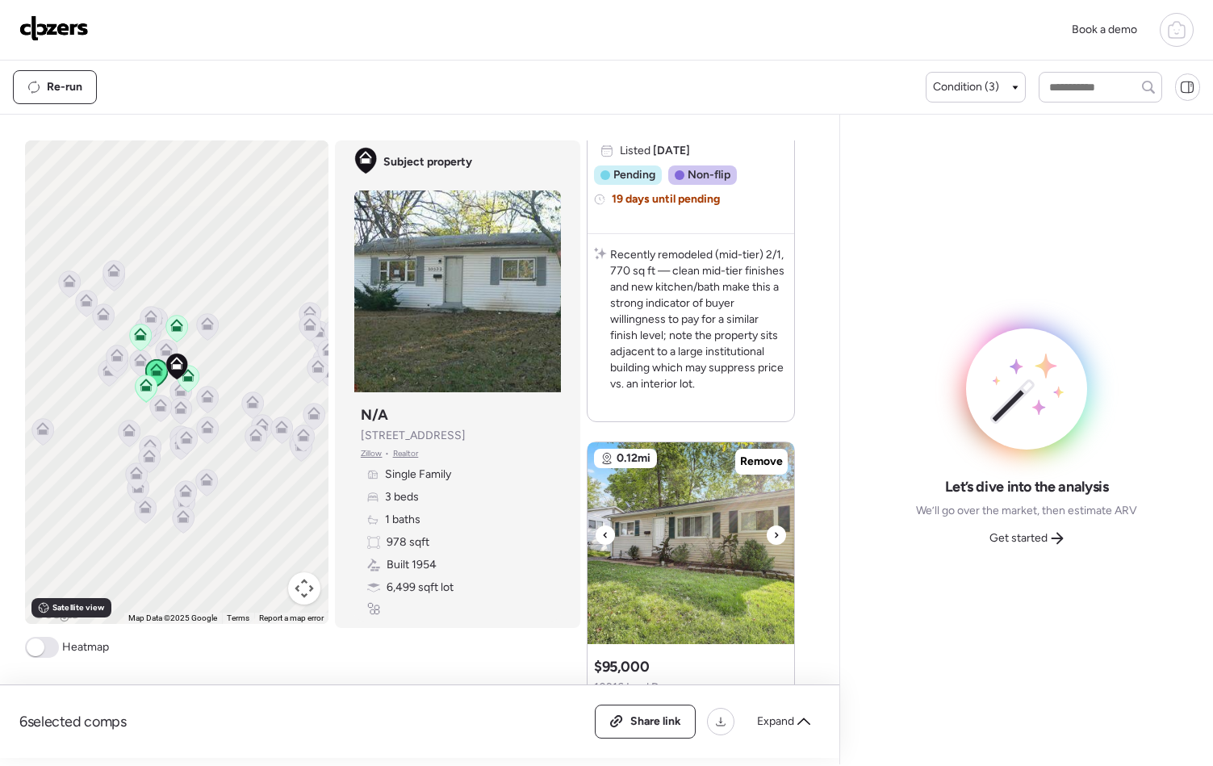
click at [773, 538] on icon at bounding box center [776, 535] width 6 height 19
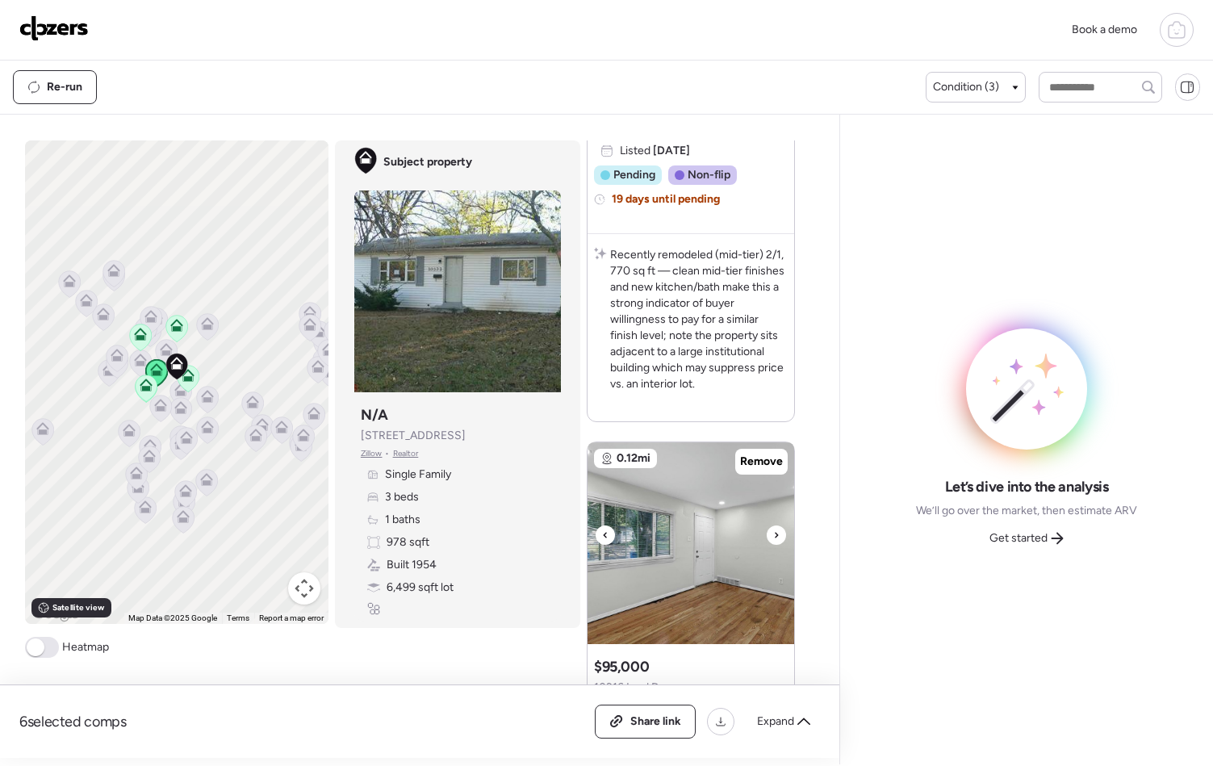
click at [773, 540] on icon at bounding box center [776, 535] width 6 height 19
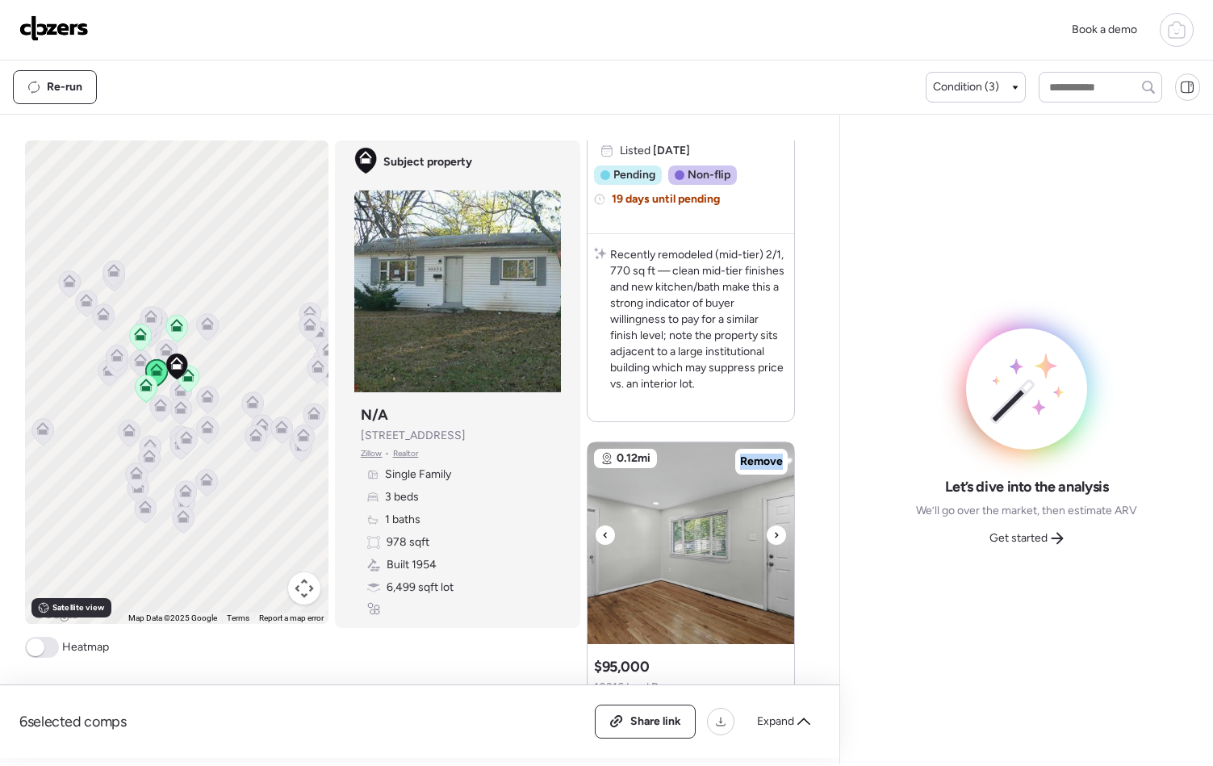
click at [773, 541] on icon at bounding box center [776, 535] width 6 height 19
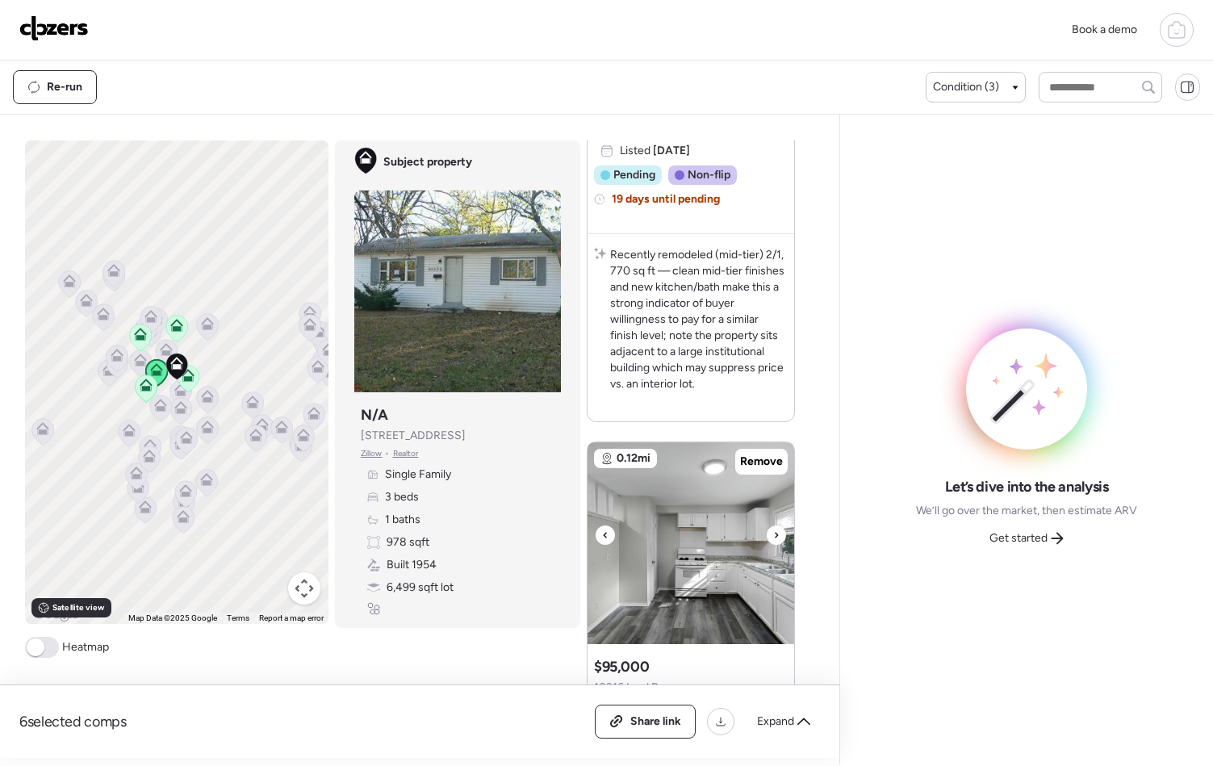
click at [773, 541] on icon at bounding box center [776, 535] width 6 height 19
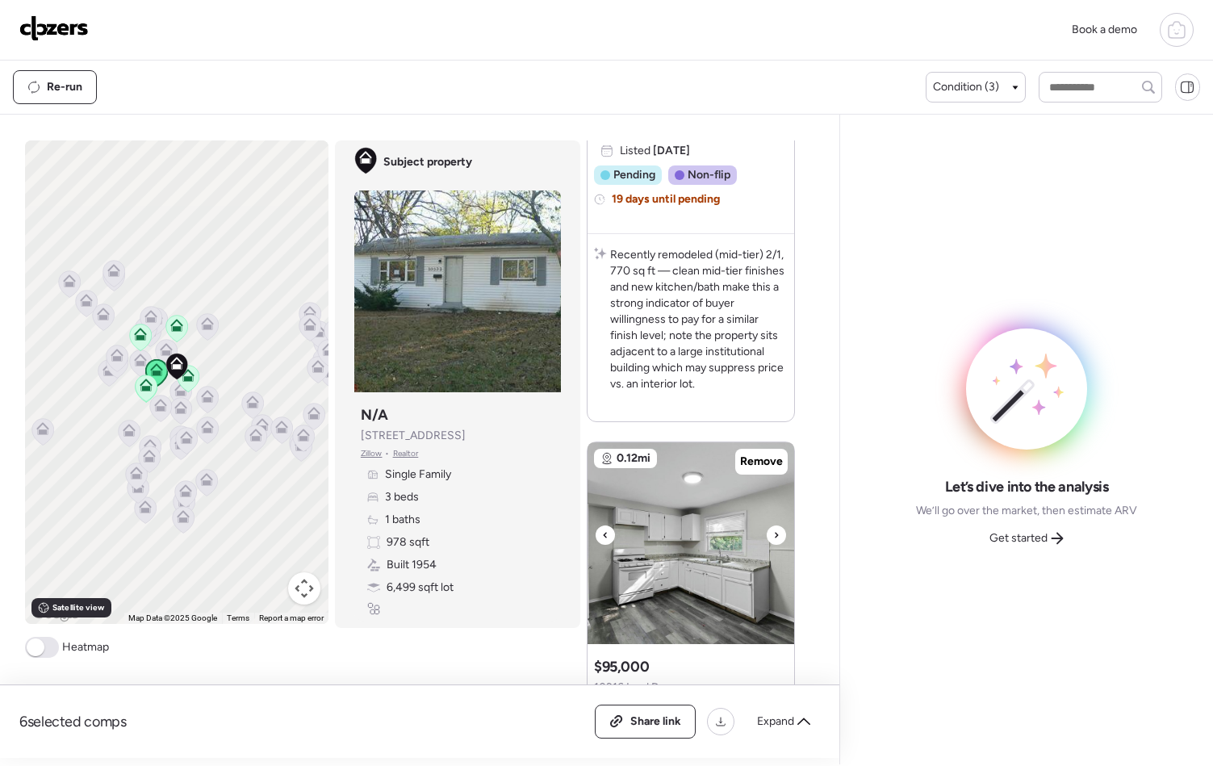
click at [773, 541] on icon at bounding box center [776, 535] width 6 height 19
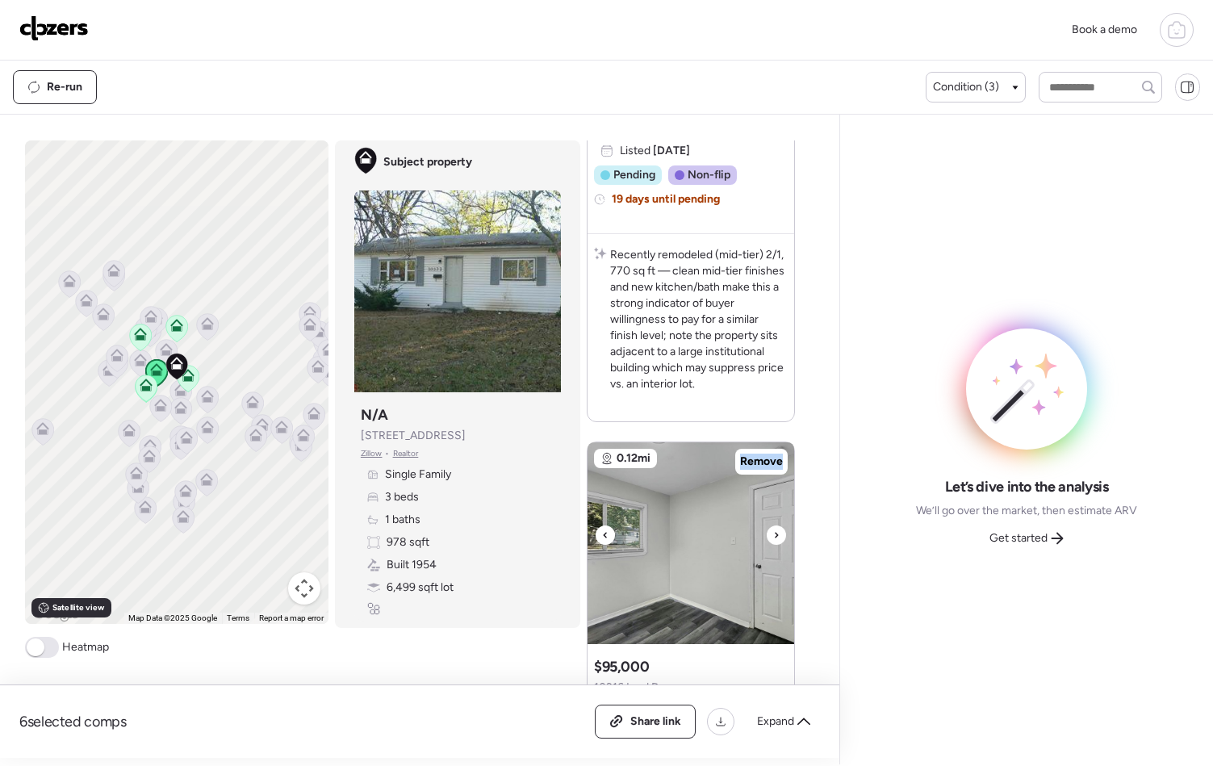
click at [773, 541] on icon at bounding box center [776, 535] width 6 height 19
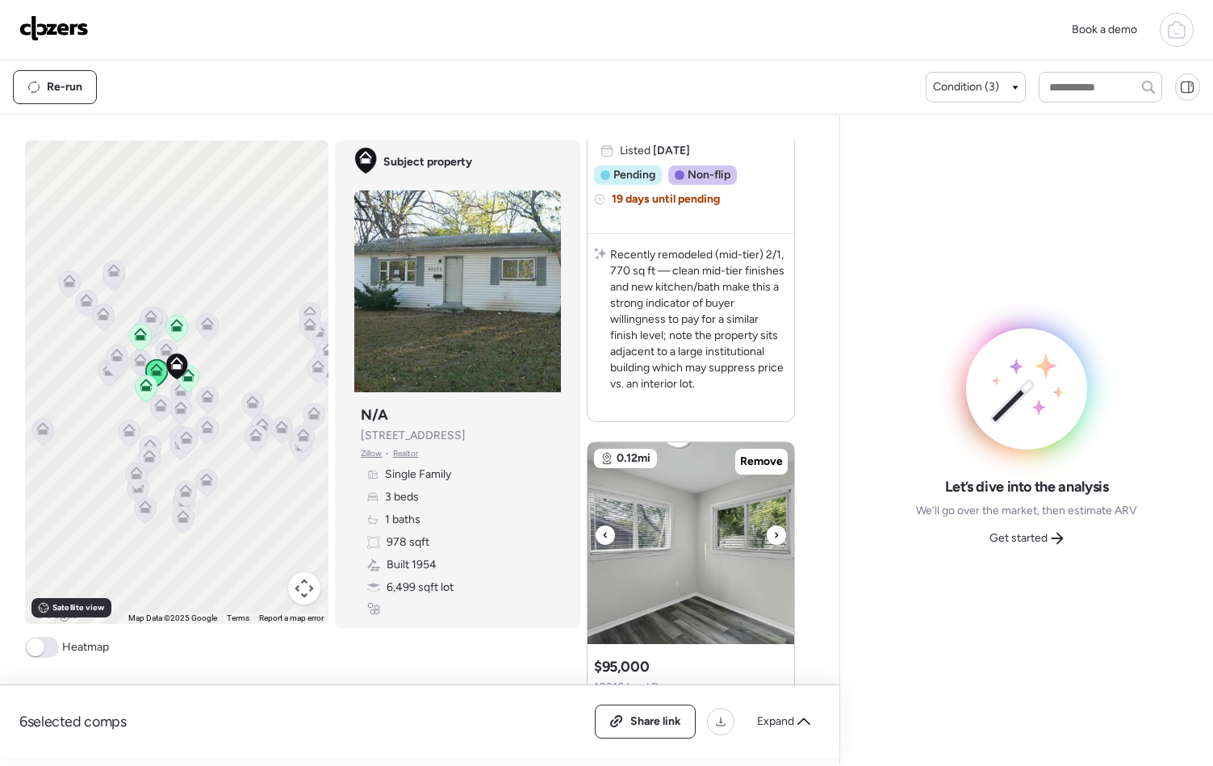
click at [773, 541] on icon at bounding box center [776, 535] width 6 height 19
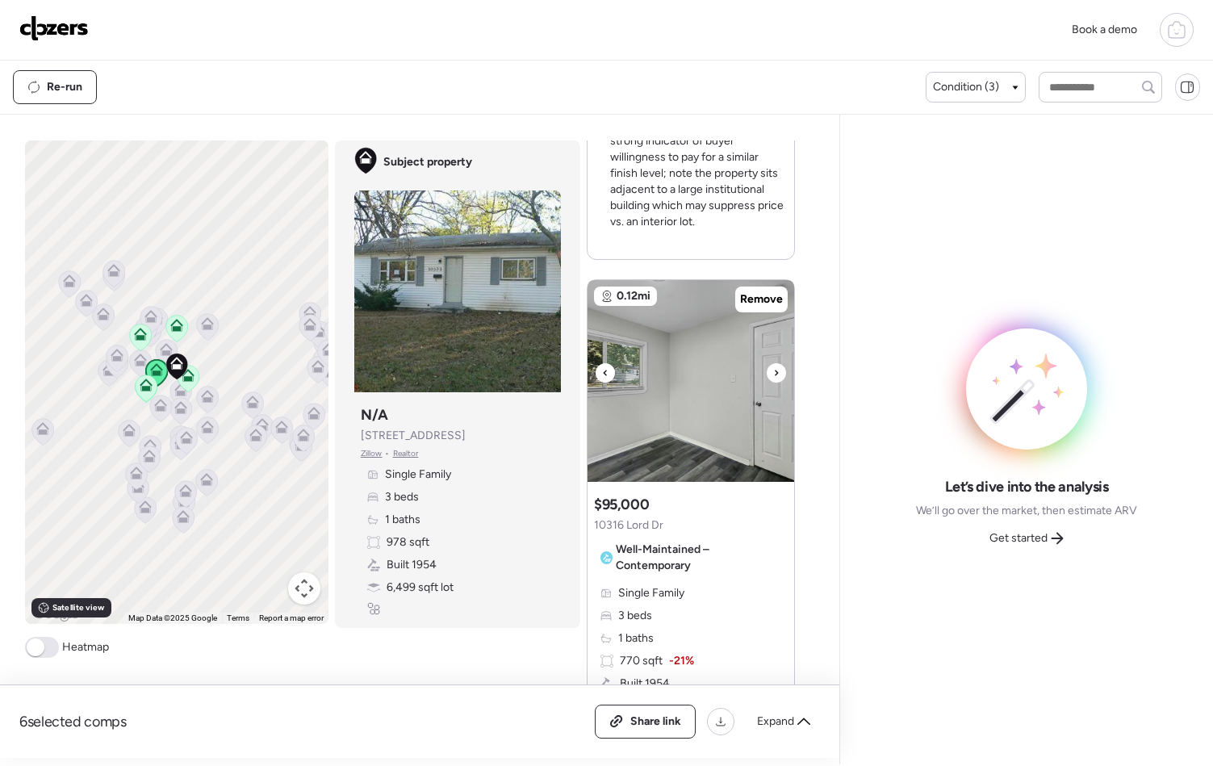
scroll to position [660, 0]
click at [773, 374] on icon at bounding box center [776, 371] width 6 height 19
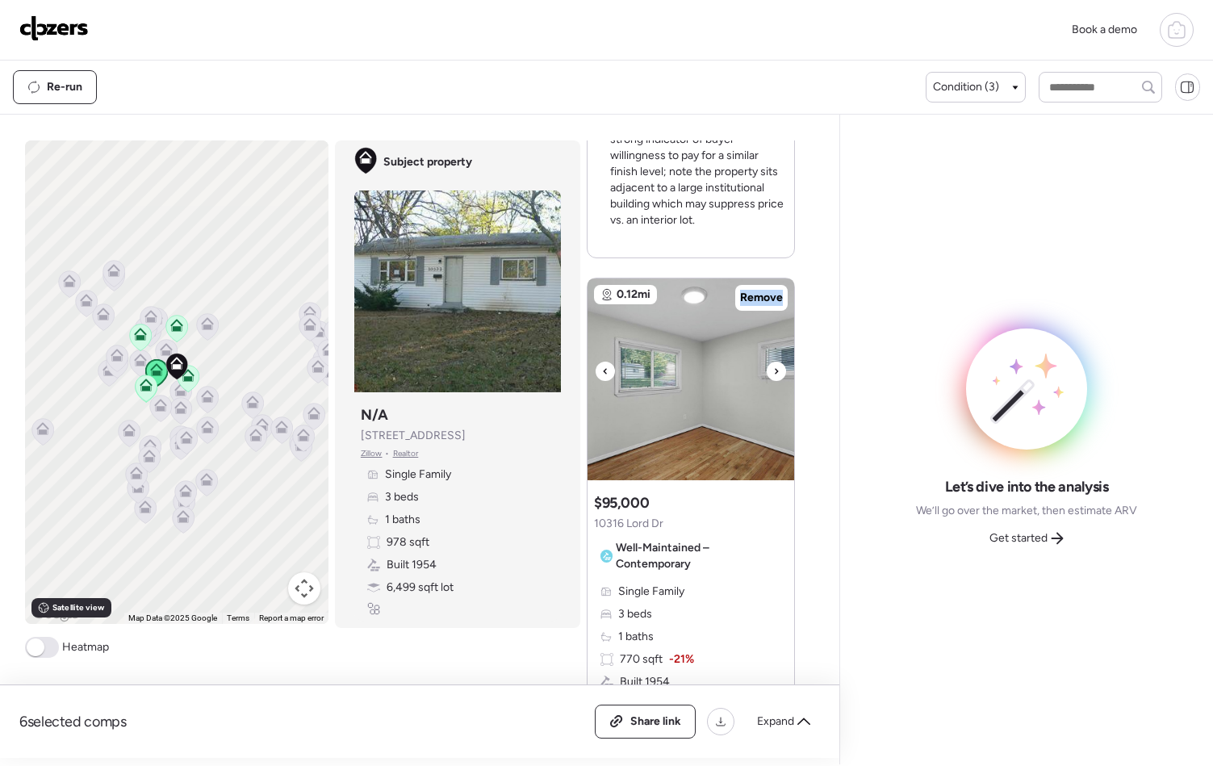
click at [773, 374] on icon at bounding box center [776, 371] width 6 height 19
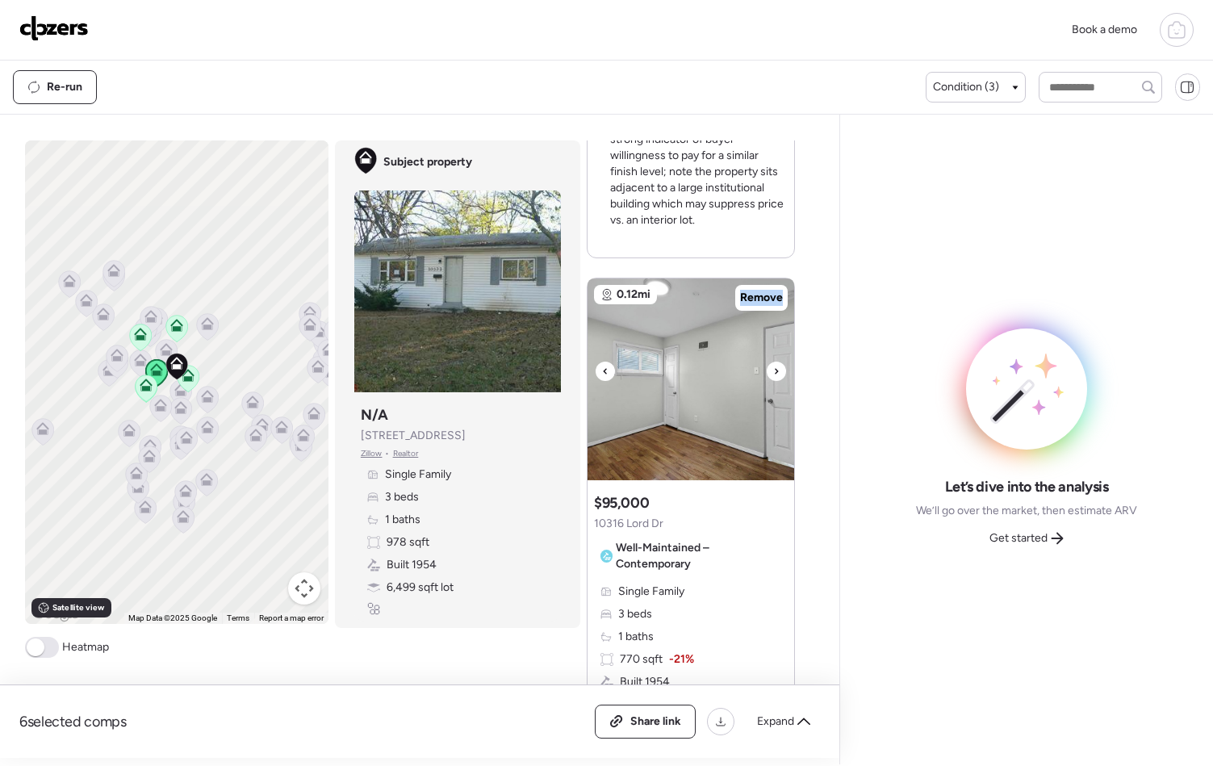
click at [773, 374] on icon at bounding box center [776, 371] width 6 height 19
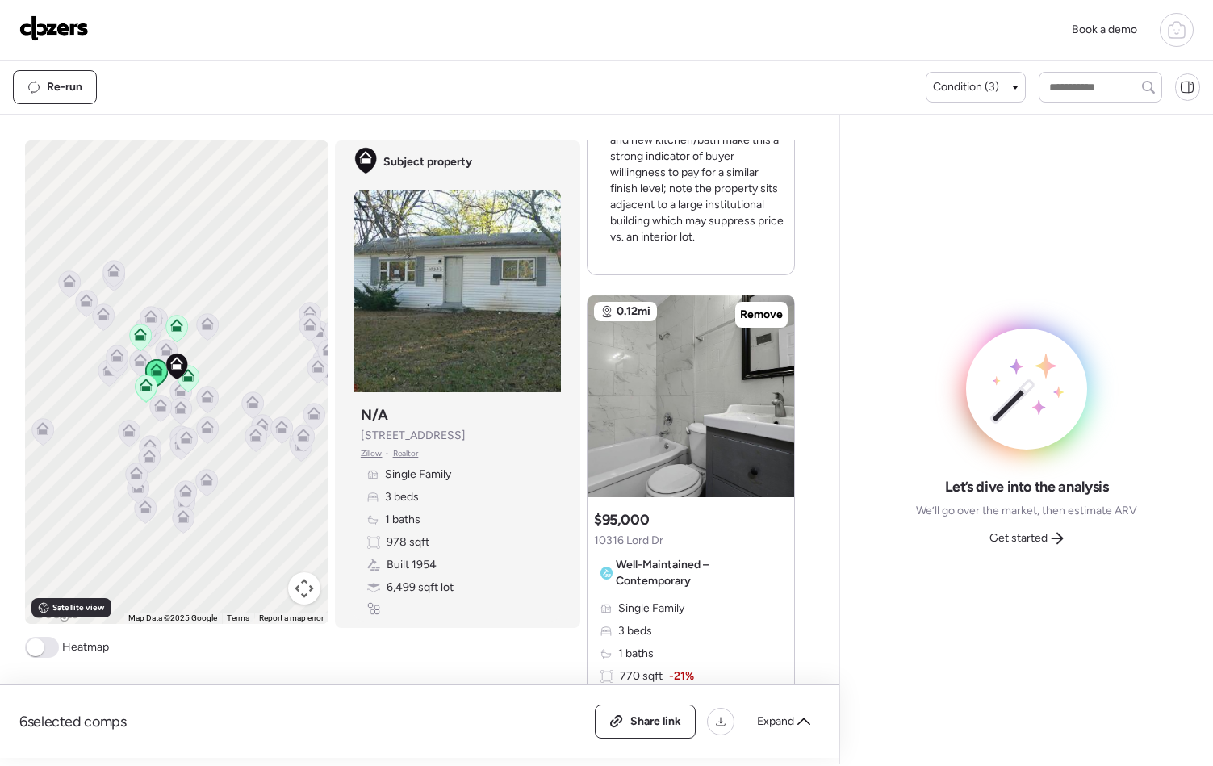
scroll to position [637, 0]
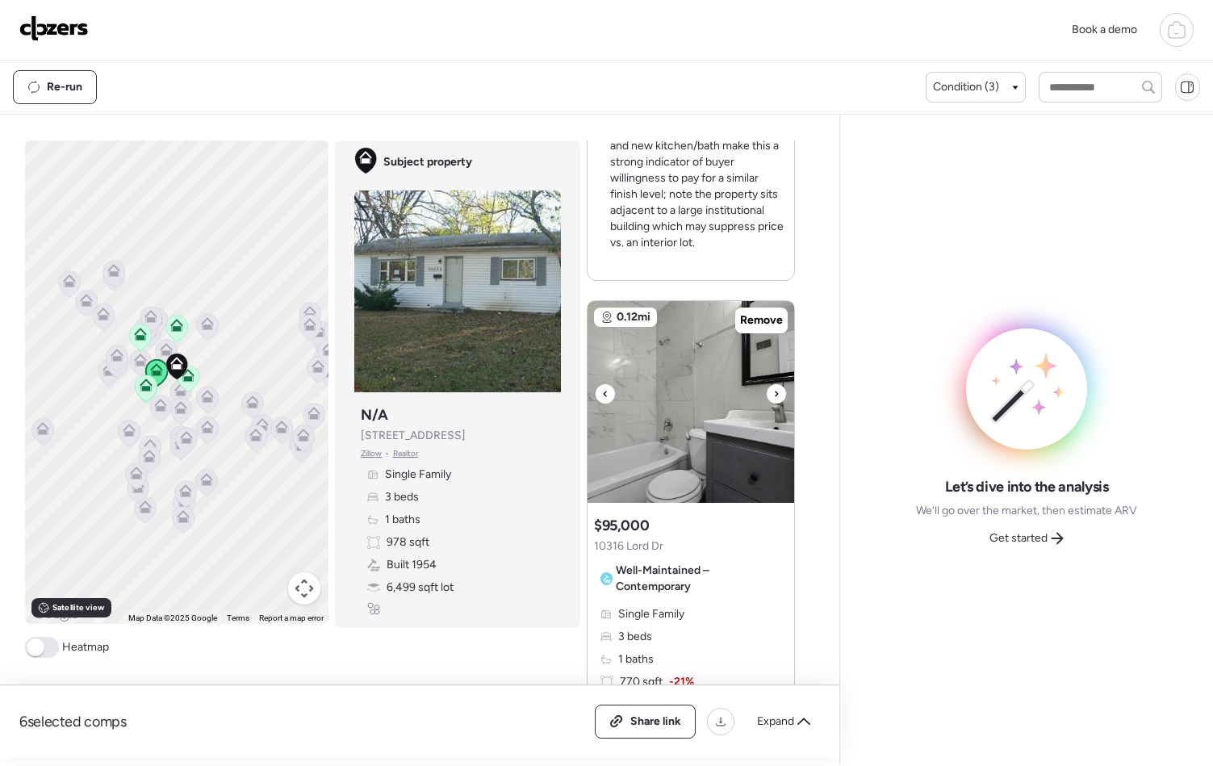
click at [773, 390] on icon at bounding box center [776, 393] width 6 height 19
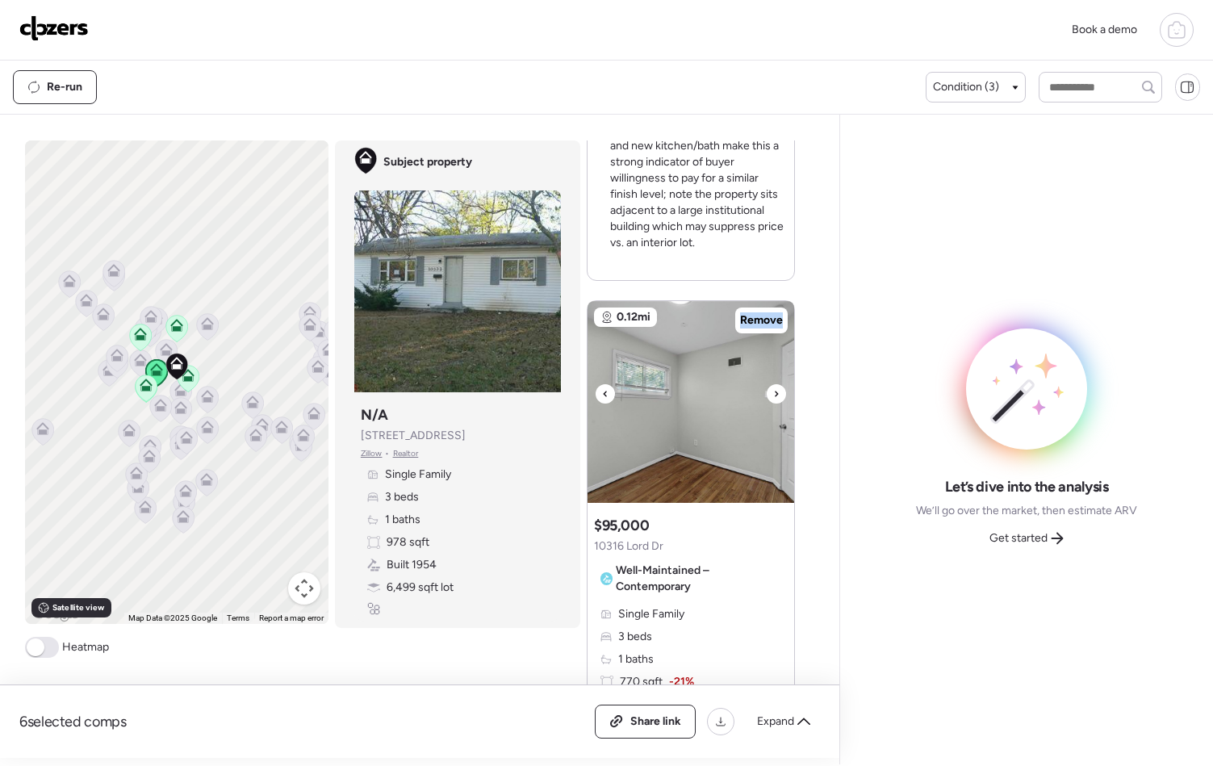
click at [773, 390] on icon at bounding box center [776, 393] width 6 height 19
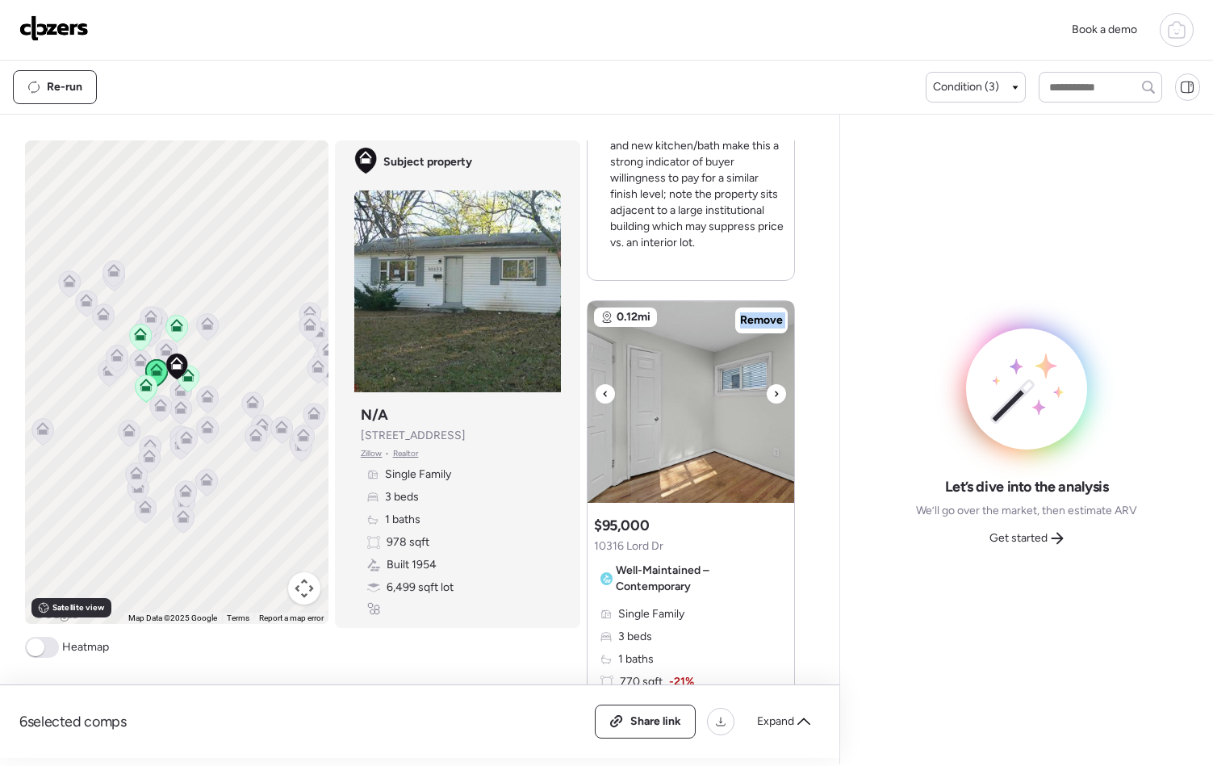
click at [773, 390] on icon at bounding box center [776, 393] width 6 height 19
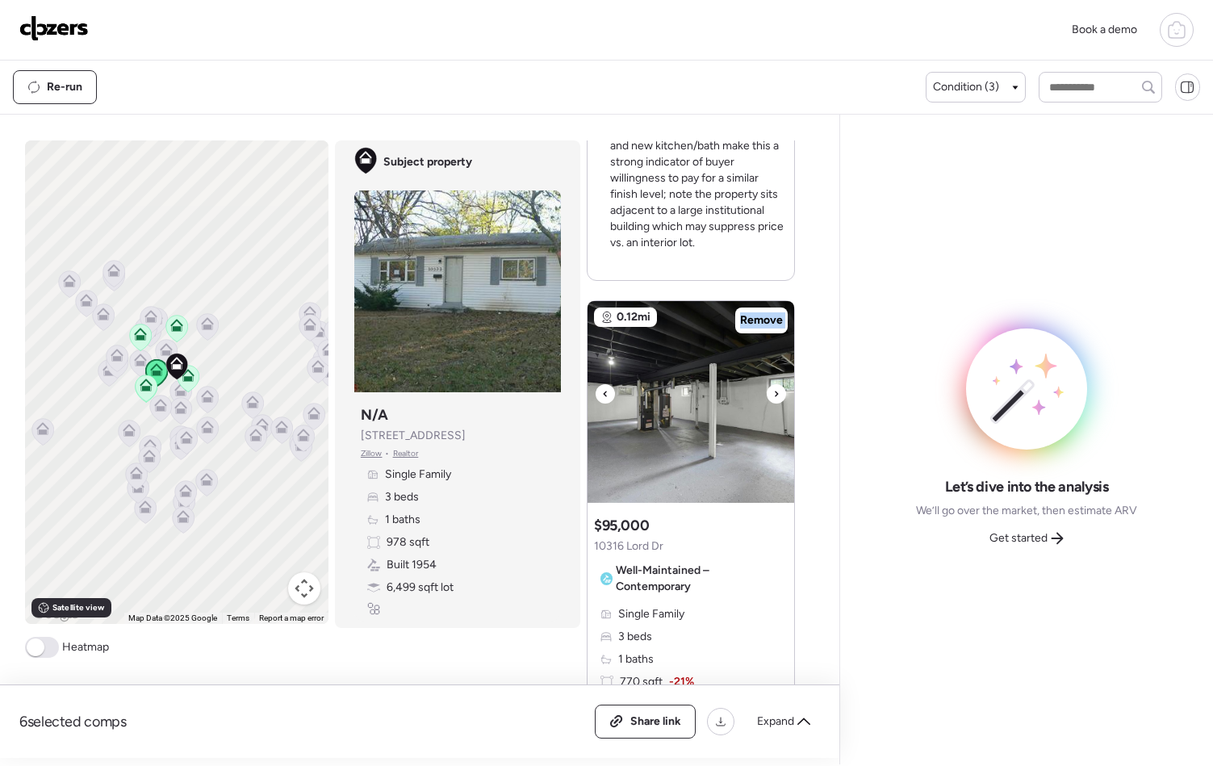
click at [773, 390] on icon at bounding box center [776, 393] width 6 height 19
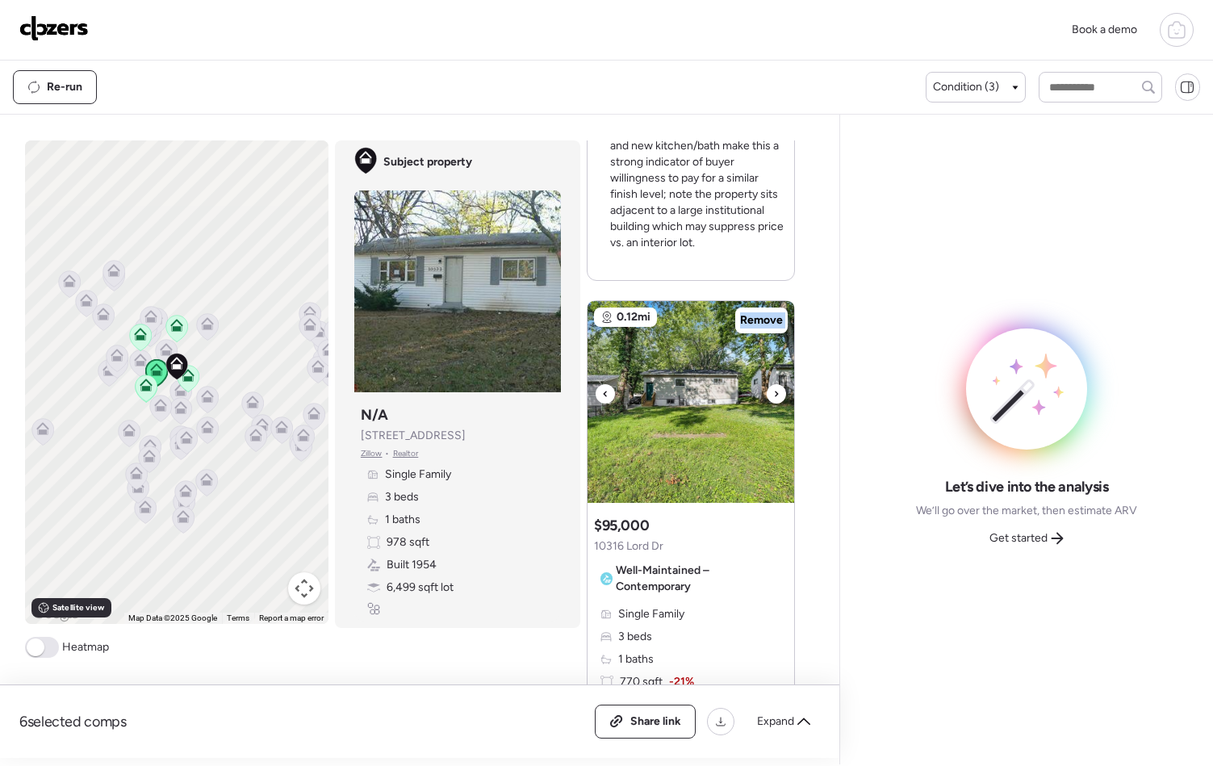
click at [773, 390] on icon at bounding box center [776, 393] width 6 height 19
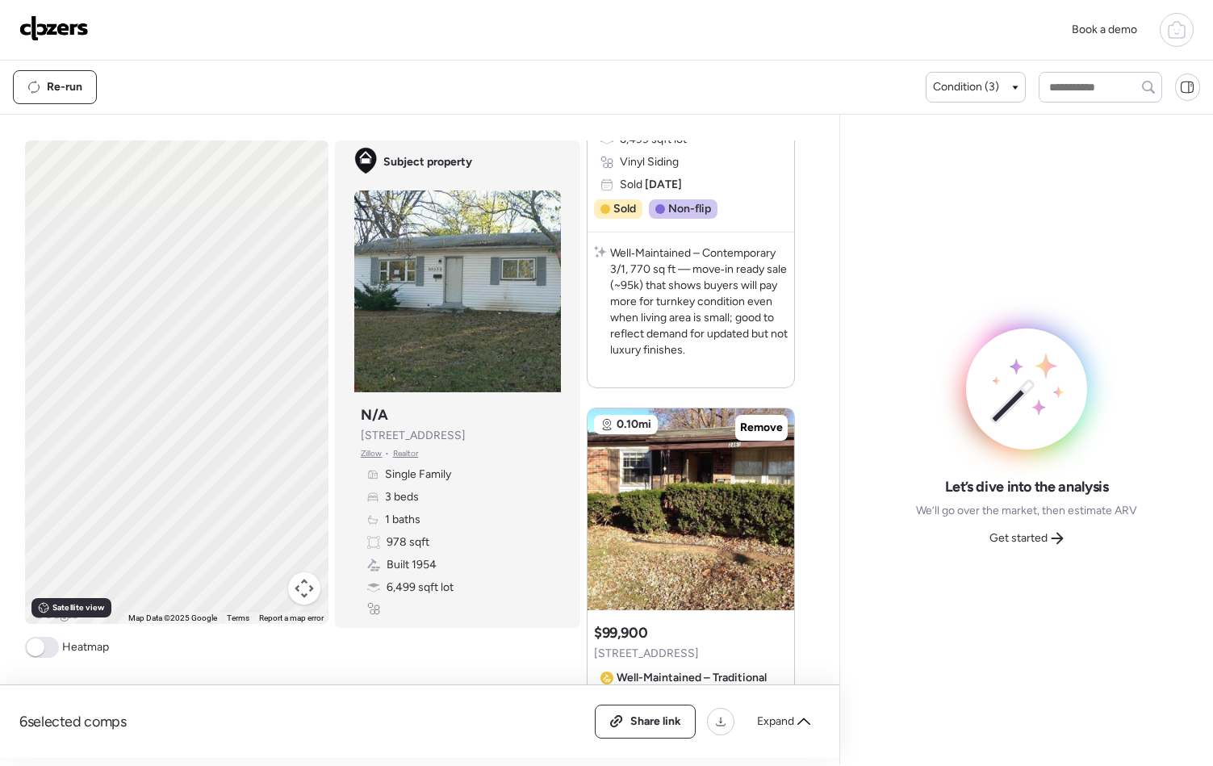
scroll to position [1259, 0]
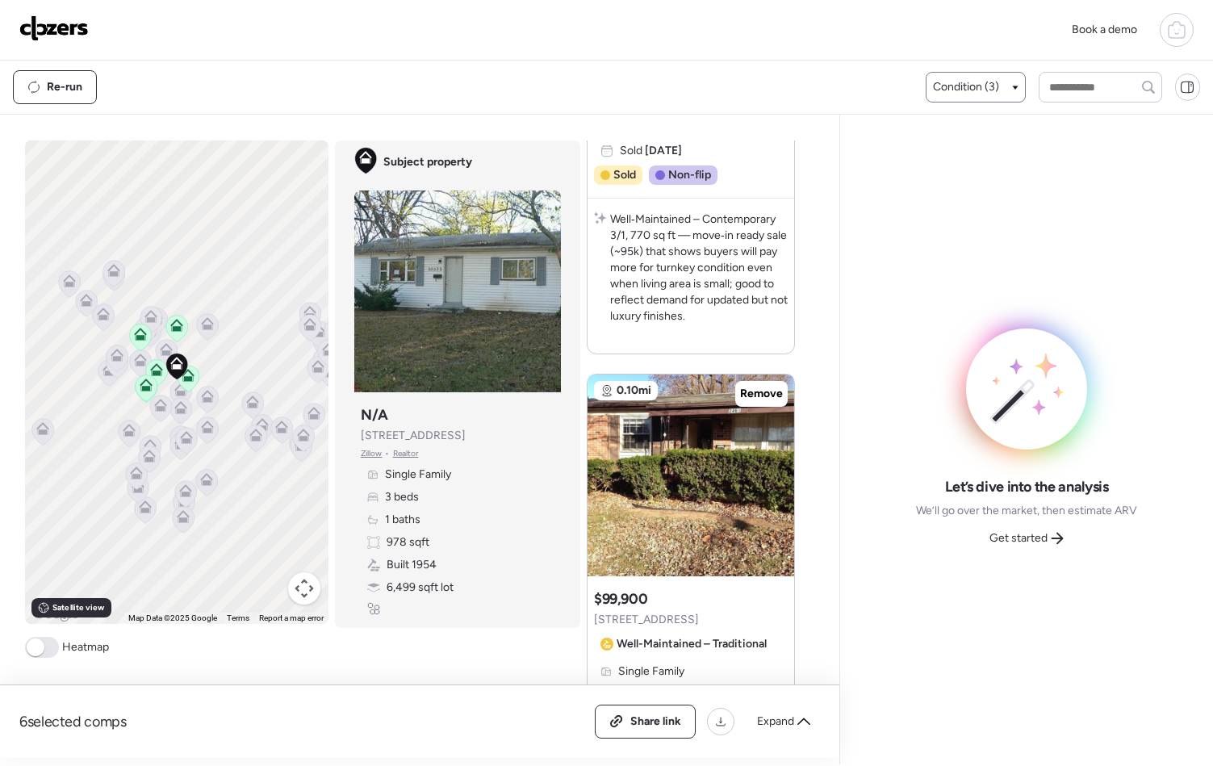
click at [977, 90] on span "Condition (3)" at bounding box center [966, 87] width 66 height 16
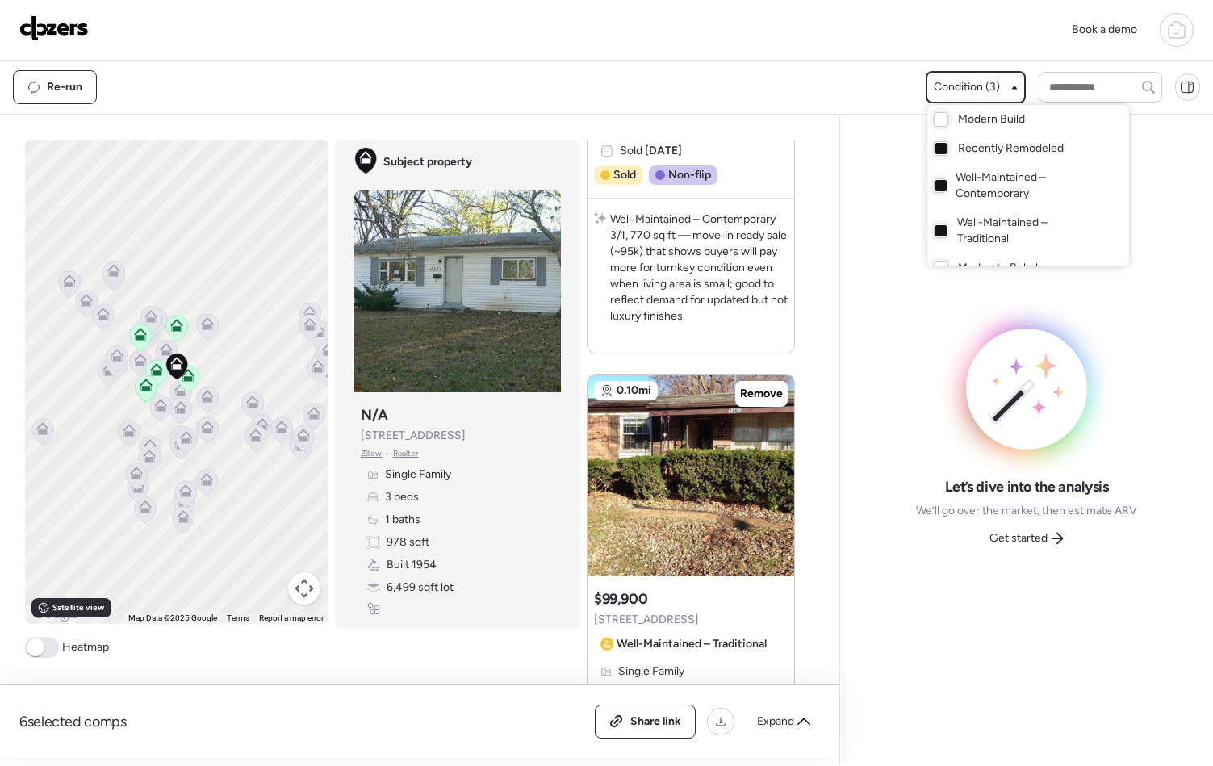
click at [977, 222] on span "Well-Maintained – Traditional" at bounding box center [1027, 231] width 140 height 32
click at [977, 188] on span "Well-Maintained – Contemporary" at bounding box center [1026, 186] width 140 height 32
click at [823, 416] on div at bounding box center [606, 338] width 1213 height 766
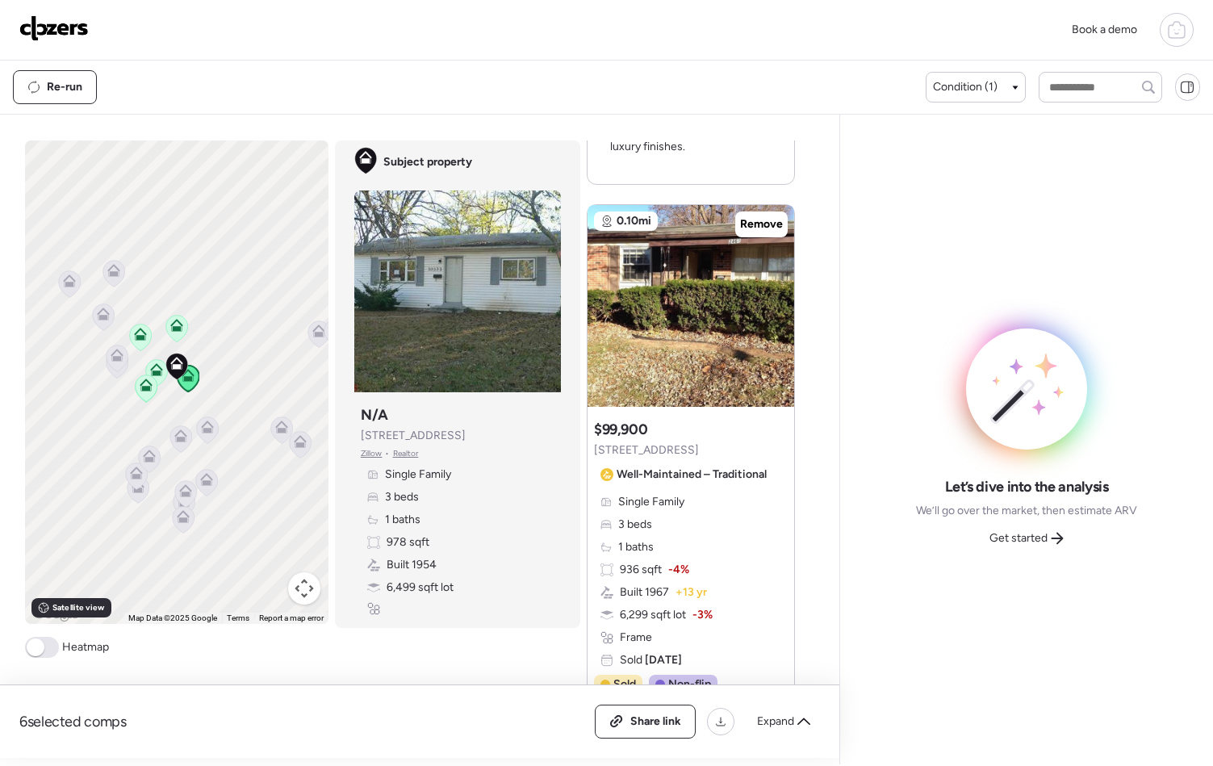
scroll to position [1437, 0]
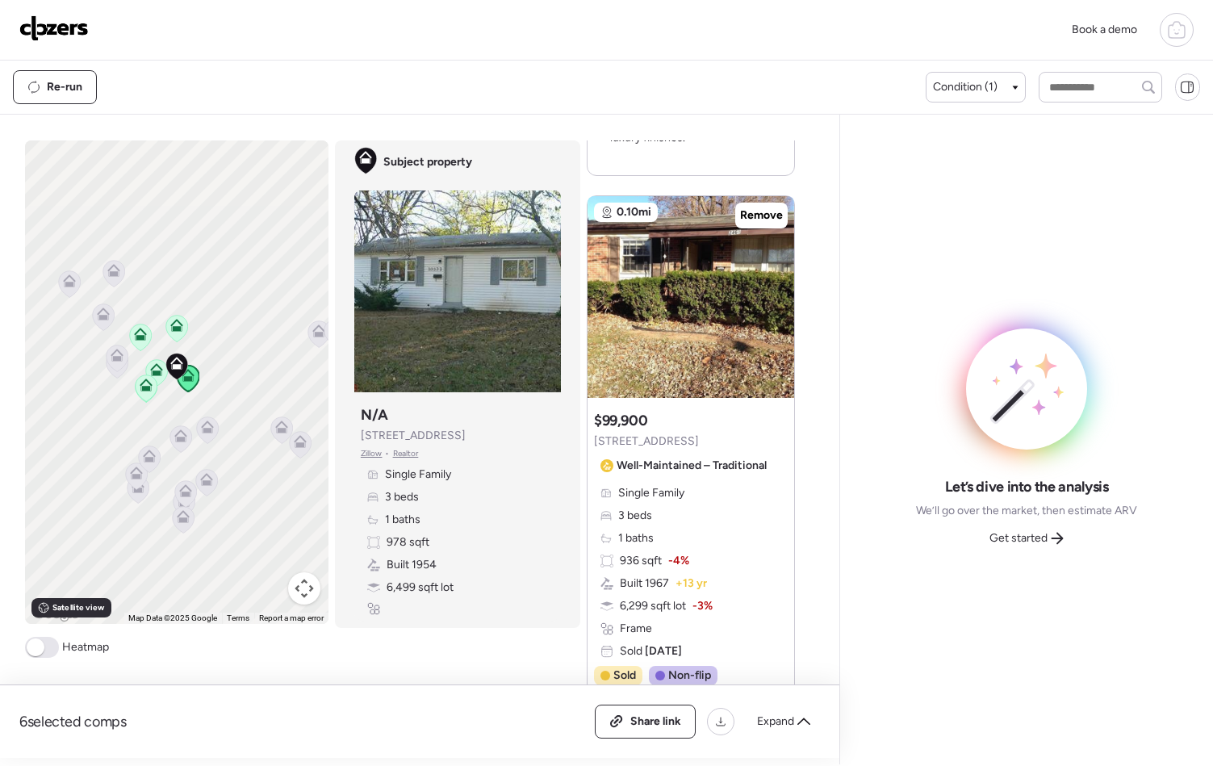
click at [764, 295] on div at bounding box center [691, 297] width 207 height 202
click at [668, 411] on div "Suggested comp $99,900 2461 Duchess Dr Well-Maintained – Traditional" at bounding box center [683, 445] width 179 height 68
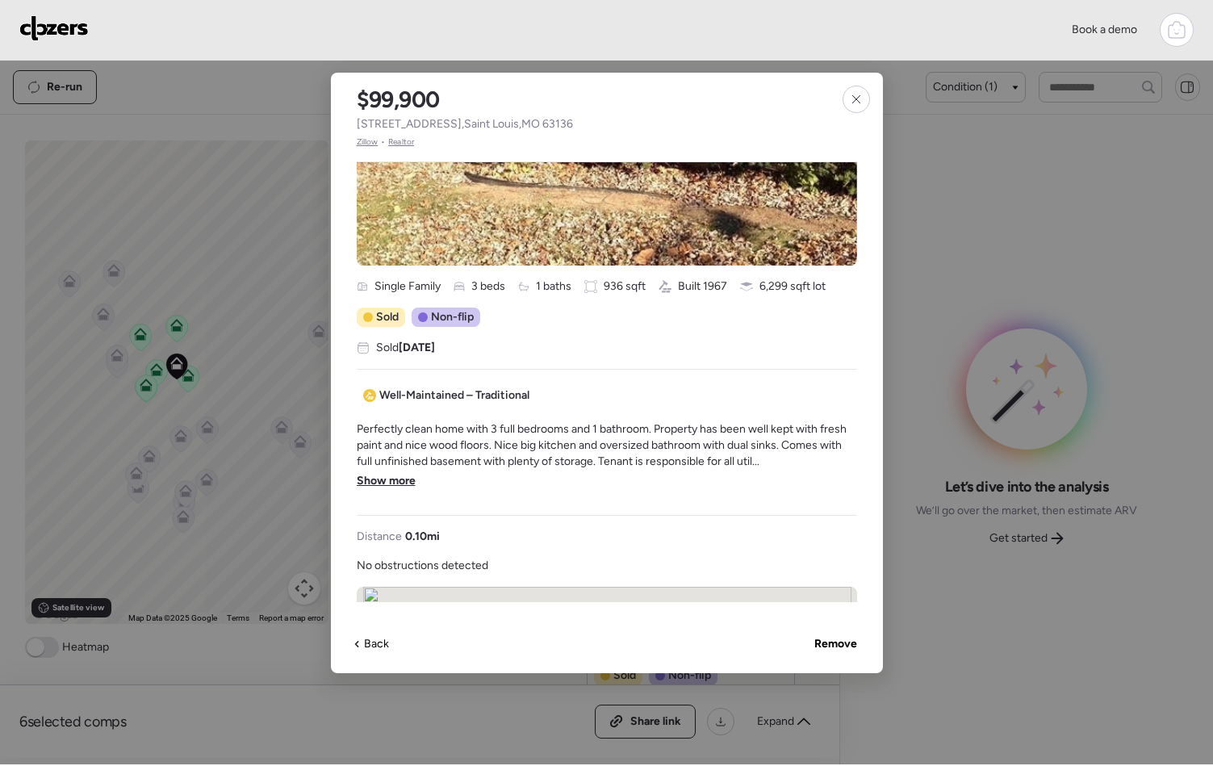
scroll to position [233, 0]
click at [386, 478] on span "Show more" at bounding box center [386, 480] width 59 height 16
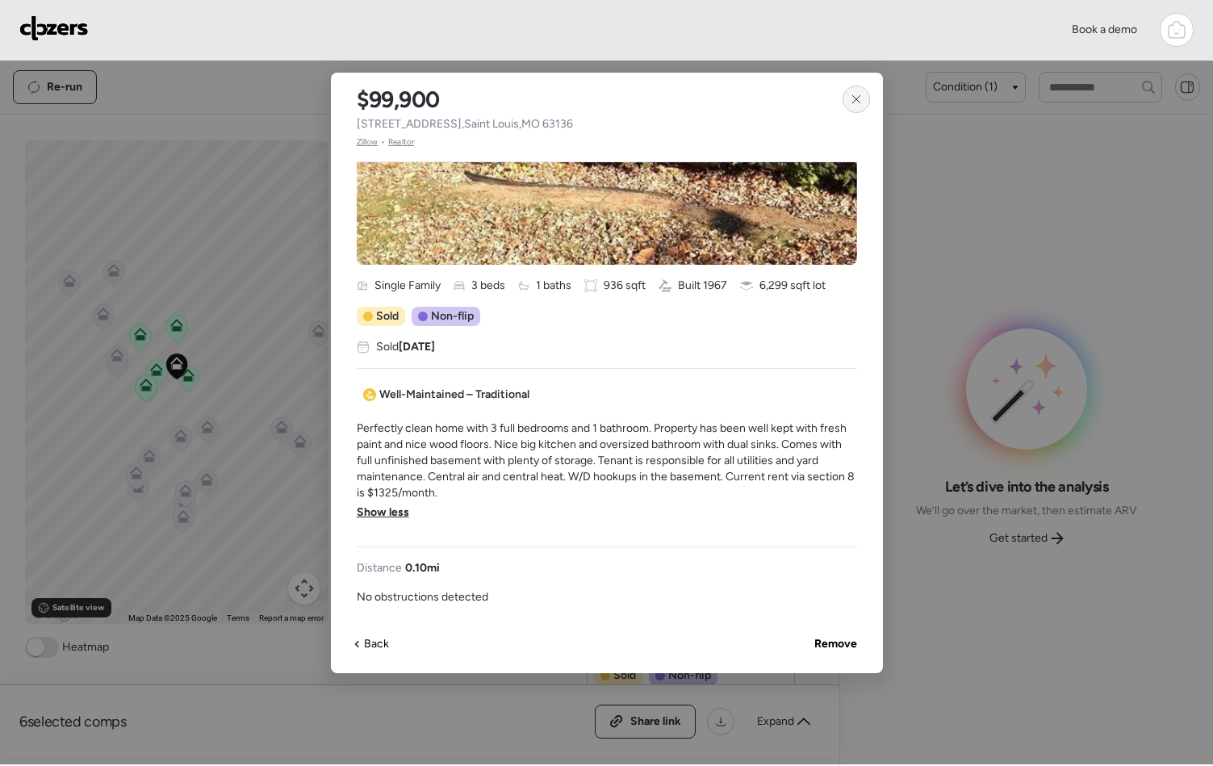
click at [853, 104] on icon at bounding box center [856, 99] width 13 height 13
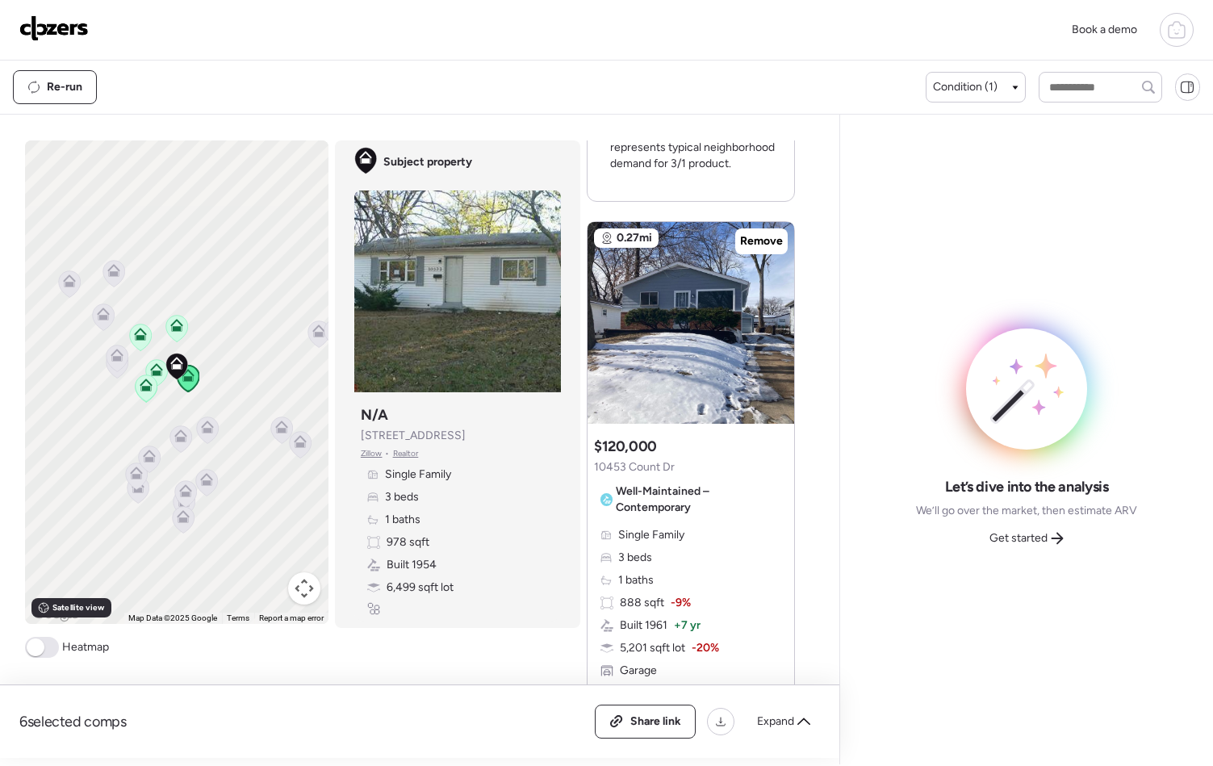
scroll to position [2141, 0]
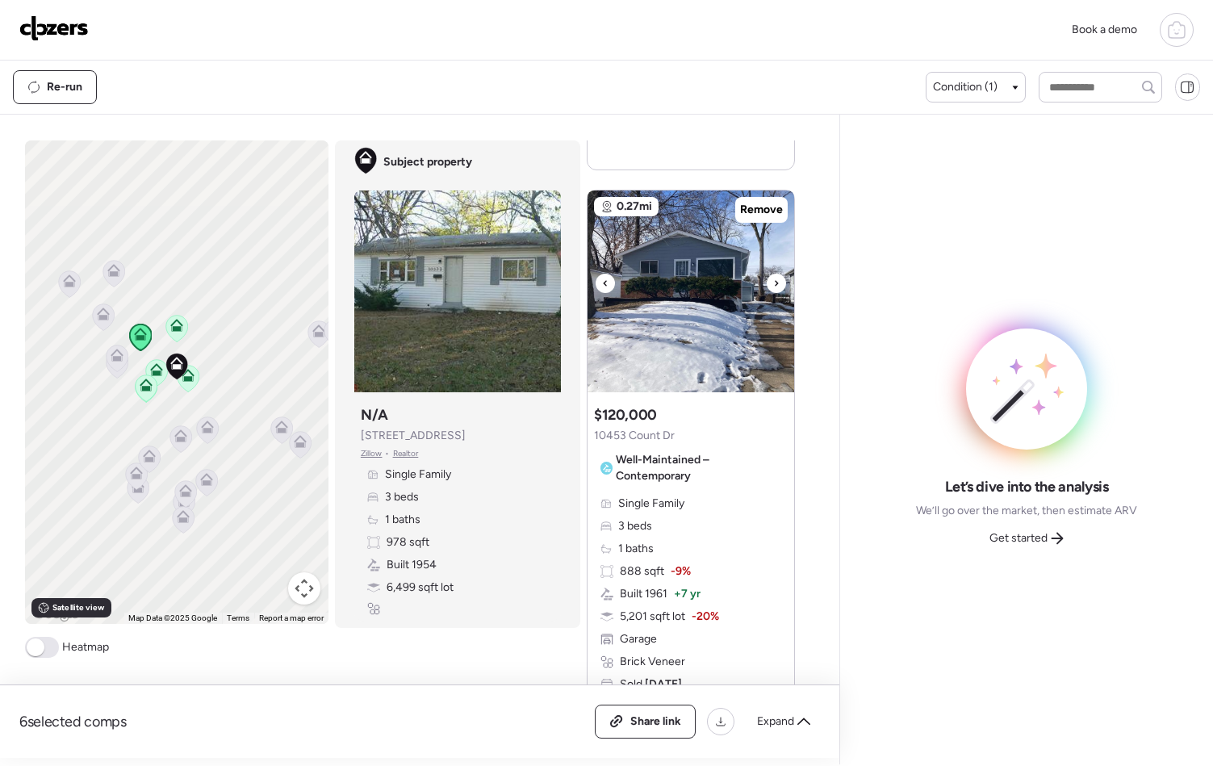
click at [773, 286] on icon at bounding box center [776, 283] width 6 height 19
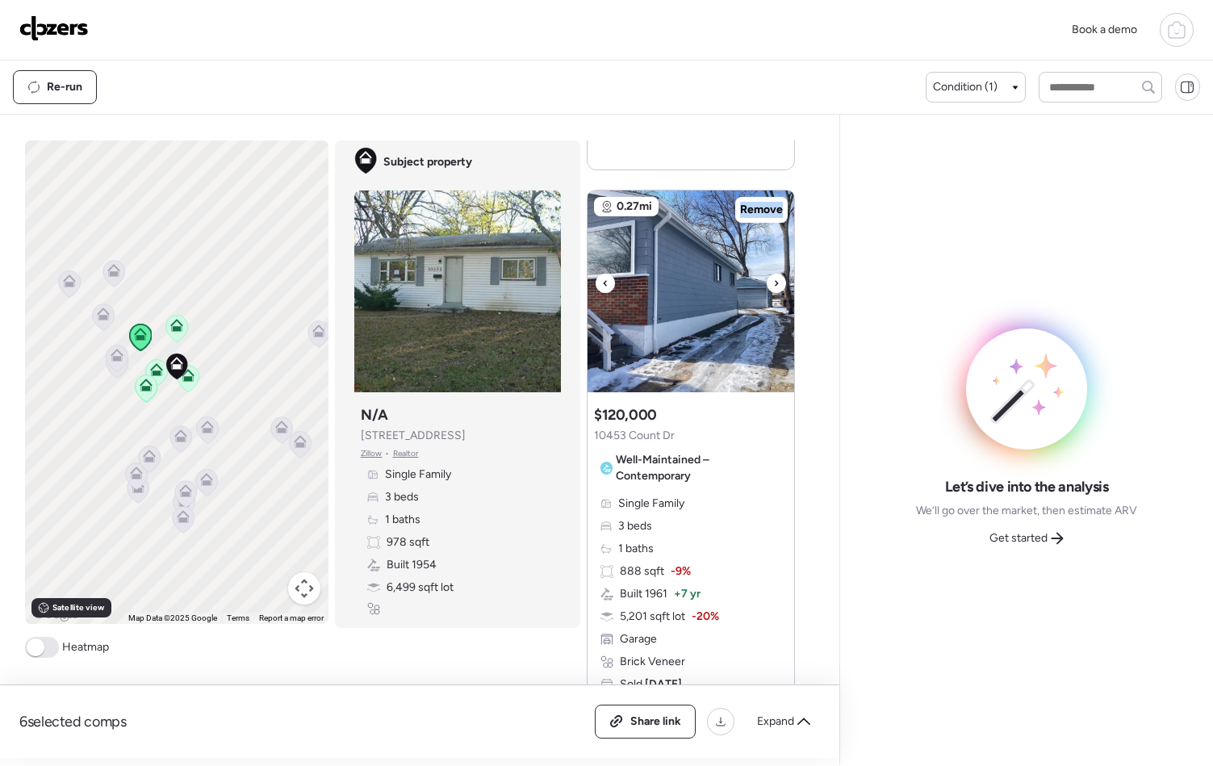
click at [773, 286] on icon at bounding box center [776, 283] width 6 height 19
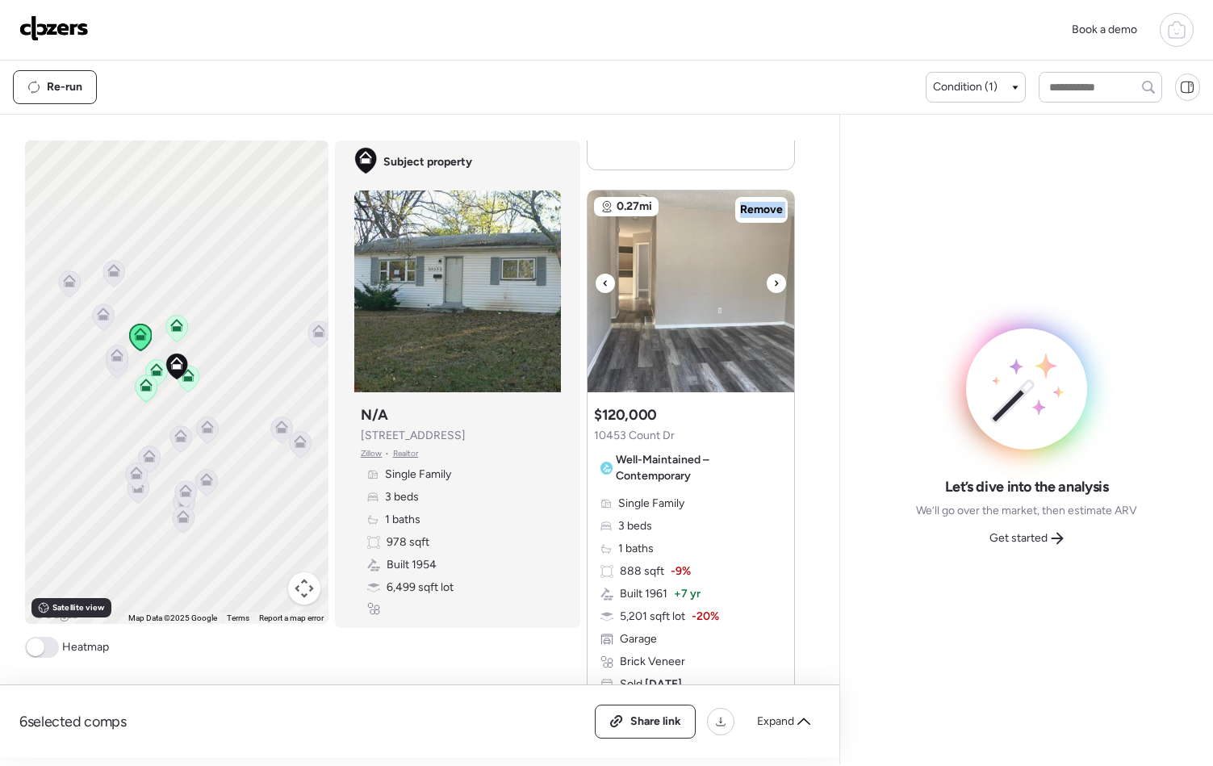
click at [773, 286] on icon at bounding box center [776, 283] width 6 height 19
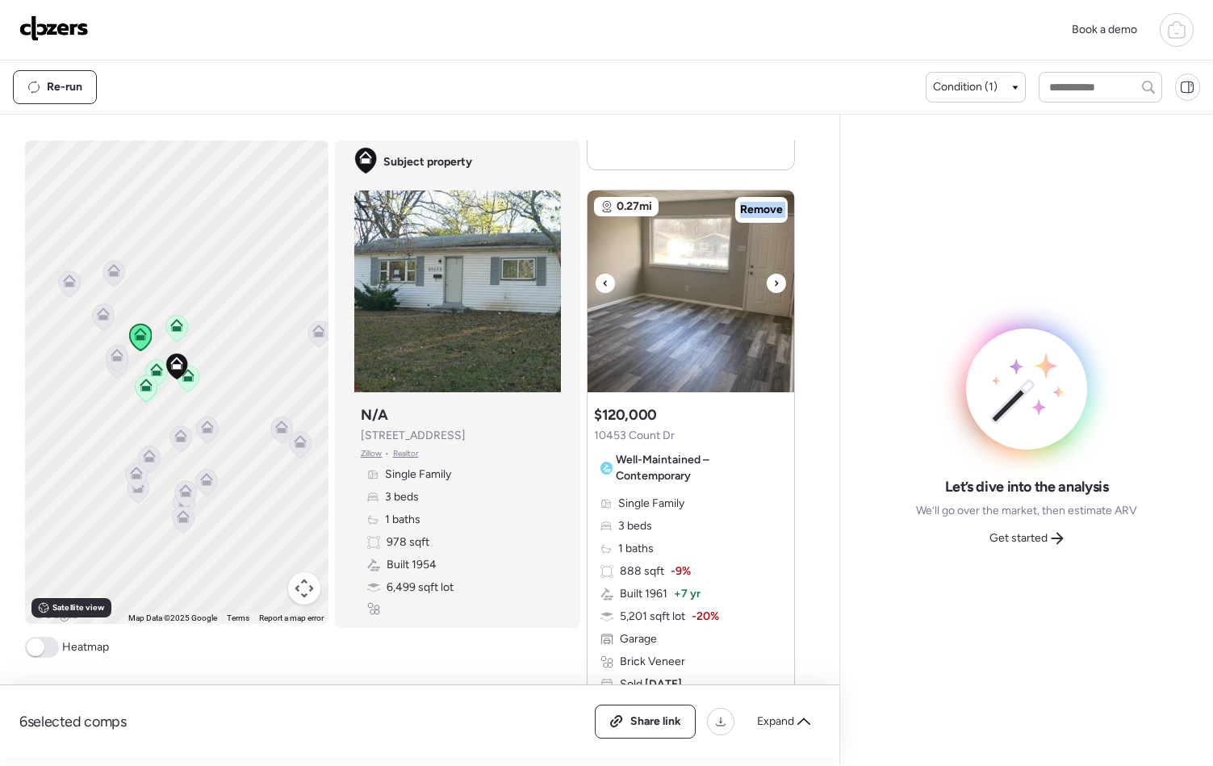
click at [773, 286] on icon at bounding box center [776, 283] width 6 height 19
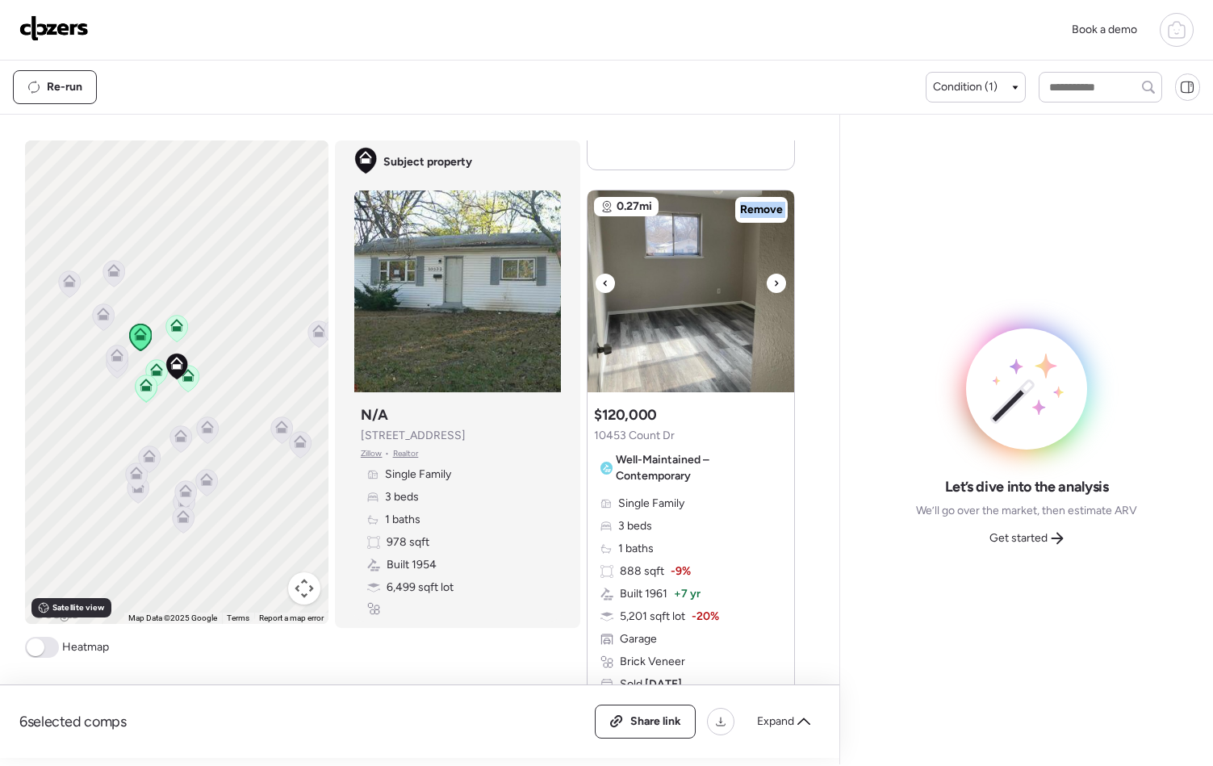
click at [773, 286] on icon at bounding box center [776, 283] width 6 height 19
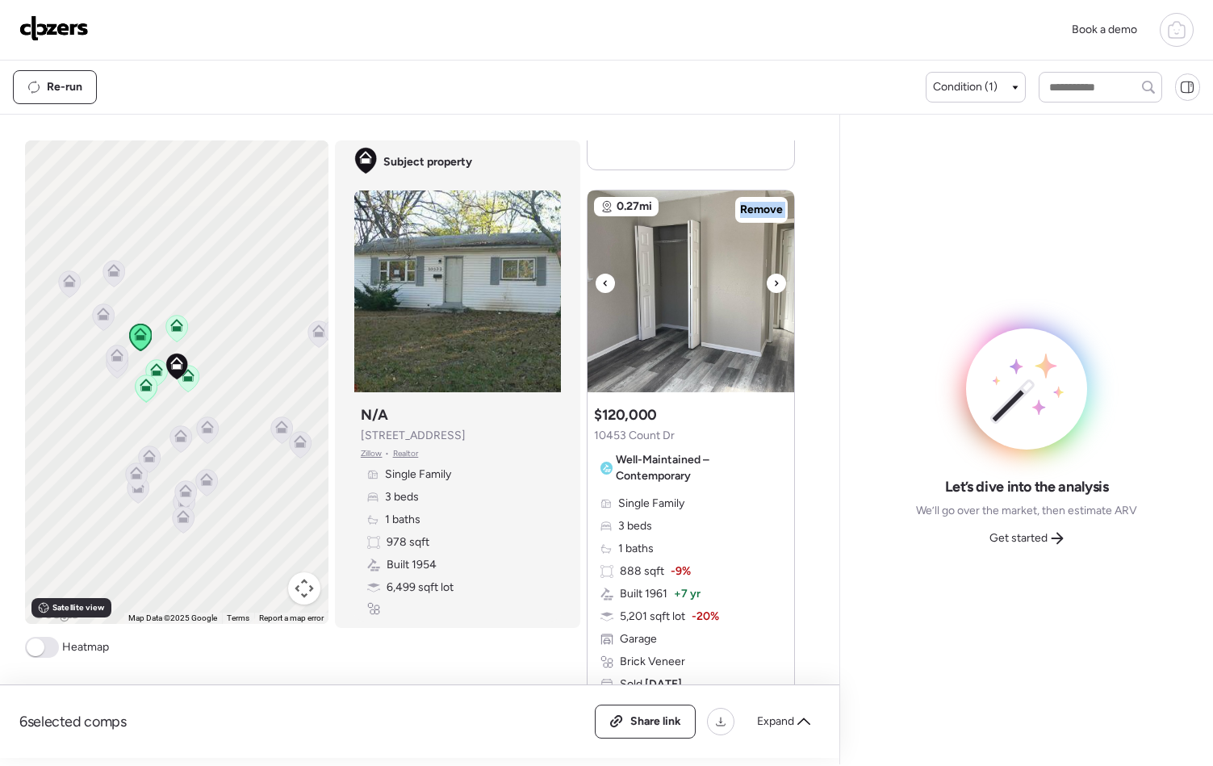
click at [773, 286] on icon at bounding box center [776, 283] width 6 height 19
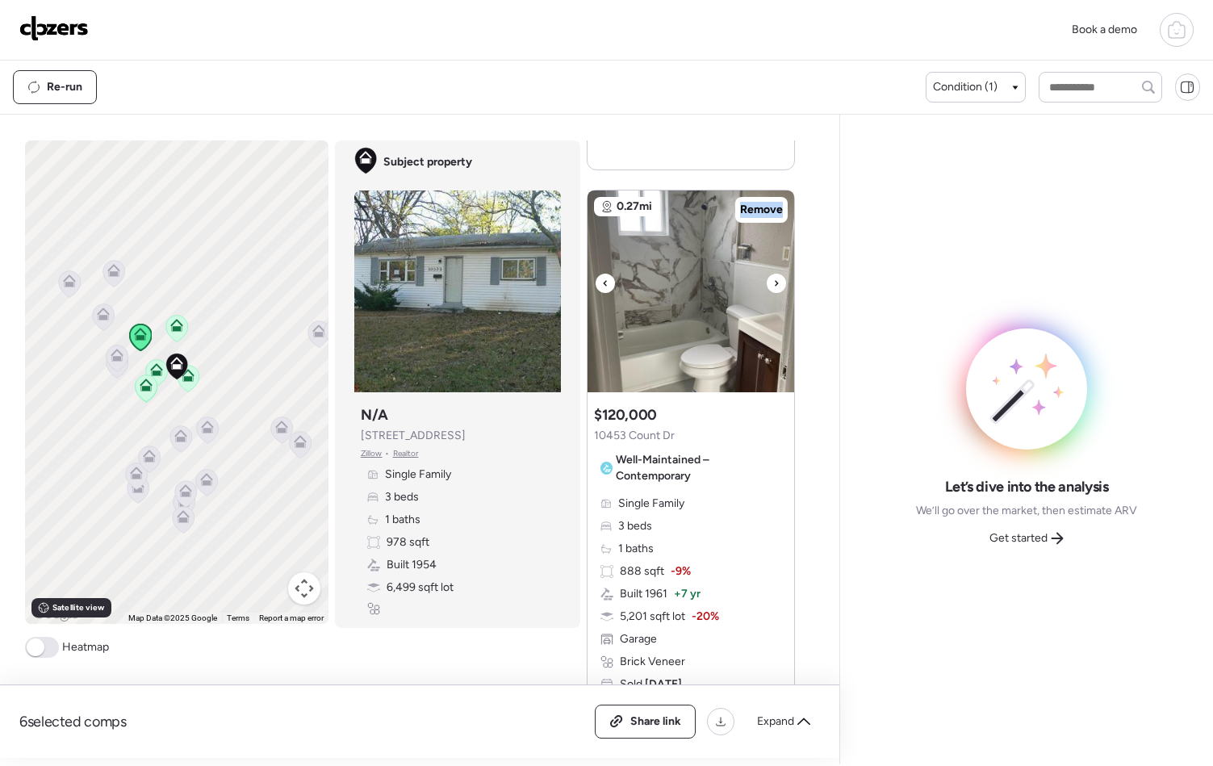
click at [773, 286] on icon at bounding box center [776, 283] width 6 height 19
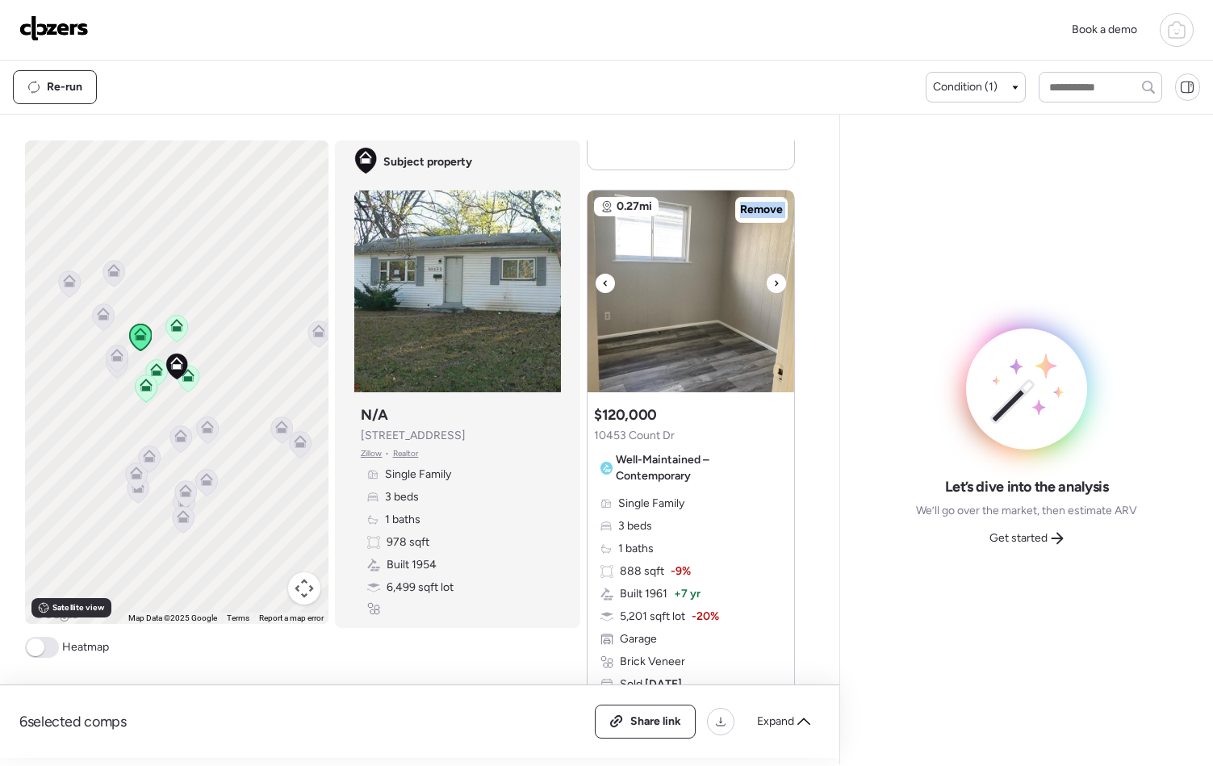
click at [773, 286] on icon at bounding box center [776, 283] width 6 height 19
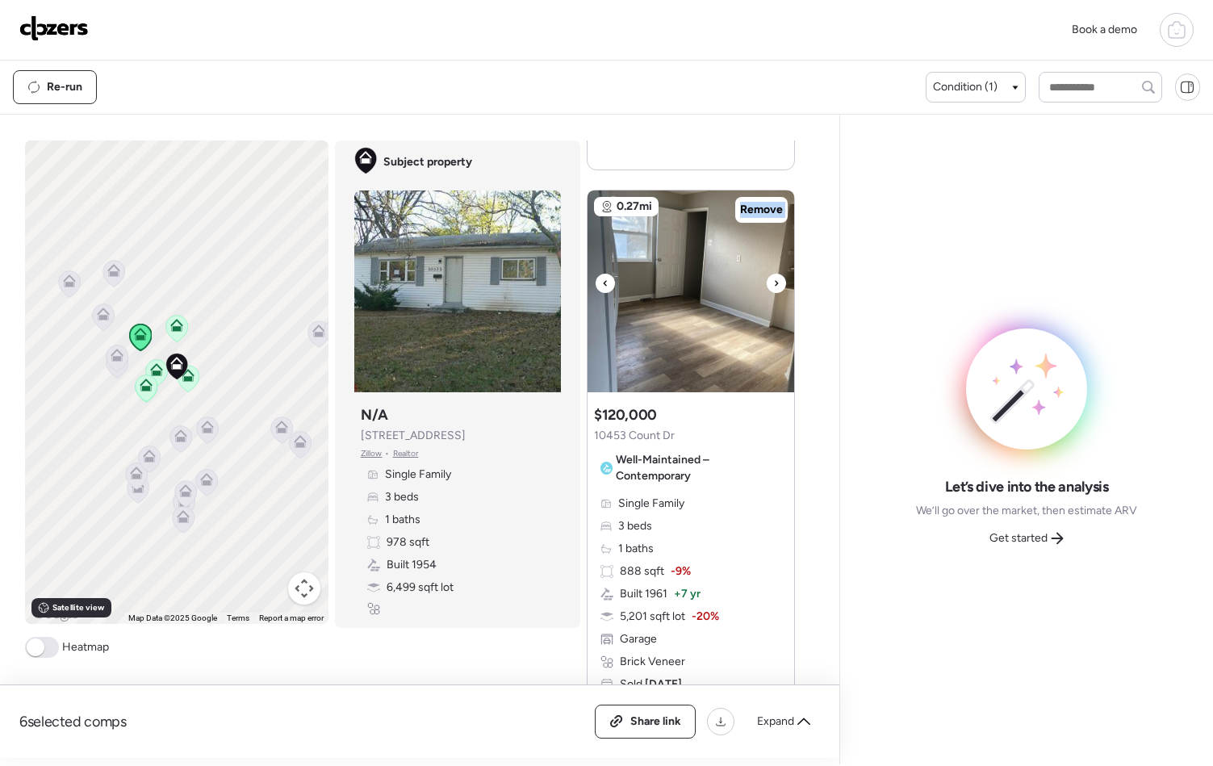
click at [773, 286] on icon at bounding box center [776, 283] width 6 height 19
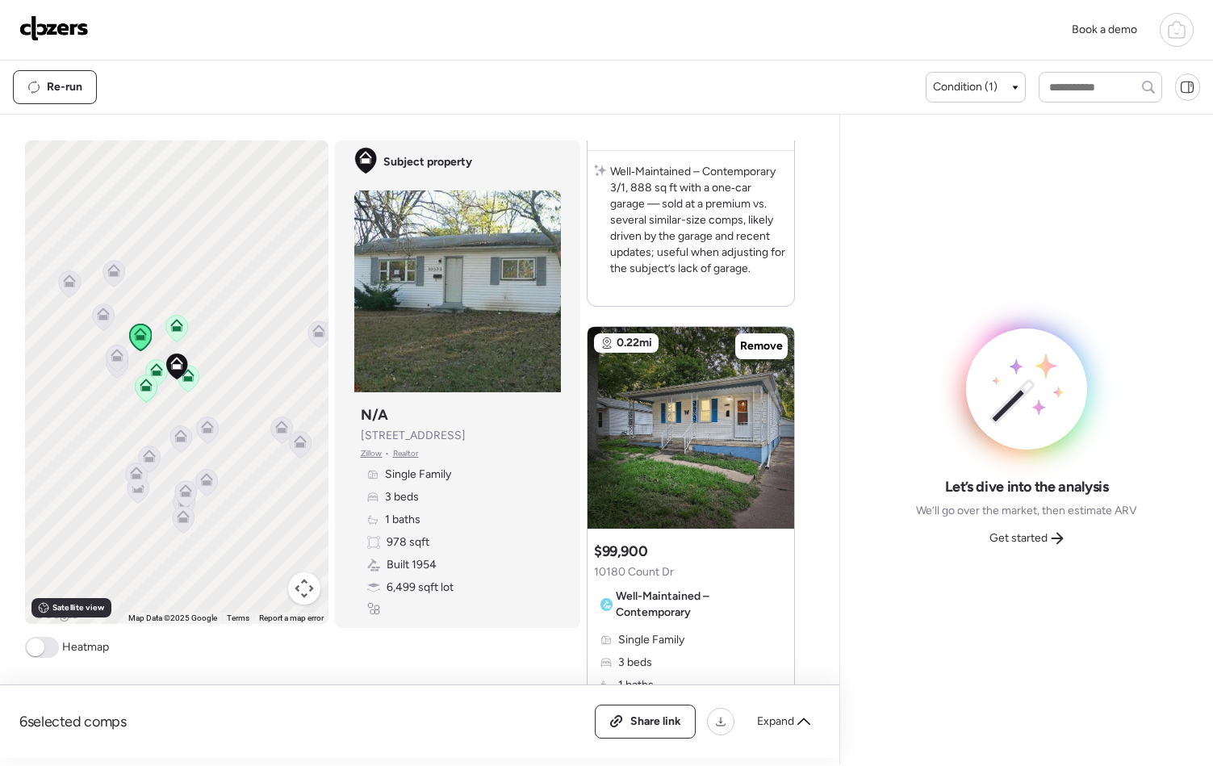
scroll to position [2846, 0]
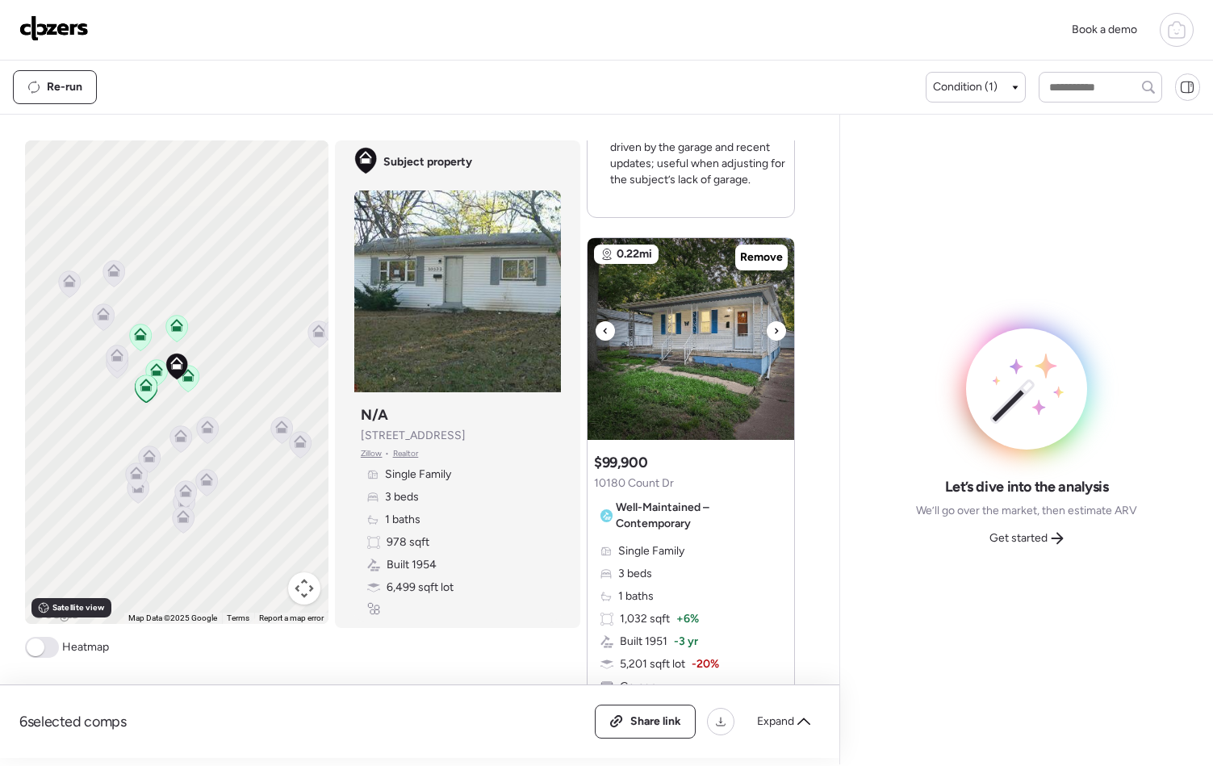
click at [776, 333] on div at bounding box center [776, 330] width 19 height 19
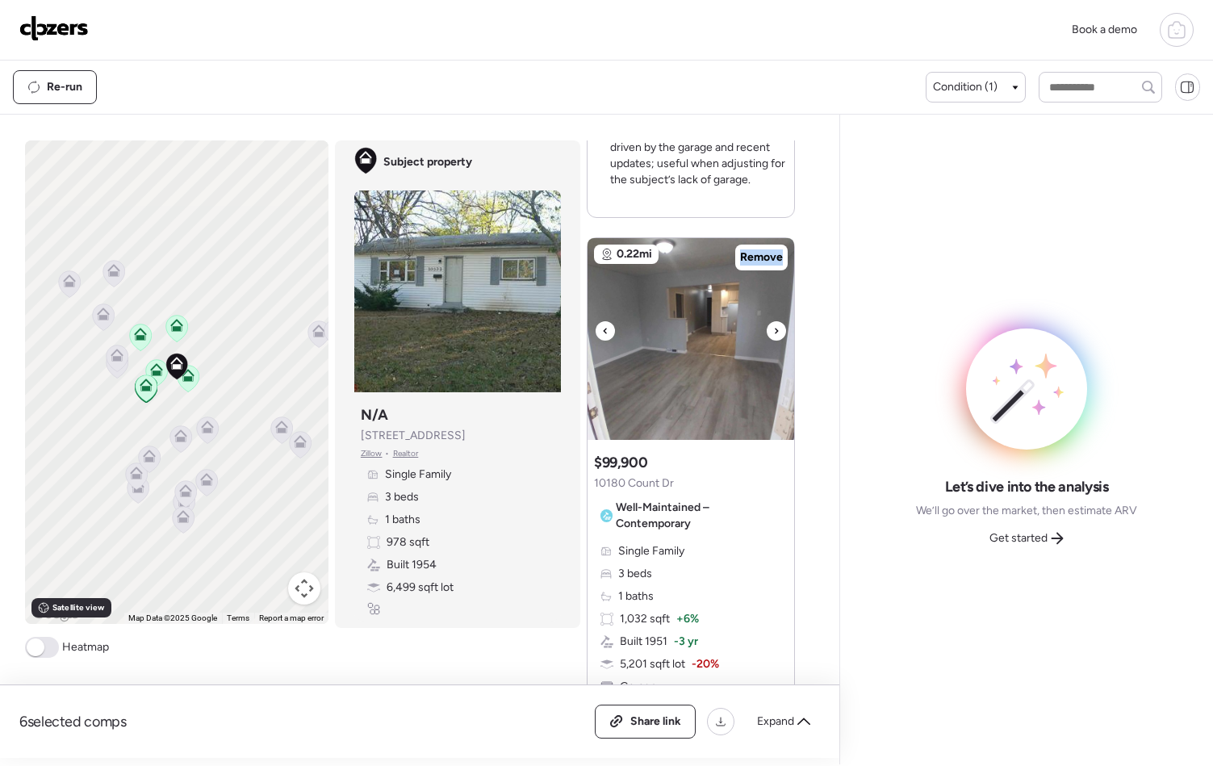
click at [776, 333] on div at bounding box center [776, 330] width 19 height 19
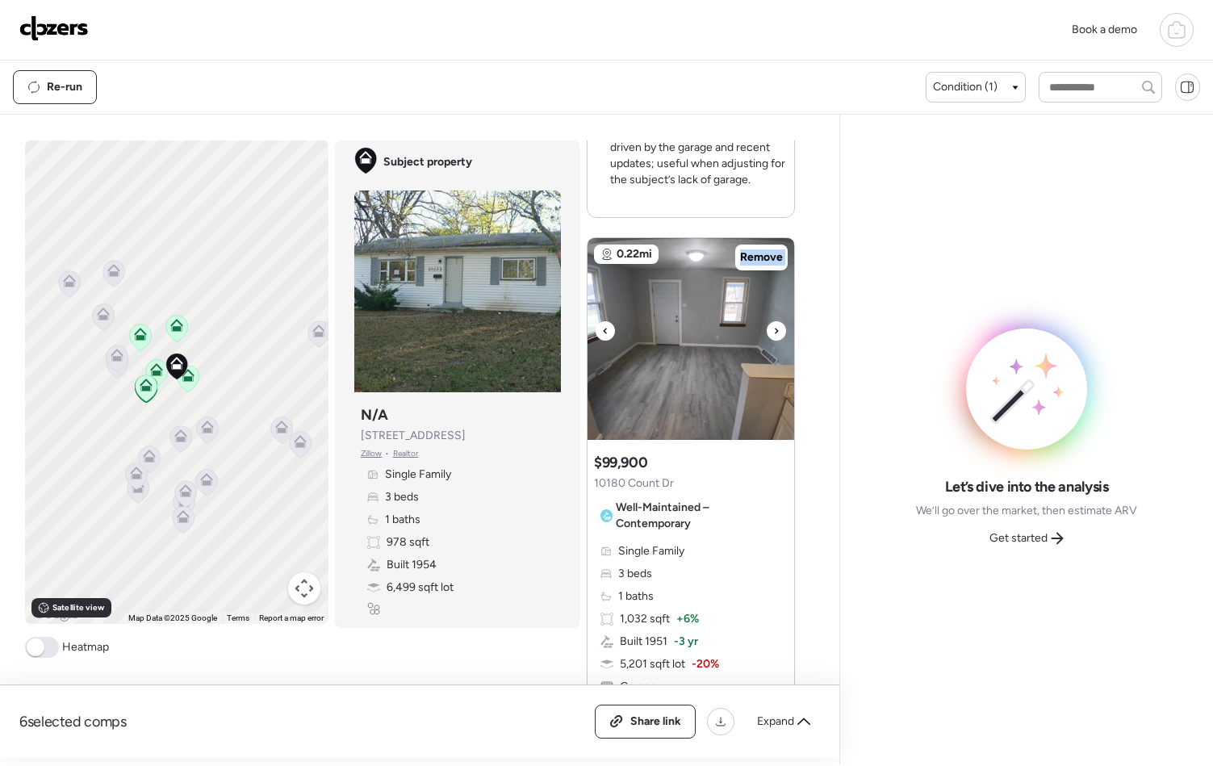
click at [776, 333] on div at bounding box center [776, 330] width 19 height 19
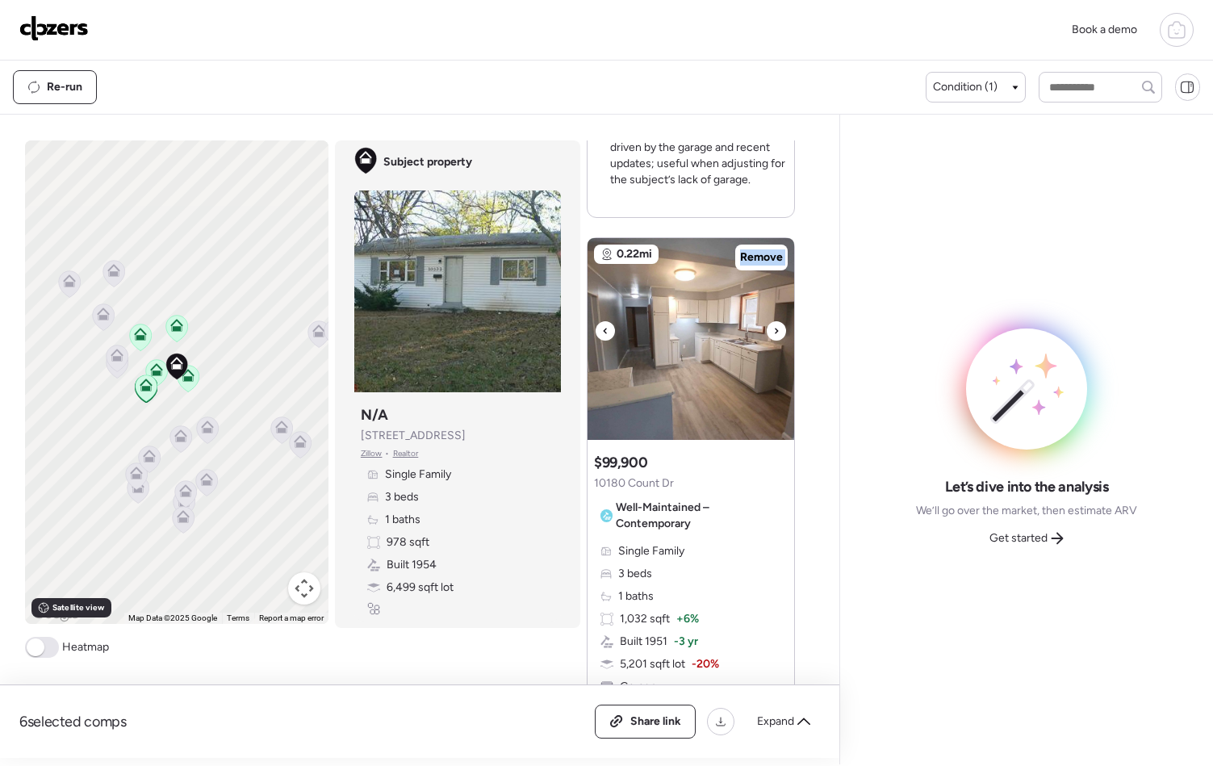
click at [776, 333] on div at bounding box center [776, 330] width 19 height 19
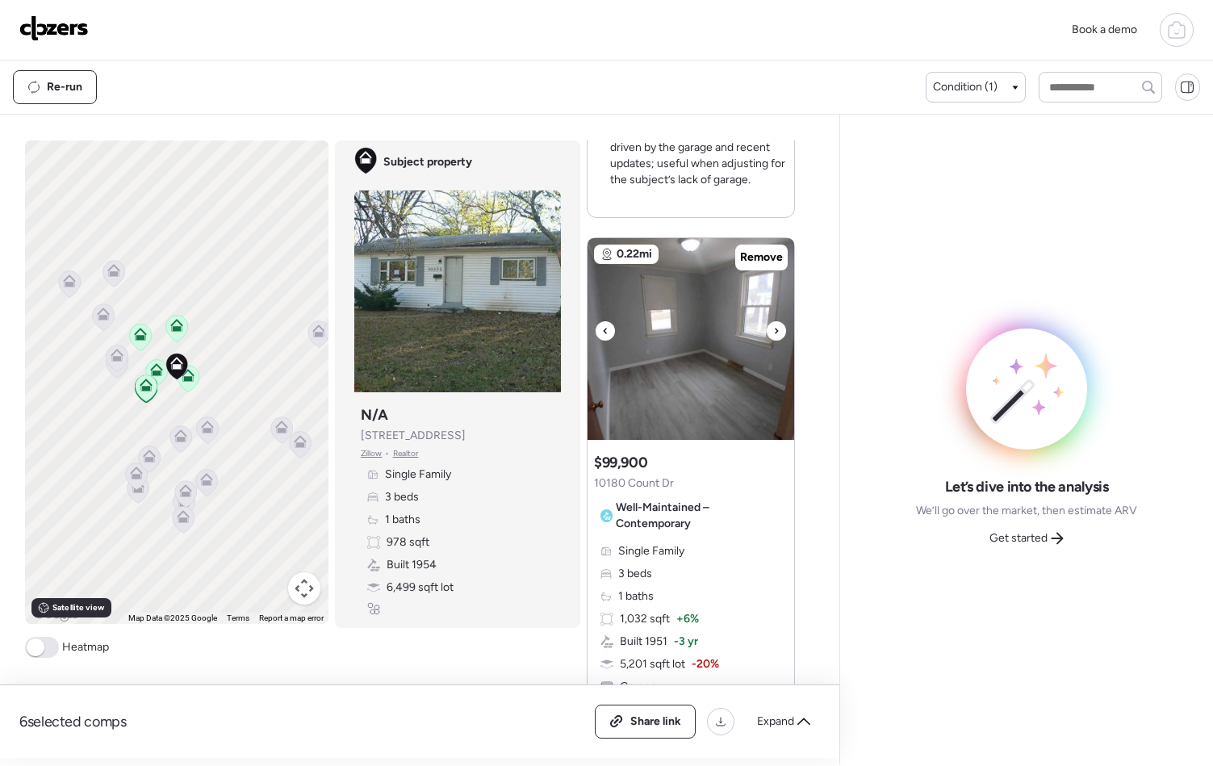
click at [776, 333] on div at bounding box center [776, 330] width 19 height 19
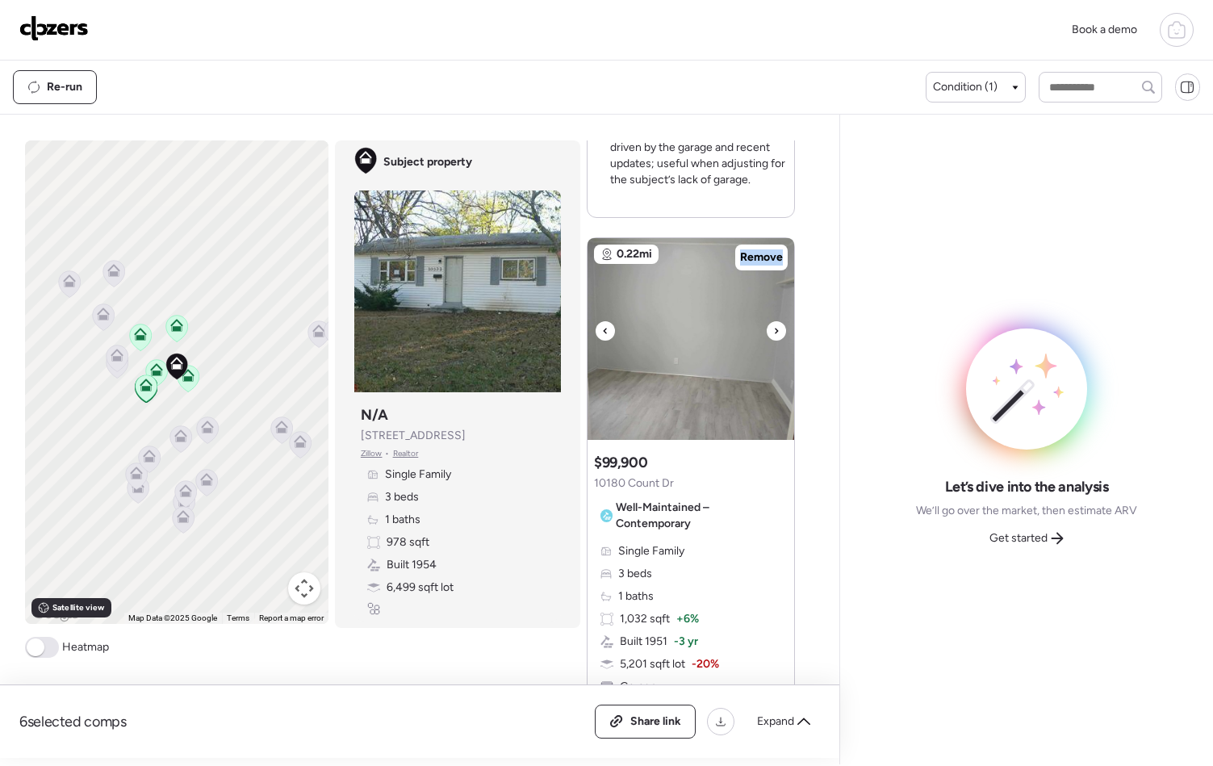
click at [776, 333] on div at bounding box center [776, 330] width 19 height 19
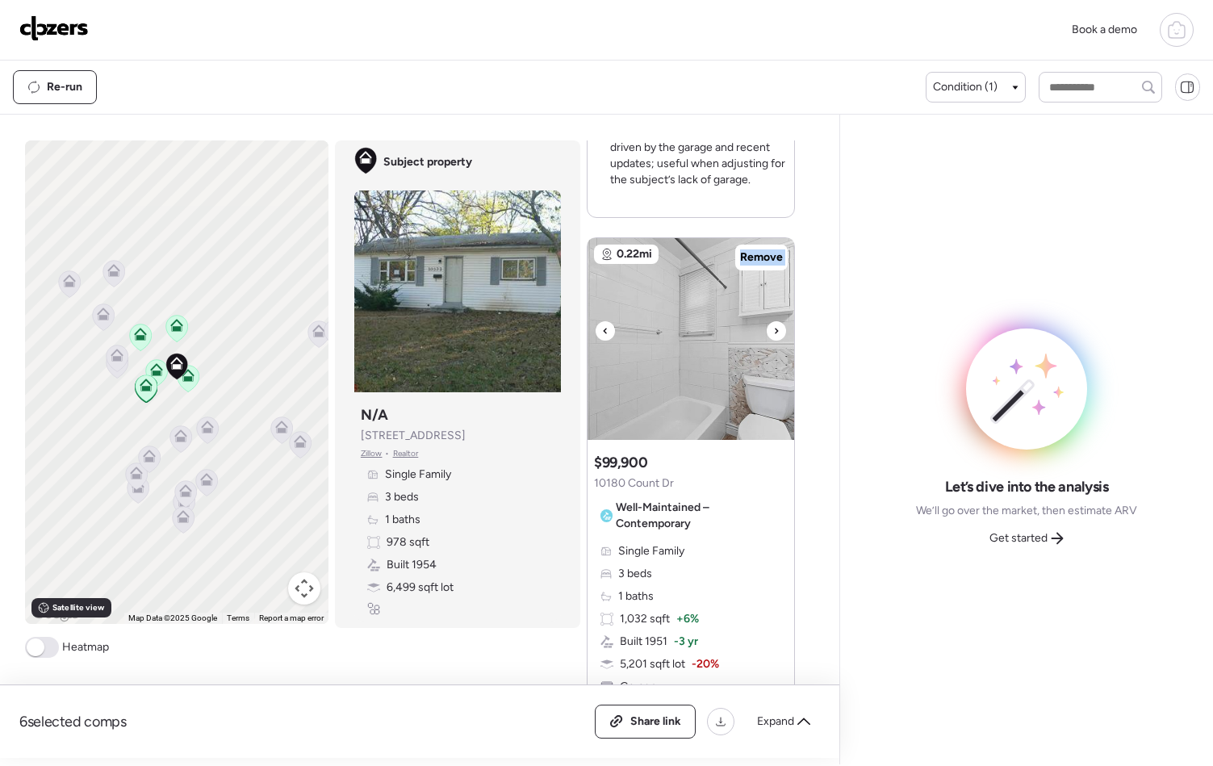
click at [776, 333] on div at bounding box center [776, 330] width 19 height 19
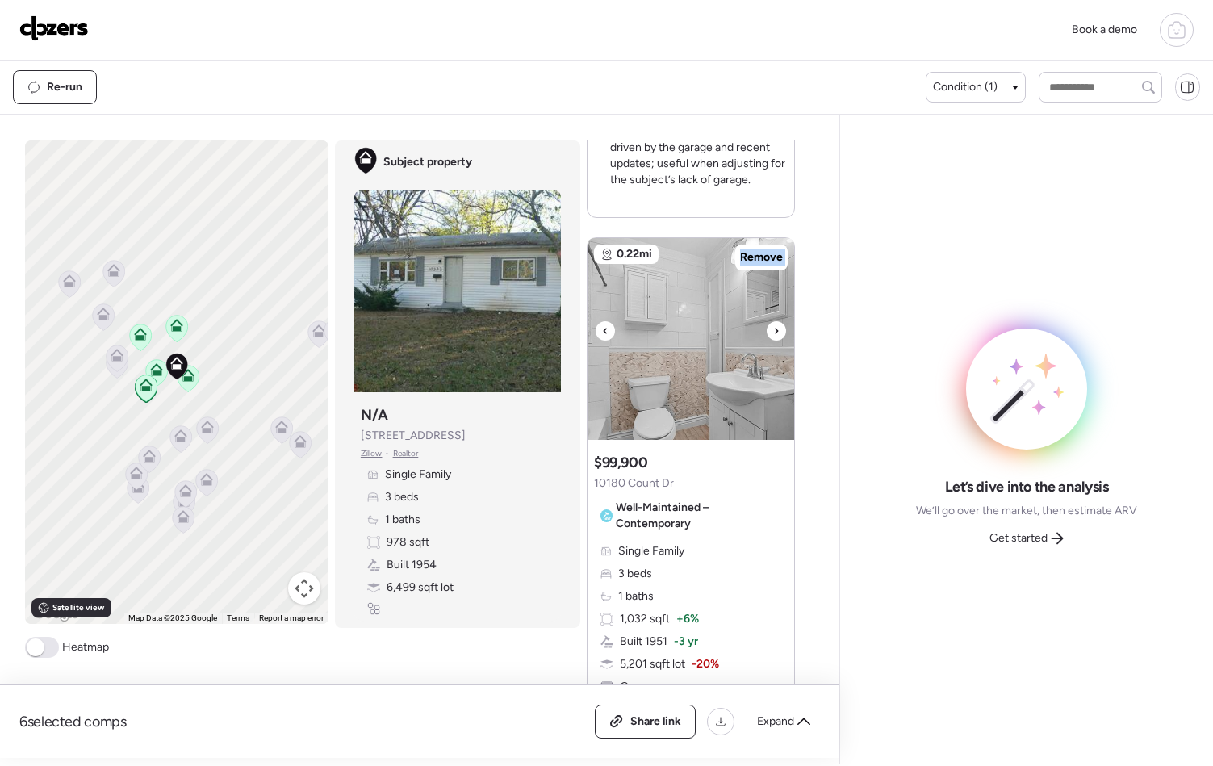
click at [776, 333] on div at bounding box center [776, 330] width 19 height 19
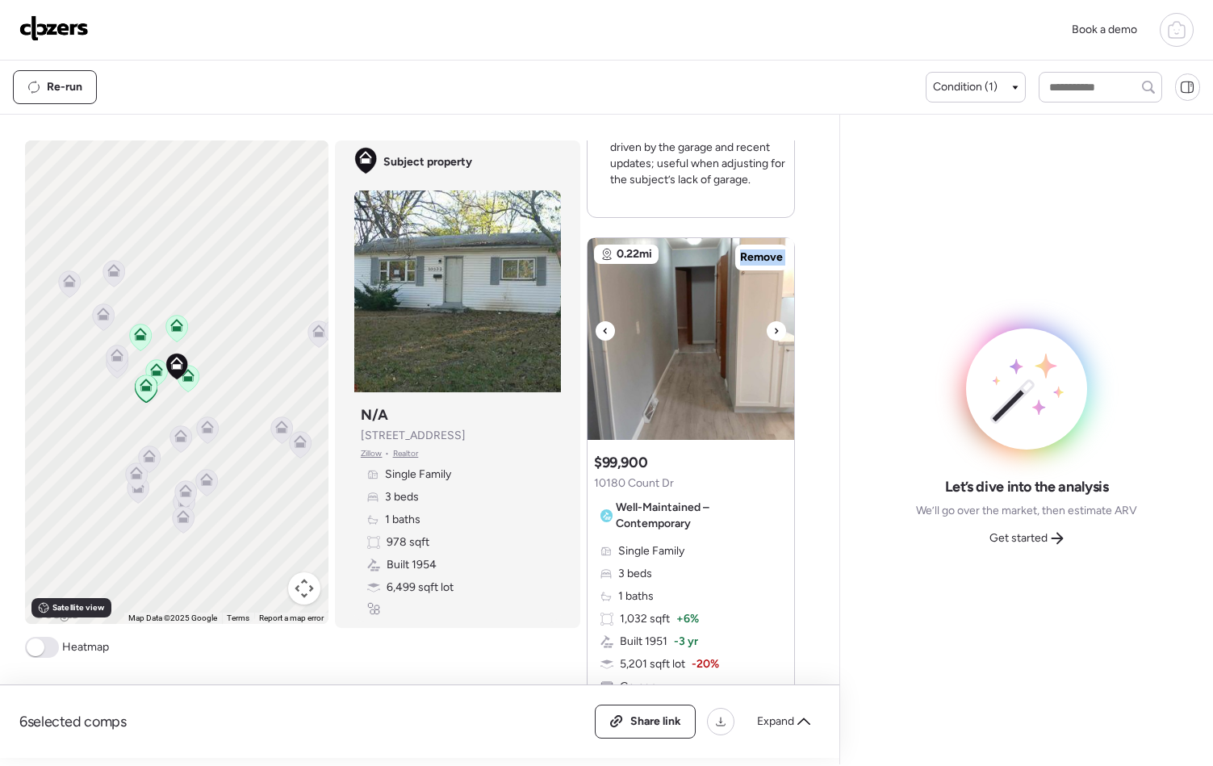
click at [776, 333] on div at bounding box center [776, 330] width 19 height 19
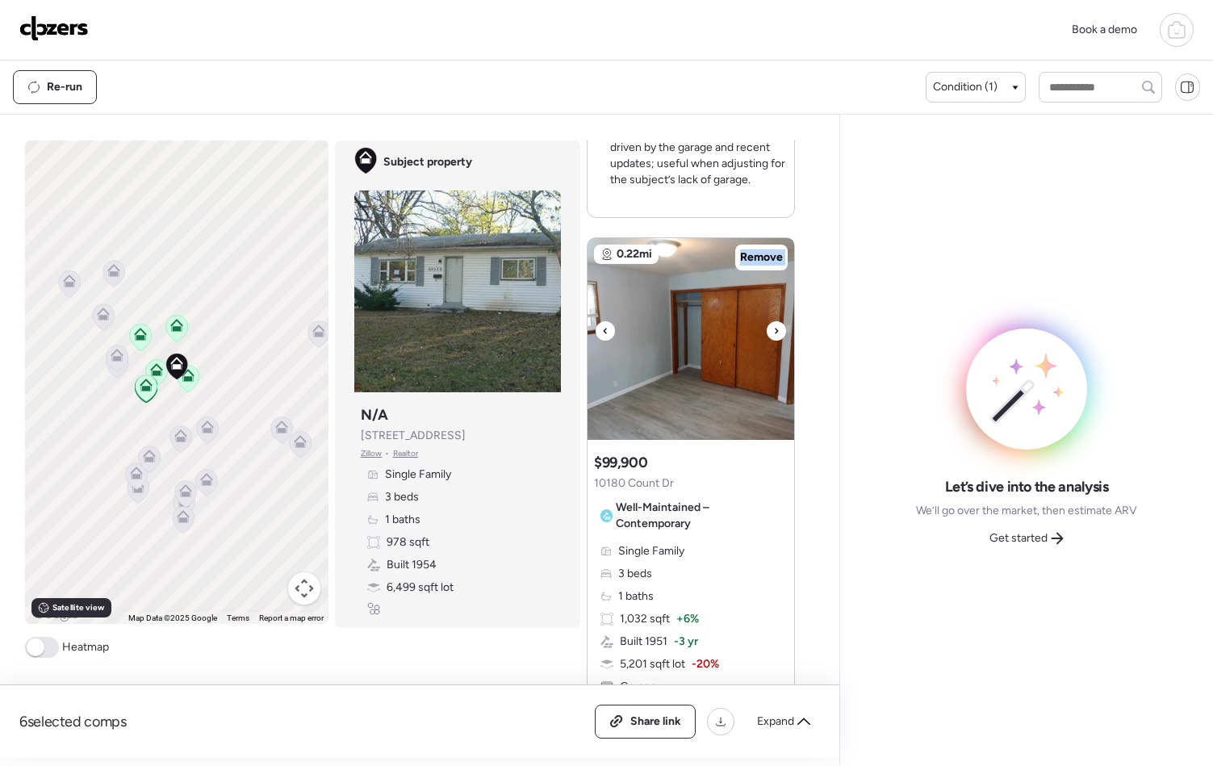
click at [776, 333] on div at bounding box center [776, 330] width 19 height 19
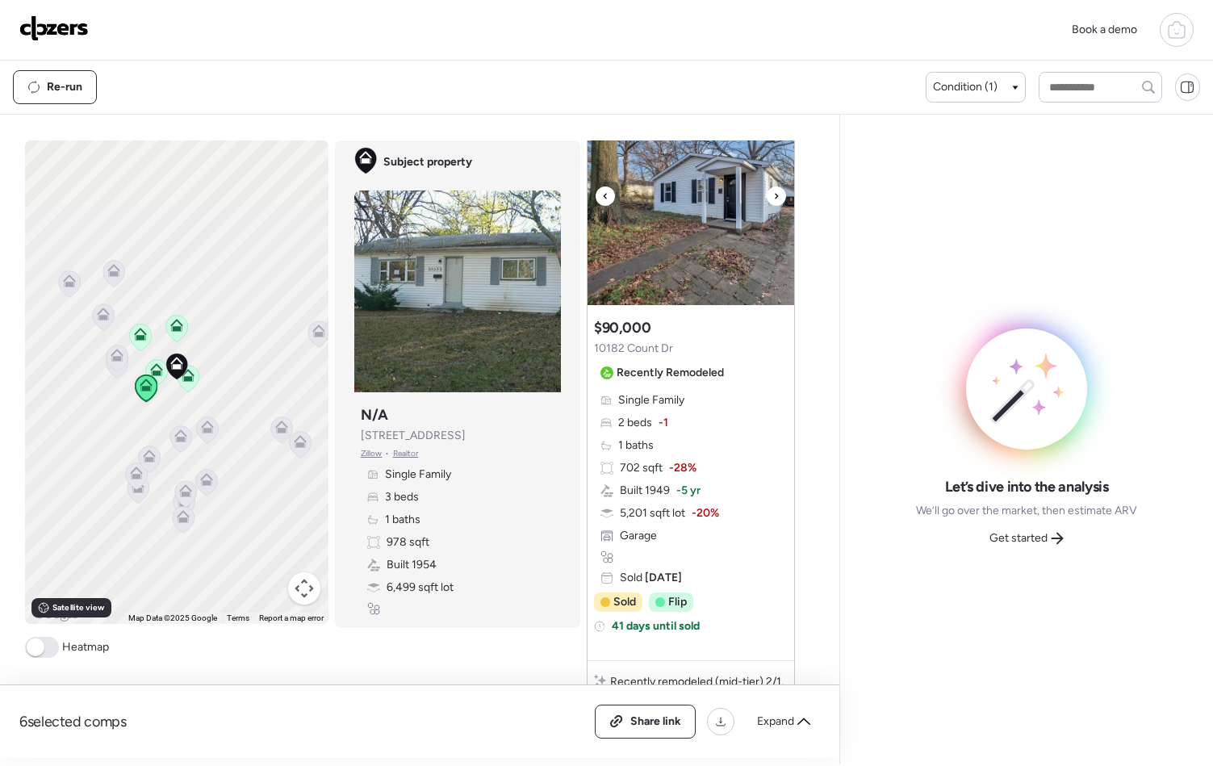
scroll to position [3730, 0]
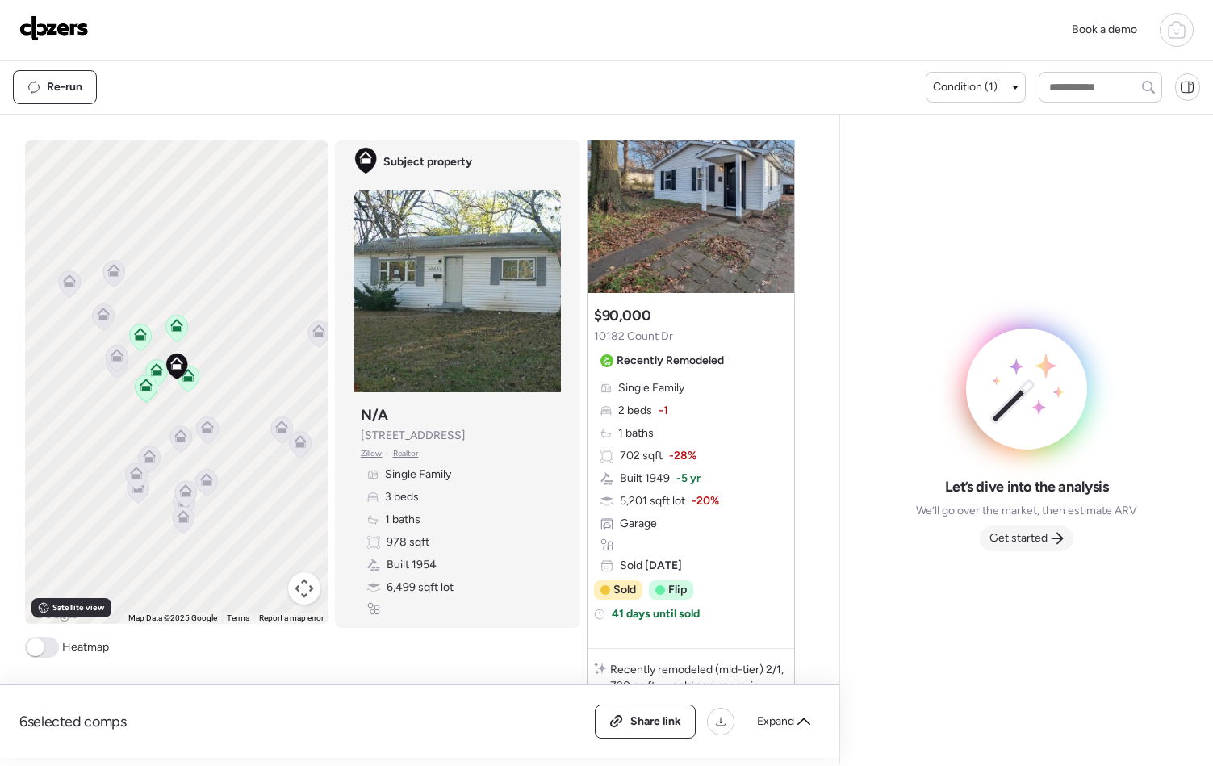
click at [1007, 542] on span "Get started" at bounding box center [1019, 538] width 58 height 16
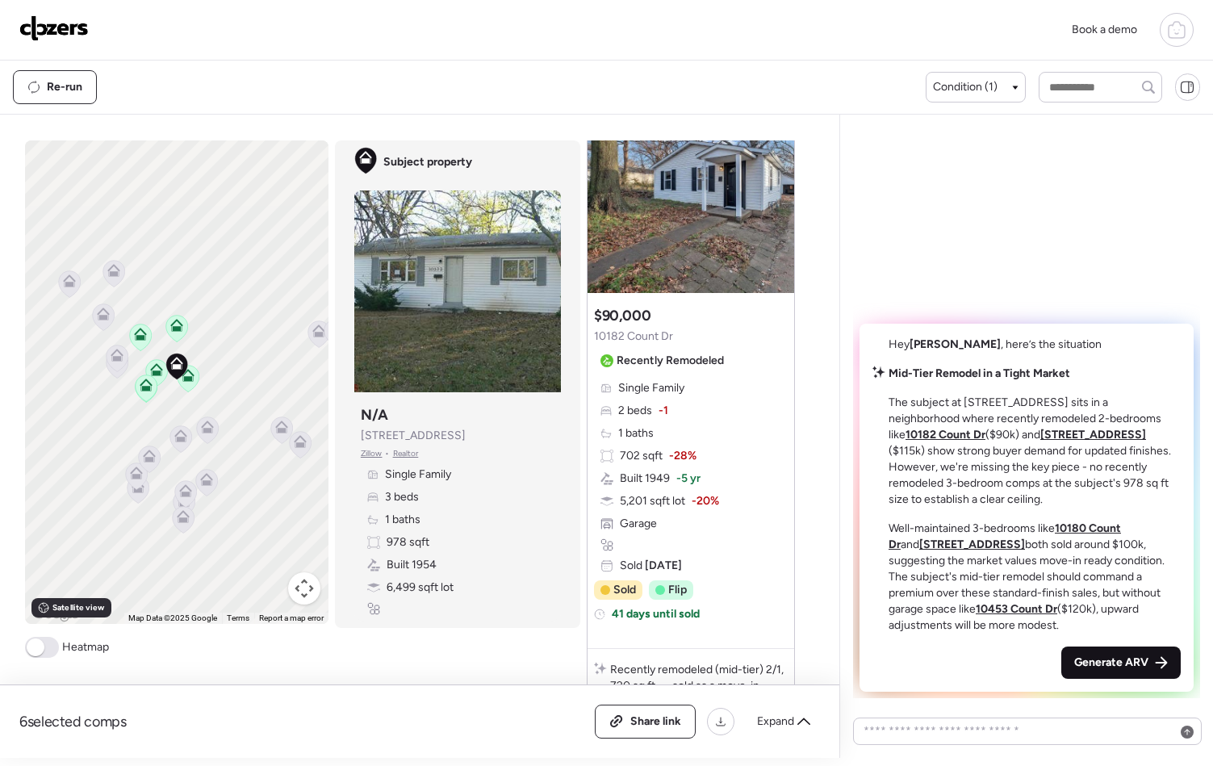
click at [1108, 660] on span "Generate ARV" at bounding box center [1111, 663] width 74 height 16
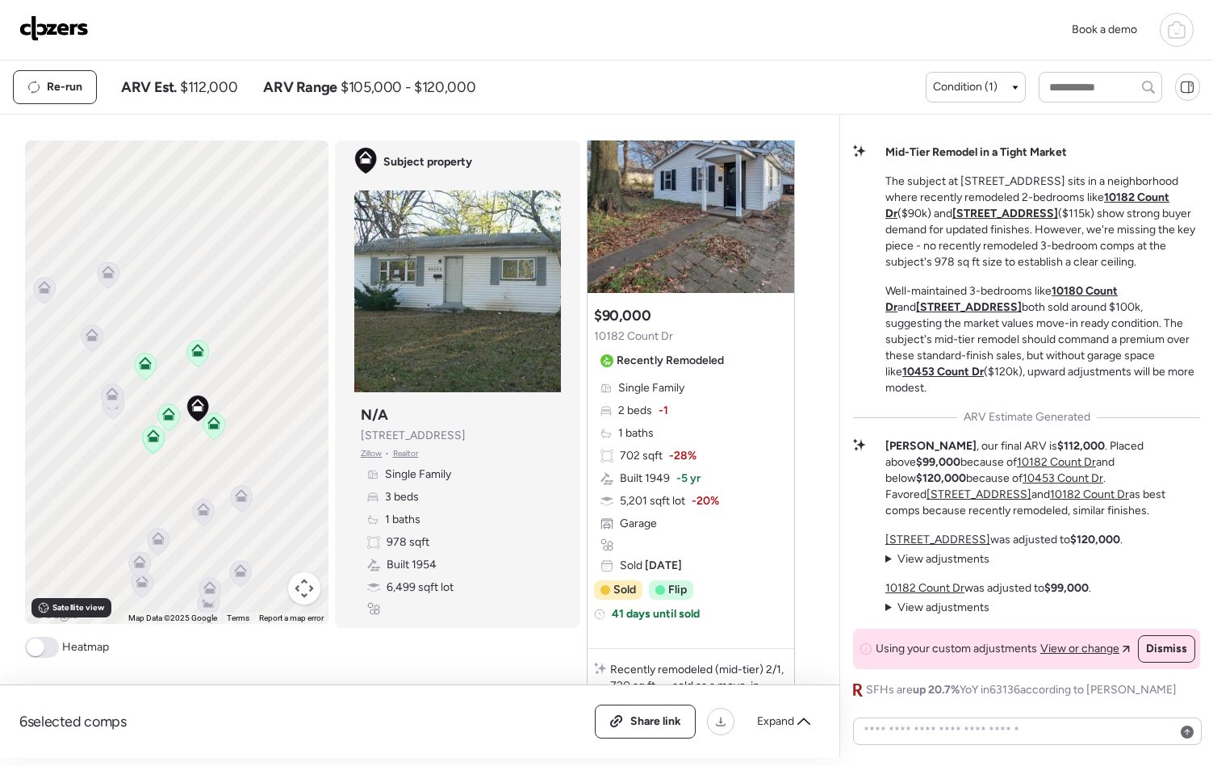
drag, startPoint x: 114, startPoint y: 375, endPoint x: 157, endPoint y: 410, distance: 56.2
click at [157, 410] on icon at bounding box center [168, 417] width 23 height 27
click at [51, 298] on icon at bounding box center [49, 294] width 22 height 27
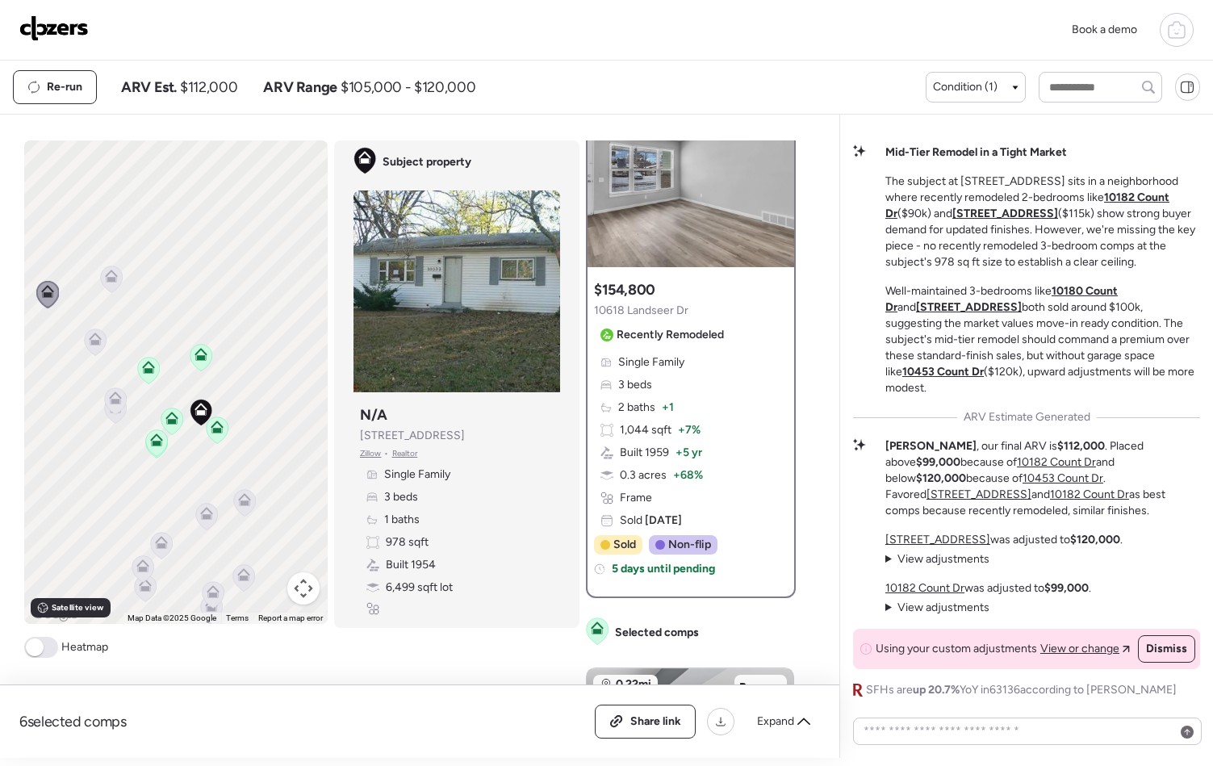
scroll to position [0, 0]
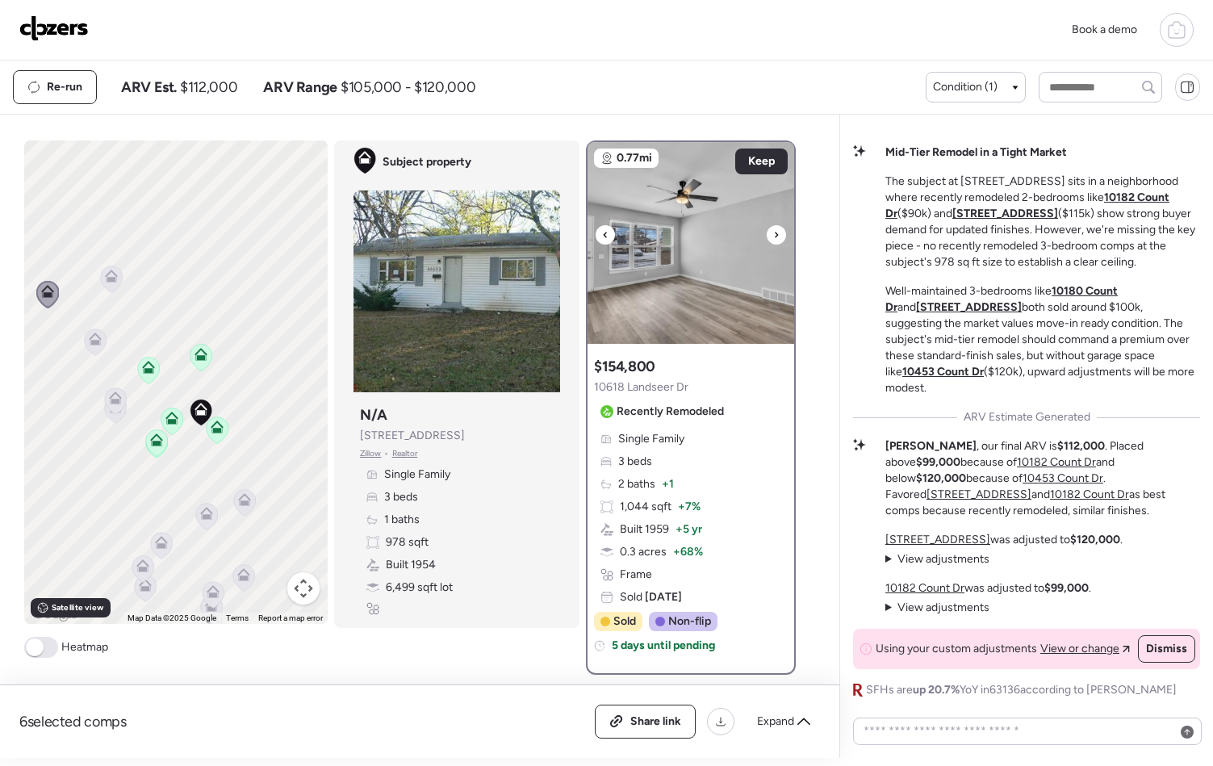
click at [773, 234] on icon at bounding box center [776, 234] width 6 height 19
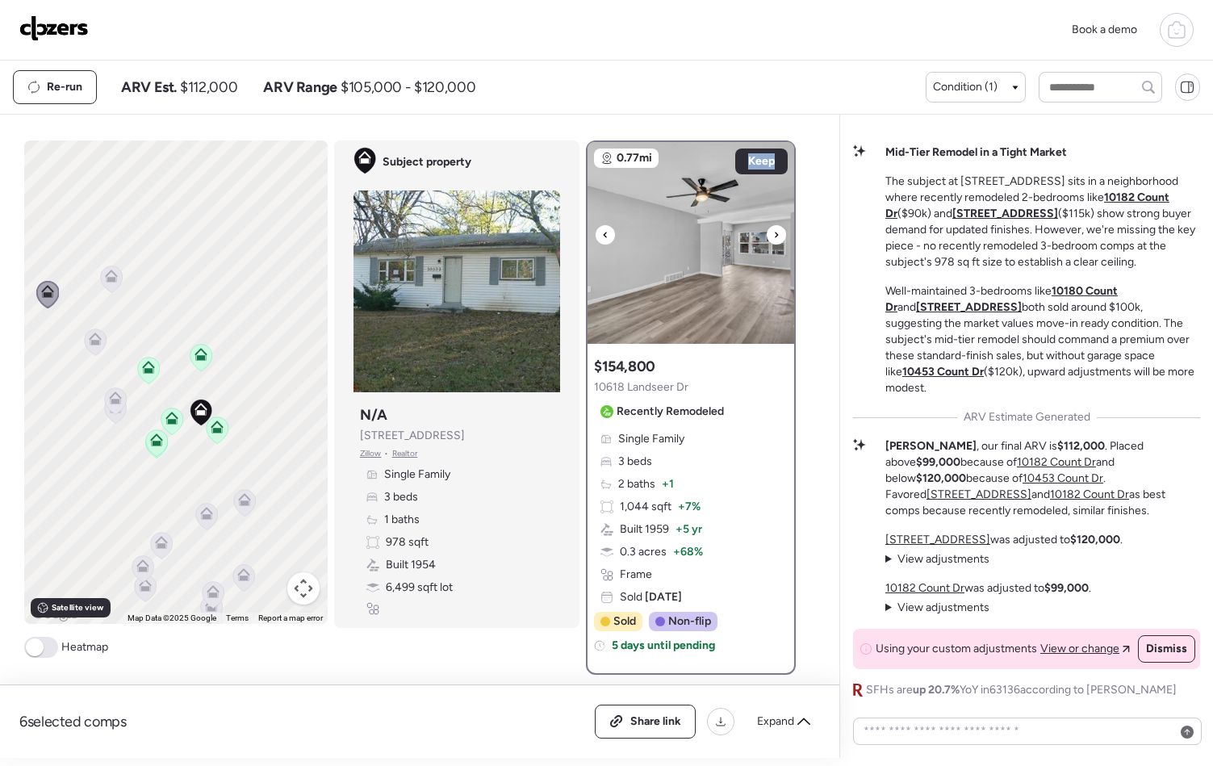
click at [773, 234] on icon at bounding box center [776, 234] width 6 height 19
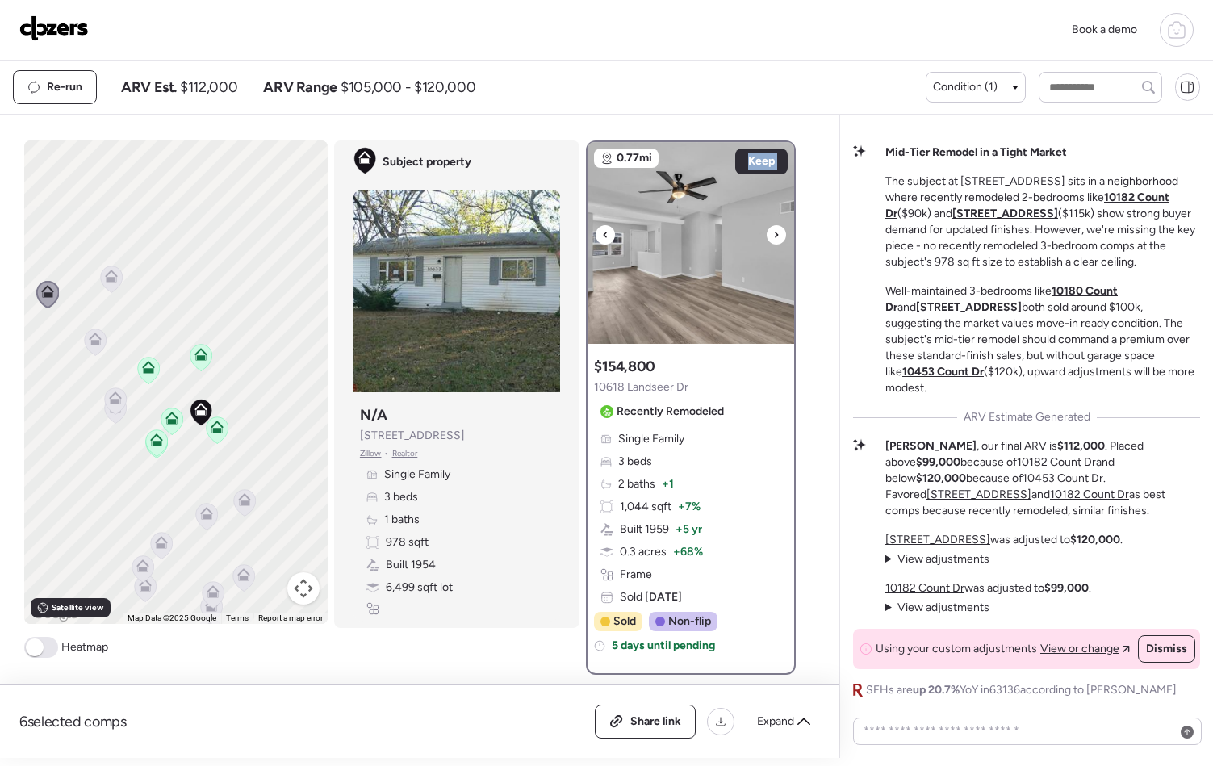
click at [773, 234] on icon at bounding box center [776, 234] width 6 height 19
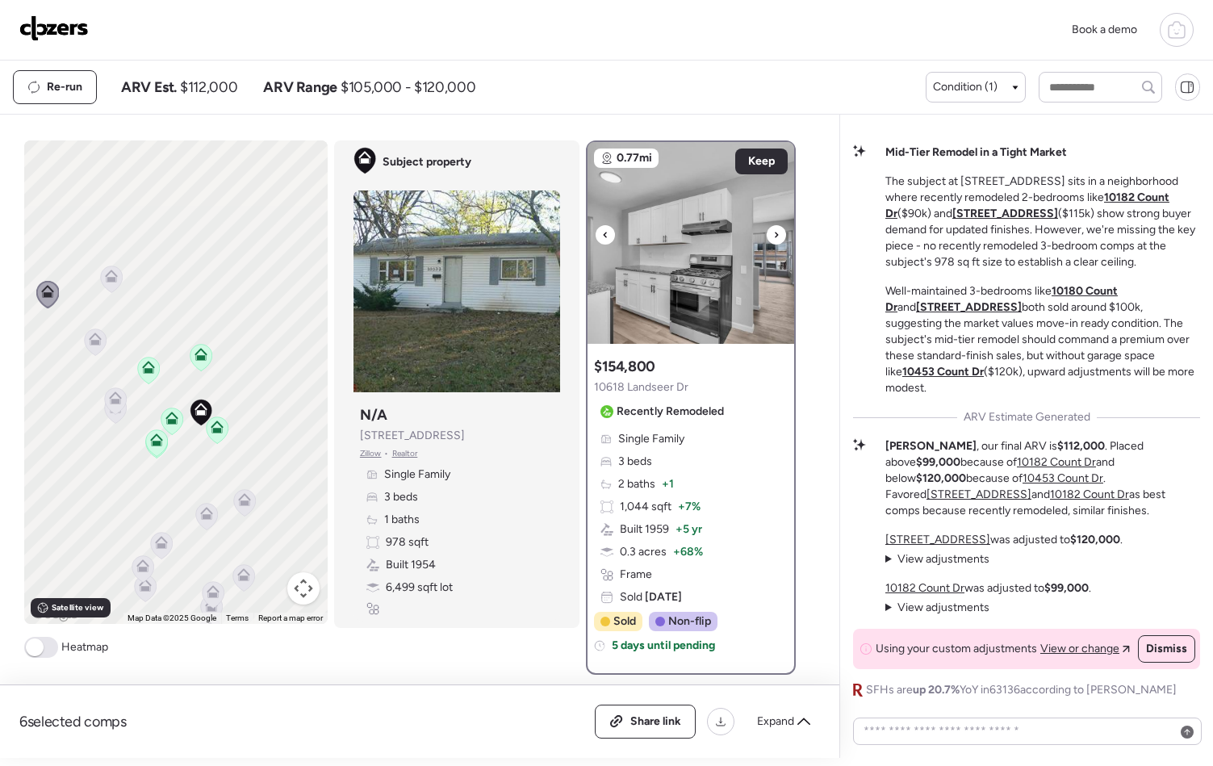
click at [773, 232] on icon at bounding box center [776, 234] width 6 height 19
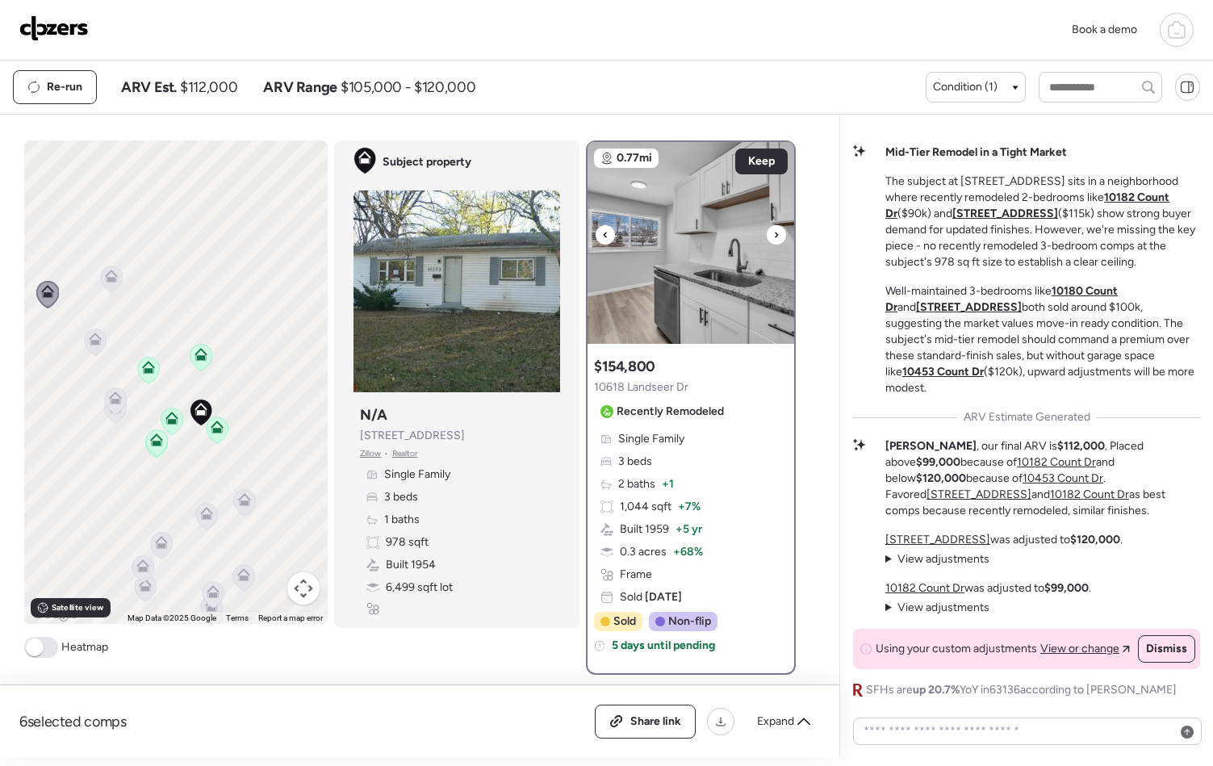
click at [773, 232] on icon at bounding box center [776, 234] width 6 height 19
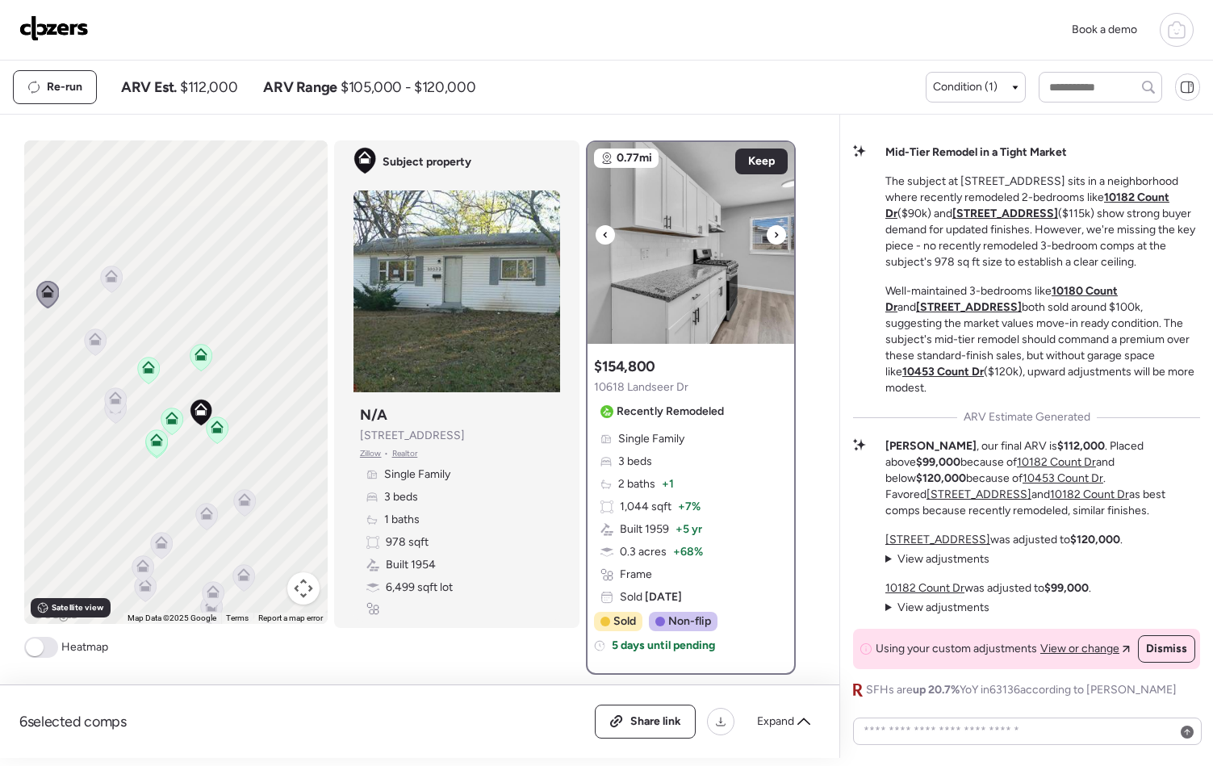
click at [773, 232] on icon at bounding box center [776, 234] width 6 height 19
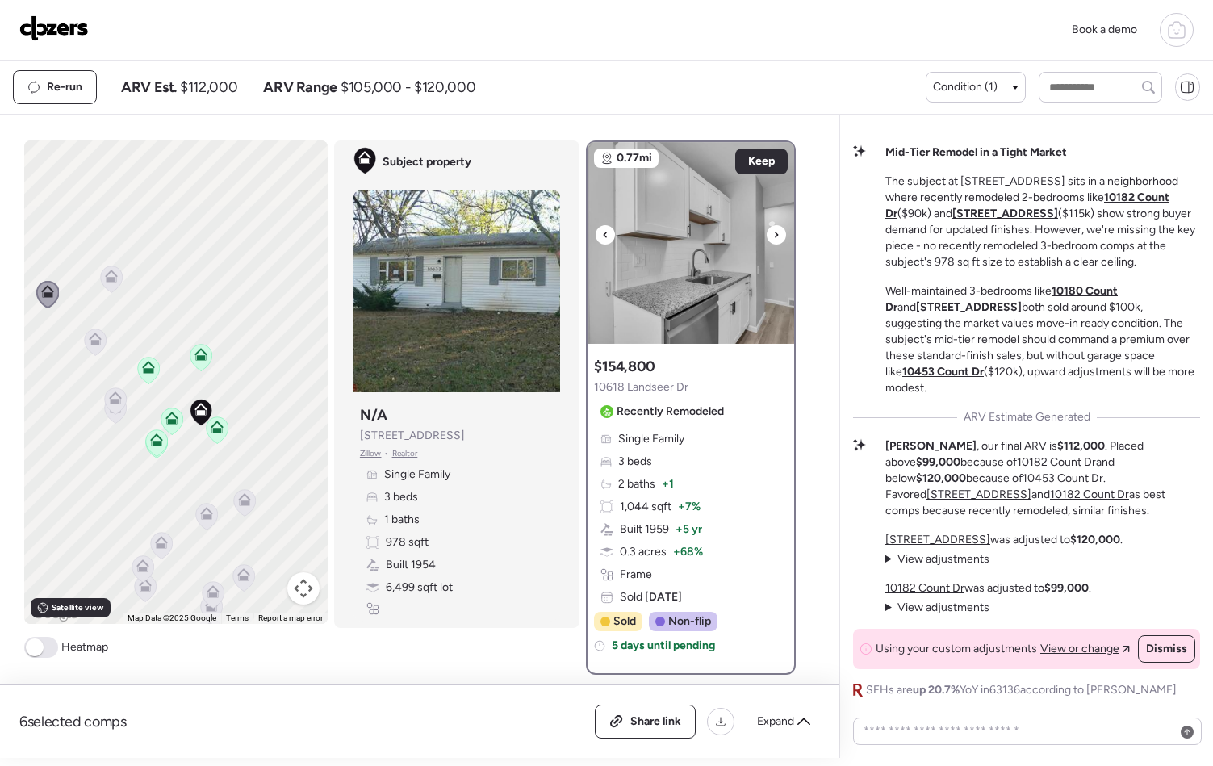
click at [773, 232] on icon at bounding box center [776, 234] width 6 height 19
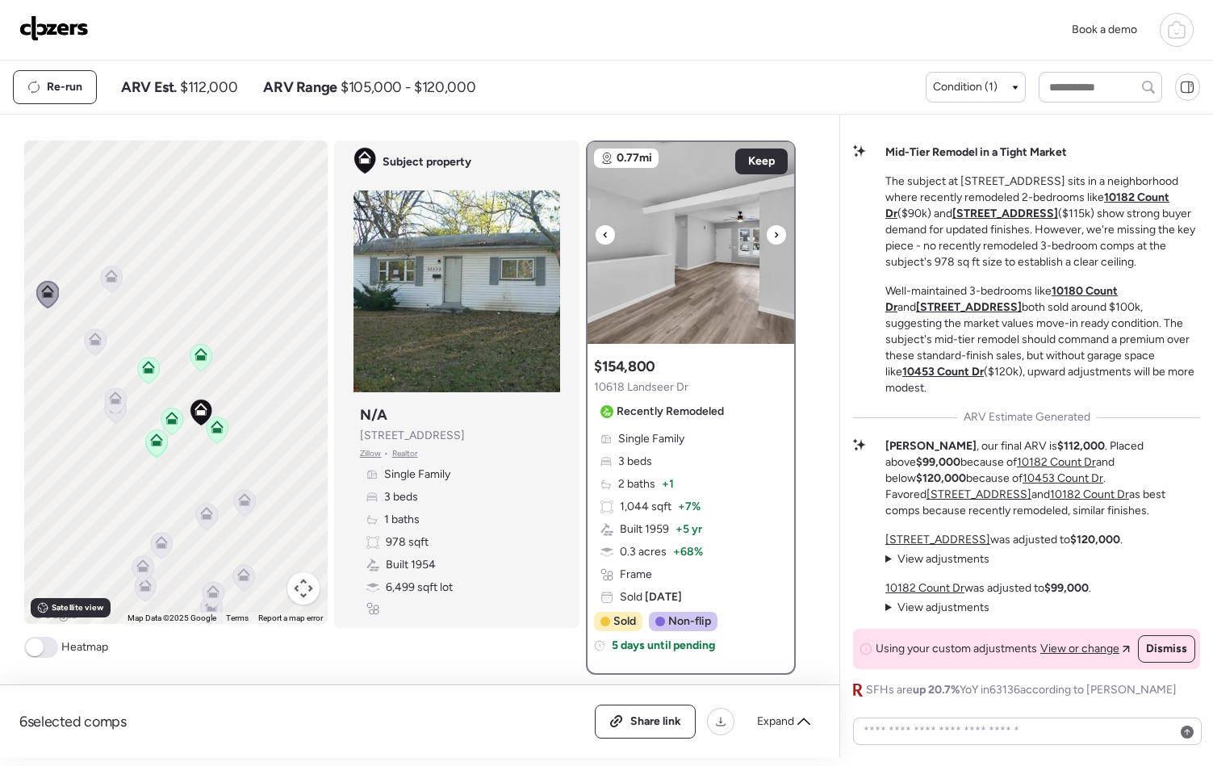
click at [773, 232] on icon at bounding box center [776, 234] width 6 height 19
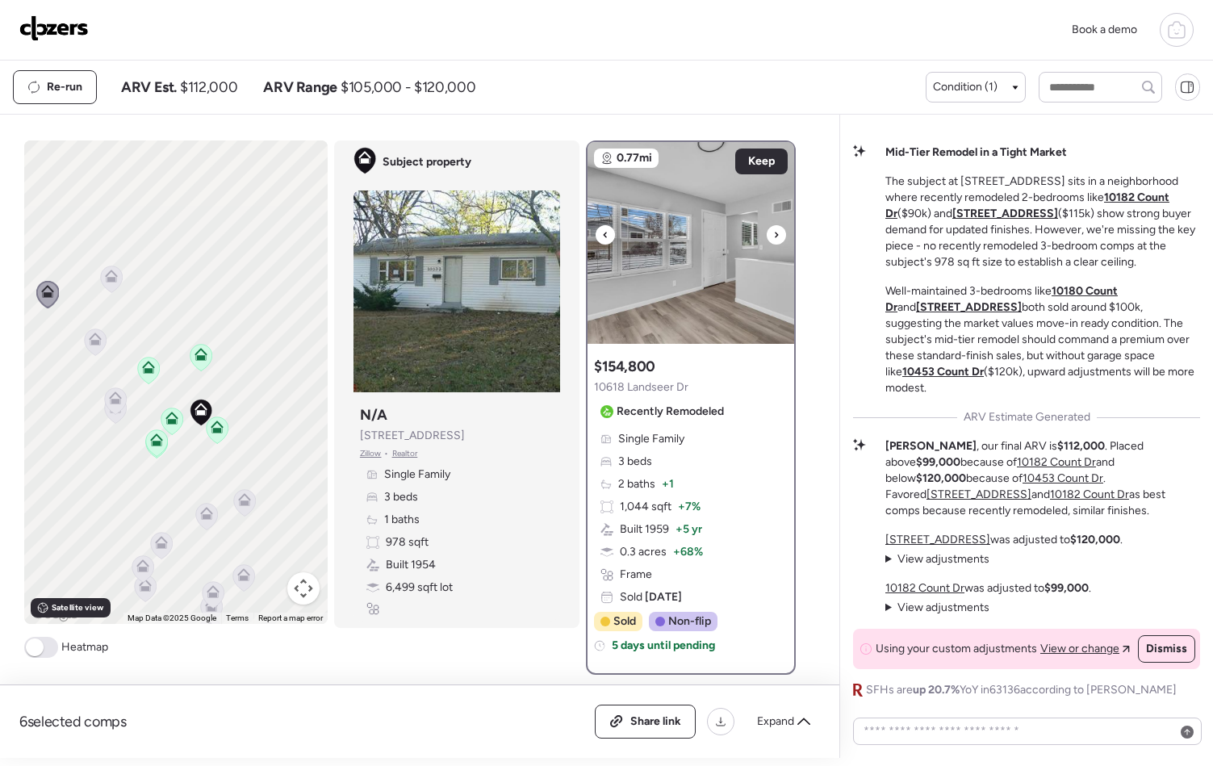
click at [773, 232] on icon at bounding box center [776, 234] width 6 height 19
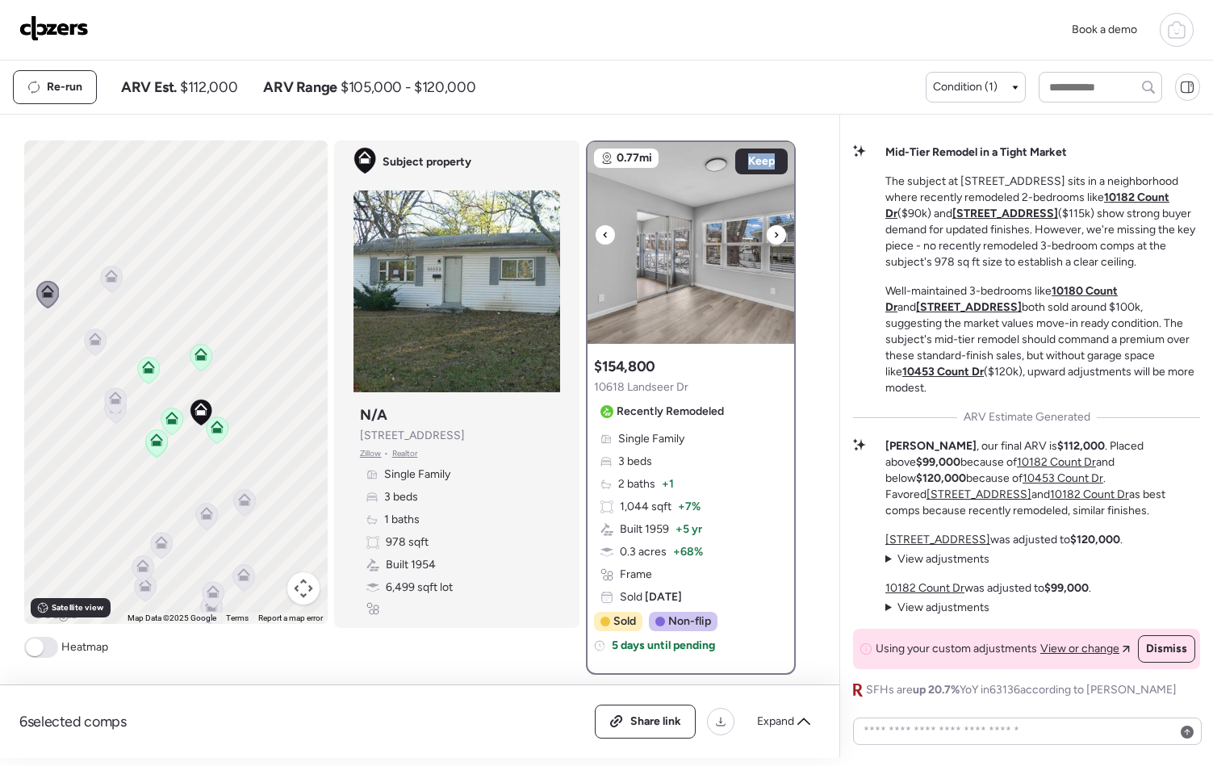
click at [773, 232] on icon at bounding box center [776, 234] width 6 height 19
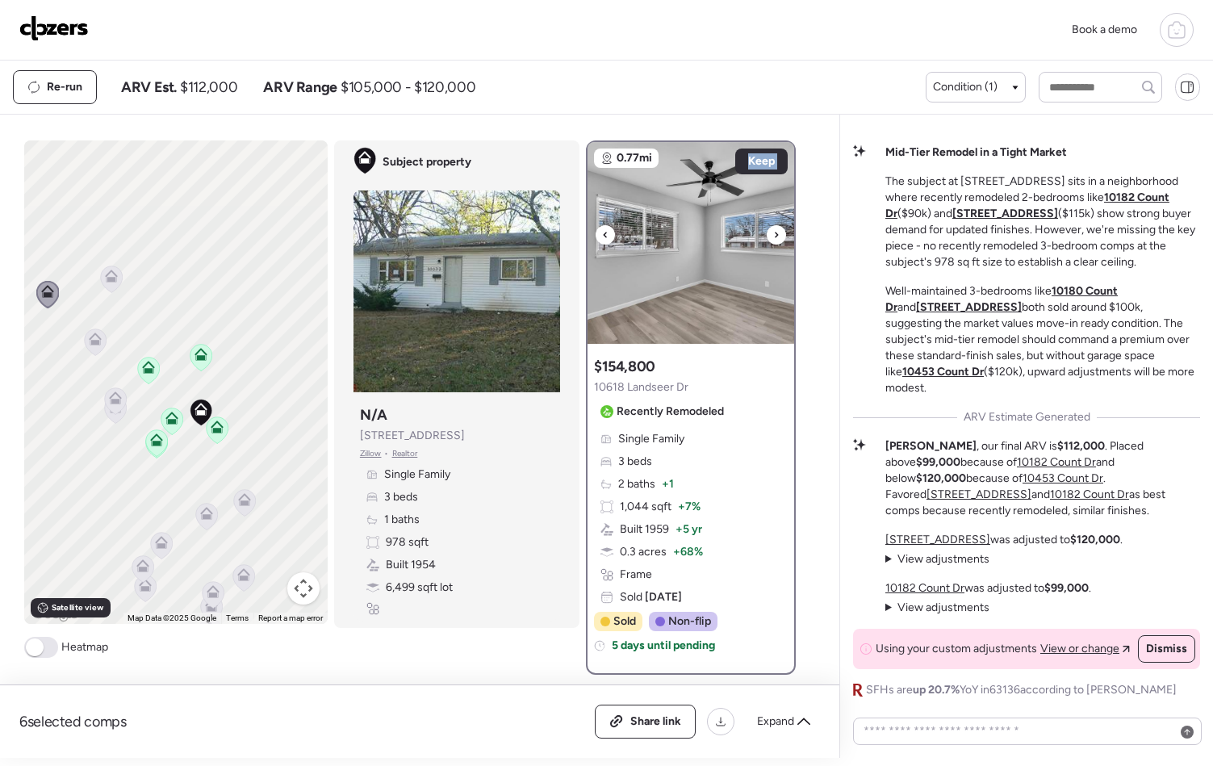
click at [773, 232] on icon at bounding box center [776, 234] width 6 height 19
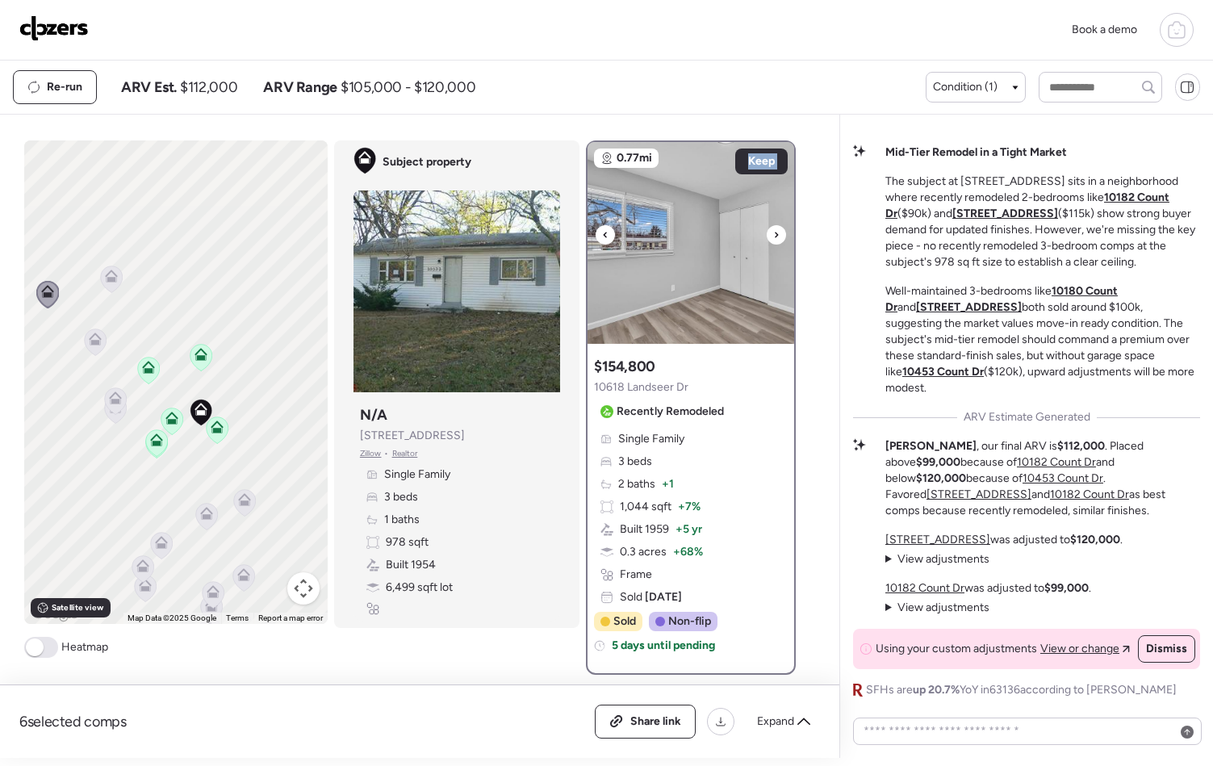
click at [773, 232] on icon at bounding box center [776, 234] width 6 height 19
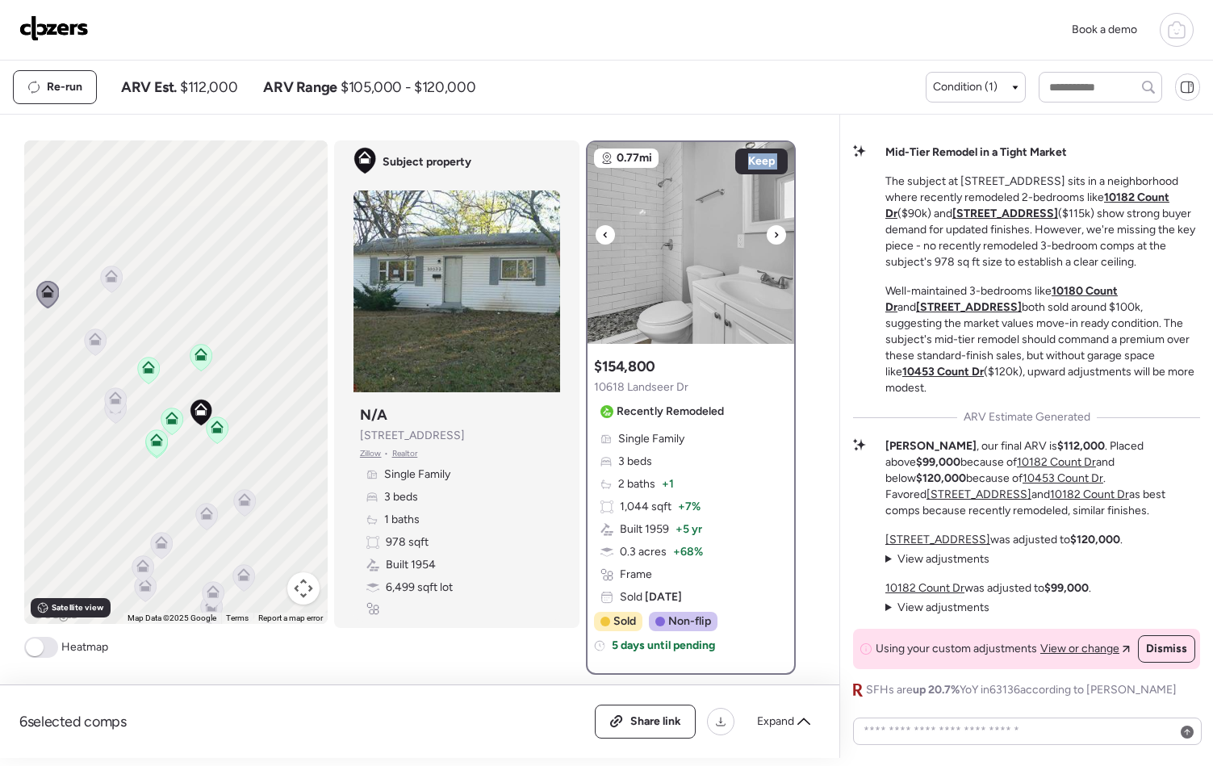
click at [773, 232] on icon at bounding box center [776, 234] width 6 height 19
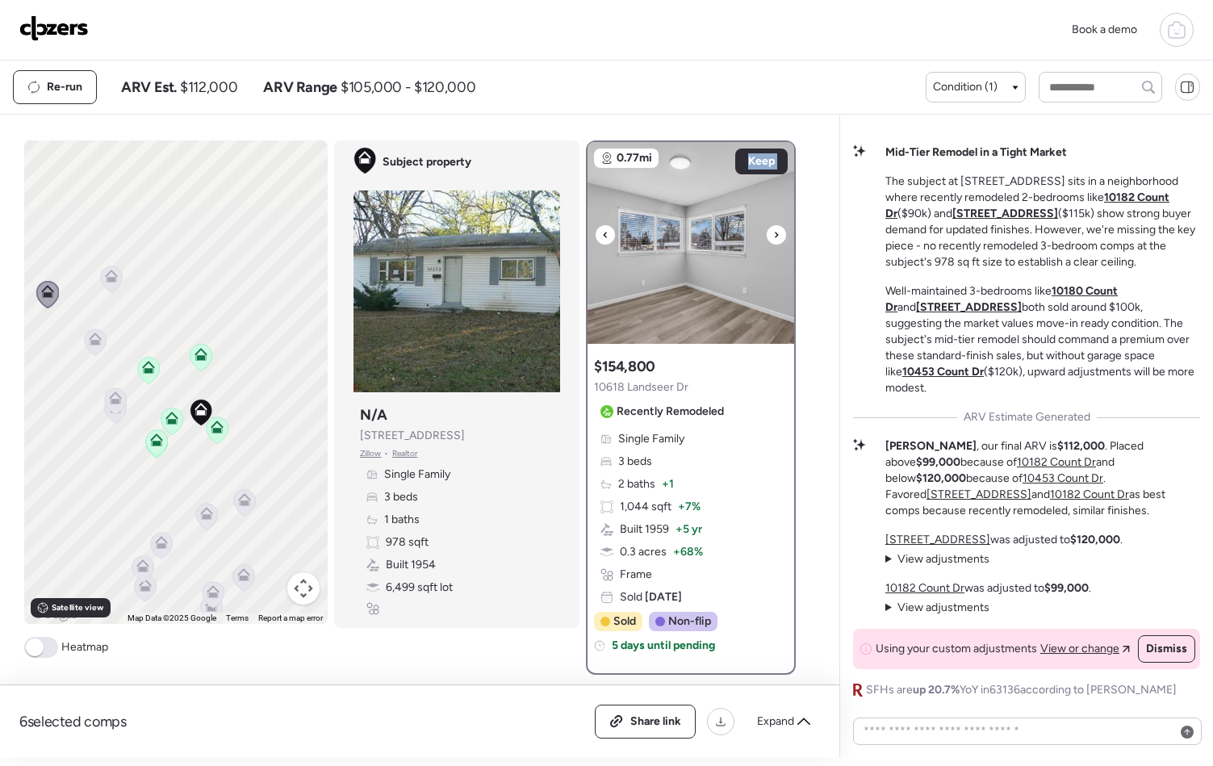
click at [773, 232] on icon at bounding box center [776, 234] width 6 height 19
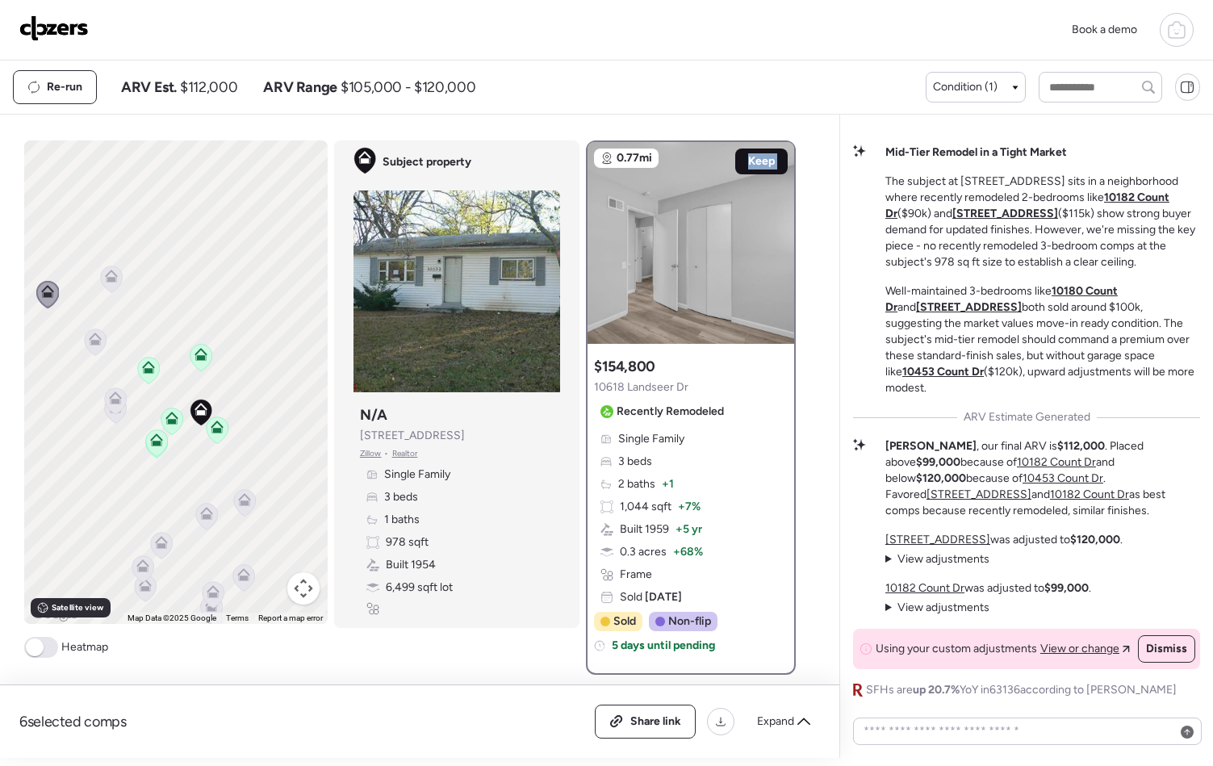
click at [756, 159] on span "Keep" at bounding box center [761, 161] width 27 height 16
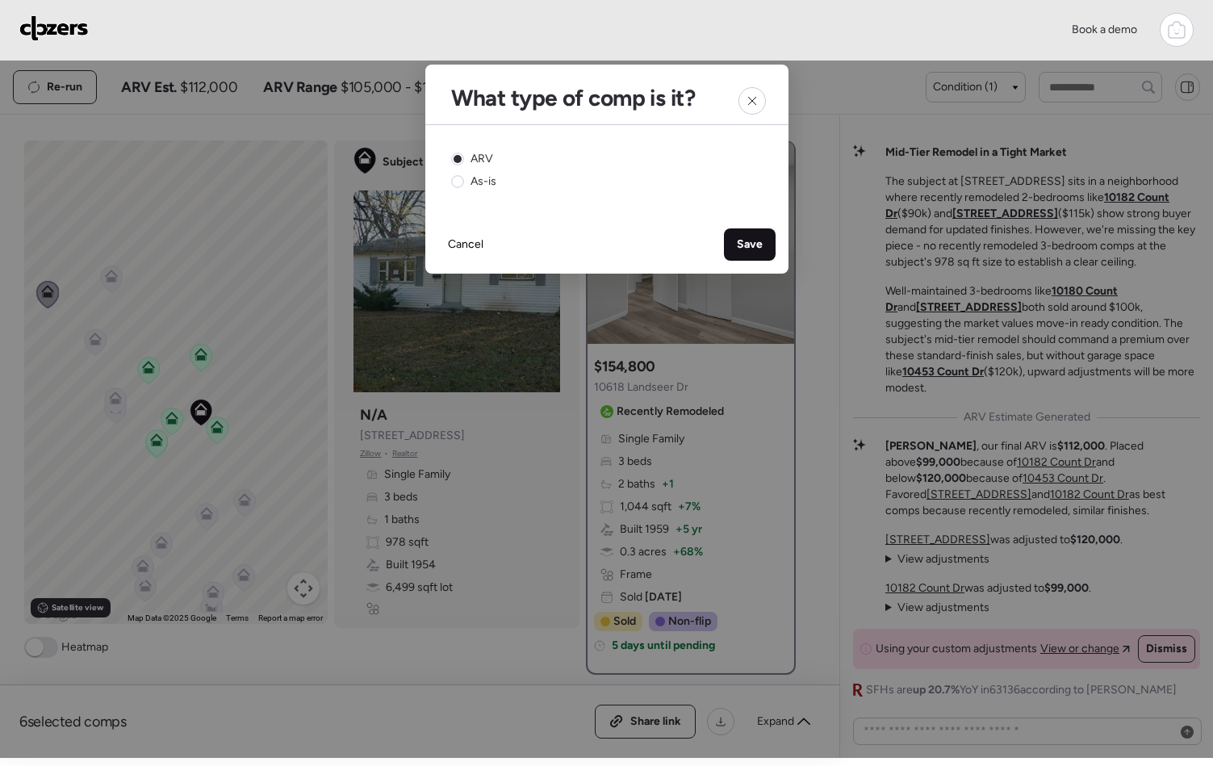
click at [741, 238] on span "Save" at bounding box center [750, 245] width 26 height 16
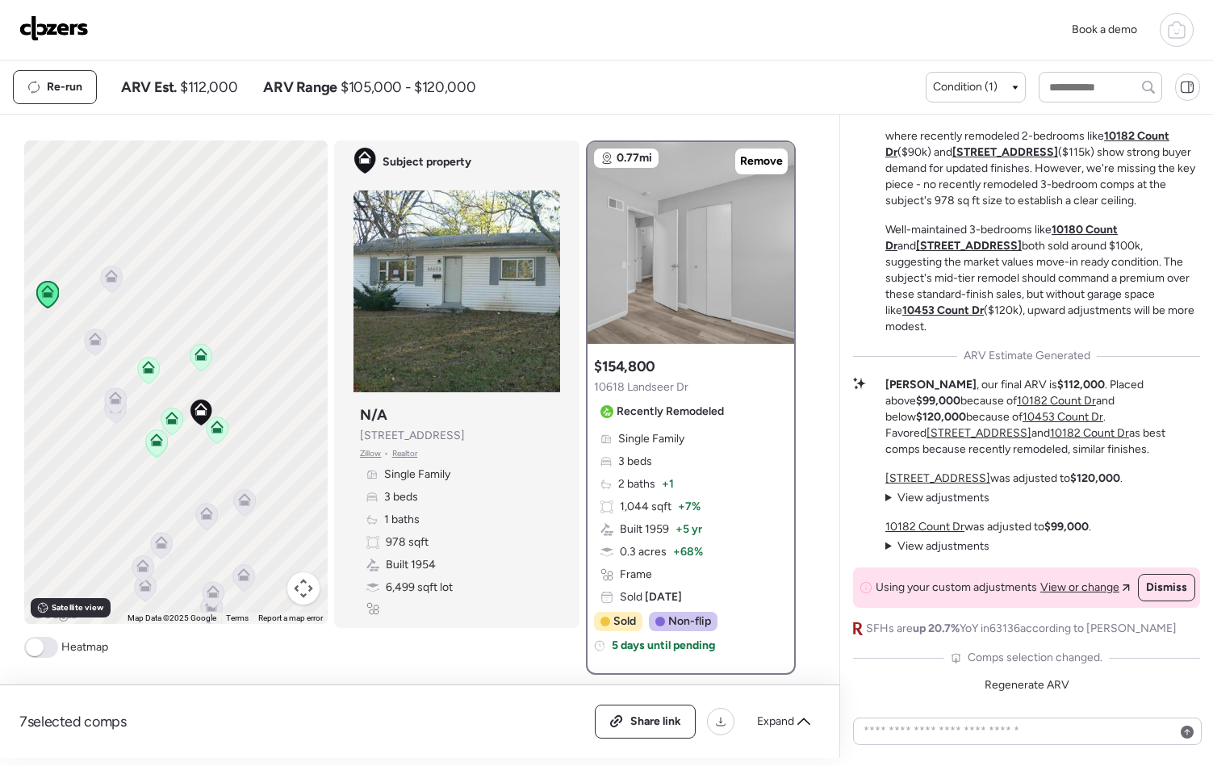
click at [107, 274] on icon at bounding box center [111, 276] width 13 height 13
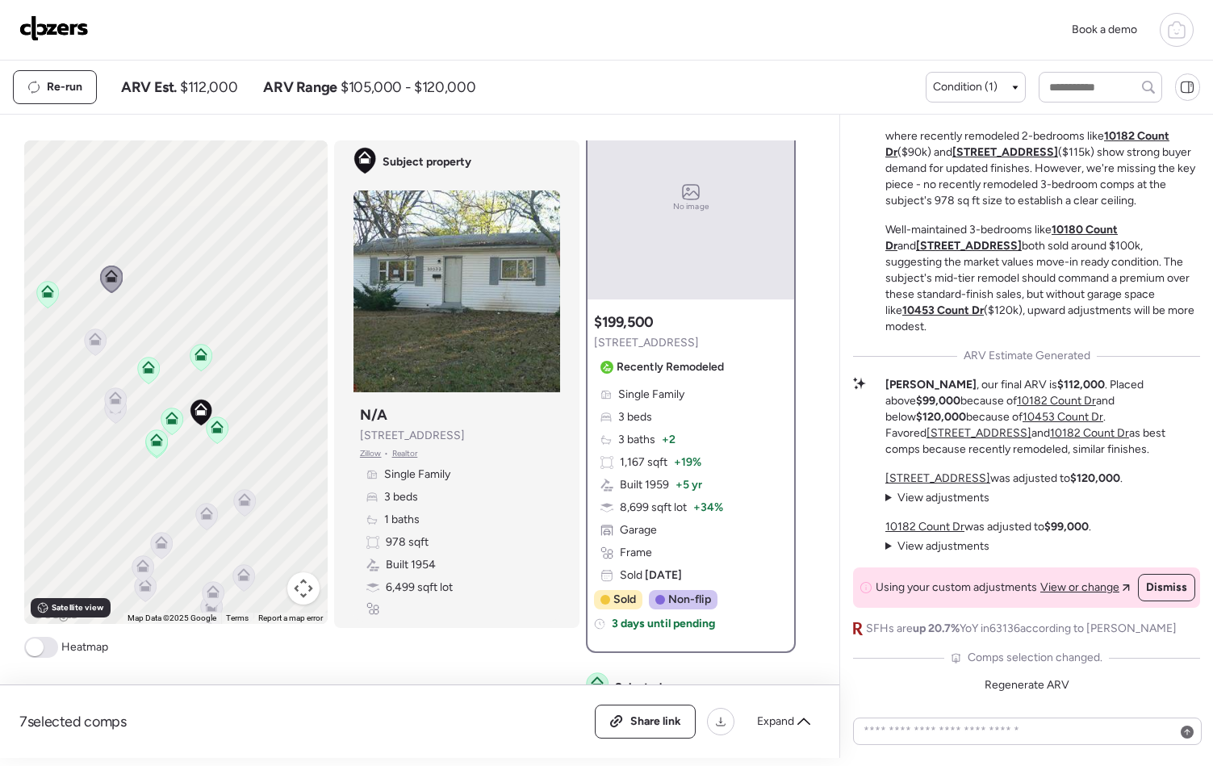
scroll to position [52, 0]
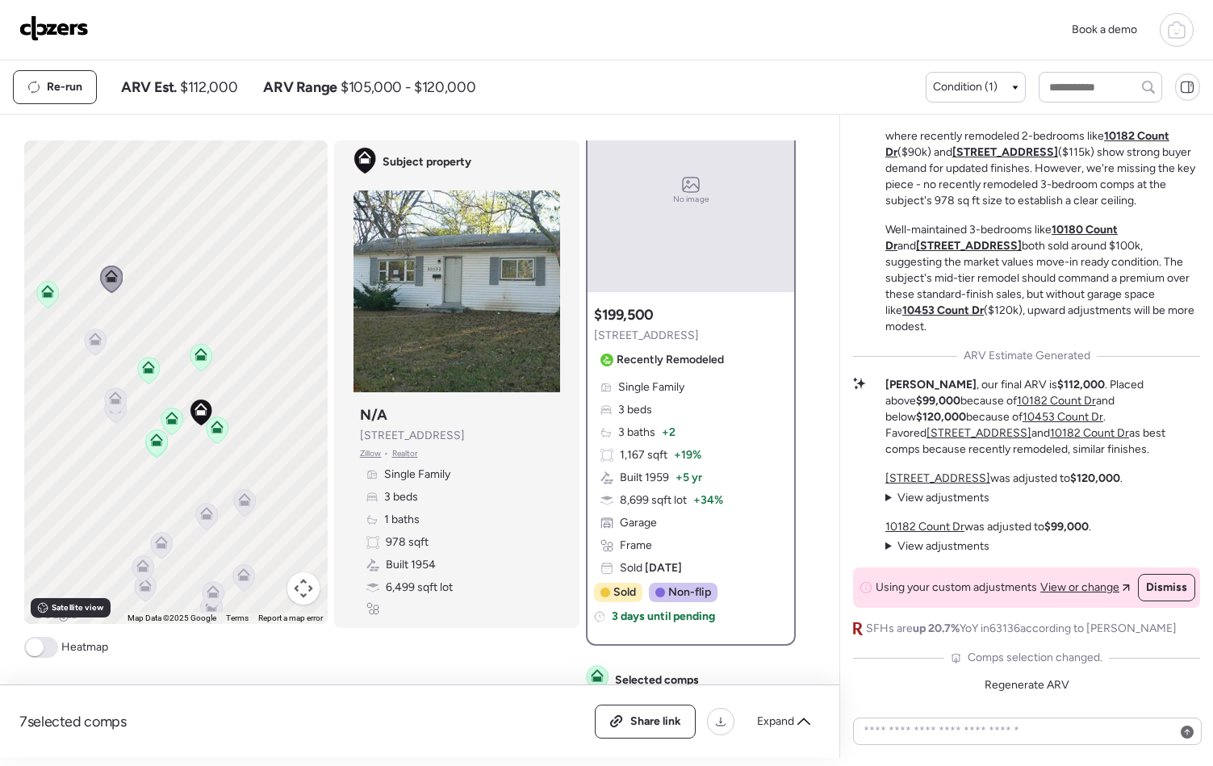
click at [688, 334] on div "$199,500 10701 Hallwood Dr Recently Remodeled" at bounding box center [662, 339] width 136 height 68
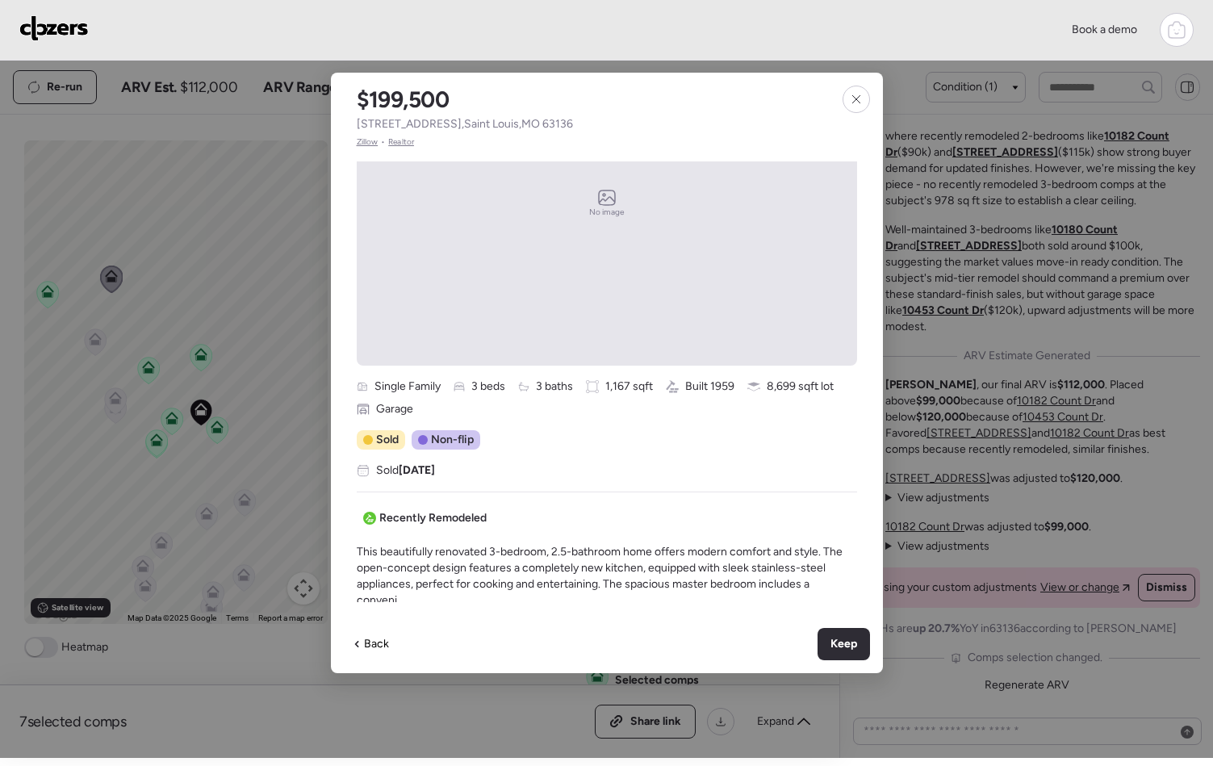
scroll to position [0, 0]
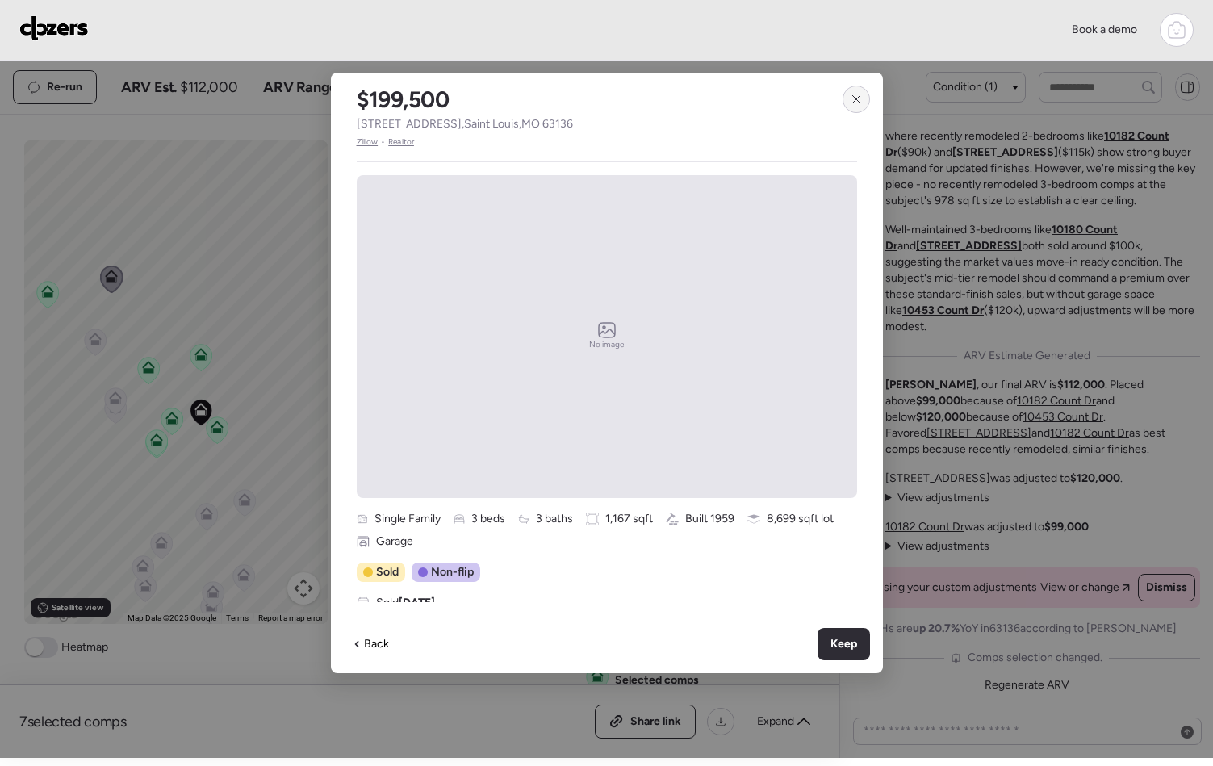
click at [852, 97] on icon at bounding box center [856, 99] width 13 height 13
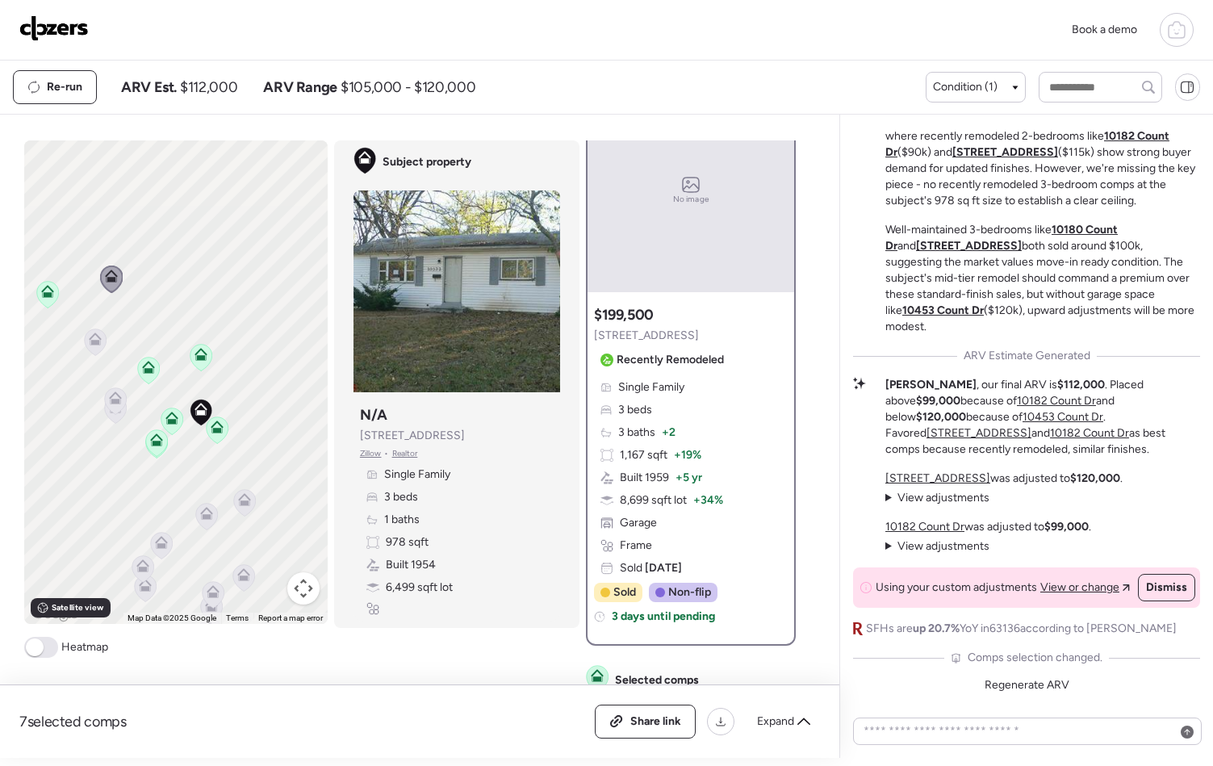
click at [39, 302] on icon at bounding box center [48, 294] width 22 height 27
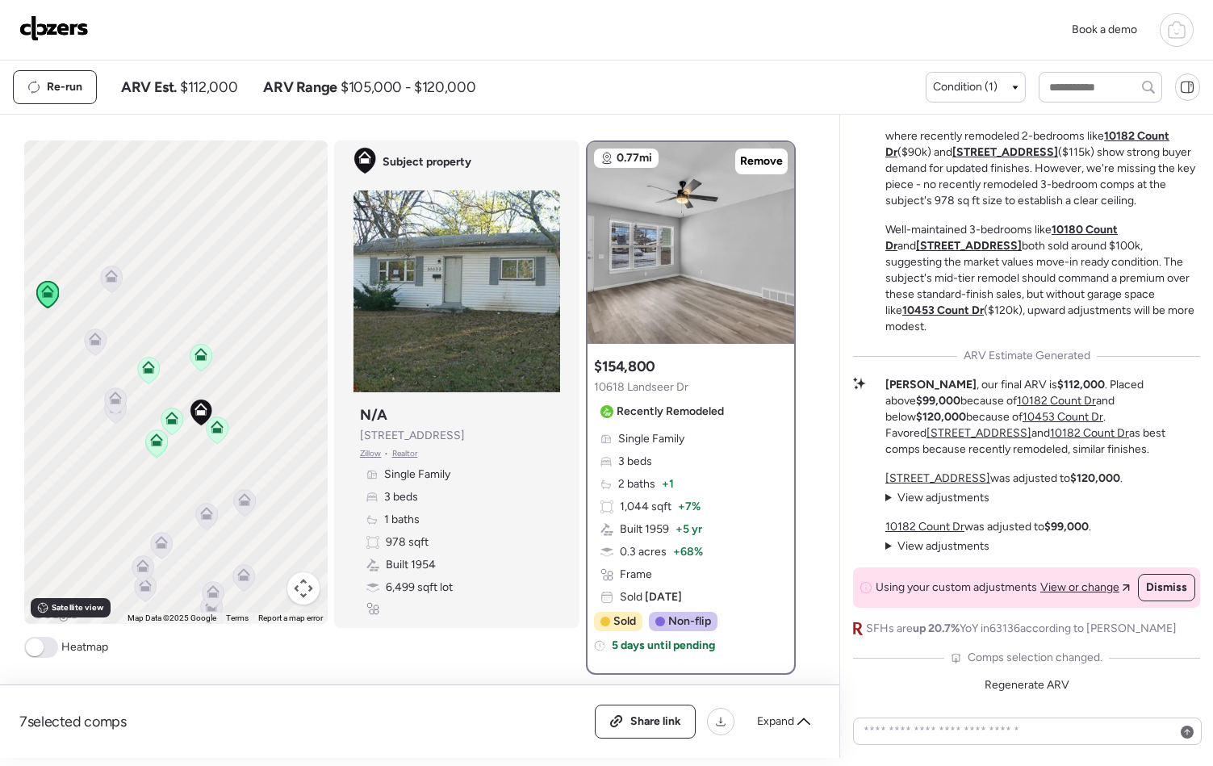
click at [105, 282] on icon at bounding box center [112, 279] width 22 height 27
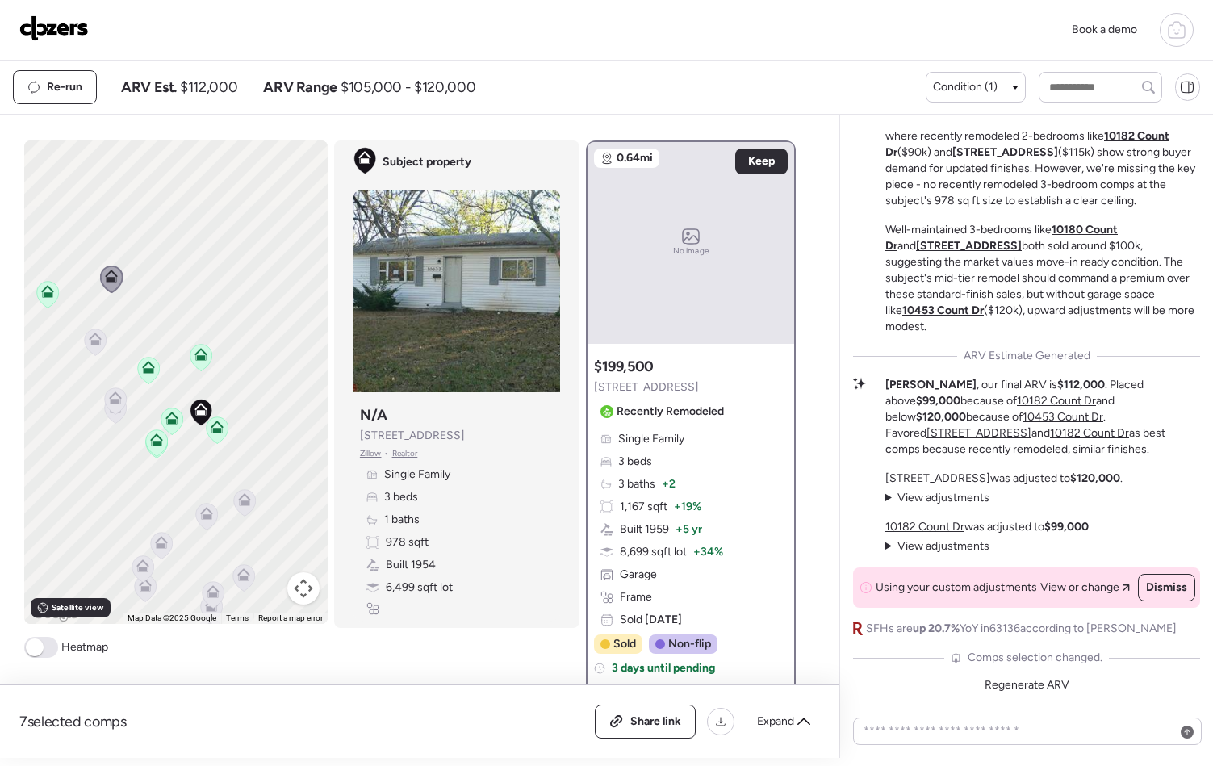
click at [655, 380] on span "10701 Hallwood Dr" at bounding box center [646, 387] width 105 height 16
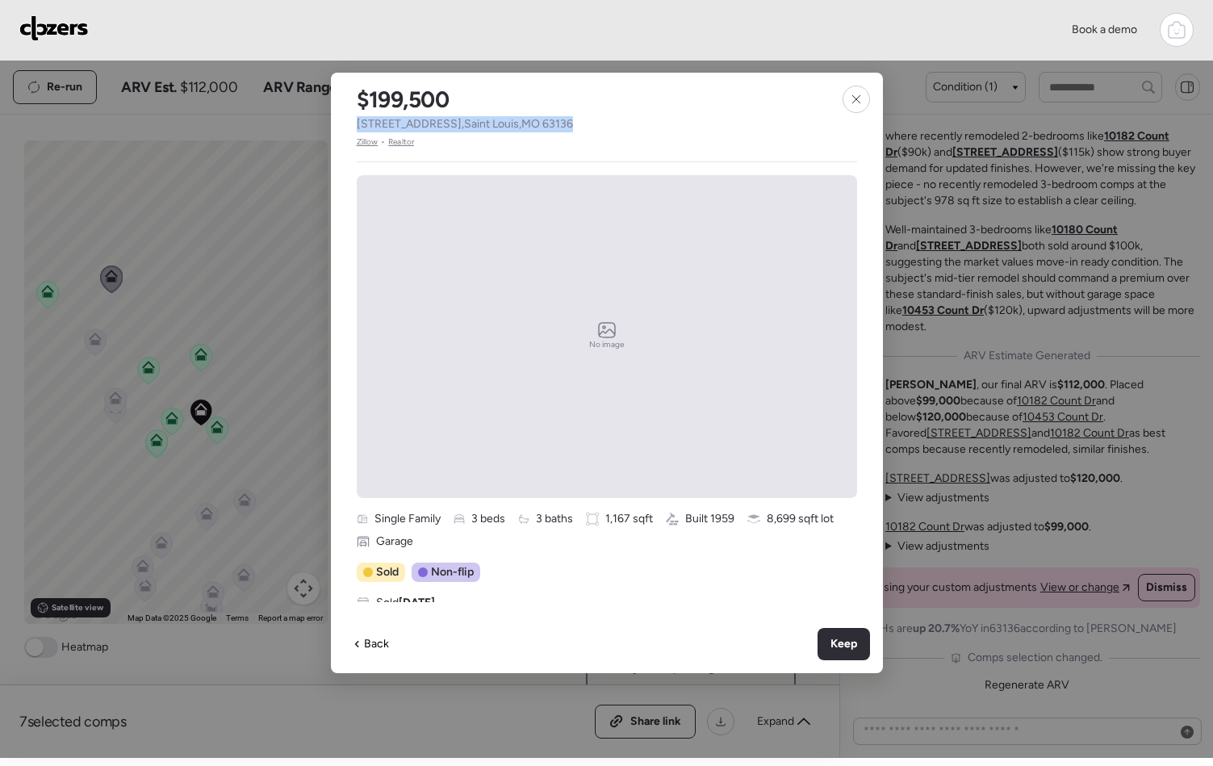
drag, startPoint x: 574, startPoint y: 121, endPoint x: 350, endPoint y: 124, distance: 224.4
click at [350, 124] on div "$199,500 10701 Hallwood Dr , Saint Louis , MO 63136 Zillow • Realtor" at bounding box center [465, 111] width 268 height 76
copy span "10701 Hallwood Dr , Saint Louis , MO 63136"
click at [860, 98] on icon at bounding box center [856, 99] width 13 height 13
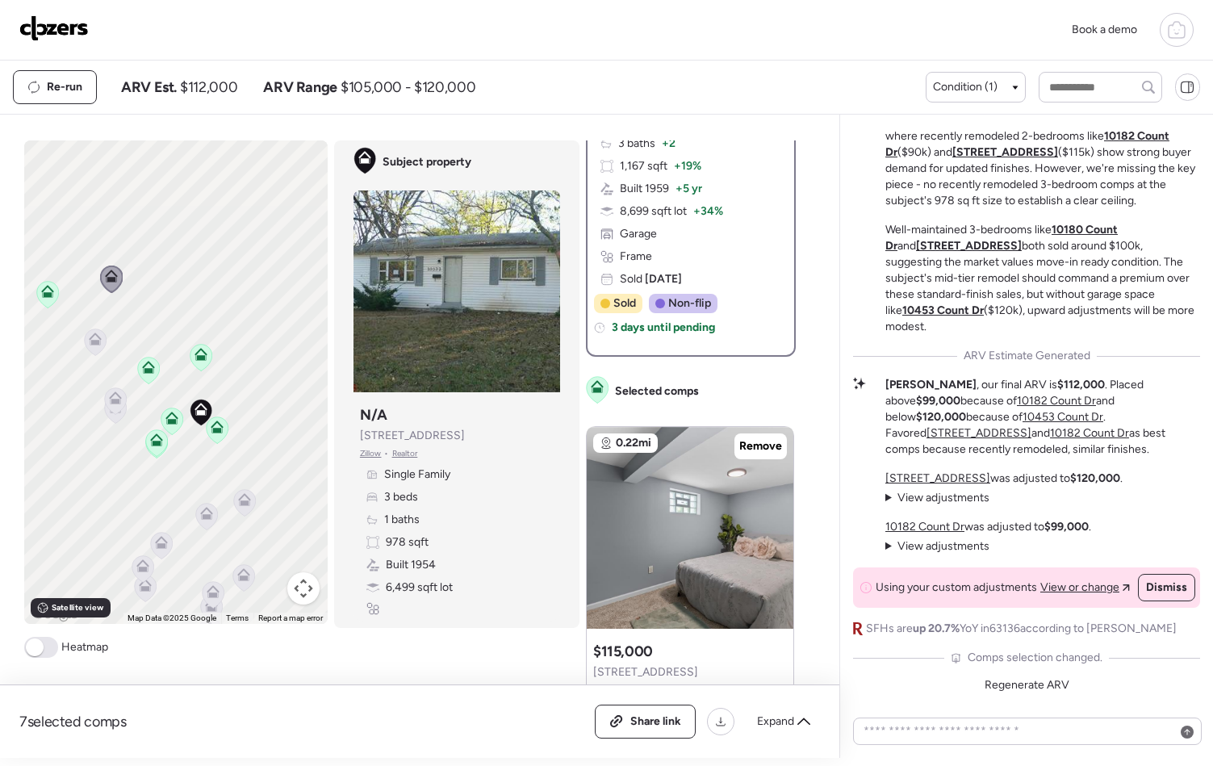
scroll to position [351, 0]
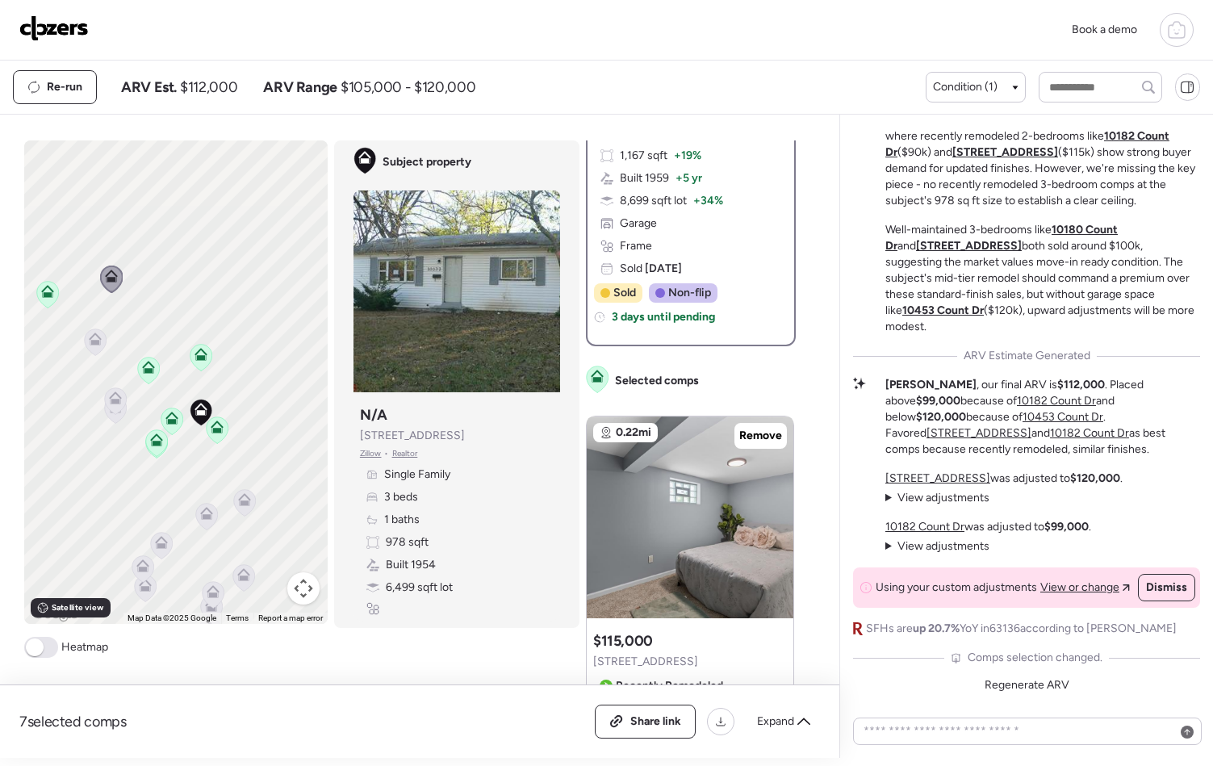
click at [91, 344] on icon at bounding box center [95, 342] width 10 height 5
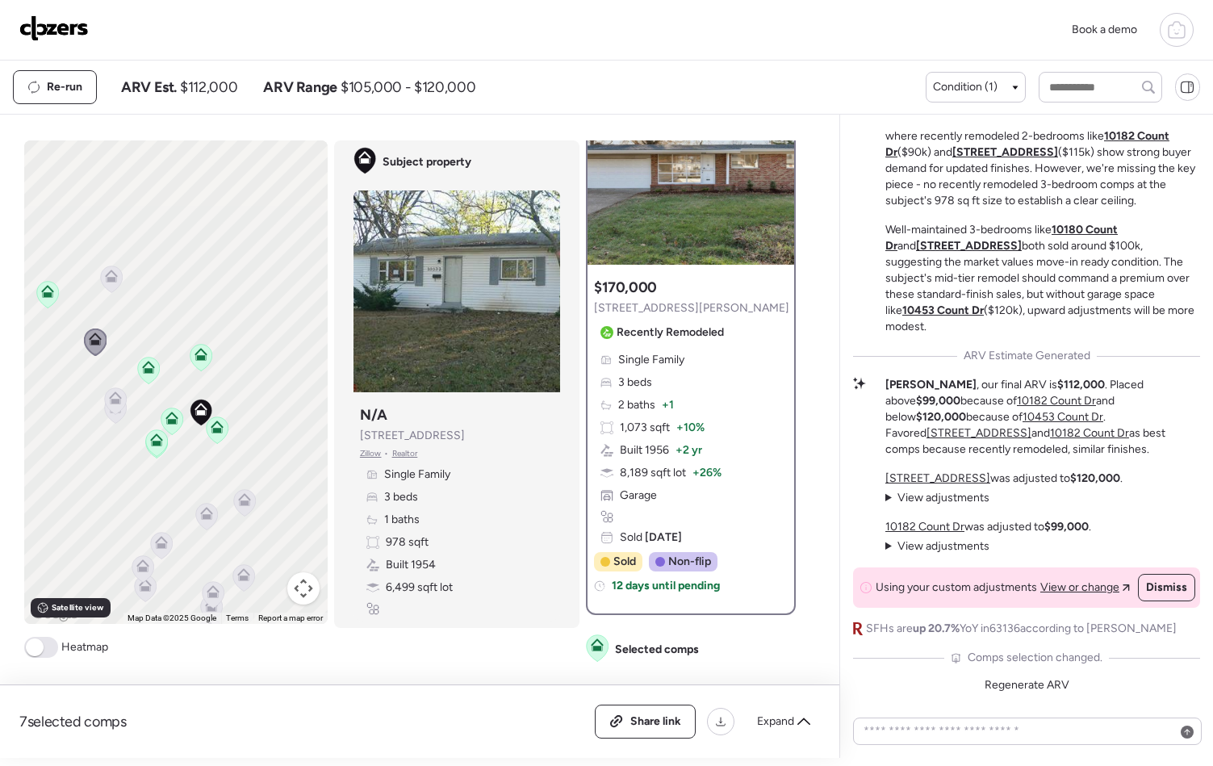
scroll to position [0, 0]
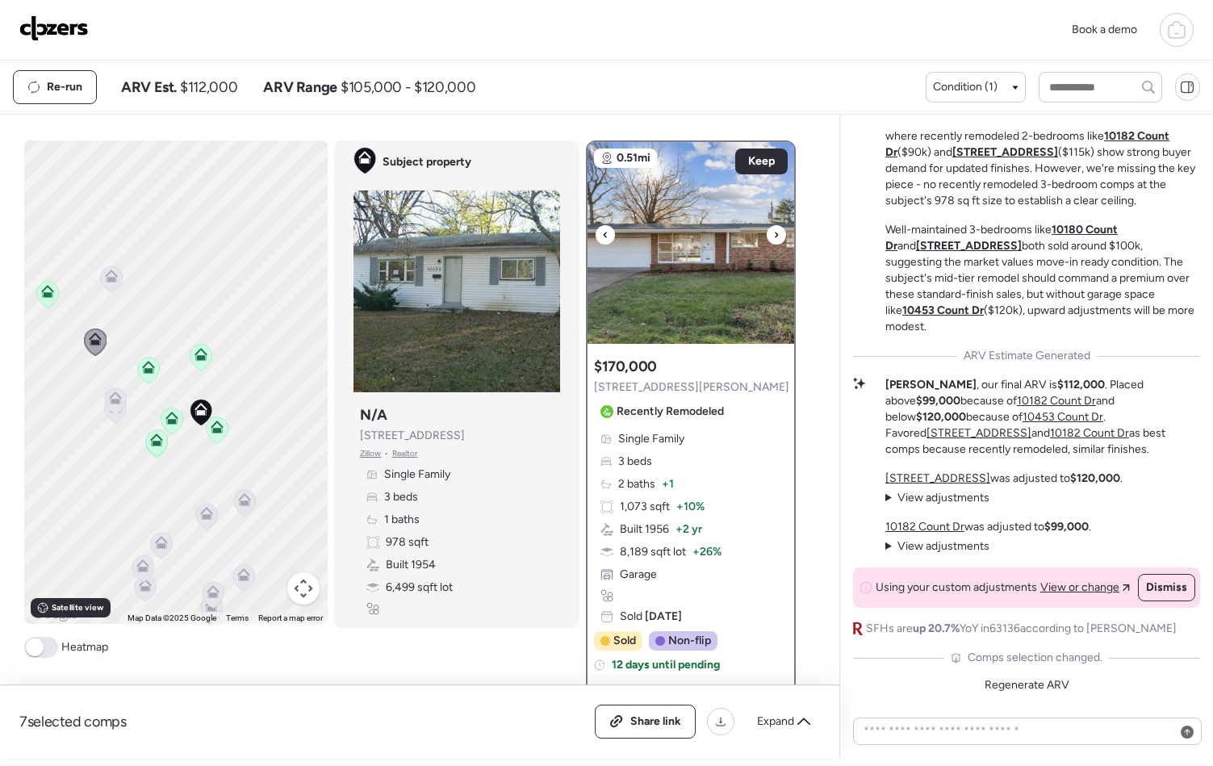
click at [773, 233] on div at bounding box center [776, 234] width 19 height 19
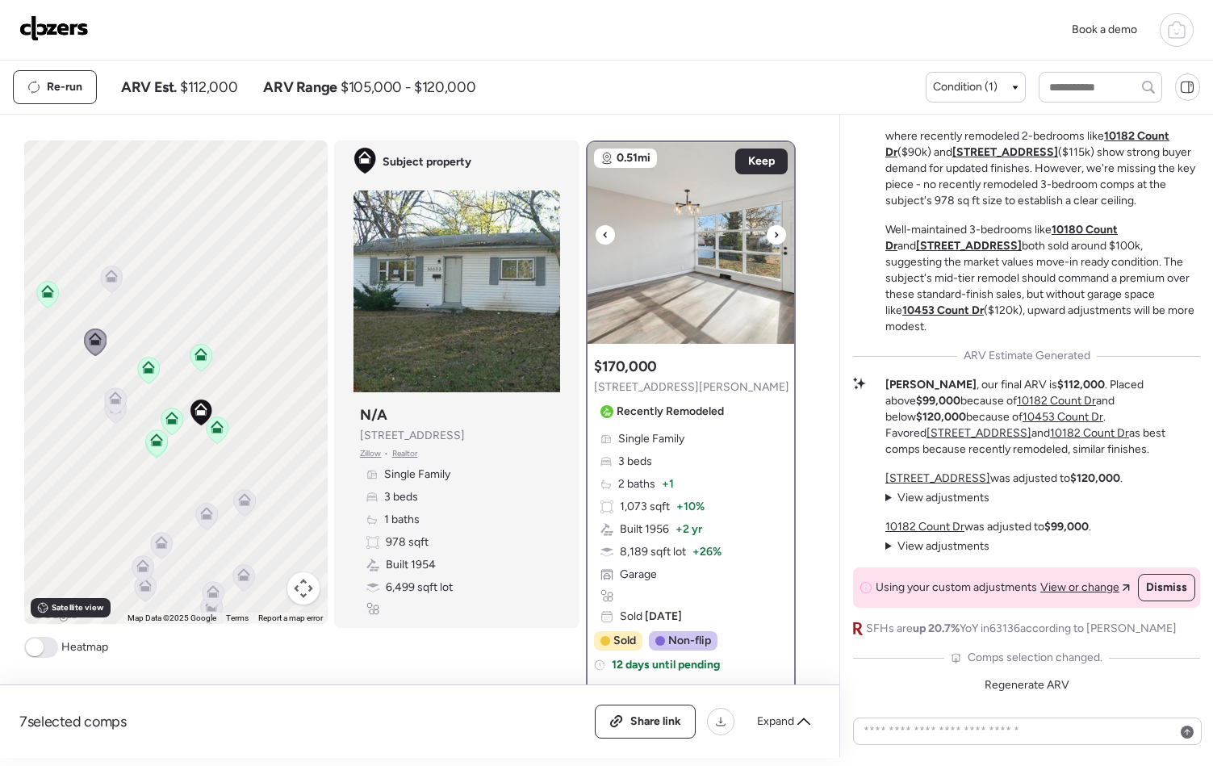
click at [773, 233] on div at bounding box center [776, 234] width 19 height 19
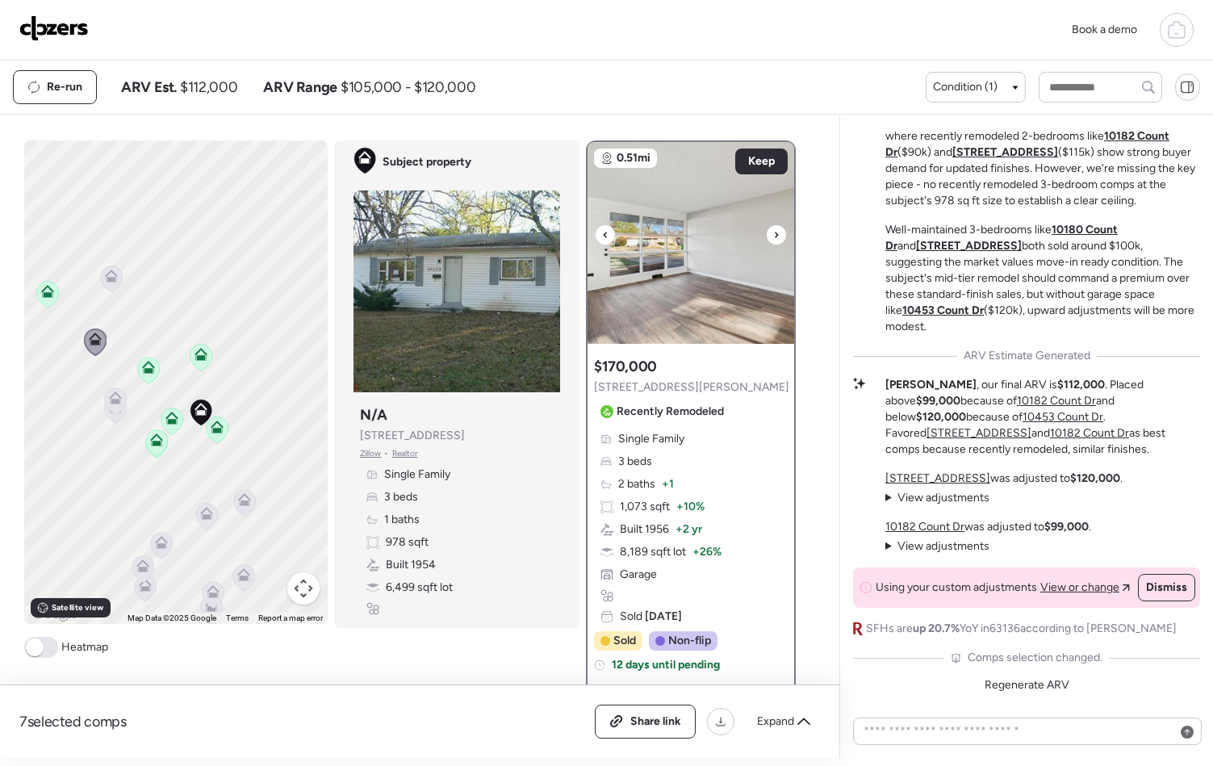
click at [773, 233] on div at bounding box center [776, 234] width 19 height 19
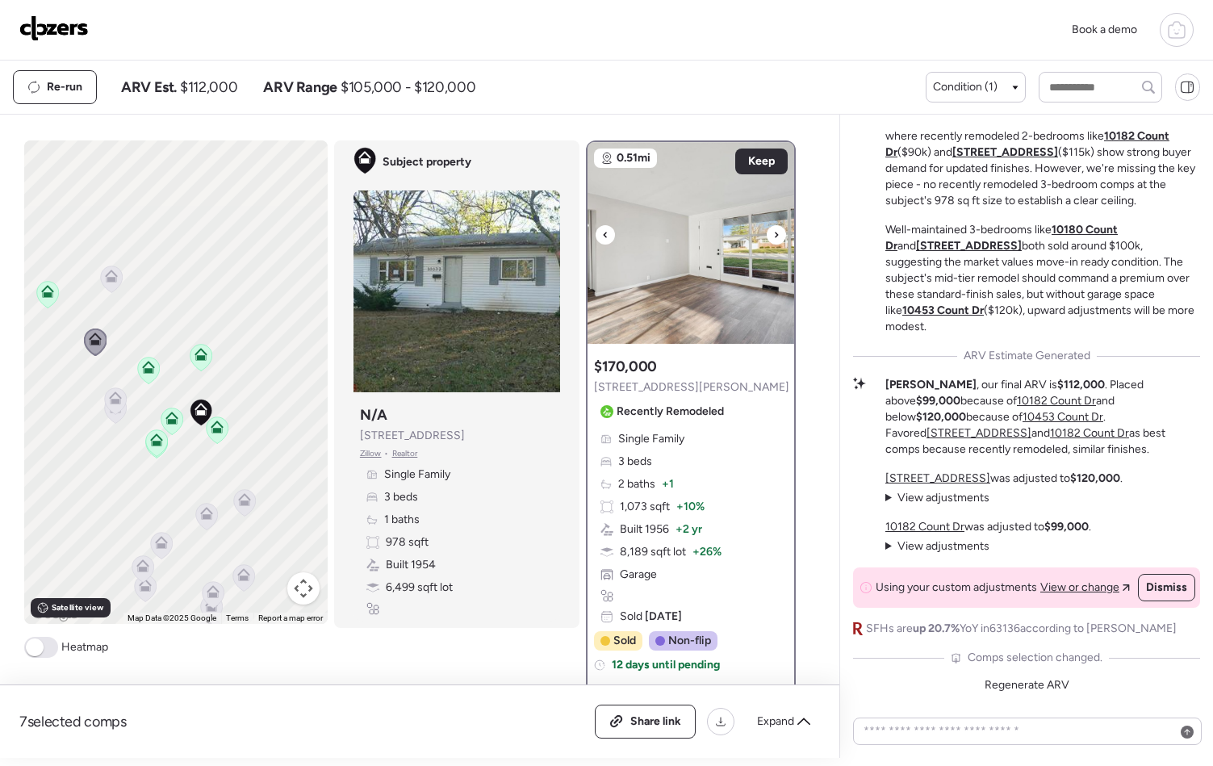
click at [773, 233] on div at bounding box center [776, 234] width 19 height 19
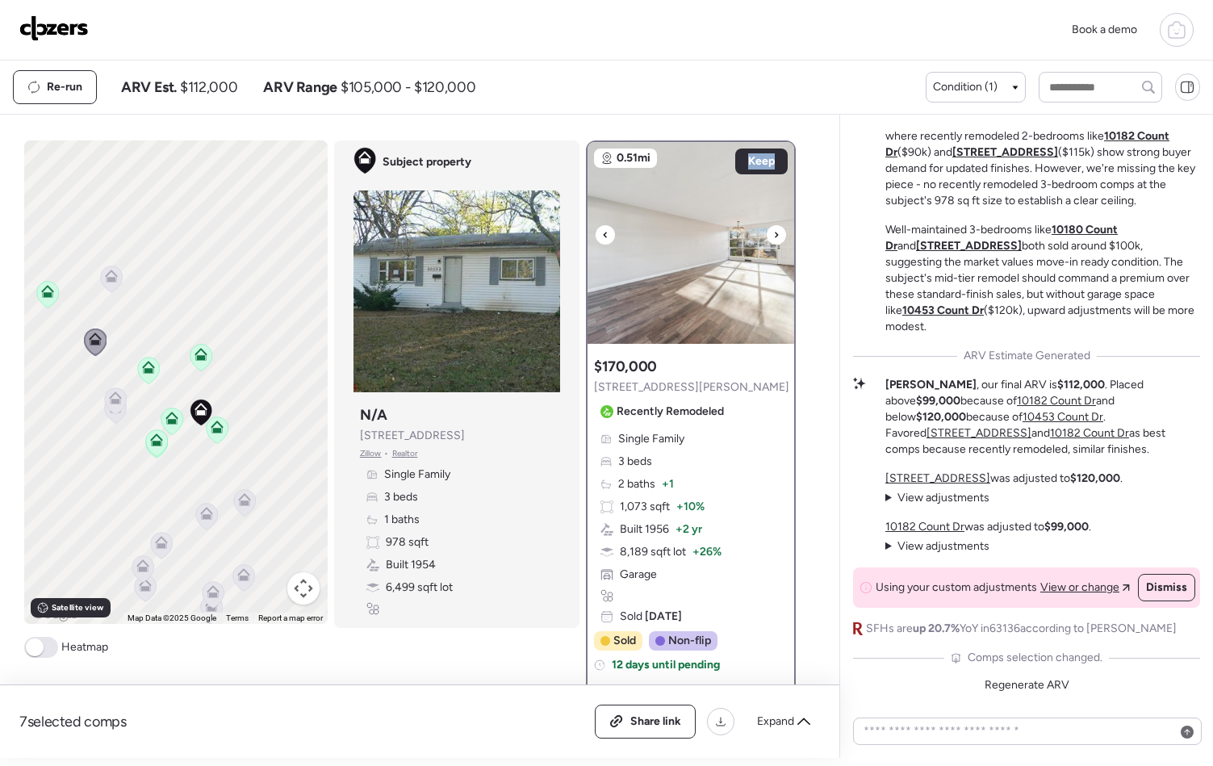
click at [773, 233] on div at bounding box center [776, 234] width 19 height 19
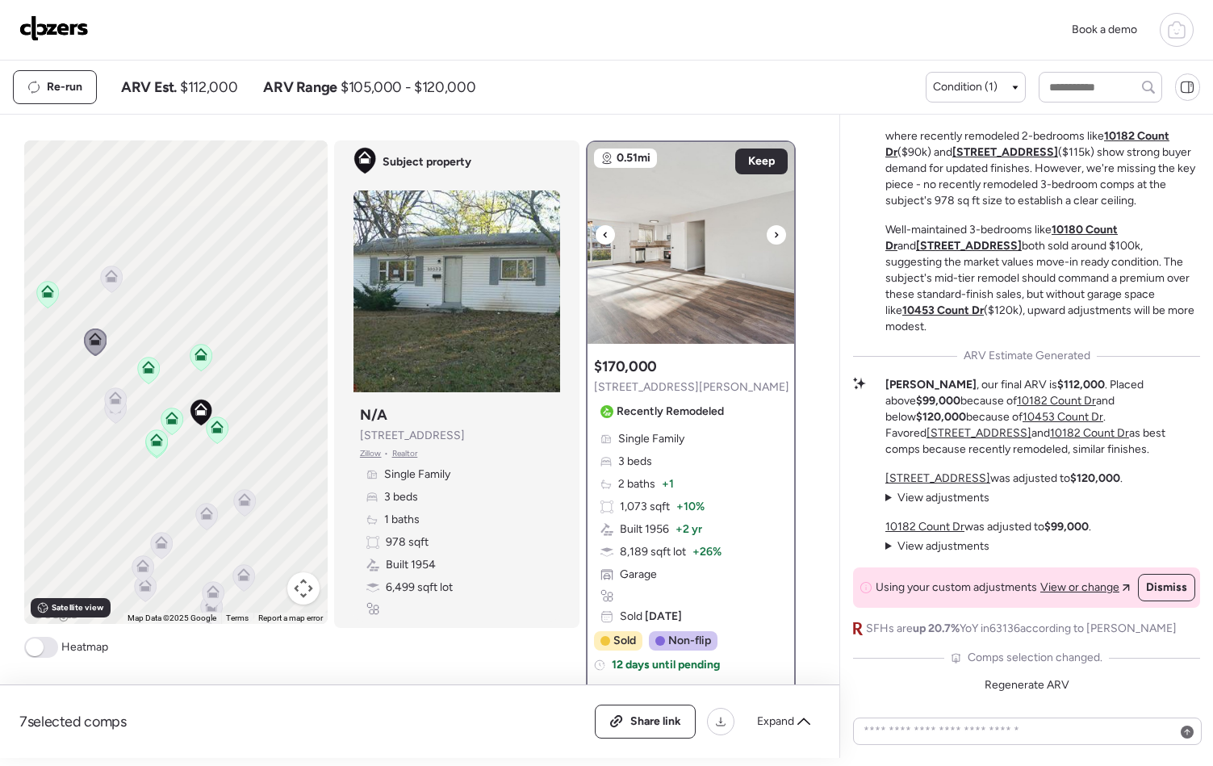
click at [773, 233] on div at bounding box center [776, 234] width 19 height 19
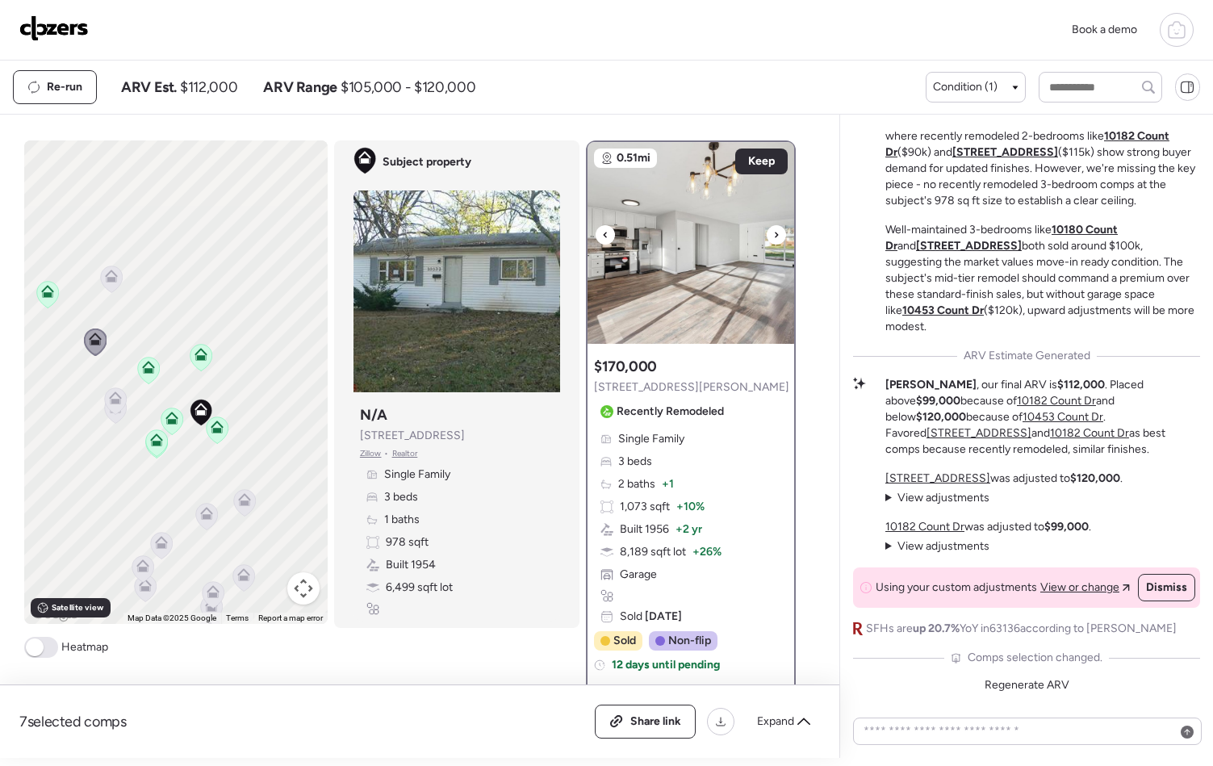
click at [773, 233] on div at bounding box center [776, 234] width 19 height 19
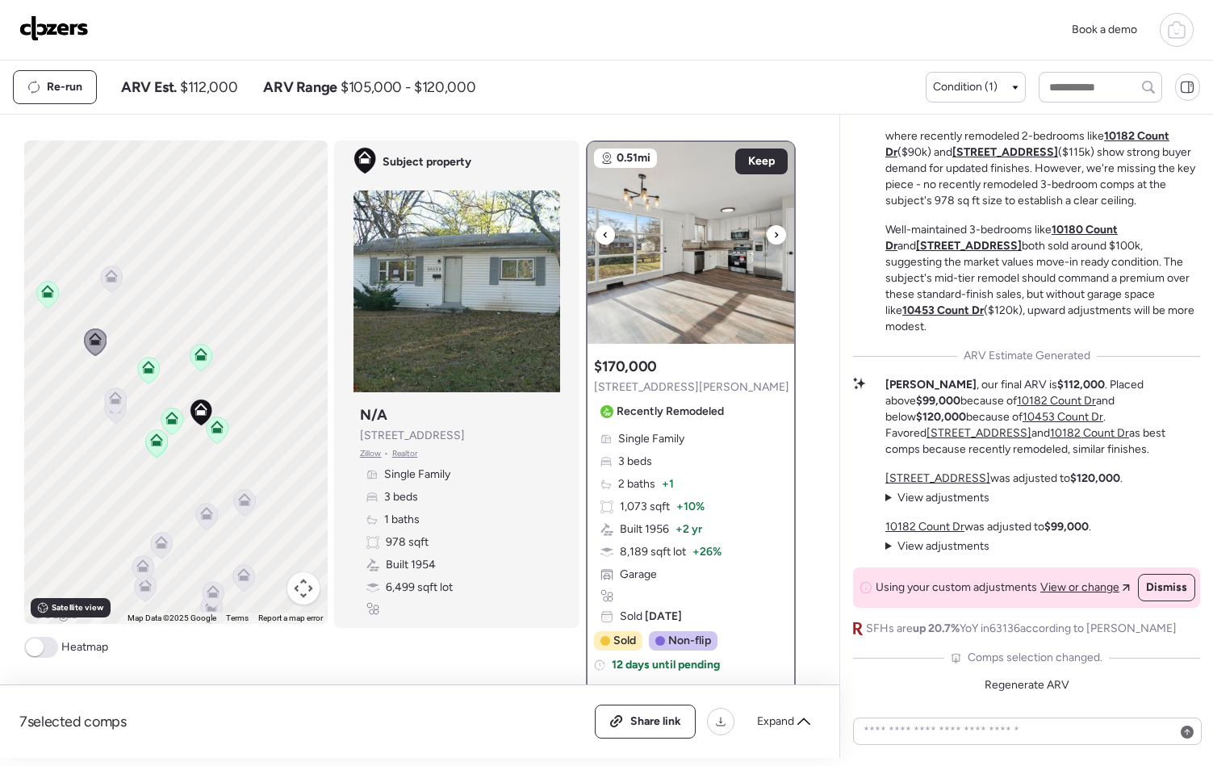
click at [774, 234] on div at bounding box center [776, 234] width 19 height 19
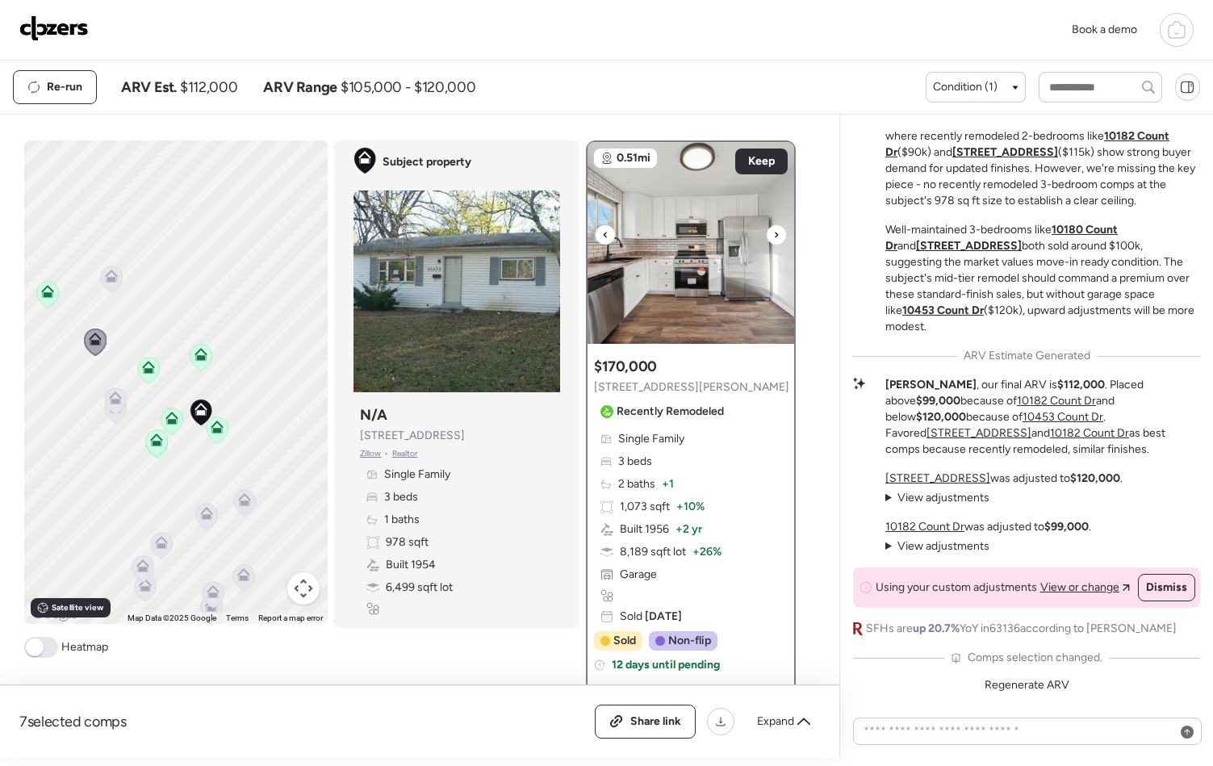
click at [774, 234] on div at bounding box center [776, 234] width 19 height 19
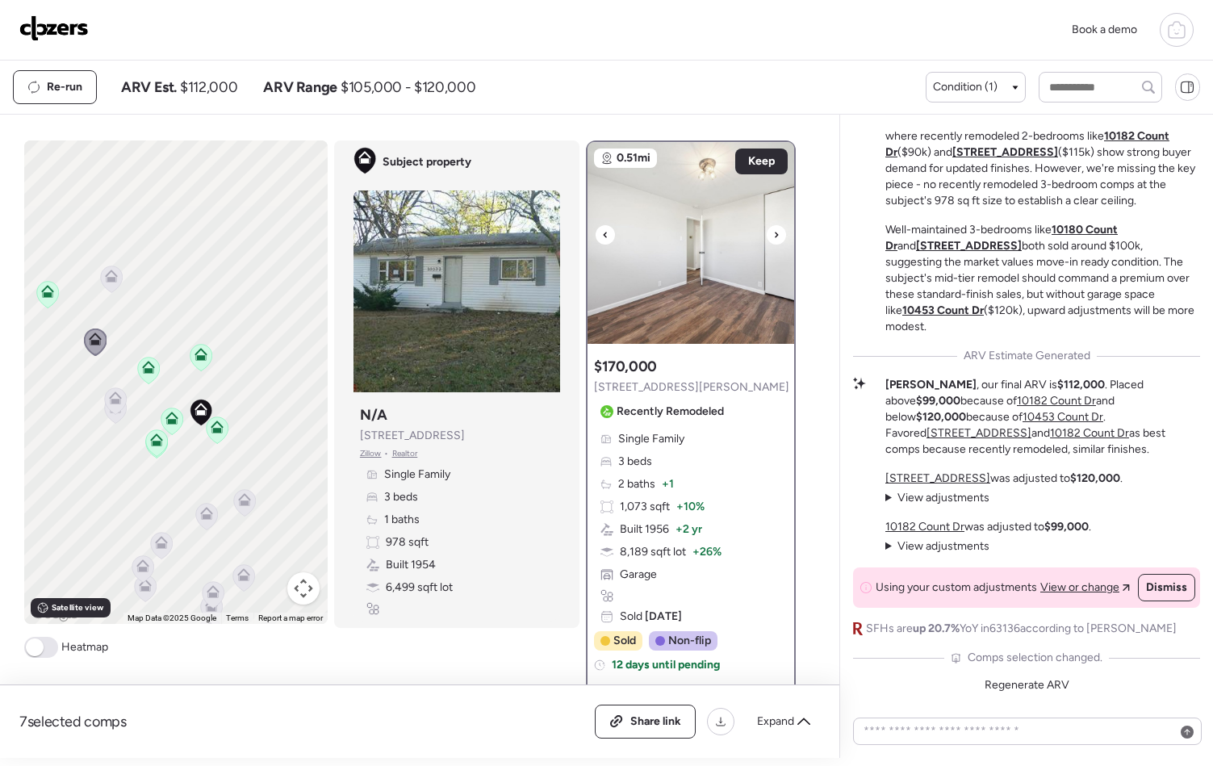
click at [774, 234] on div at bounding box center [776, 234] width 19 height 19
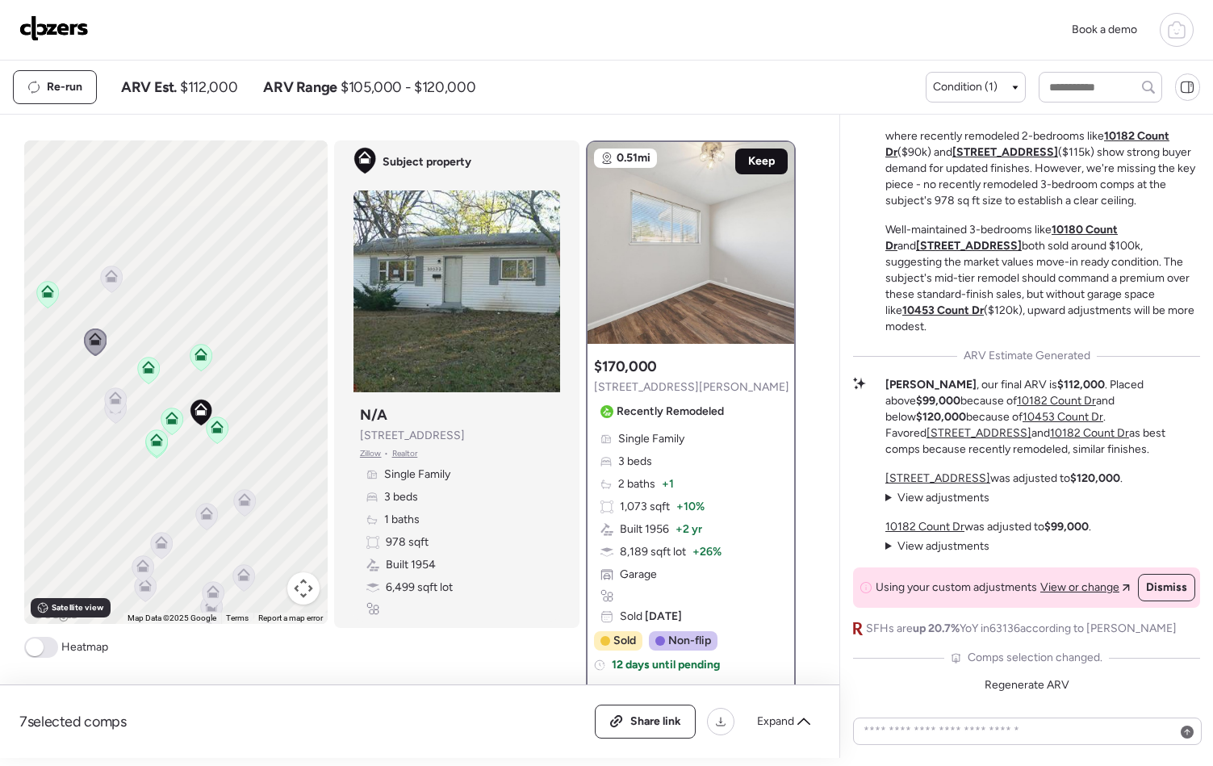
click at [758, 164] on span "Keep" at bounding box center [761, 161] width 27 height 16
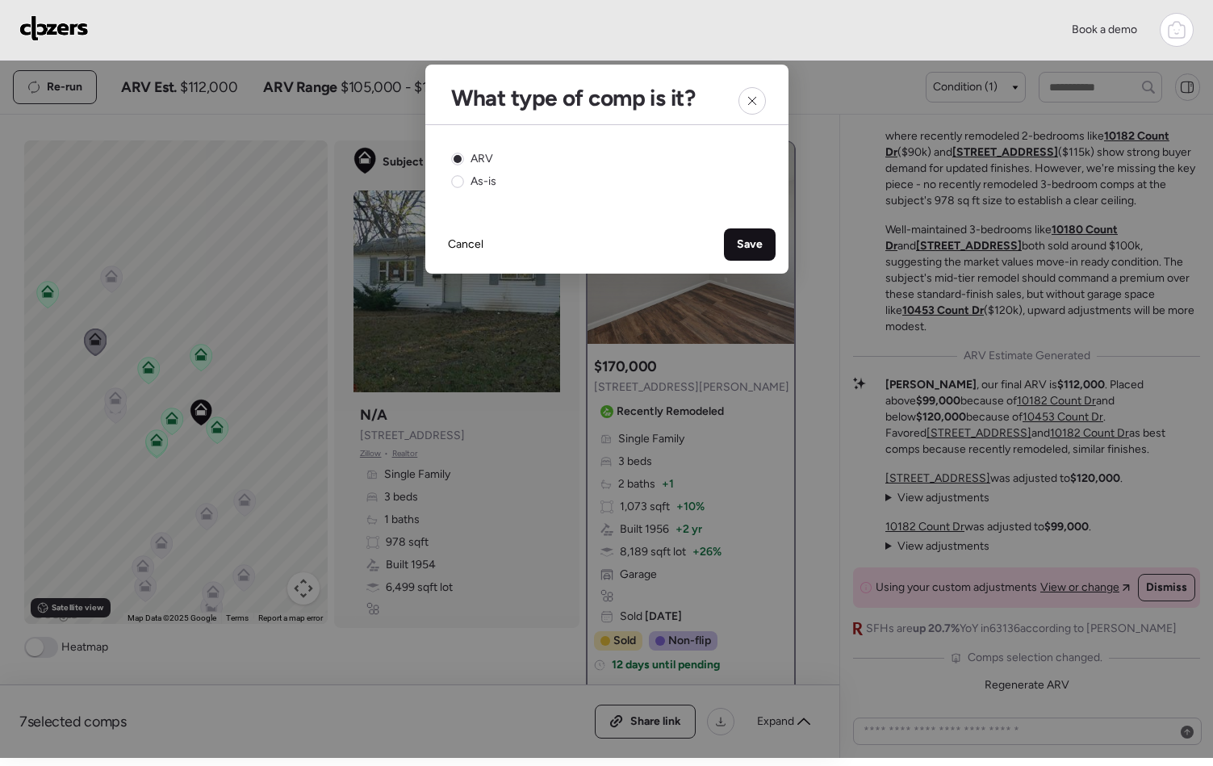
click at [761, 245] on span "Save" at bounding box center [750, 245] width 26 height 16
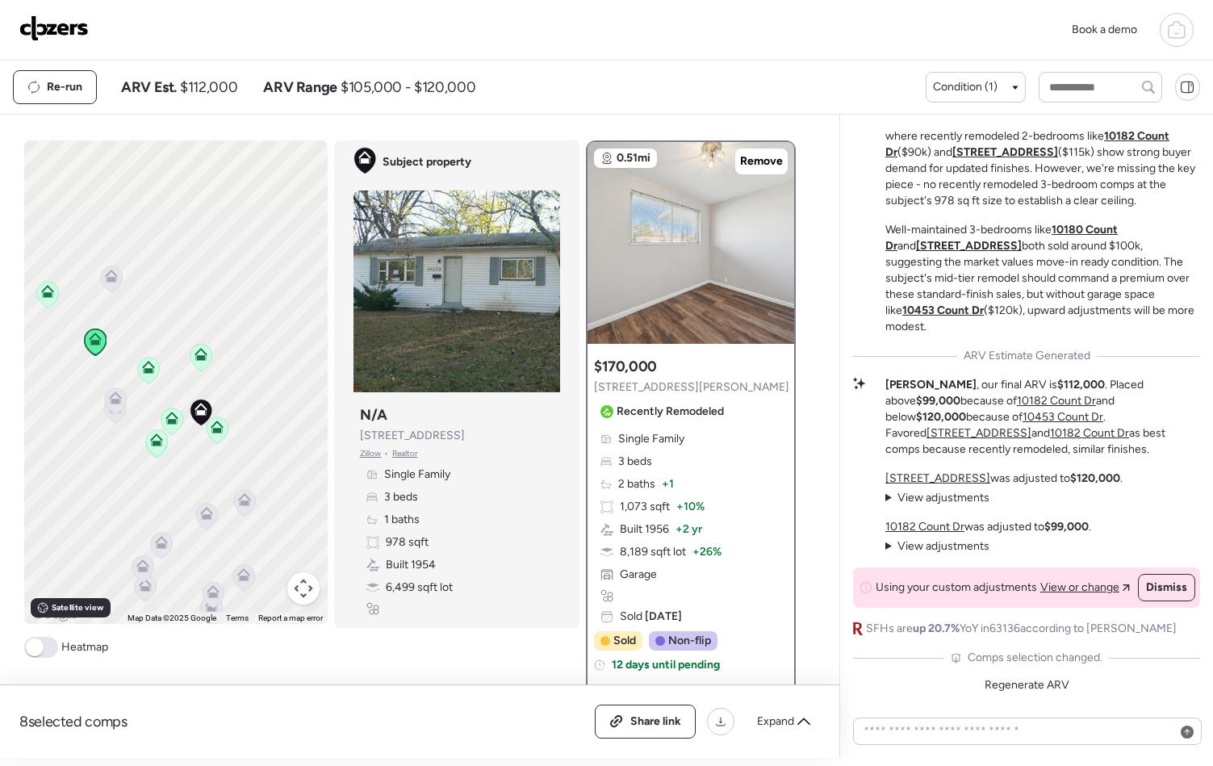
click at [110, 403] on icon at bounding box center [115, 401] width 10 height 5
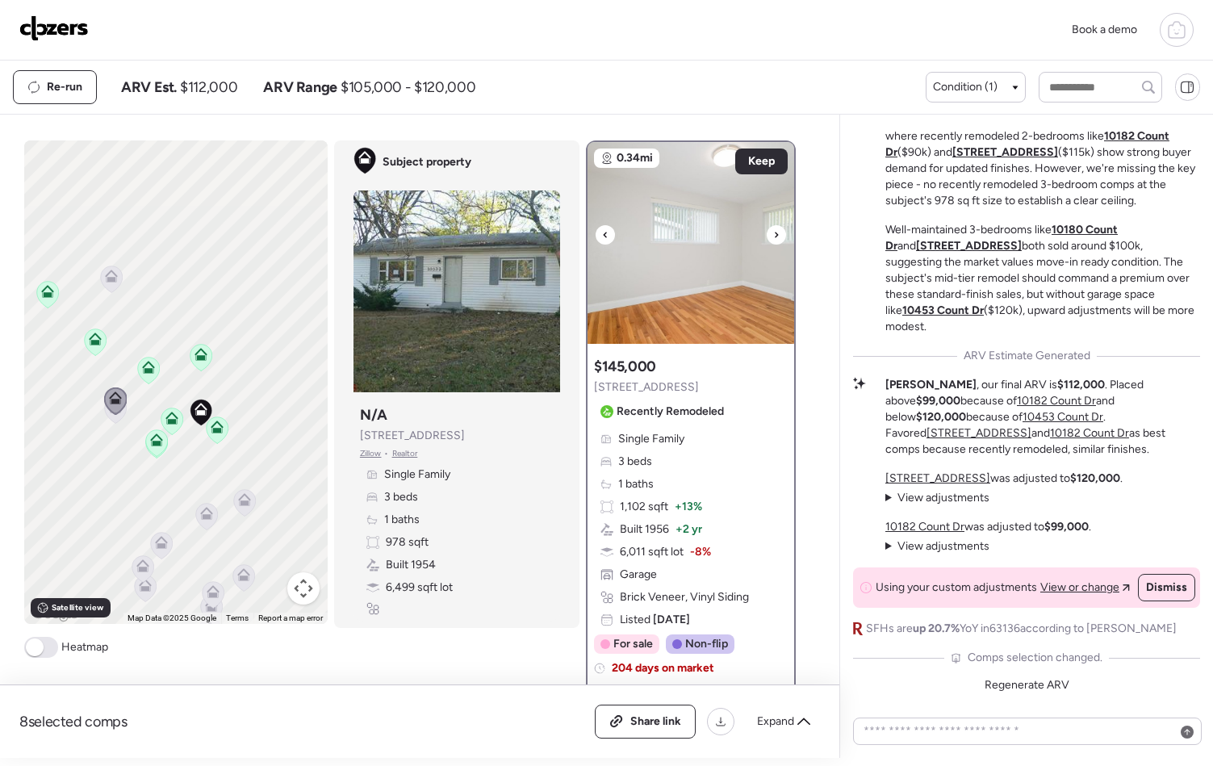
click at [775, 236] on icon at bounding box center [776, 235] width 3 height 6
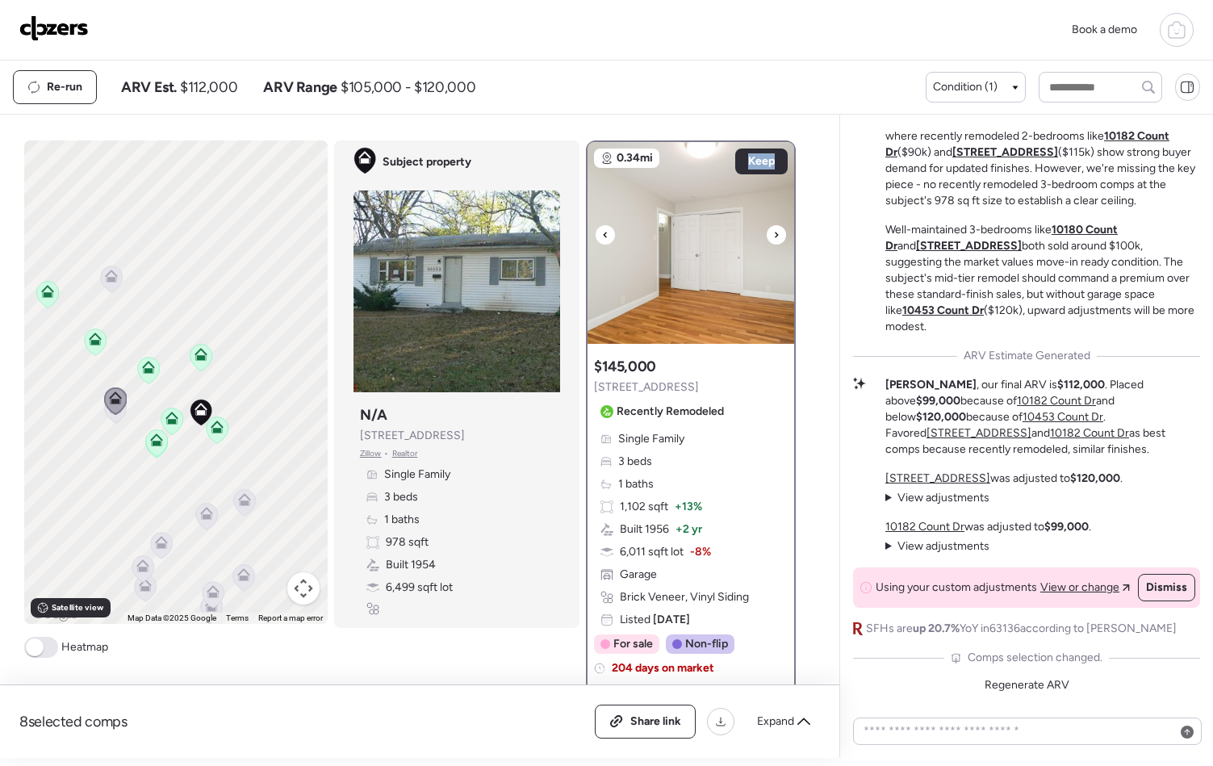
click at [775, 236] on icon at bounding box center [776, 235] width 3 height 6
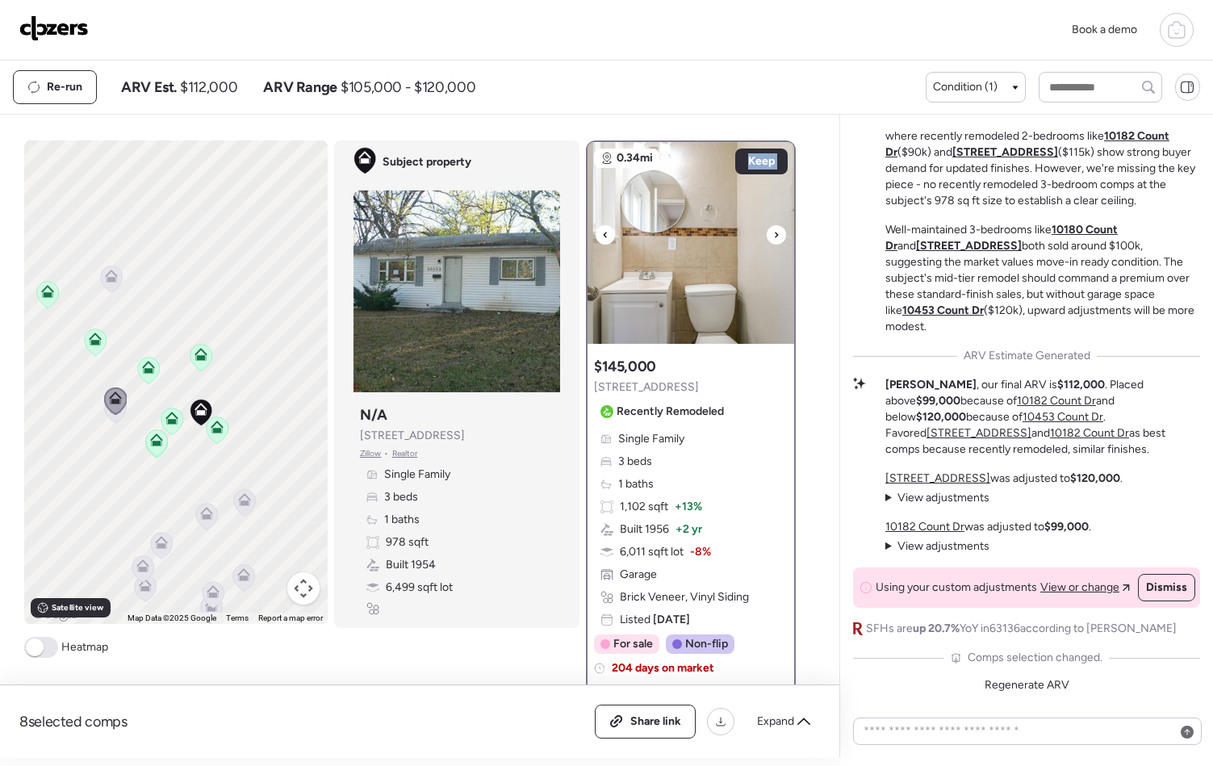
click at [775, 236] on icon at bounding box center [776, 235] width 3 height 6
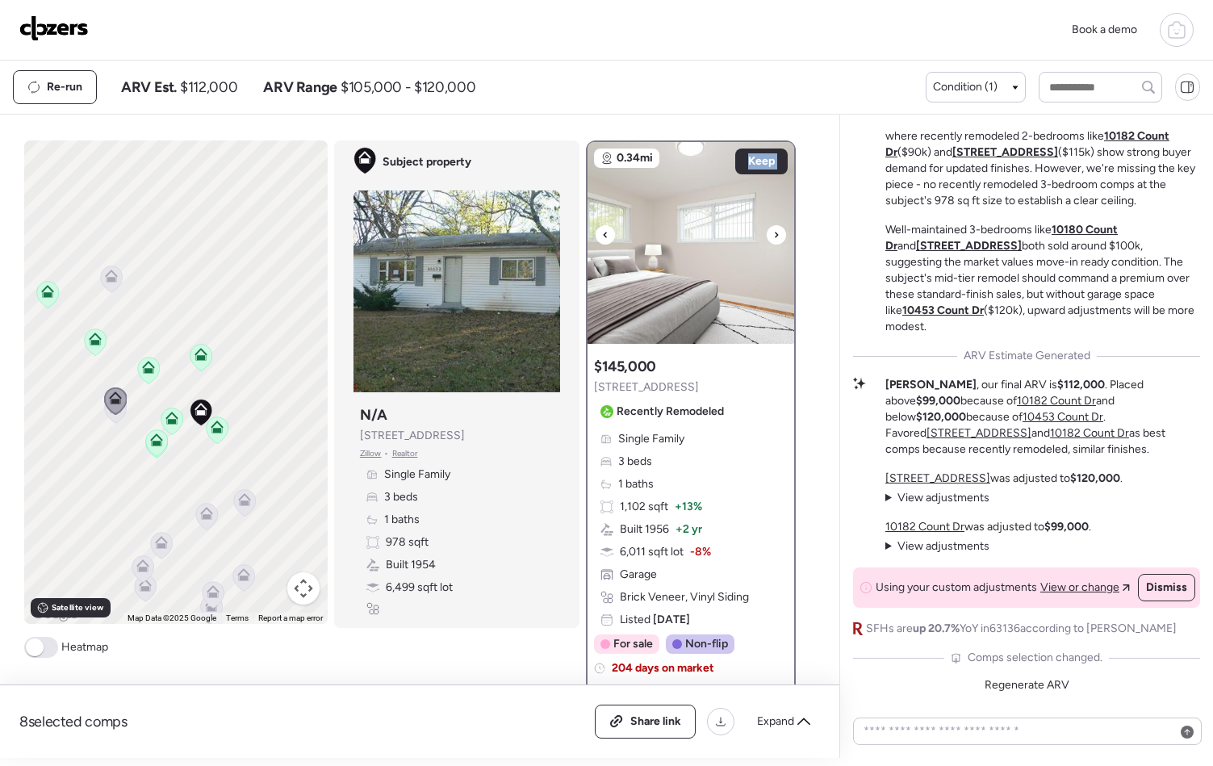
click at [775, 236] on icon at bounding box center [776, 235] width 3 height 6
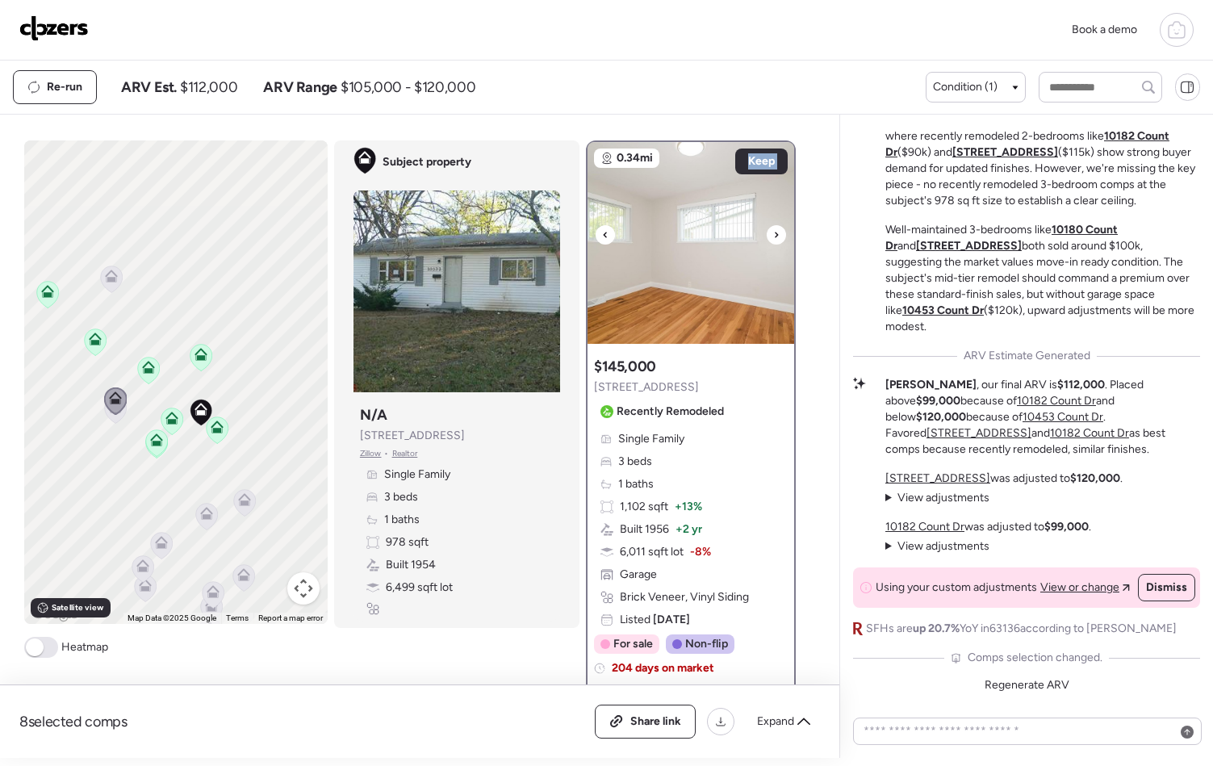
click at [775, 236] on icon at bounding box center [776, 235] width 3 height 6
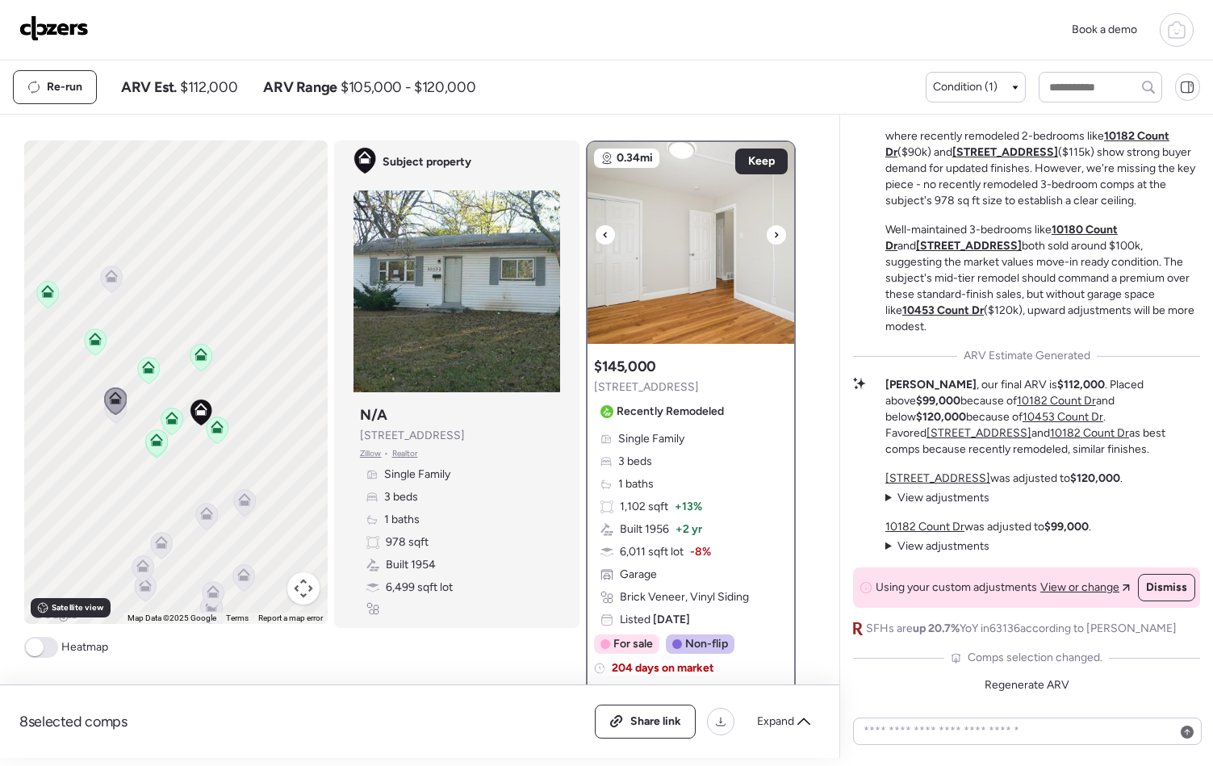
click at [775, 236] on icon at bounding box center [776, 235] width 3 height 6
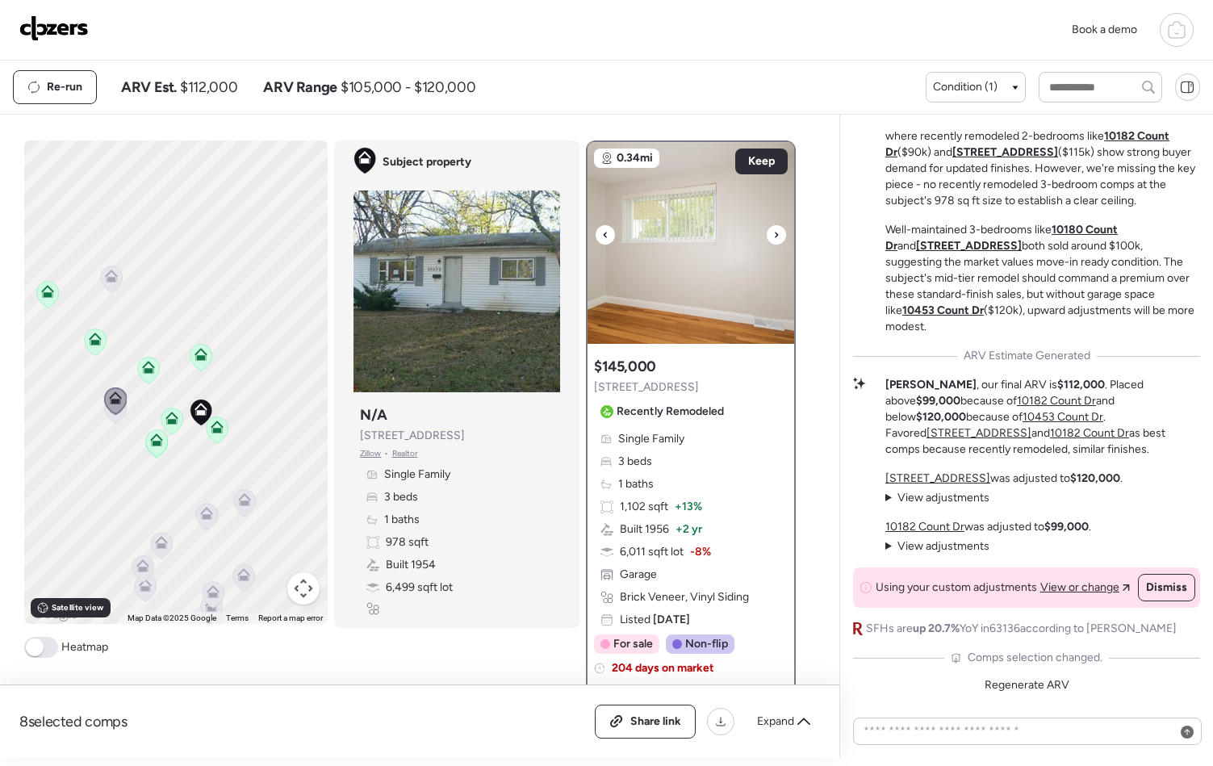
click at [775, 237] on icon at bounding box center [776, 235] width 3 height 6
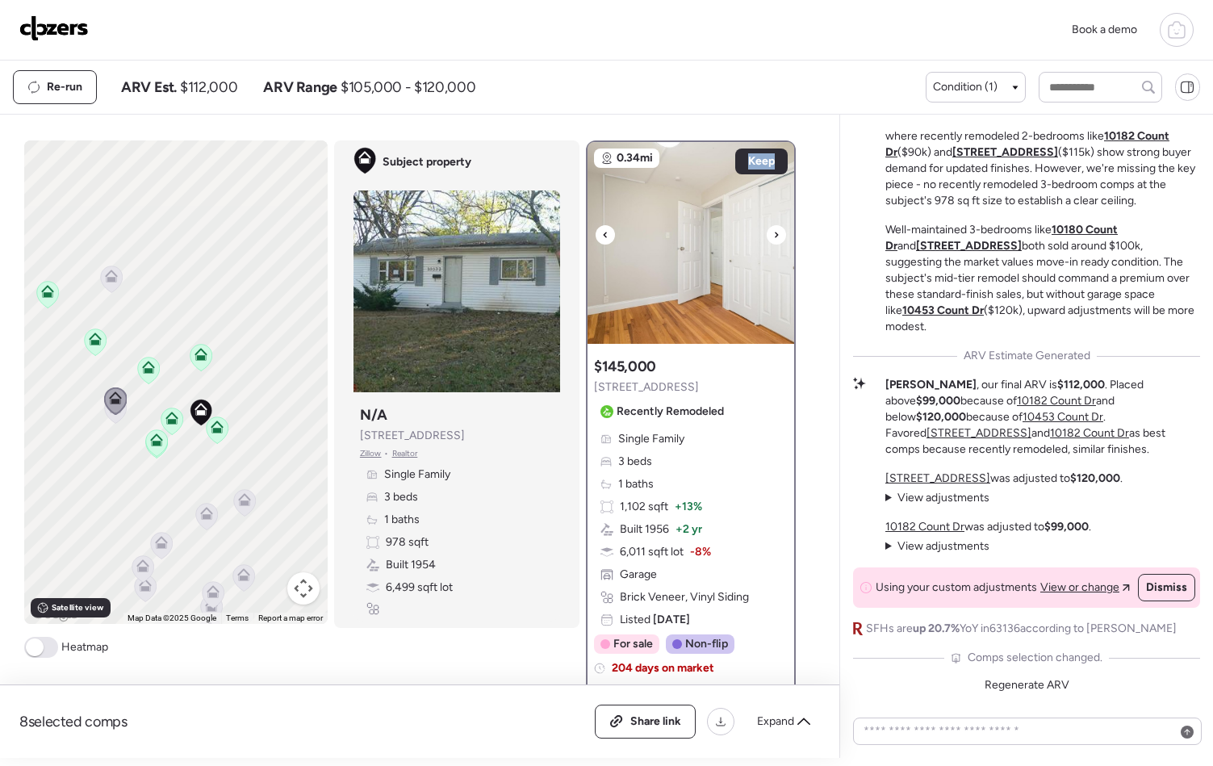
click at [775, 237] on icon at bounding box center [776, 235] width 3 height 6
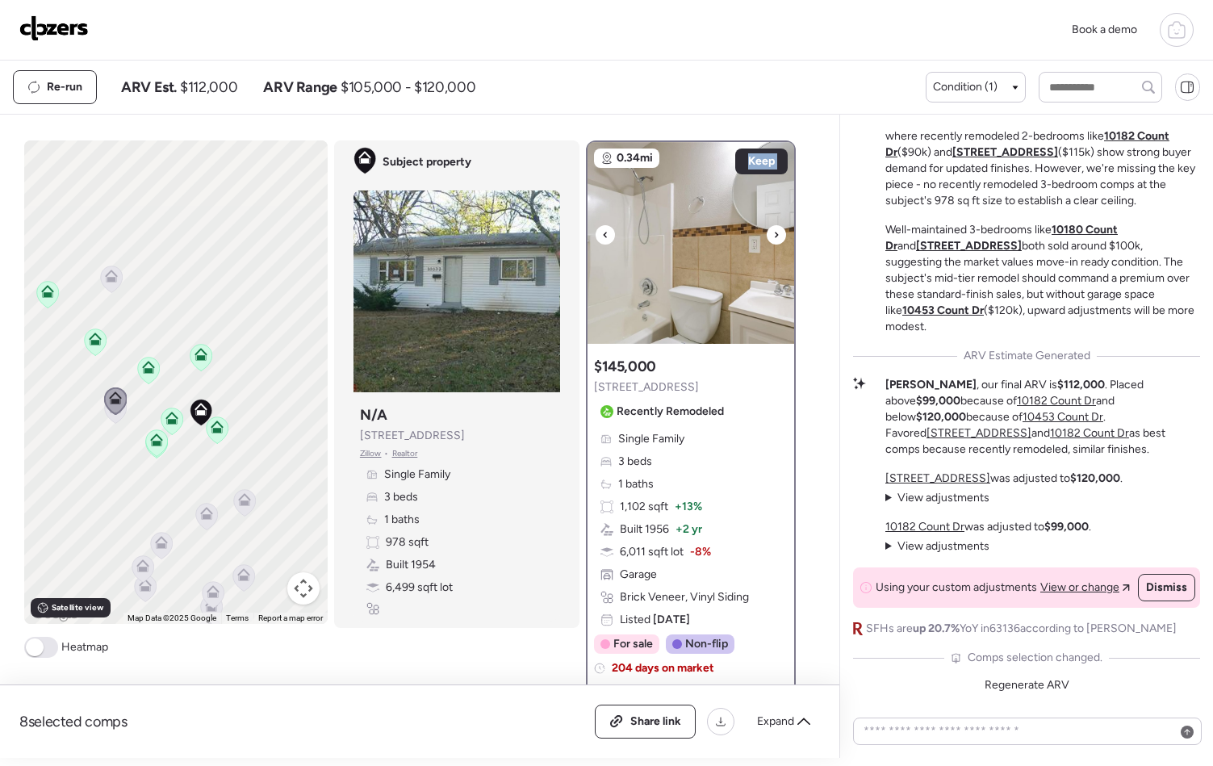
click at [775, 237] on icon at bounding box center [776, 235] width 3 height 6
click at [668, 350] on div "$145,000 10342 Edgefield Dr Recently Remodeled Single Family 3 beds 1 baths 1,1…" at bounding box center [691, 523] width 207 height 346
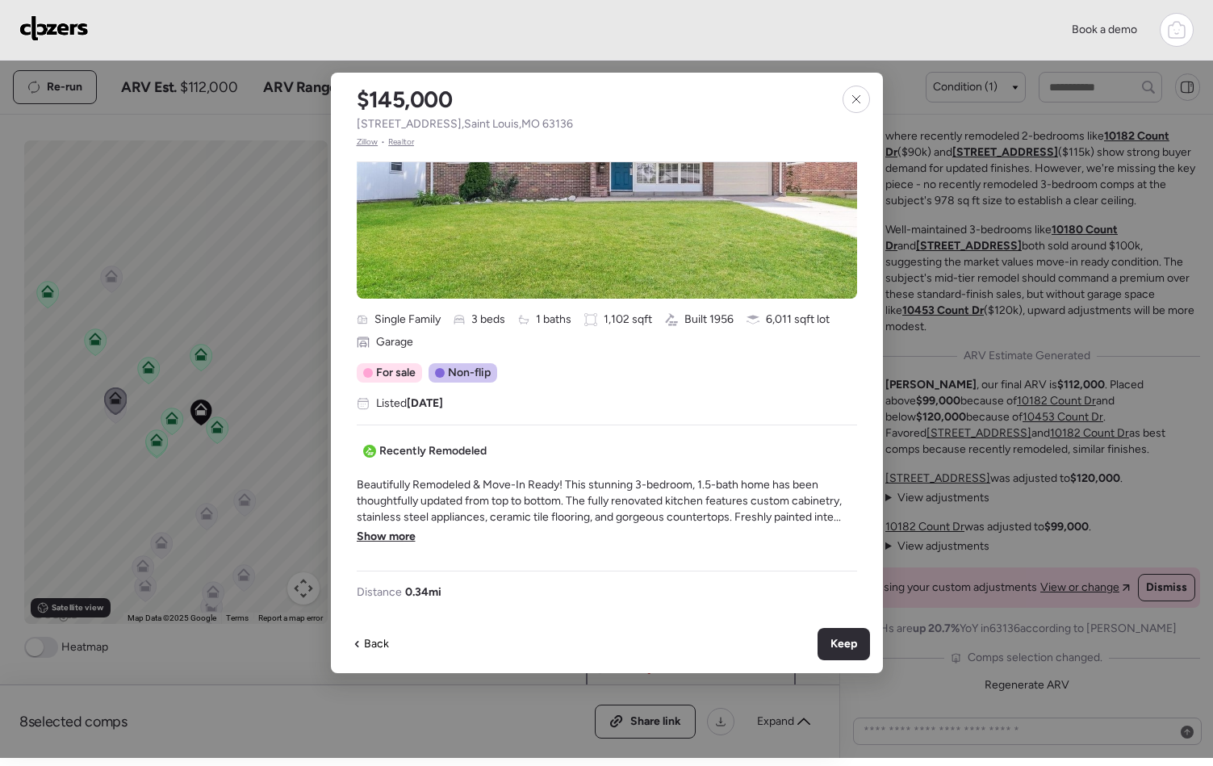
scroll to position [213, 0]
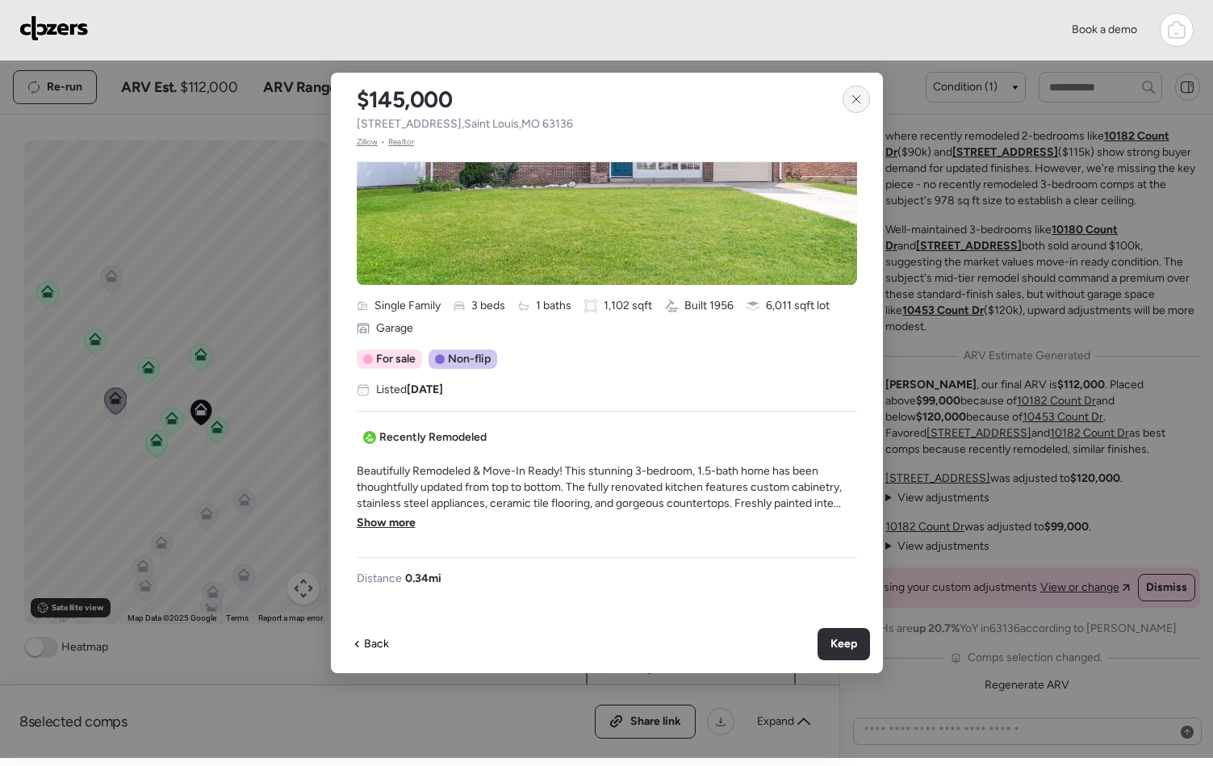
click at [858, 100] on icon at bounding box center [856, 99] width 13 height 13
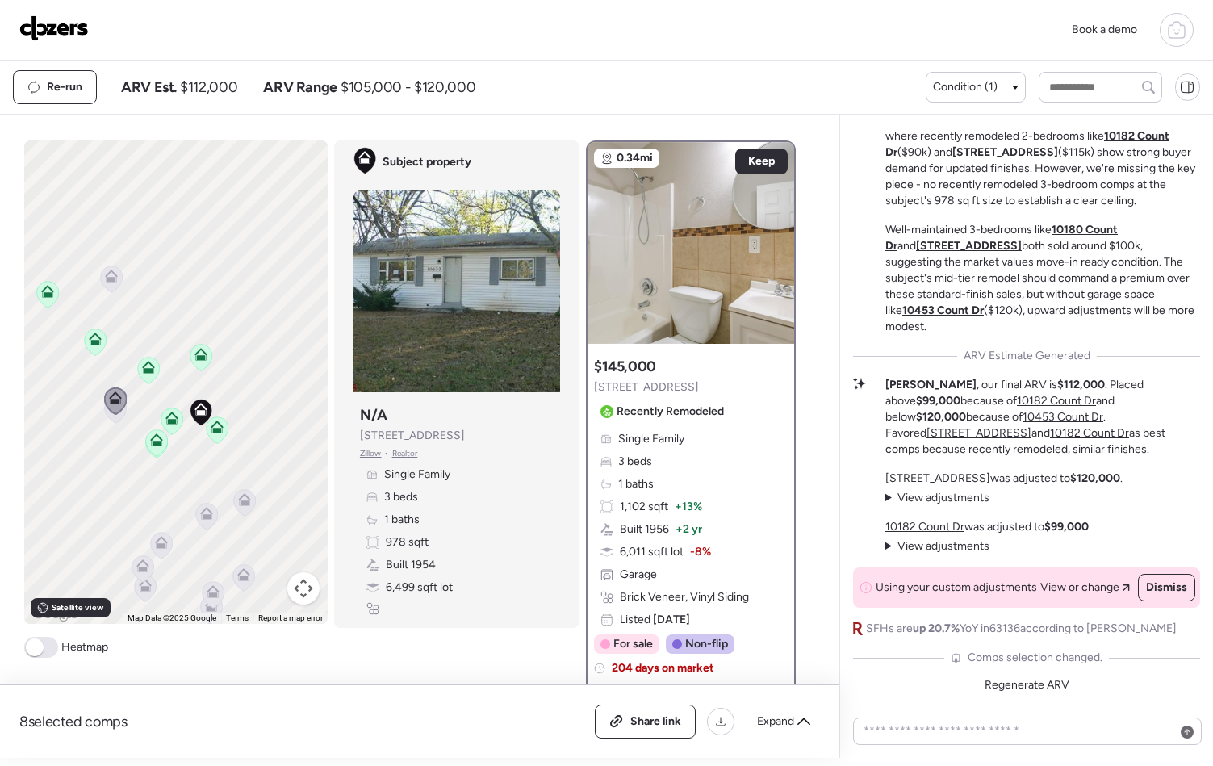
click at [109, 419] on icon at bounding box center [116, 409] width 22 height 27
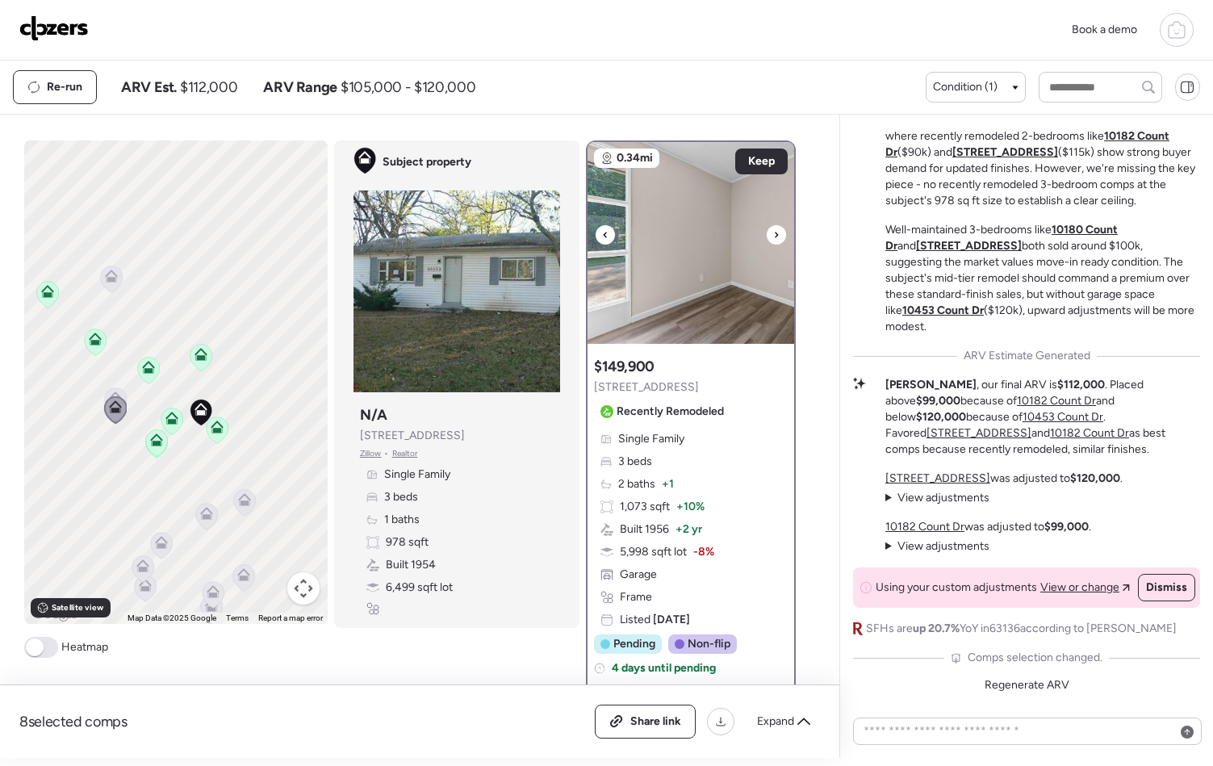
click at [683, 283] on img at bounding box center [691, 243] width 207 height 202
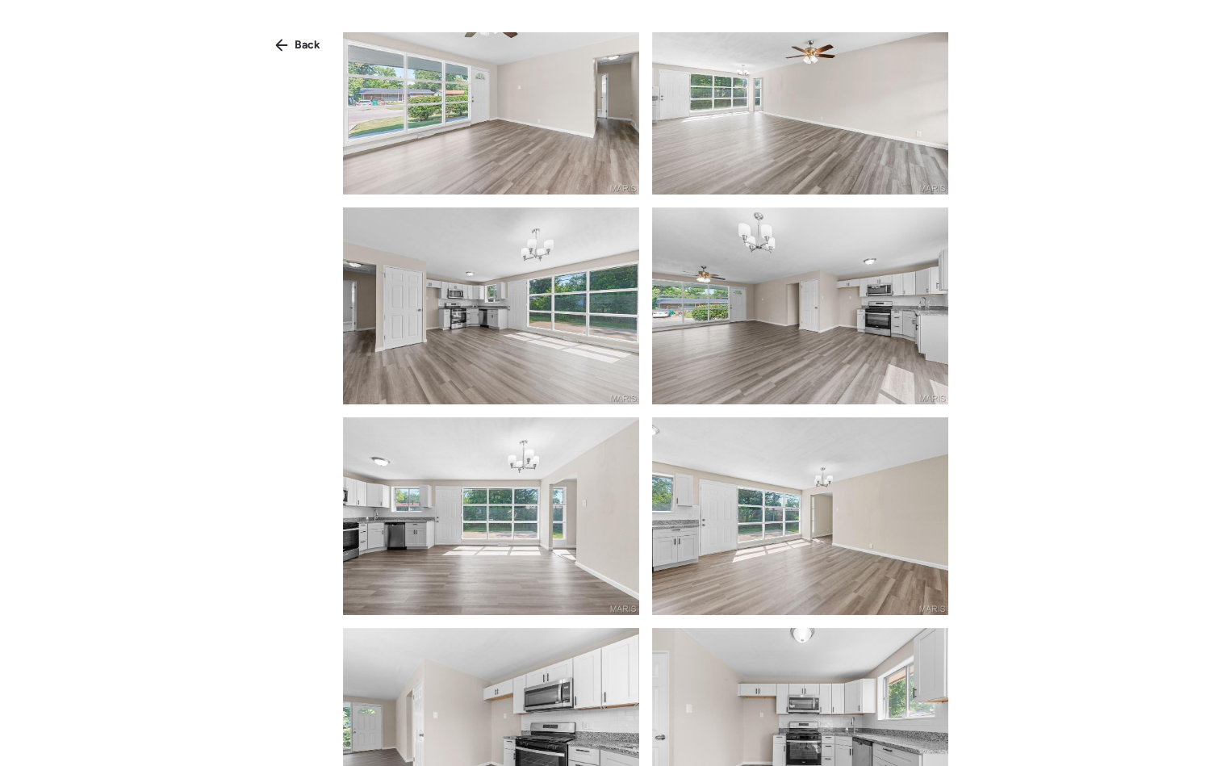
scroll to position [0, 0]
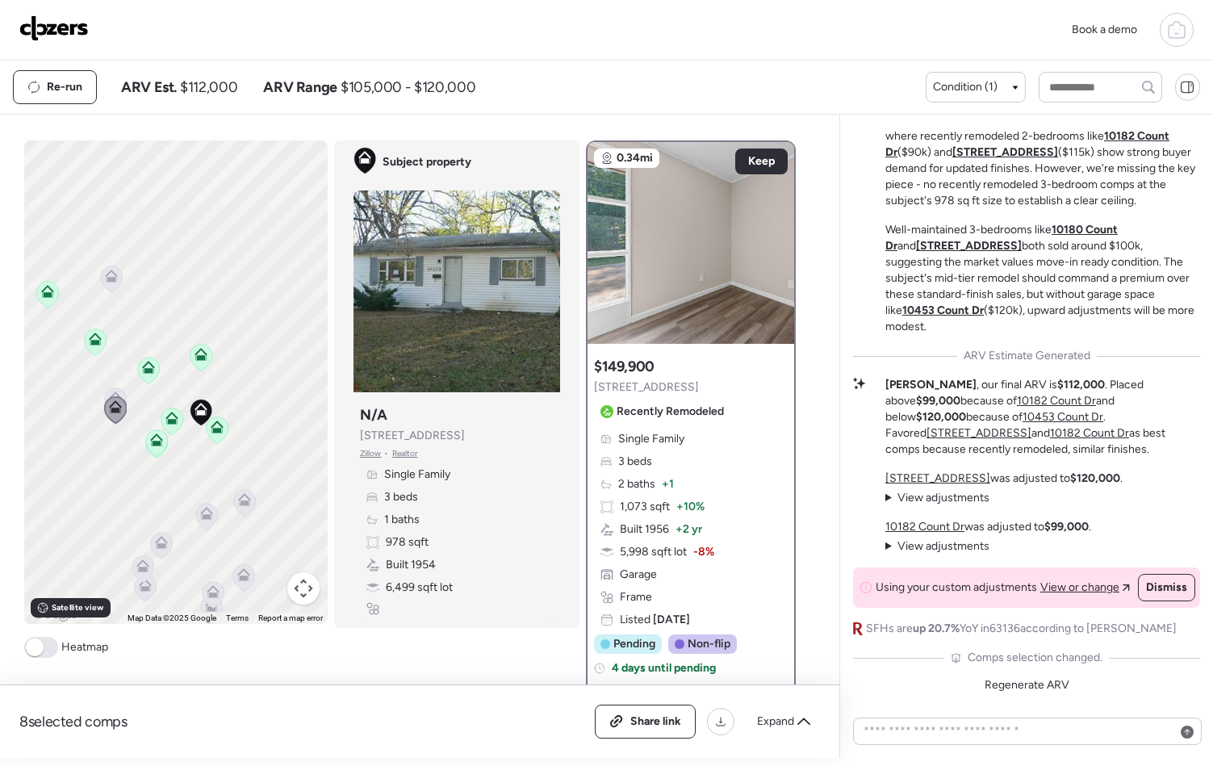
click at [155, 437] on icon at bounding box center [156, 440] width 13 height 13
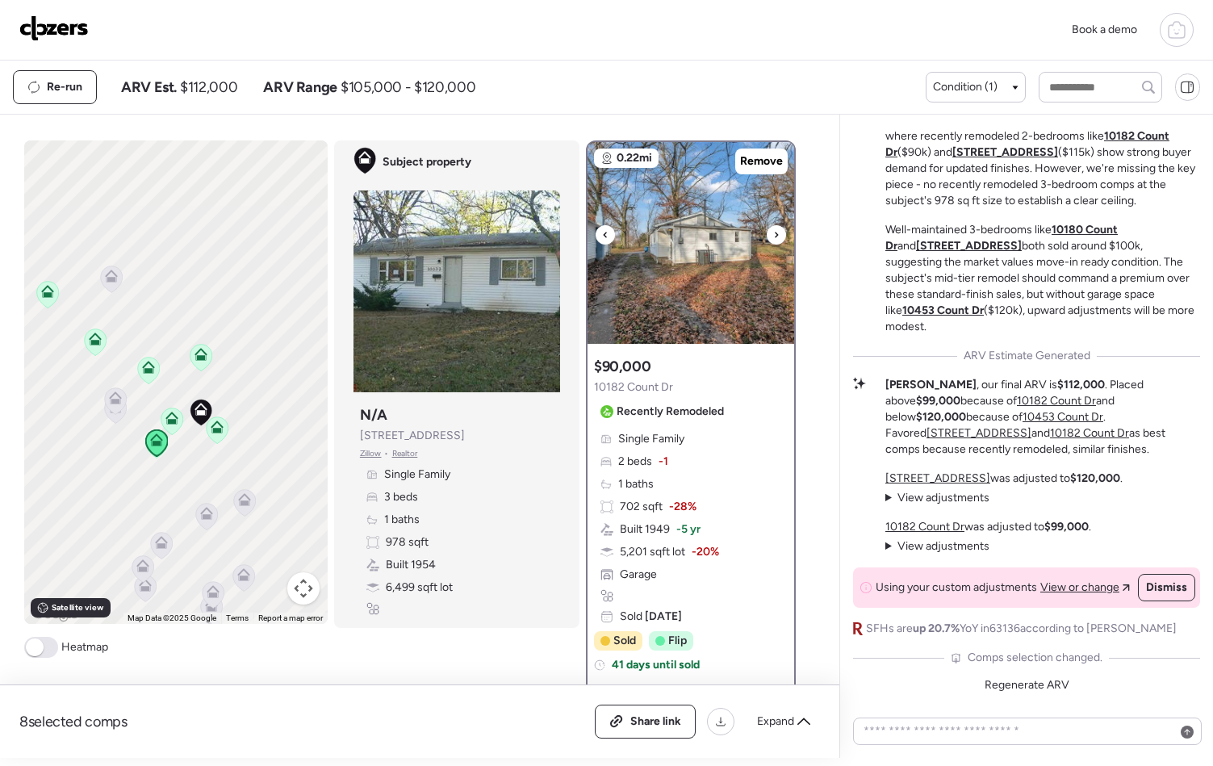
click at [773, 232] on icon at bounding box center [776, 234] width 6 height 19
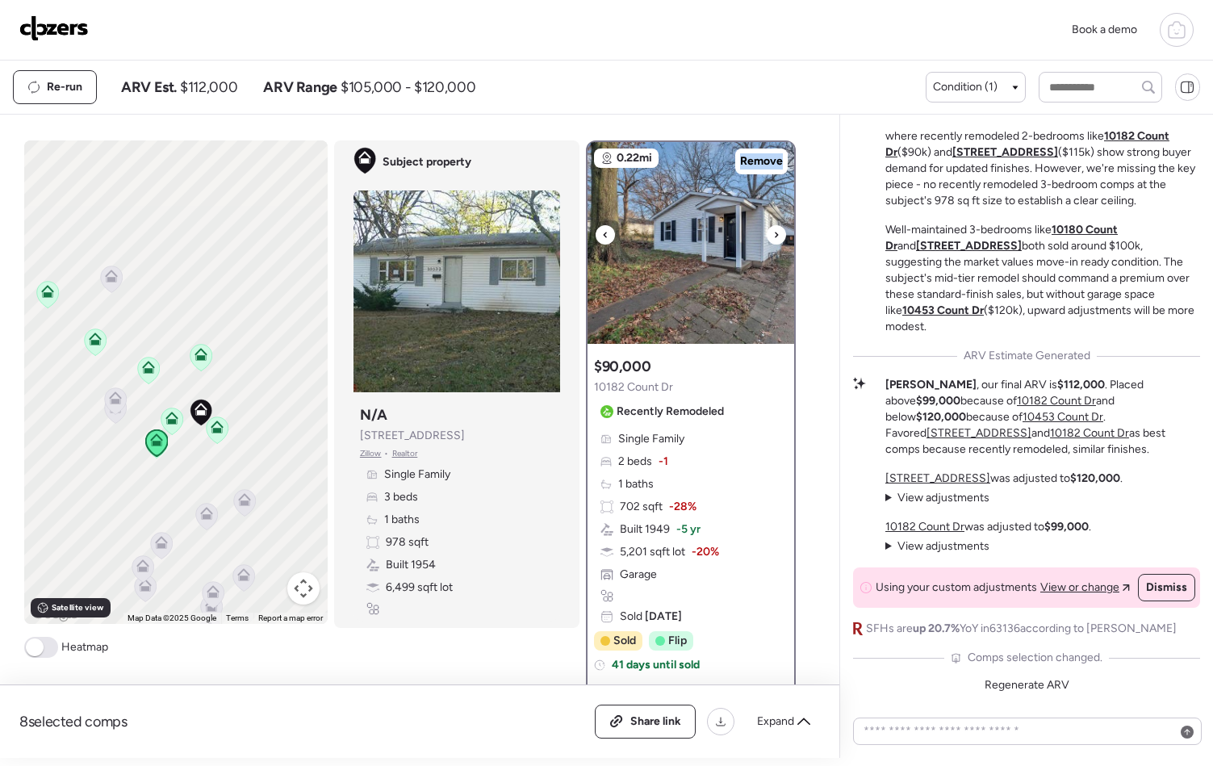
click at [773, 232] on icon at bounding box center [776, 234] width 6 height 19
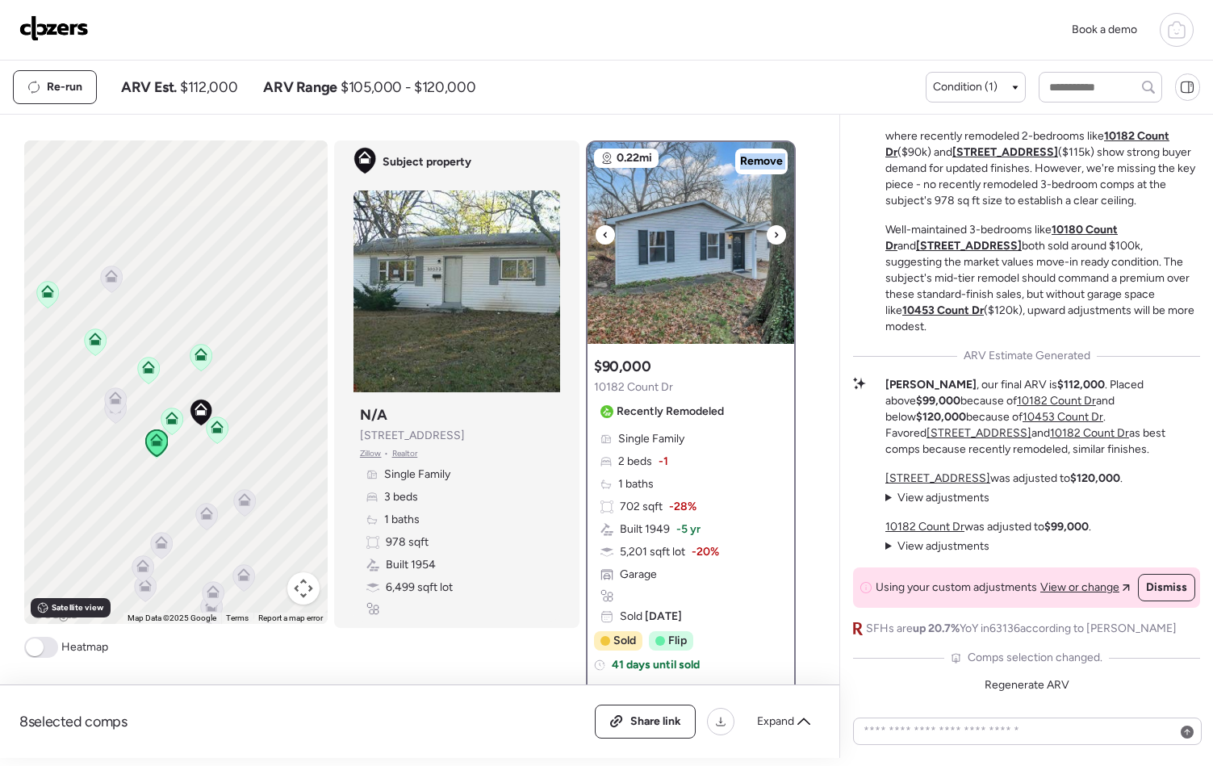
click at [773, 232] on icon at bounding box center [776, 234] width 6 height 19
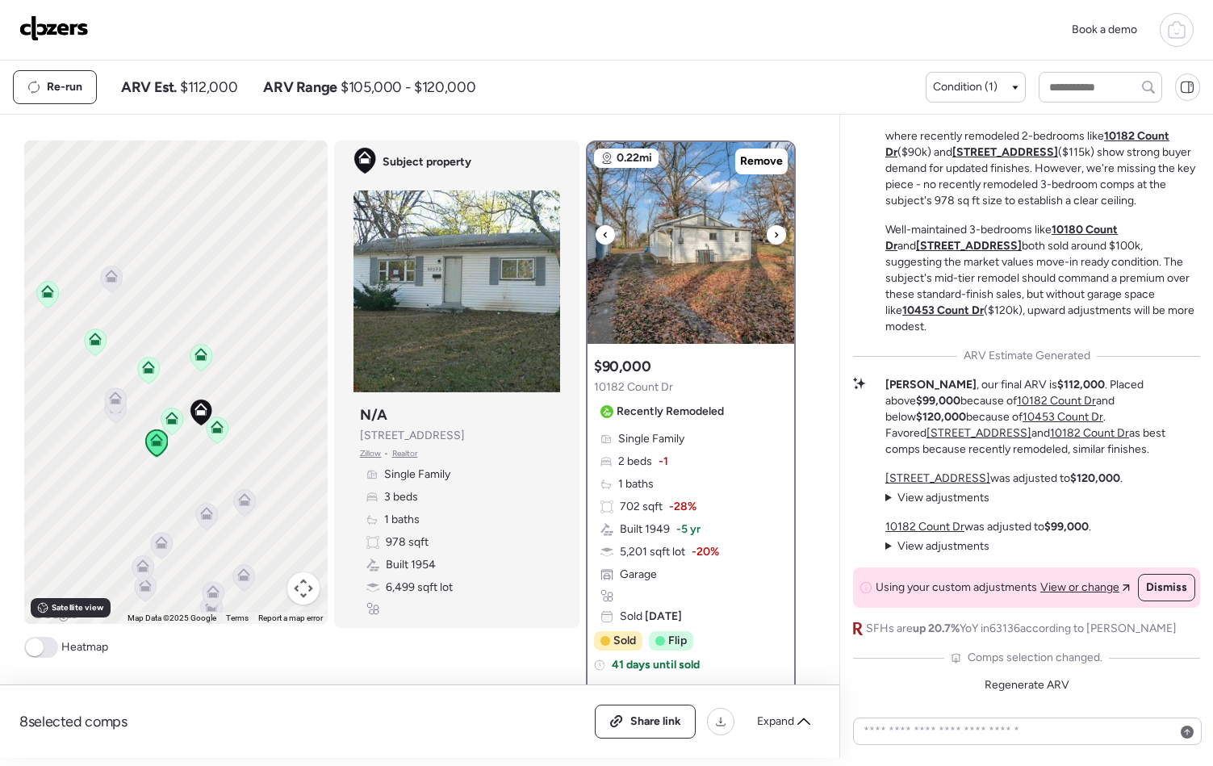
click at [775, 232] on icon at bounding box center [776, 235] width 3 height 6
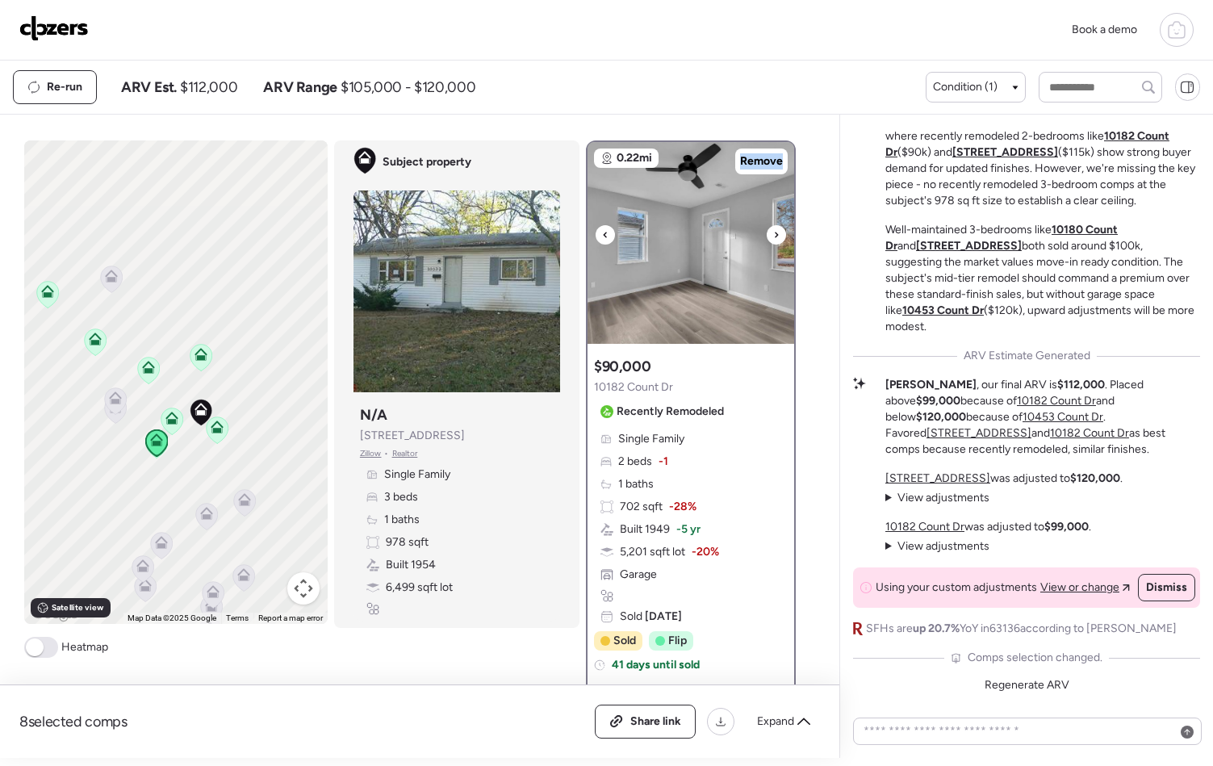
click at [775, 232] on icon at bounding box center [776, 235] width 3 height 6
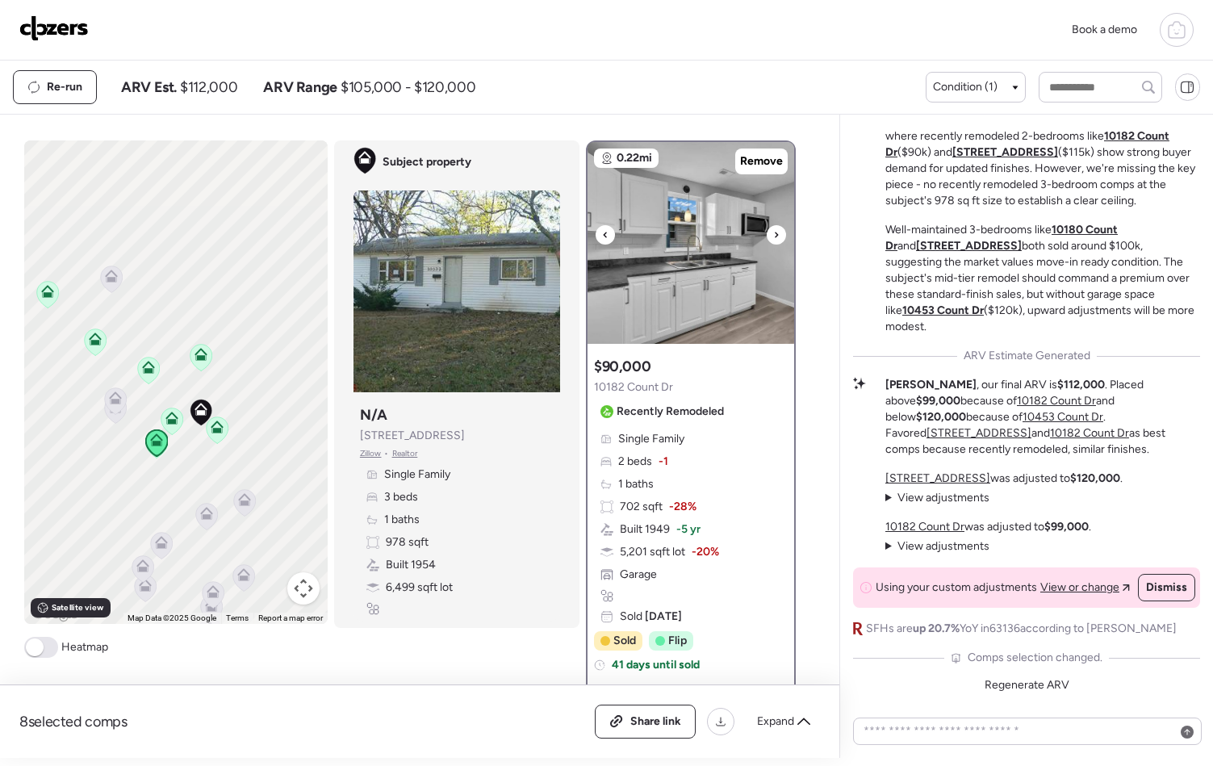
click at [775, 232] on icon at bounding box center [776, 235] width 3 height 6
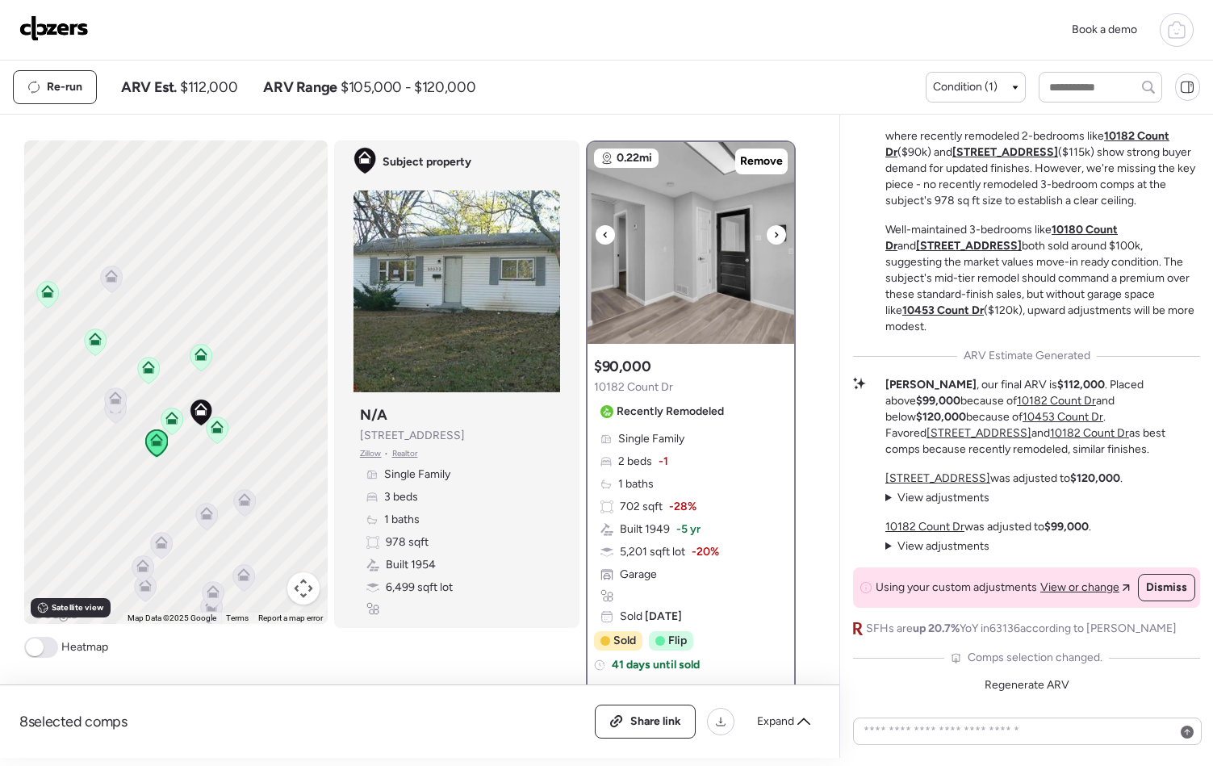
click at [767, 237] on div at bounding box center [776, 234] width 19 height 19
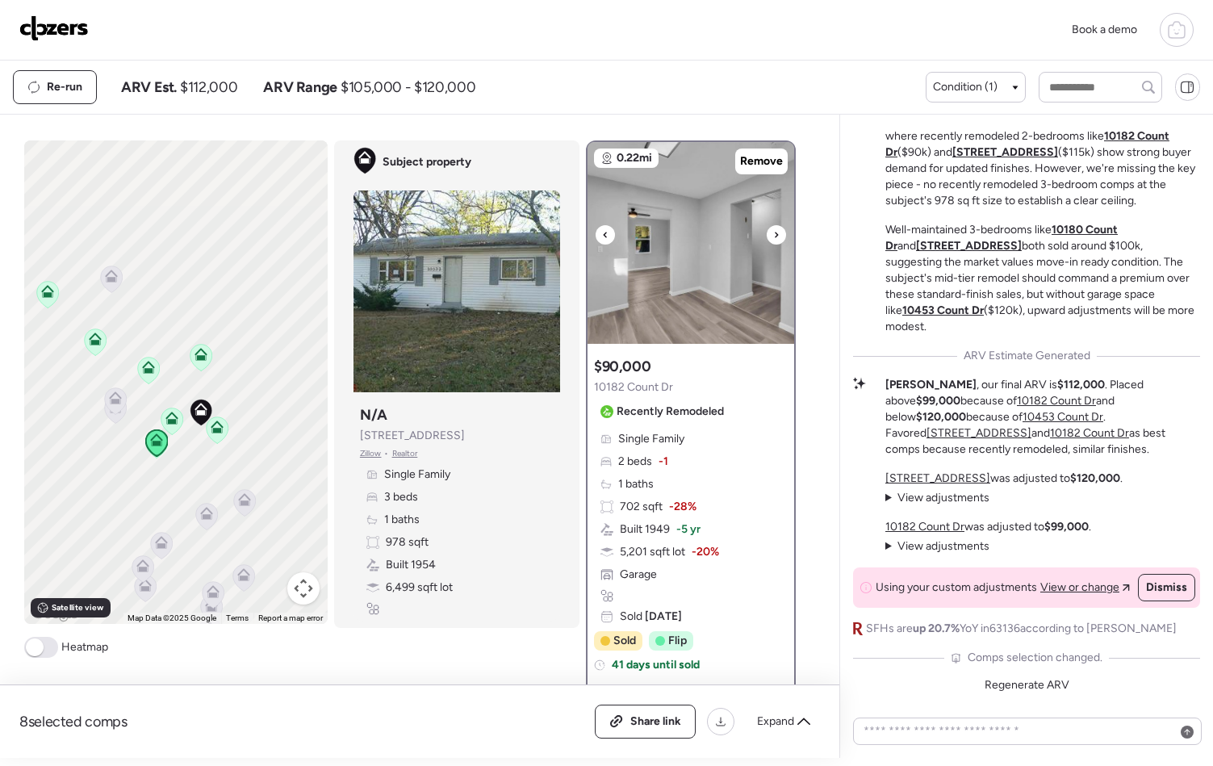
click at [767, 237] on div at bounding box center [776, 234] width 19 height 19
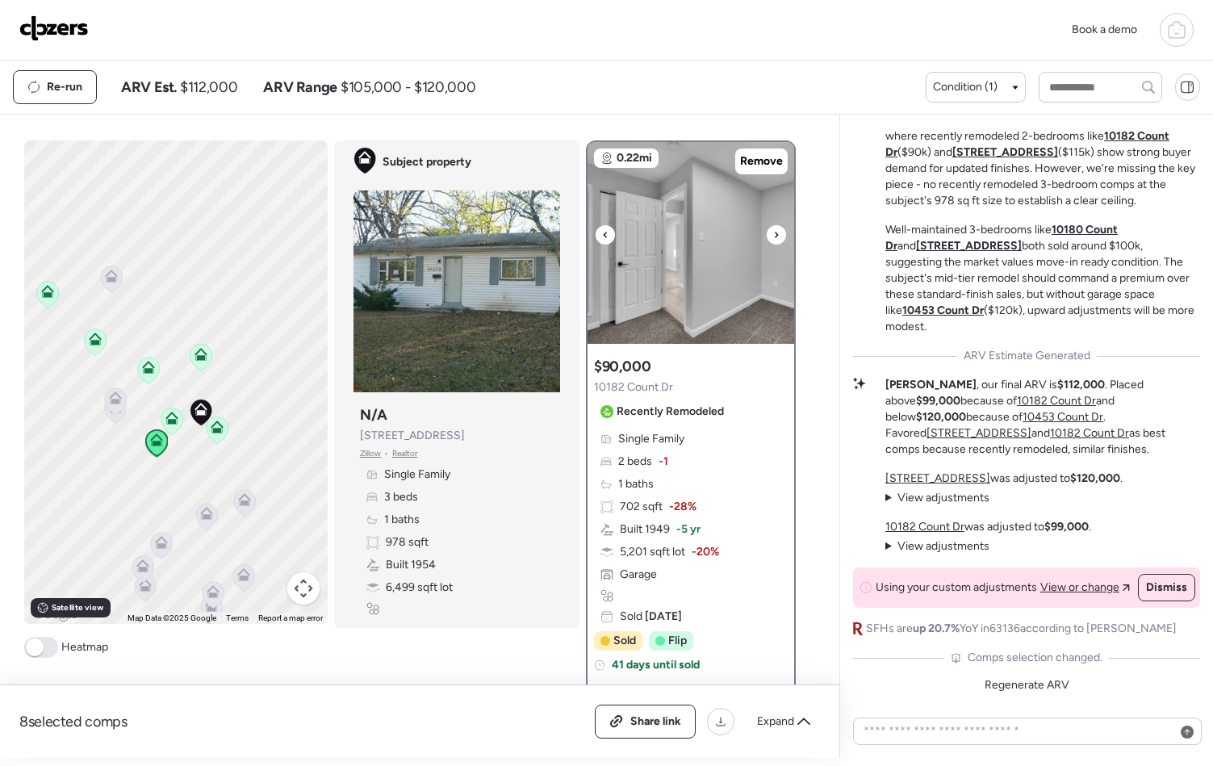
click at [767, 237] on div at bounding box center [776, 234] width 19 height 19
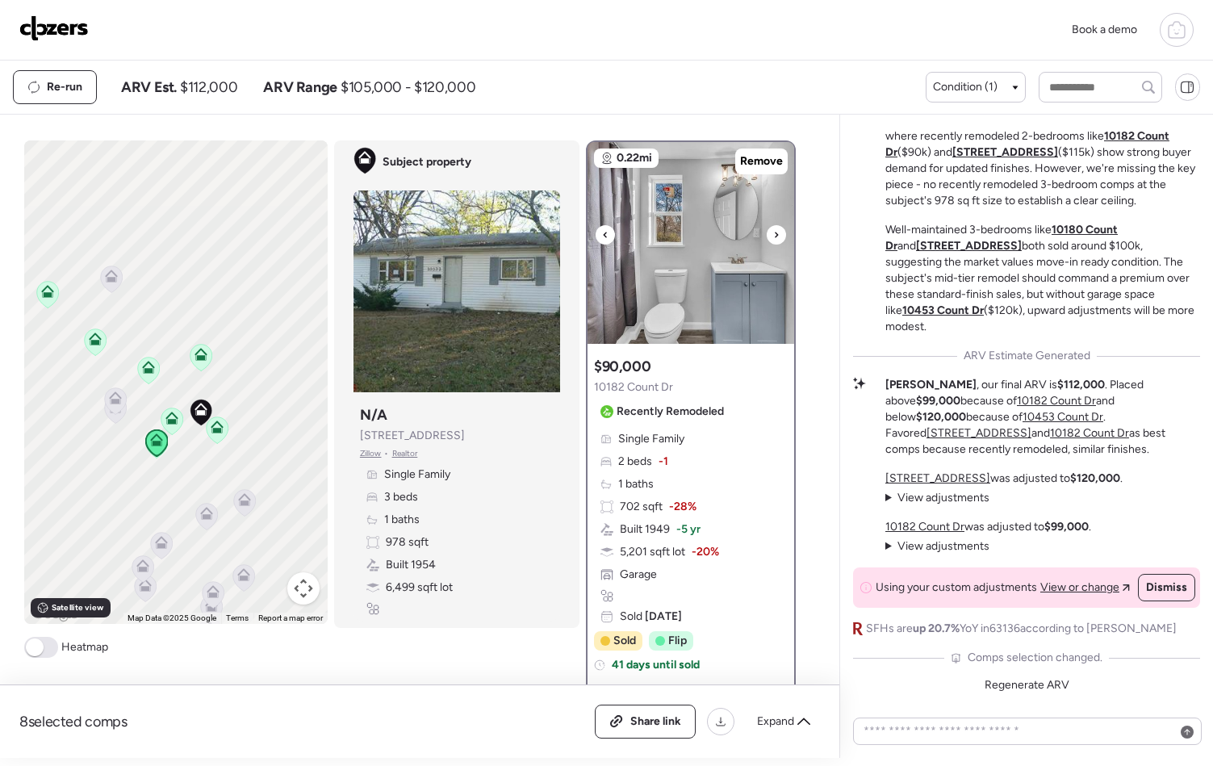
click at [767, 237] on div at bounding box center [776, 234] width 19 height 19
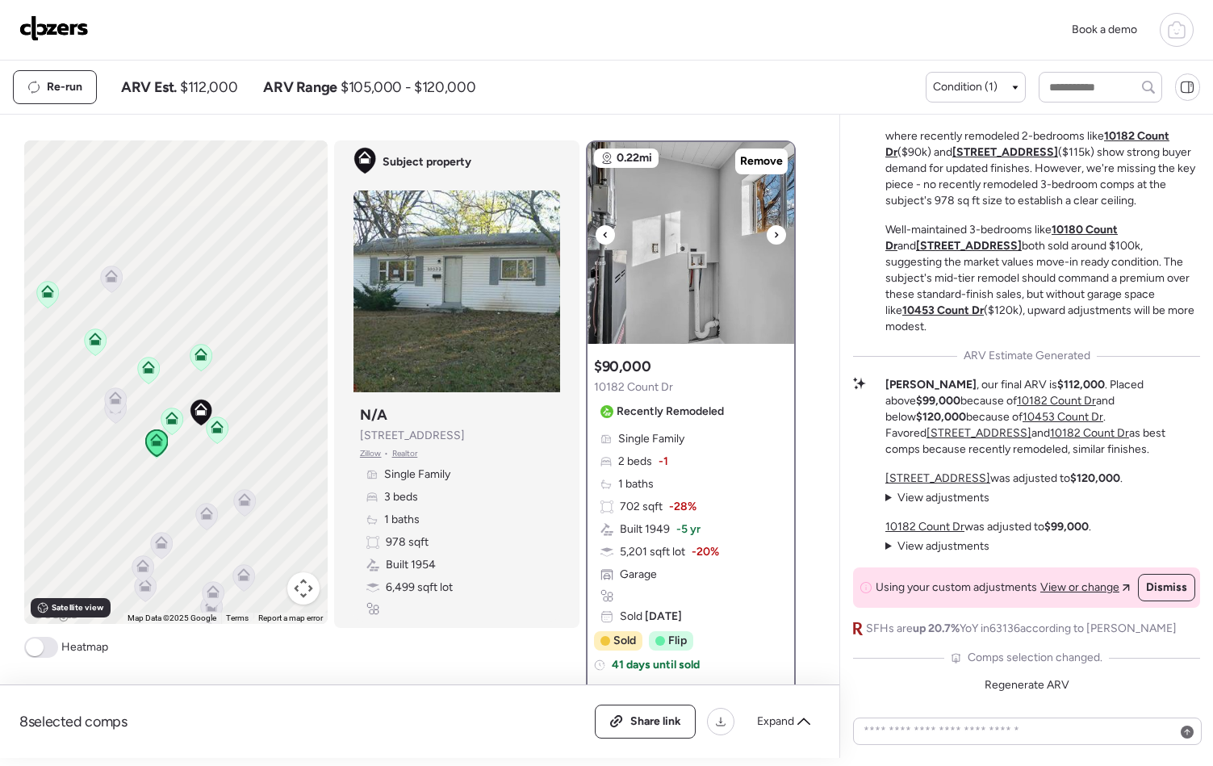
click at [767, 237] on div at bounding box center [776, 234] width 19 height 19
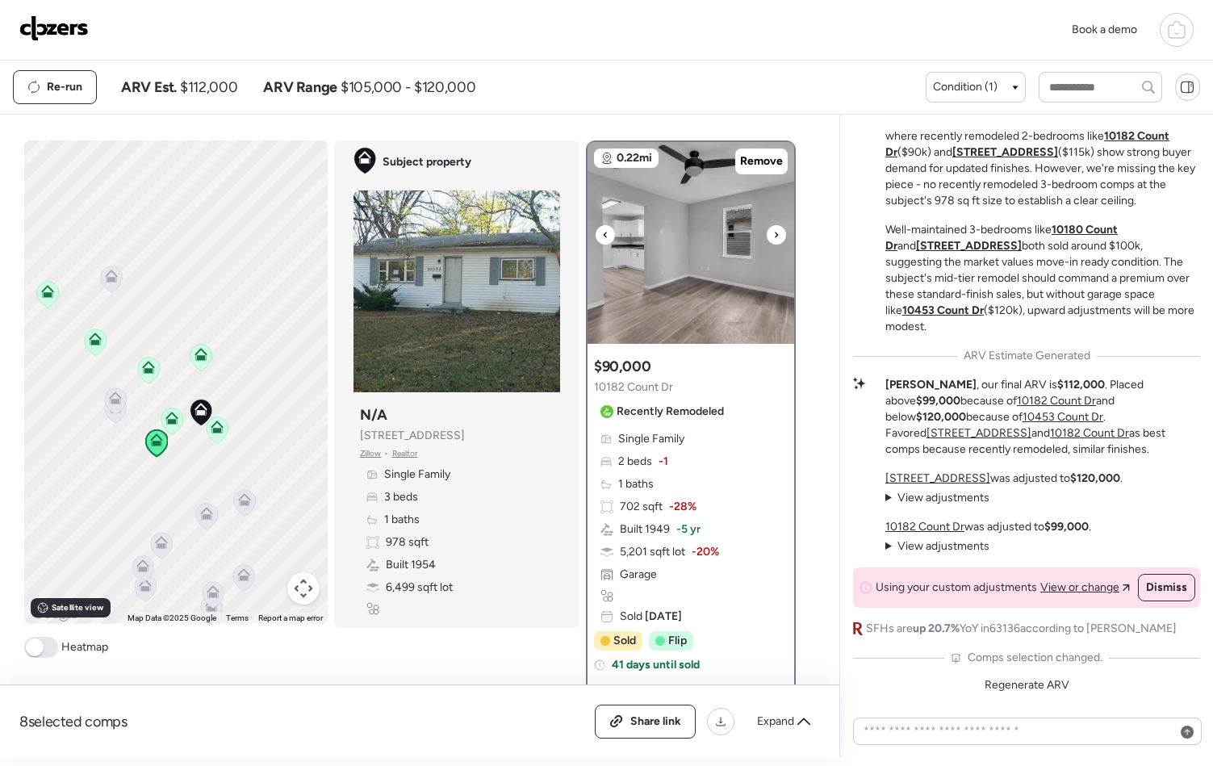
click at [767, 237] on div at bounding box center [776, 234] width 19 height 19
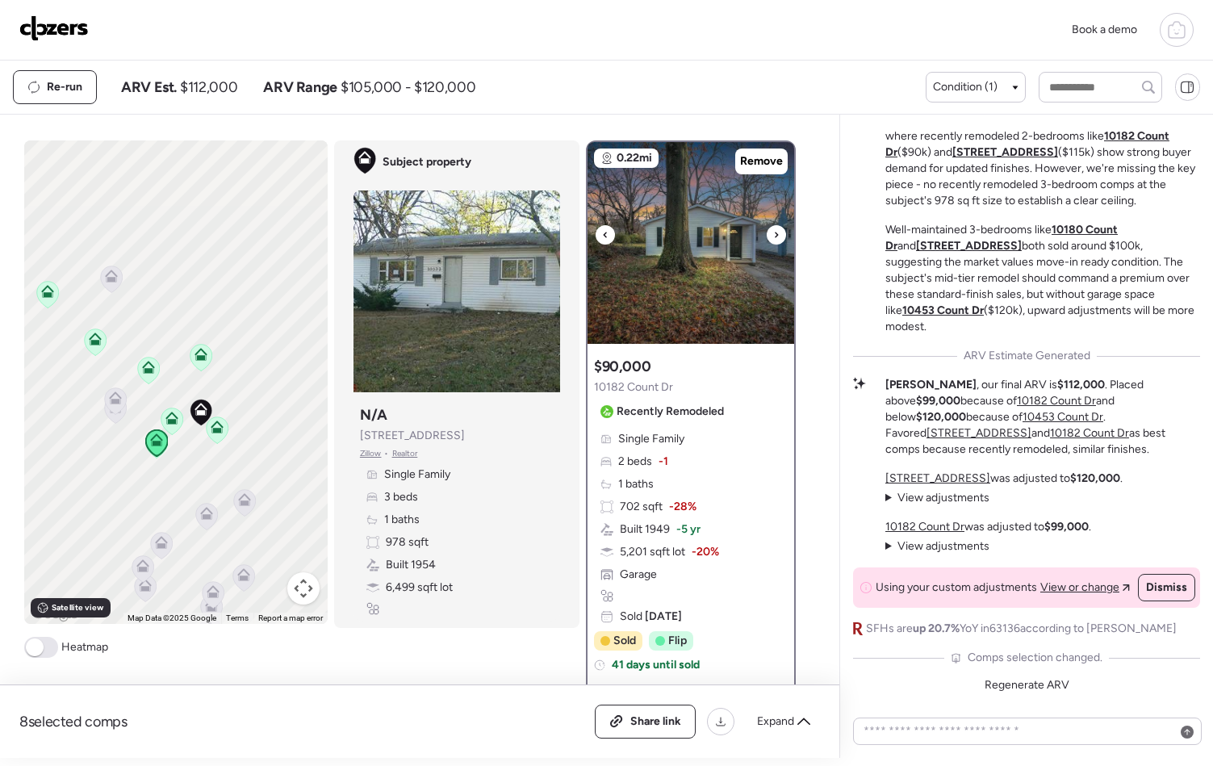
click at [767, 237] on div at bounding box center [776, 234] width 19 height 19
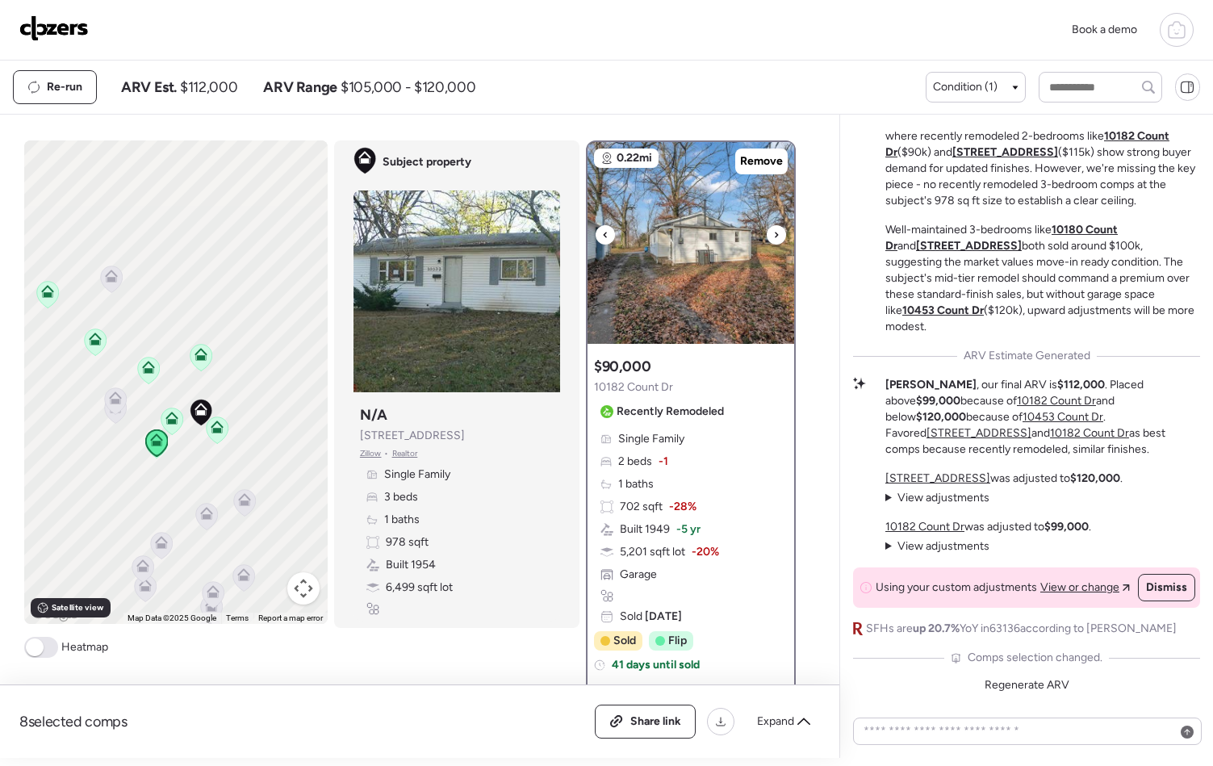
click at [767, 237] on div at bounding box center [776, 234] width 19 height 19
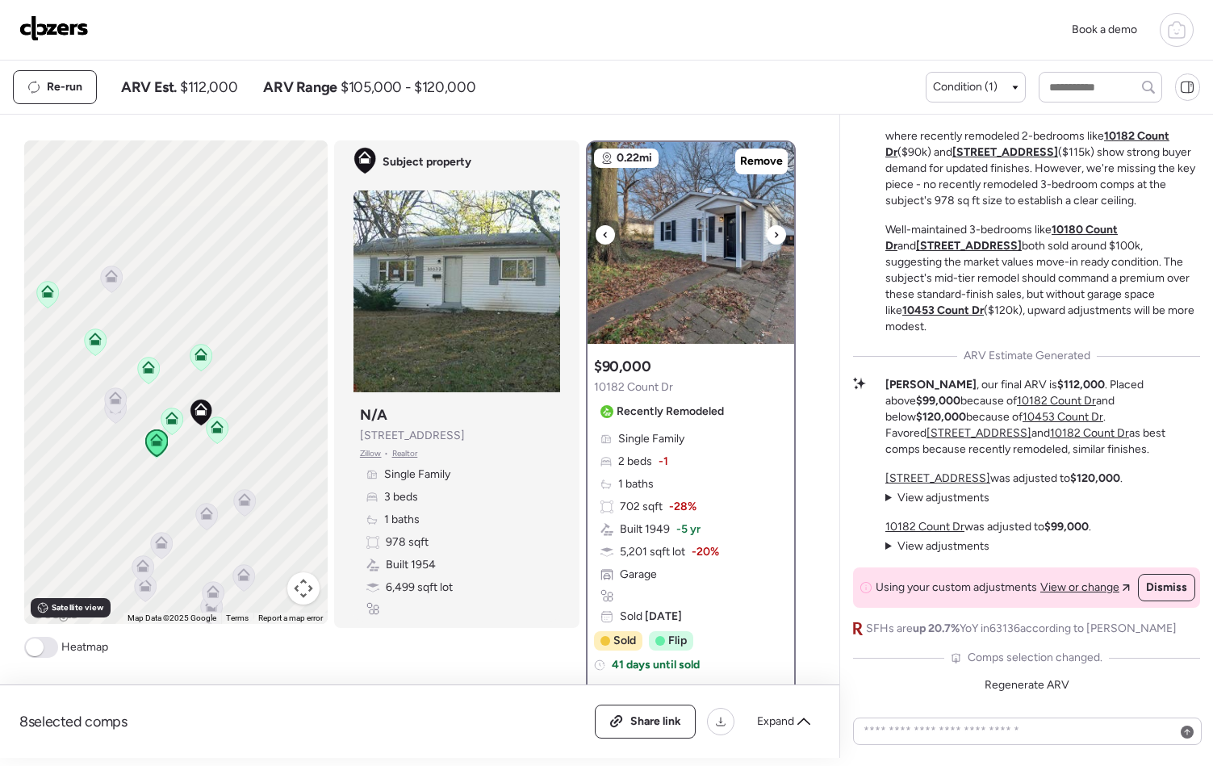
click at [767, 237] on div at bounding box center [776, 234] width 19 height 19
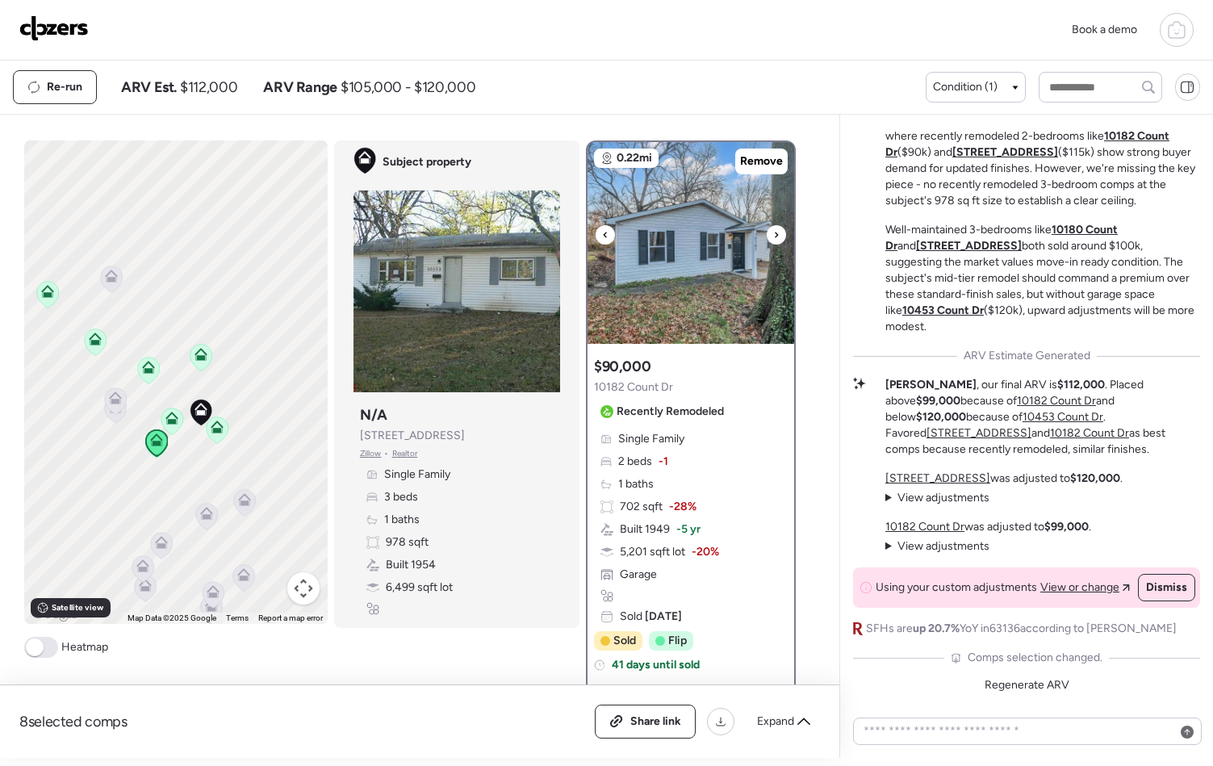
click at [767, 237] on div at bounding box center [776, 234] width 19 height 19
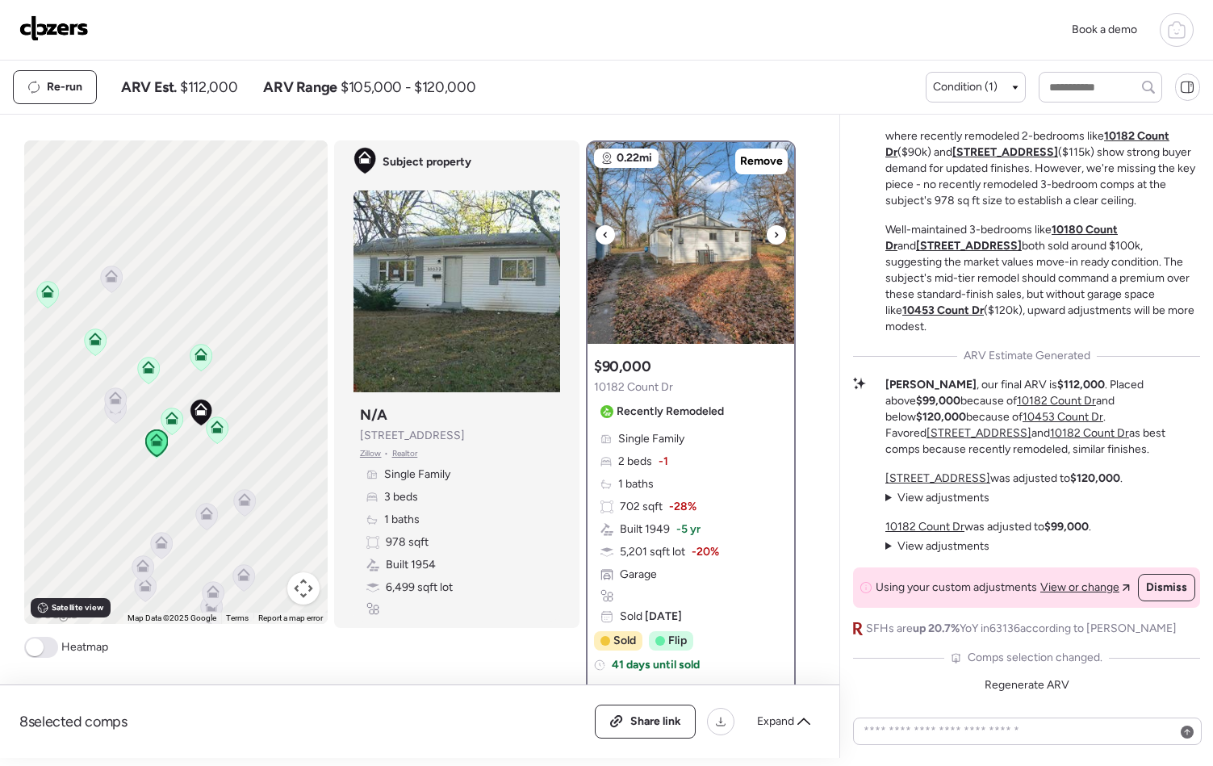
click at [767, 237] on div at bounding box center [776, 234] width 19 height 19
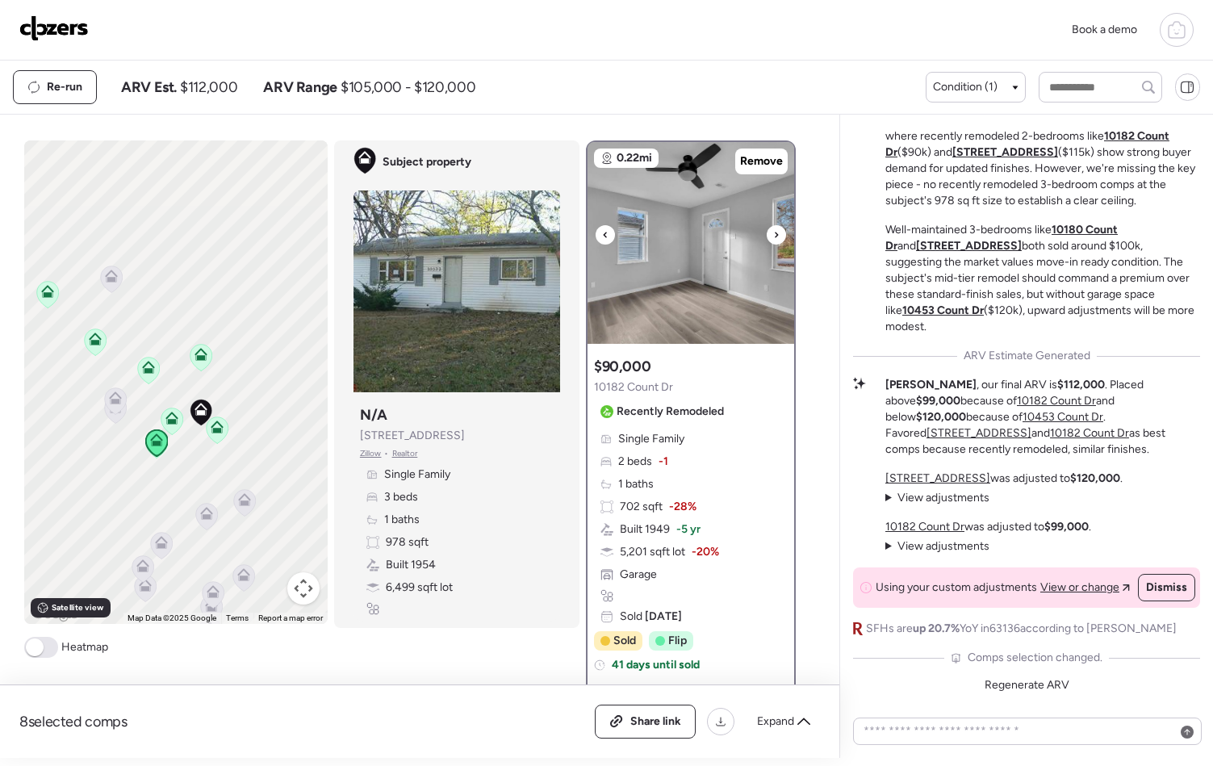
click at [767, 237] on div at bounding box center [776, 234] width 19 height 19
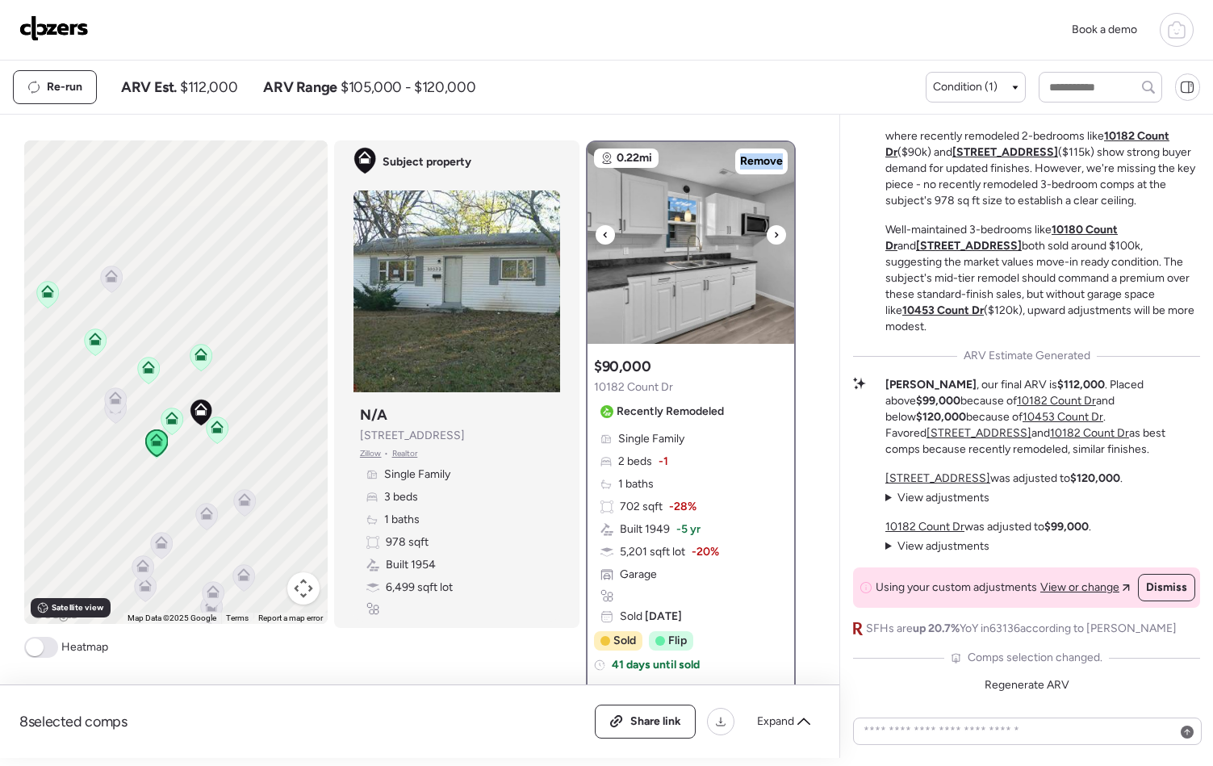
click at [767, 237] on div at bounding box center [776, 234] width 19 height 19
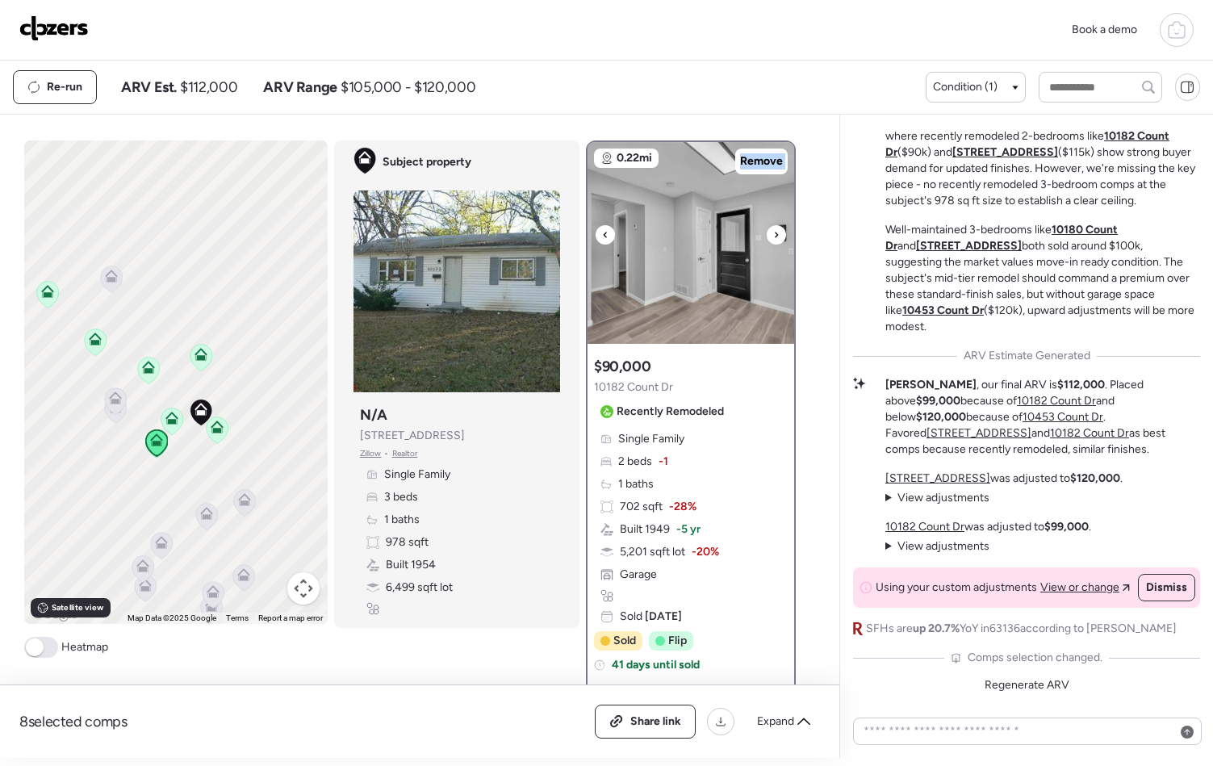
click at [767, 237] on div at bounding box center [776, 234] width 19 height 19
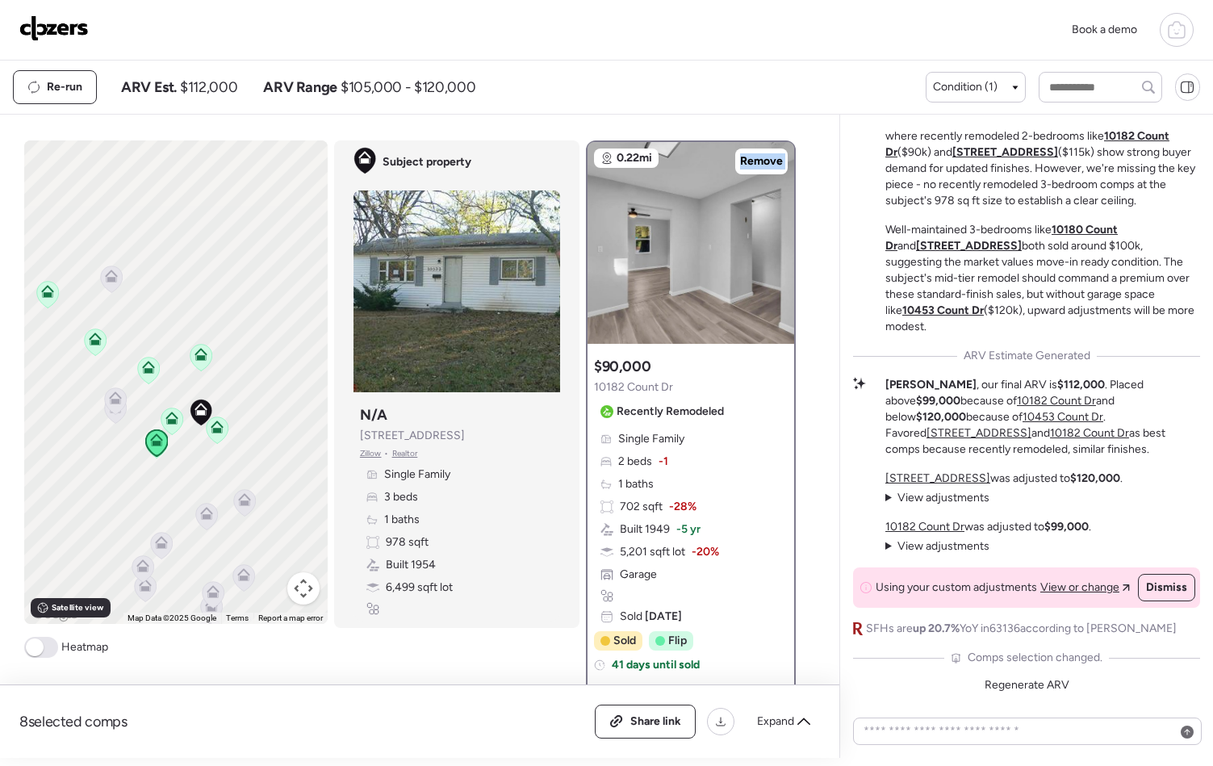
click at [166, 418] on icon at bounding box center [171, 418] width 13 height 13
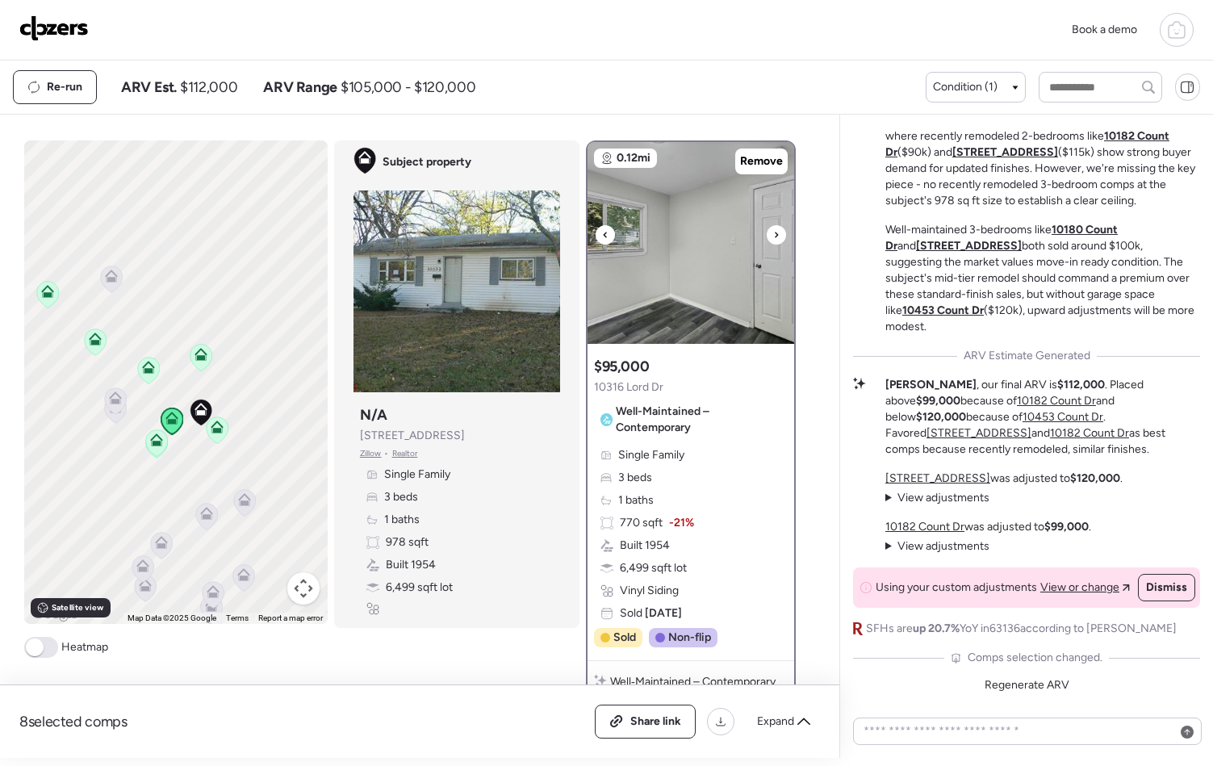
click at [775, 232] on icon at bounding box center [776, 235] width 3 height 6
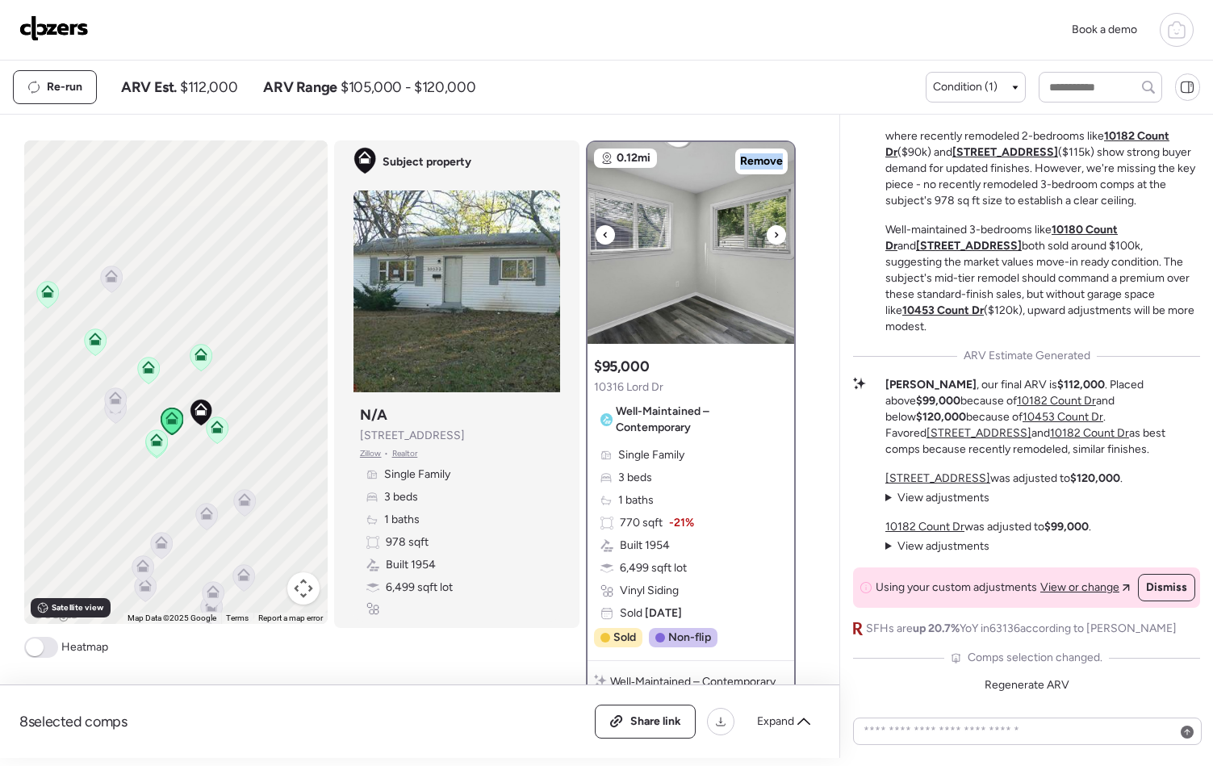
click at [775, 232] on icon at bounding box center [776, 235] width 3 height 6
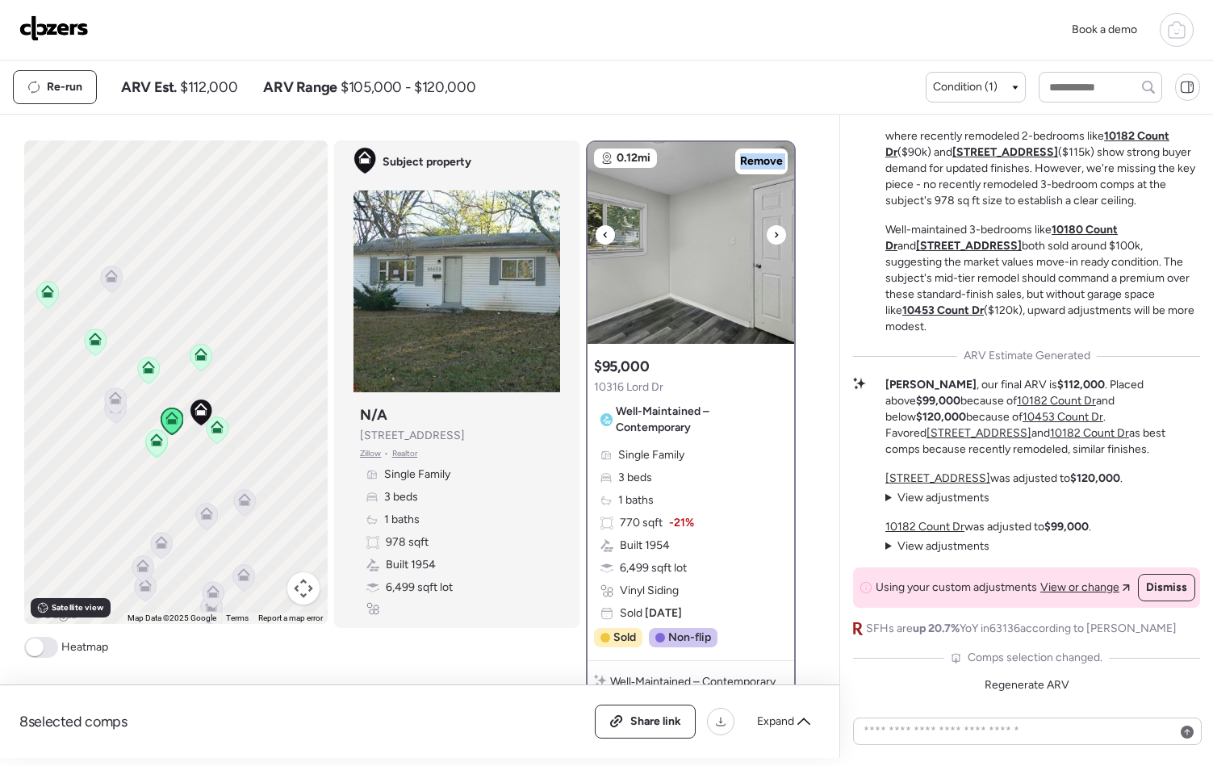
click at [775, 232] on icon at bounding box center [776, 235] width 3 height 6
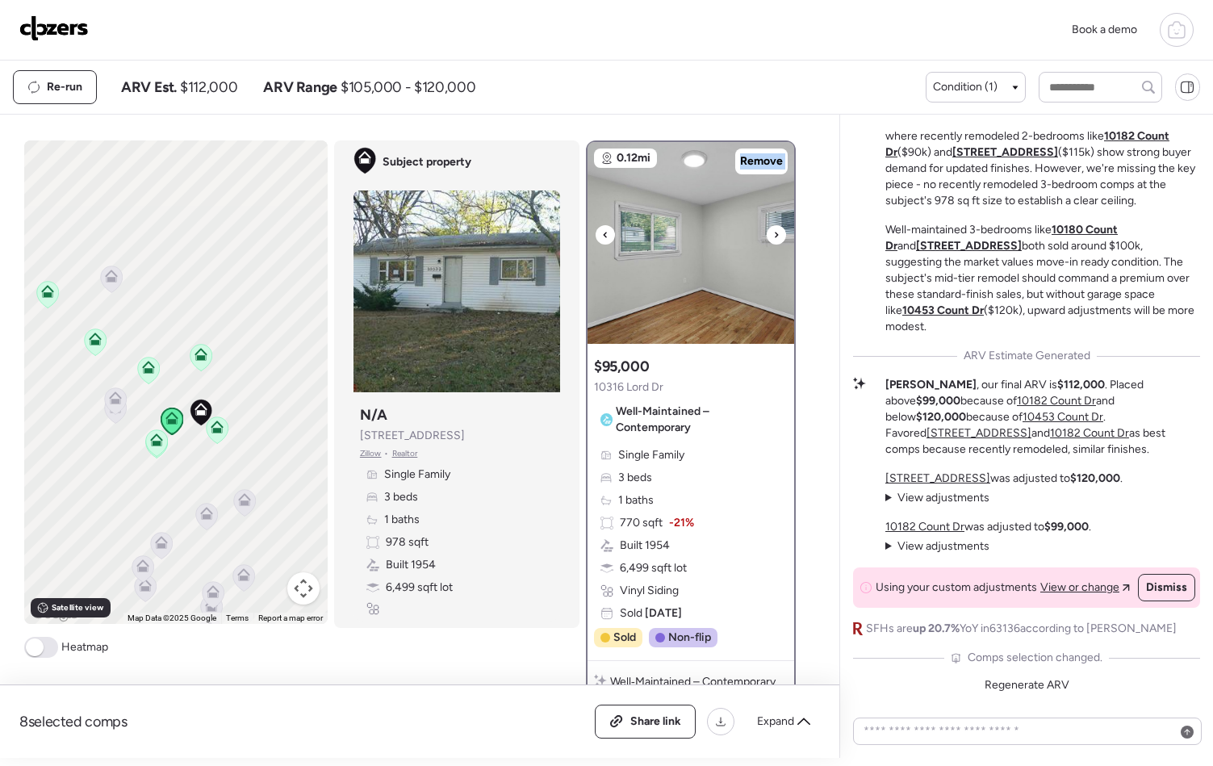
click at [775, 232] on icon at bounding box center [776, 235] width 3 height 6
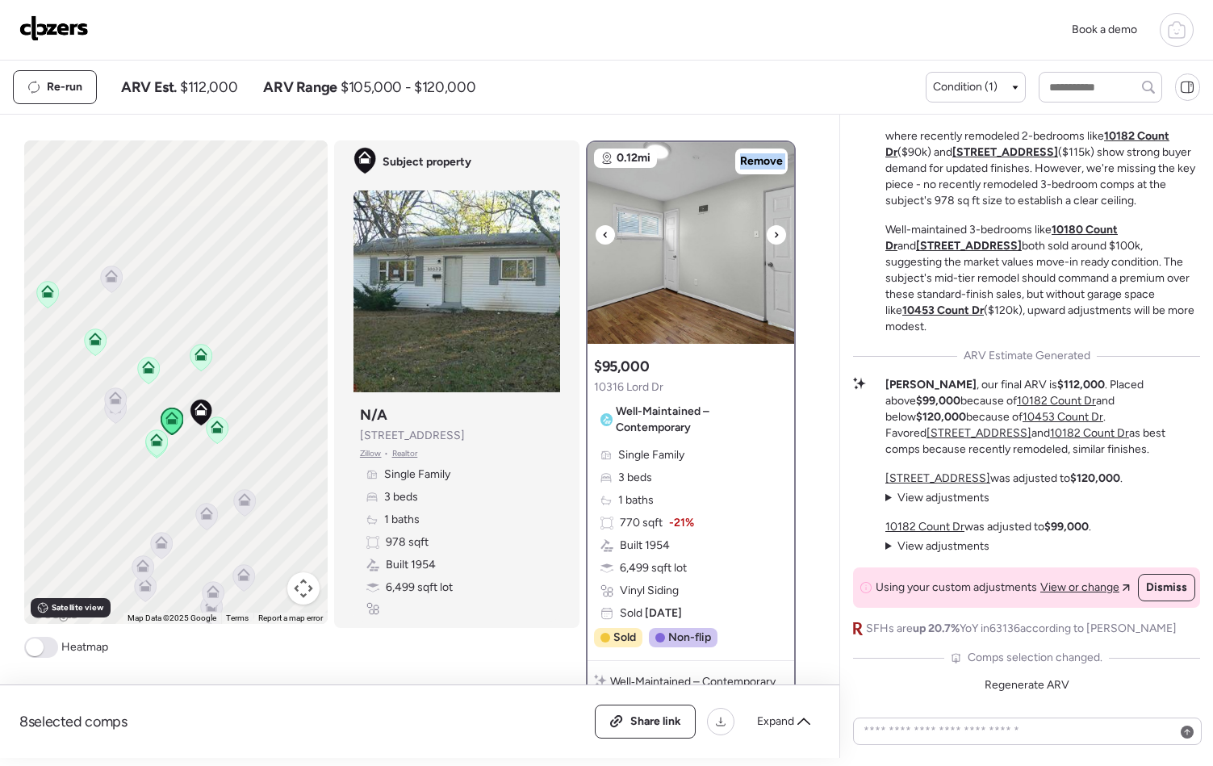
click at [775, 232] on icon at bounding box center [776, 235] width 3 height 6
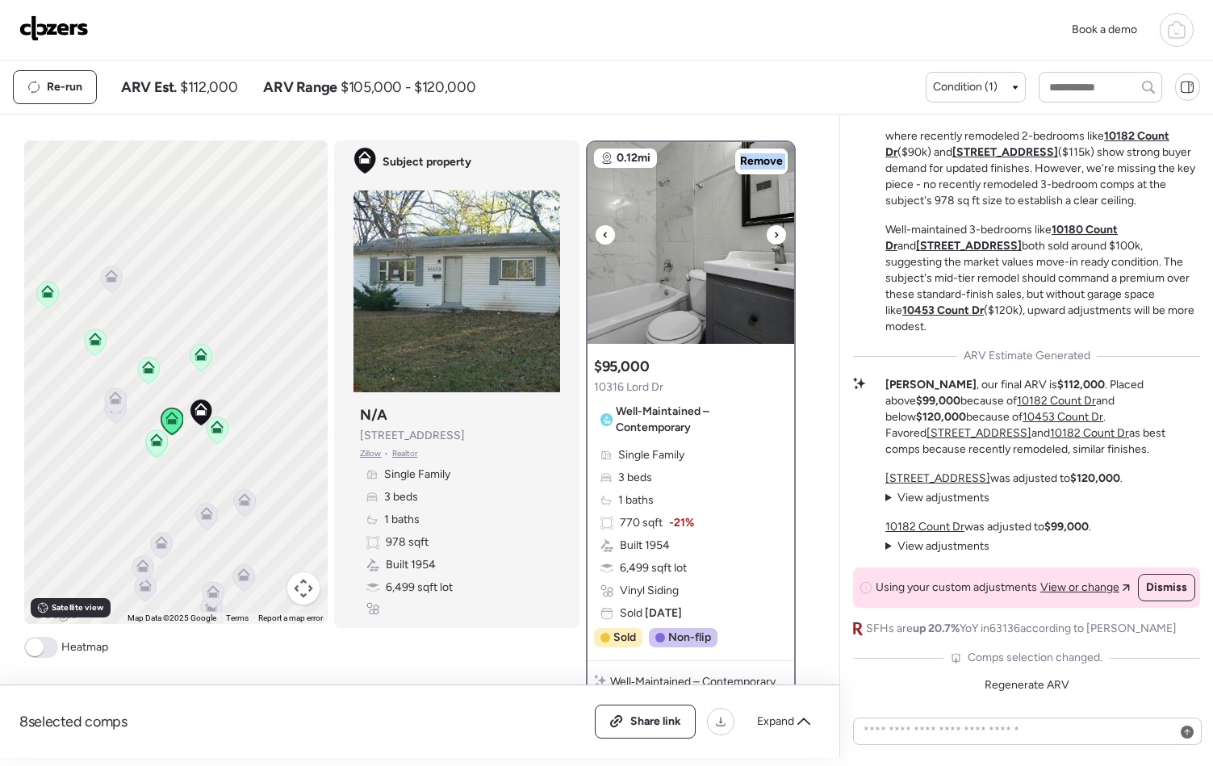
click at [775, 232] on icon at bounding box center [776, 235] width 3 height 6
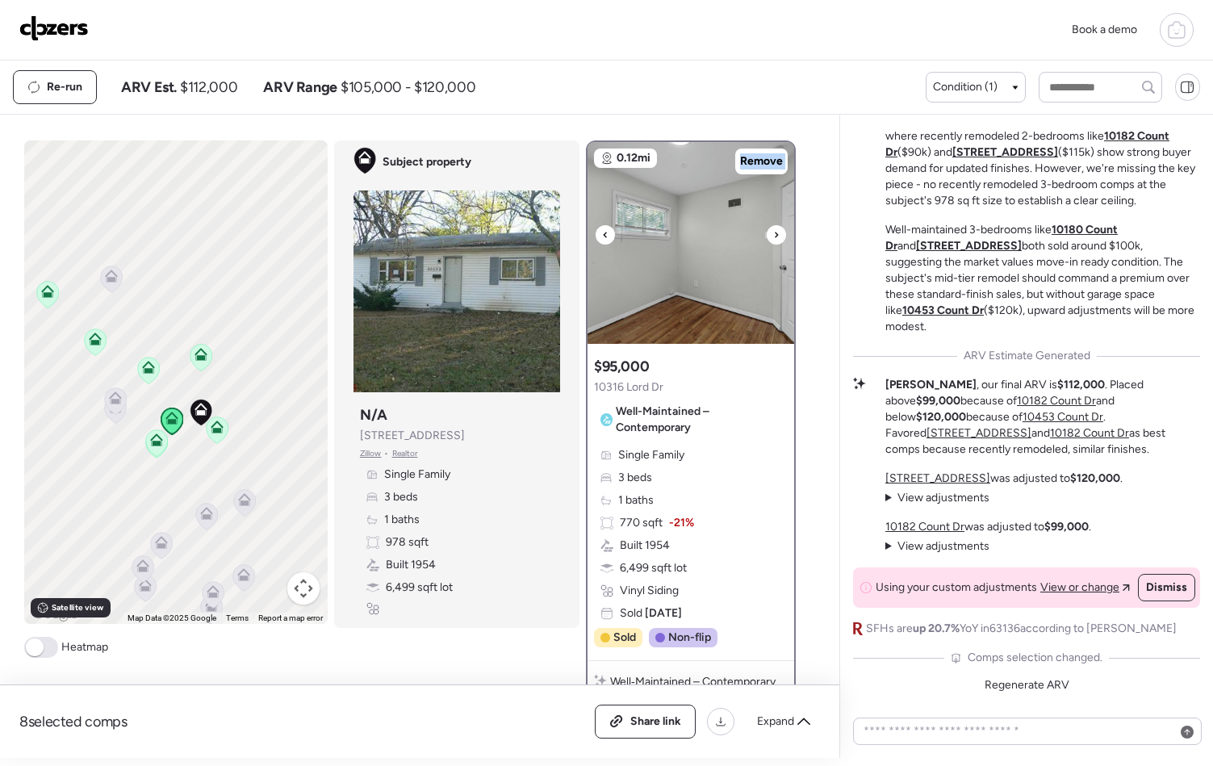
click at [775, 232] on icon at bounding box center [776, 235] width 3 height 6
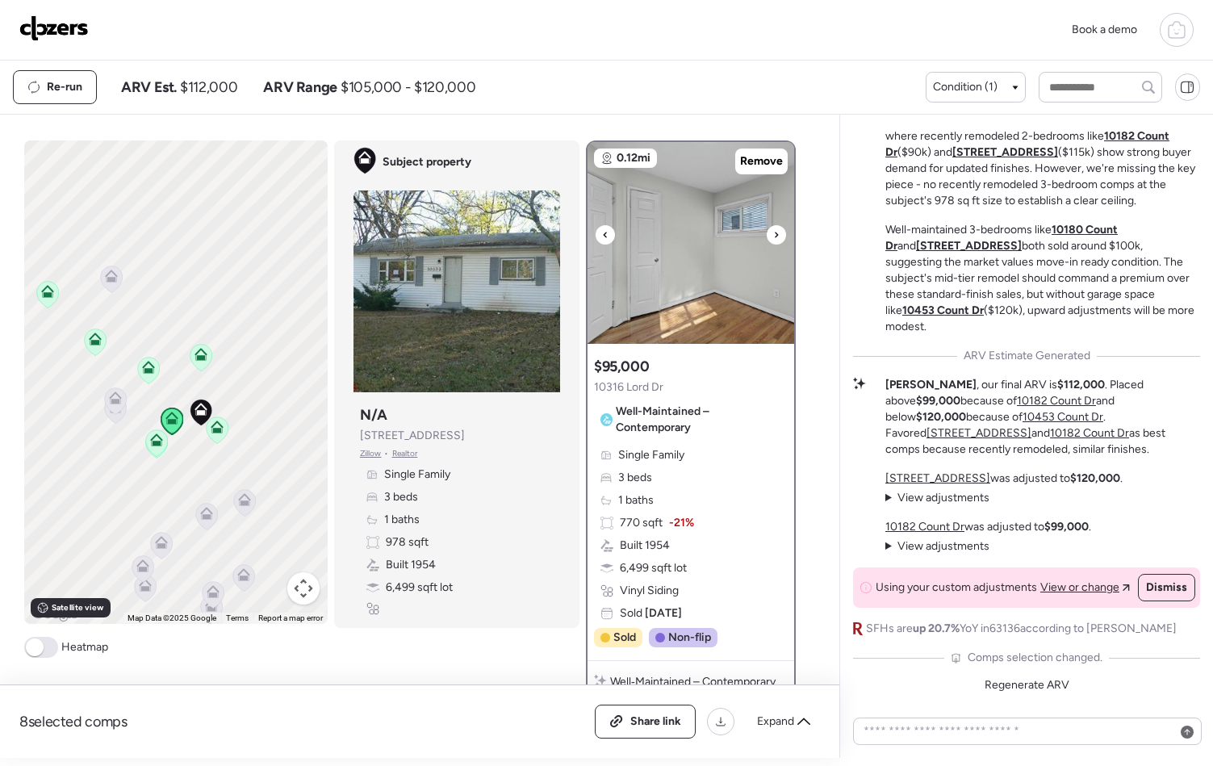
click at [767, 233] on div at bounding box center [776, 234] width 19 height 19
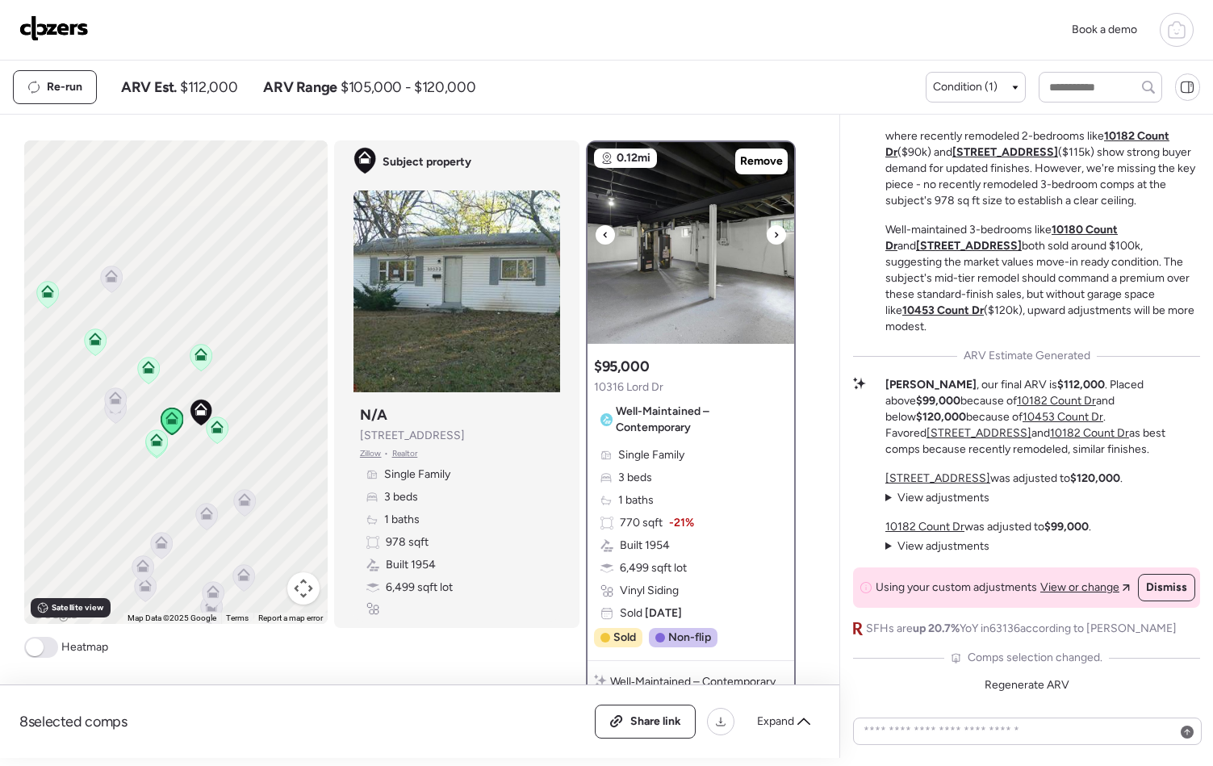
click at [767, 233] on div at bounding box center [776, 234] width 19 height 19
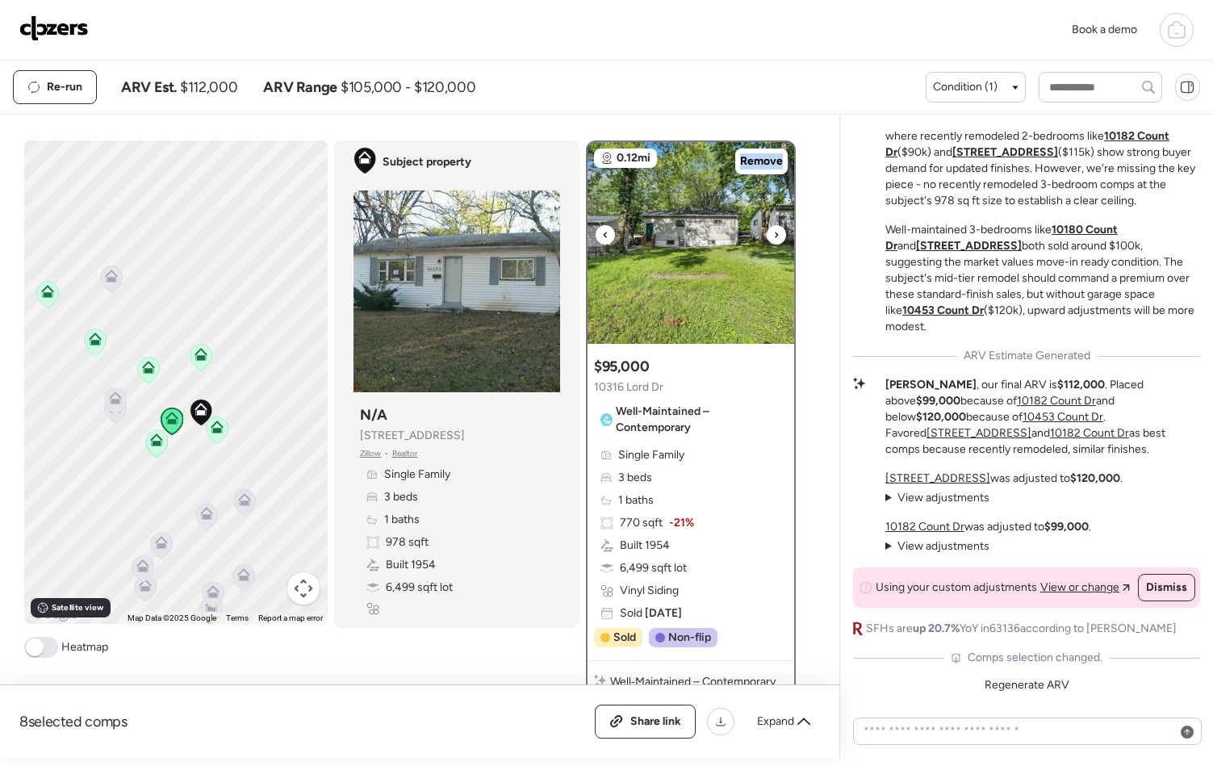
click at [767, 233] on div at bounding box center [776, 234] width 19 height 19
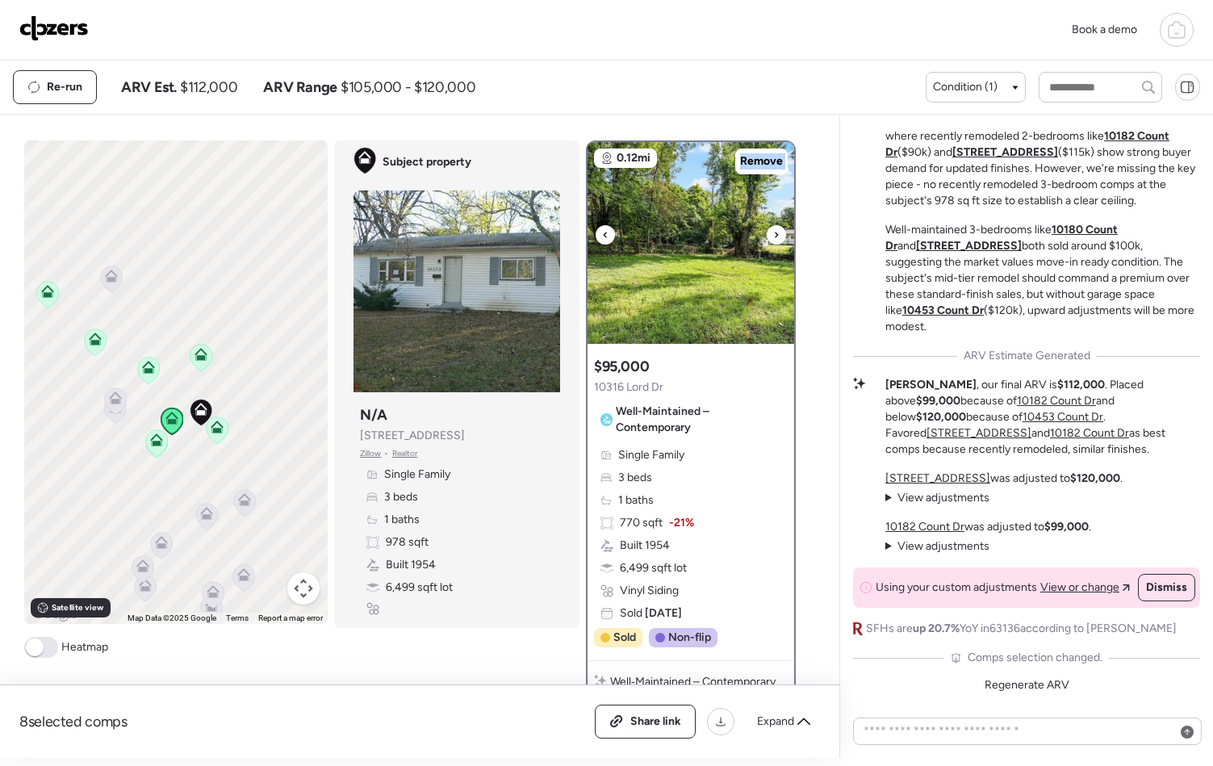
click at [767, 233] on div at bounding box center [776, 234] width 19 height 19
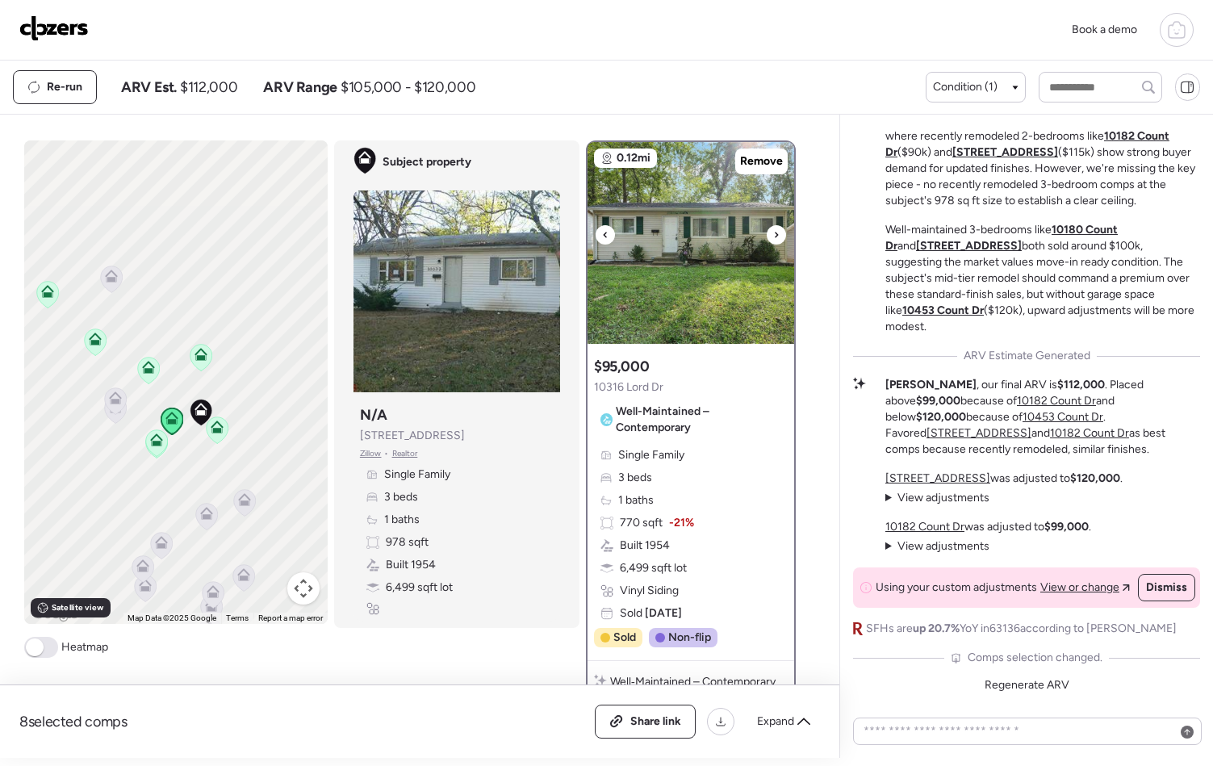
click at [767, 233] on div at bounding box center [776, 234] width 19 height 19
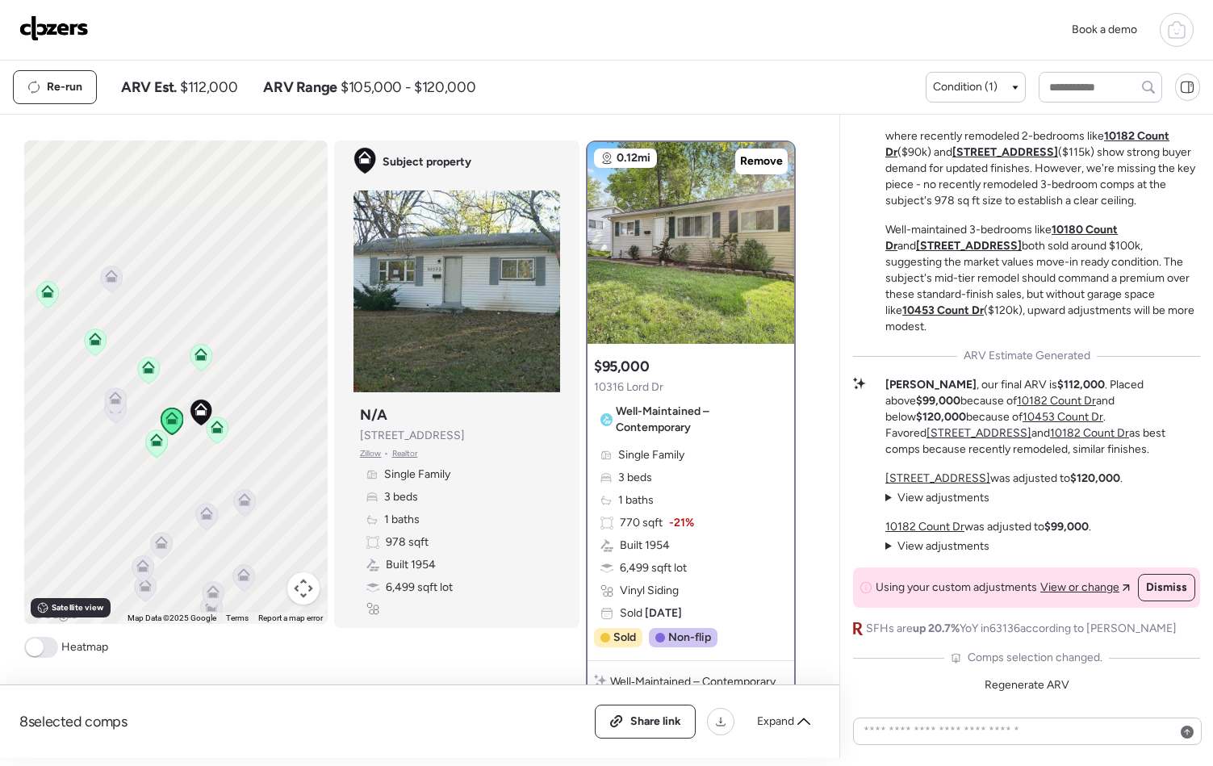
click at [144, 371] on icon at bounding box center [148, 370] width 10 height 5
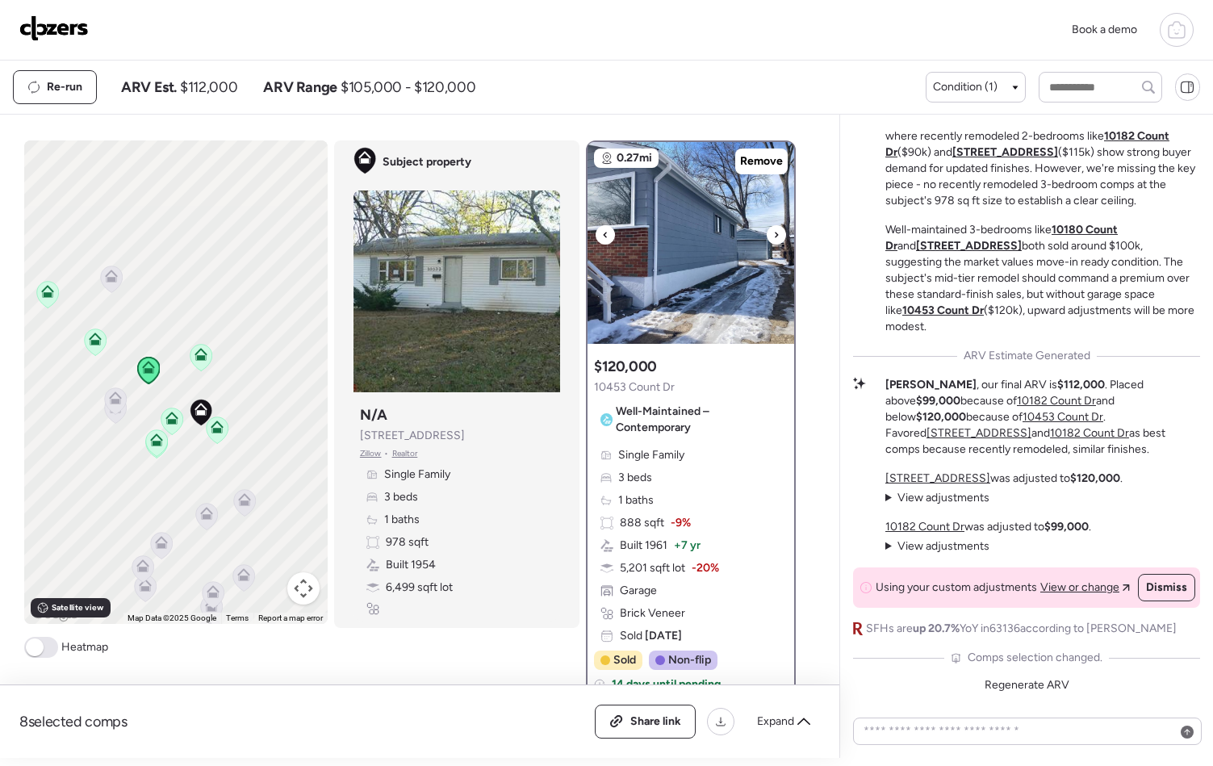
click at [773, 237] on icon at bounding box center [776, 234] width 6 height 19
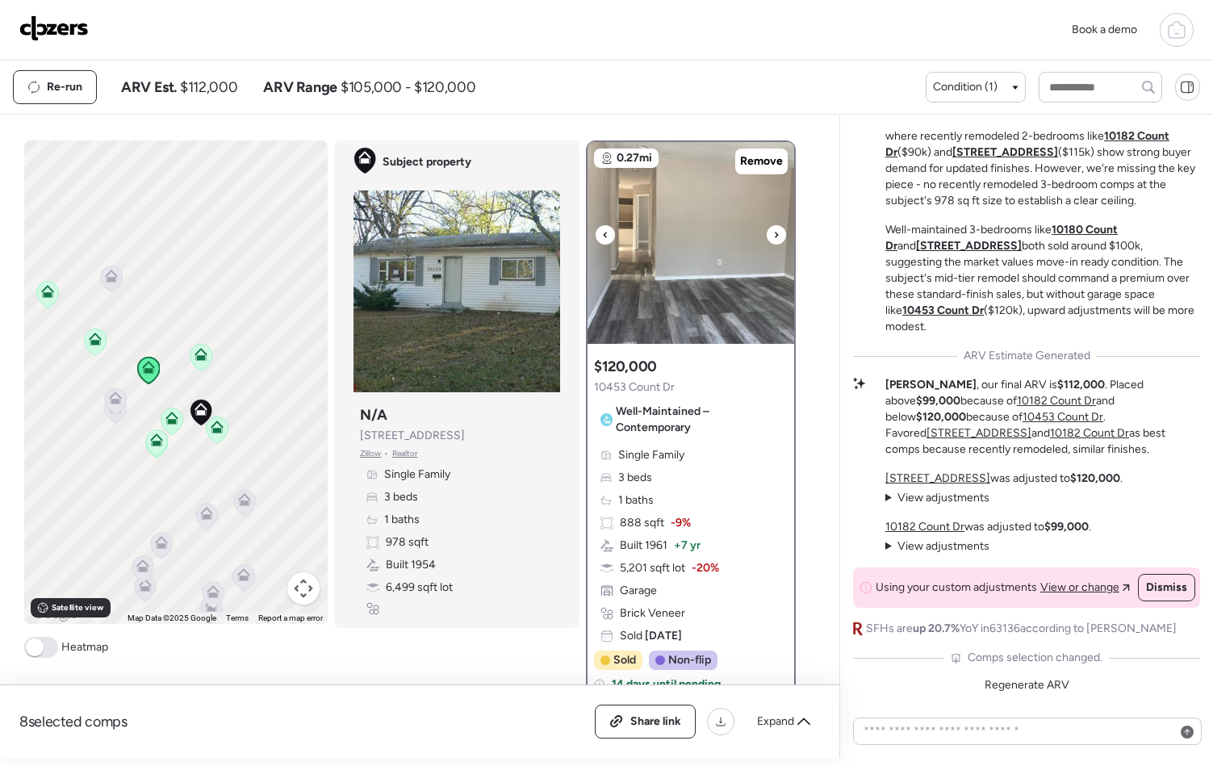
click at [773, 237] on icon at bounding box center [776, 234] width 6 height 19
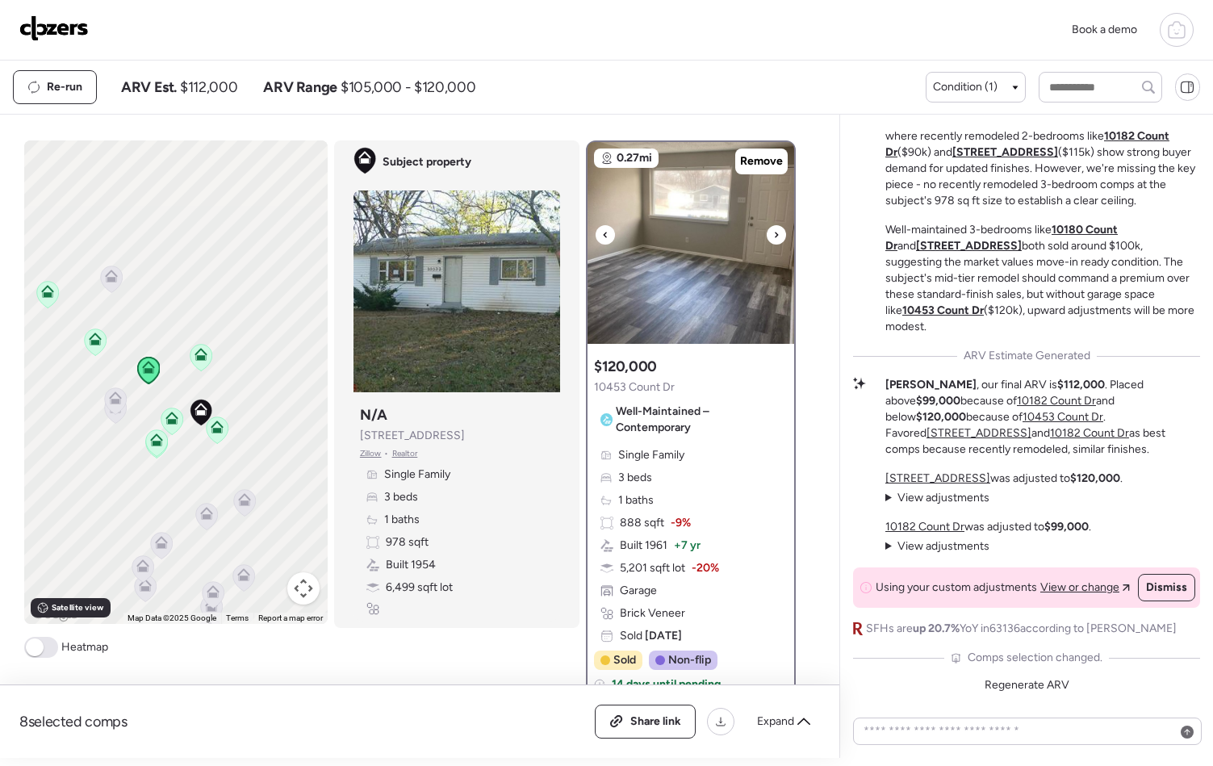
click at [773, 237] on icon at bounding box center [776, 234] width 6 height 19
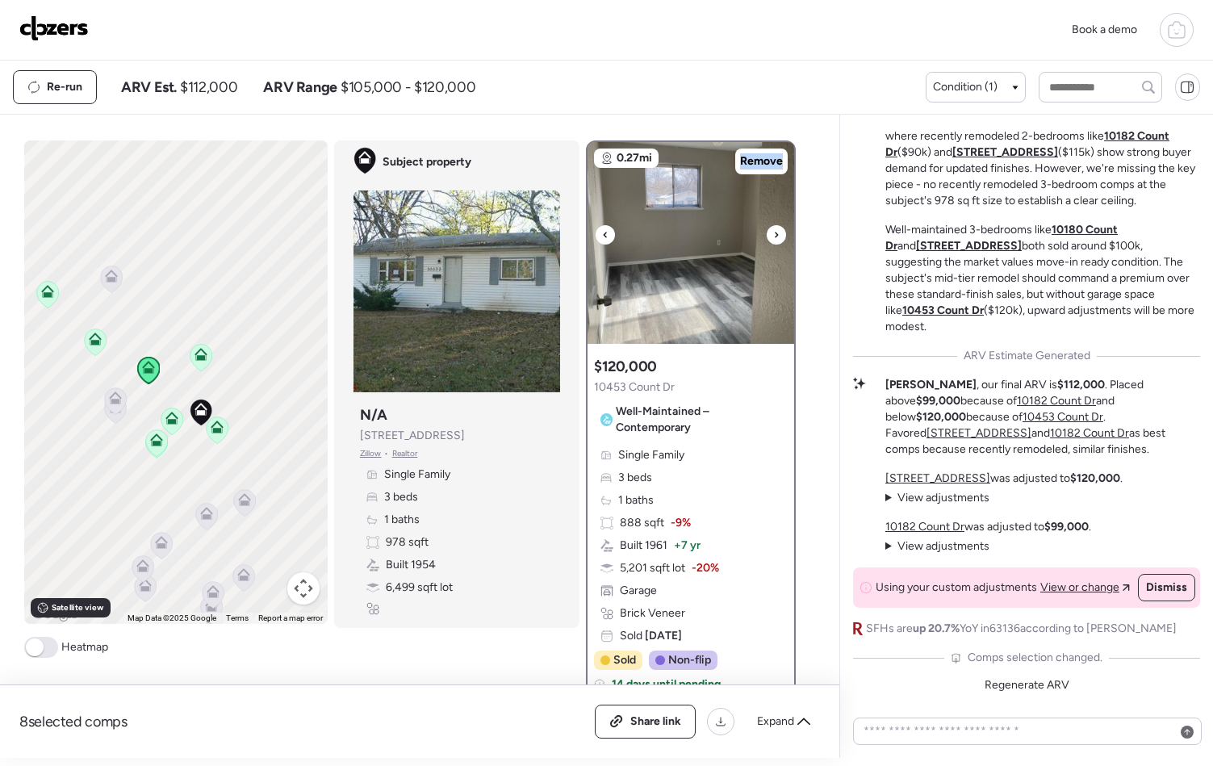
click at [773, 237] on icon at bounding box center [776, 234] width 6 height 19
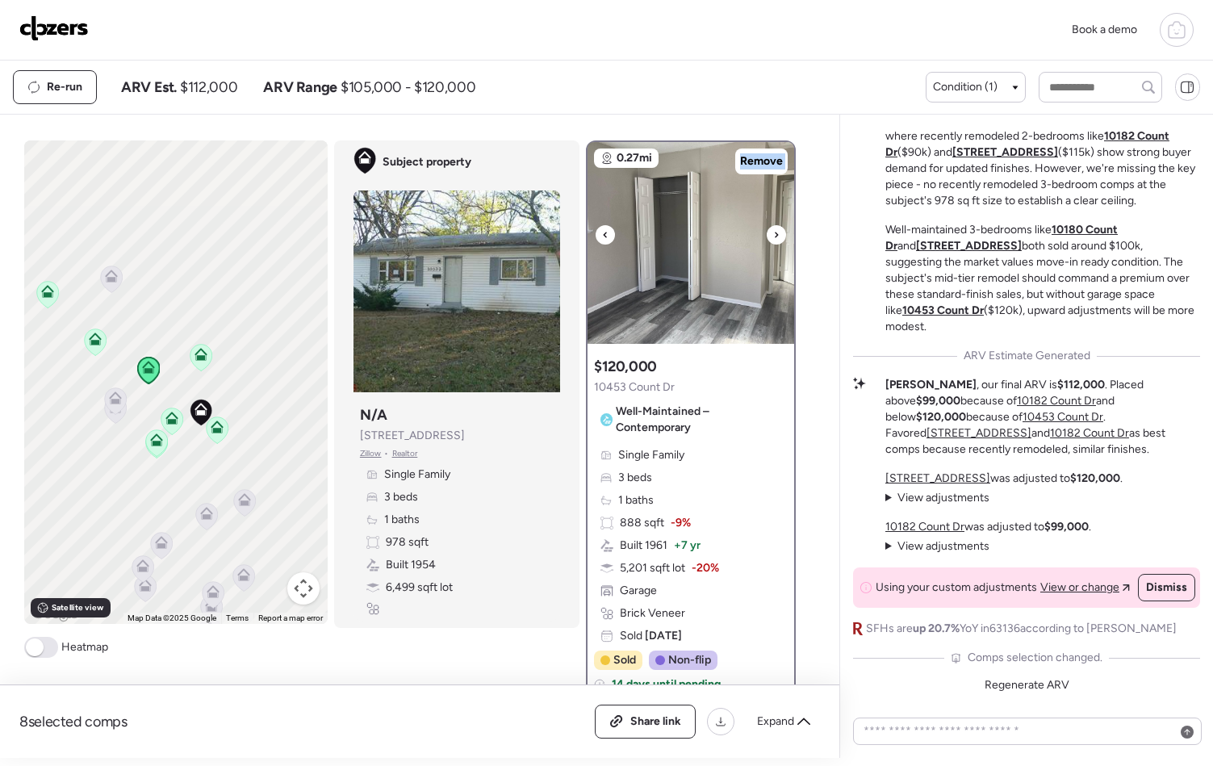
click at [773, 237] on icon at bounding box center [776, 234] width 6 height 19
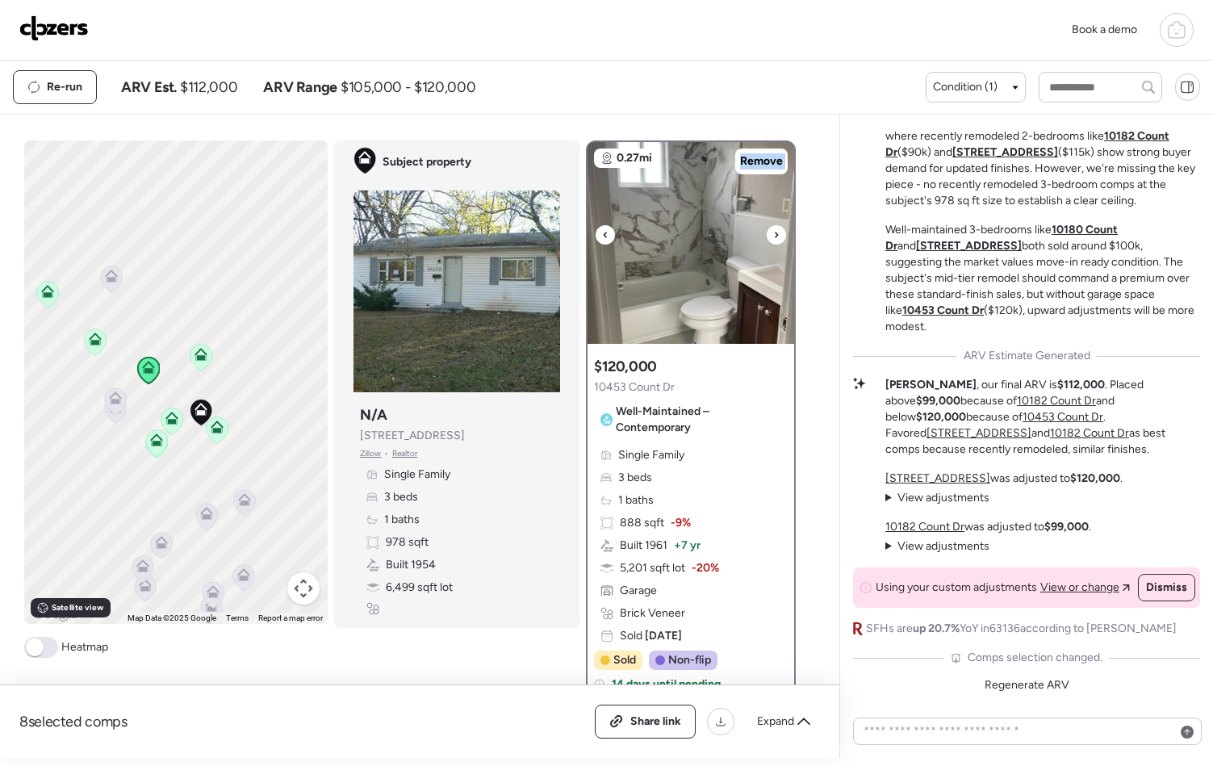
click at [773, 237] on icon at bounding box center [776, 234] width 6 height 19
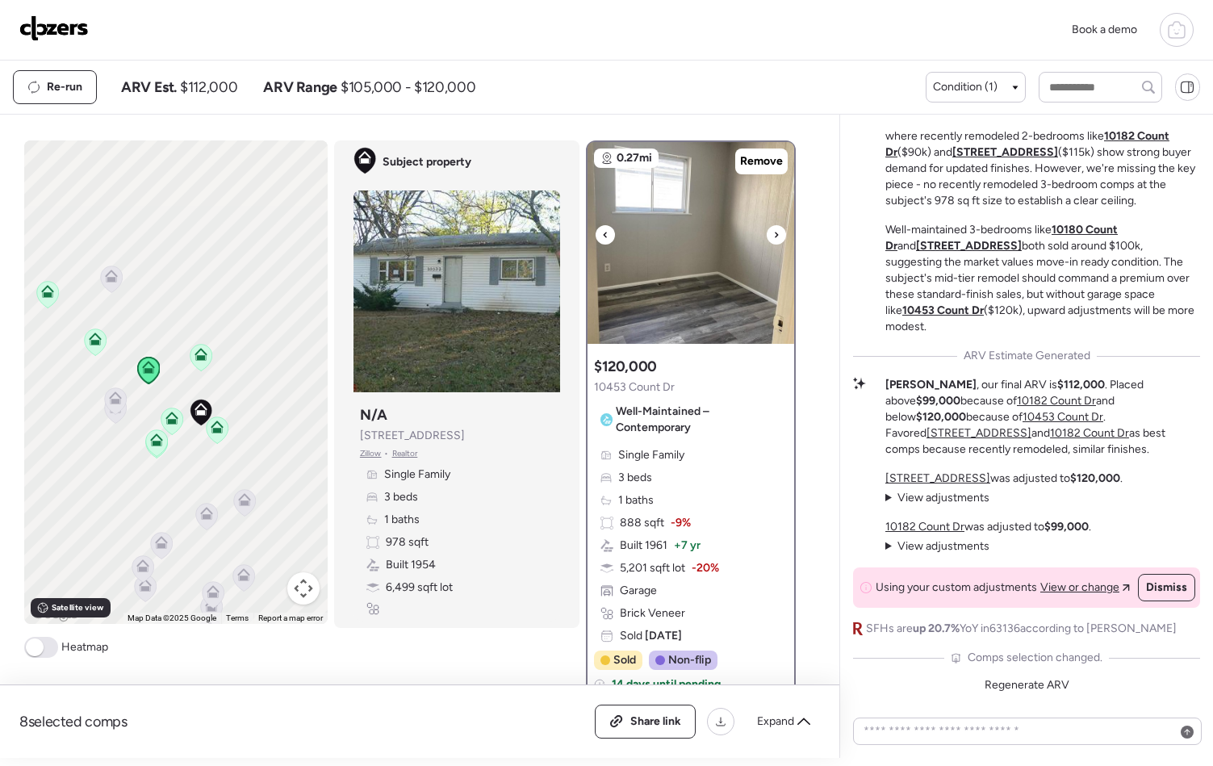
click at [773, 237] on icon at bounding box center [776, 234] width 6 height 19
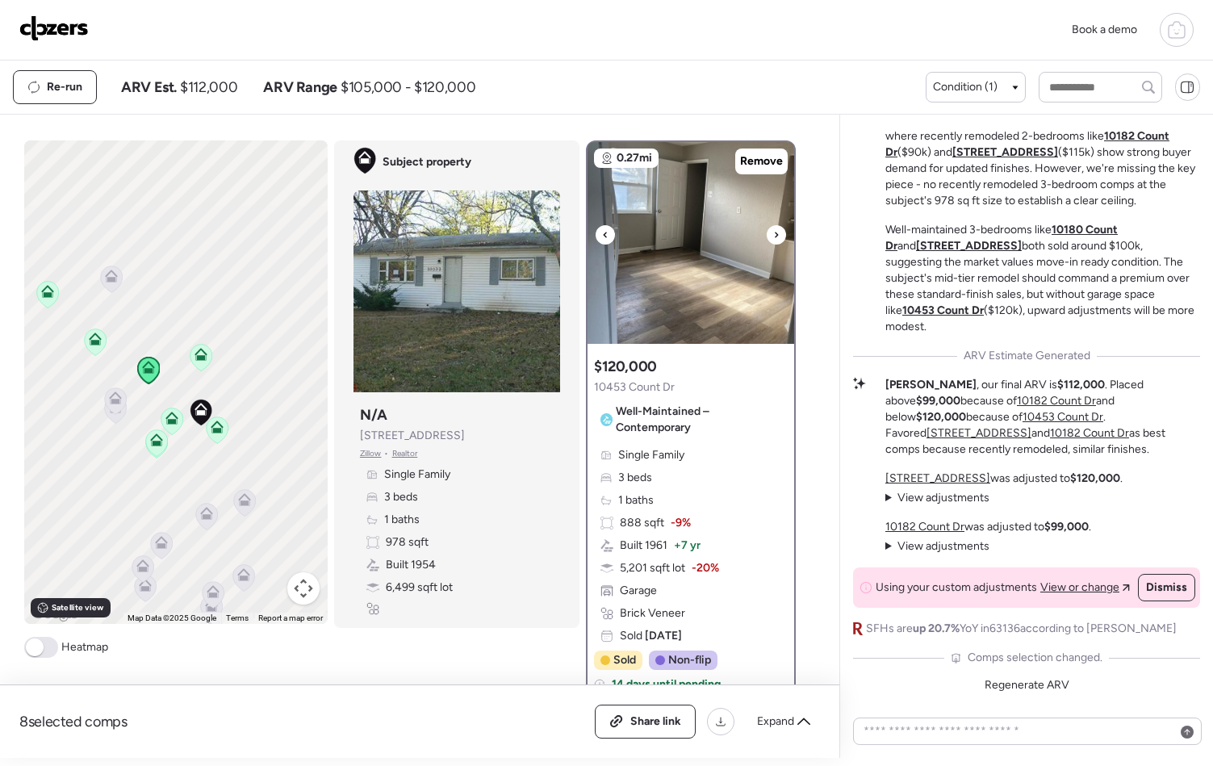
click at [773, 237] on icon at bounding box center [776, 234] width 6 height 19
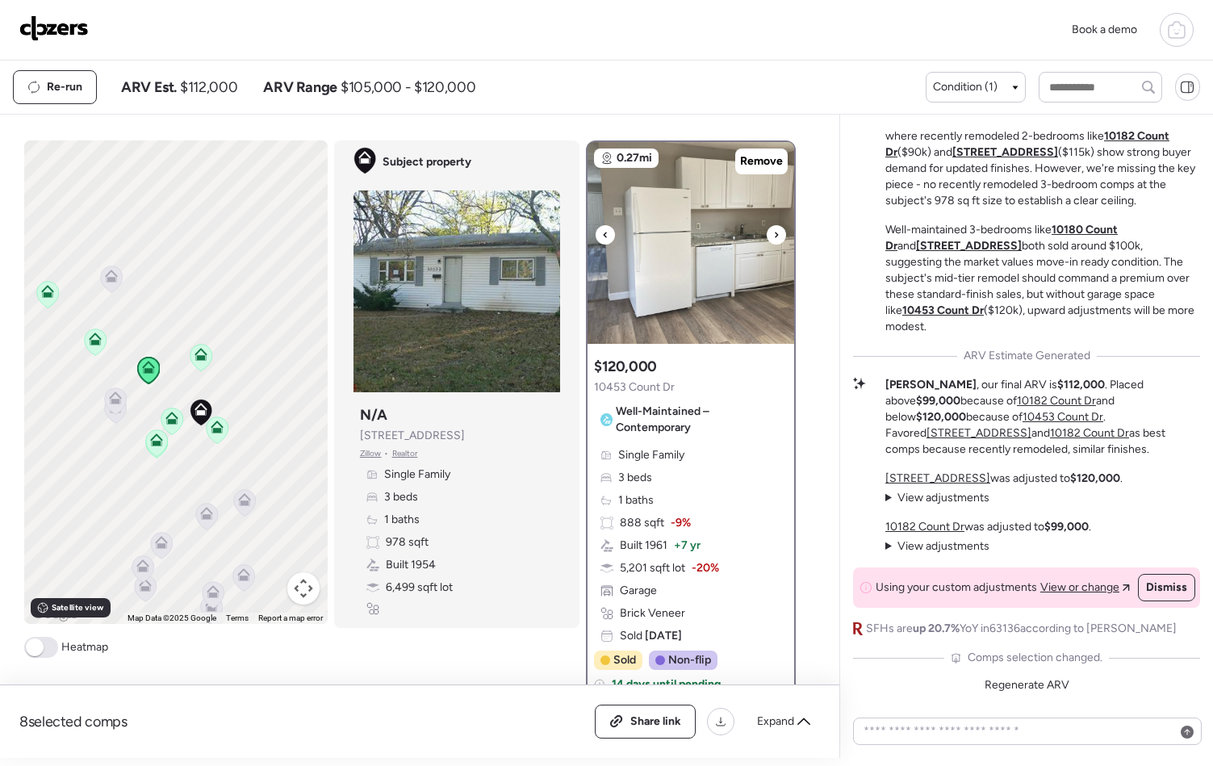
click at [773, 237] on icon at bounding box center [776, 234] width 6 height 19
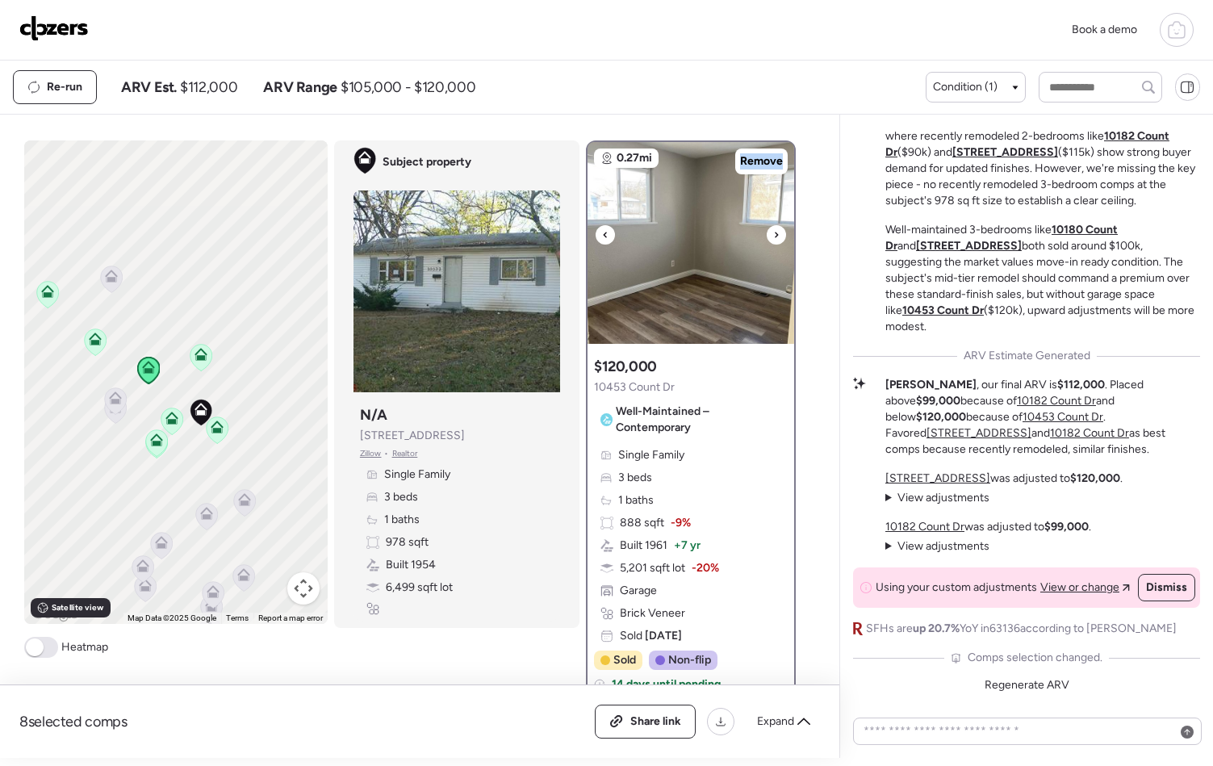
click at [773, 237] on icon at bounding box center [776, 234] width 6 height 19
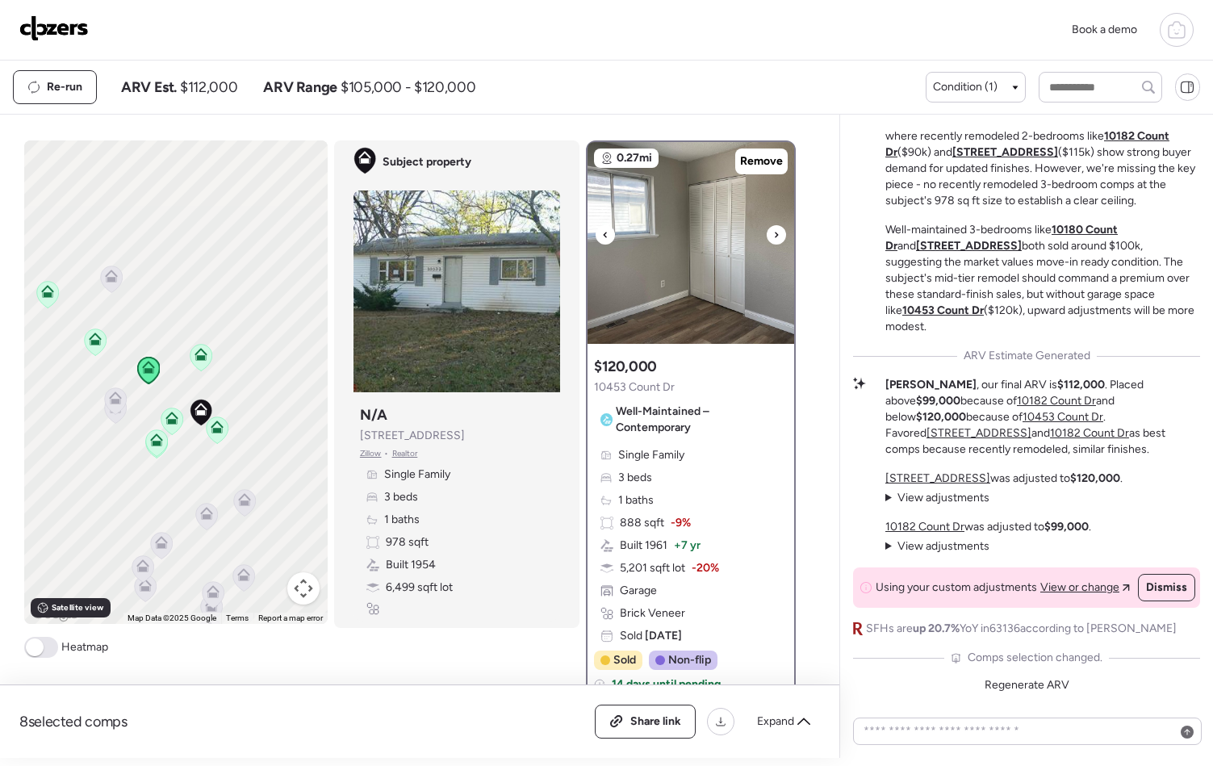
click at [773, 237] on icon at bounding box center [776, 234] width 6 height 19
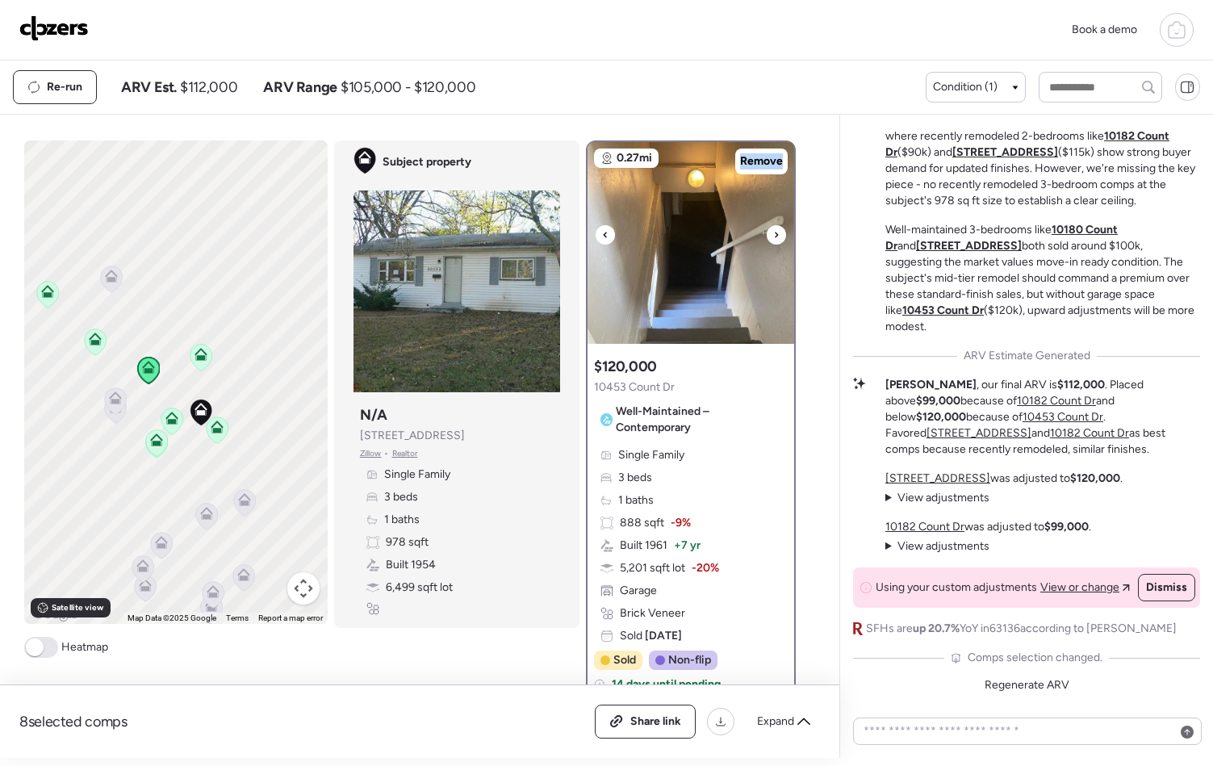
click at [773, 237] on icon at bounding box center [776, 234] width 6 height 19
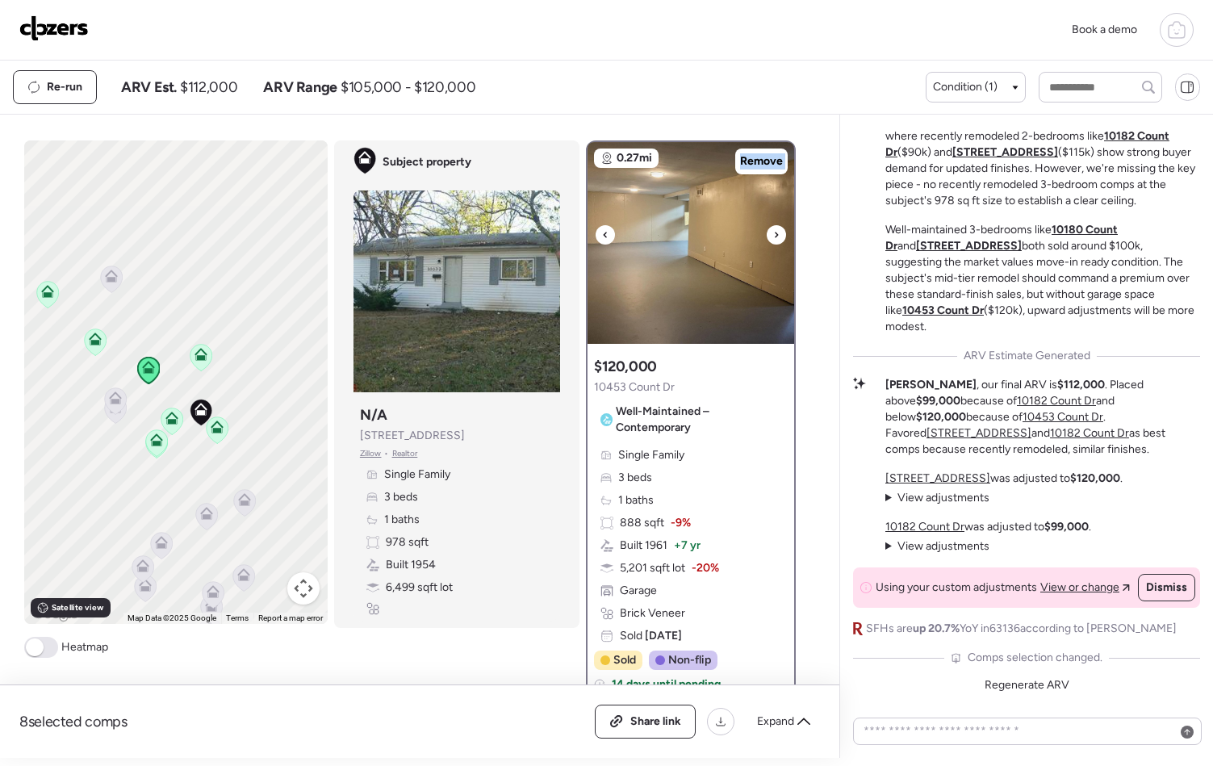
click at [773, 237] on icon at bounding box center [776, 234] width 6 height 19
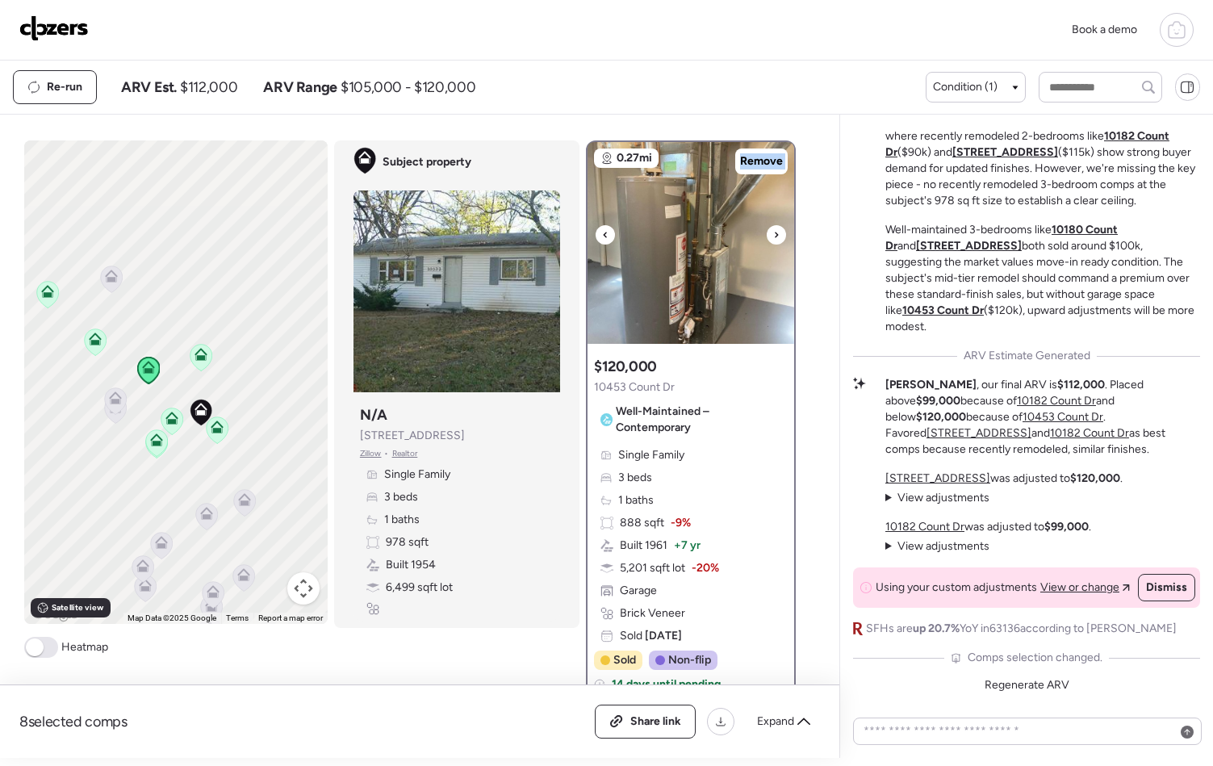
click at [773, 237] on icon at bounding box center [776, 234] width 6 height 19
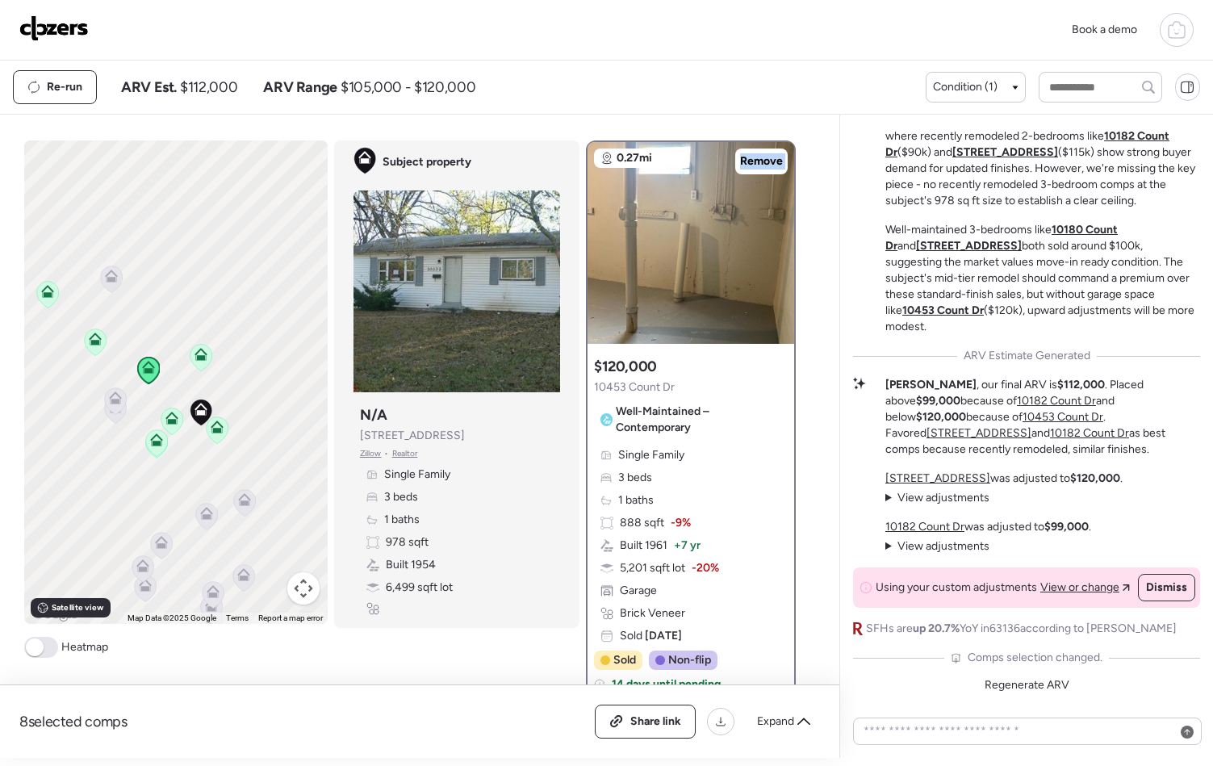
click at [191, 362] on icon at bounding box center [202, 357] width 22 height 27
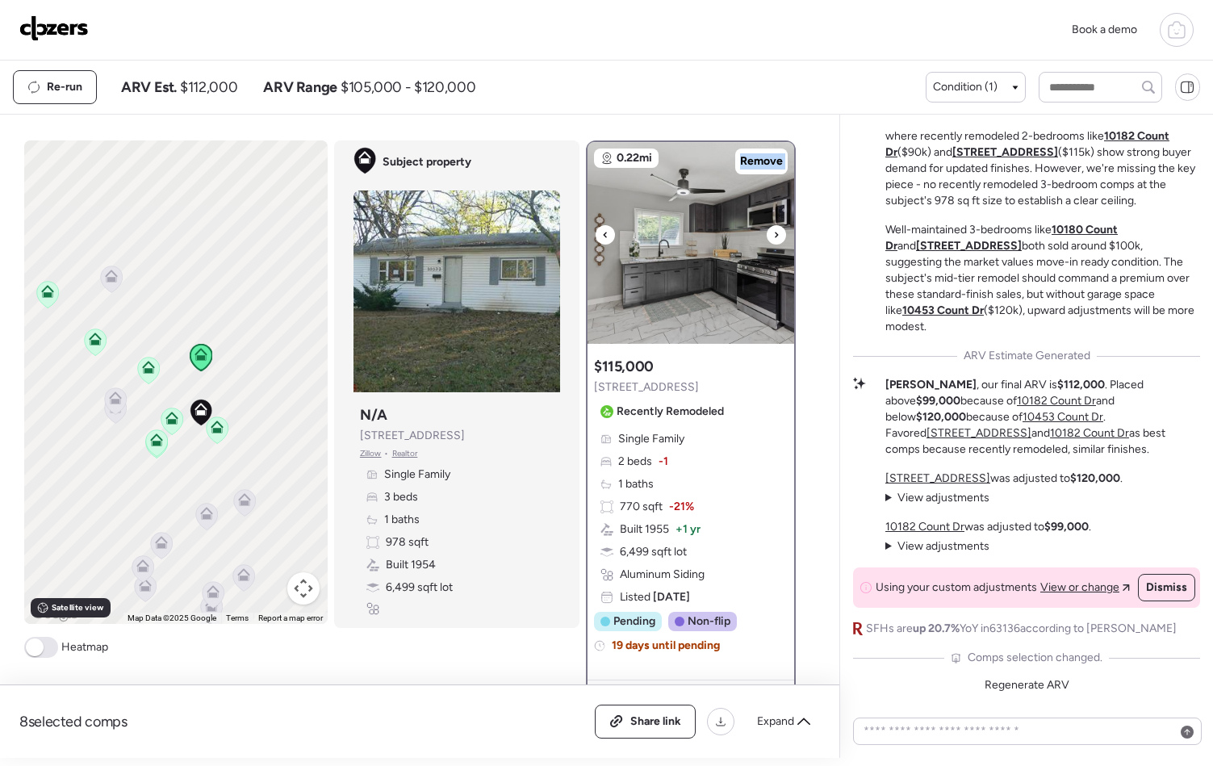
click at [686, 193] on img at bounding box center [691, 243] width 207 height 202
click at [1033, 685] on span "Regenerate ARV" at bounding box center [1027, 685] width 85 height 14
